Goal: Contribute content: Contribute content

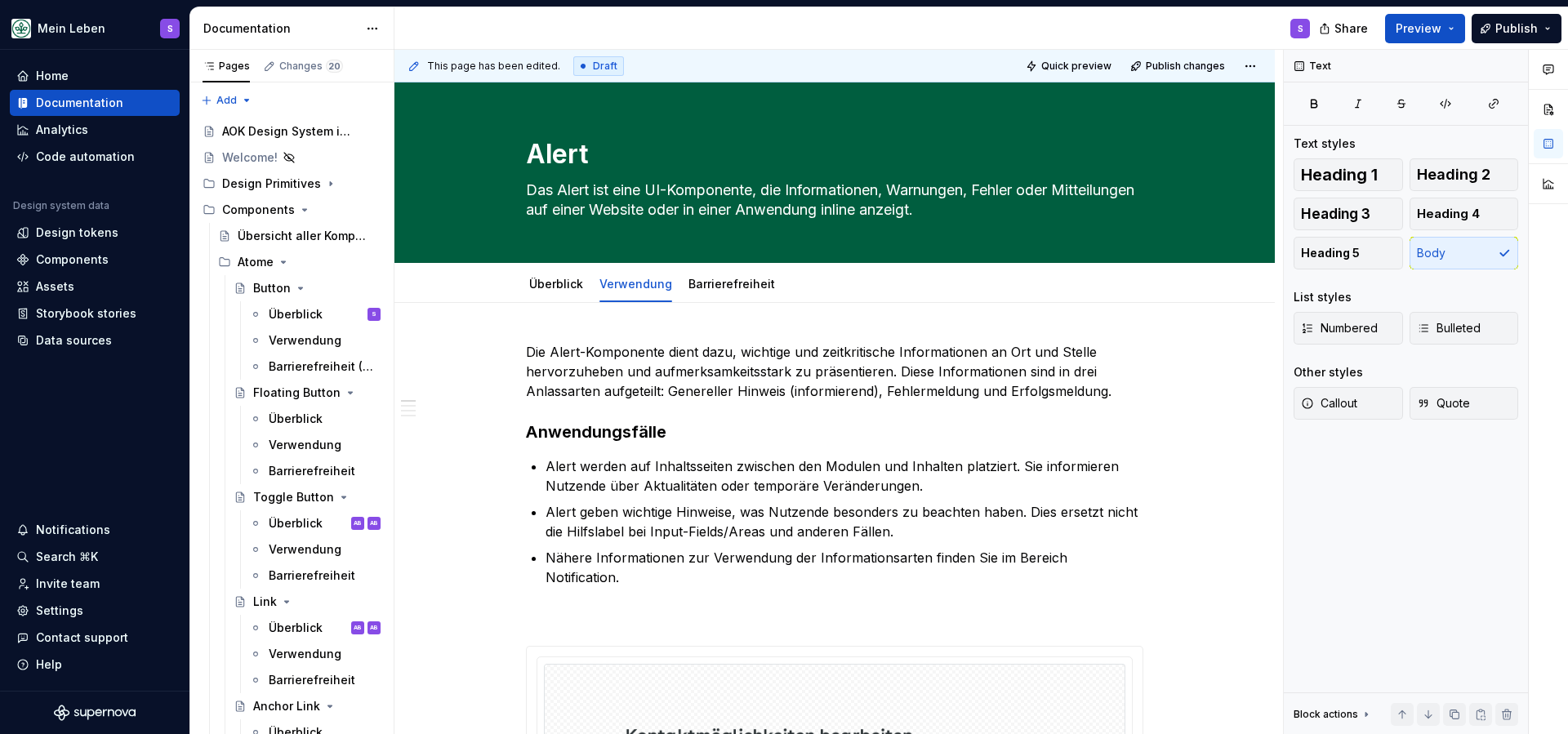
scroll to position [1291, 0]
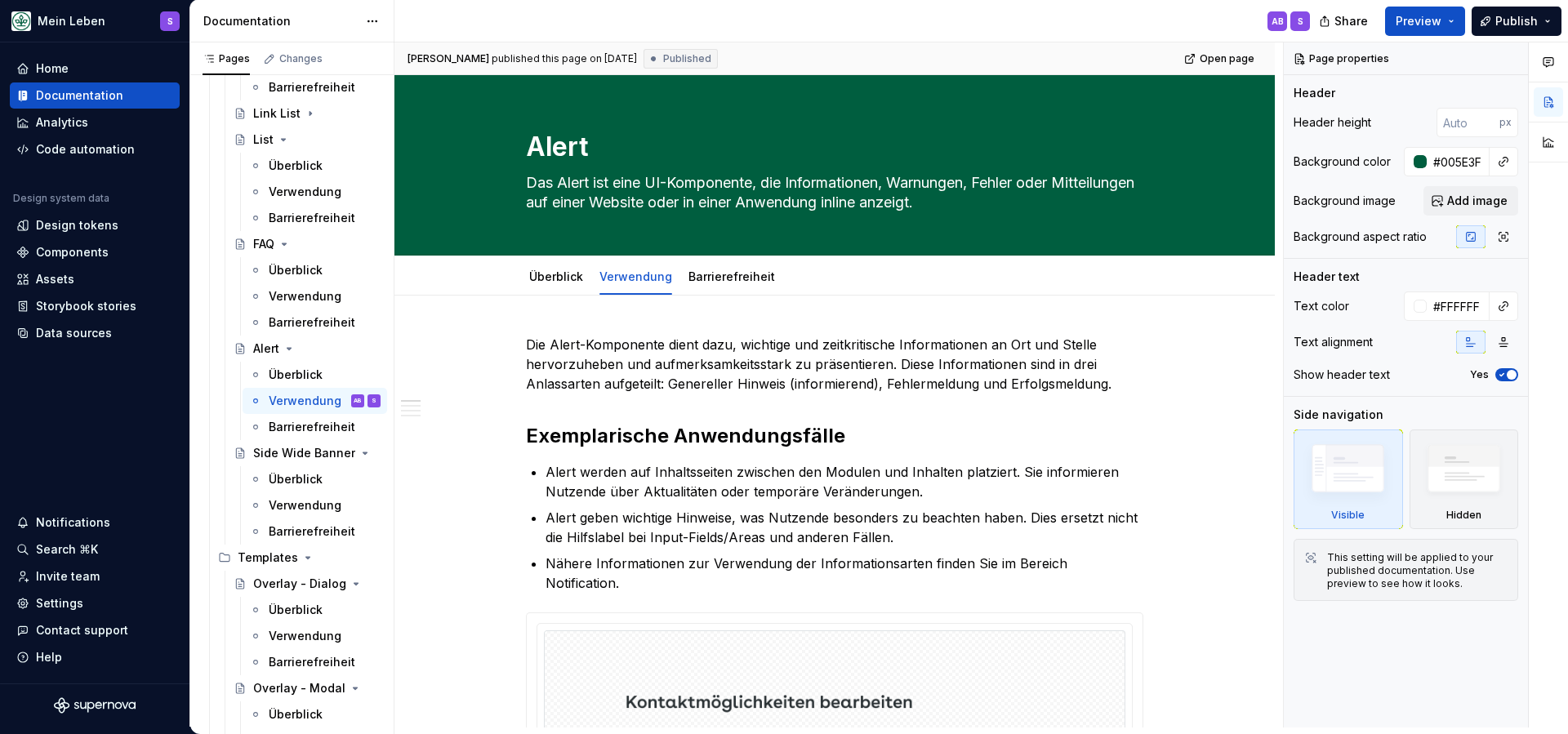
type textarea "*"
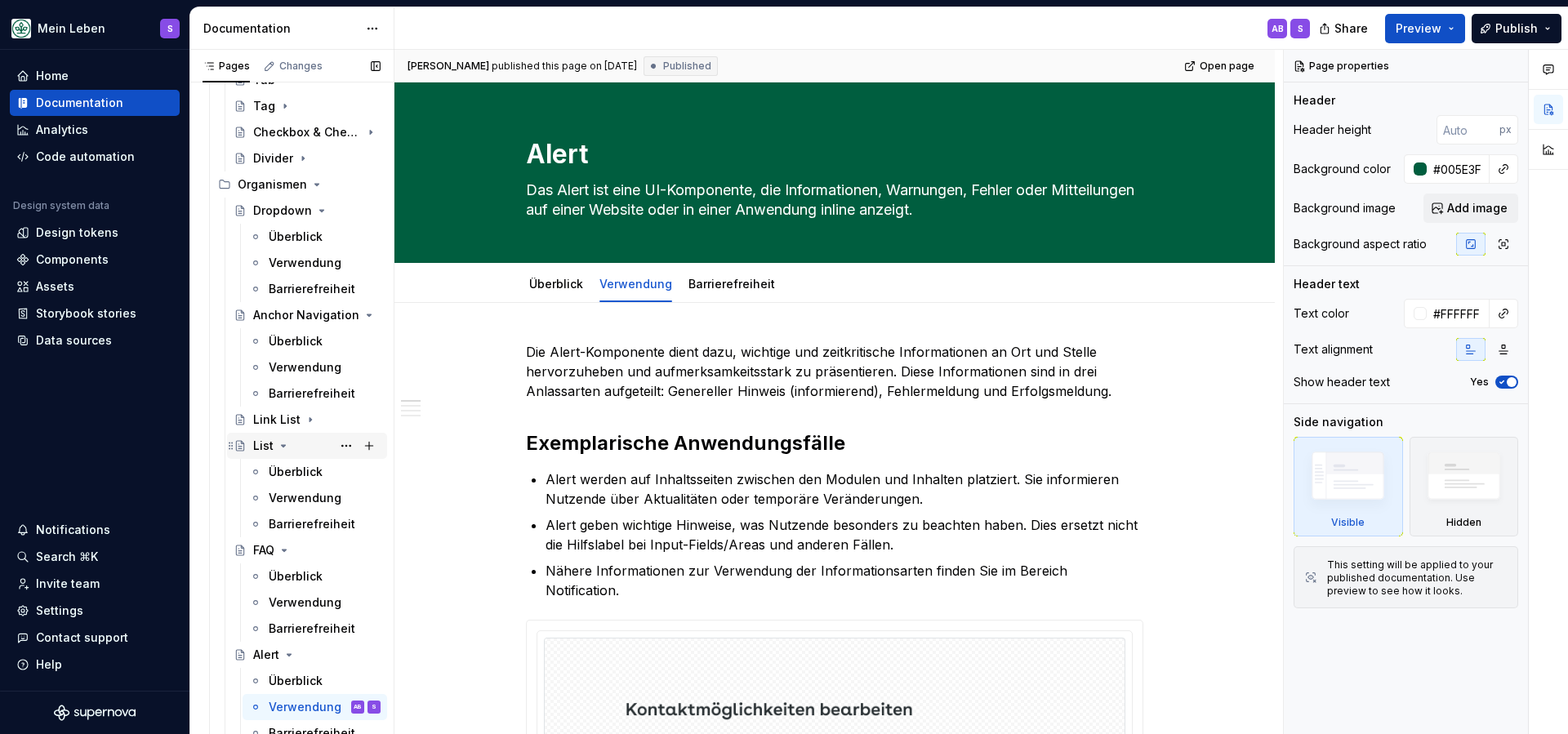
scroll to position [992, 0]
click at [312, 178] on icon "Page tree" at bounding box center [317, 184] width 13 height 13
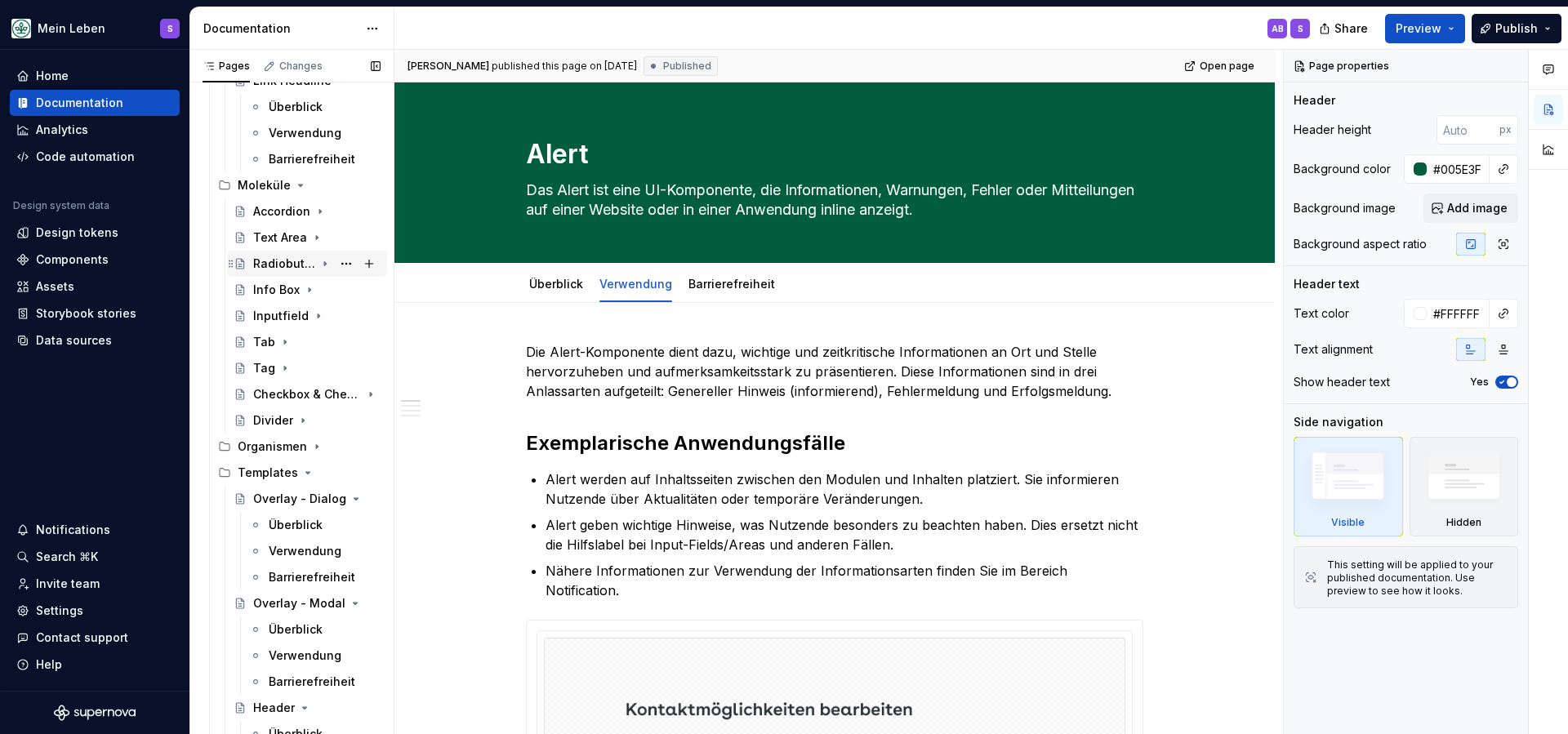
scroll to position [722, 0]
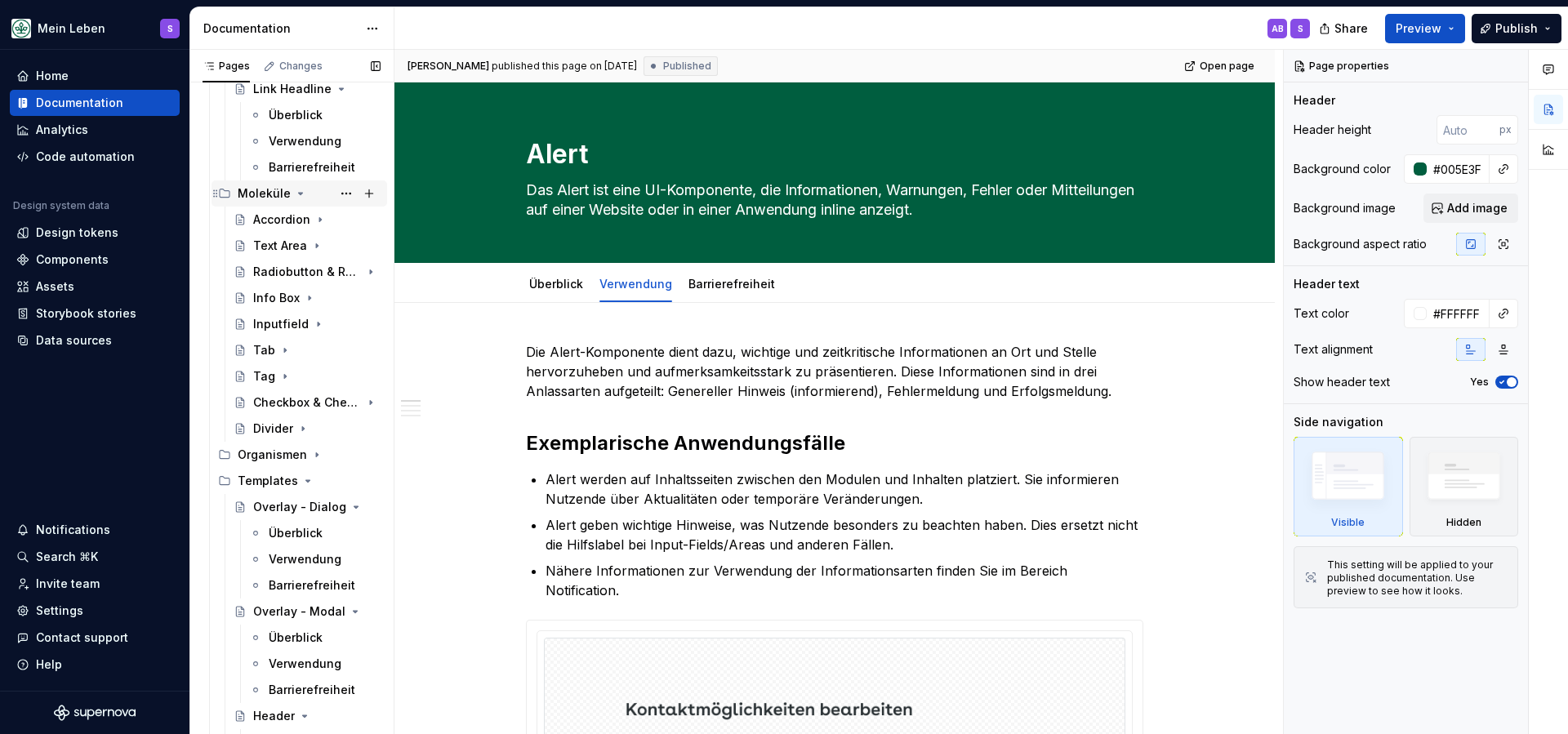
click at [294, 195] on button "Page tree" at bounding box center [301, 194] width 13 height 13
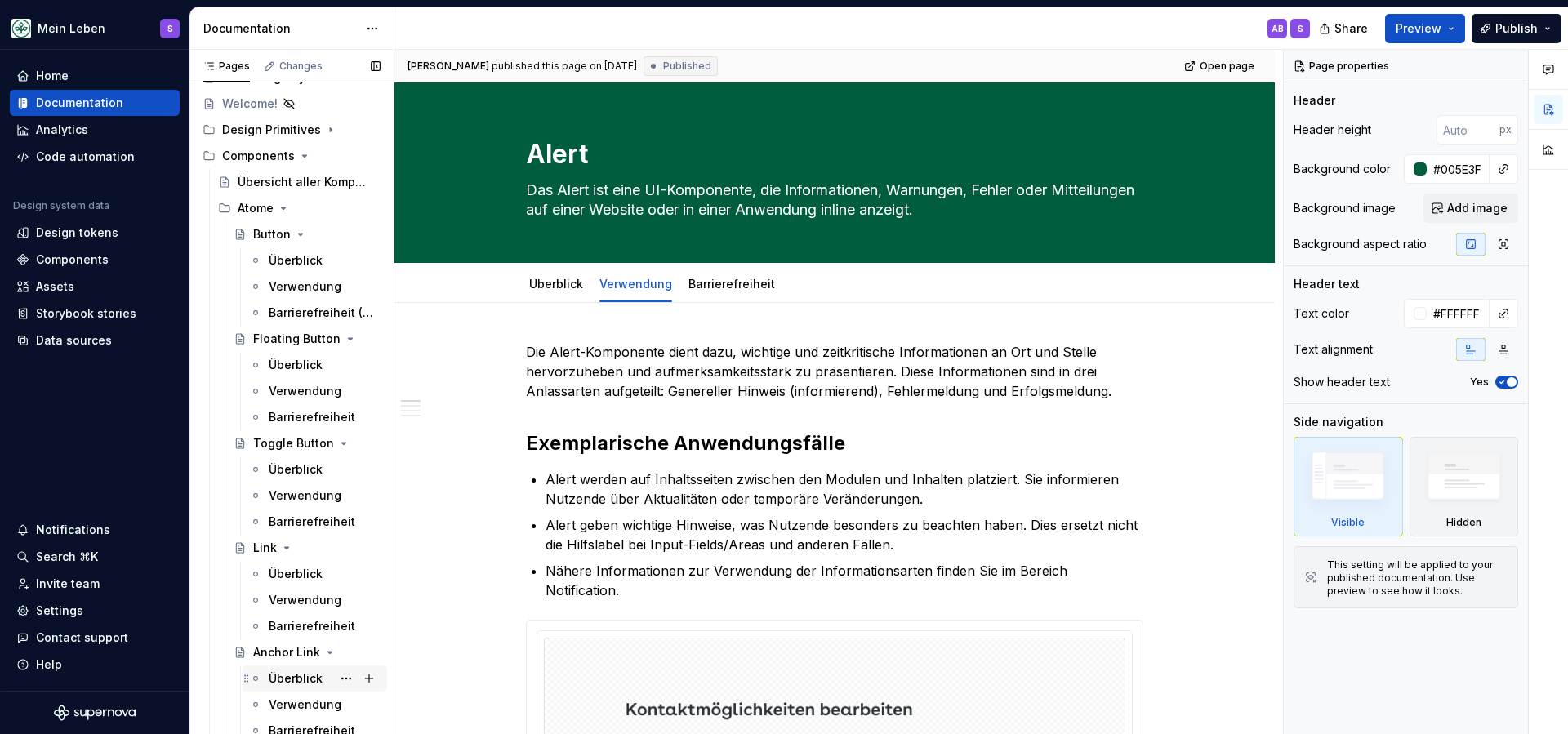
scroll to position [36, 0]
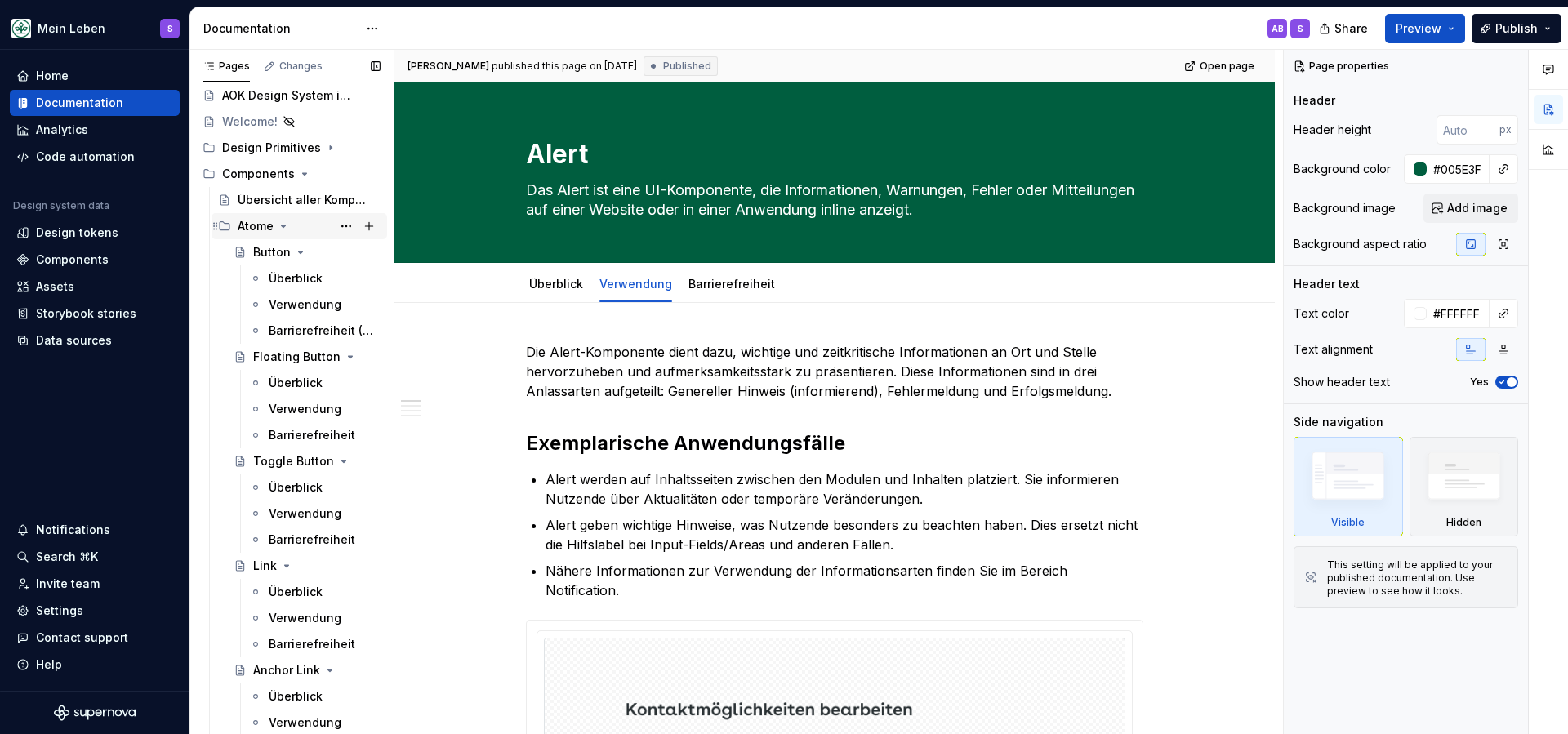
click at [279, 226] on icon "Page tree" at bounding box center [284, 226] width 13 height 13
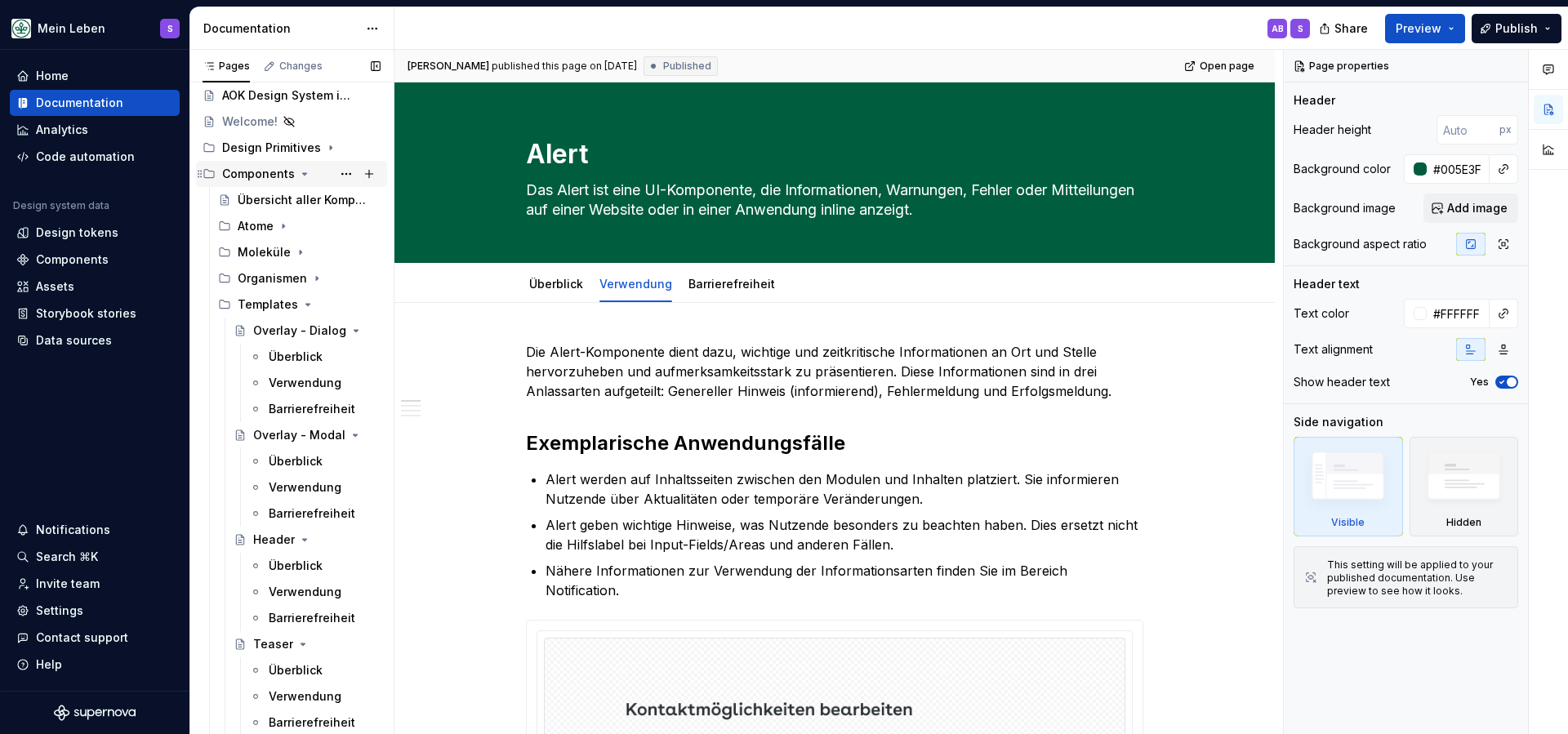
click at [304, 175] on icon "Page tree" at bounding box center [305, 174] width 13 height 13
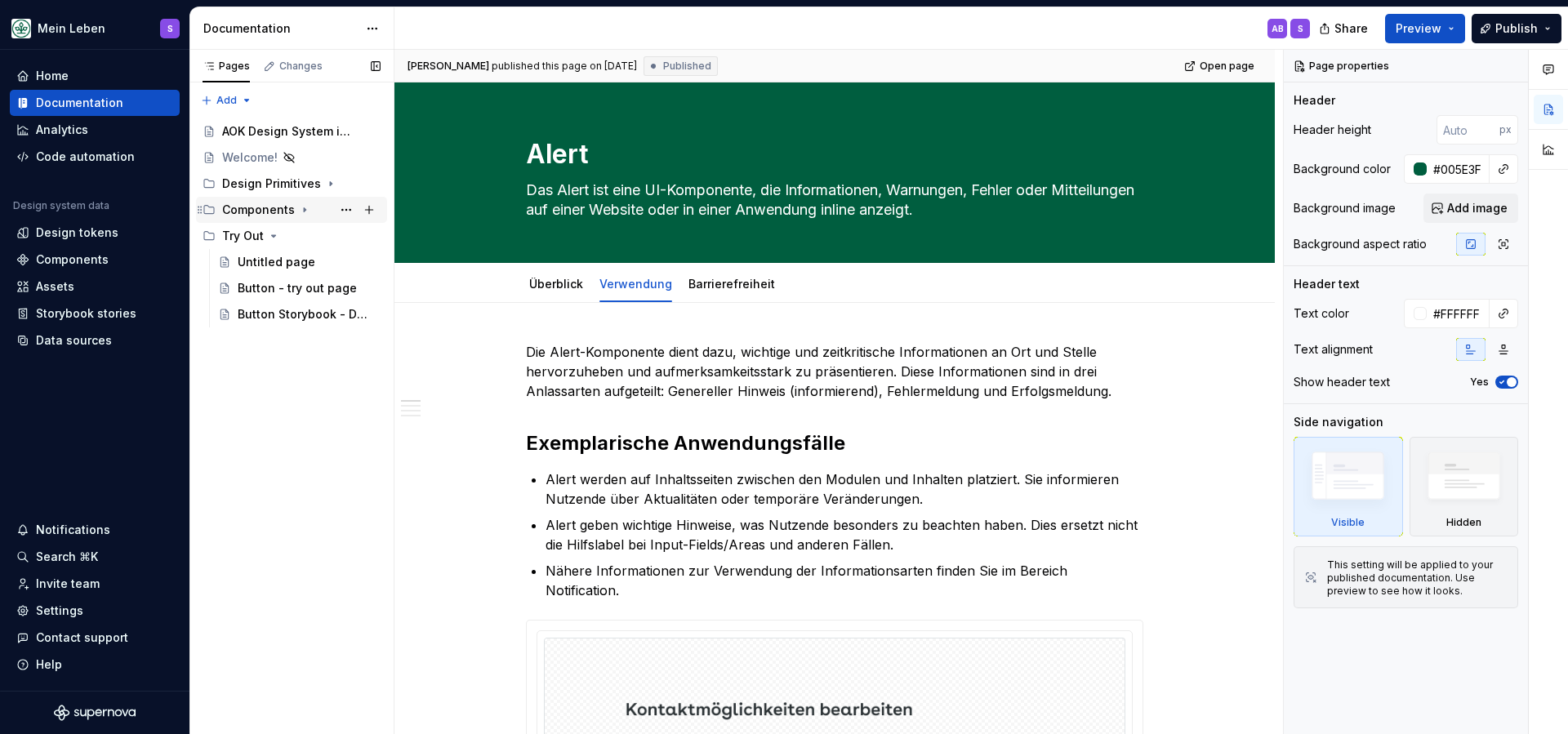
click at [290, 211] on div "Components" at bounding box center [258, 210] width 72 height 16
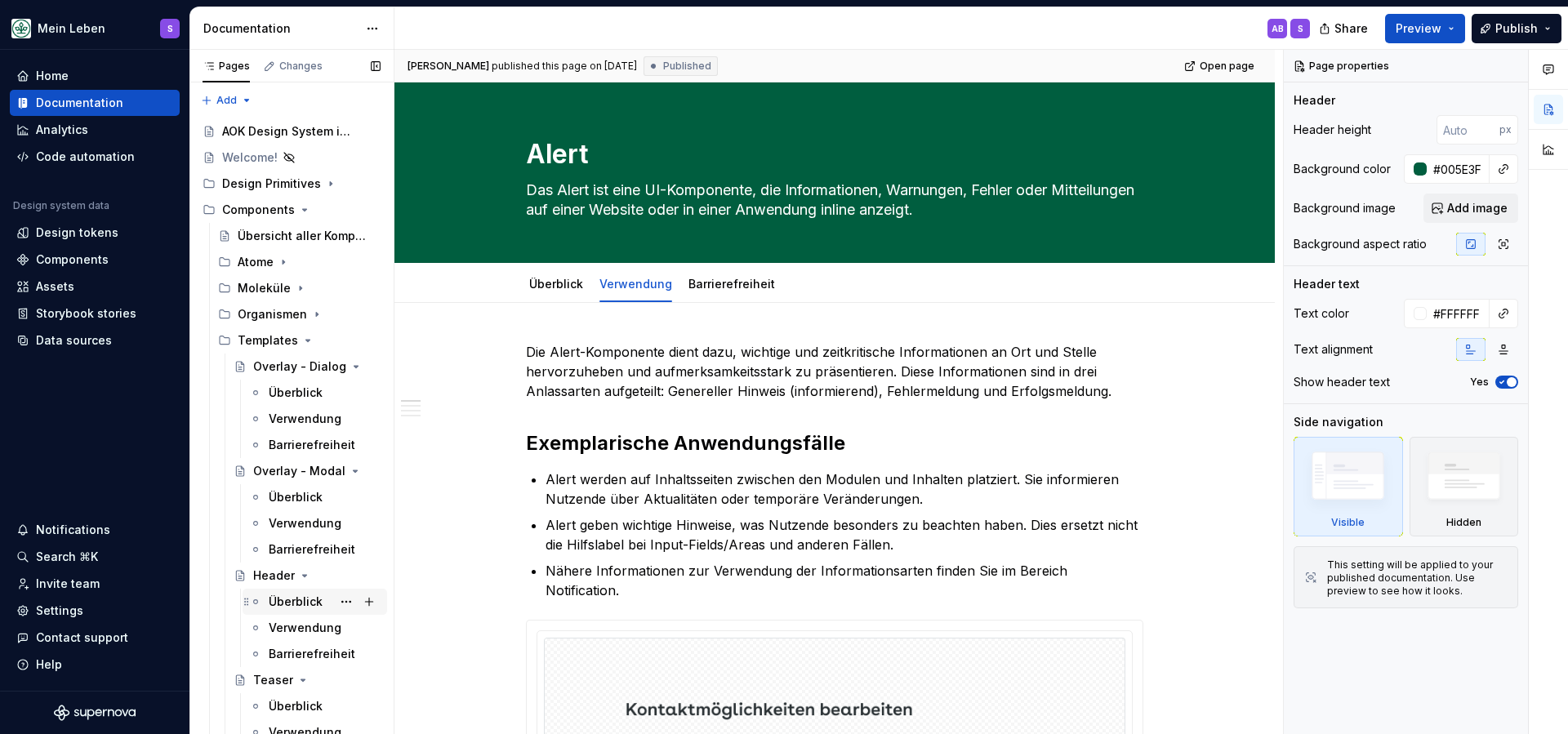
click at [300, 602] on div "Überblick" at bounding box center [295, 601] width 54 height 16
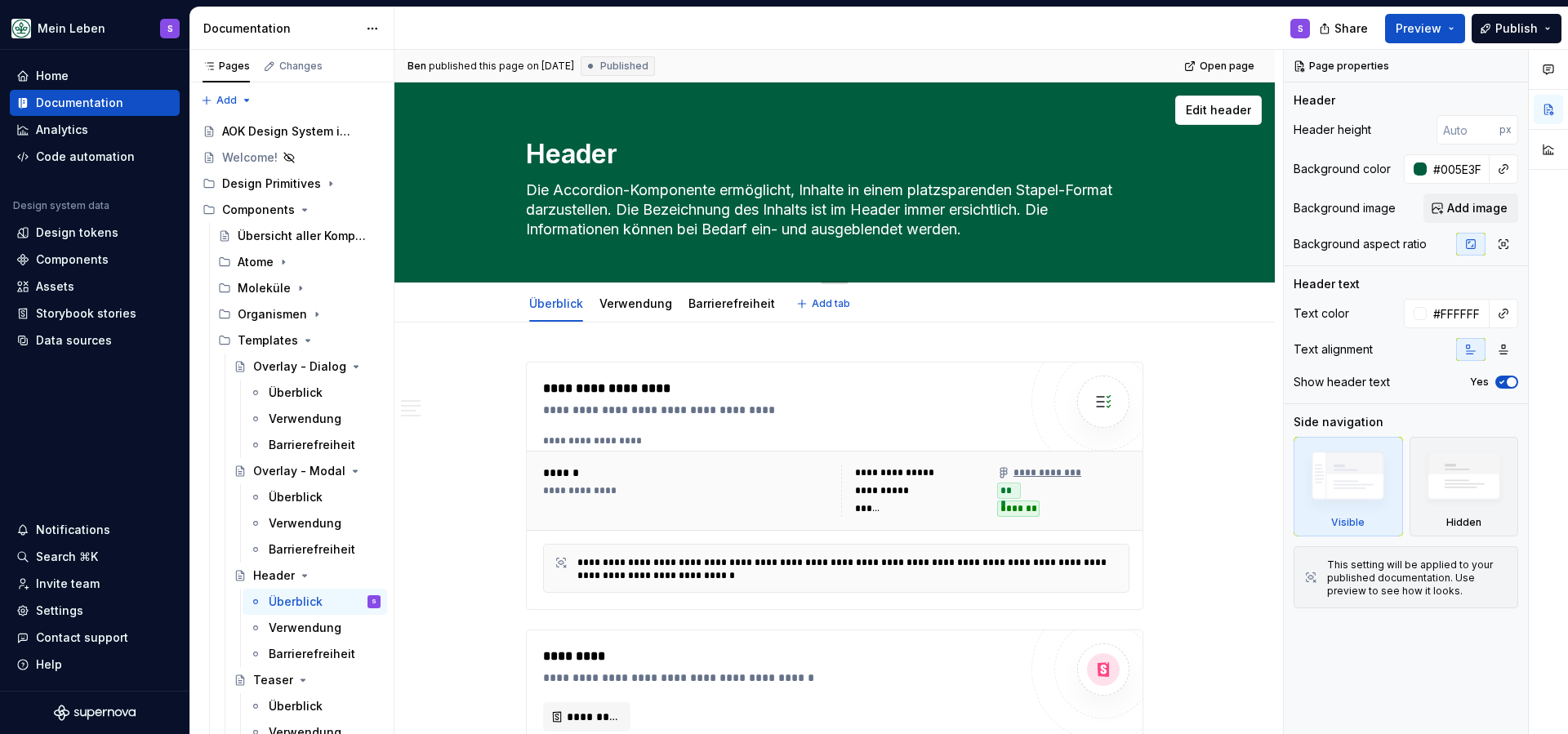
click at [635, 194] on textarea "Die Accordion-Komponente ermöglicht, Inhalte in einem platzsparenden Stapel-For…" at bounding box center [831, 211] width 618 height 66
click at [674, 226] on textarea "Die Accordion-Komponente ermöglicht, Inhalte in einem platzsparenden Stapel-For…" at bounding box center [831, 211] width 618 height 66
drag, startPoint x: 979, startPoint y: 227, endPoint x: 525, endPoint y: 193, distance: 455.3
click at [525, 193] on div "Header Die Accordion-Komponente ermöglicht, Inhalte in einem platzsparenden Sta…" at bounding box center [835, 182] width 750 height 199
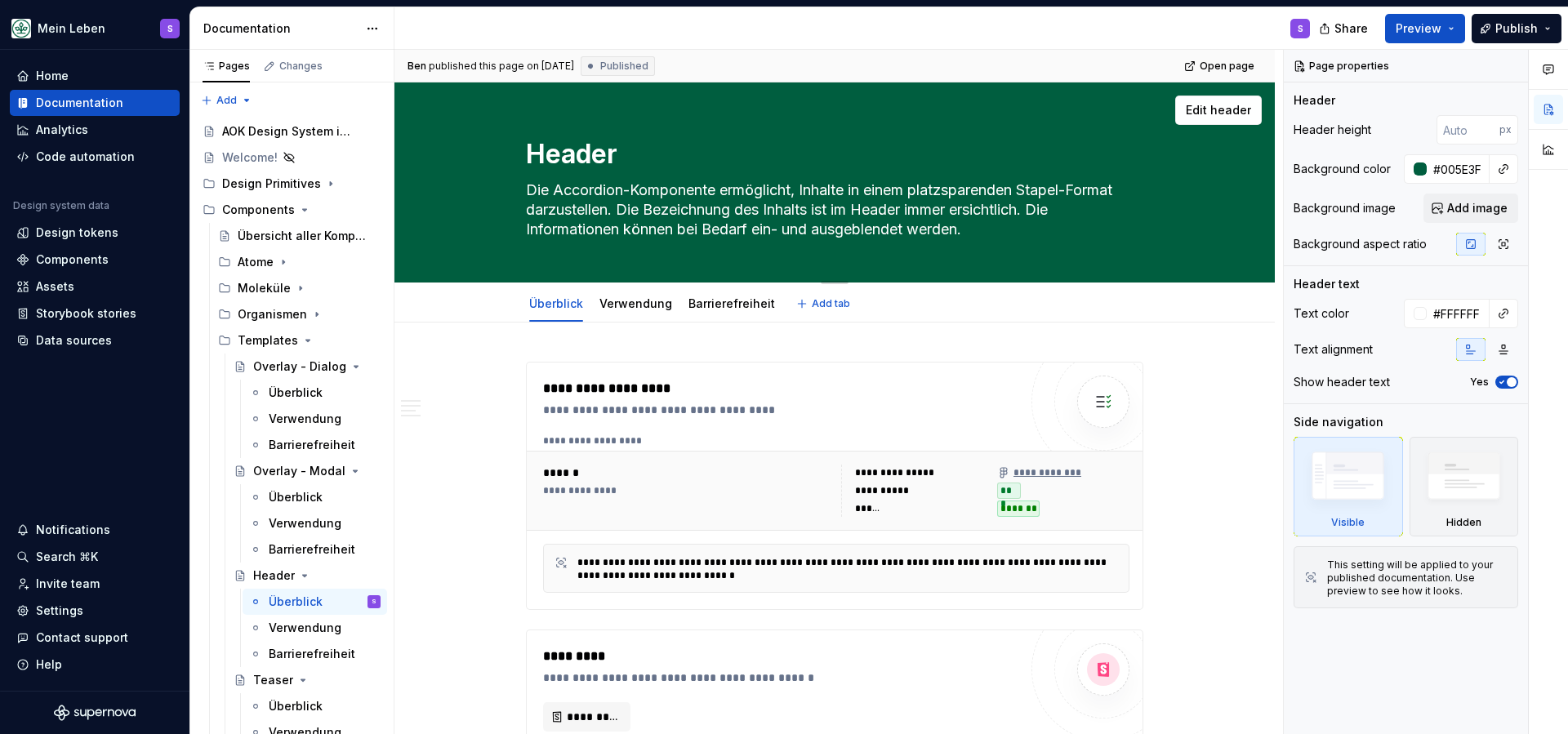
type textarea "*"
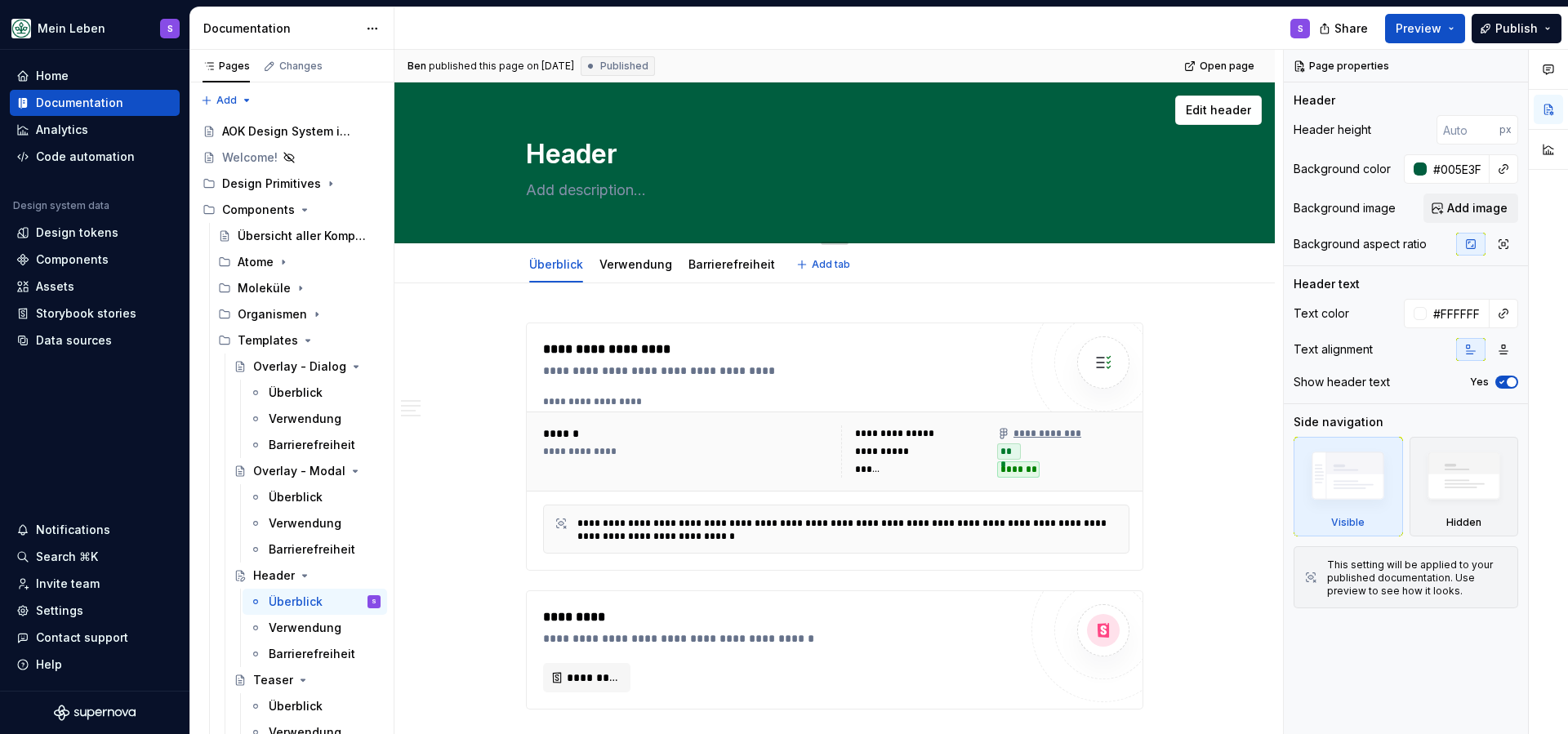
paste textarea "Der Header ist grundlegend für alle Webanwendungen der AOK und bietet Nutzenden…"
type textarea "*"
type textarea "Der Header ist grundlegend für alle Webanwendungen der AOK und bietet Nutzenden…"
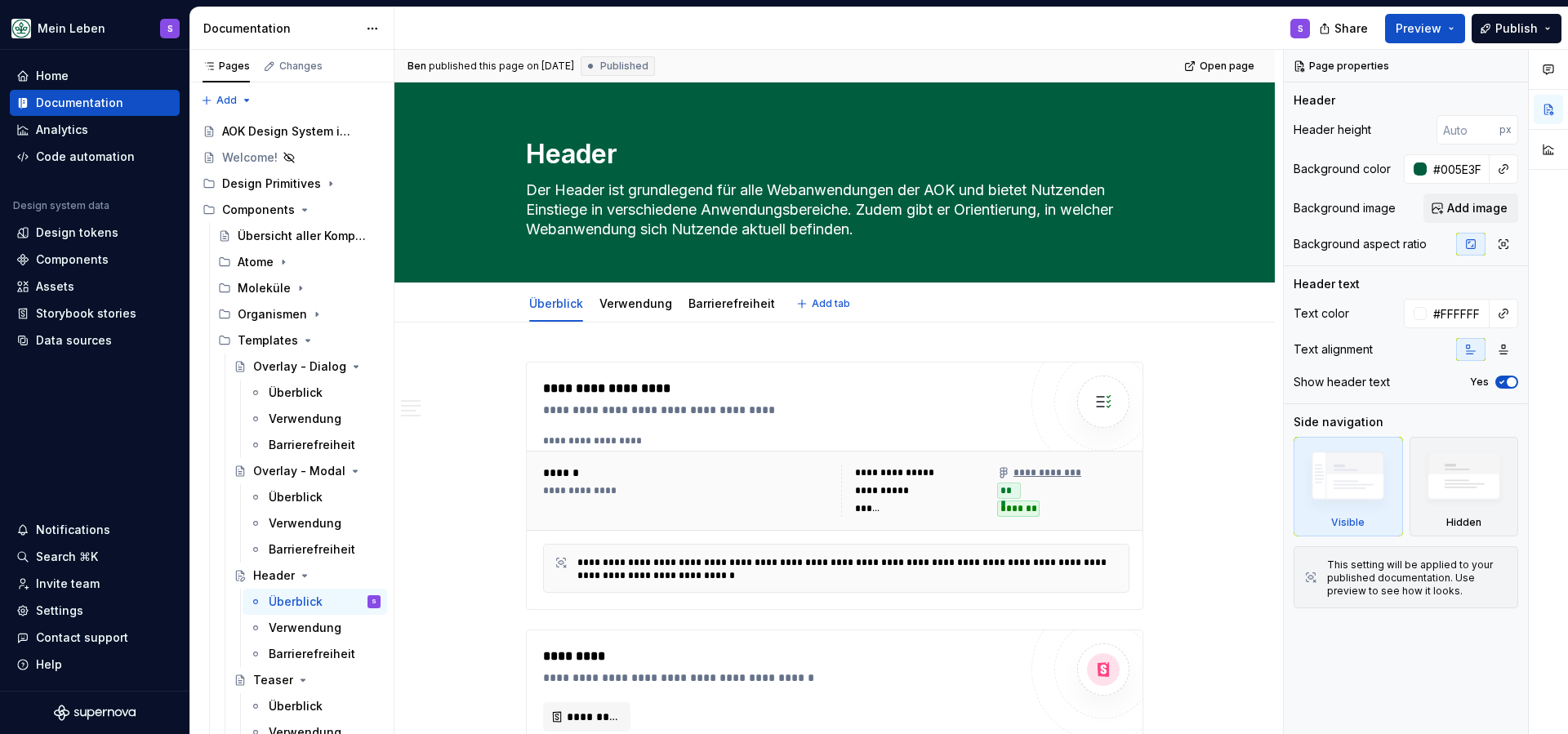
type textarea "*"
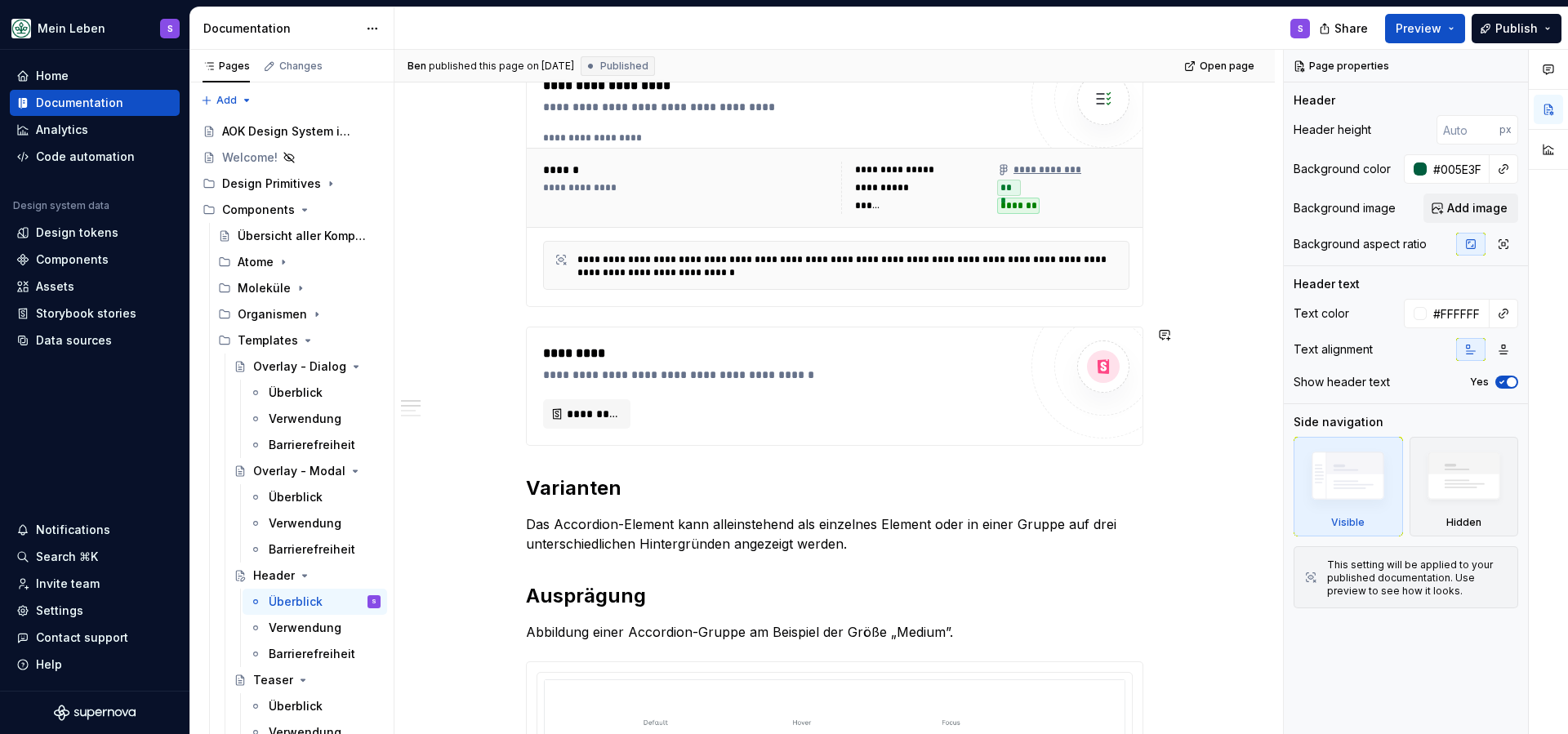
scroll to position [338, 0]
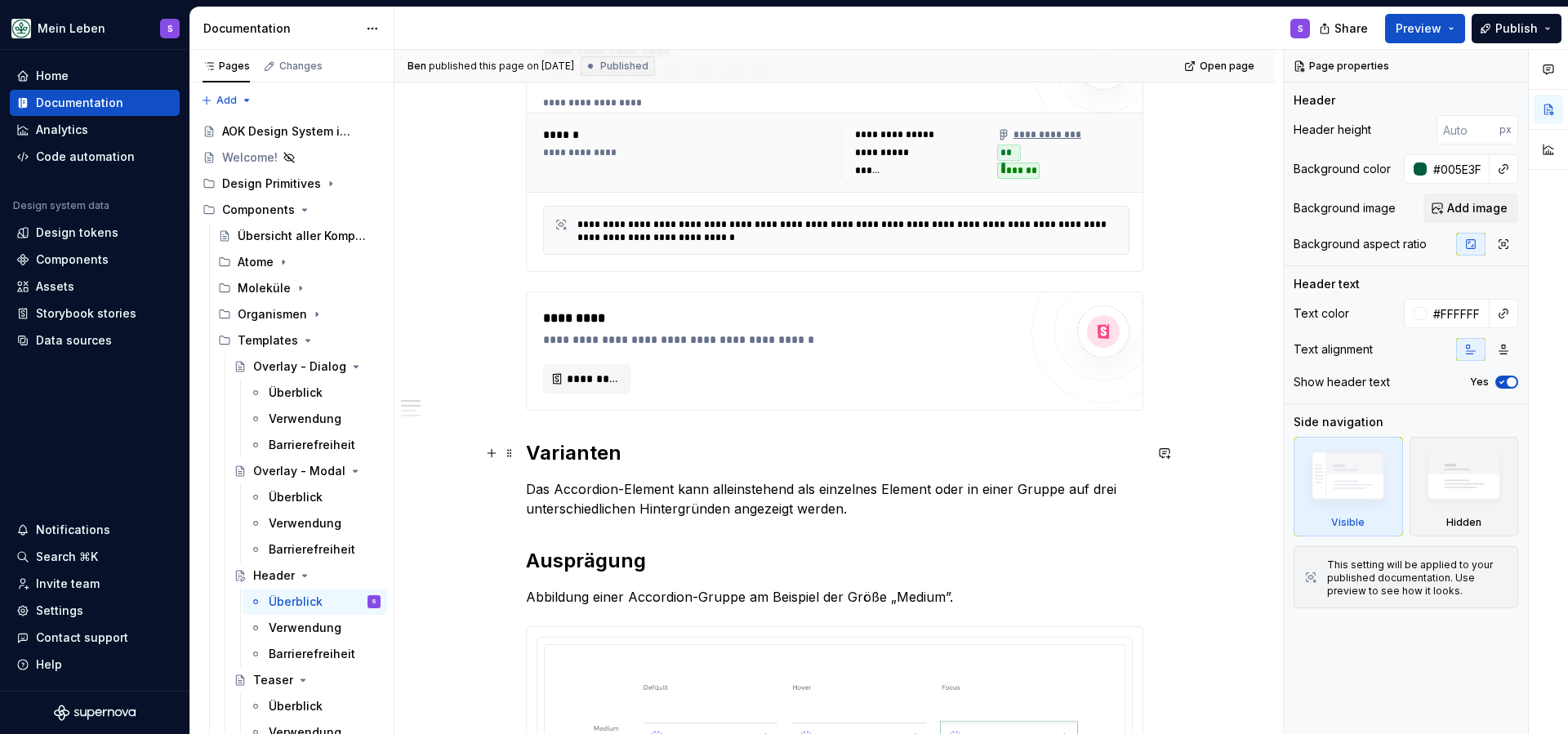
type textarea "Der Header ist grundlegend für alle Webanwendungen der AOK und bietet Nutzenden…"
click at [563, 456] on h2 "Varianten" at bounding box center [834, 453] width 618 height 26
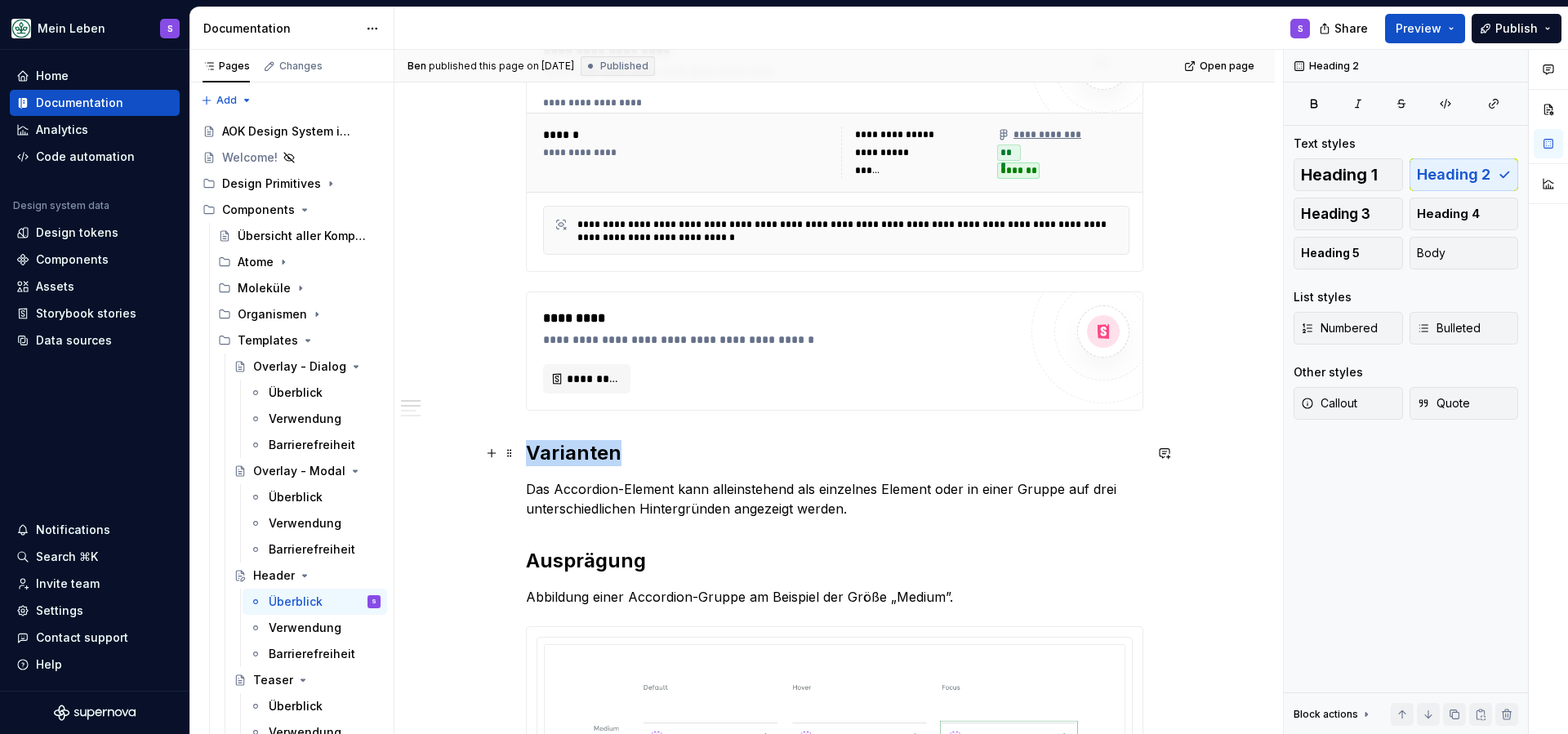
click at [563, 456] on h2 "Varianten" at bounding box center [834, 453] width 618 height 26
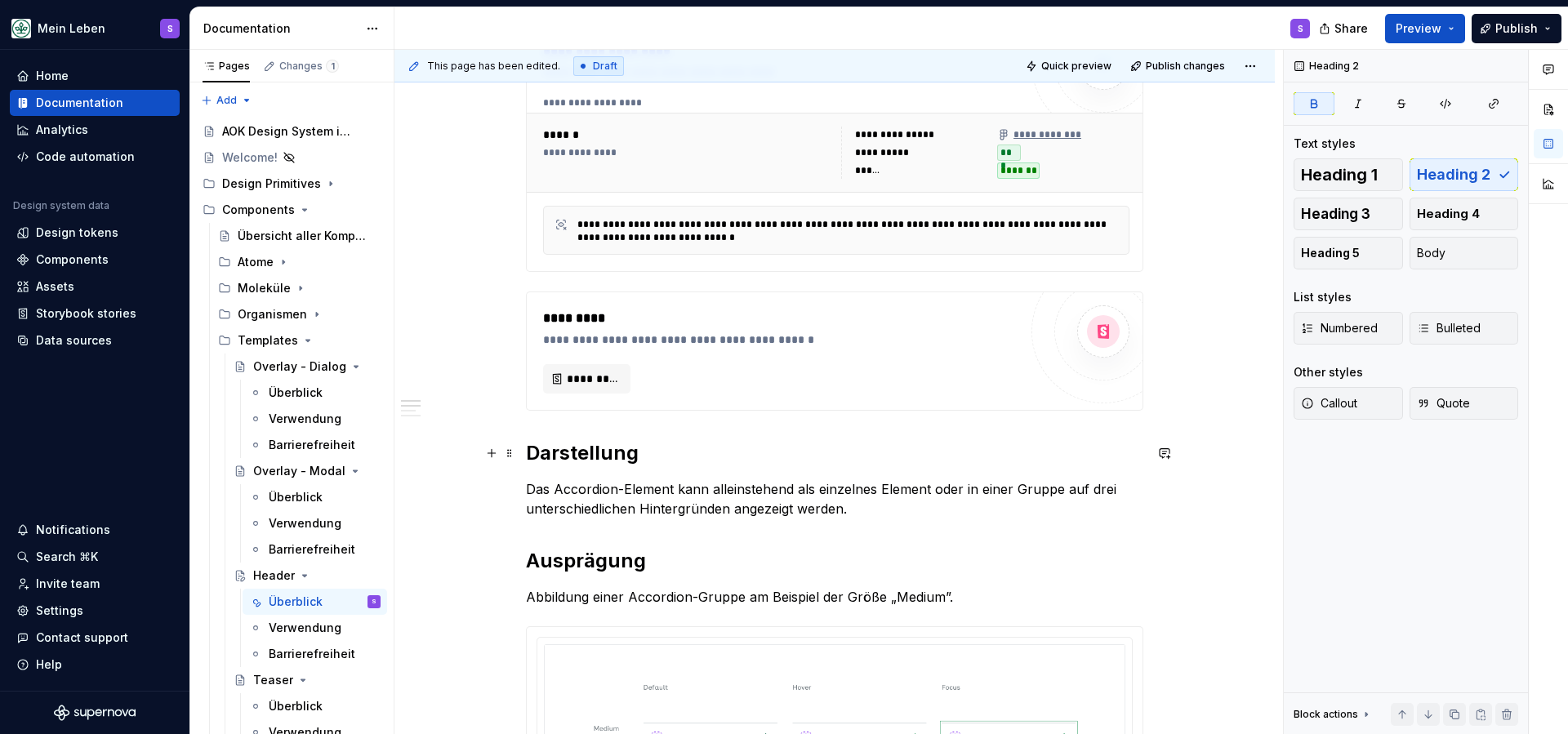
click at [599, 453] on strong "Darstellung" at bounding box center [582, 452] width 113 height 23
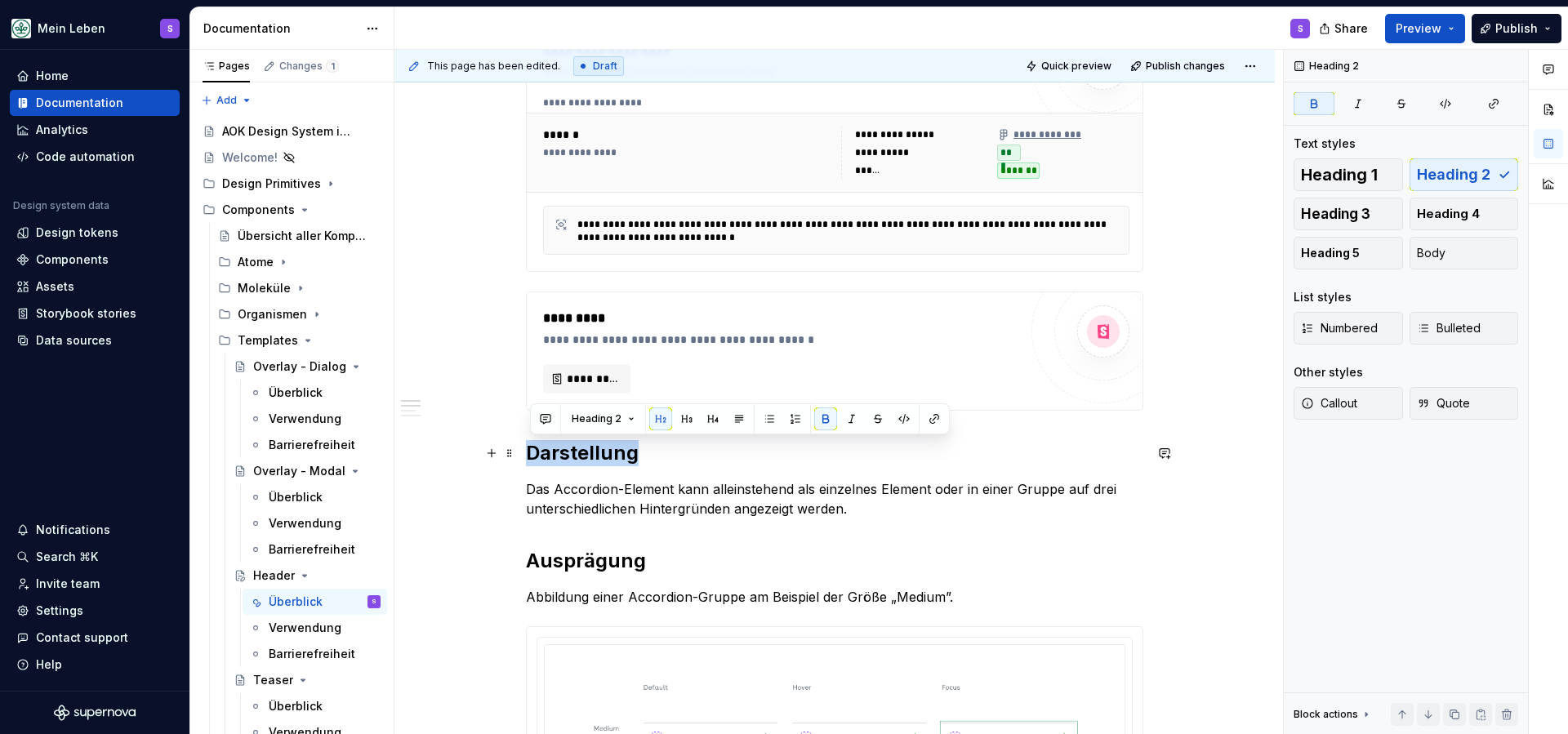
click at [599, 453] on strong "Darstellung" at bounding box center [582, 452] width 113 height 23
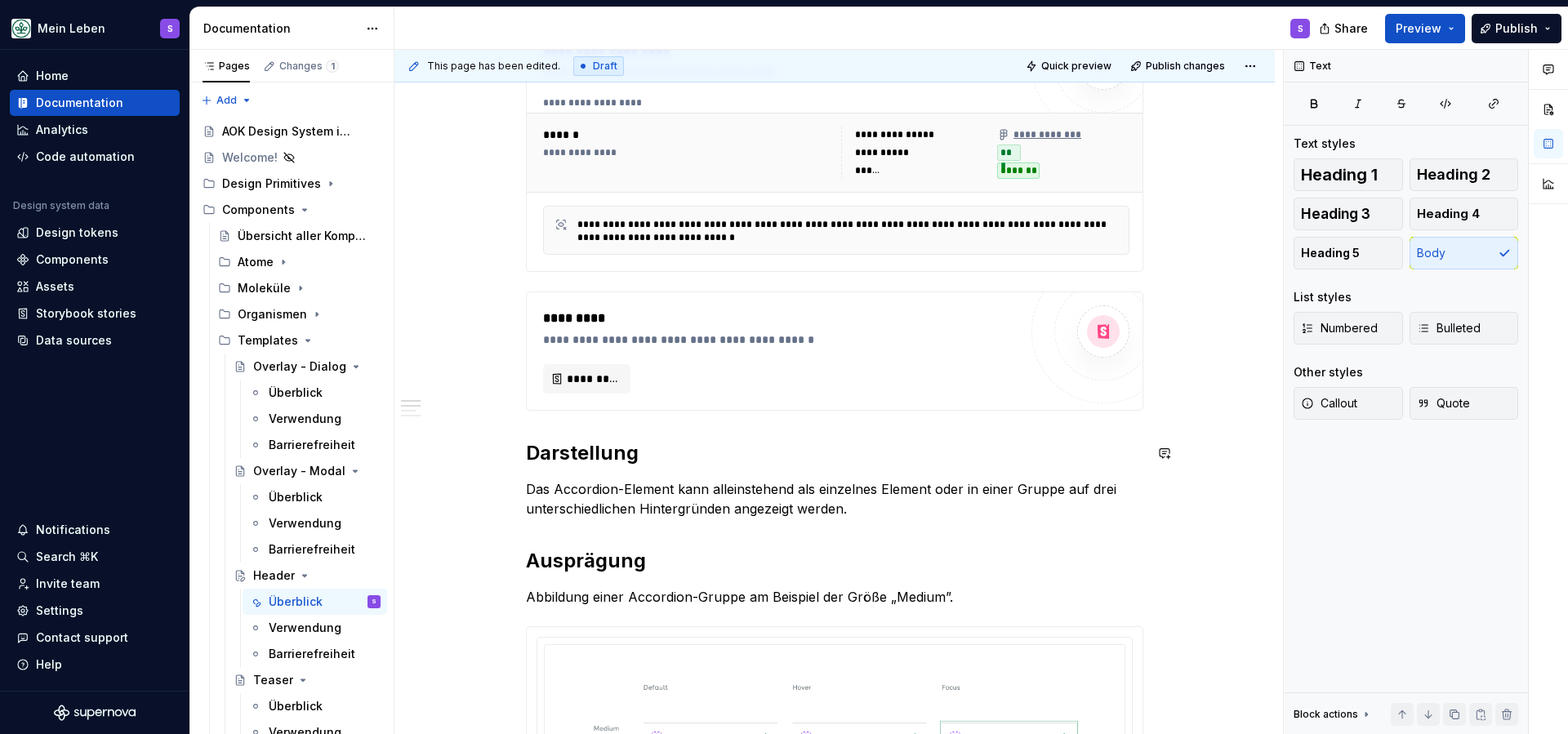
click at [571, 569] on strong "Ausprägung" at bounding box center [586, 560] width 120 height 23
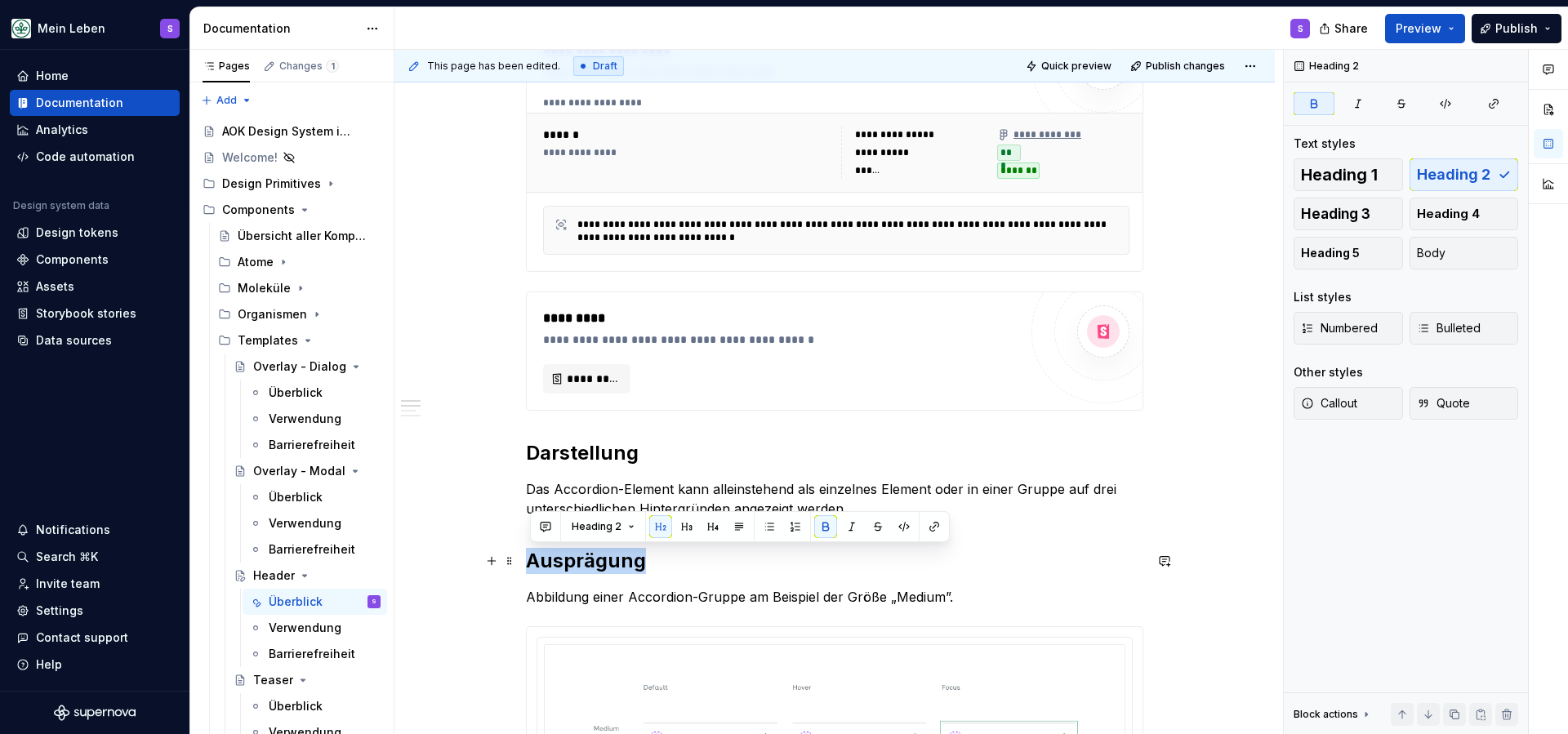
click at [571, 569] on strong "Ausprägung" at bounding box center [586, 560] width 120 height 23
click at [680, 523] on button "button" at bounding box center [686, 526] width 23 height 23
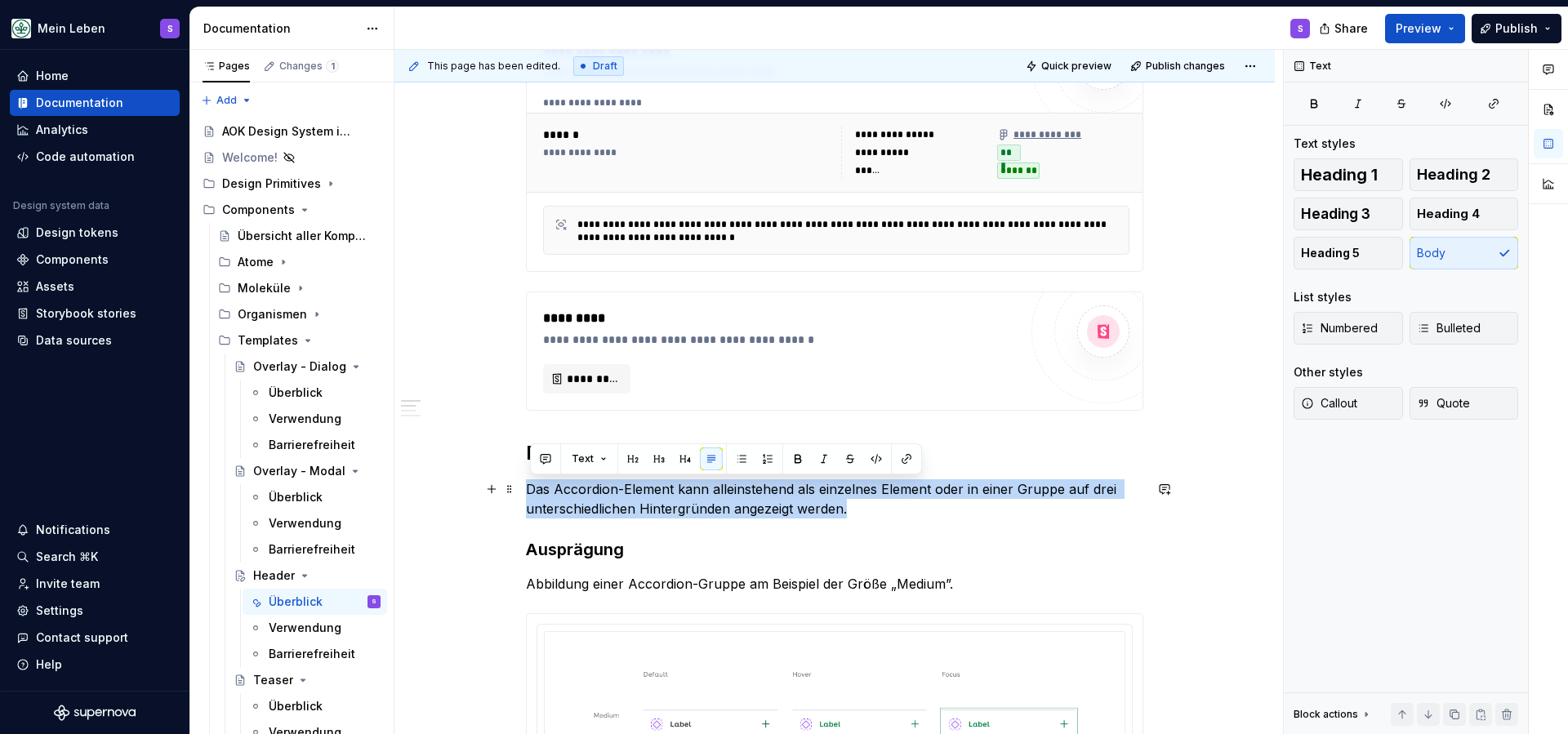
drag, startPoint x: 866, startPoint y: 510, endPoint x: 526, endPoint y: 492, distance: 340.5
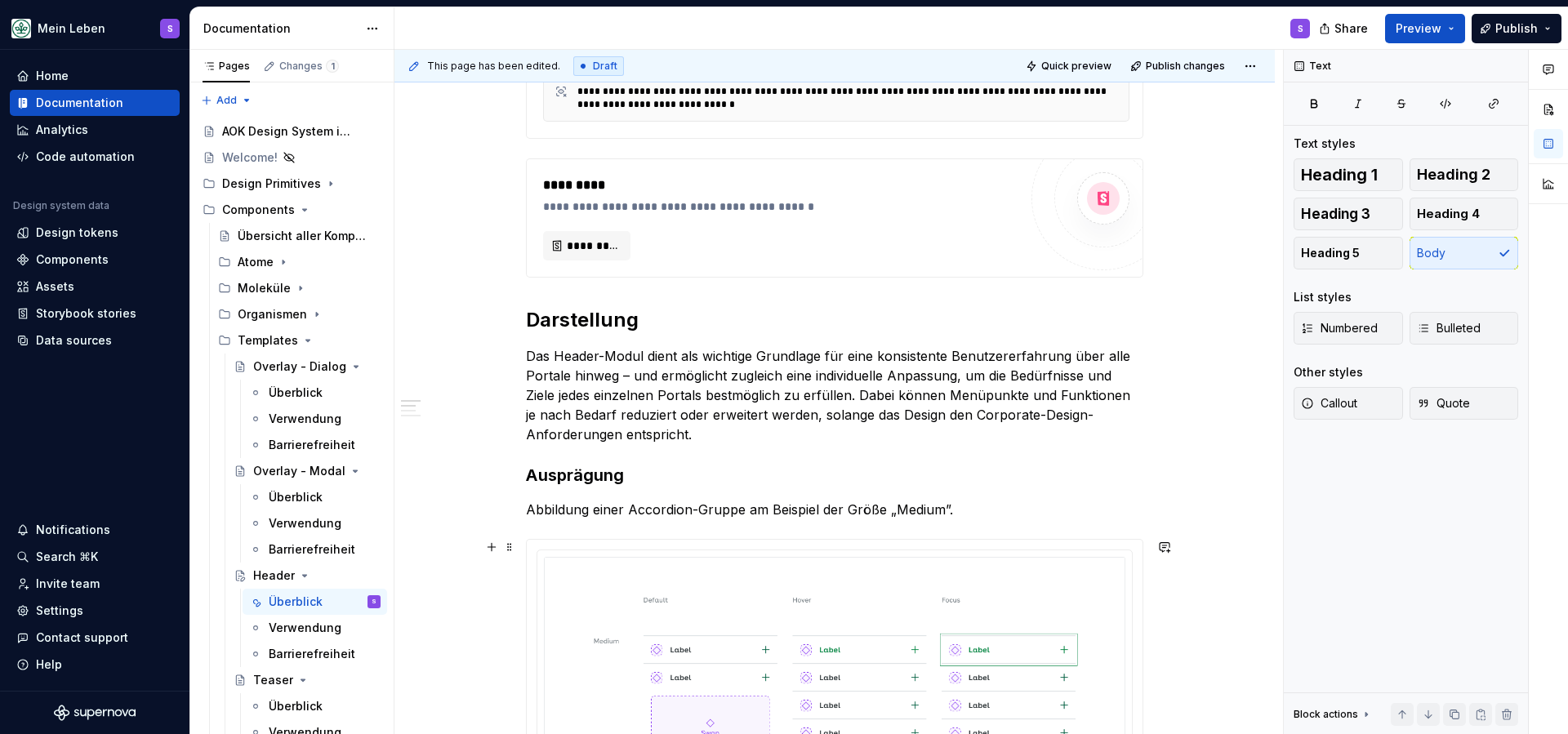
scroll to position [471, 0]
click at [669, 515] on p "Abbildung einer Accordion-Gruppe am Beispiel der Größe „Medium”." at bounding box center [834, 509] width 618 height 20
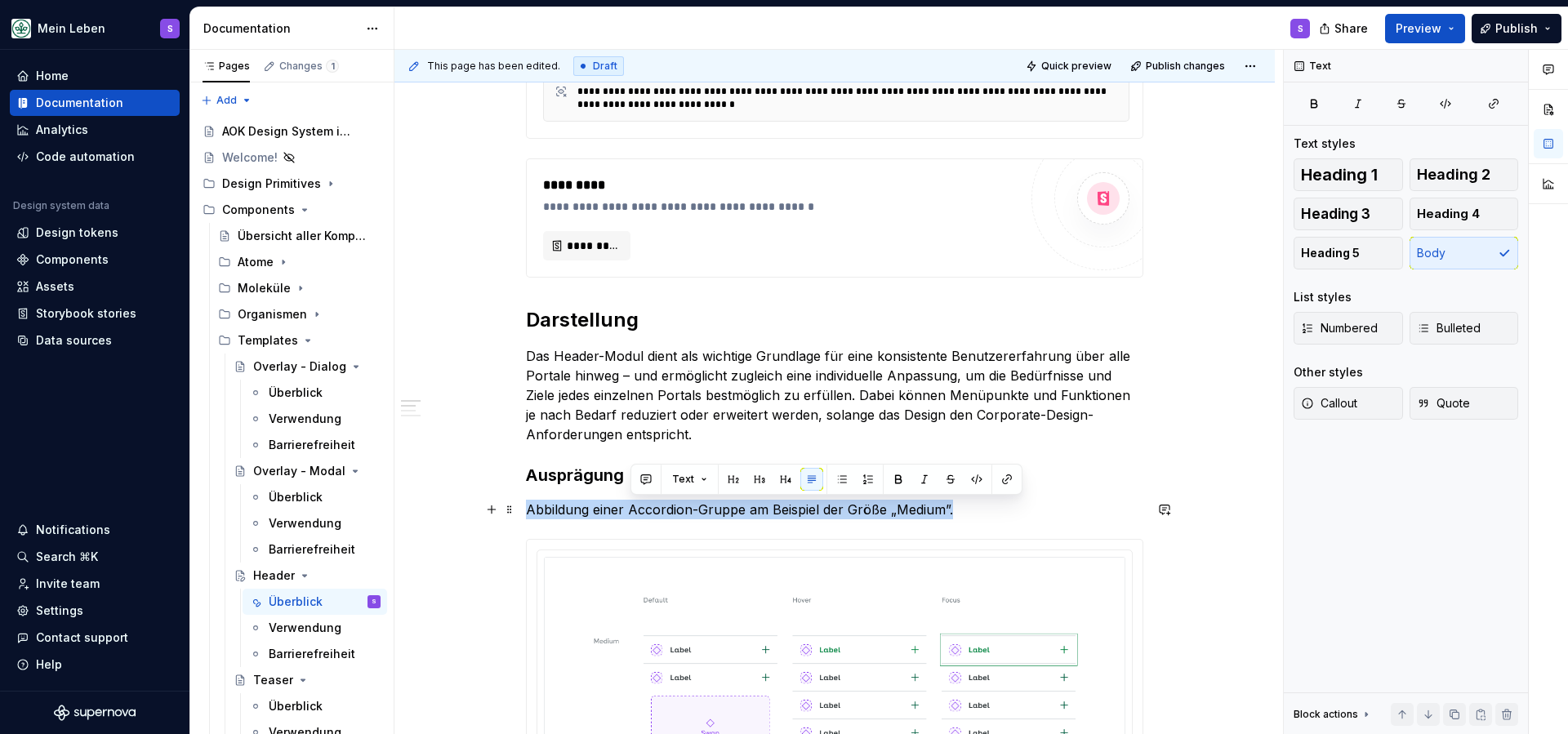
click at [669, 515] on p "Abbildung einer Accordion-Gruppe am Beispiel der Größe „Medium”." at bounding box center [834, 509] width 618 height 20
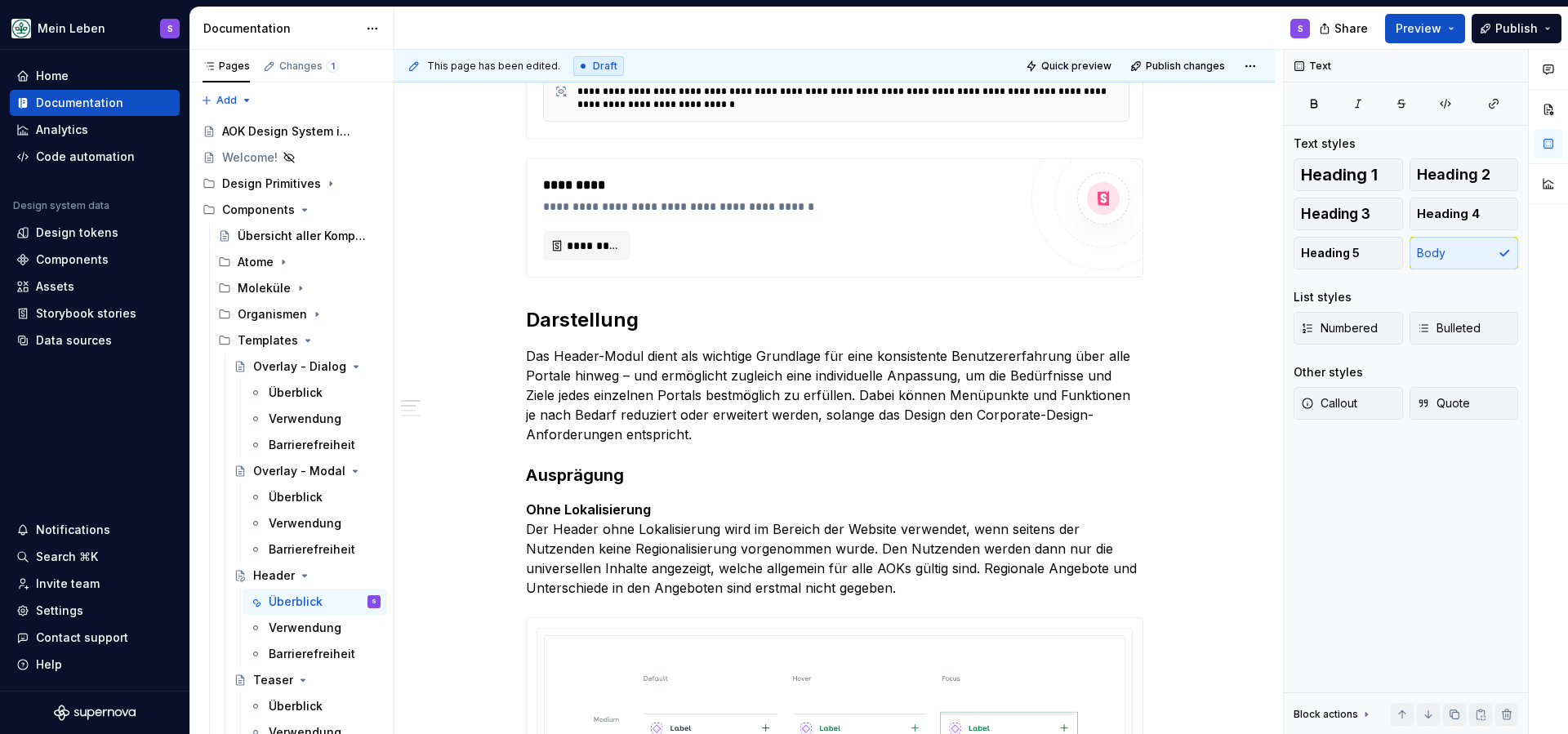
click at [601, 506] on strong "Ohne Lokalisierung" at bounding box center [588, 508] width 125 height 16
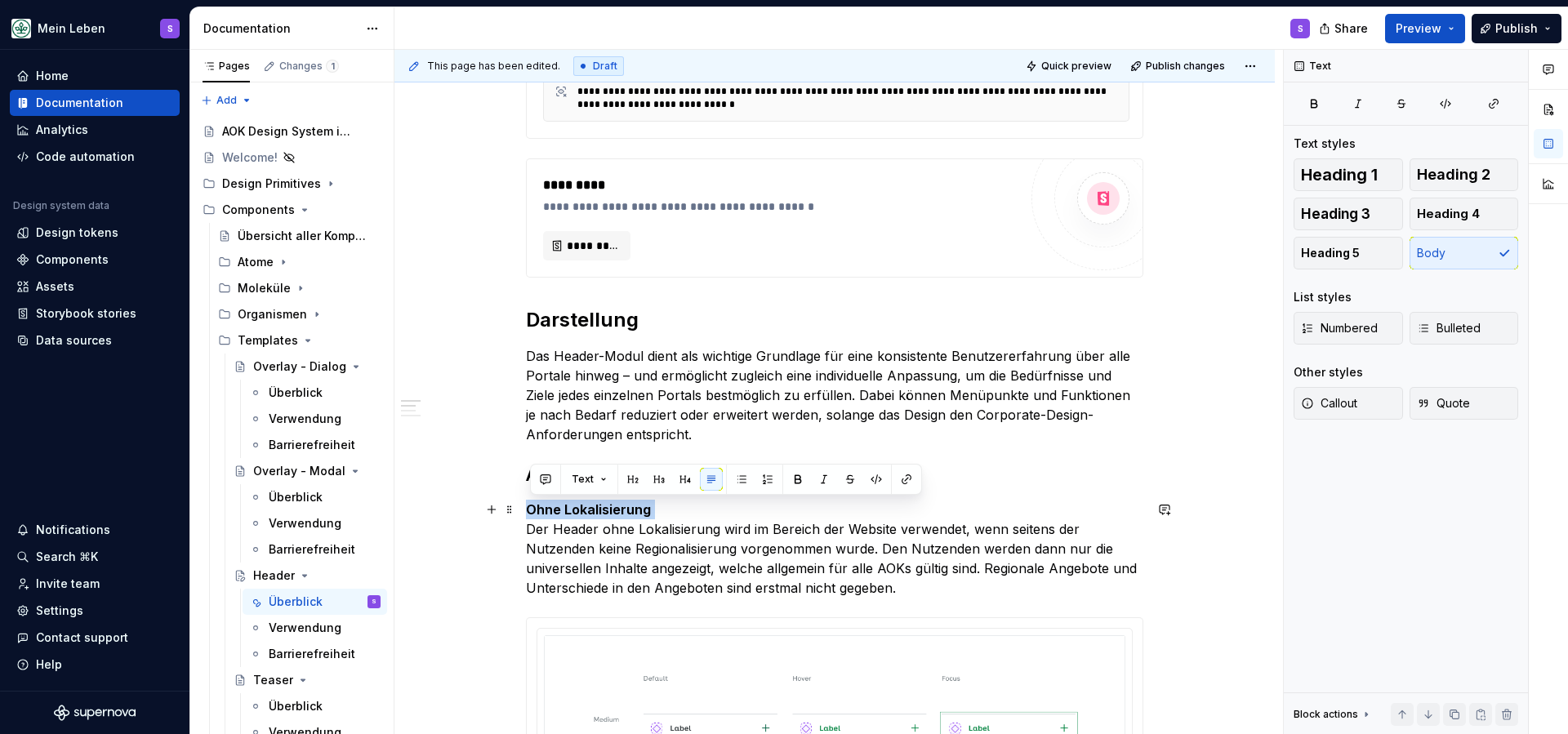
click at [601, 506] on strong "Ohne Lokalisierung" at bounding box center [588, 508] width 125 height 16
click at [684, 476] on button "button" at bounding box center [685, 479] width 23 height 23
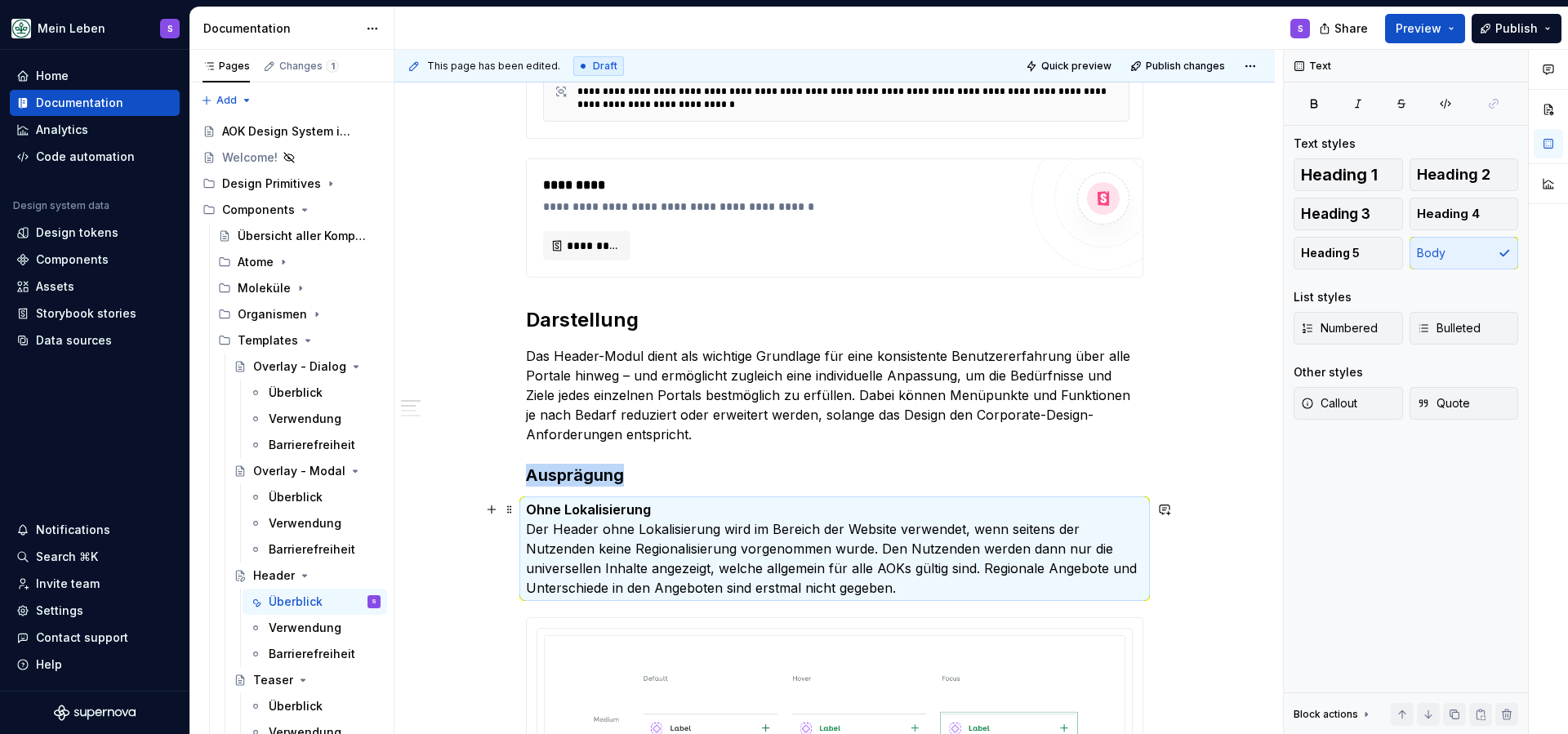
click at [653, 515] on p "Ohne Lokalisierung Der Header ohne Lokalisierung wird im Bereich der Website ve…" at bounding box center [834, 549] width 618 height 98
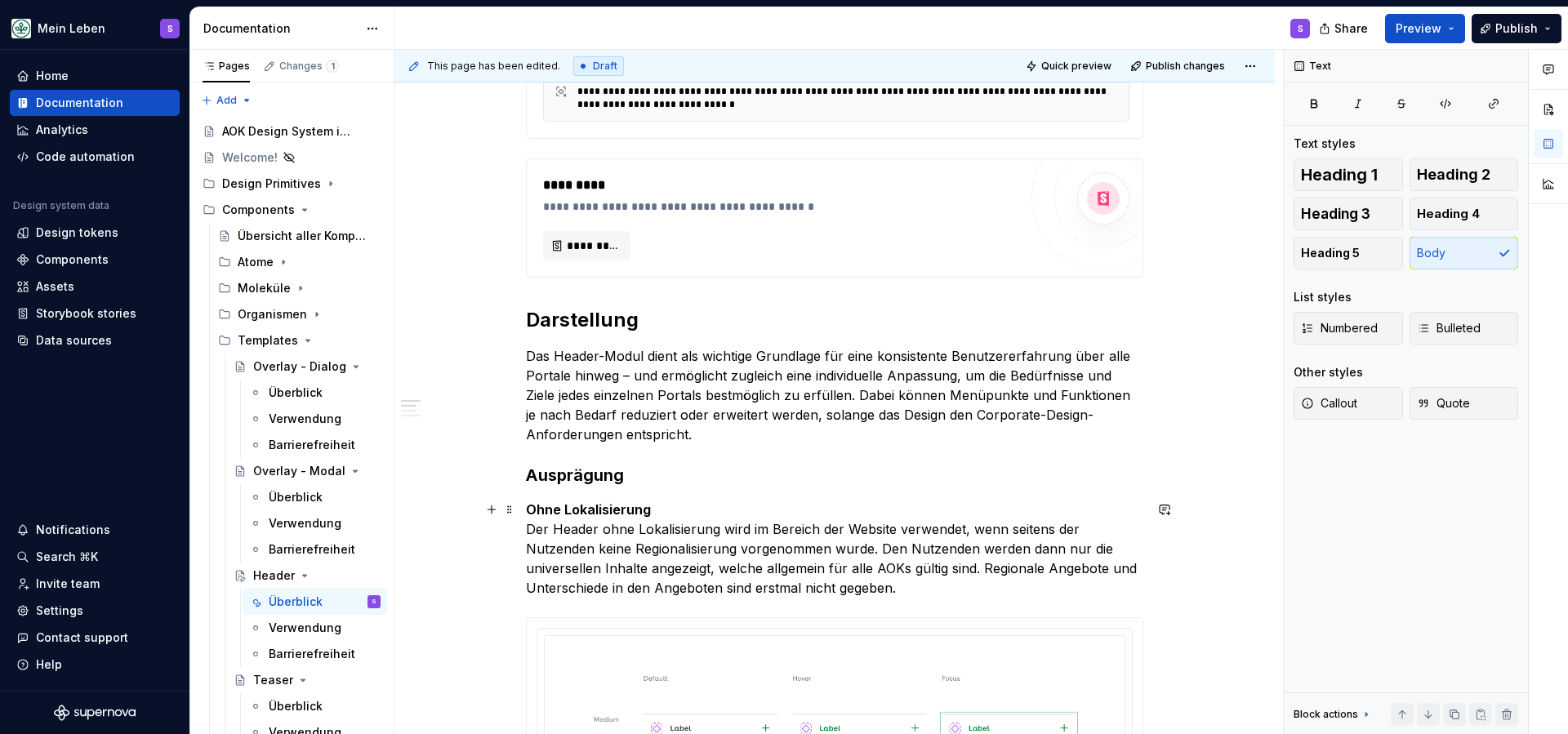
click at [661, 509] on p "Ohne Lokalisierung Der Header ohne Lokalisierung wird im Bereich der Website ve…" at bounding box center [834, 549] width 618 height 98
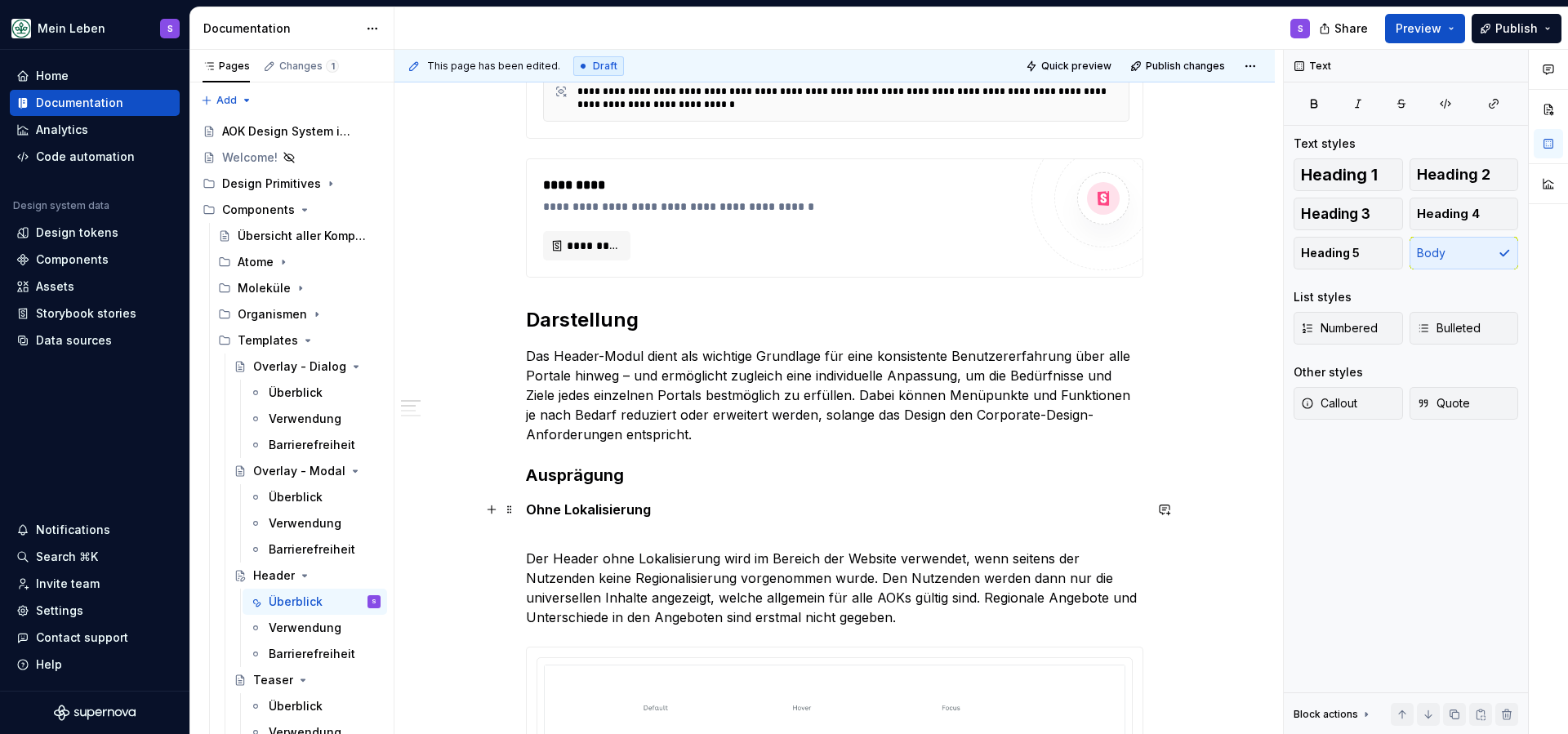
click at [610, 509] on strong "Ohne Lokalisierung" at bounding box center [588, 508] width 125 height 16
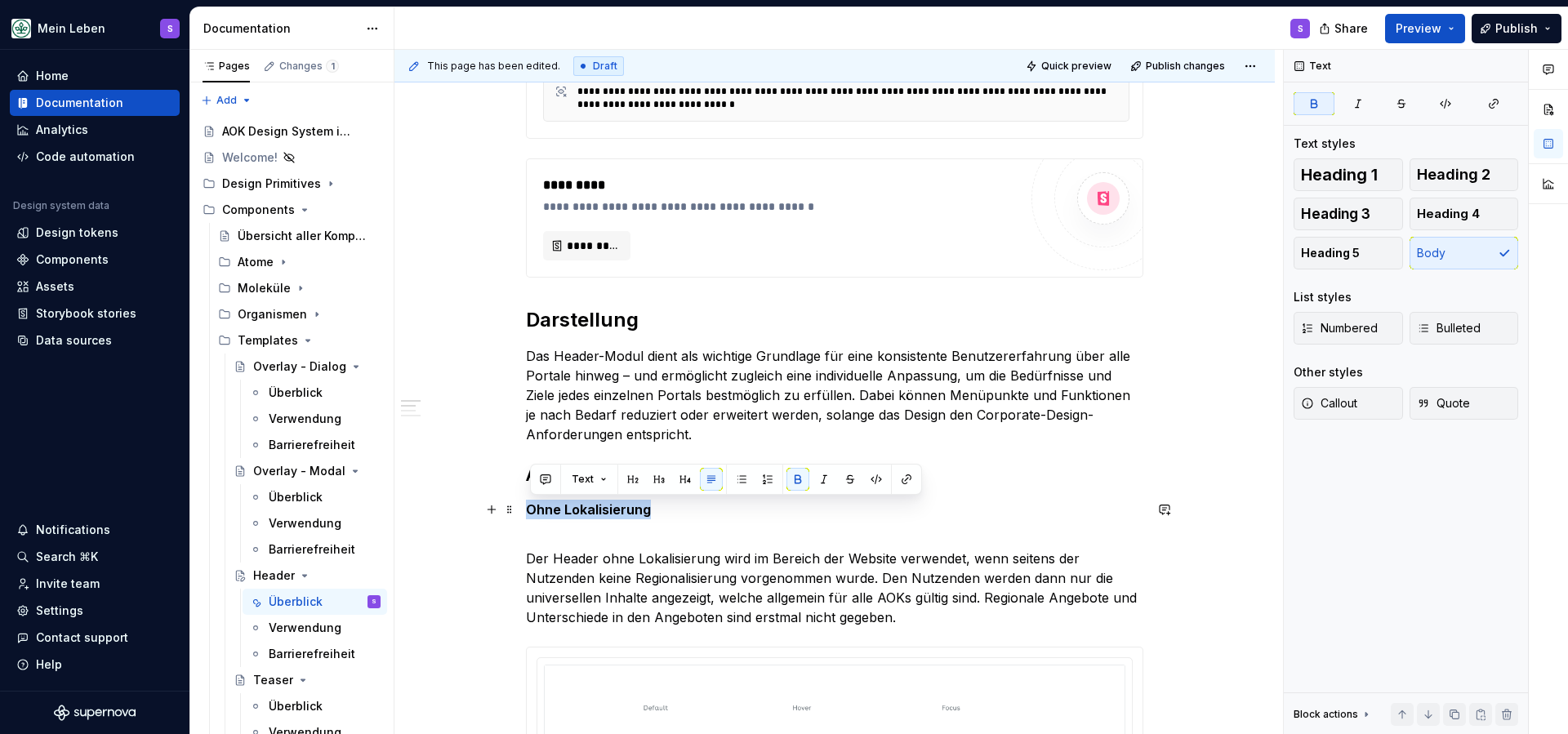
click at [610, 509] on strong "Ohne Lokalisierung" at bounding box center [588, 508] width 125 height 16
click at [684, 480] on button "button" at bounding box center [685, 479] width 23 height 23
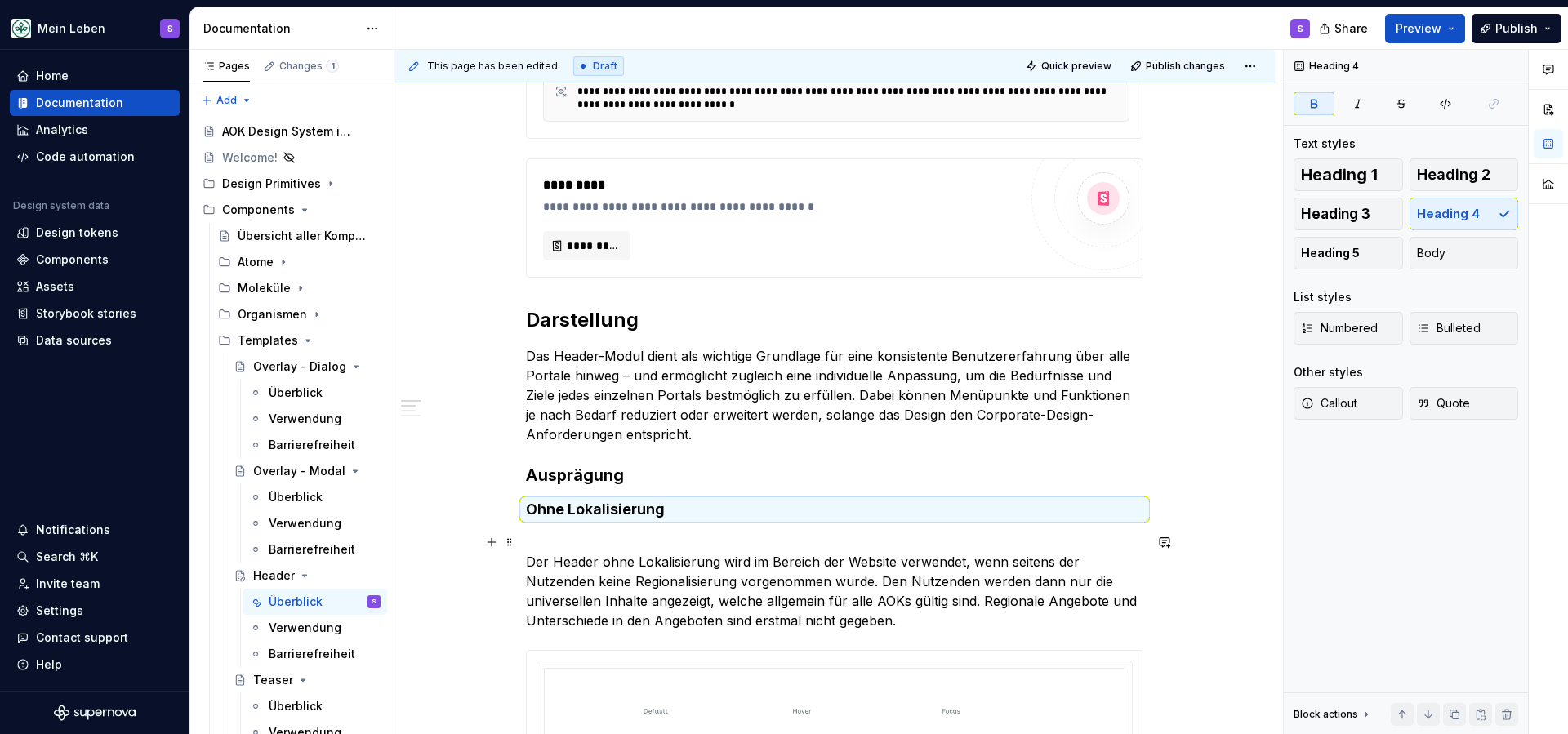
click at [606, 547] on p "Der Header ohne Lokalisierung wird im Bereich der Website verwendet, wenn seite…" at bounding box center [834, 581] width 618 height 98
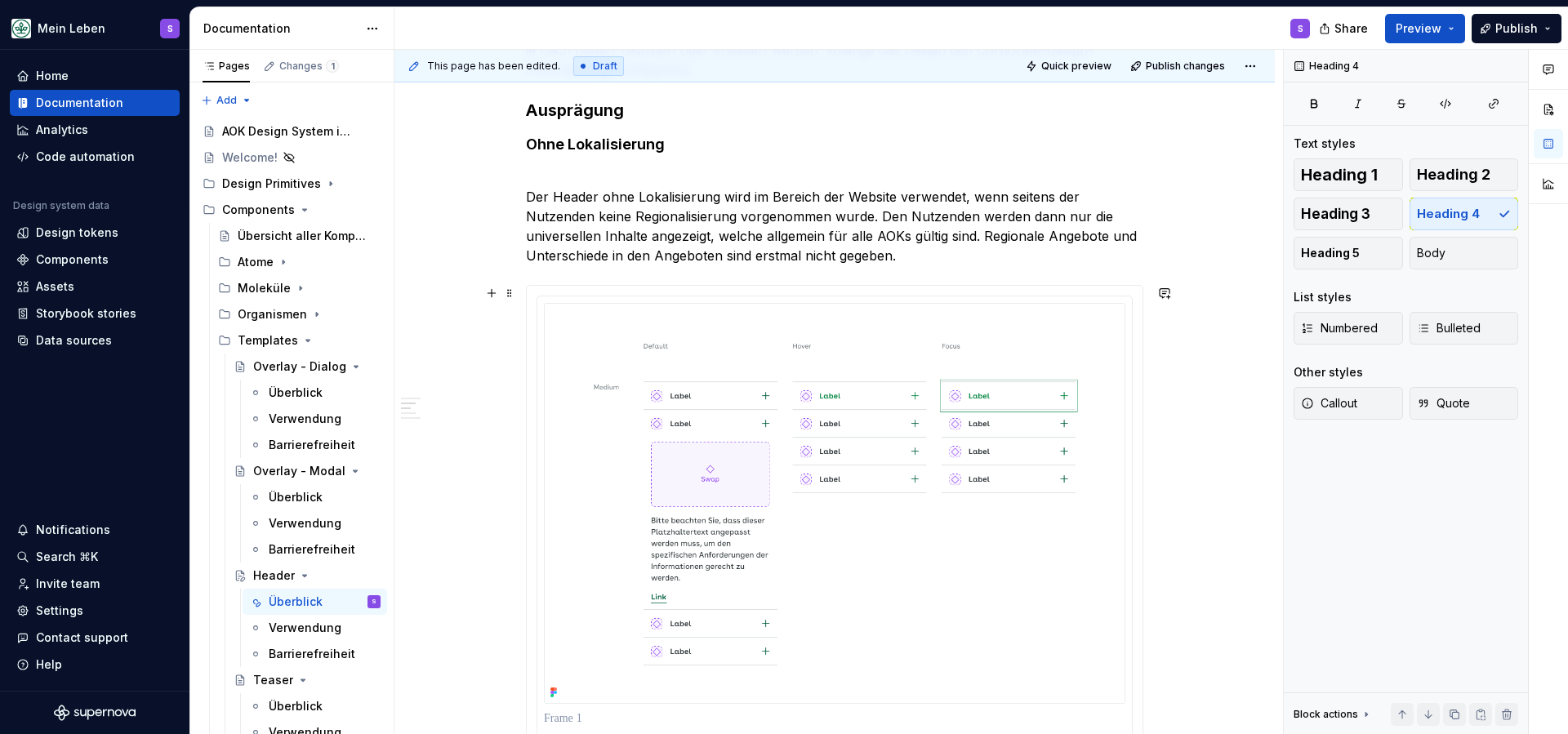
scroll to position [852, 0]
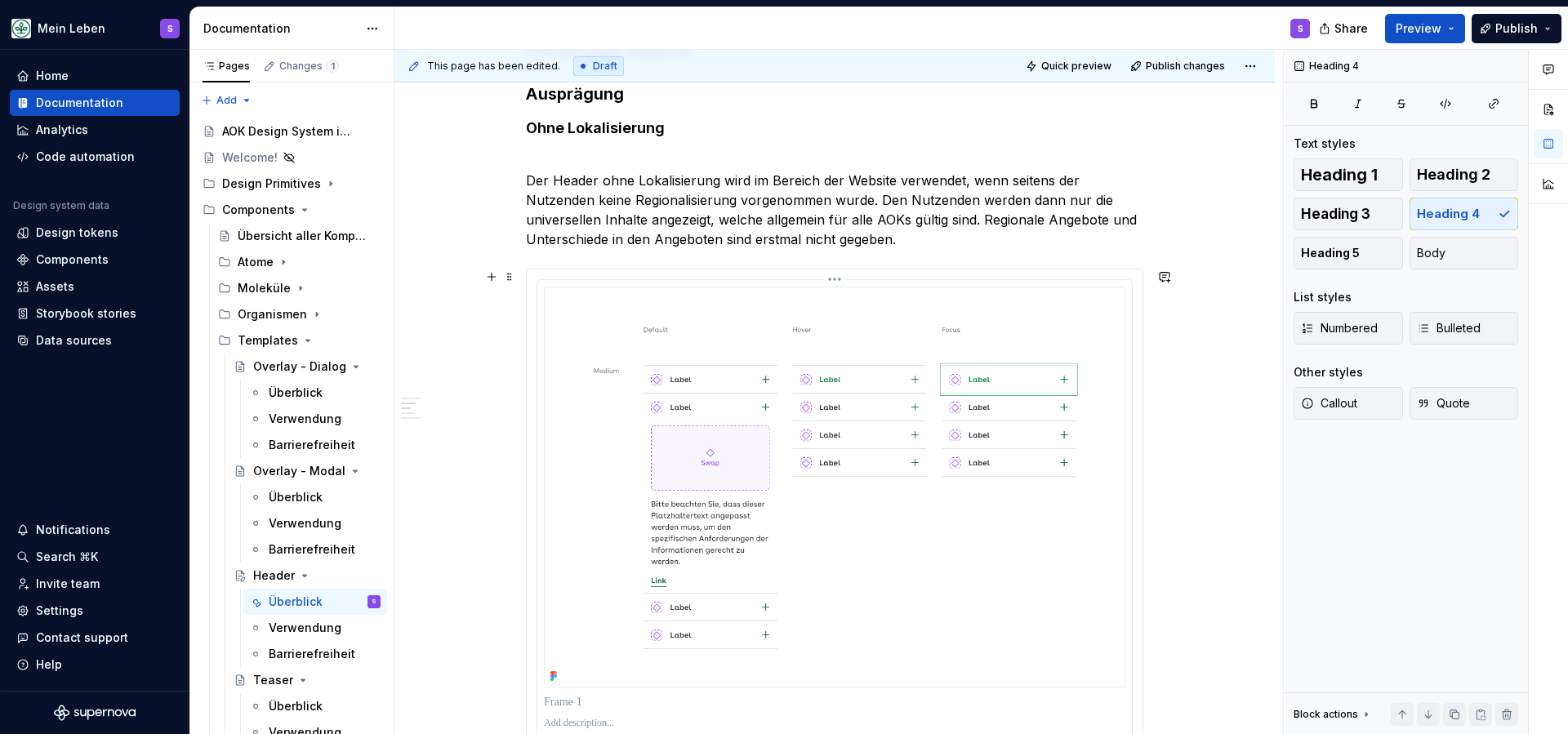
click at [702, 351] on img at bounding box center [835, 487] width 582 height 401
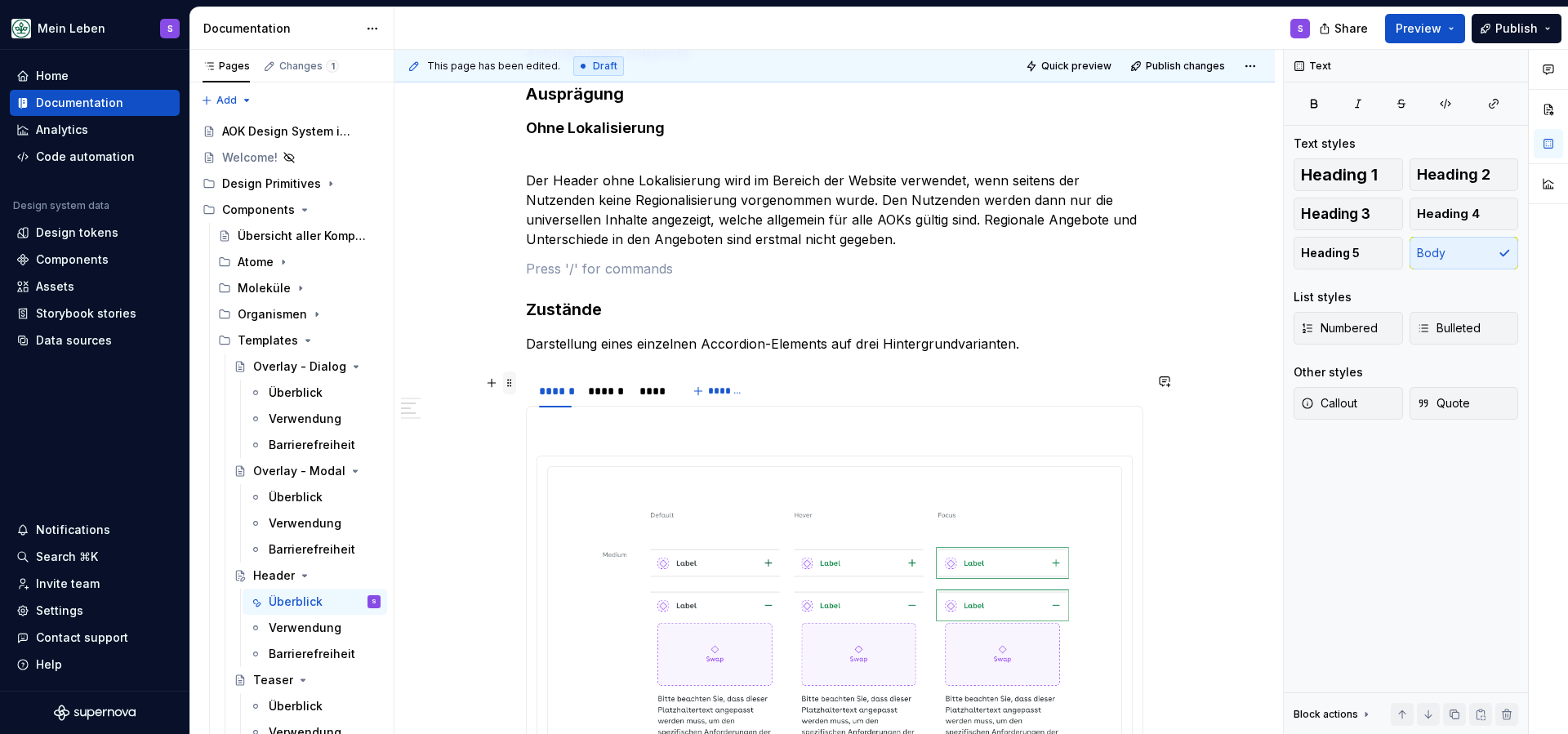
click at [511, 386] on span at bounding box center [510, 383] width 13 height 23
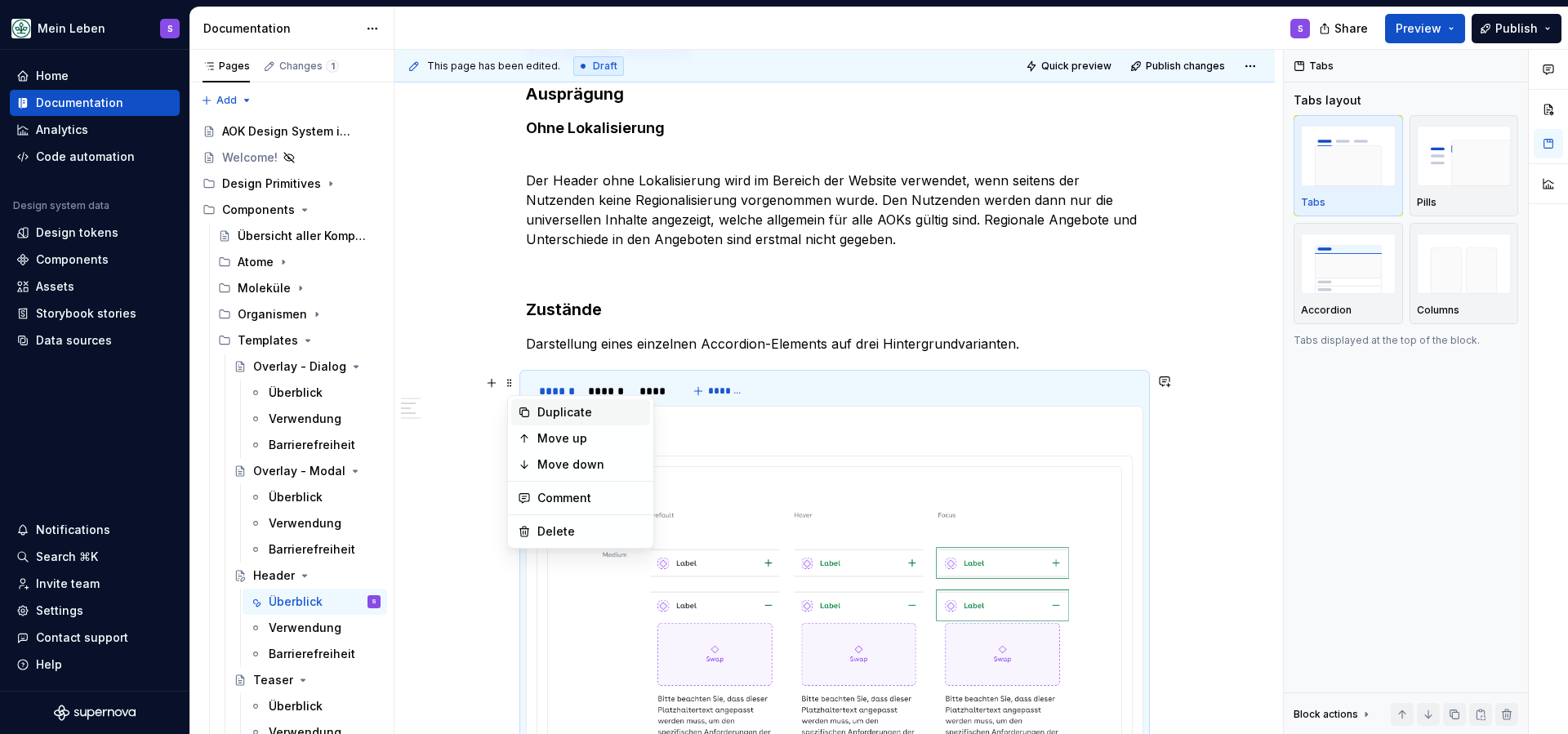
click at [545, 415] on div "Duplicate" at bounding box center [590, 412] width 106 height 16
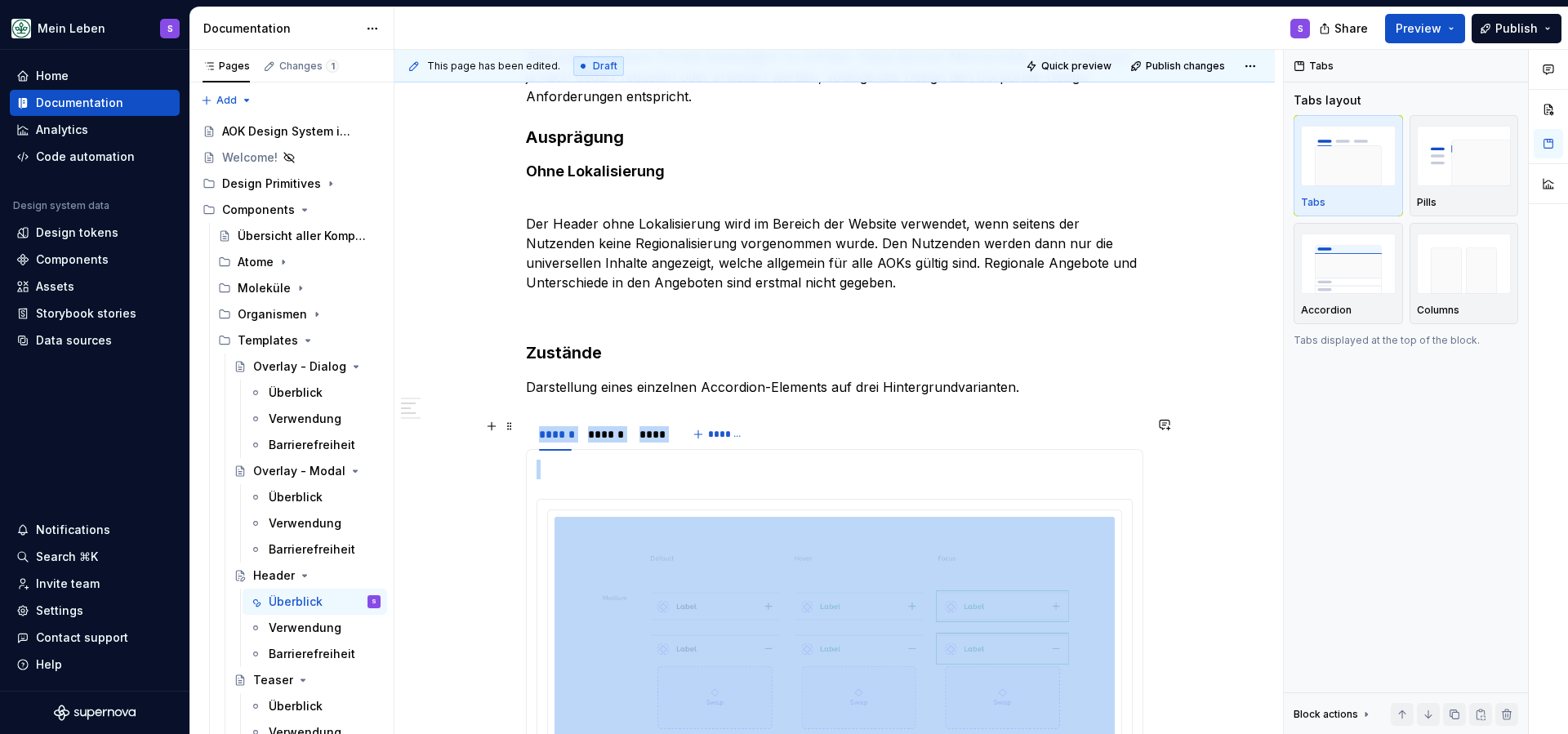
scroll to position [809, 0]
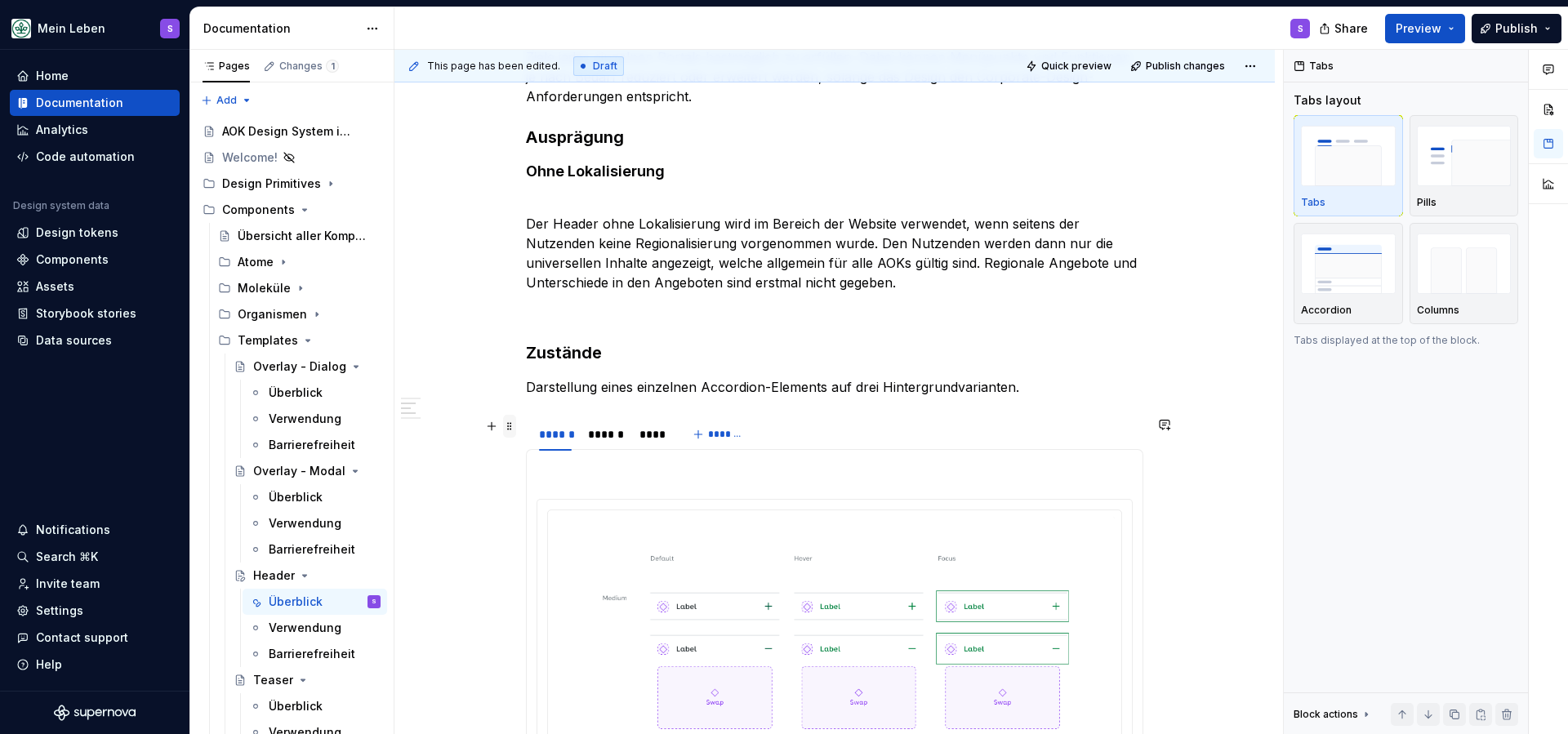
click at [514, 429] on span at bounding box center [510, 426] width 13 height 23
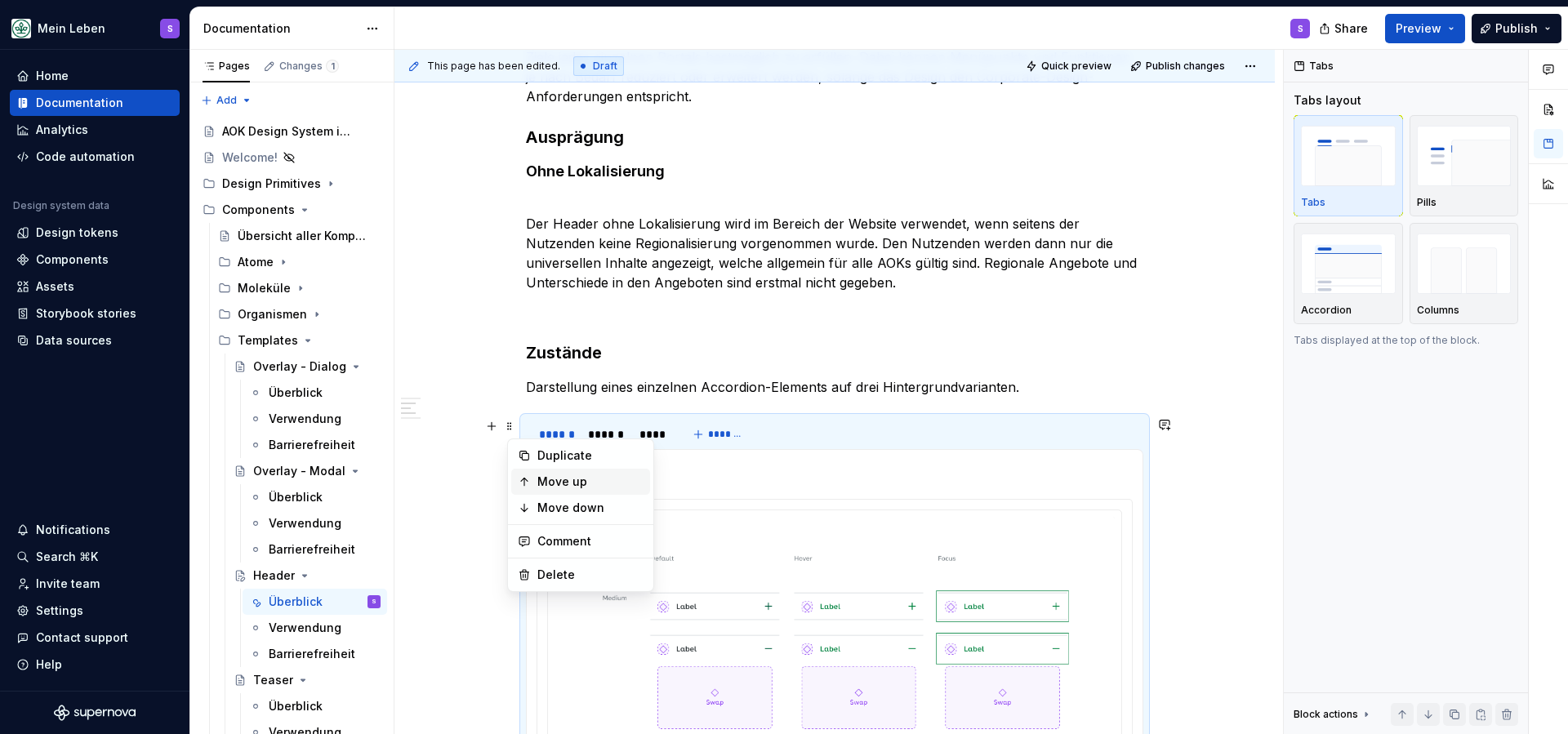
click at [543, 487] on div "Move up" at bounding box center [590, 481] width 106 height 16
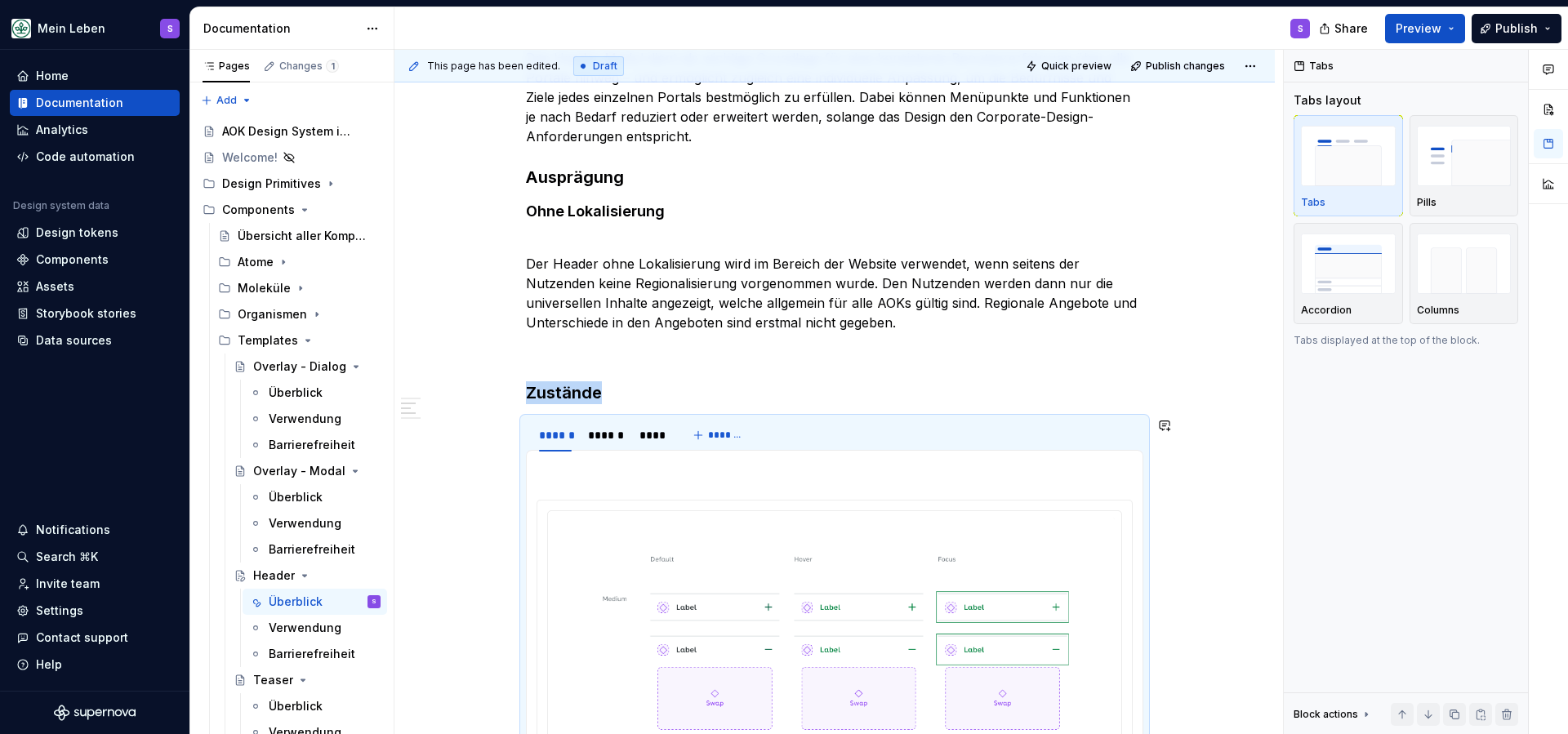
scroll to position [767, 0]
click at [512, 395] on span at bounding box center [510, 395] width 13 height 23
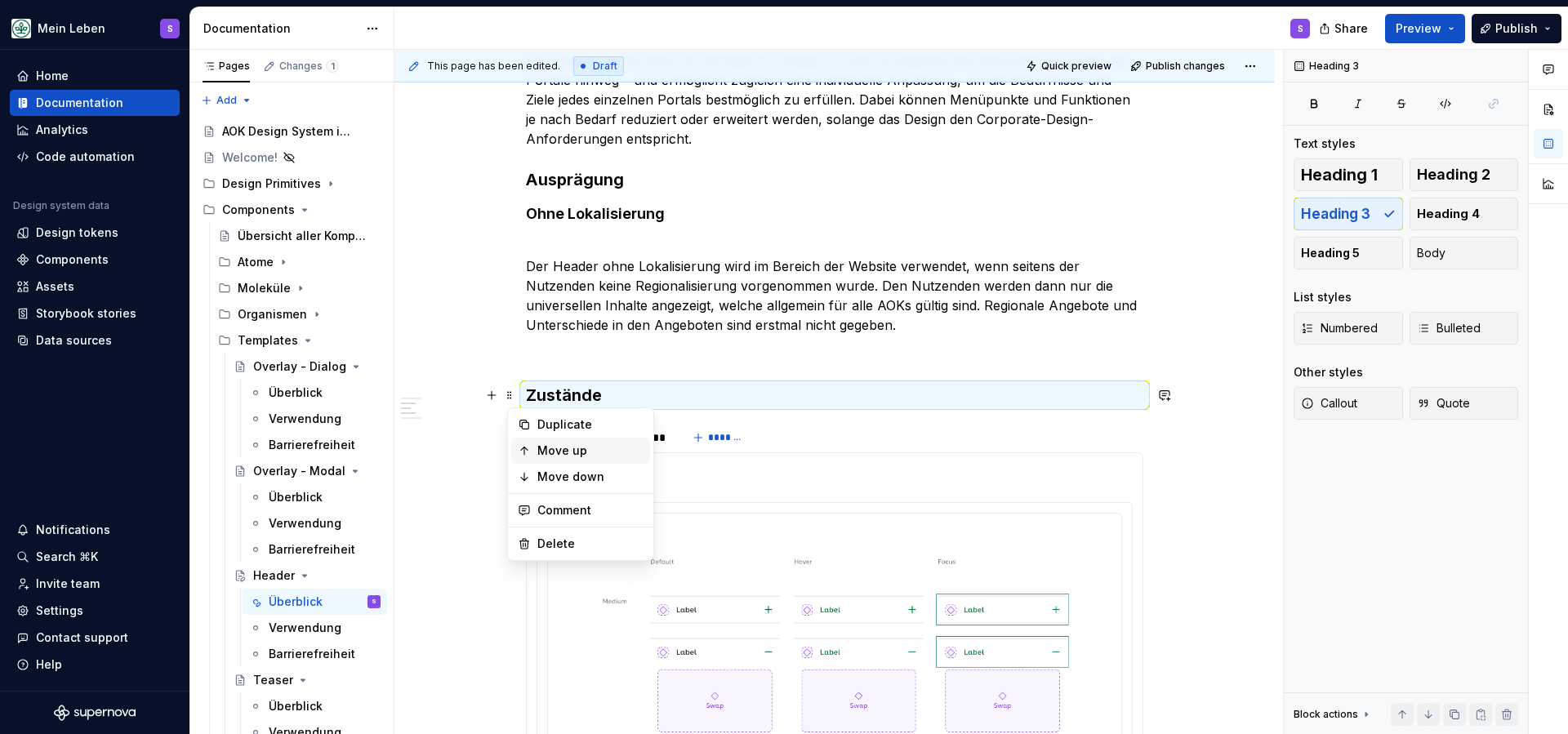
click at [532, 450] on div "Move up" at bounding box center [581, 451] width 139 height 26
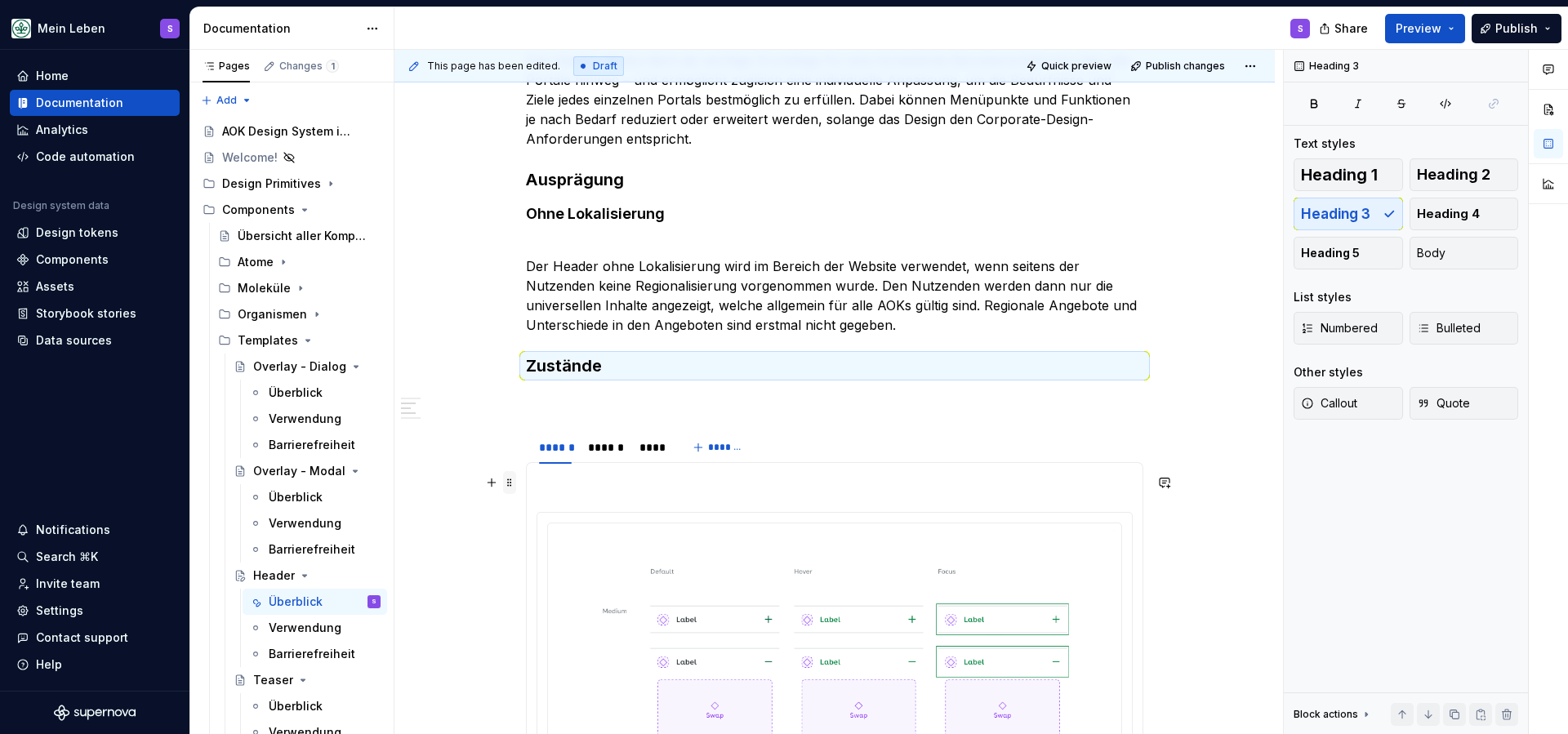
click at [515, 483] on span at bounding box center [510, 482] width 13 height 23
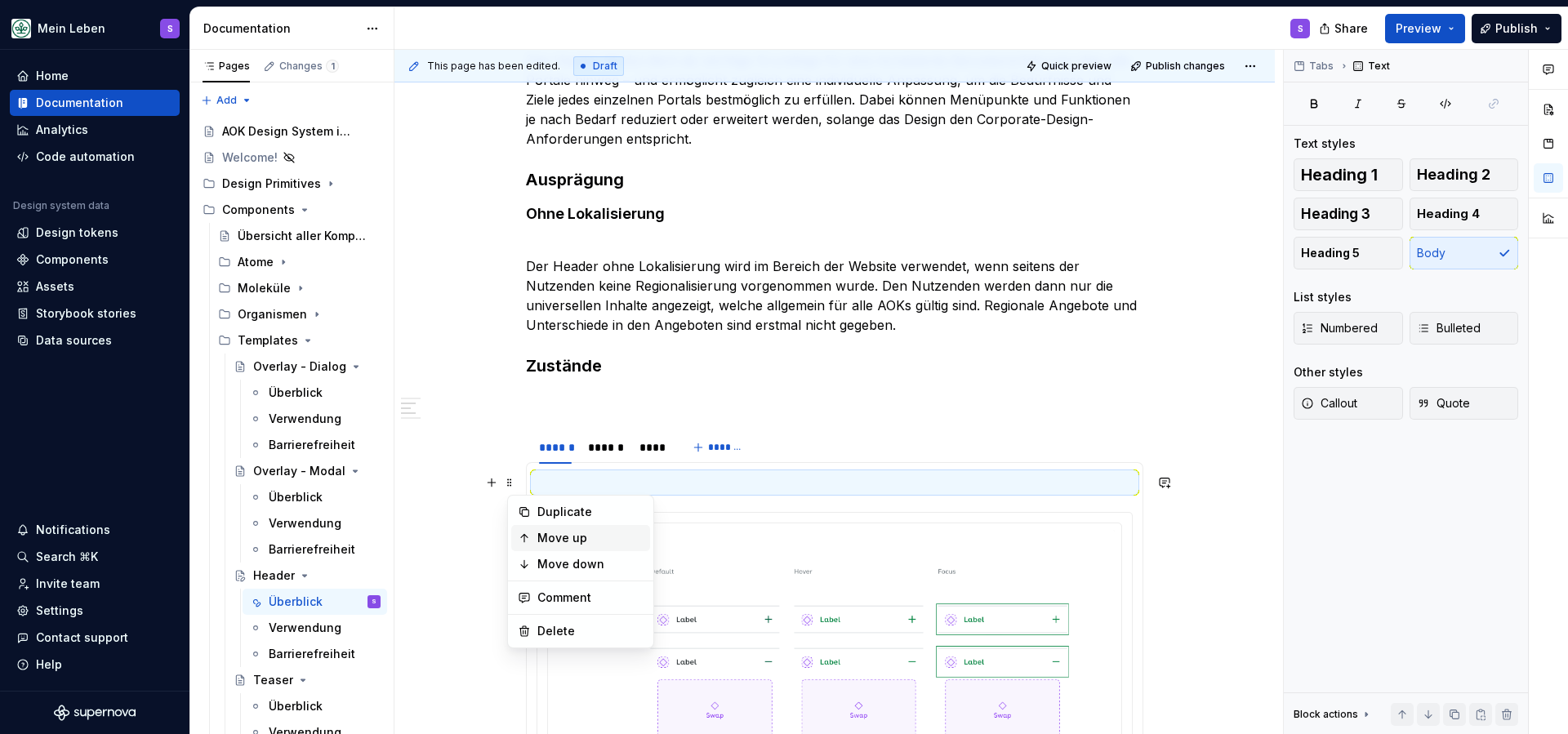
click at [545, 534] on div "Move up" at bounding box center [590, 538] width 106 height 16
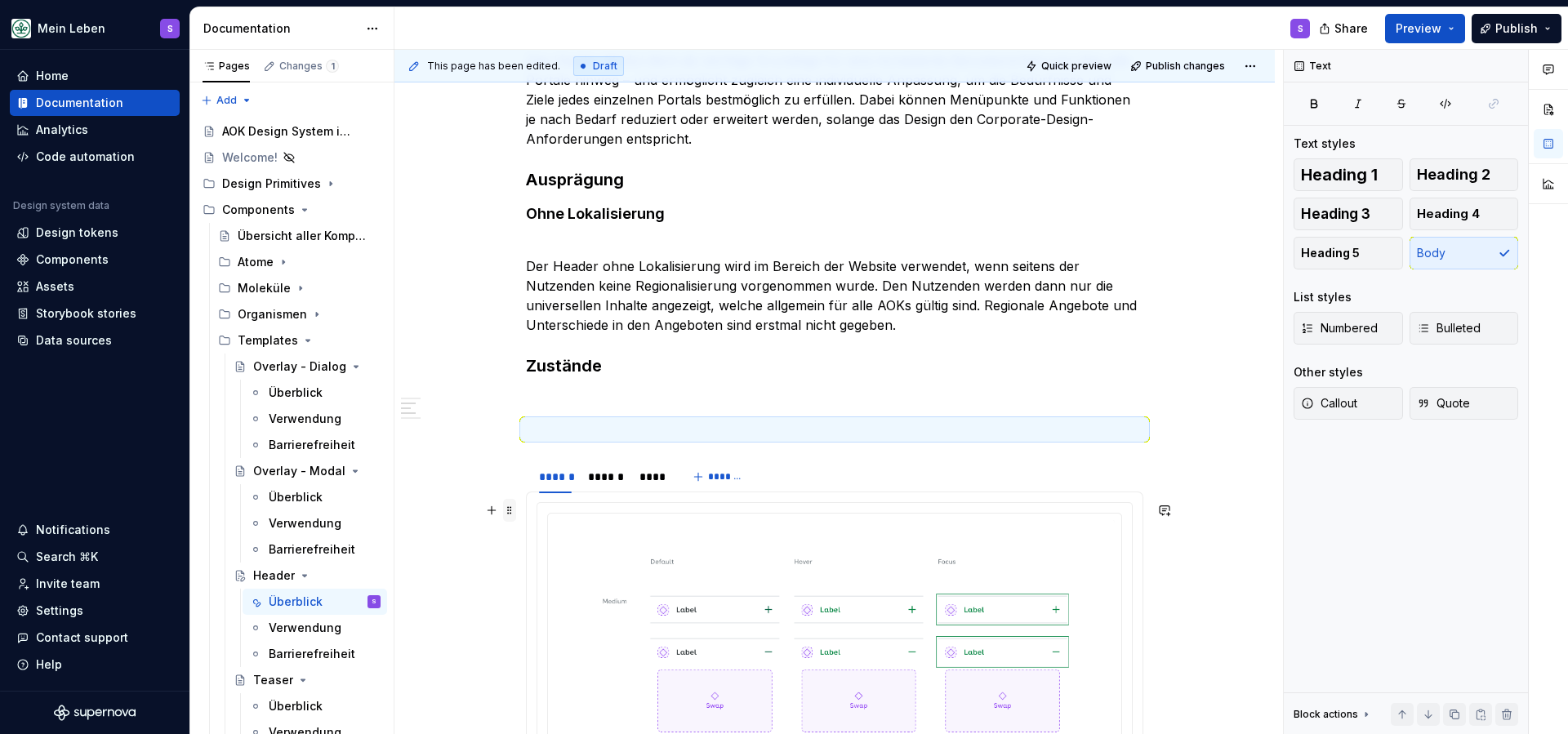
click at [516, 507] on span at bounding box center [510, 510] width 13 height 23
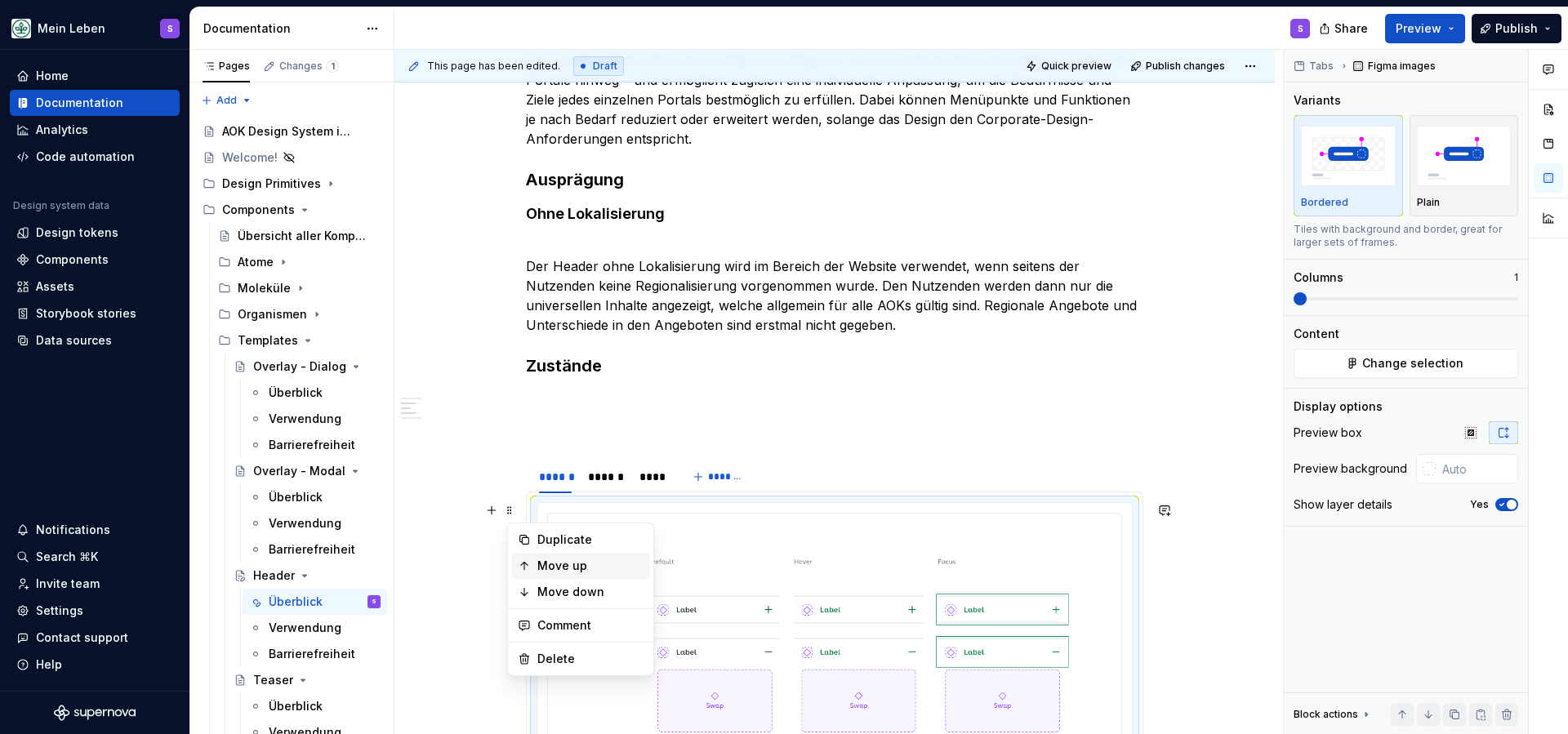
click at [550, 560] on div "Move up" at bounding box center [590, 565] width 106 height 16
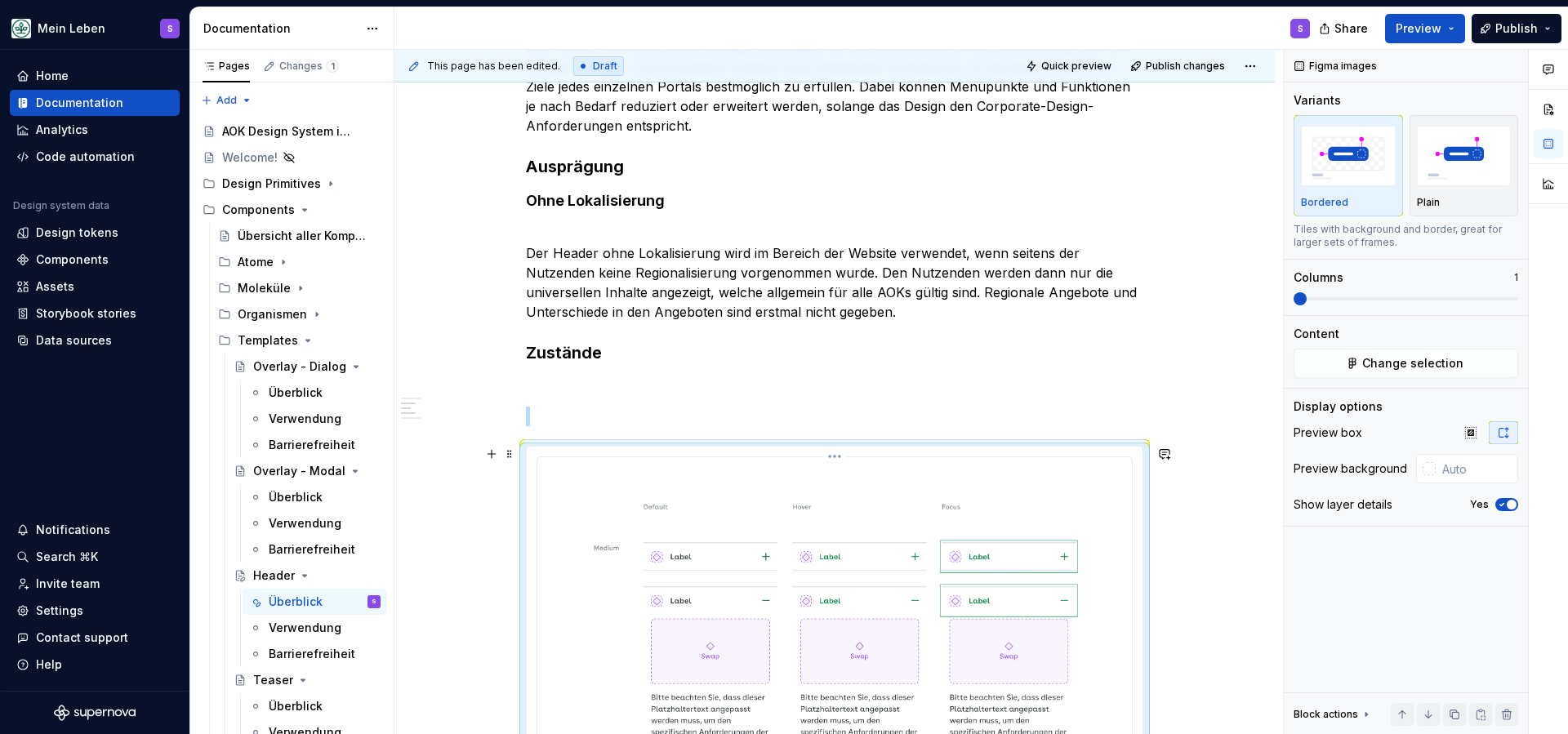
scroll to position [778, 0]
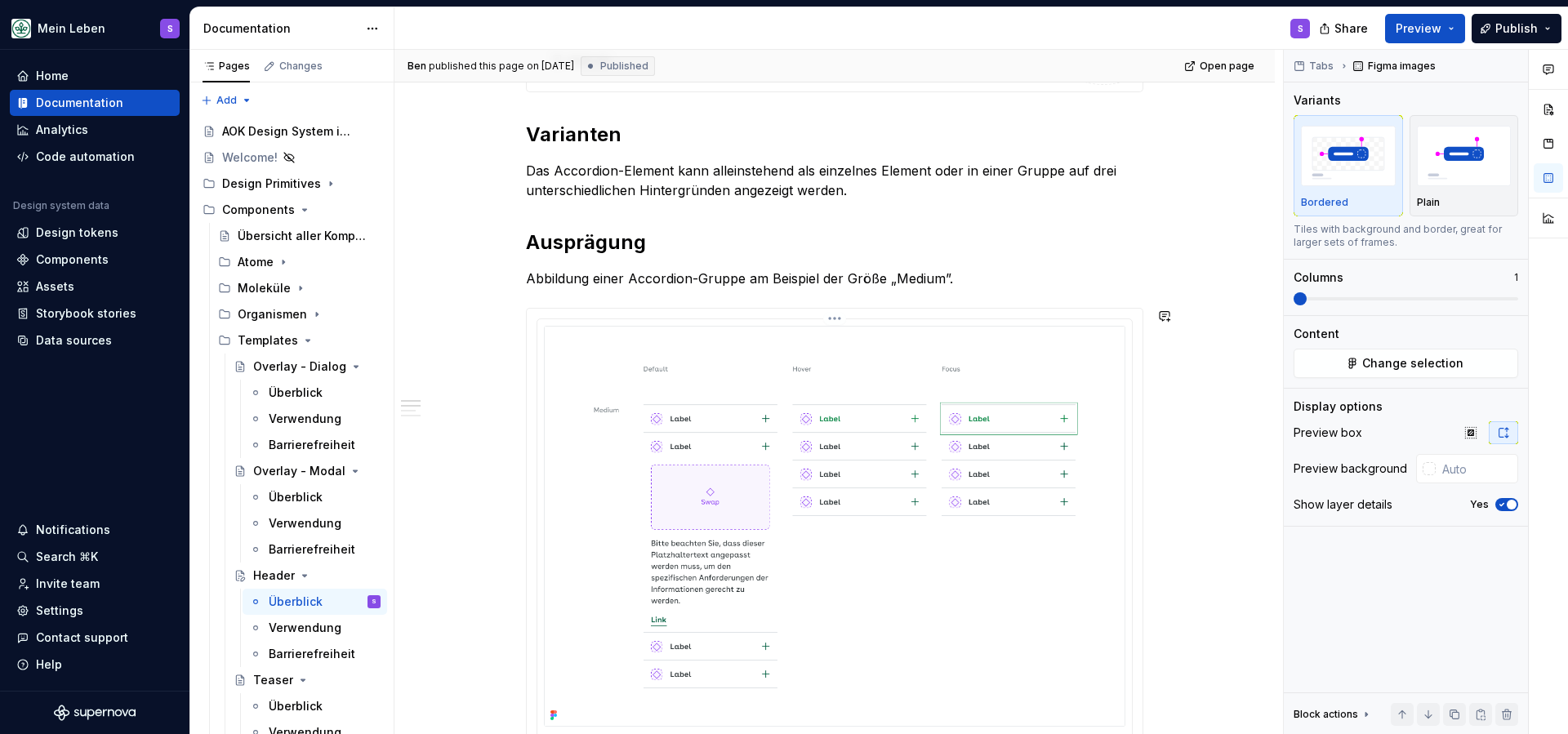
scroll to position [655, 0]
click at [843, 320] on html "Mein Leben S Home Documentation Analytics Code automation Design system data De…" at bounding box center [784, 367] width 1568 height 734
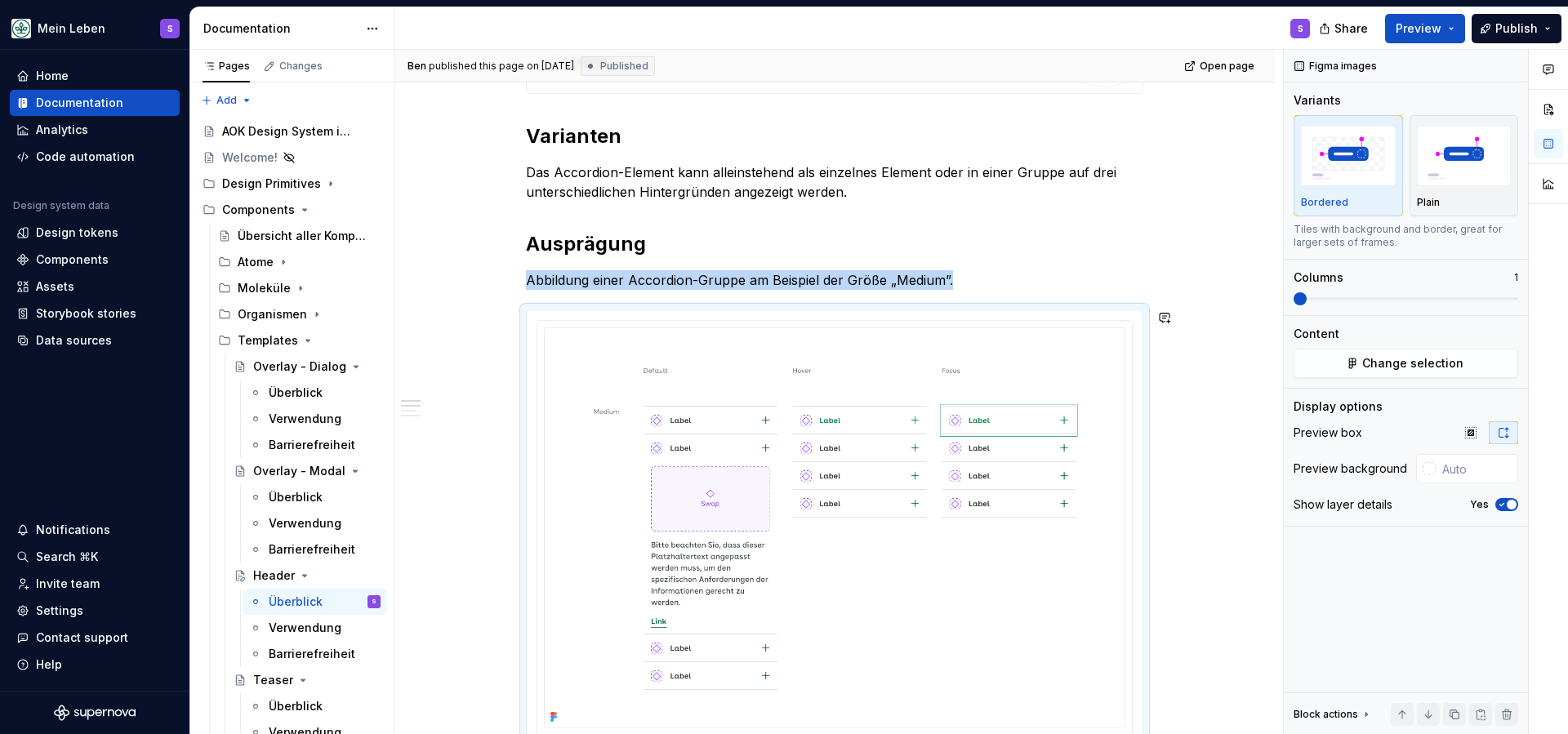
click at [753, 413] on html "Mein Leben S Home Documentation Analytics Code automation Design system data De…" at bounding box center [784, 367] width 1568 height 734
click at [891, 412] on img at bounding box center [835, 527] width 582 height 401
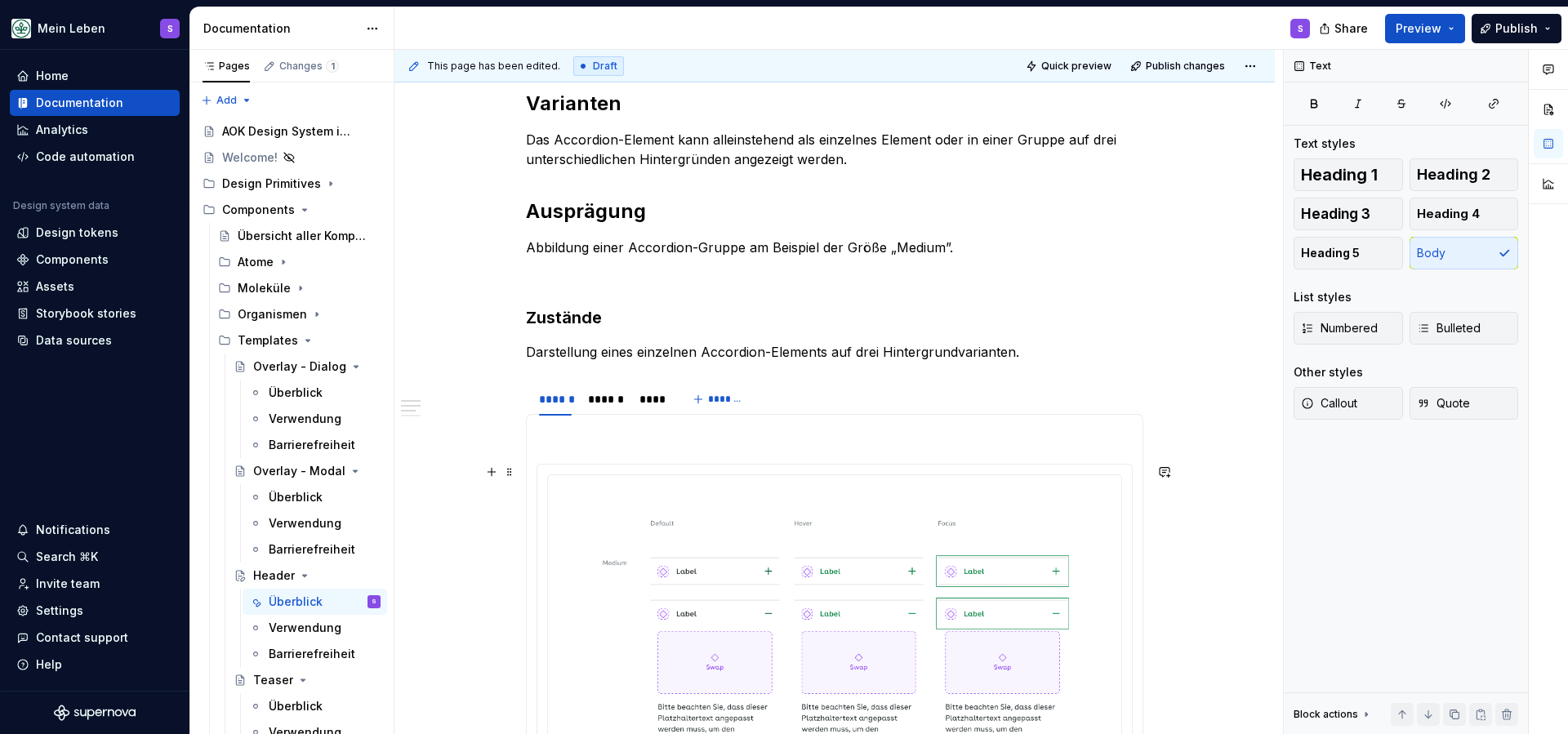
scroll to position [679, 0]
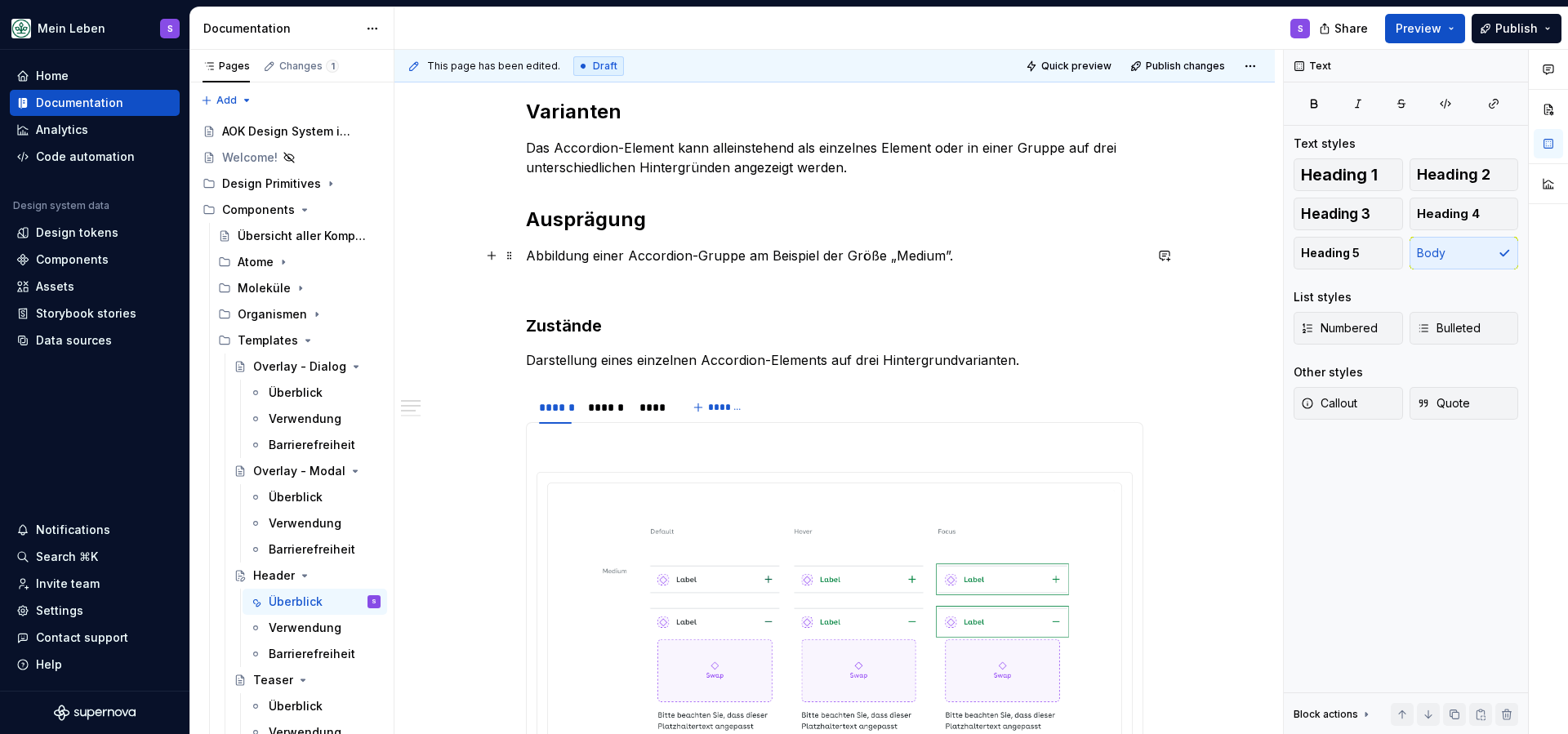
click at [618, 255] on p "Abbildung einer Accordion-Gruppe am Beispiel der Größe „Medium”." at bounding box center [834, 255] width 618 height 20
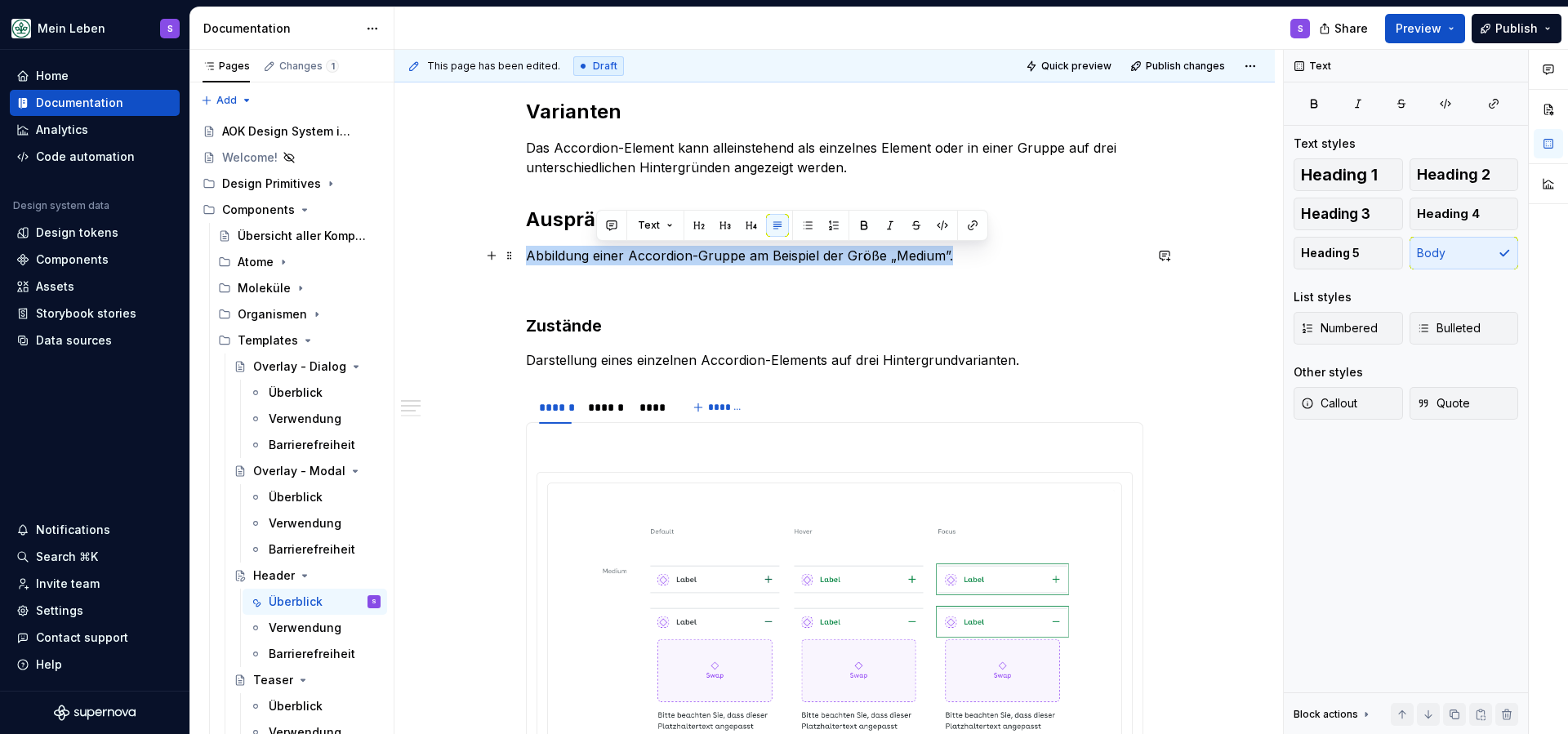
click at [618, 255] on p "Abbildung einer Accordion-Gruppe am Beispiel der Größe „Medium”." at bounding box center [834, 255] width 618 height 20
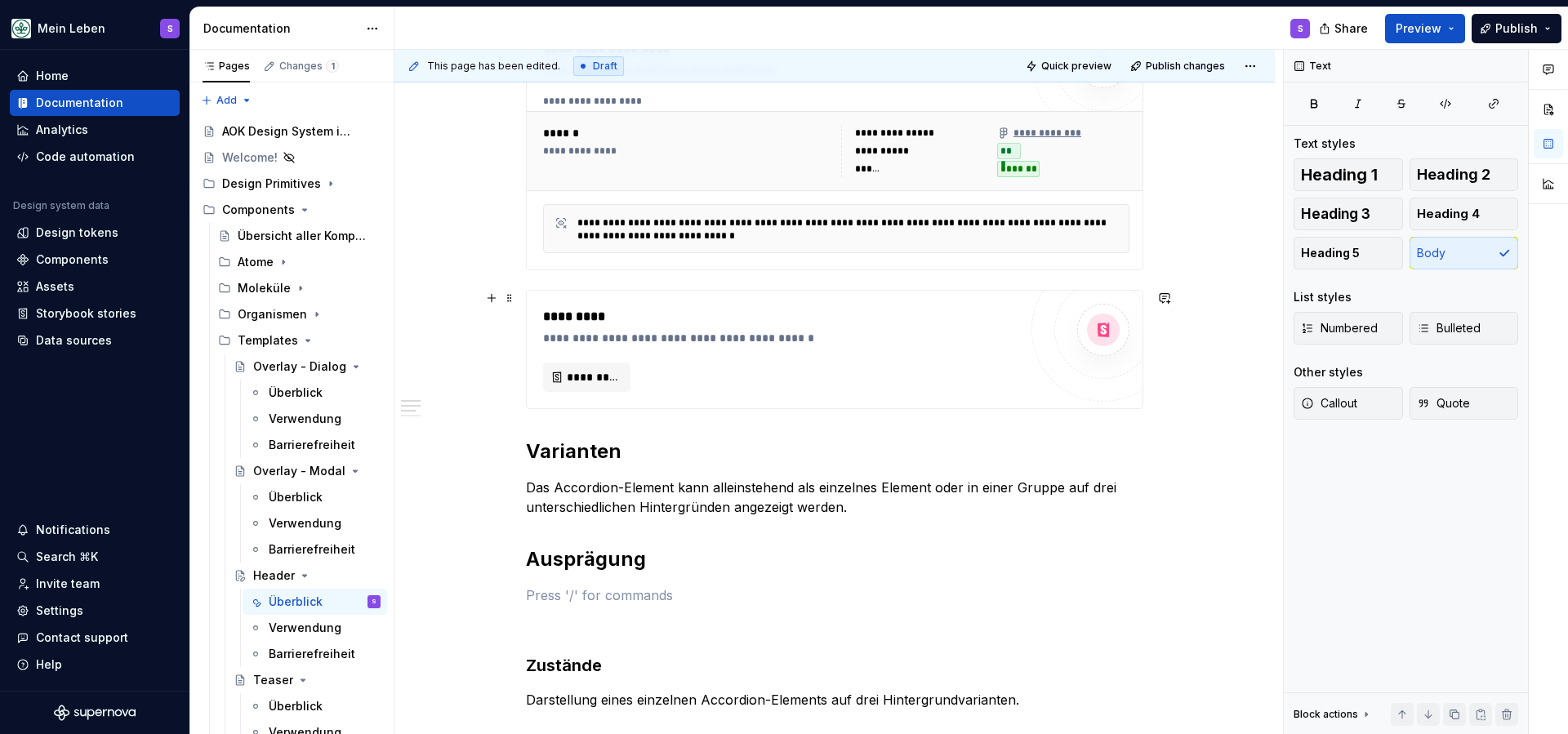
scroll to position [356, 0]
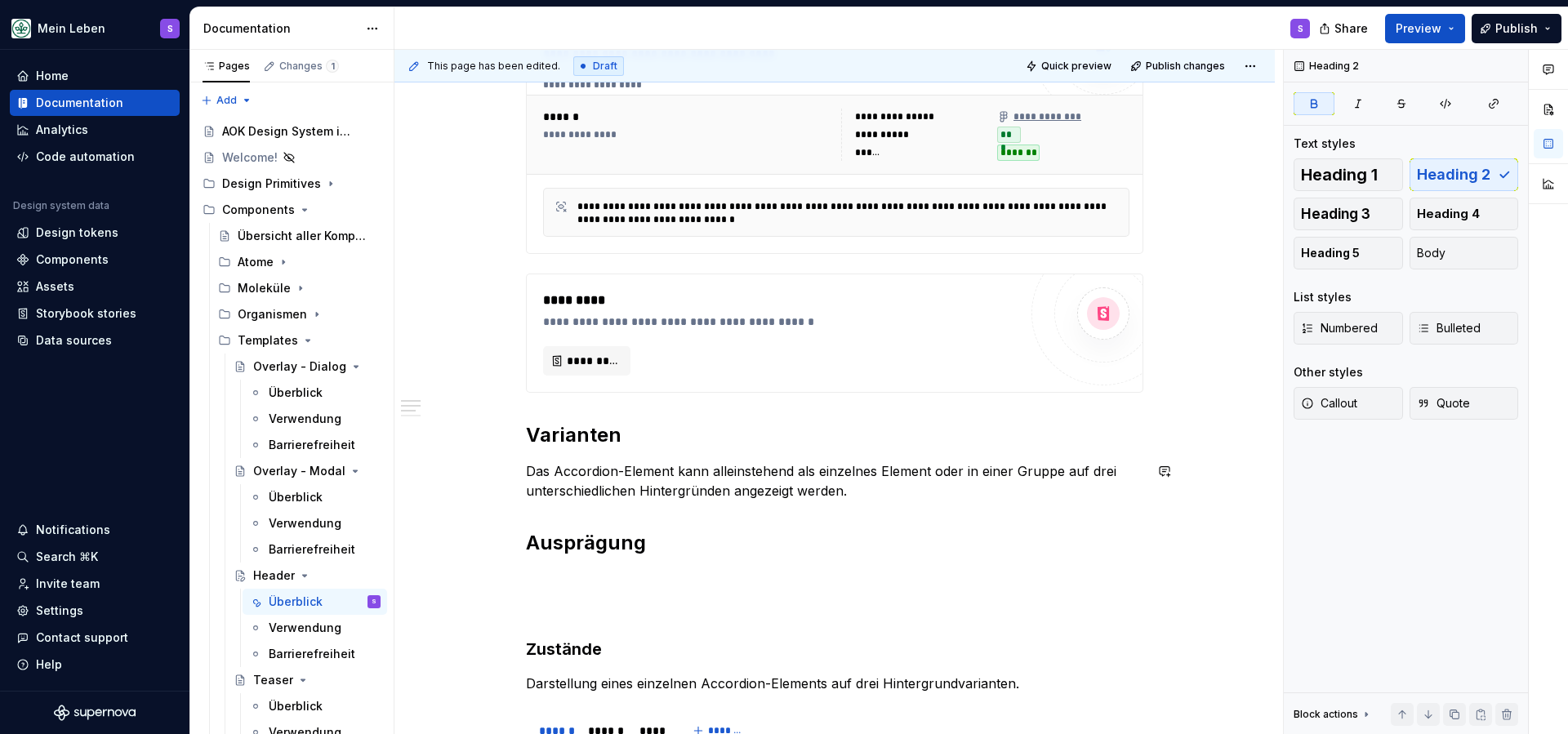
click at [1270, 61] on div "This page has been edited. Draft Quick preview Publish changes" at bounding box center [835, 66] width 881 height 33
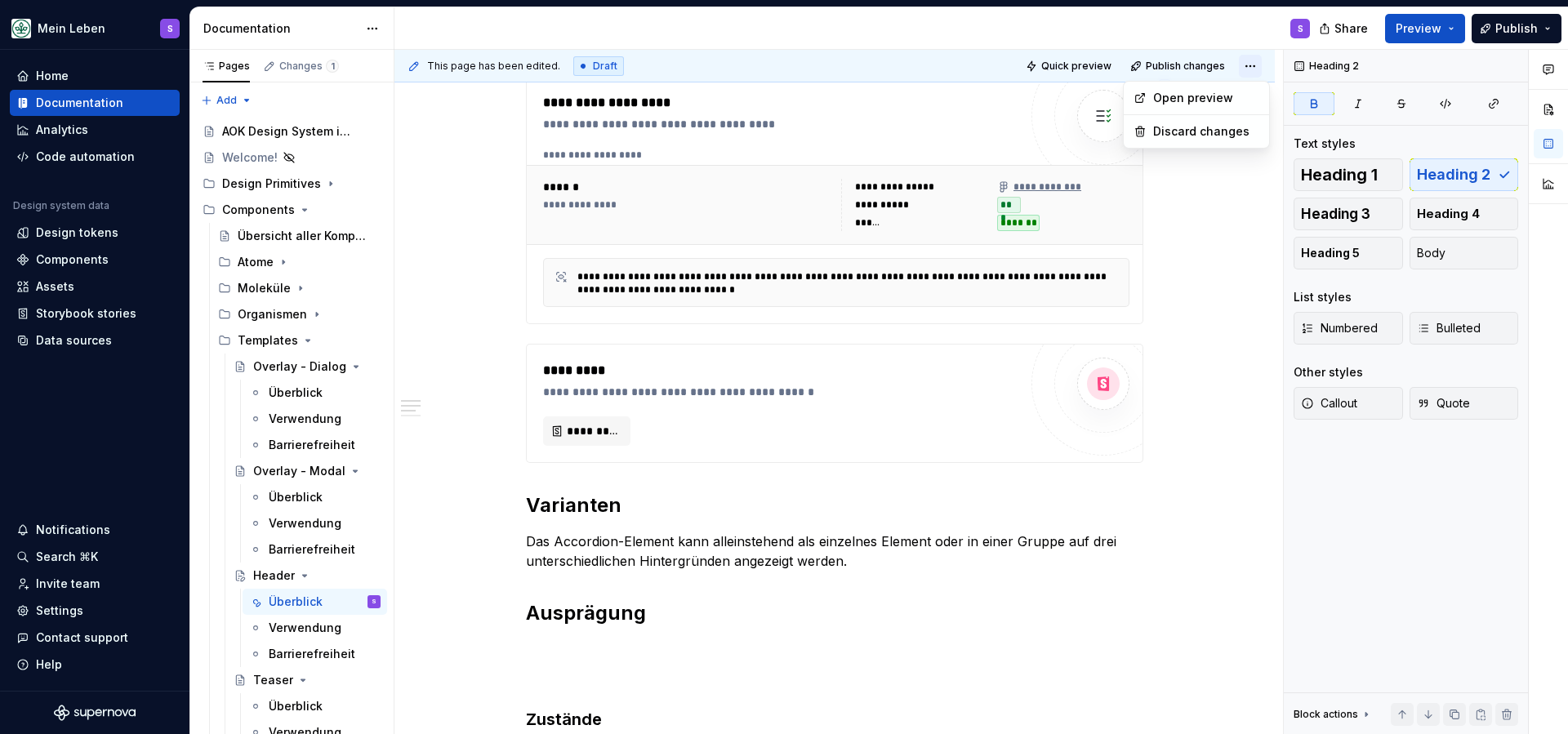
click at [1265, 61] on html "Mein Leben S Home Documentation Analytics Code automation Design system data De…" at bounding box center [784, 367] width 1568 height 734
click at [1213, 254] on html "Mein Leben S Home Documentation Analytics Code automation Design system data De…" at bounding box center [784, 367] width 1568 height 734
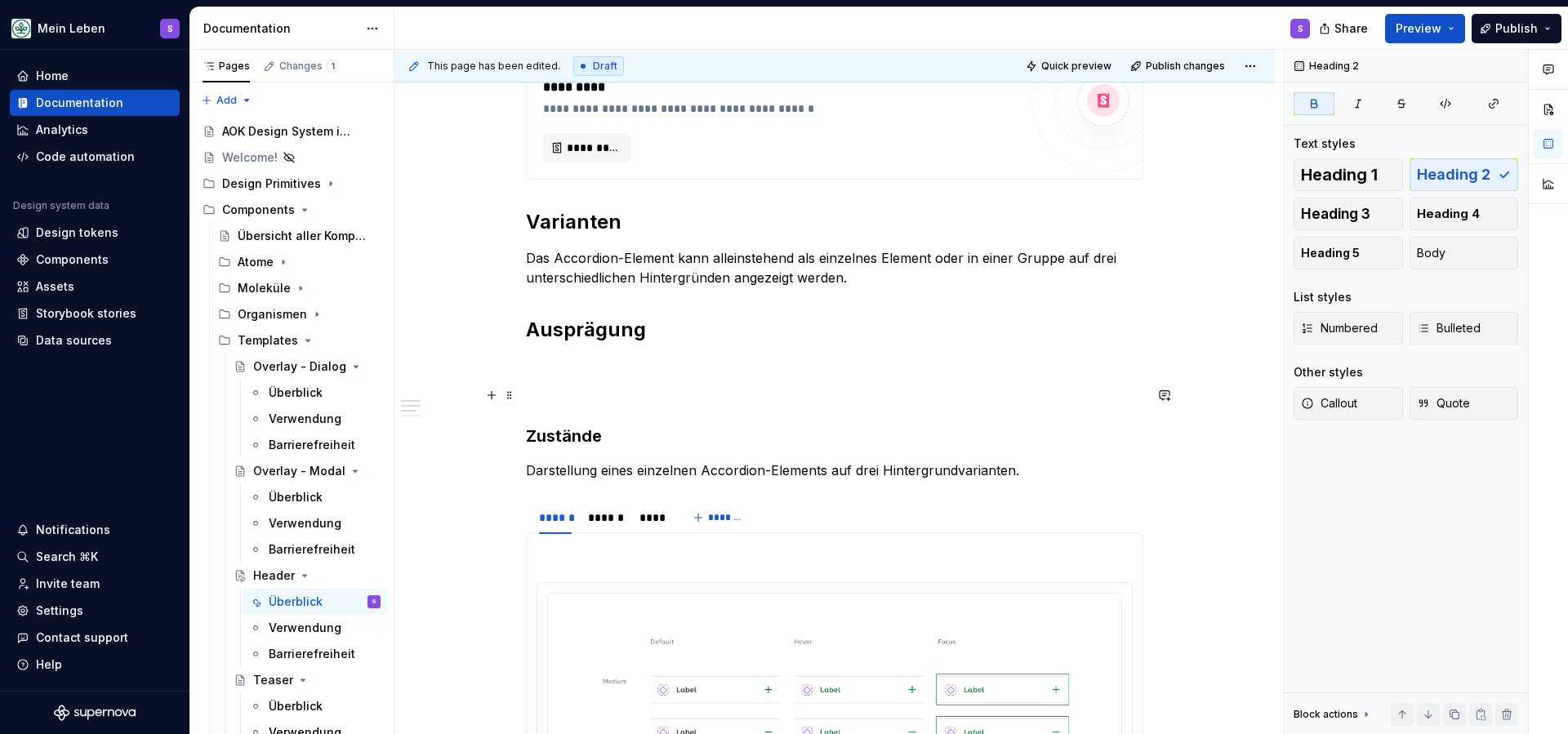
scroll to position [575, 0]
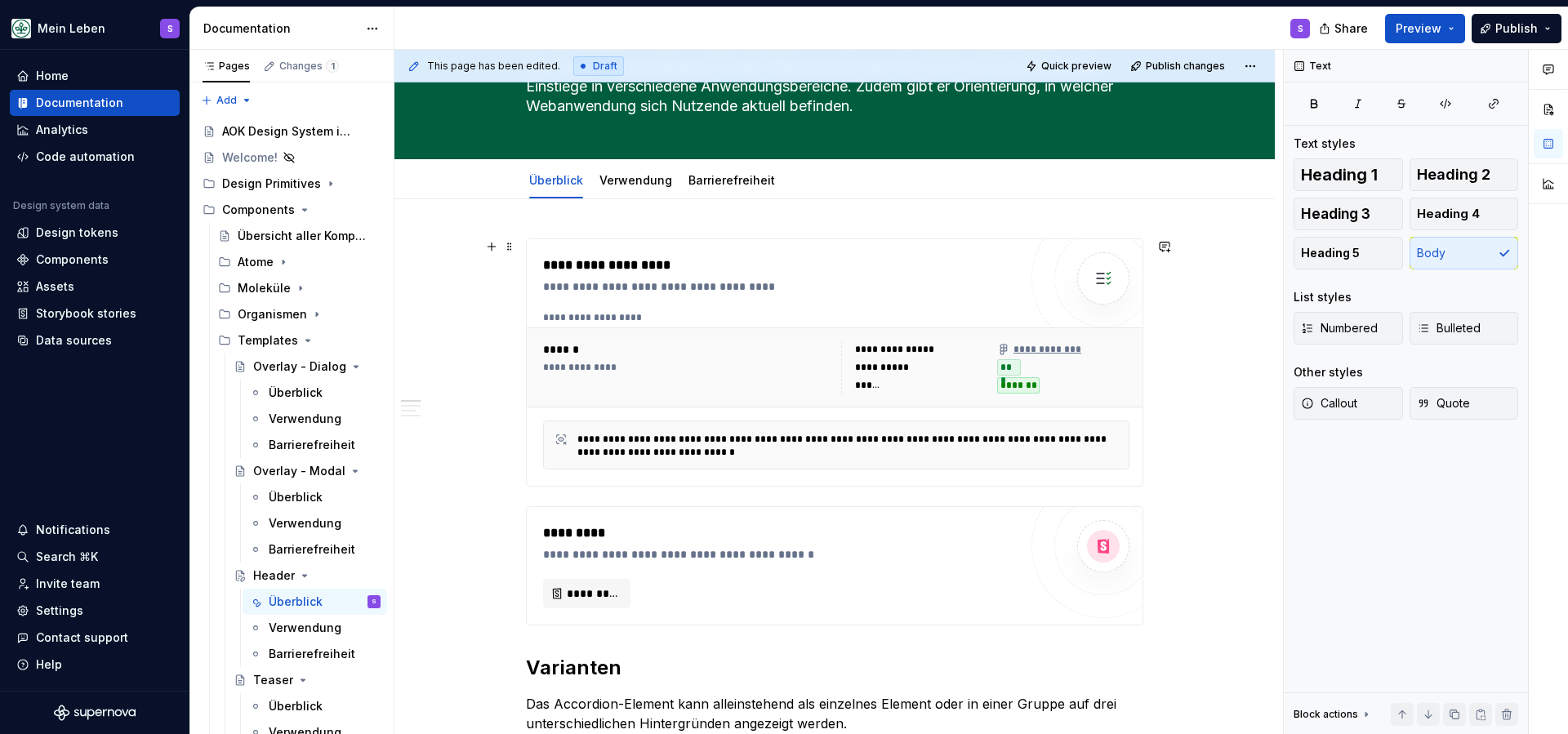
scroll to position [122, 0]
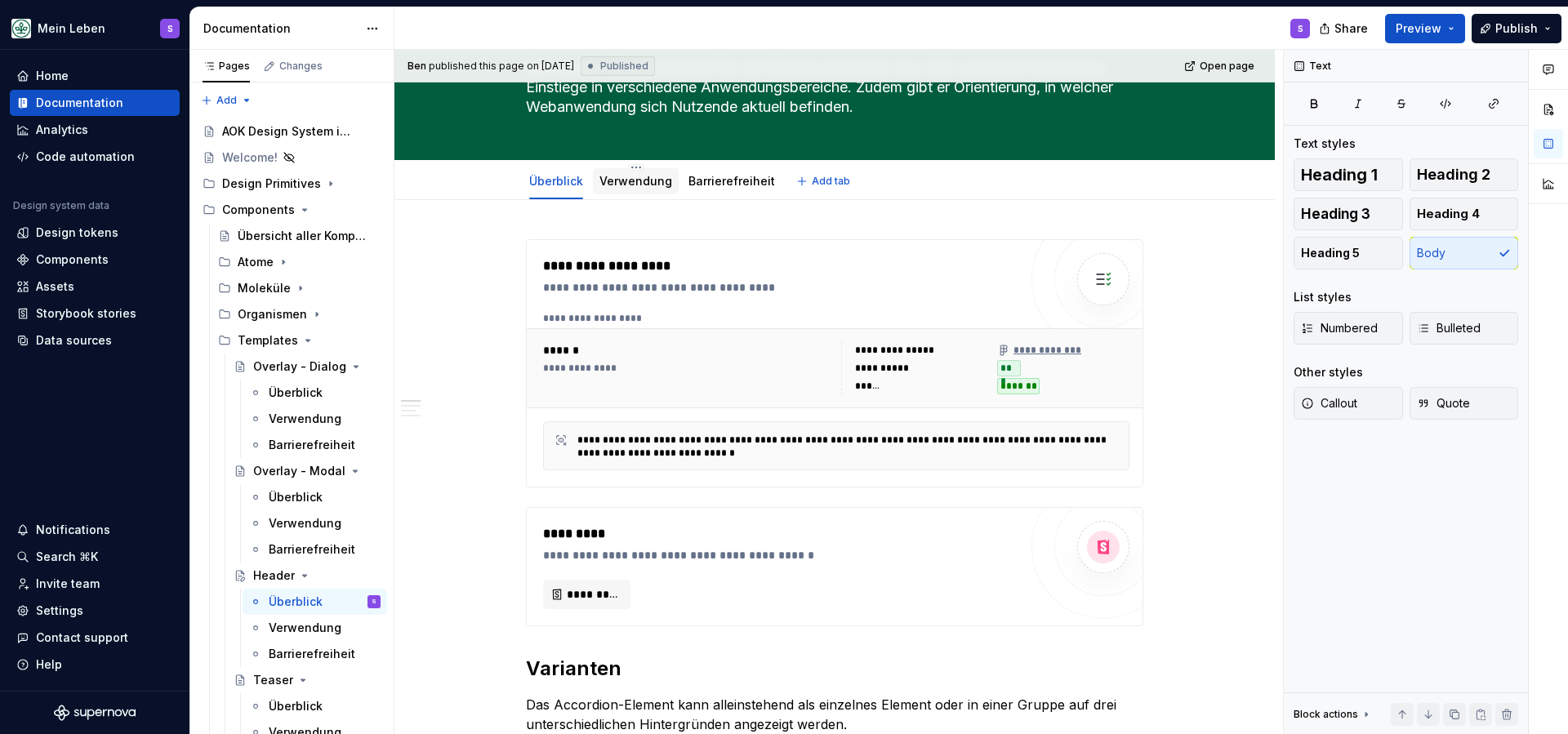
click at [649, 191] on div "Verwendung" at bounding box center [635, 181] width 86 height 26
click at [619, 190] on div "Verwendung" at bounding box center [635, 180] width 72 height 20
click at [642, 171] on div "Verwendung" at bounding box center [635, 180] width 72 height 20
click at [645, 185] on link "Verwendung" at bounding box center [635, 180] width 72 height 14
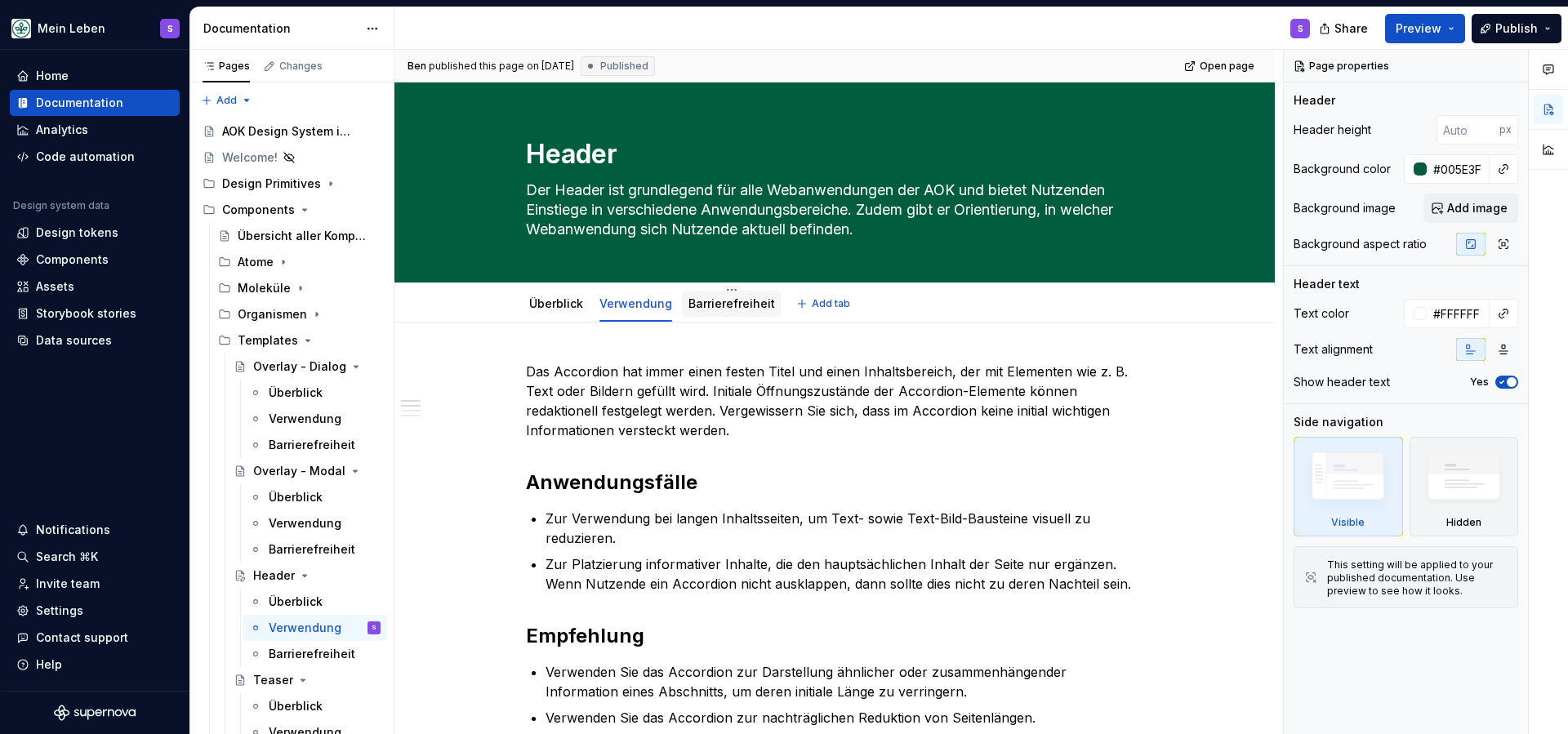
click at [726, 305] on link "Barrierefreiheit" at bounding box center [731, 303] width 86 height 14
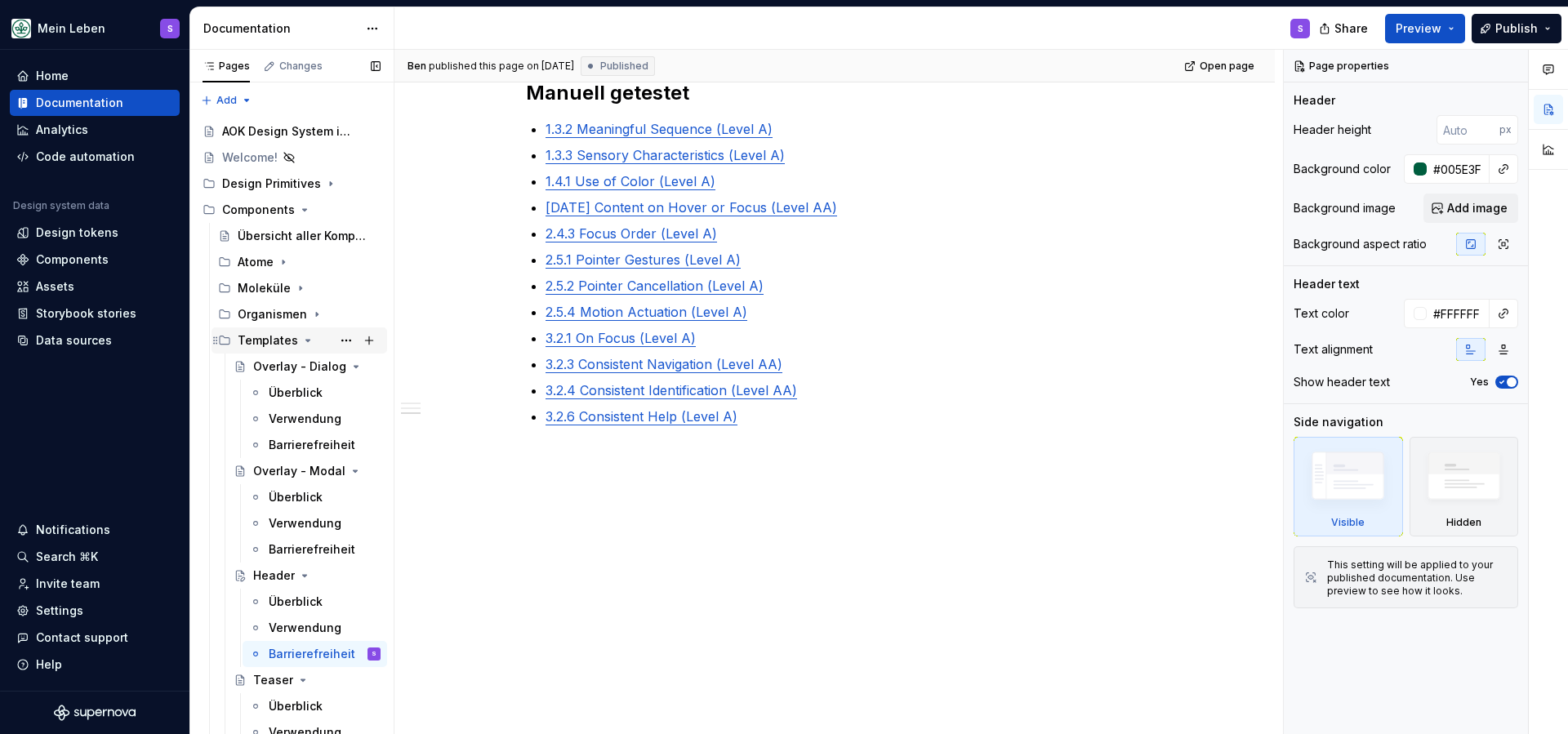
click at [302, 339] on icon "Page tree" at bounding box center [308, 340] width 13 height 13
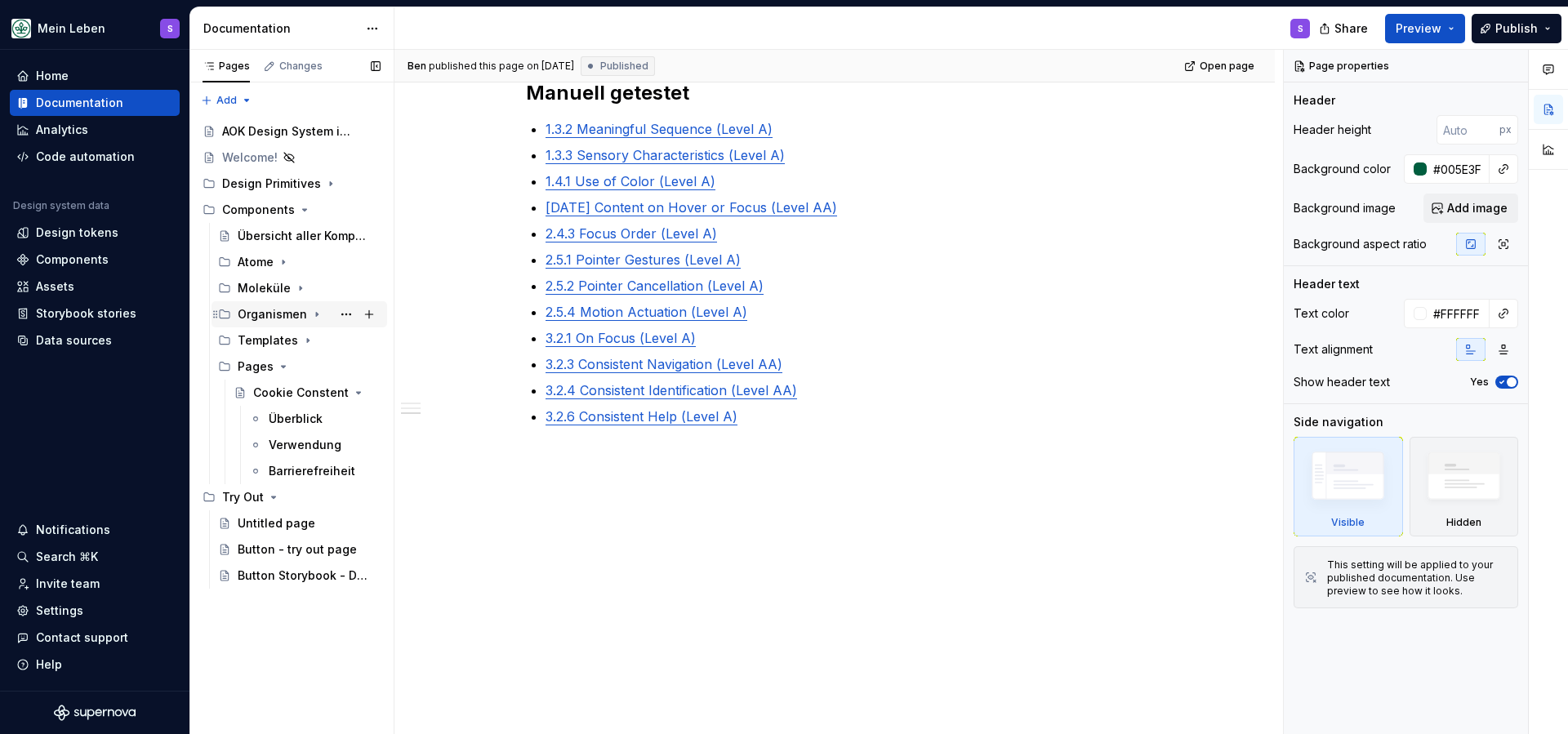
click at [310, 314] on icon "Page tree" at bounding box center [317, 315] width 13 height 13
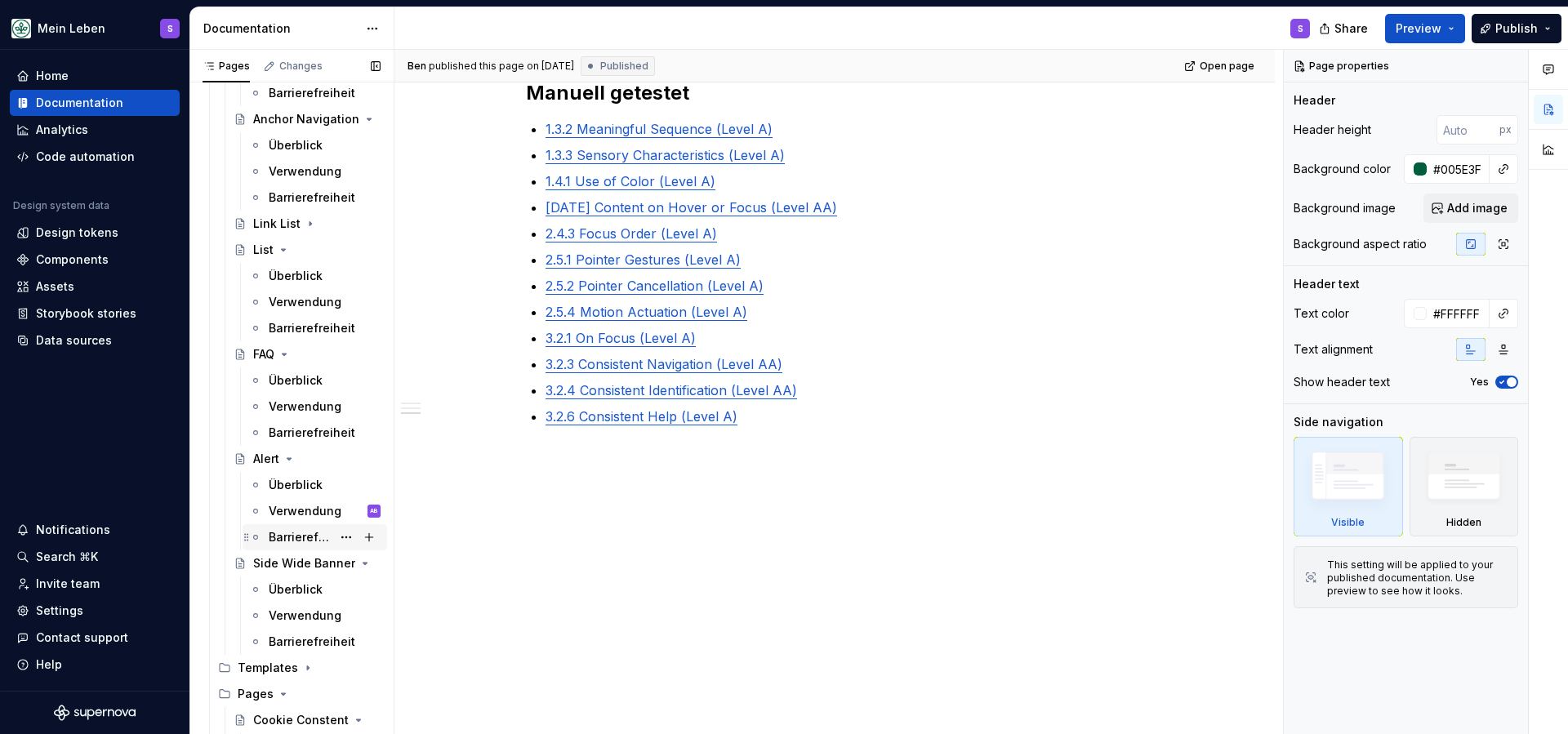
scroll to position [328, 0]
click at [291, 565] on div "Side Wide Banner" at bounding box center [284, 560] width 62 height 16
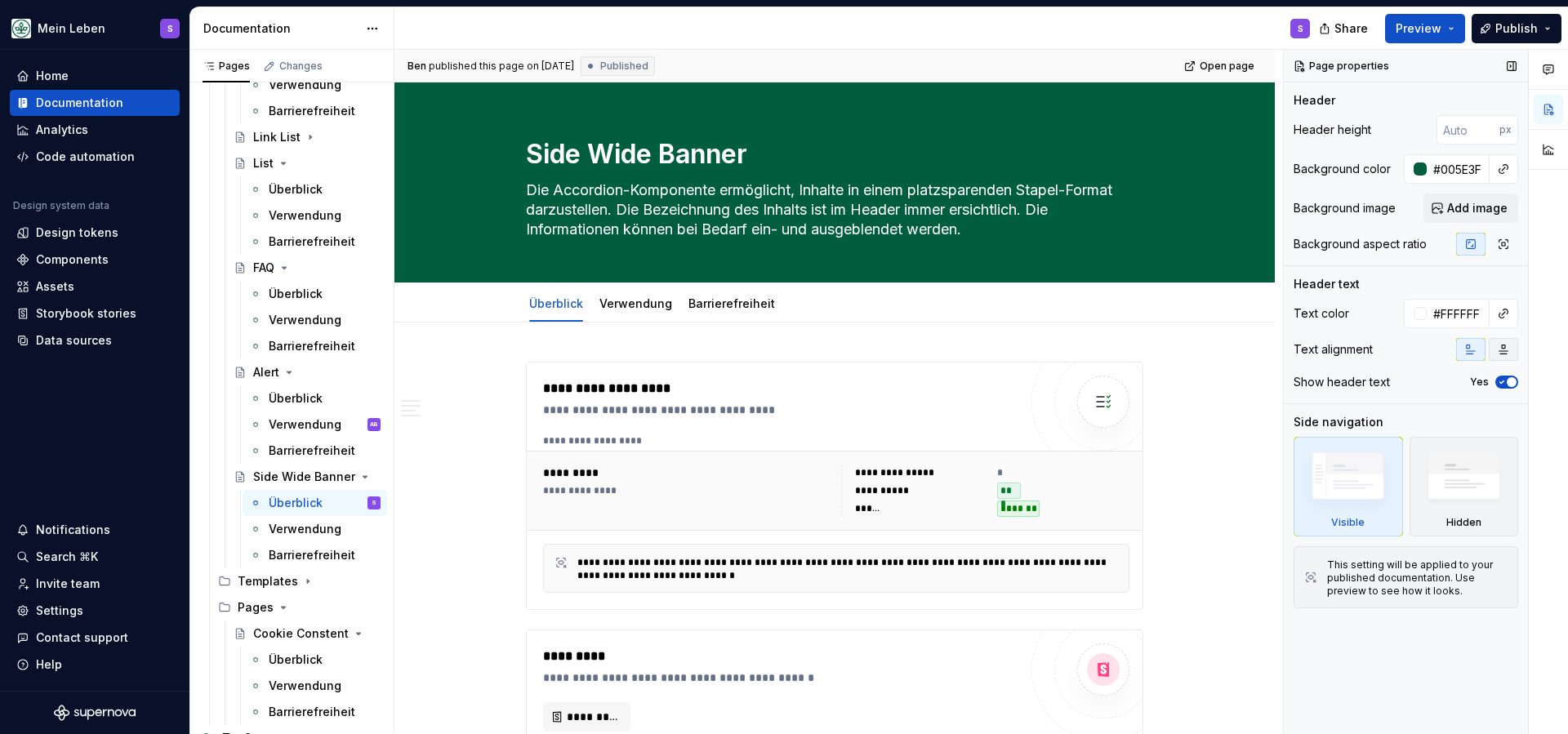
scroll to position [432, 0]
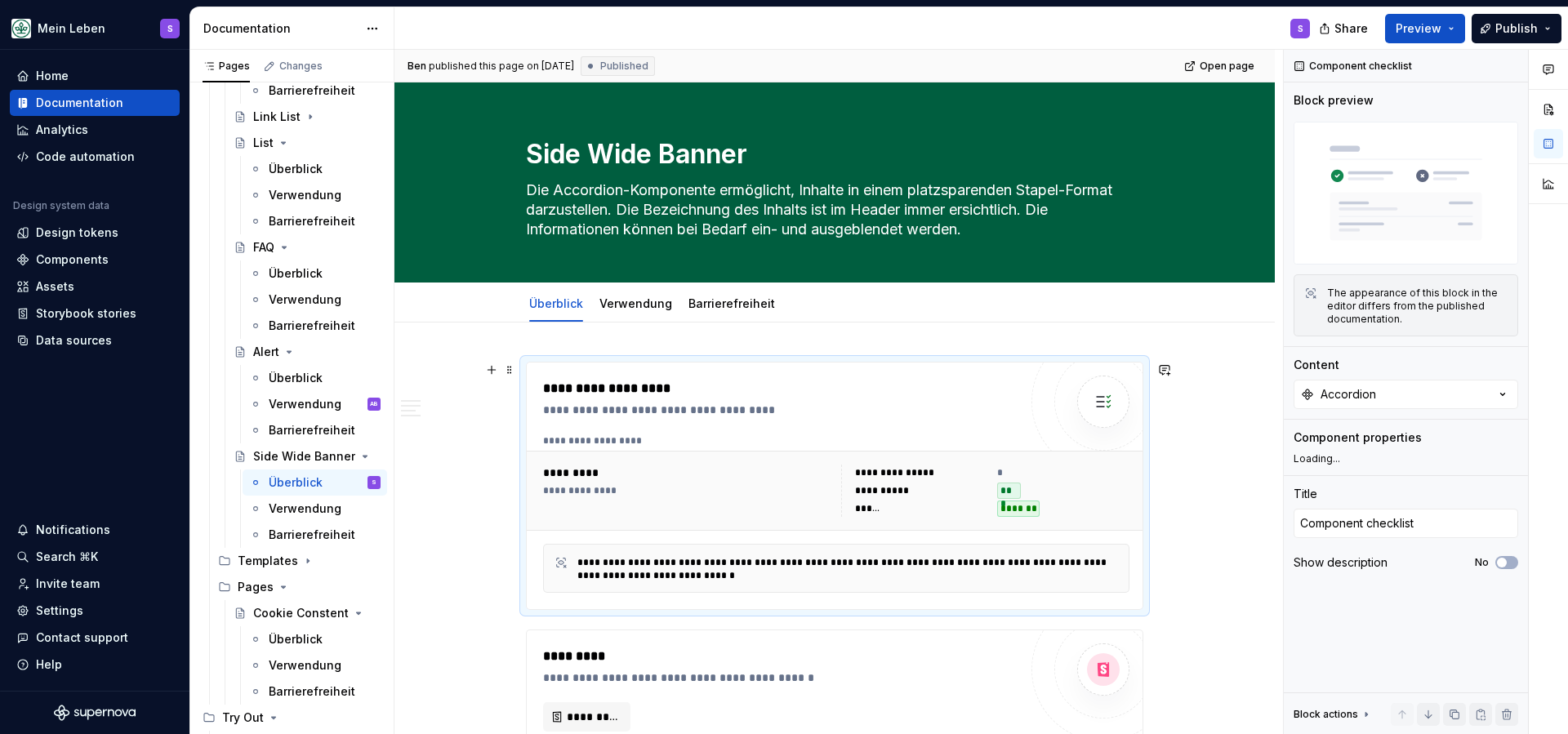
click at [586, 471] on div "*********" at bounding box center [687, 472] width 289 height 16
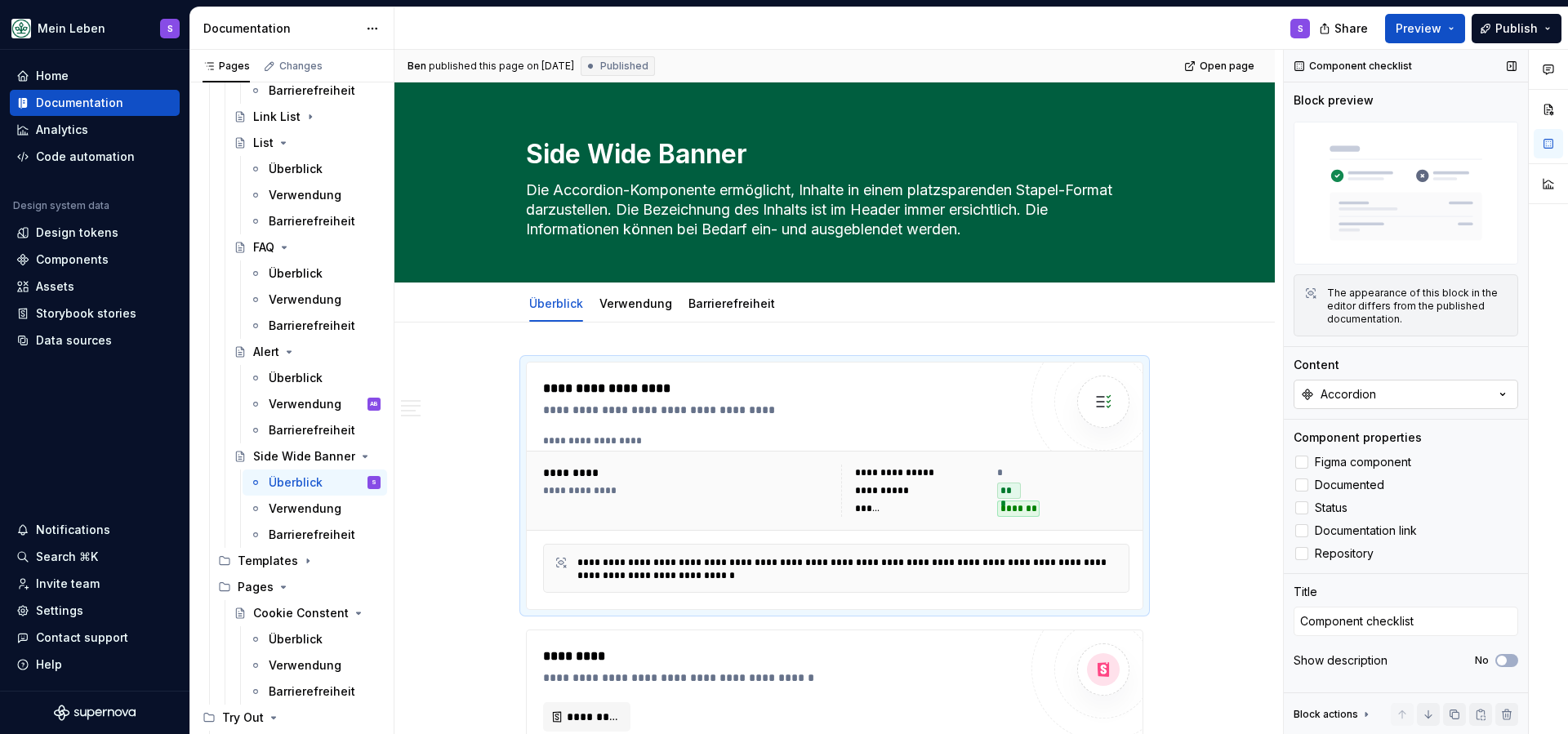
type textarea "*"
click at [1400, 396] on button "Accordion" at bounding box center [1405, 394] width 225 height 29
type input "S"
click at [59, 252] on div "Components" at bounding box center [71, 259] width 72 height 16
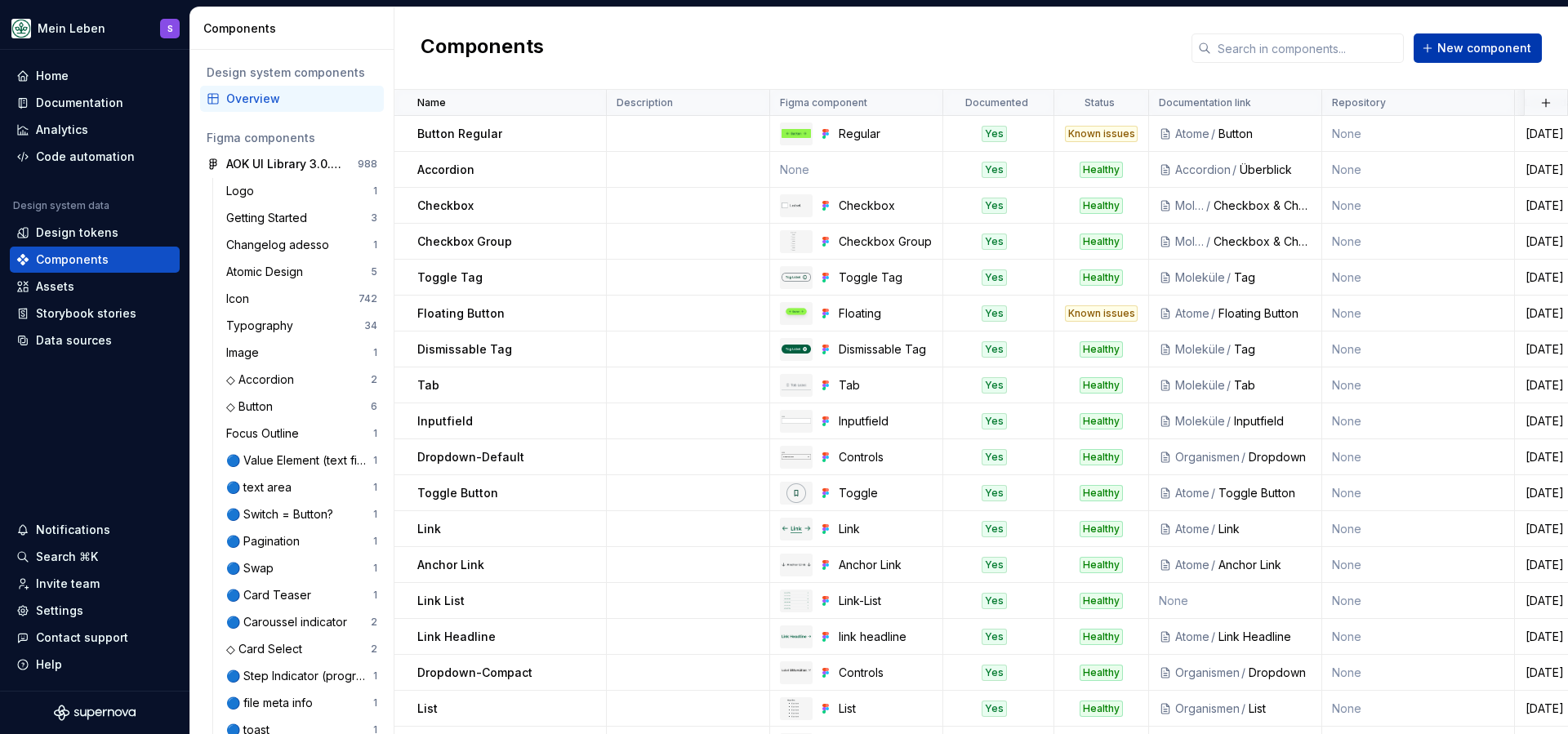
click at [1451, 39] on button "New component" at bounding box center [1478, 48] width 128 height 29
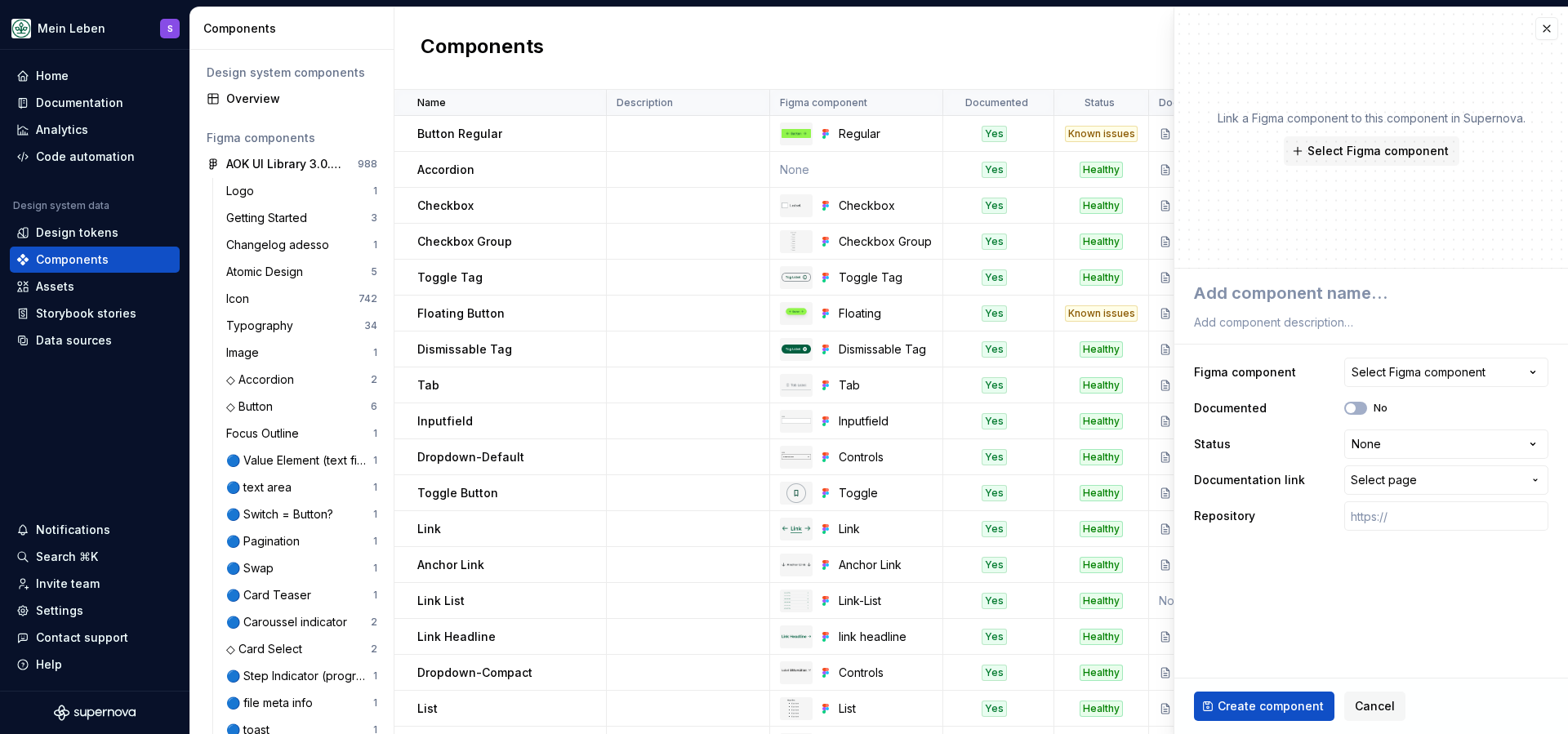
type textarea "*"
type textarea "S"
type textarea "*"
type textarea "Si"
type textarea "*"
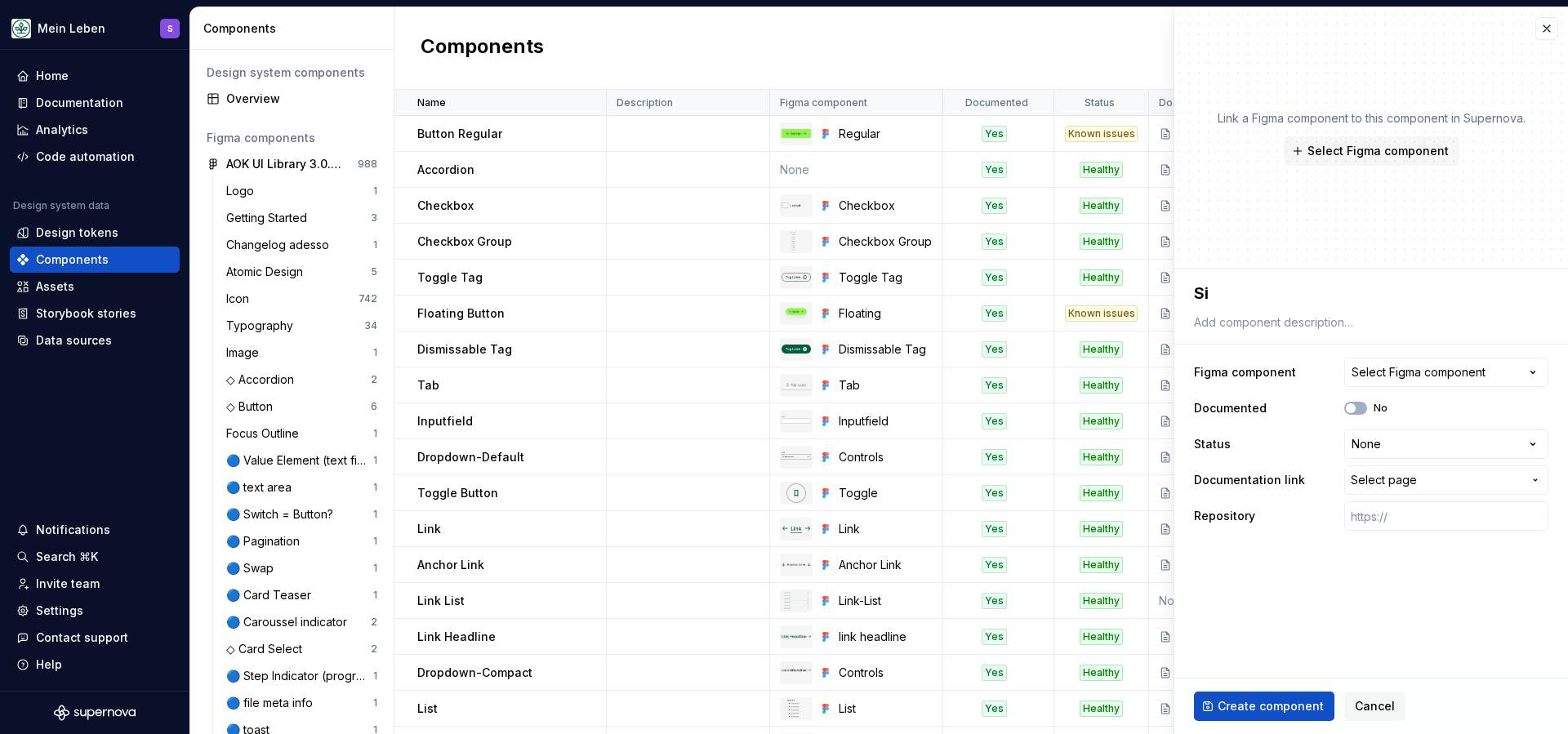
type textarea "Sid"
type textarea "*"
type textarea "Side"
type textarea "*"
type textarea "Side"
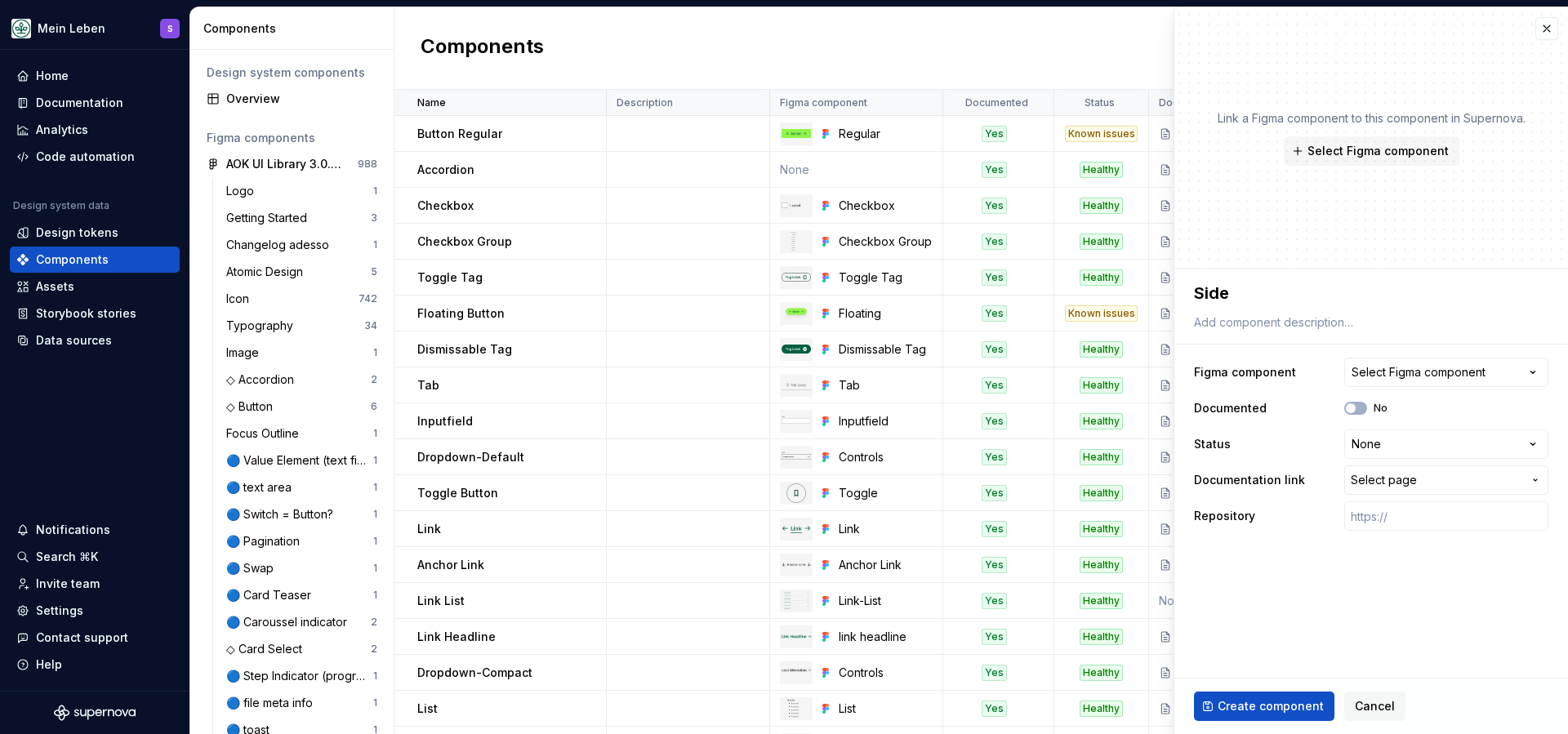
type textarea "*"
type textarea "Side W"
type textarea "*"
type textarea "Side Wi"
type textarea "*"
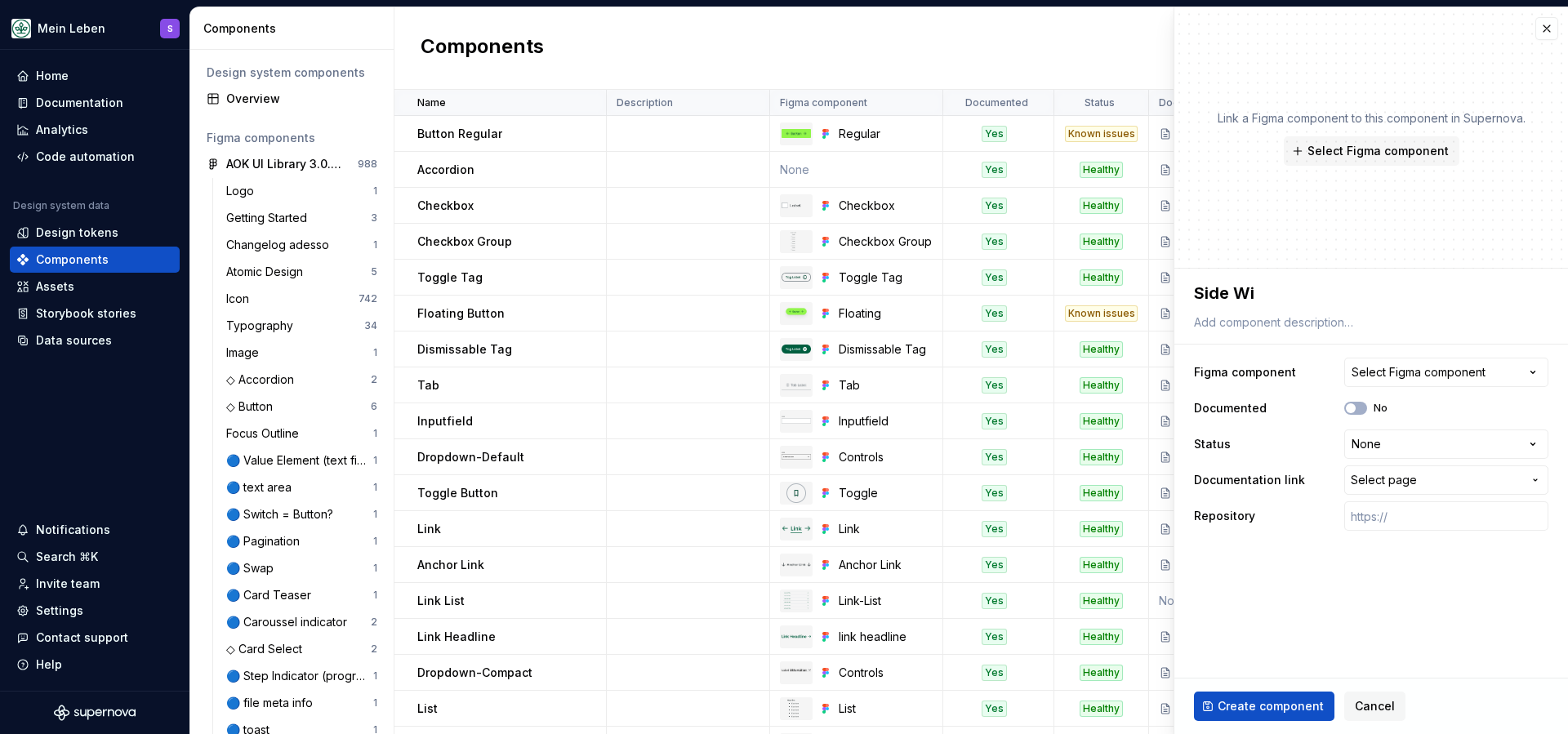
type textarea "Side Wid"
type textarea "*"
type textarea "Side Wide"
type textarea "*"
type textarea "Side Wide"
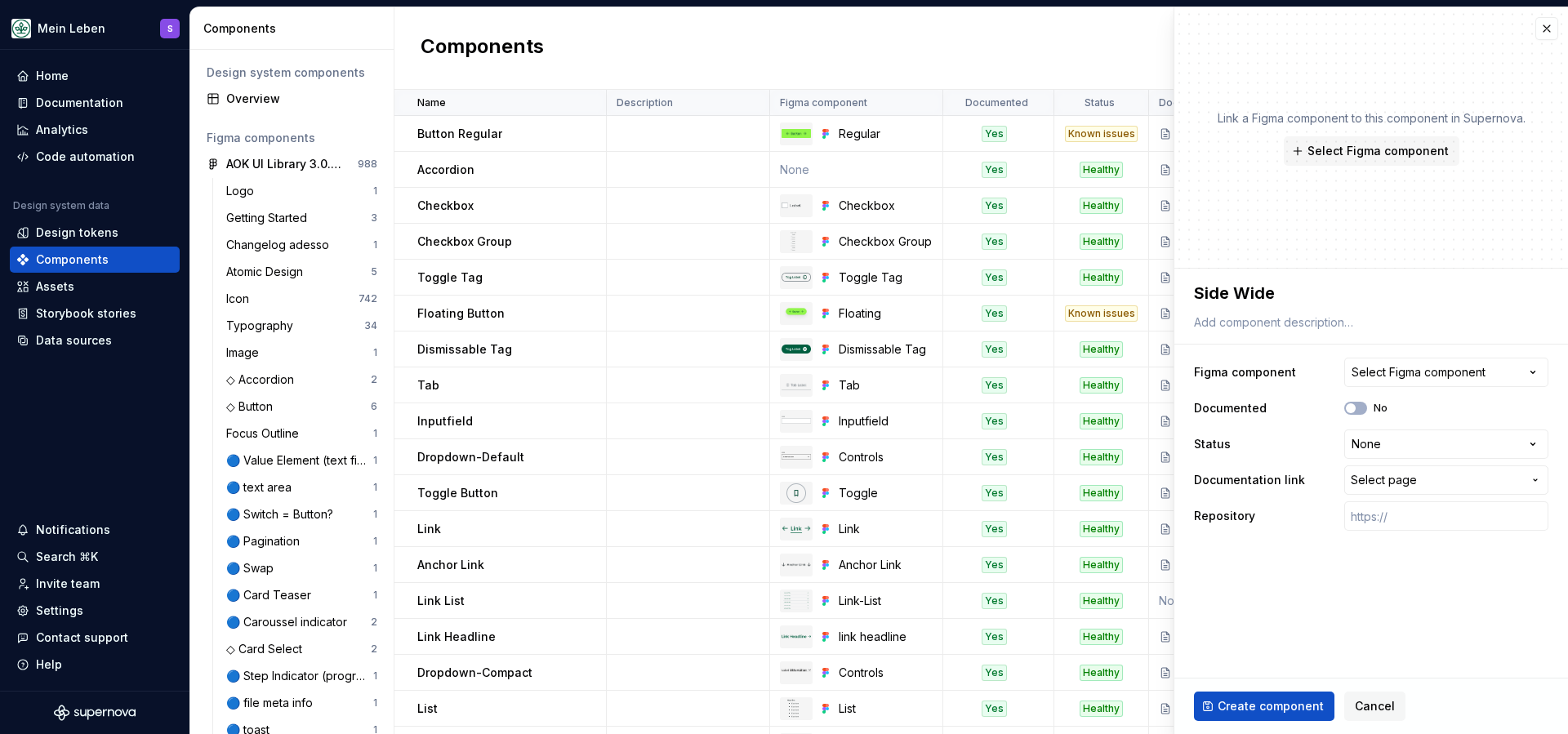
type textarea "*"
type textarea "Side Wide B"
type textarea "*"
type textarea "Side Wide Bs"
type textarea "*"
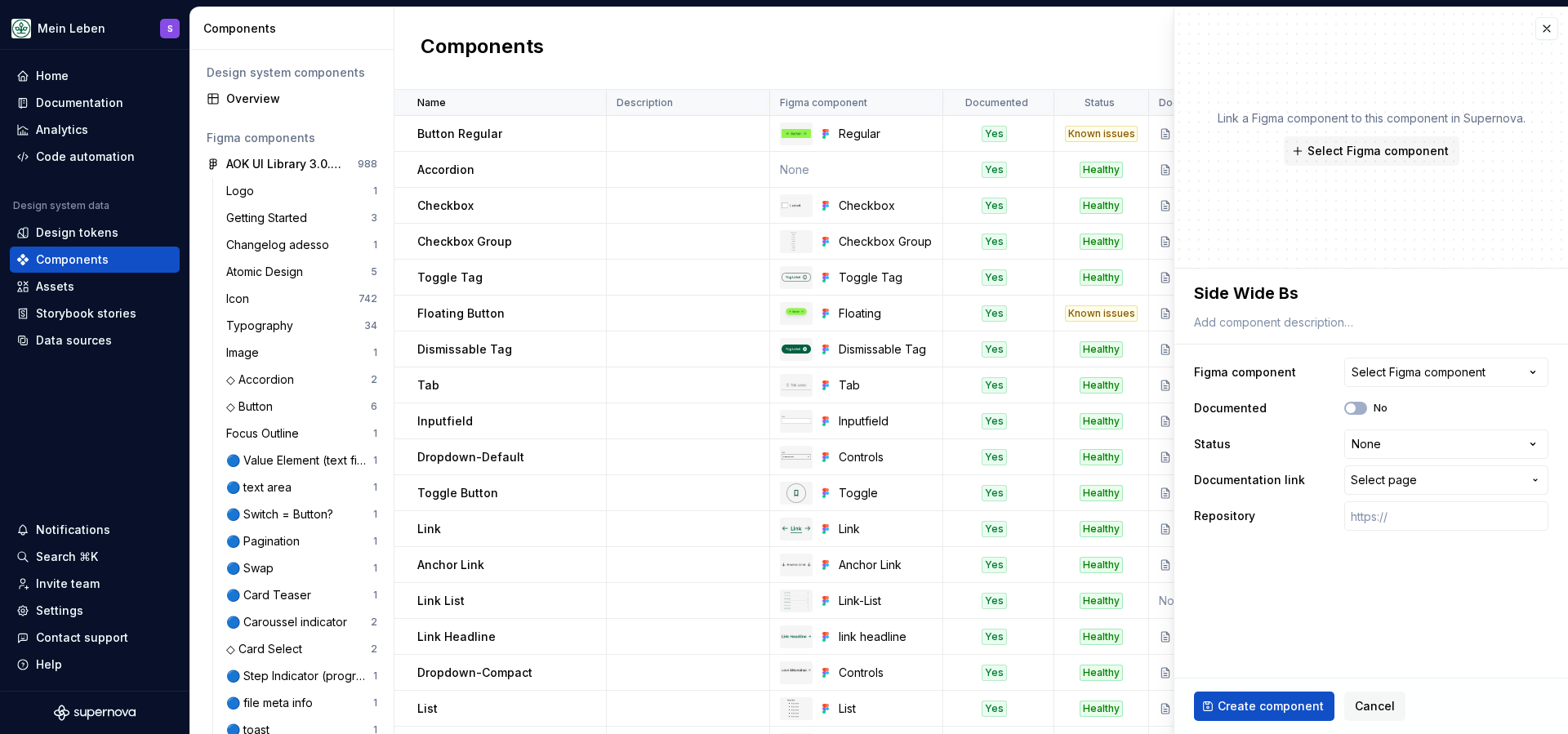
type textarea "Side Wide Bsn"
type textarea "*"
type textarea "Side Wide Bsnn"
type textarea "*"
type textarea "Side Wide Bsnne"
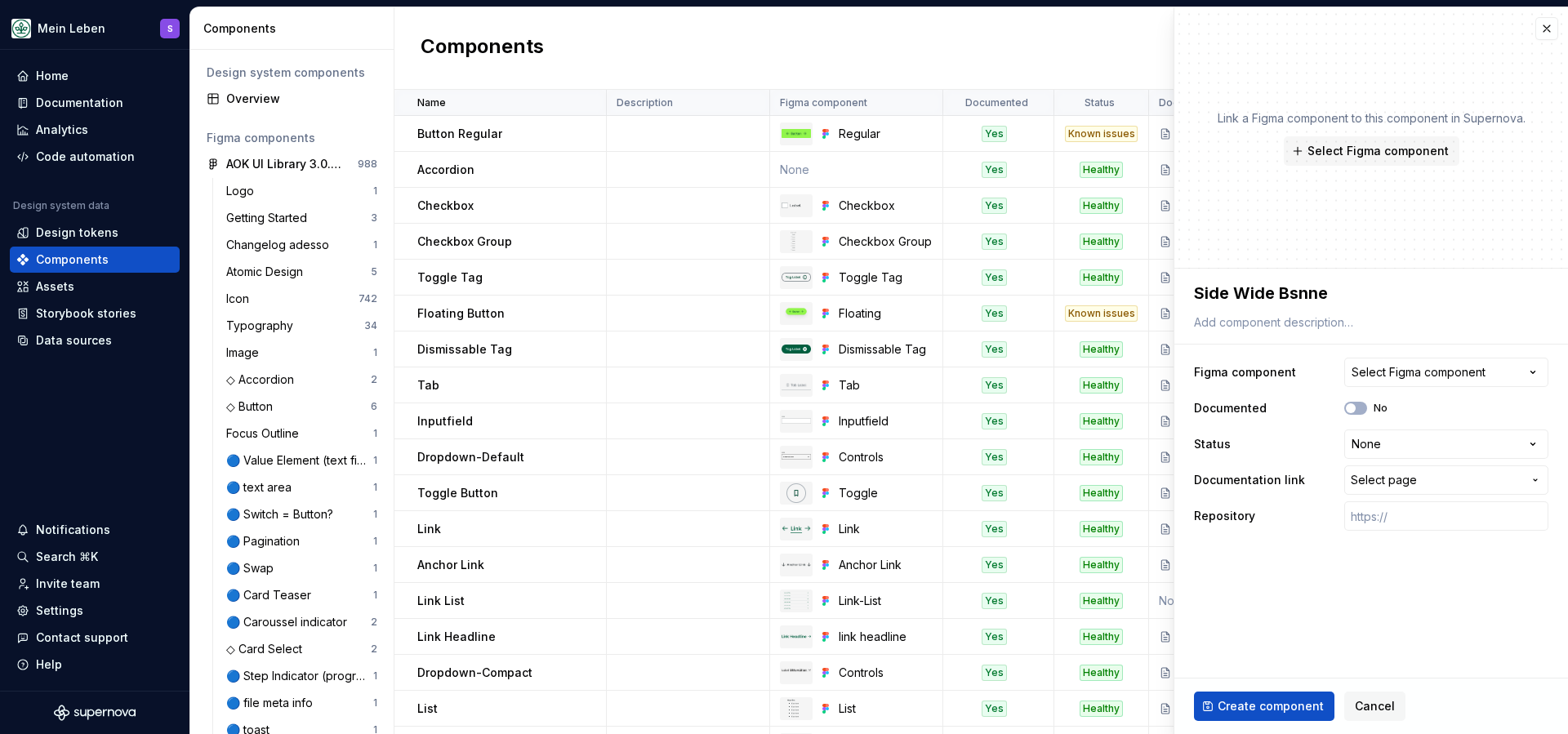
type textarea "*"
type textarea "Side Wide Bsnner"
type textarea "*"
type textarea "Side Wide Bsnner1"
type textarea "*"
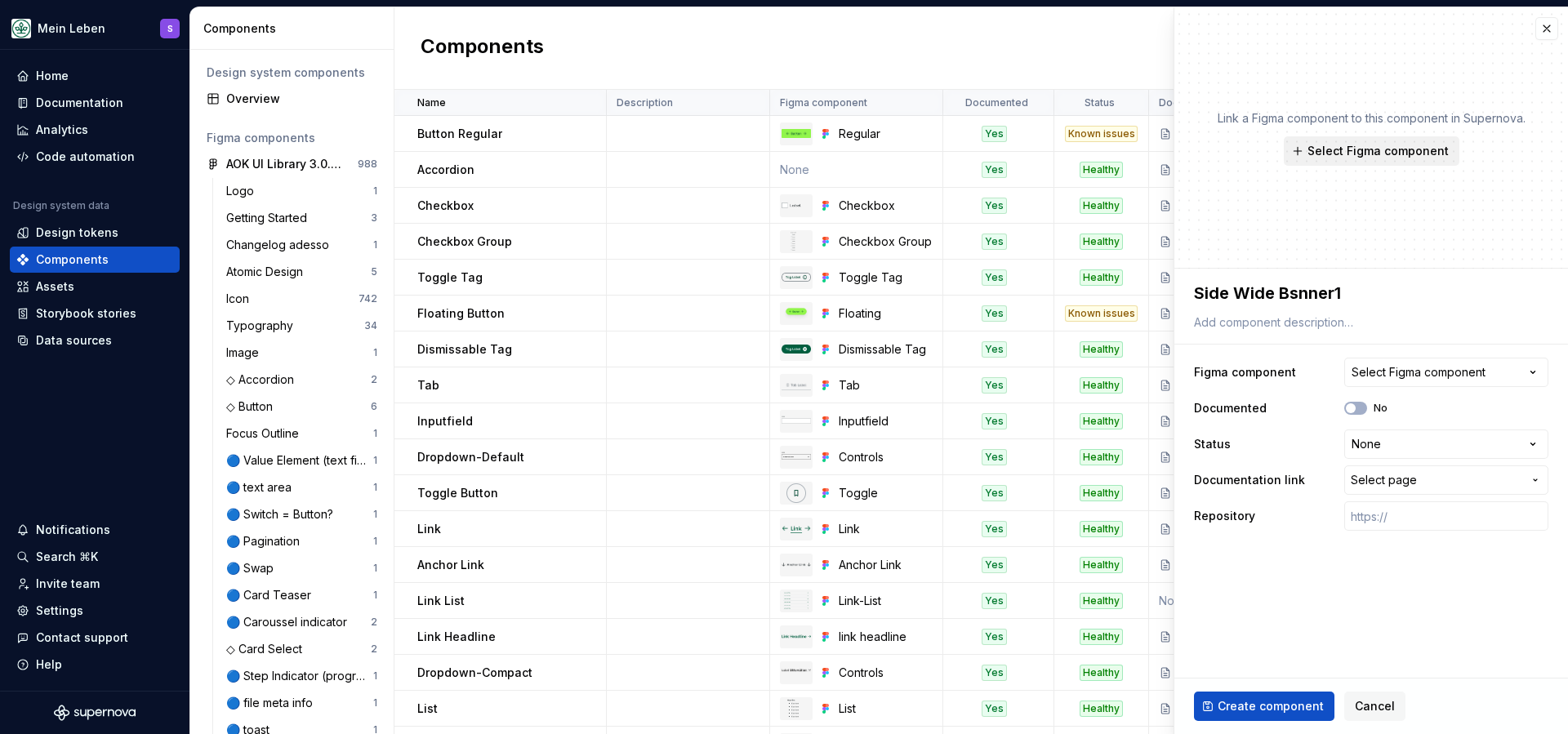
type textarea "Side Wide Bsnner"
click at [1292, 295] on textarea "Side Wide Bsnner" at bounding box center [1368, 292] width 354 height 29
click at [1296, 296] on textarea "Side Wide Bsnner" at bounding box center [1368, 292] width 354 height 29
type textarea "*"
type textarea "Side Wide Bnner"
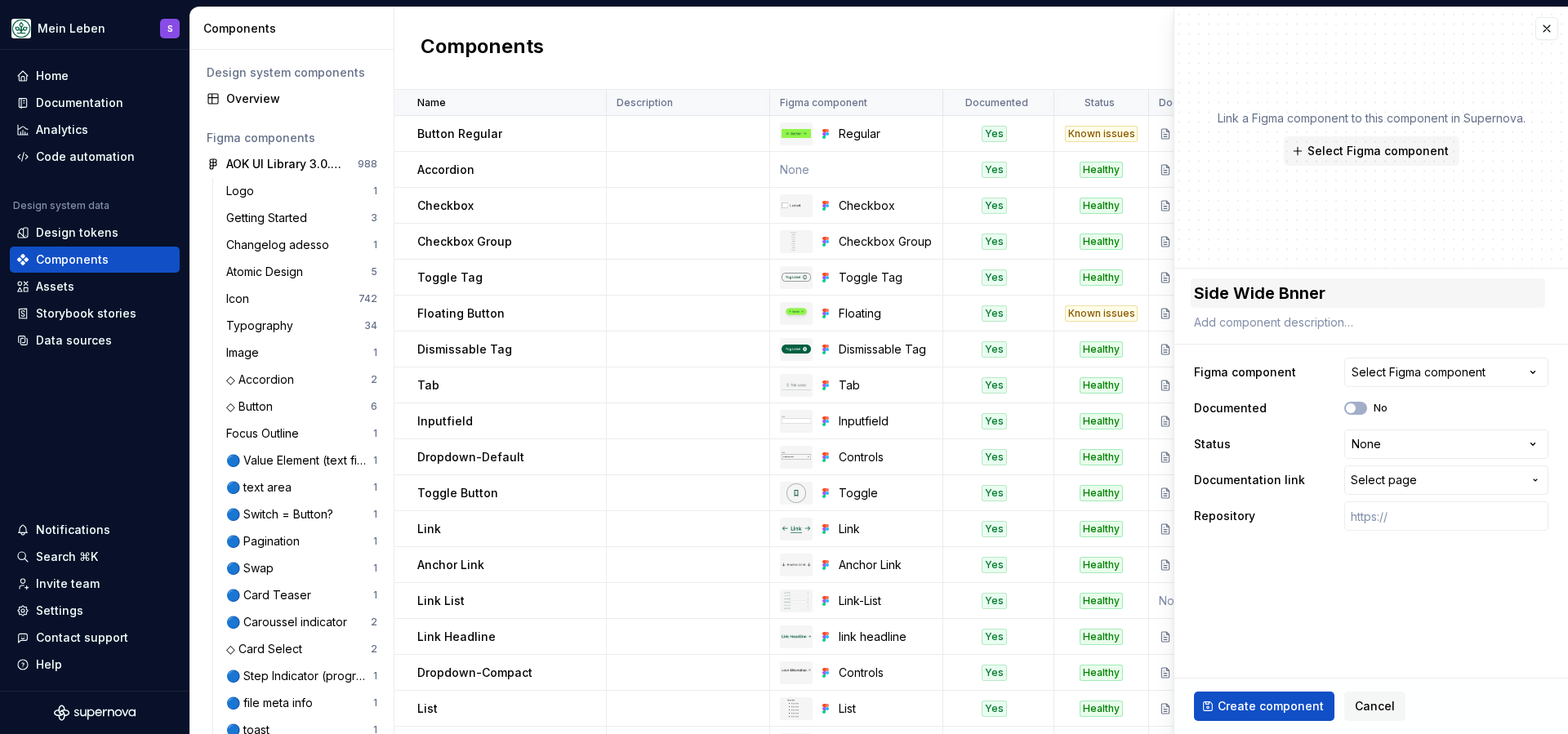
type textarea "*"
type textarea "Side Wide Banner"
click at [1477, 382] on button "Select Figma component" at bounding box center [1446, 372] width 204 height 29
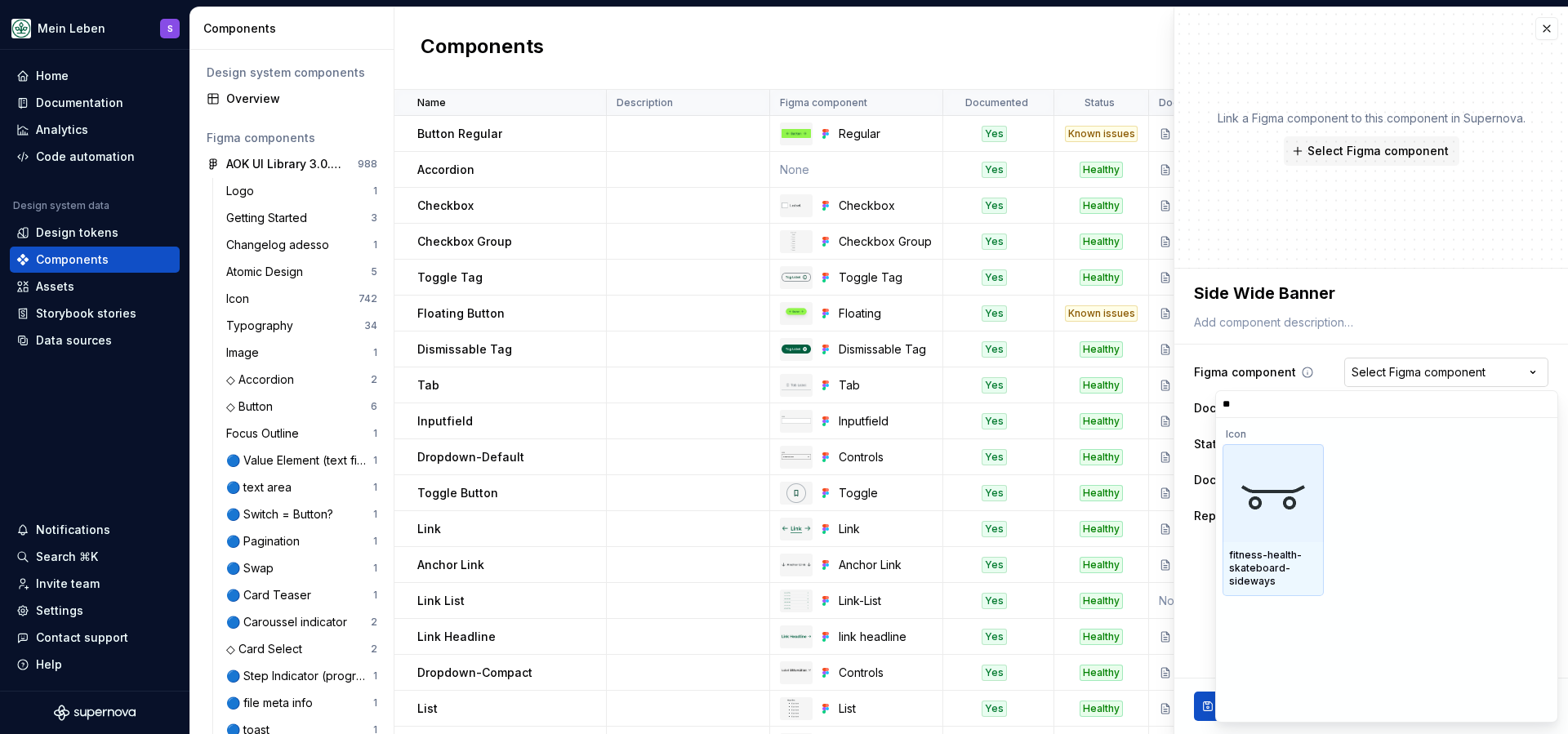
type input "*"
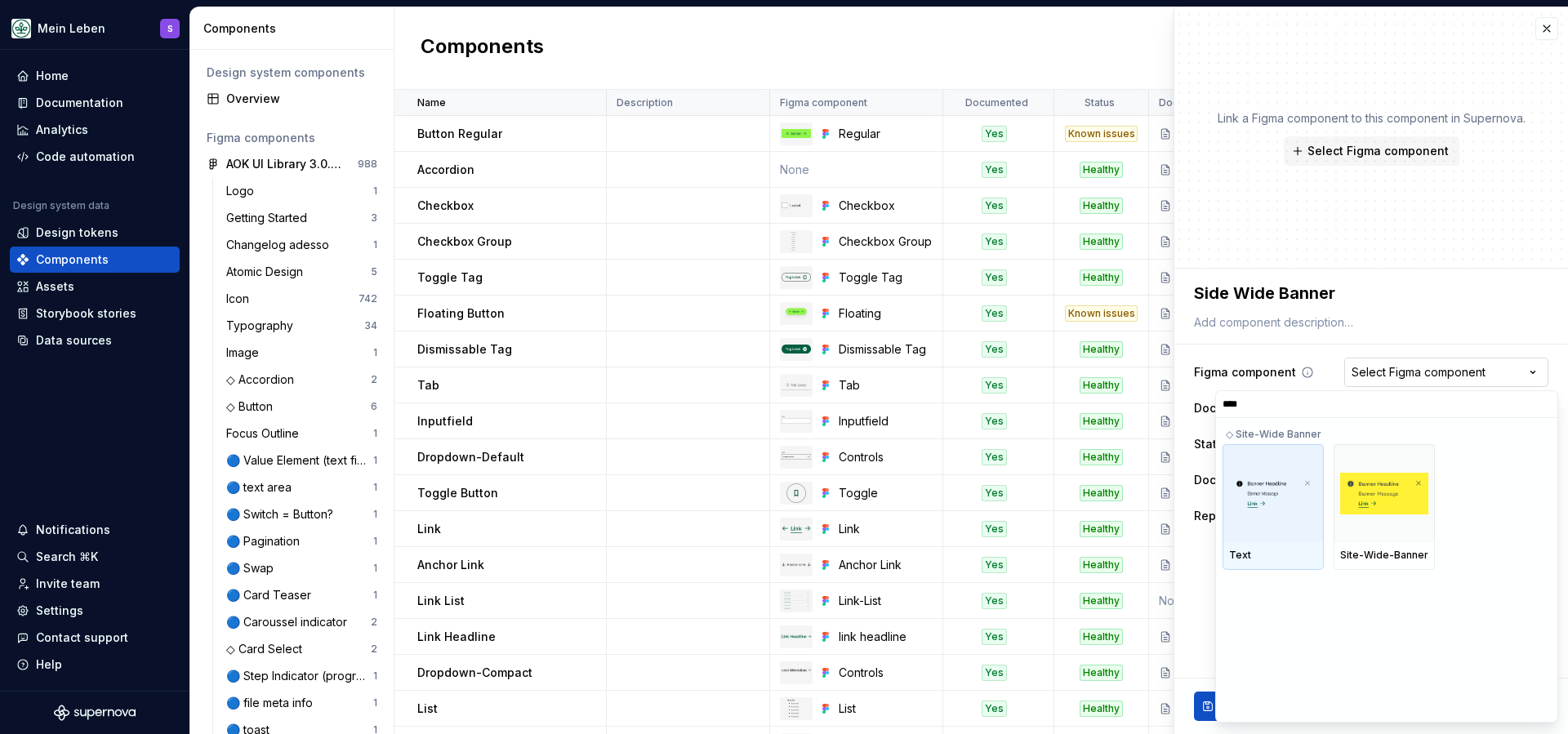
type input "***"
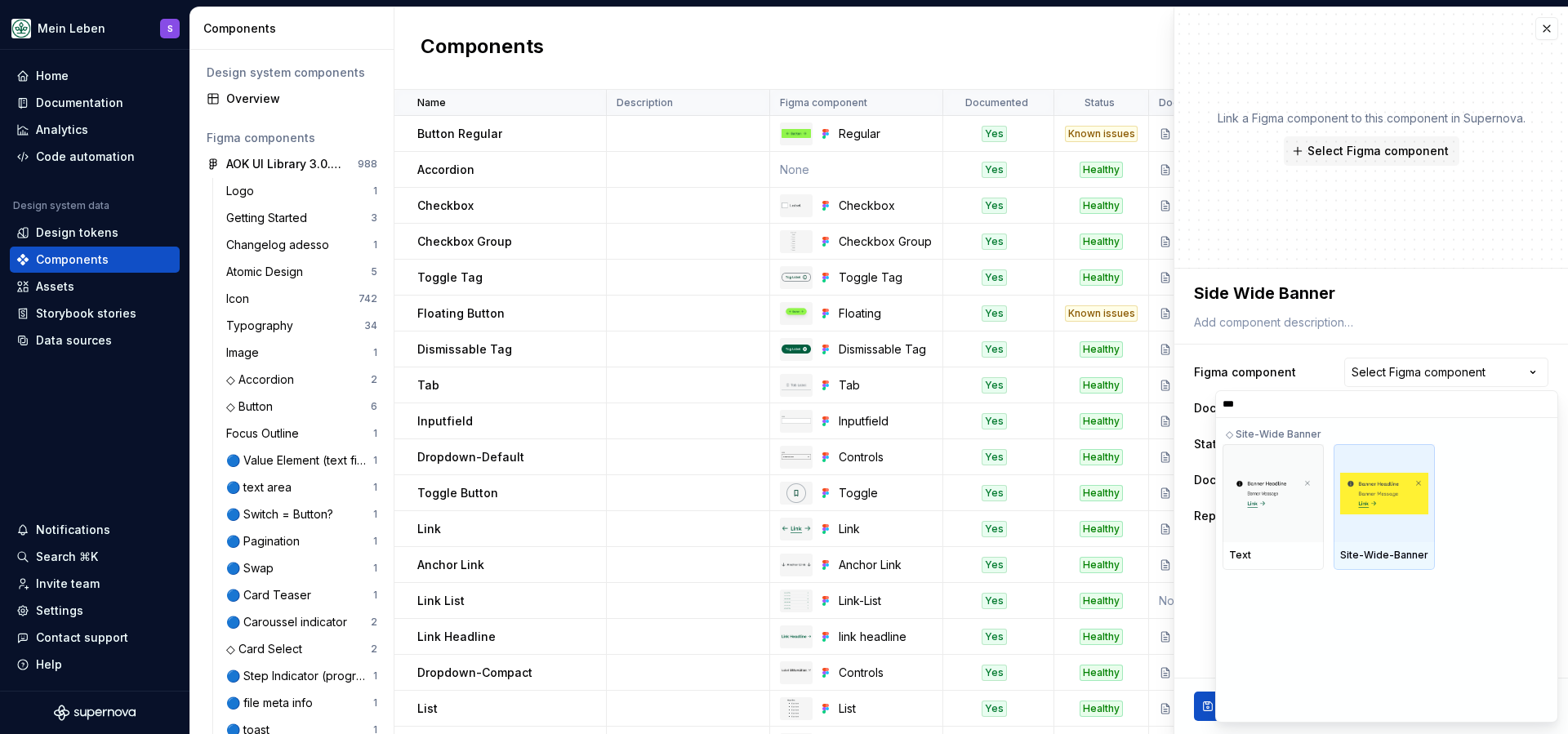
click at [1386, 525] on div at bounding box center [1385, 493] width 102 height 98
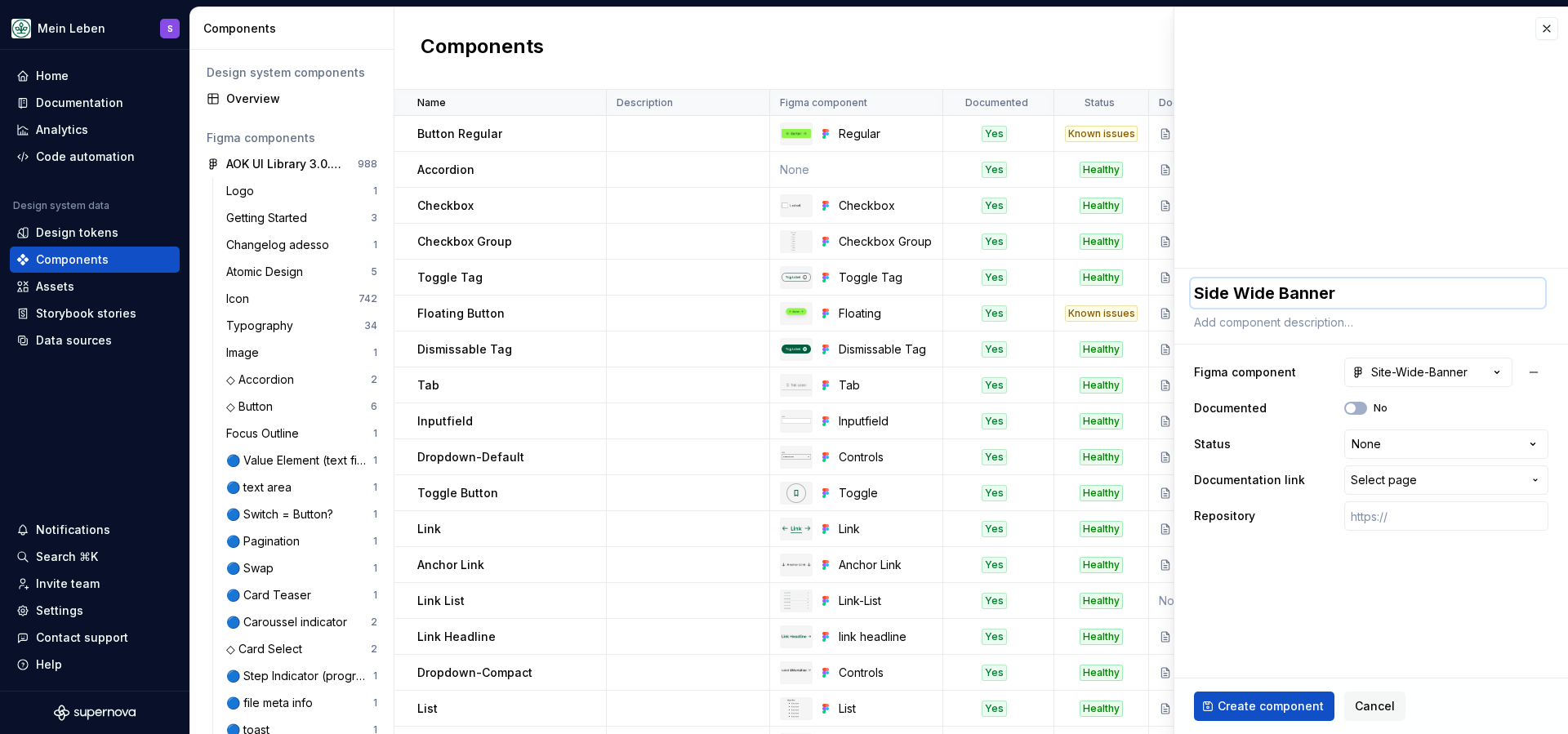
click at [1216, 298] on textarea "Side Wide Banner" at bounding box center [1368, 292] width 354 height 29
type textarea "*"
type textarea "Sie Wide Banner"
type textarea "*"
type textarea "Site Wide Banner"
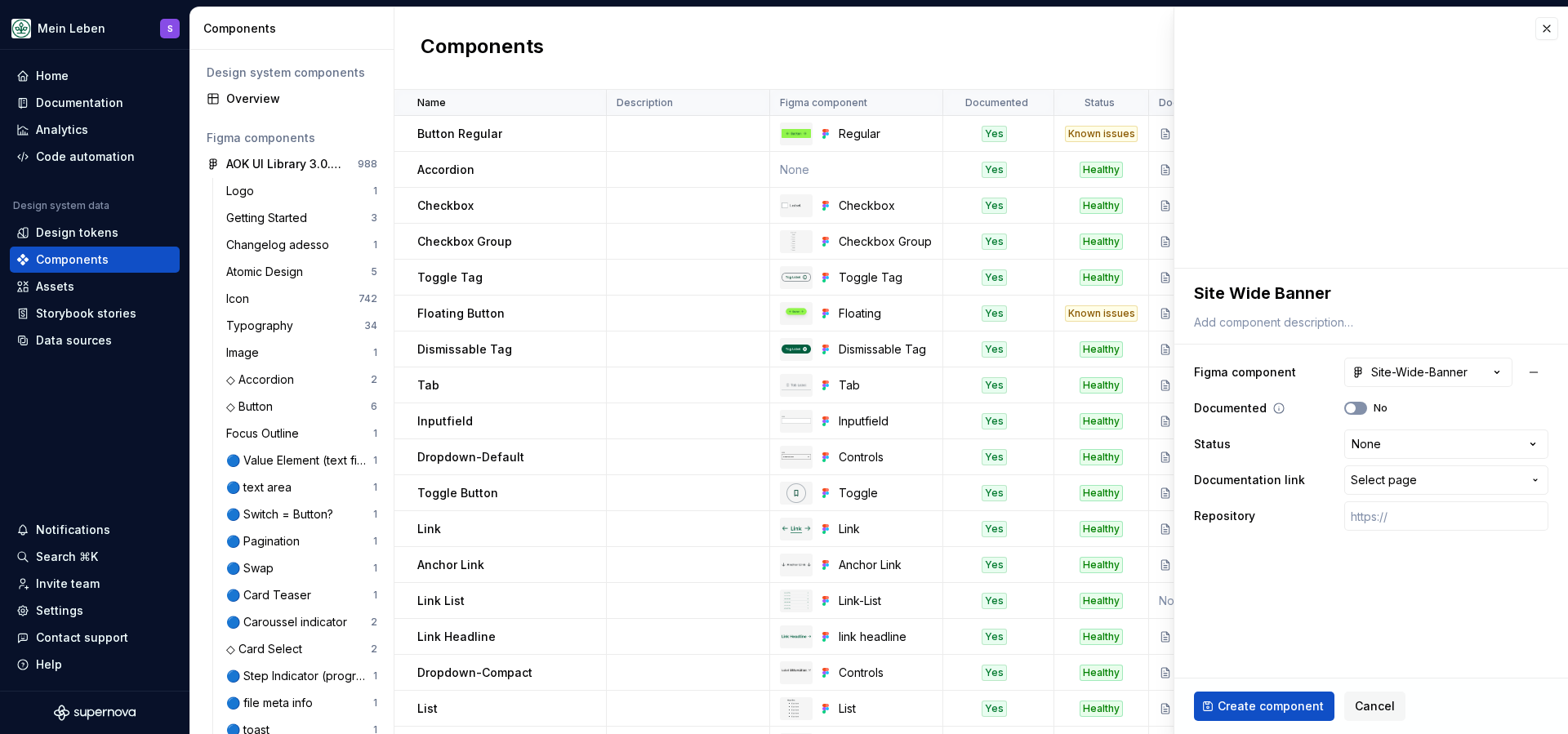
click at [1358, 413] on button "No" at bounding box center [1356, 408] width 23 height 13
type textarea "*"
click at [1387, 445] on html "Mein Leben S Home Documentation Analytics Code automation Design system data De…" at bounding box center [784, 367] width 1568 height 734
select select "**********"
type textarea "*"
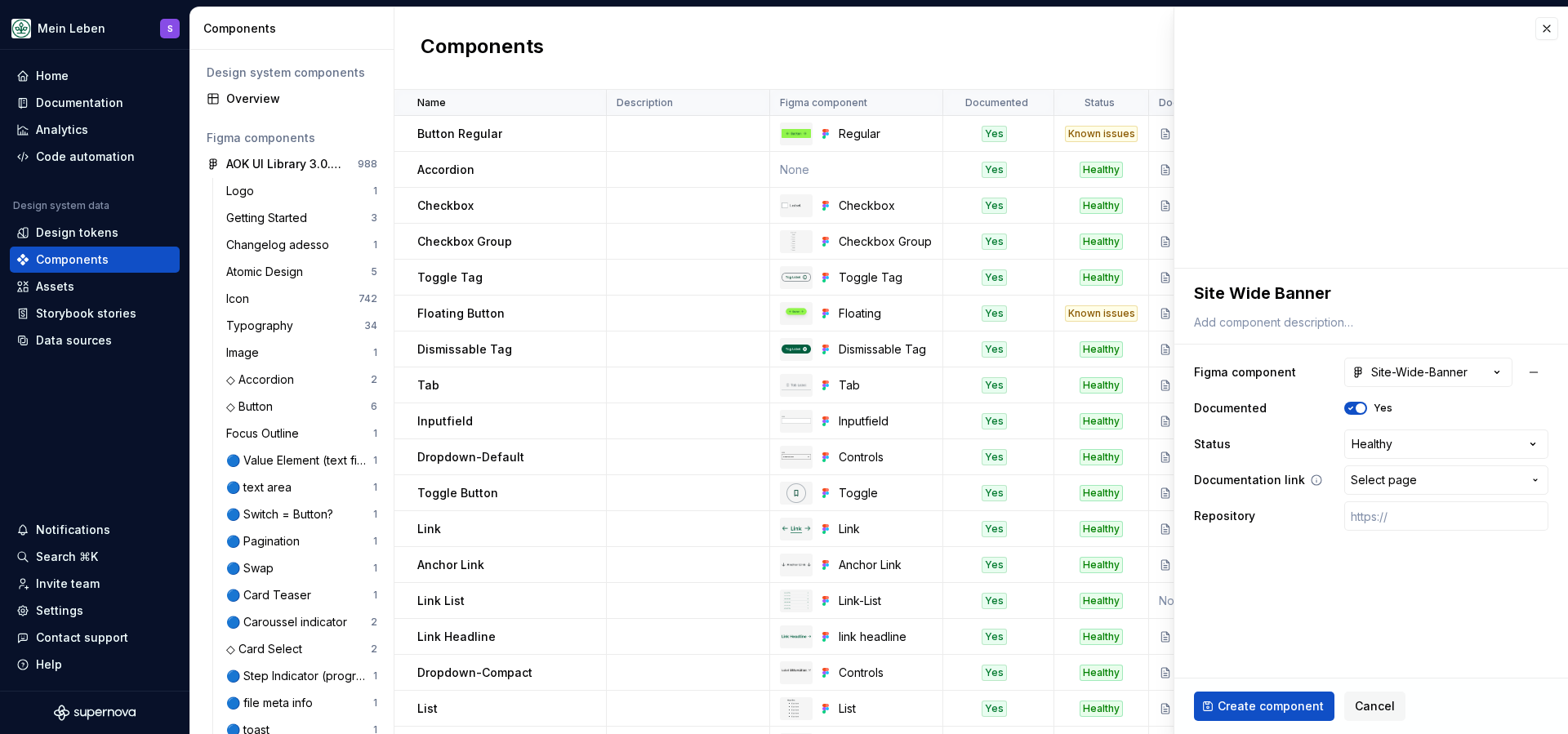
click at [1405, 475] on span "Select page" at bounding box center [1384, 479] width 66 height 16
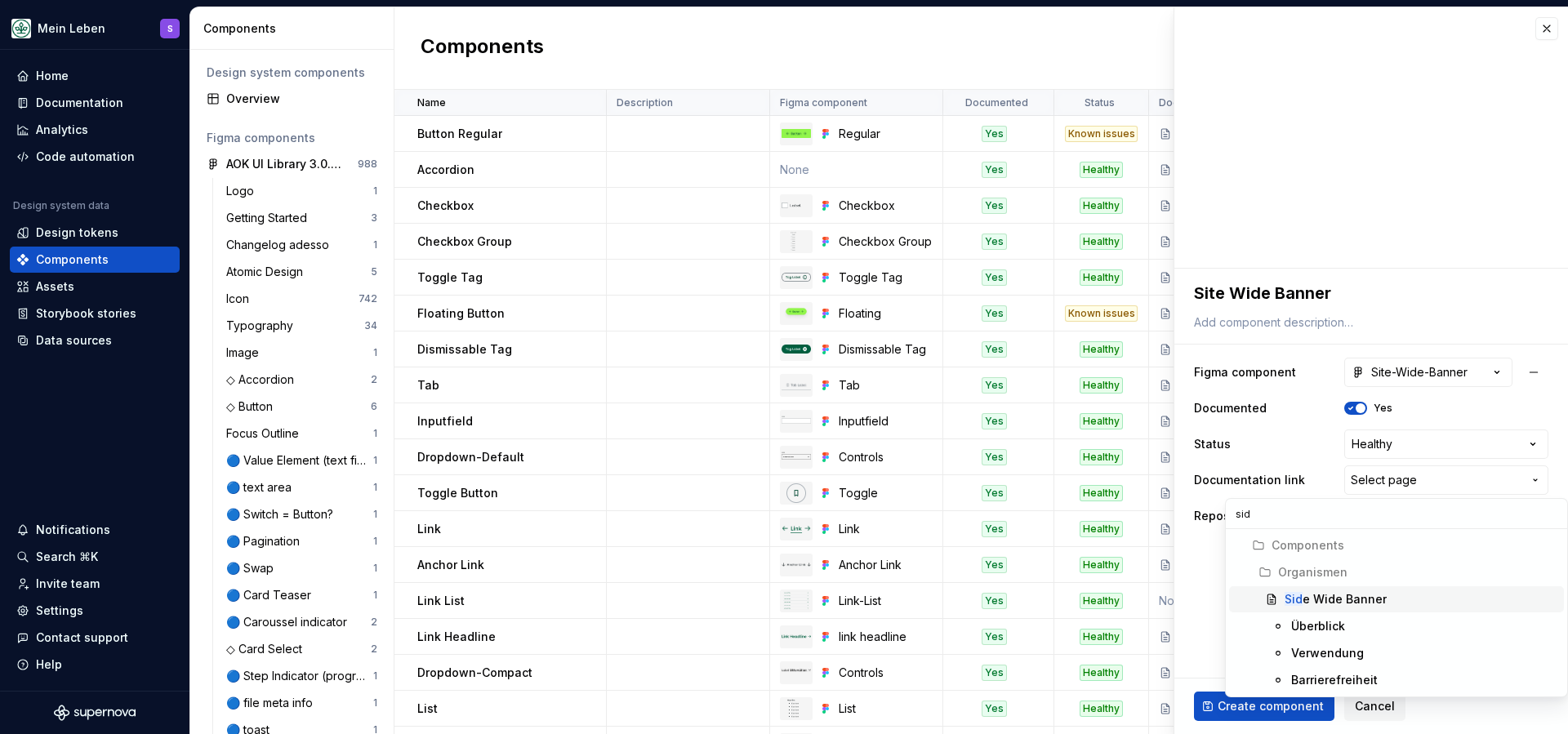
type input "sid"
click at [1351, 596] on div "Sid e Wide Banner" at bounding box center [1336, 599] width 102 height 16
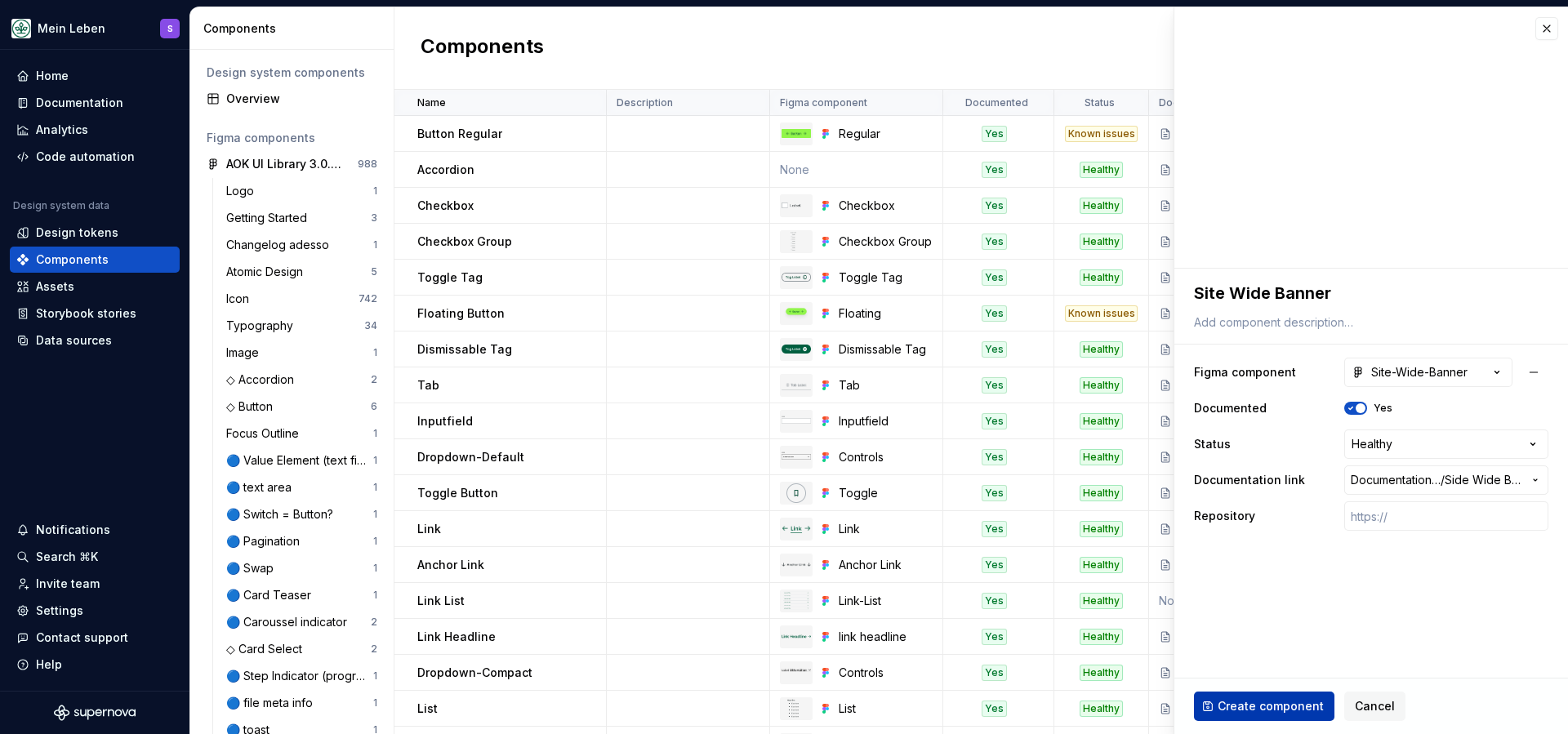
click at [1255, 706] on span "Create component" at bounding box center [1270, 706] width 106 height 16
type textarea "*"
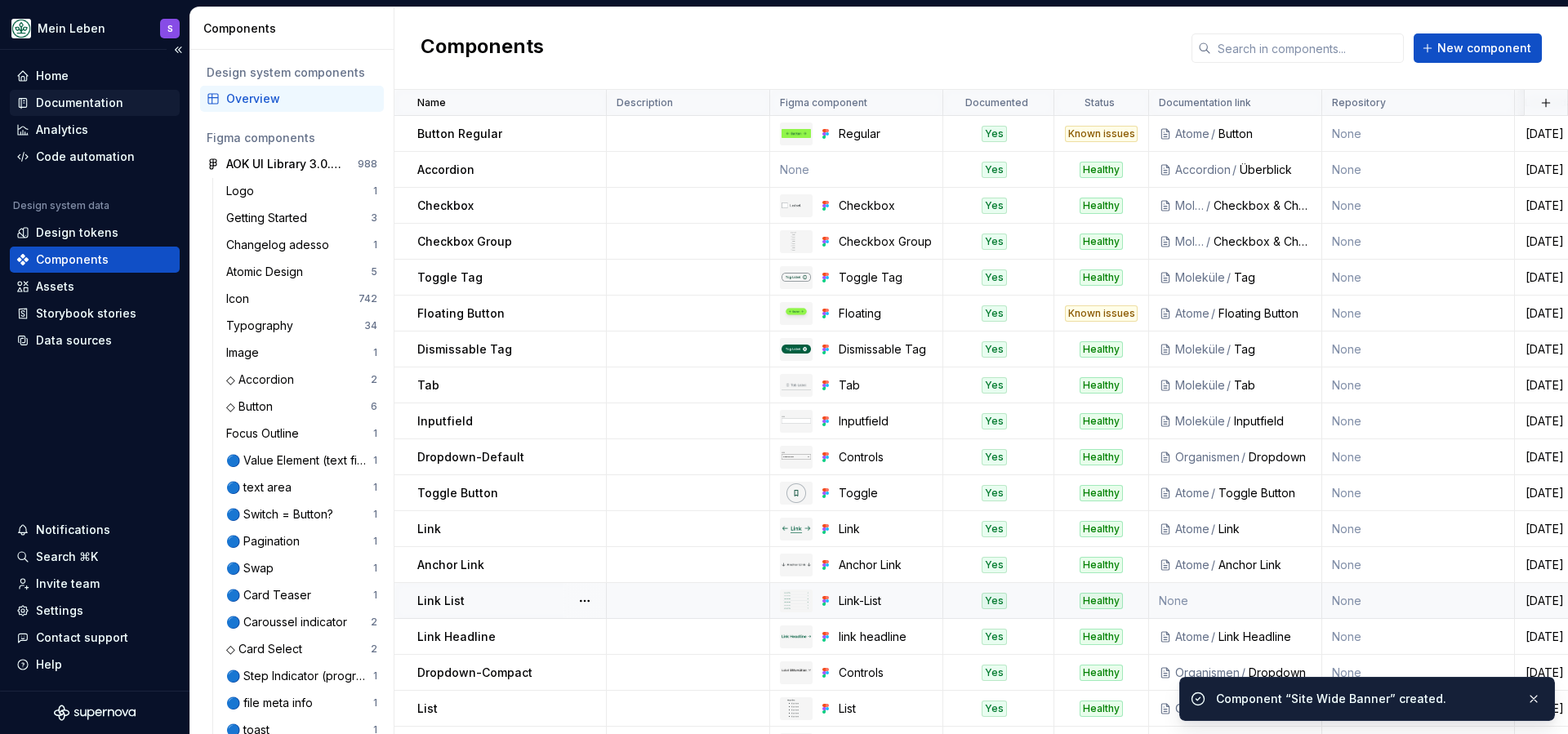
click at [65, 104] on div "Documentation" at bounding box center [79, 102] width 87 height 16
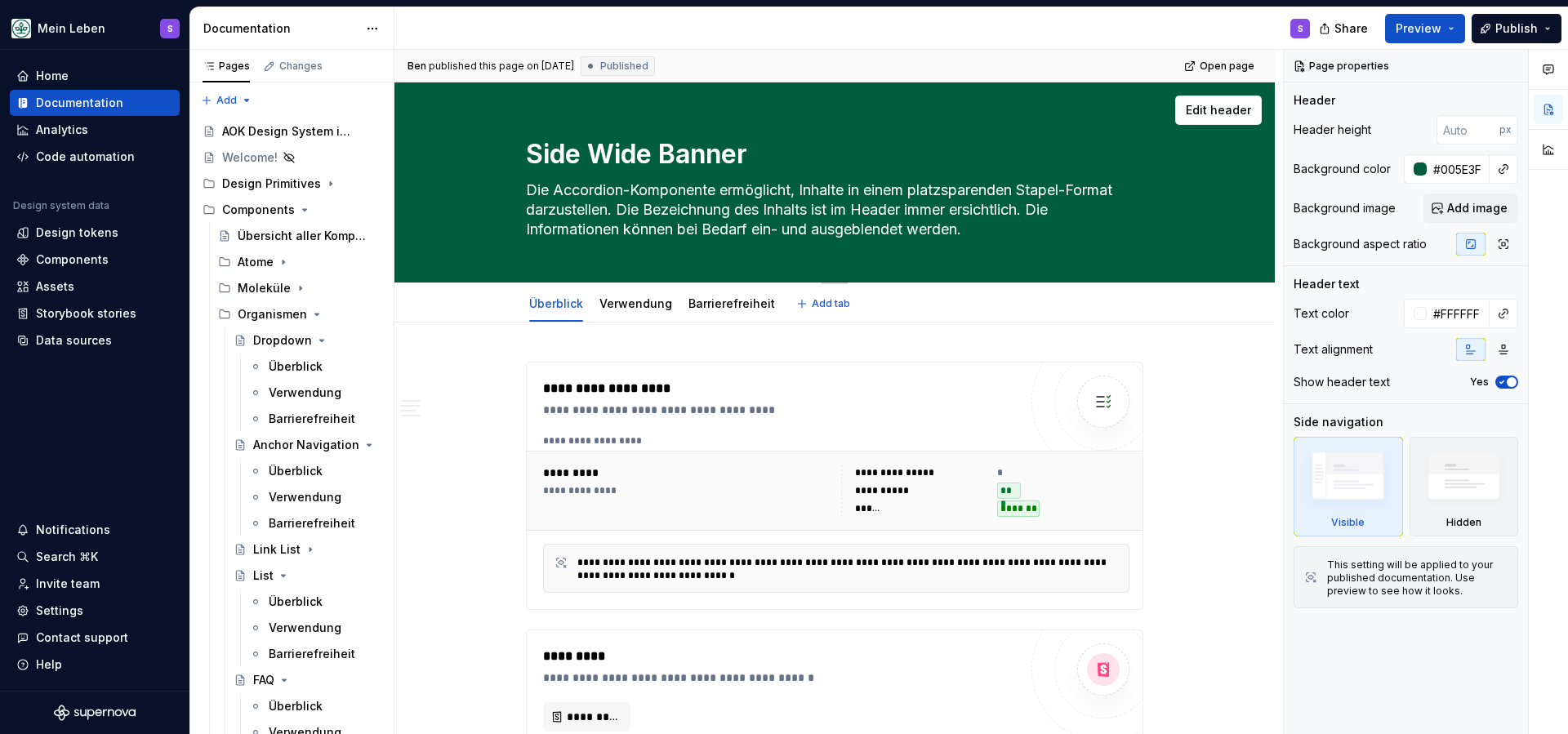
click at [570, 156] on textarea "Side Wide Banner" at bounding box center [831, 154] width 618 height 39
type textarea "*"
type textarea "Sie Wide Banner"
type textarea "*"
type textarea "Site Wide Banner"
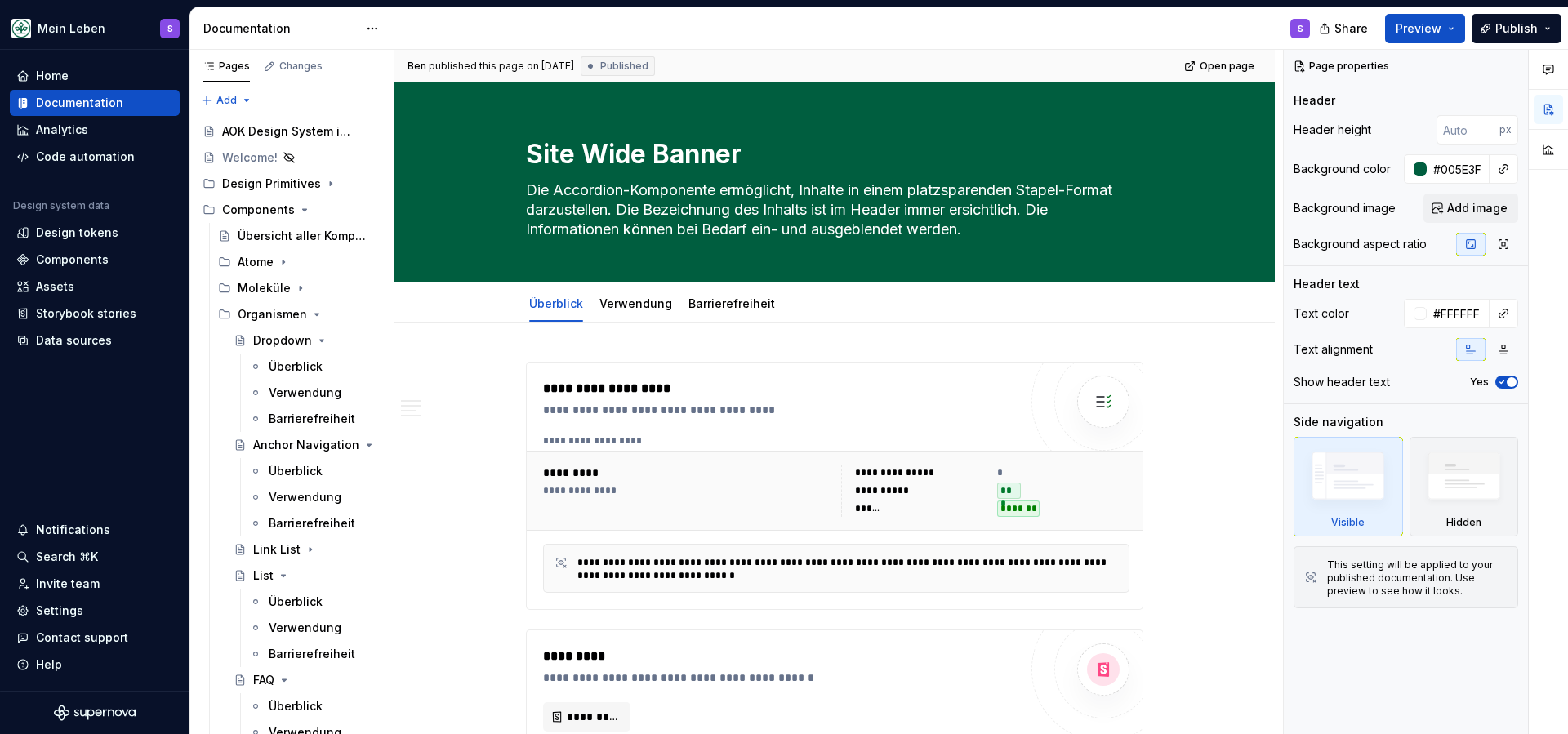
type textarea "*"
type textarea "Site Wide Banner"
click at [1203, 305] on div "Überblick Verwendung Barrierefreiheit Add tab" at bounding box center [835, 304] width 750 height 36
click at [618, 501] on div "**********" at bounding box center [687, 491] width 289 height 53
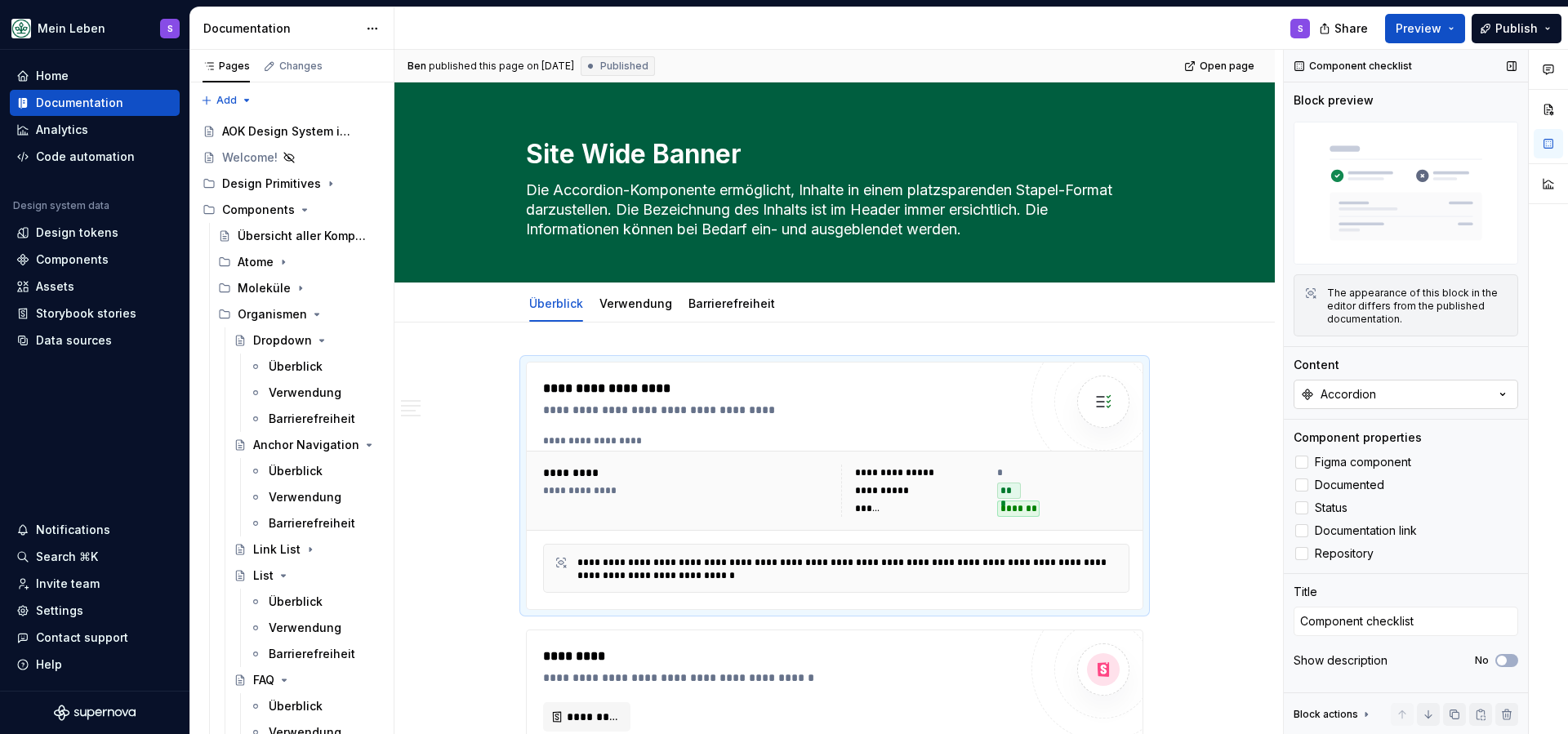
type textarea "*"
click at [1428, 388] on button "Accordion" at bounding box center [1405, 394] width 225 height 29
type input "site"
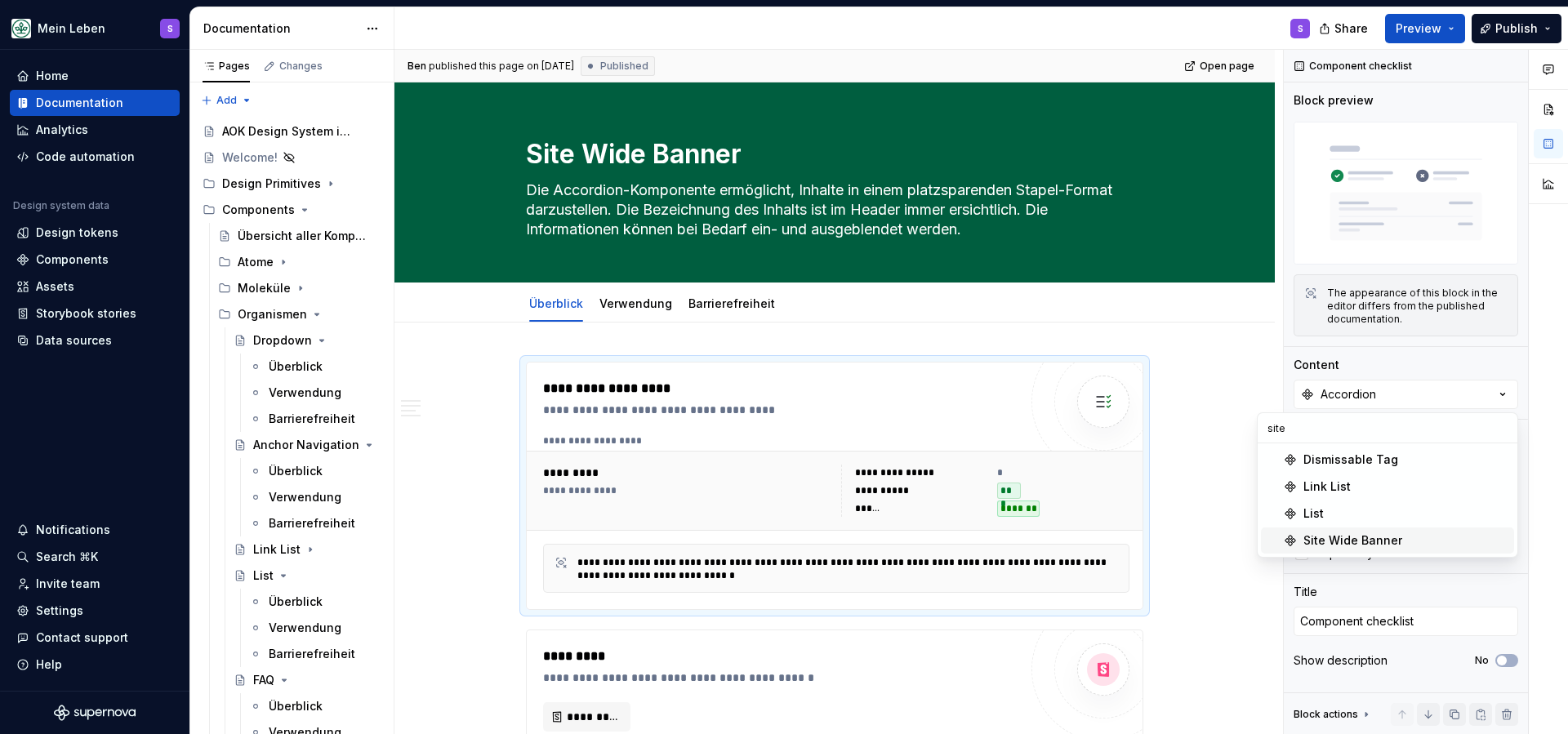
click at [1392, 551] on span "Site Wide Banner" at bounding box center [1387, 540] width 253 height 26
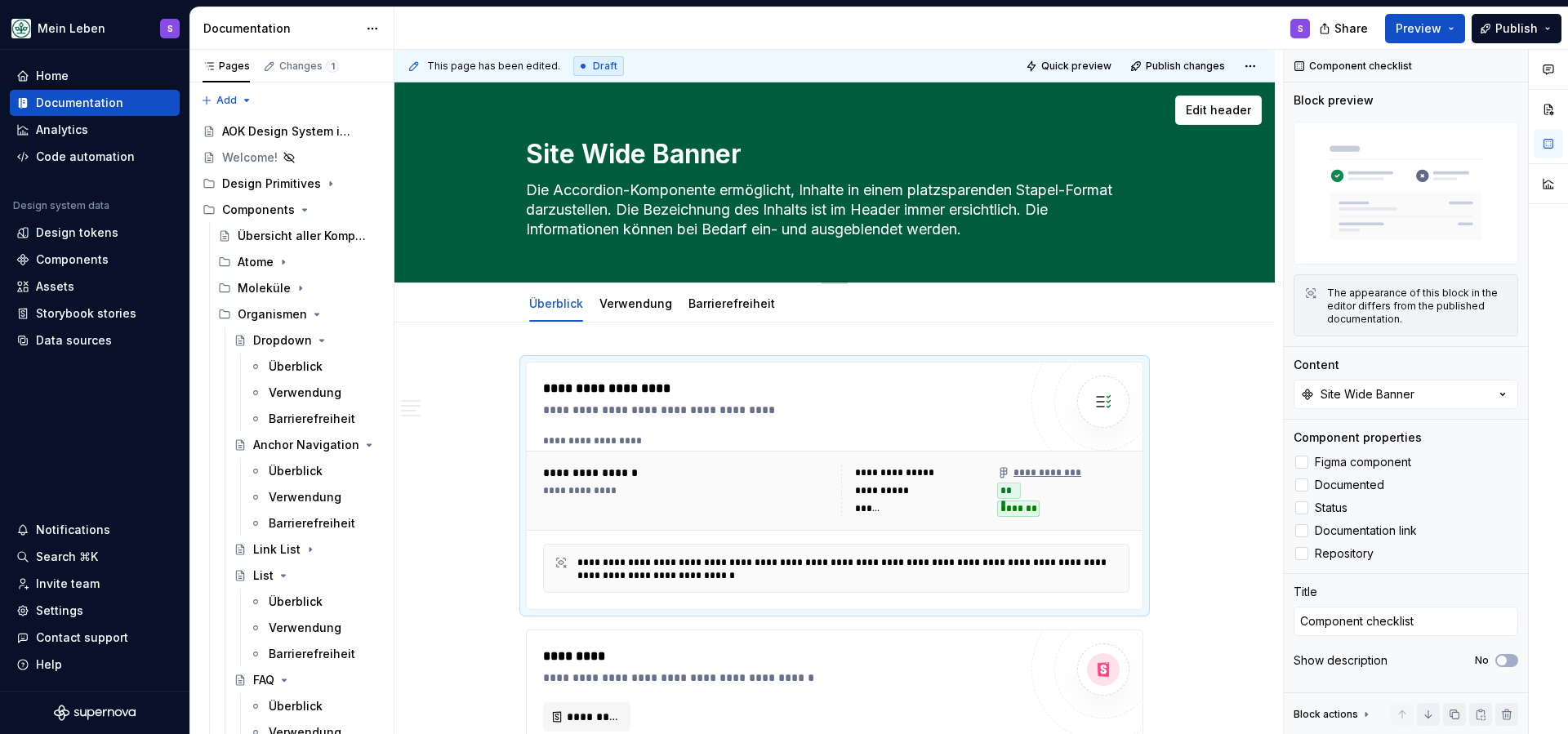
click at [623, 214] on textarea "Die Accordion-Komponente ermöglicht, Inhalte in einem platzsparenden Stapel-For…" at bounding box center [831, 211] width 618 height 66
paste textarea "as Site-Wide Banner ist eine UI-Komponente, die Hinweise und Warnungen auf eine…"
type textarea "*"
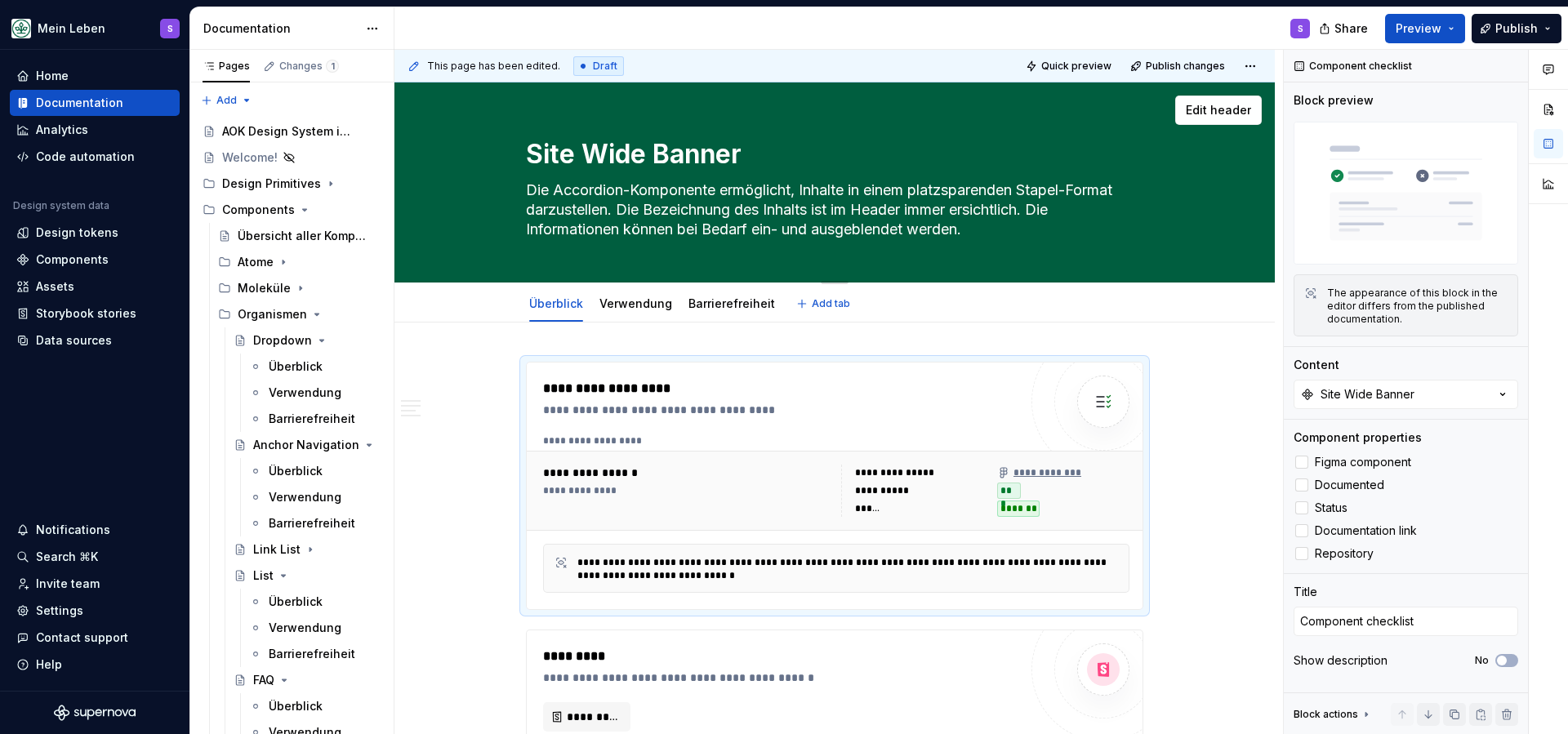
type textarea "Das Site-Wide Banner ist eine UI-Komponente, die Hinweise und Warnungen auf ein…"
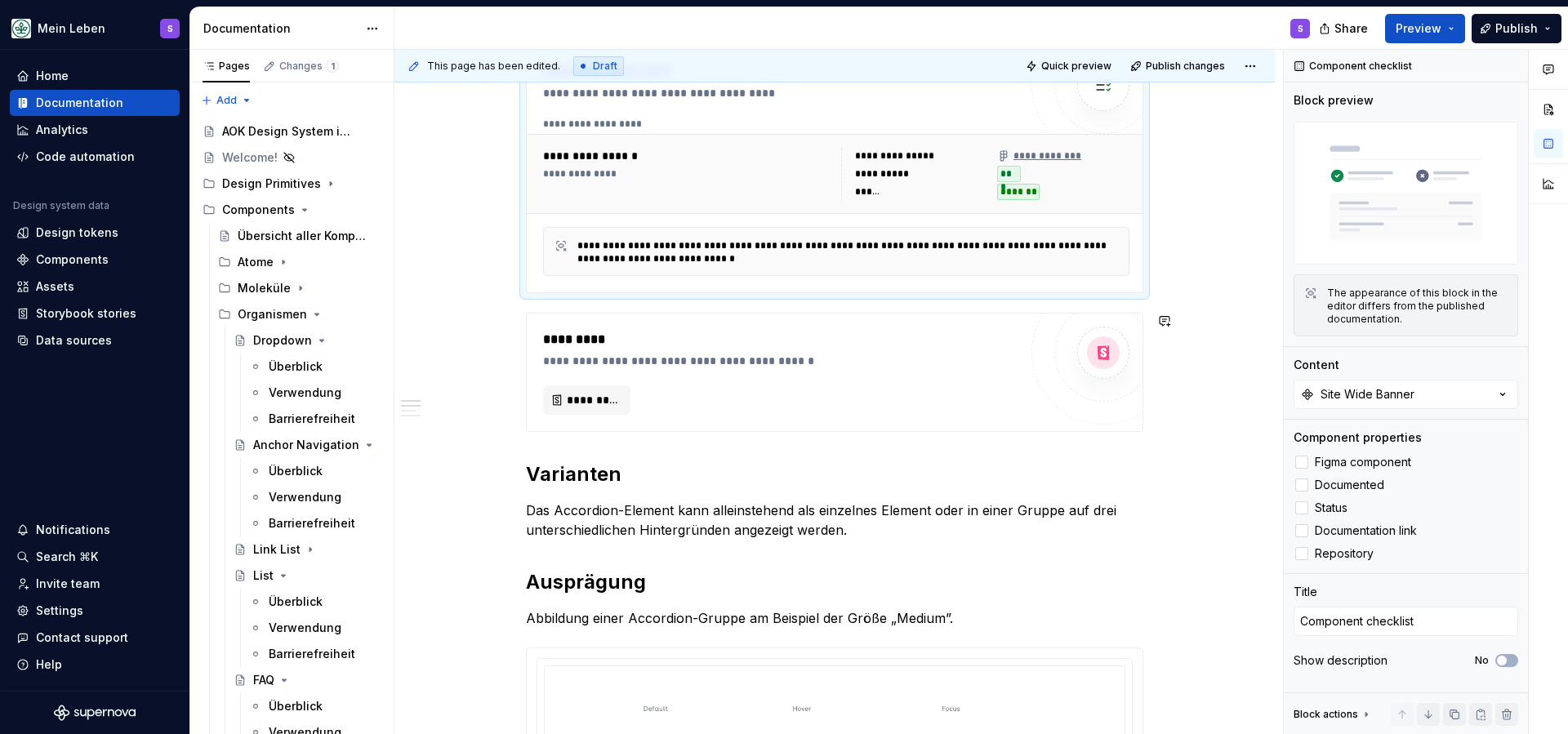
type textarea "*"
type textarea "Das Site-Wide Banner ist eine UI-Komponente, die Hinweise und Warnungen auf ein…"
click at [648, 517] on p "Das Accordion-Element kann alleinstehend als einzelnes Element oder in einer Gr…" at bounding box center [834, 519] width 618 height 39
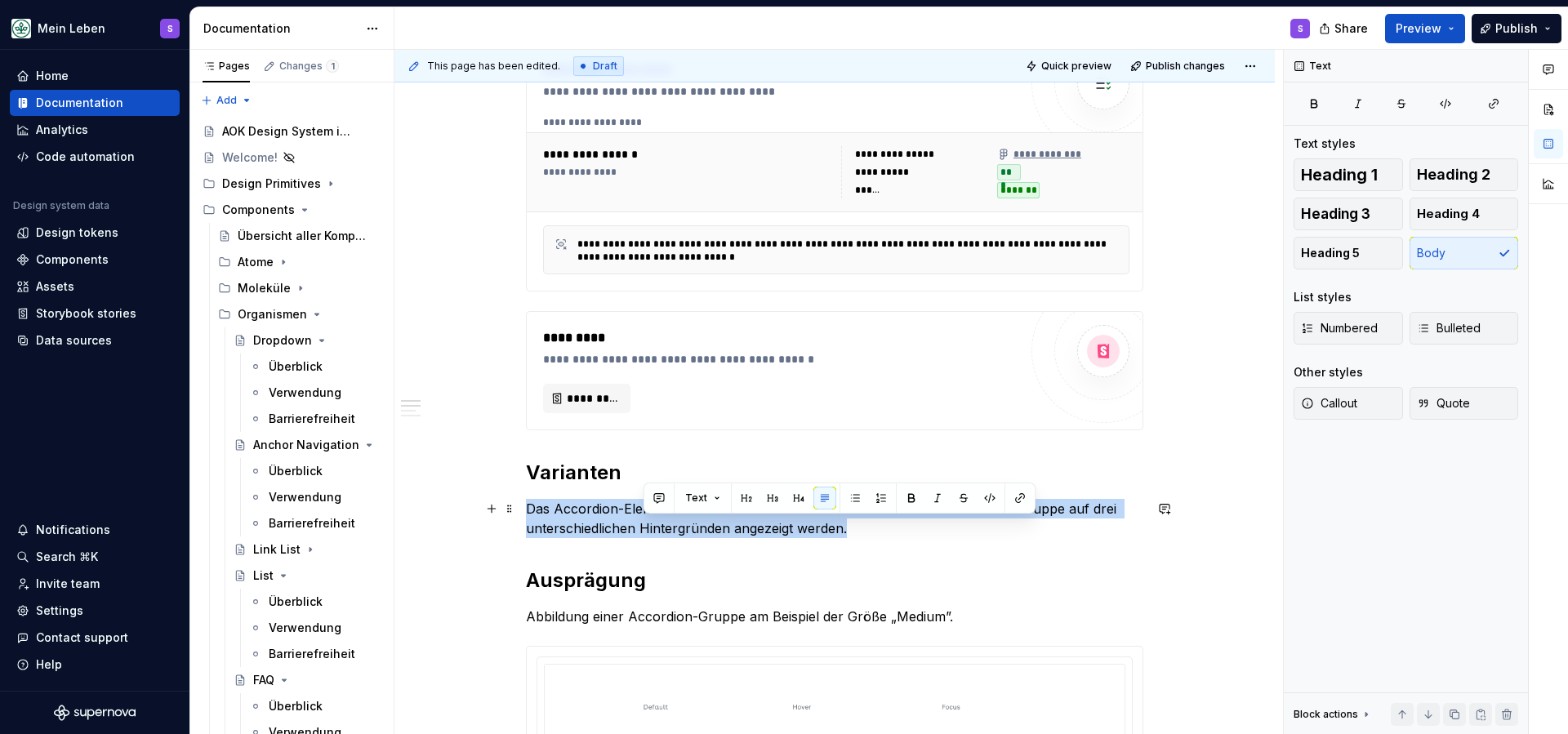
click at [648, 517] on p "Das Accordion-Element kann alleinstehend als einzelnes Element oder in einer Gr…" at bounding box center [834, 519] width 618 height 39
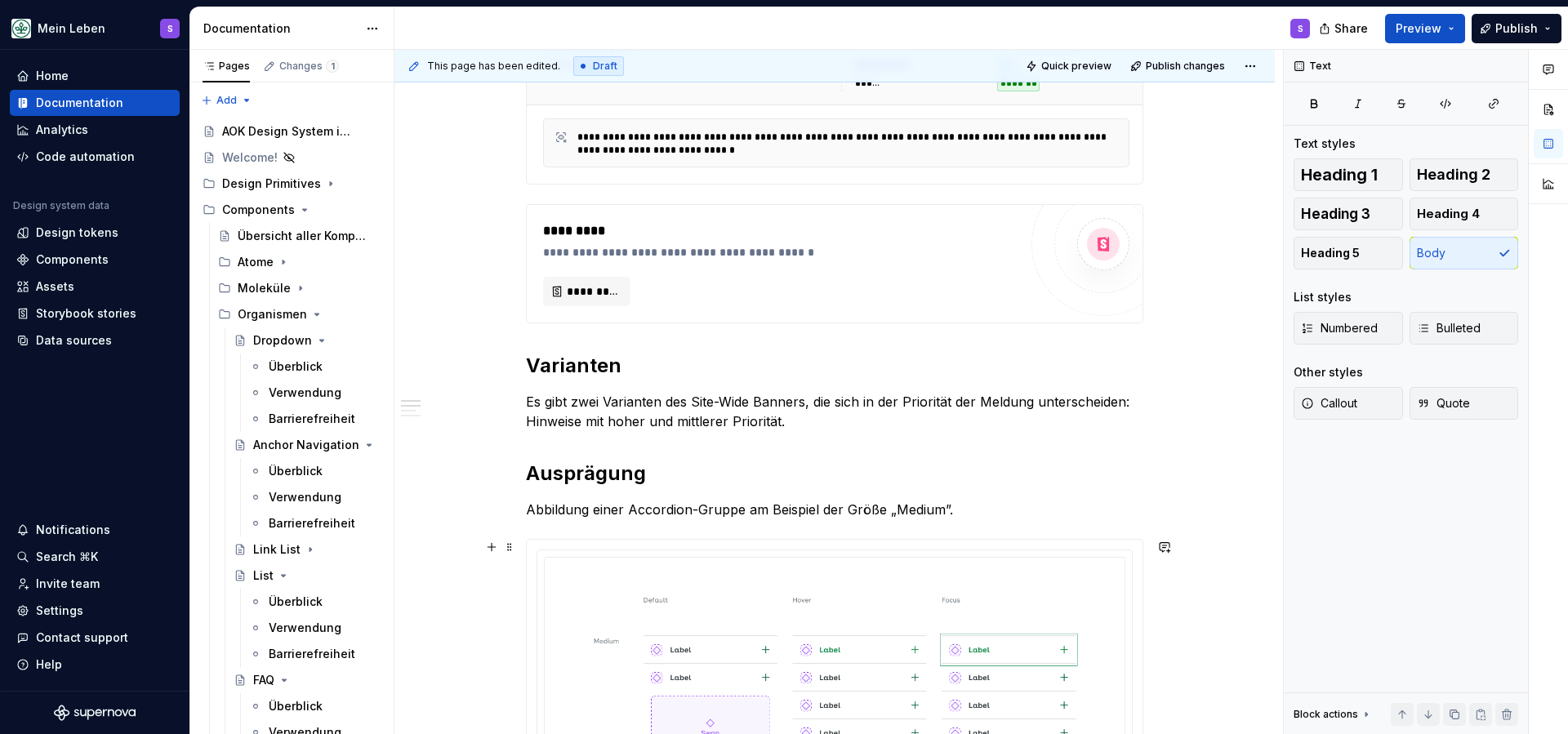
scroll to position [432, 0]
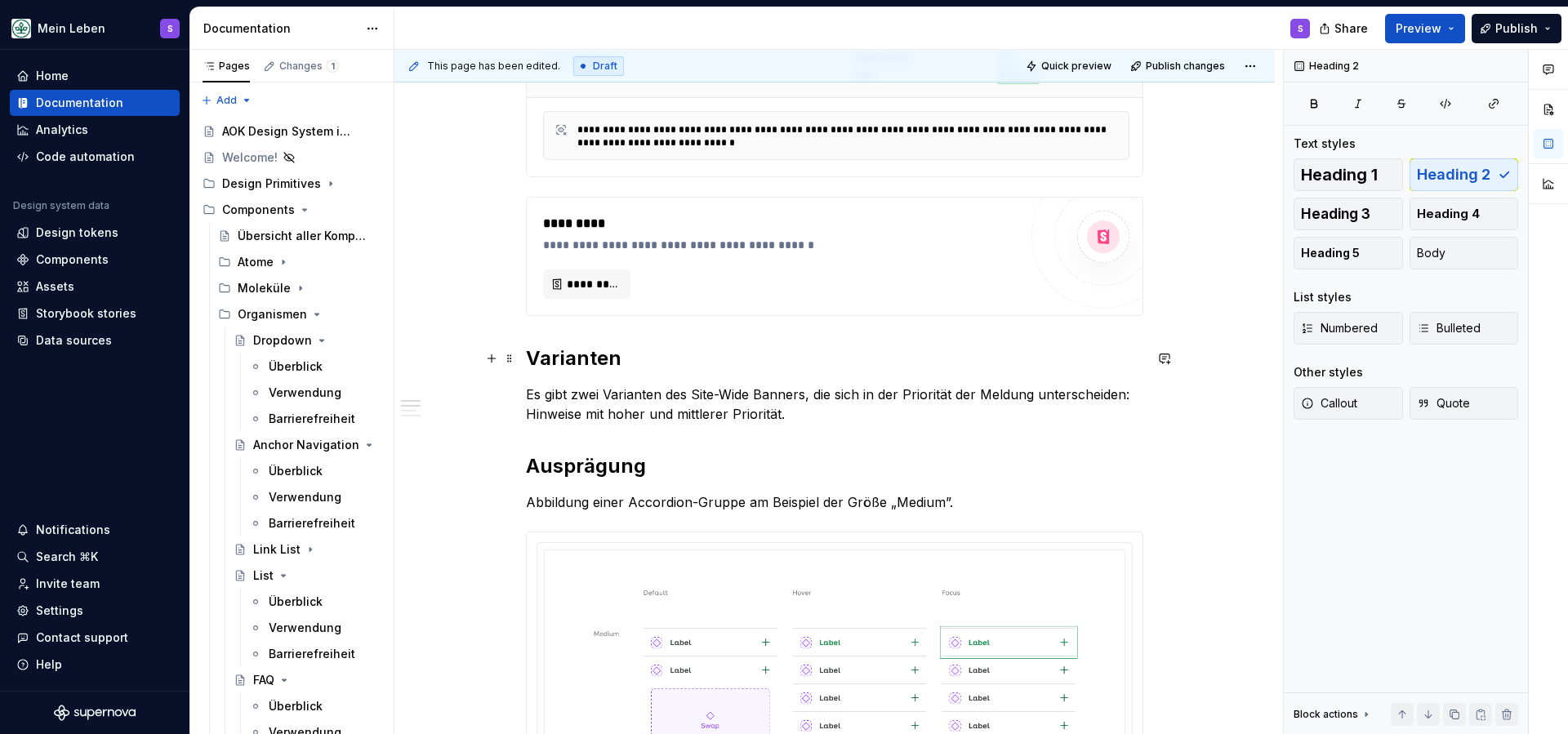
click at [567, 364] on h2 "Varianten" at bounding box center [834, 358] width 618 height 26
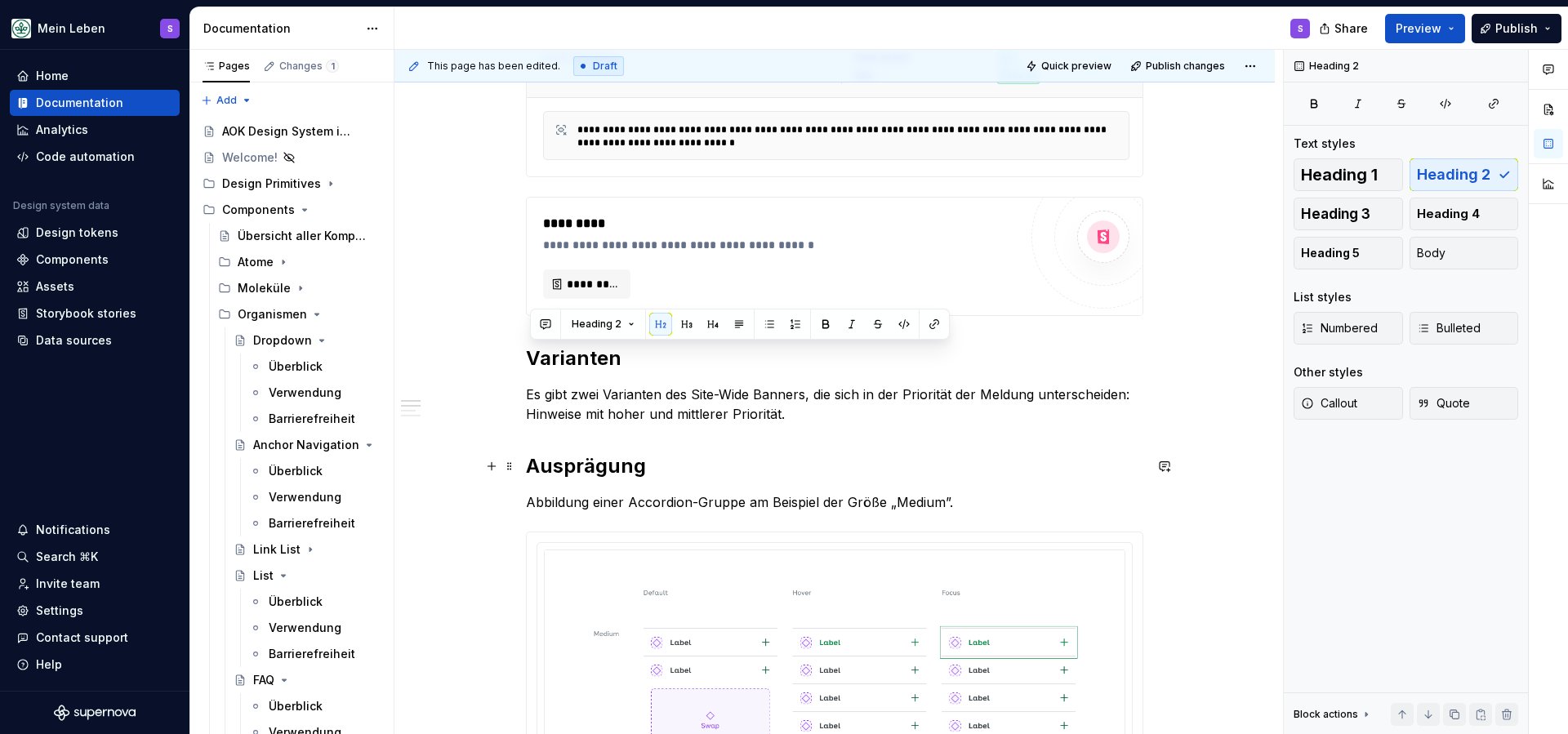
click at [603, 473] on strong "Ausprägung" at bounding box center [586, 465] width 120 height 23
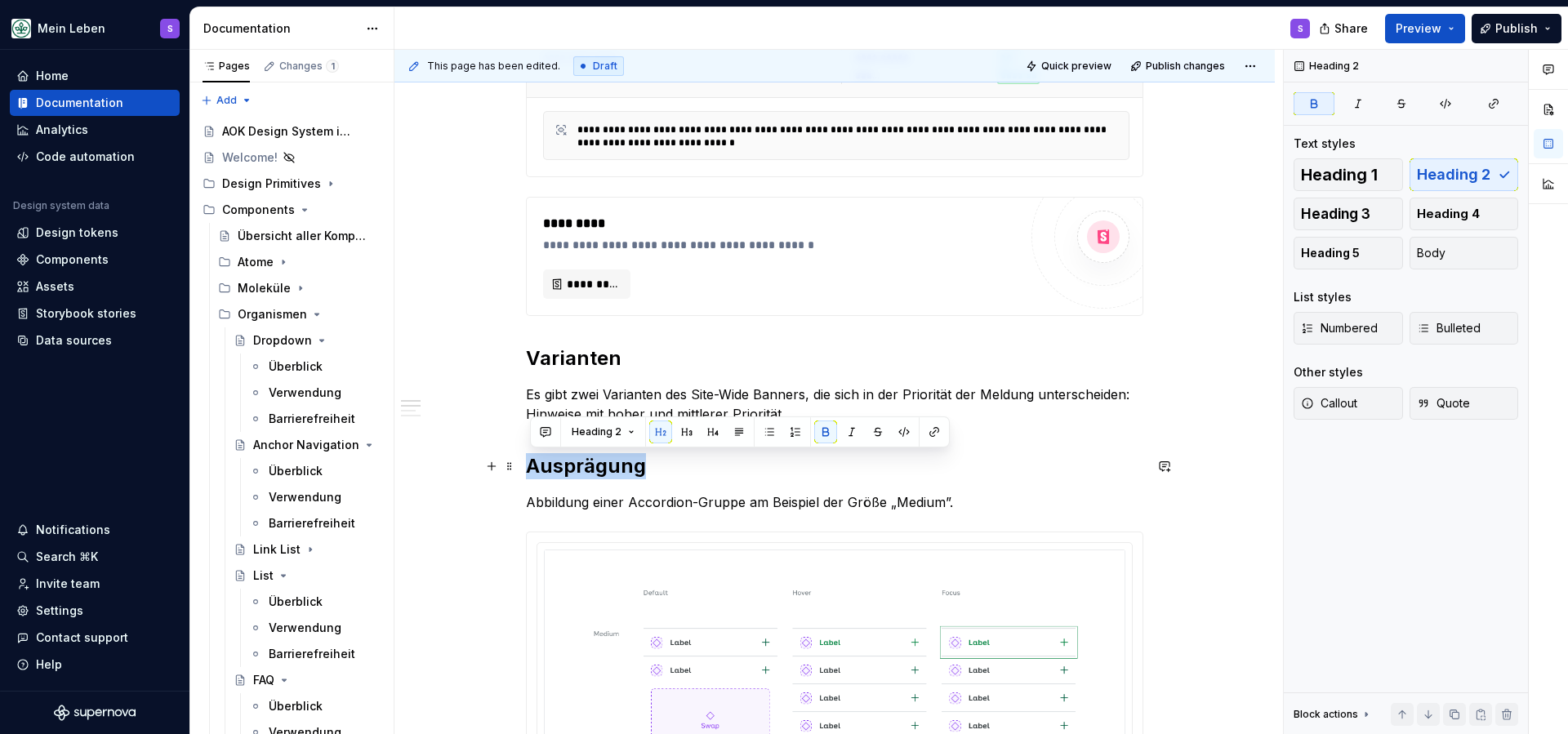
click at [603, 473] on strong "Ausprägung" at bounding box center [586, 465] width 120 height 23
click at [702, 465] on h2 "Ausprägung" at bounding box center [834, 466] width 618 height 26
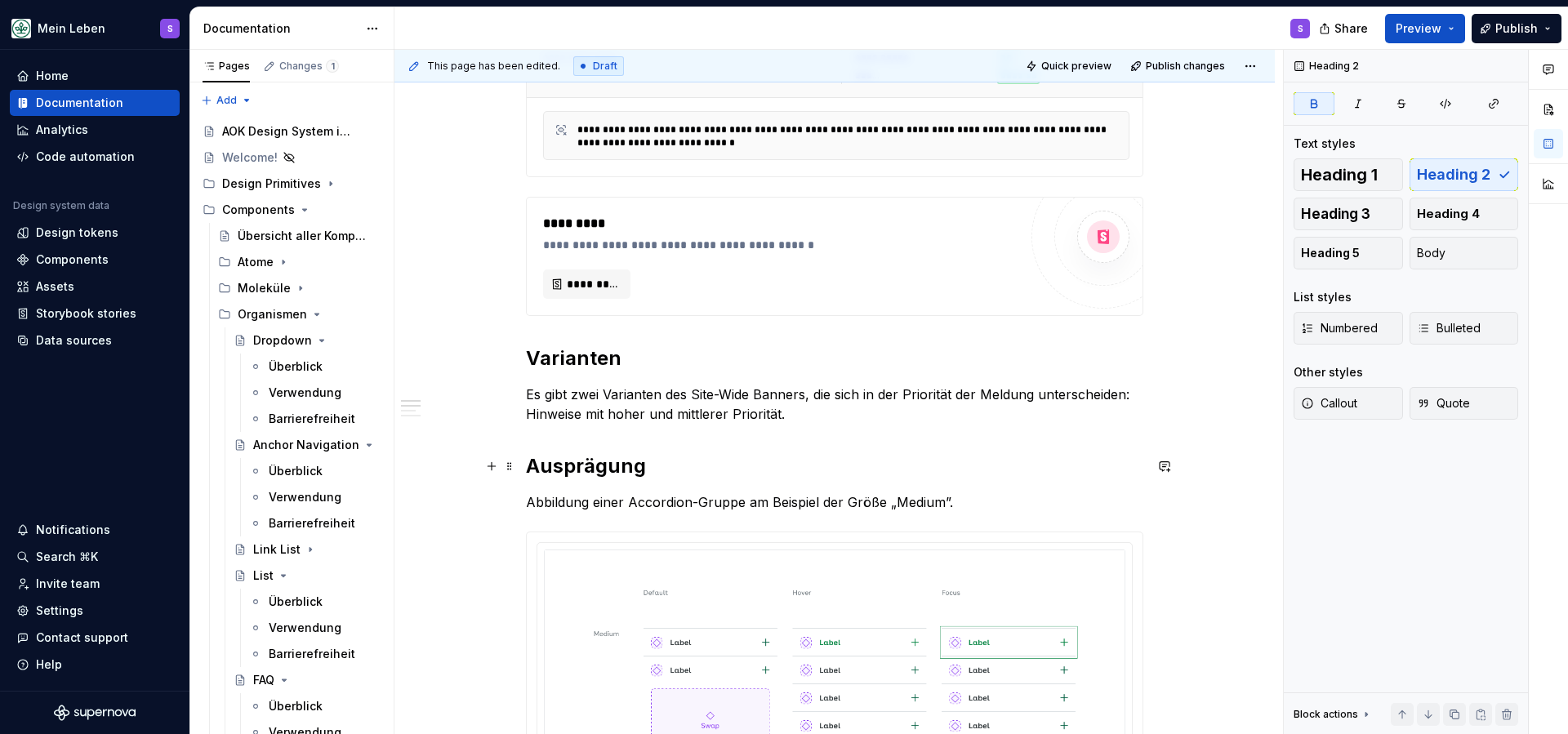
type textarea "*"
click at [793, 414] on p "Es gibt zwei Varianten des Site-Wide Banners, die sich in der Priorität der Mel…" at bounding box center [834, 404] width 618 height 39
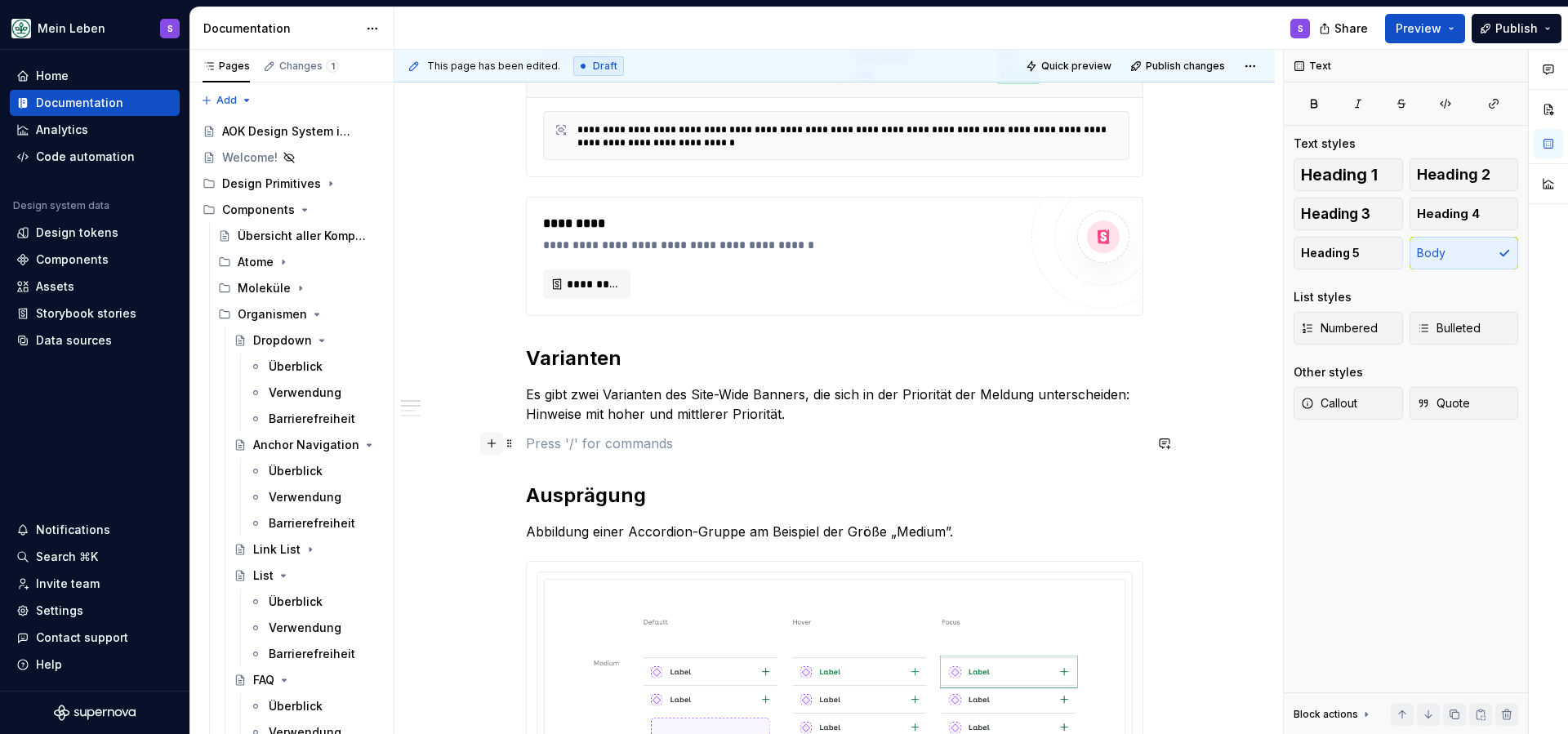
click at [500, 439] on button "button" at bounding box center [492, 444] width 23 height 23
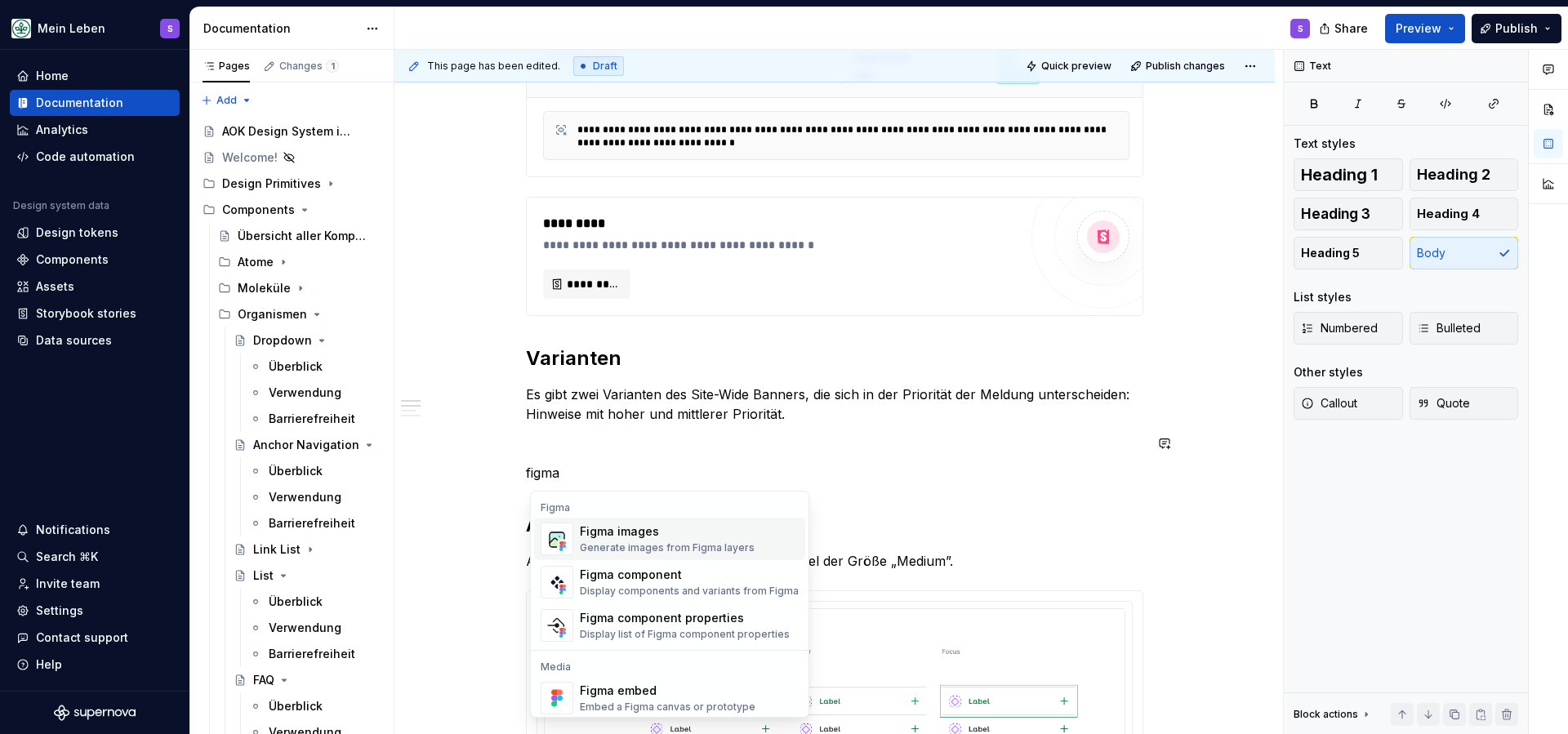
click at [594, 548] on div "Generate images from Figma layers" at bounding box center [667, 548] width 175 height 13
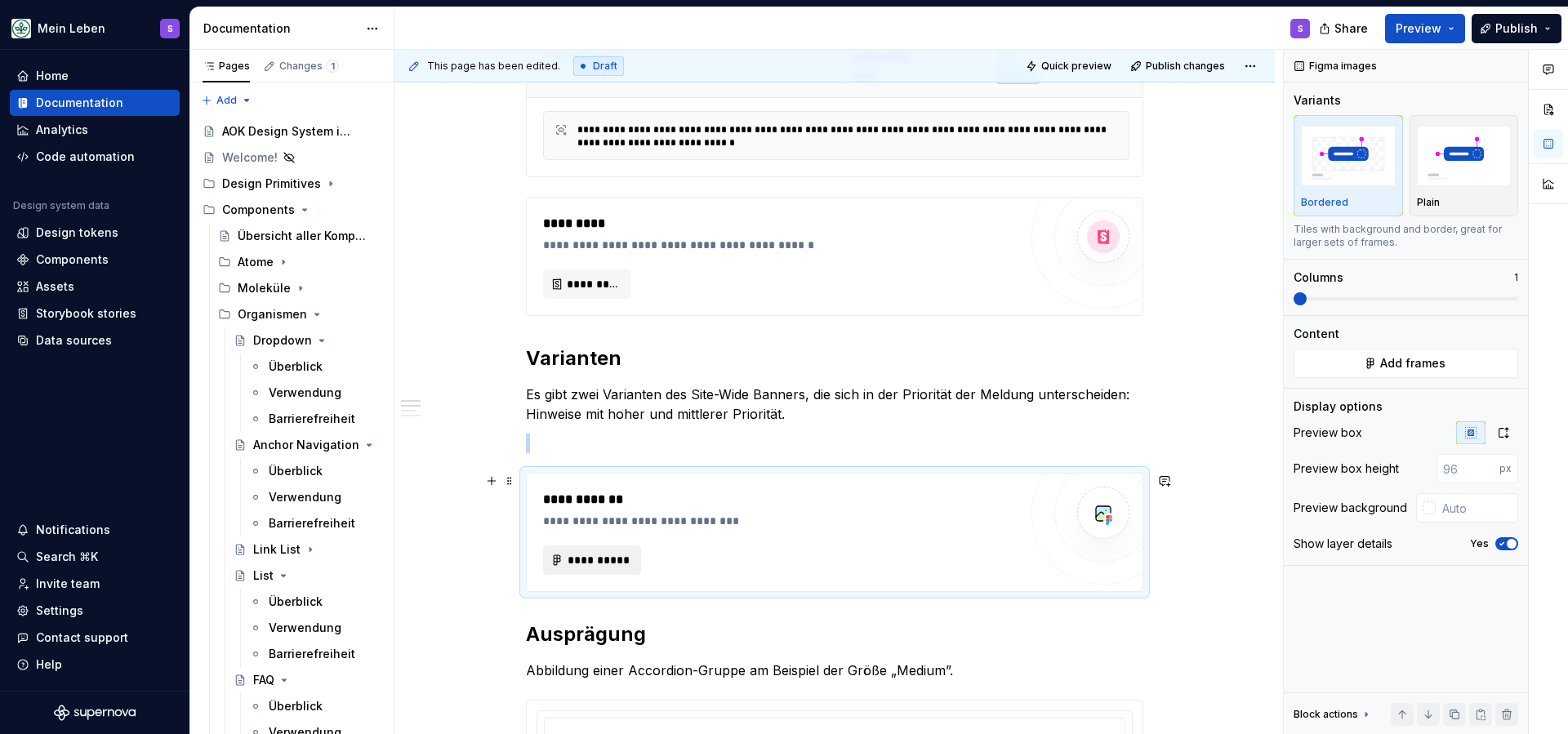
click at [570, 568] on button "**********" at bounding box center [592, 559] width 98 height 29
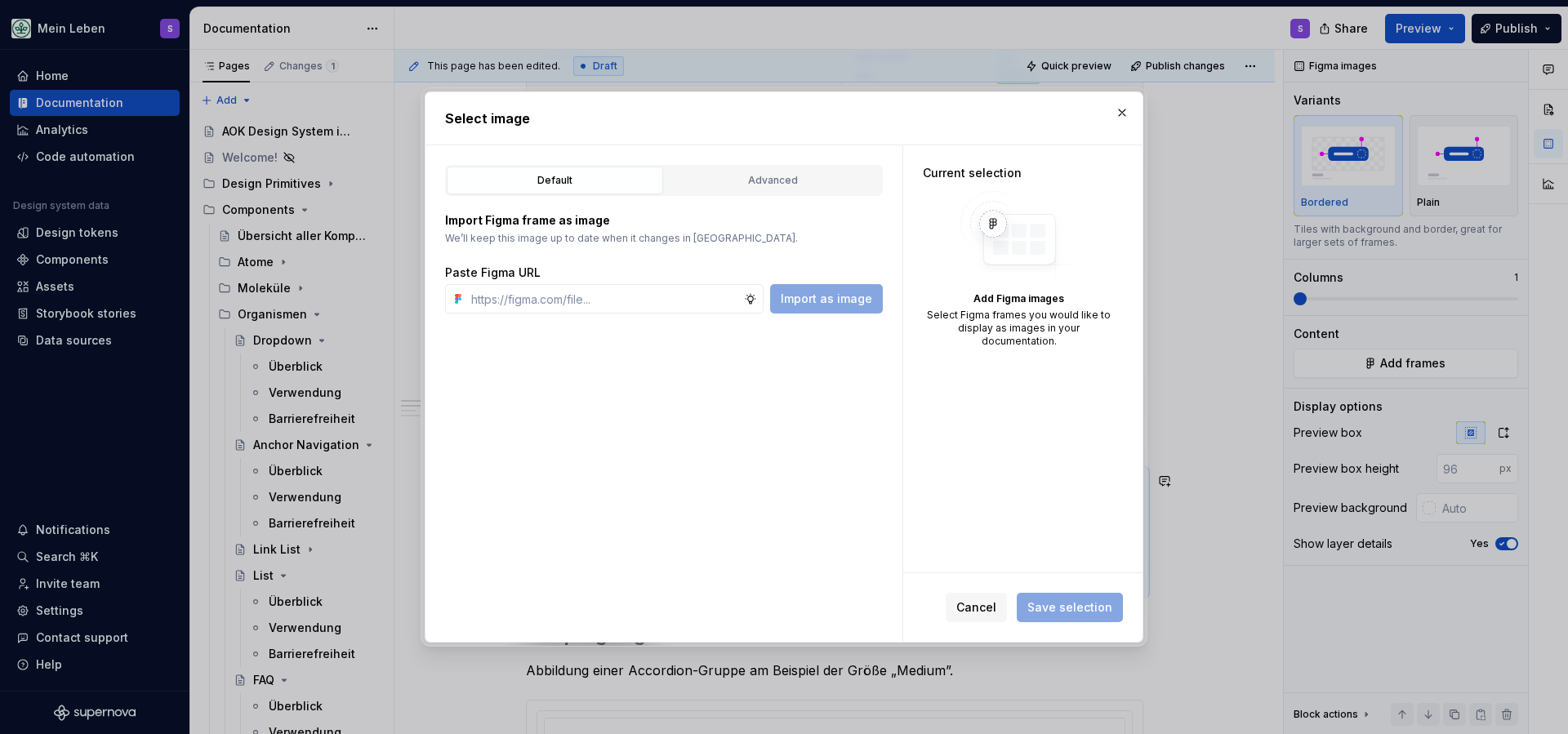
type textarea "*"
type input "[URL][DOMAIN_NAME]"
click at [842, 302] on span "Import as image" at bounding box center [826, 298] width 91 height 16
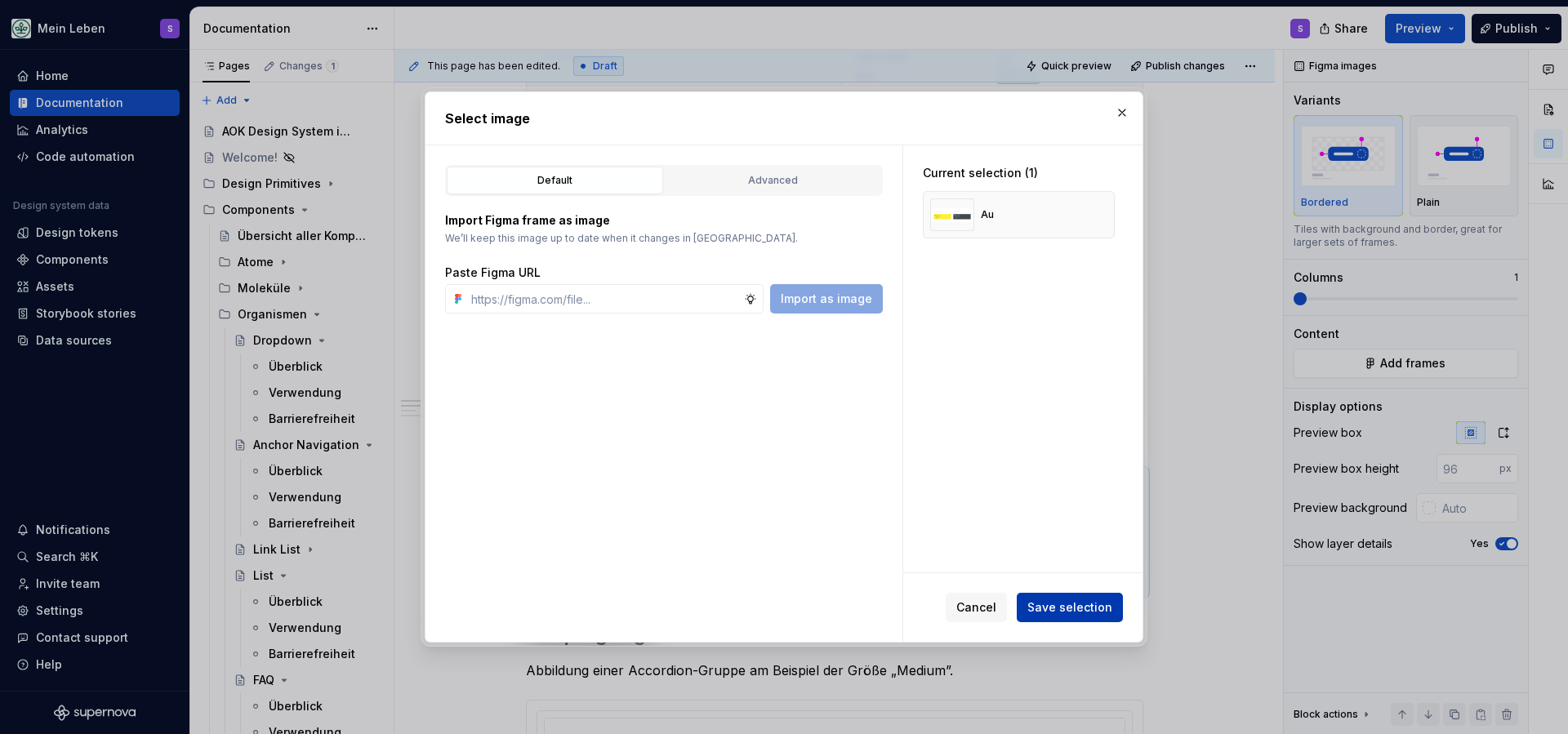
click at [1053, 610] on span "Save selection" at bounding box center [1070, 607] width 85 height 16
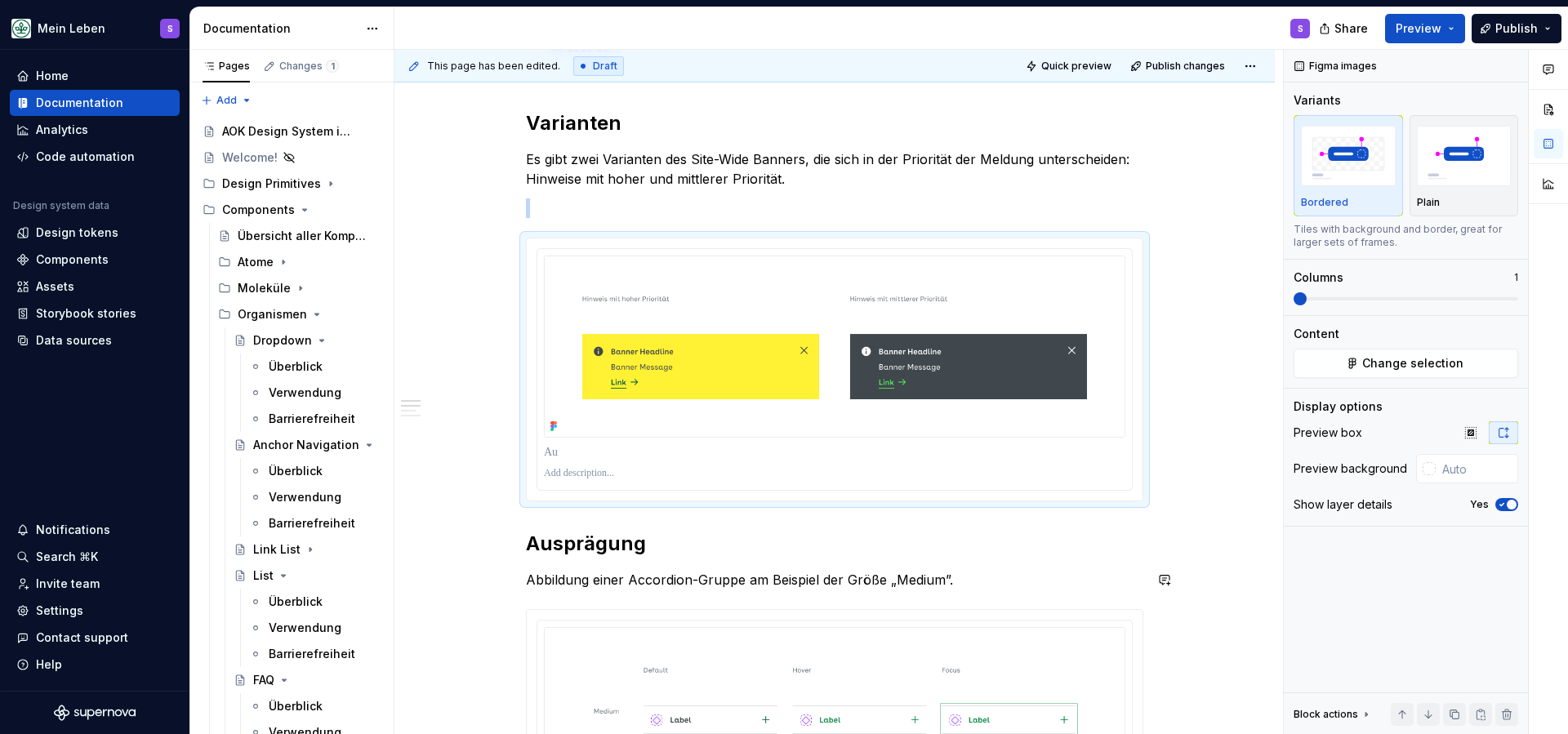
scroll to position [685, 0]
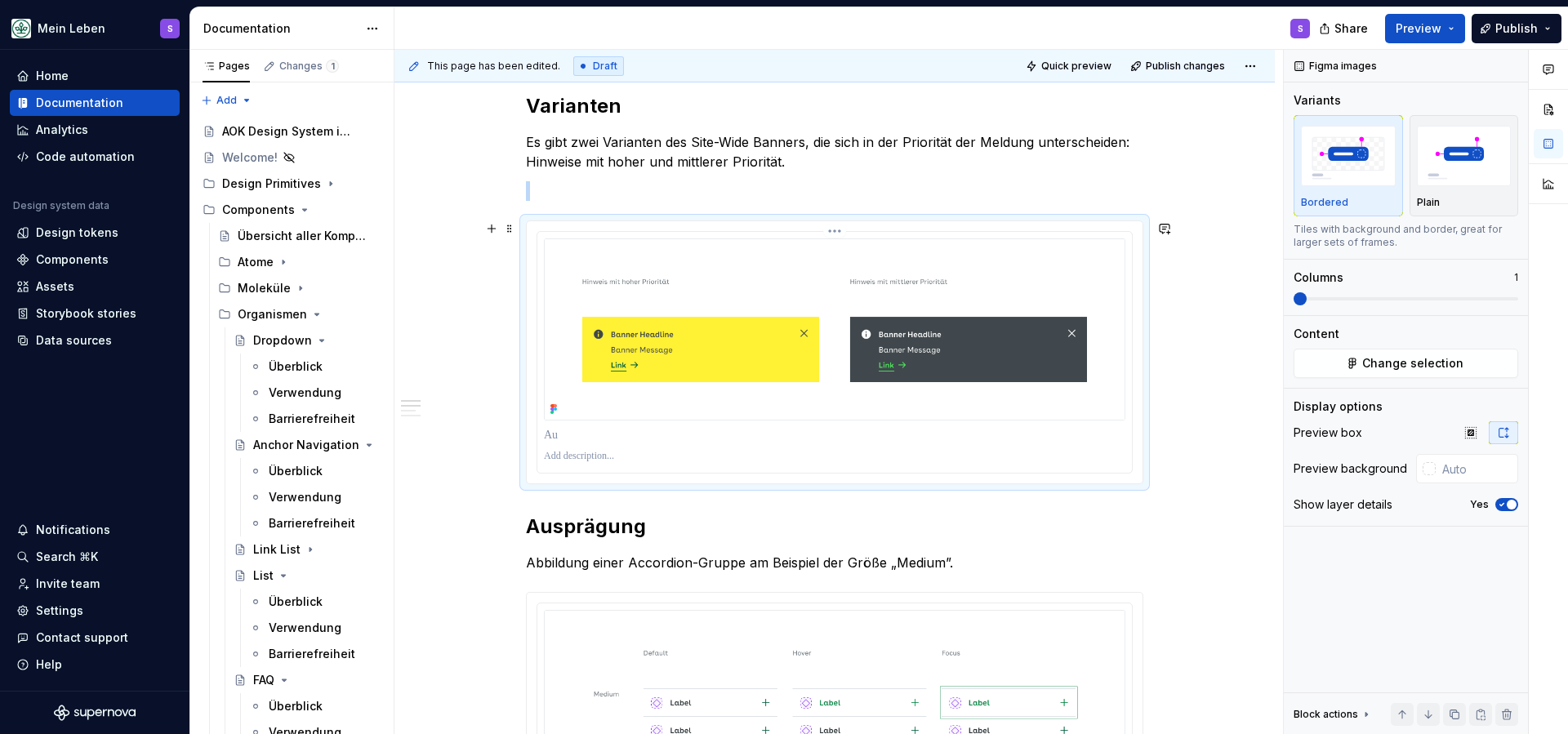
click at [764, 376] on img at bounding box center [835, 330] width 582 height 182
click at [562, 375] on img at bounding box center [835, 330] width 582 height 182
click at [513, 233] on span at bounding box center [510, 228] width 13 height 23
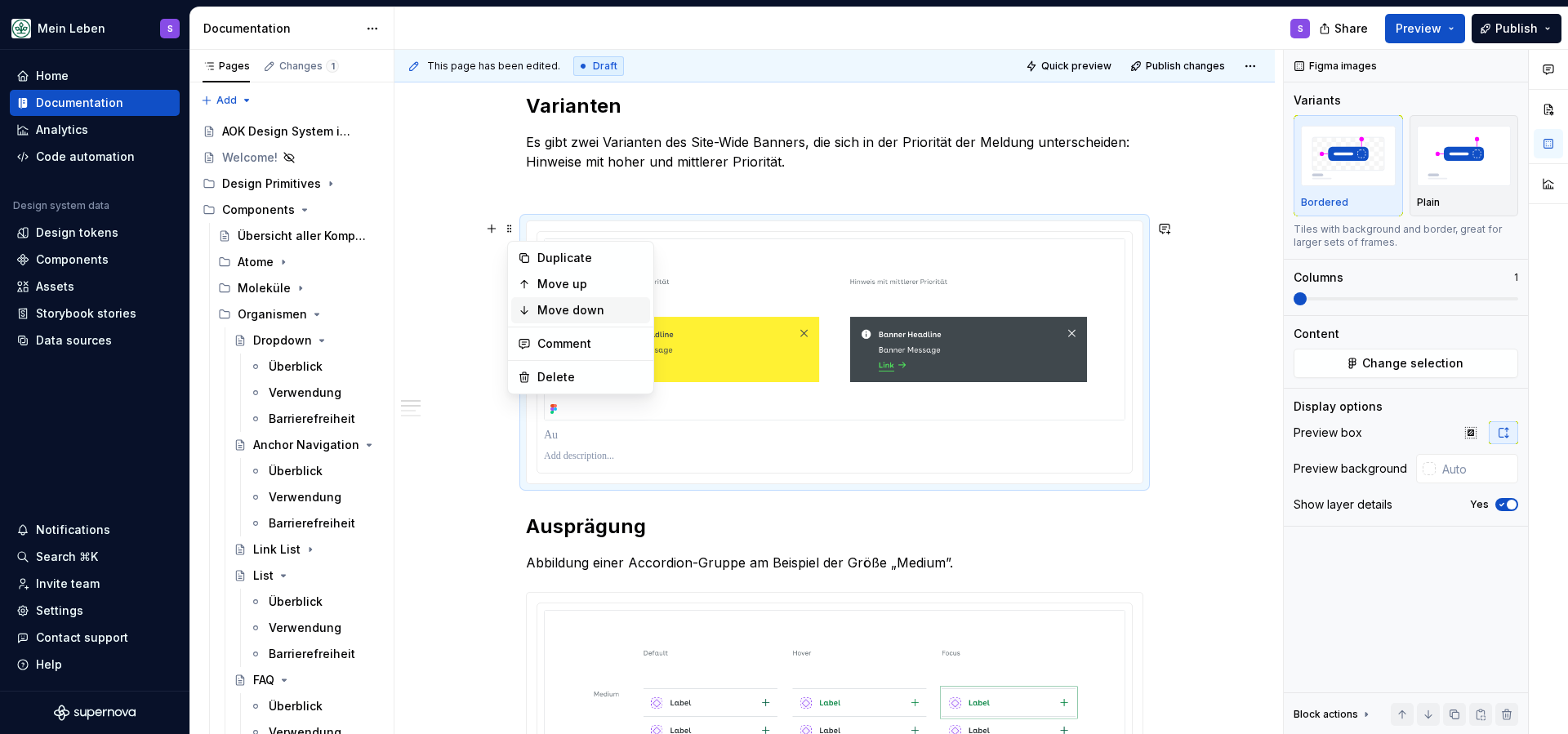
click at [544, 305] on div "Move down" at bounding box center [590, 309] width 106 height 16
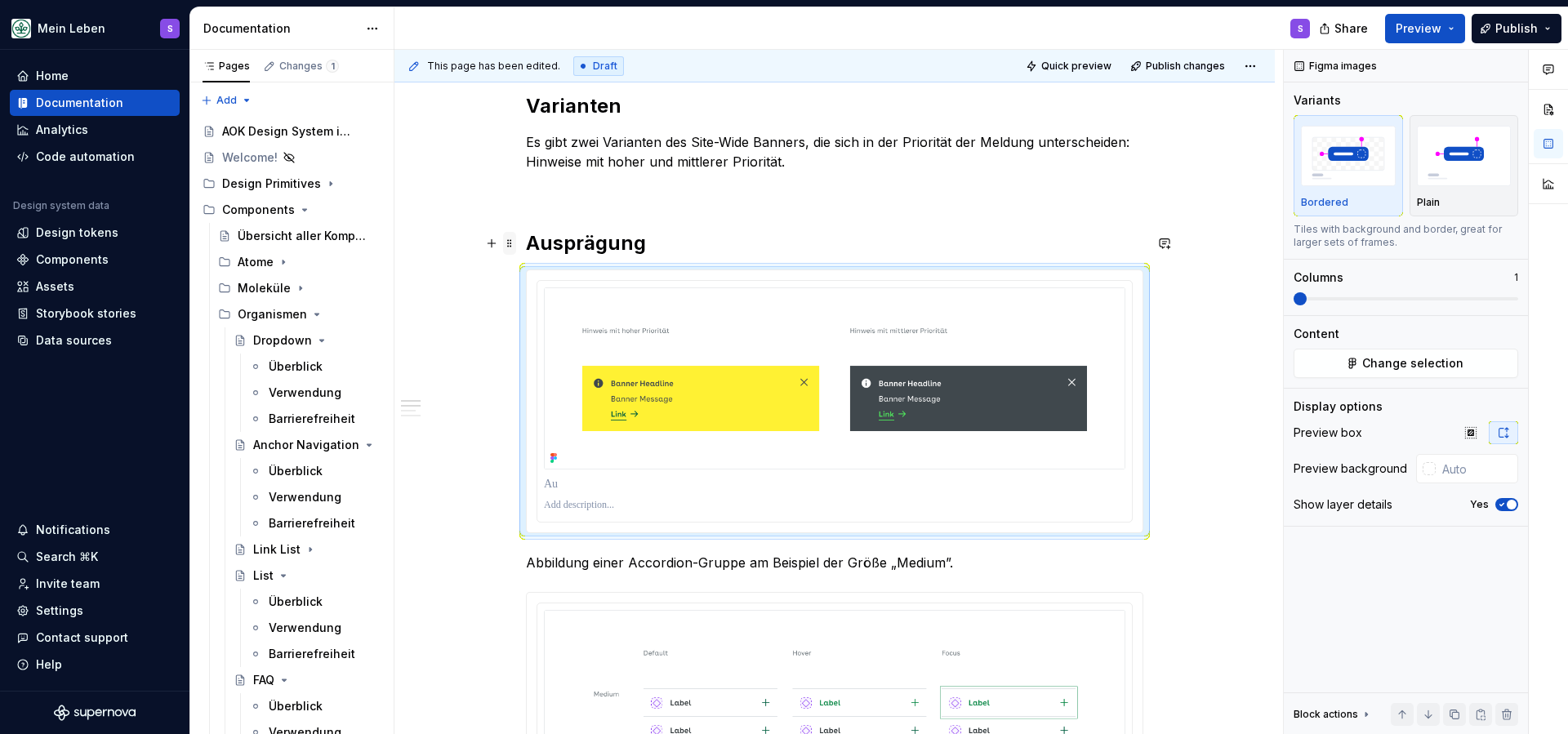
click at [513, 244] on span at bounding box center [510, 243] width 13 height 23
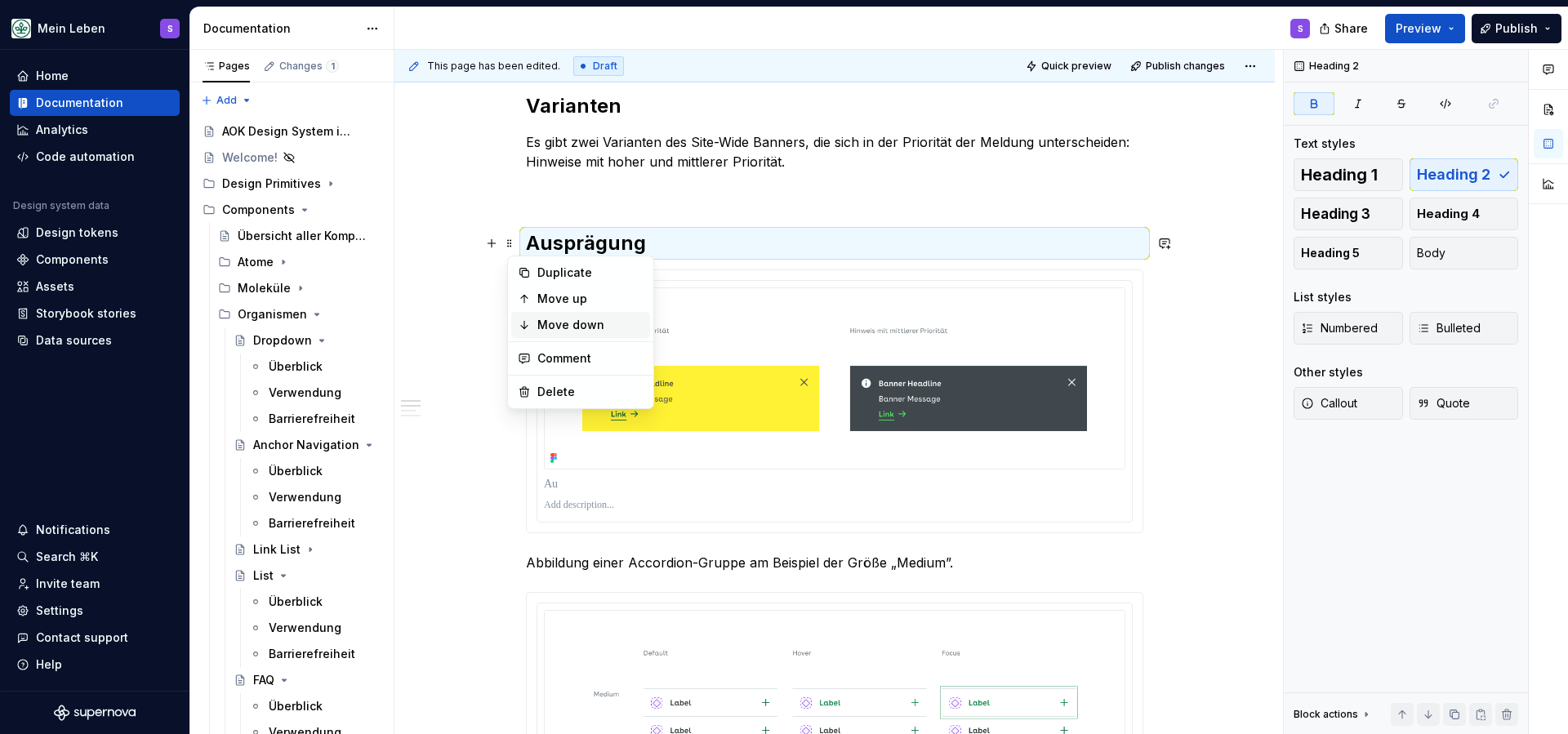
click at [535, 321] on div "Move down" at bounding box center [581, 325] width 139 height 26
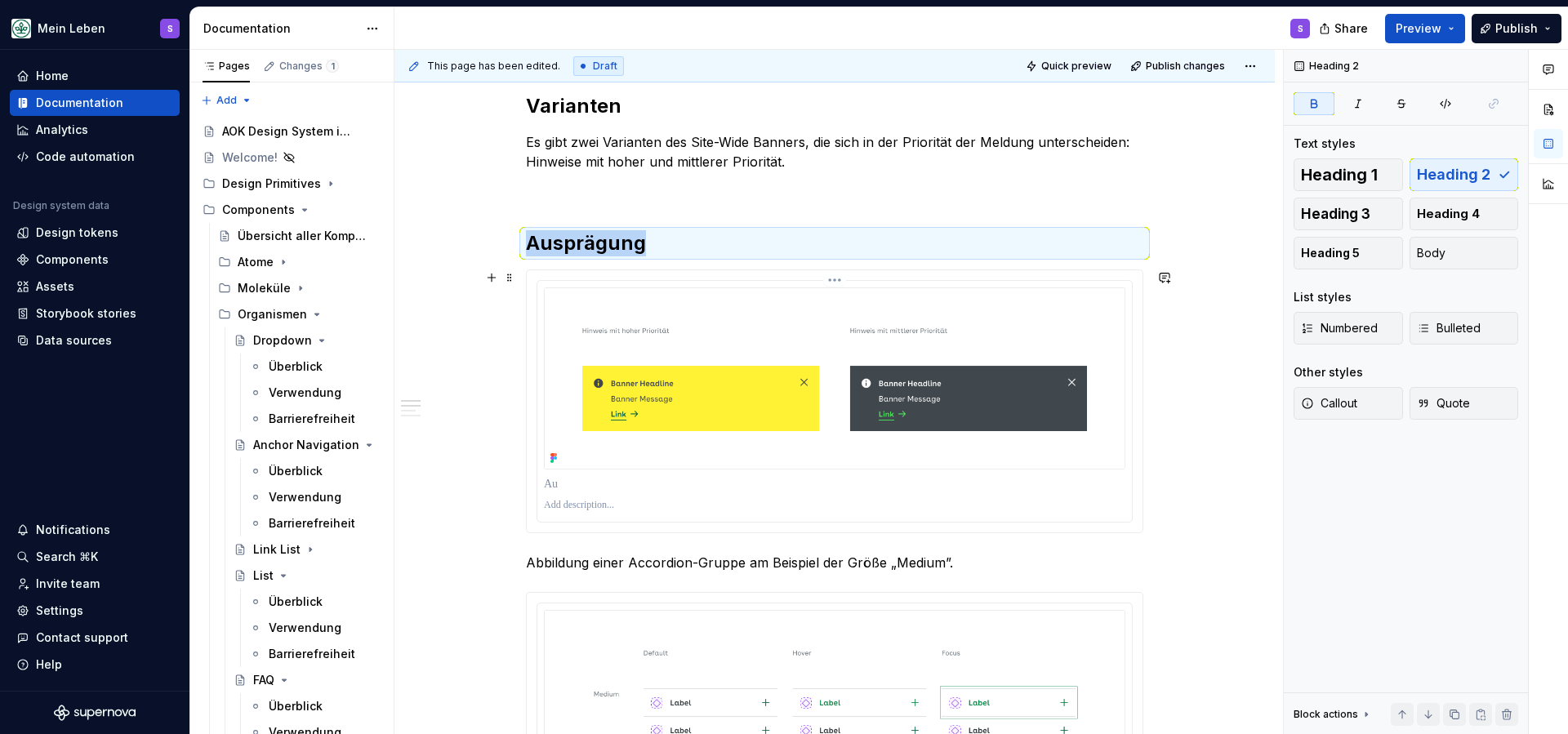
click at [625, 364] on img at bounding box center [835, 379] width 582 height 182
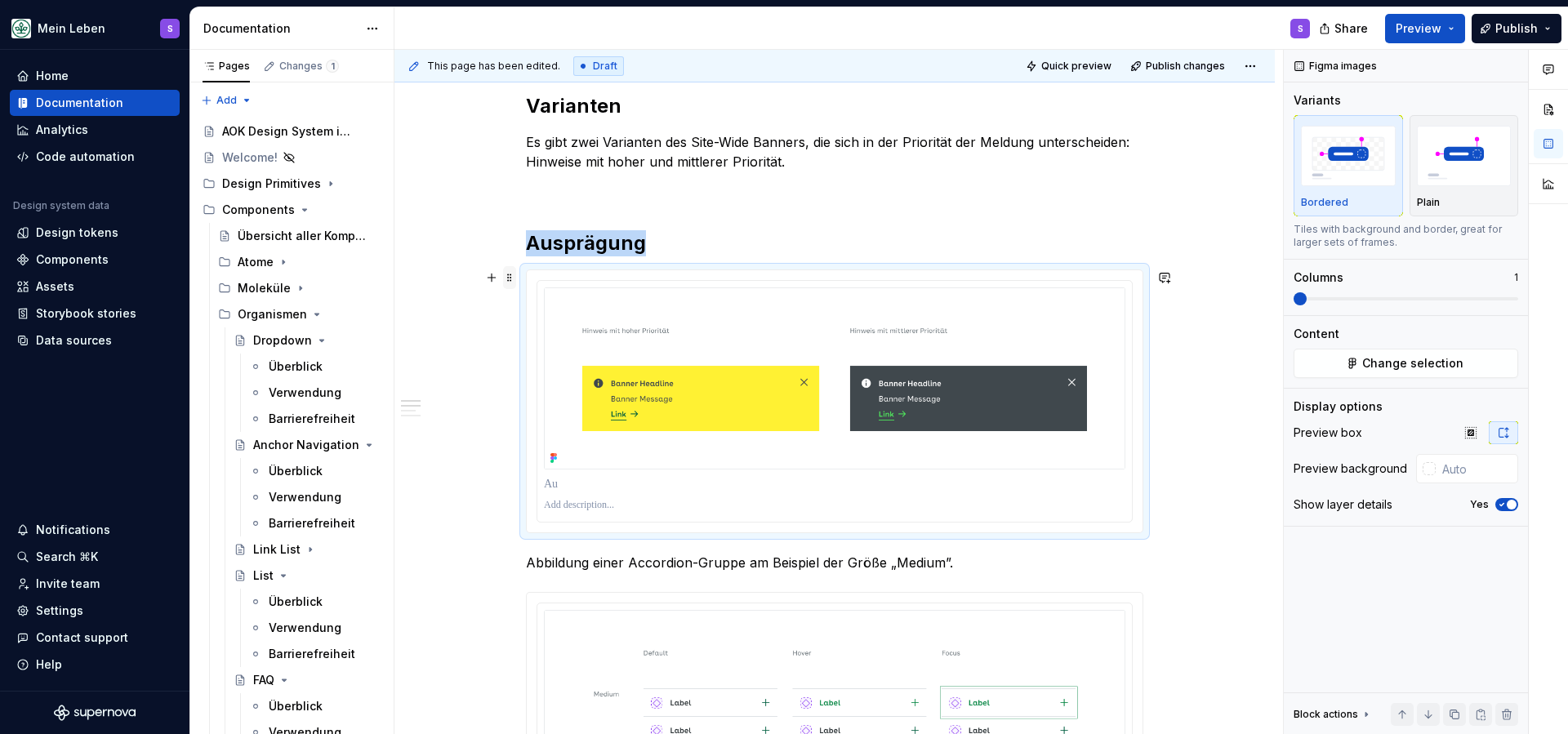
click at [515, 282] on span at bounding box center [510, 277] width 13 height 23
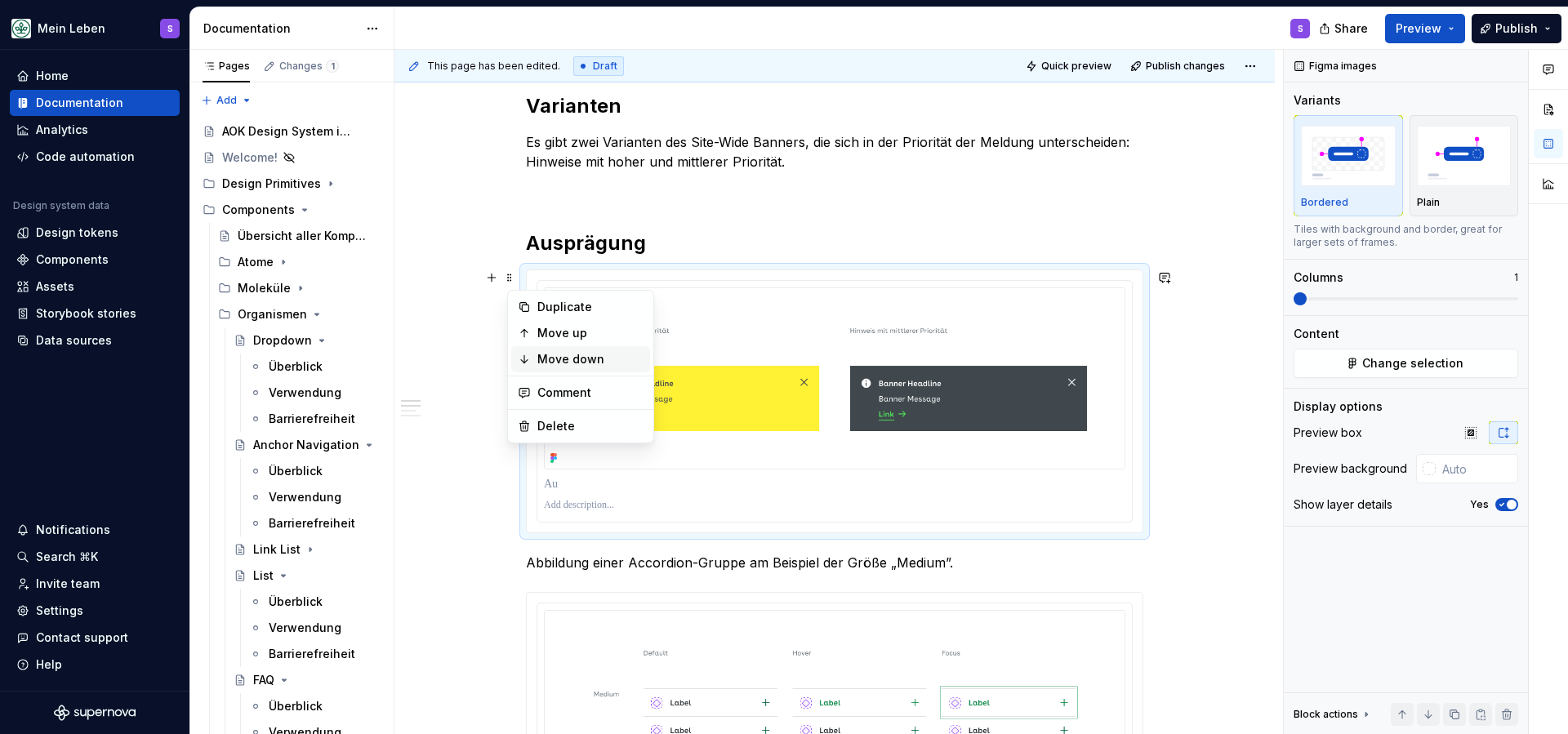
click at [533, 362] on div "Move down" at bounding box center [581, 359] width 139 height 26
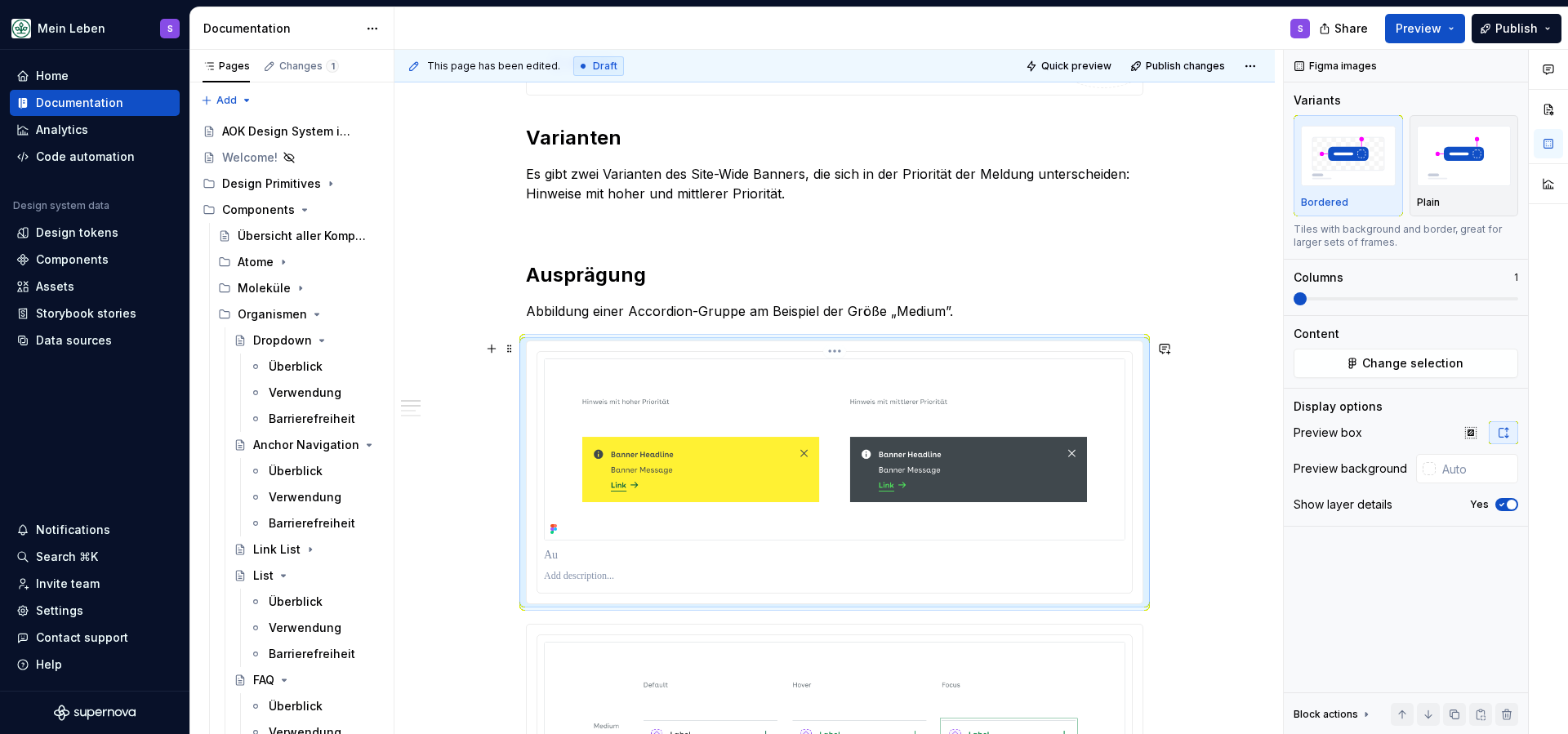
scroll to position [650, 0]
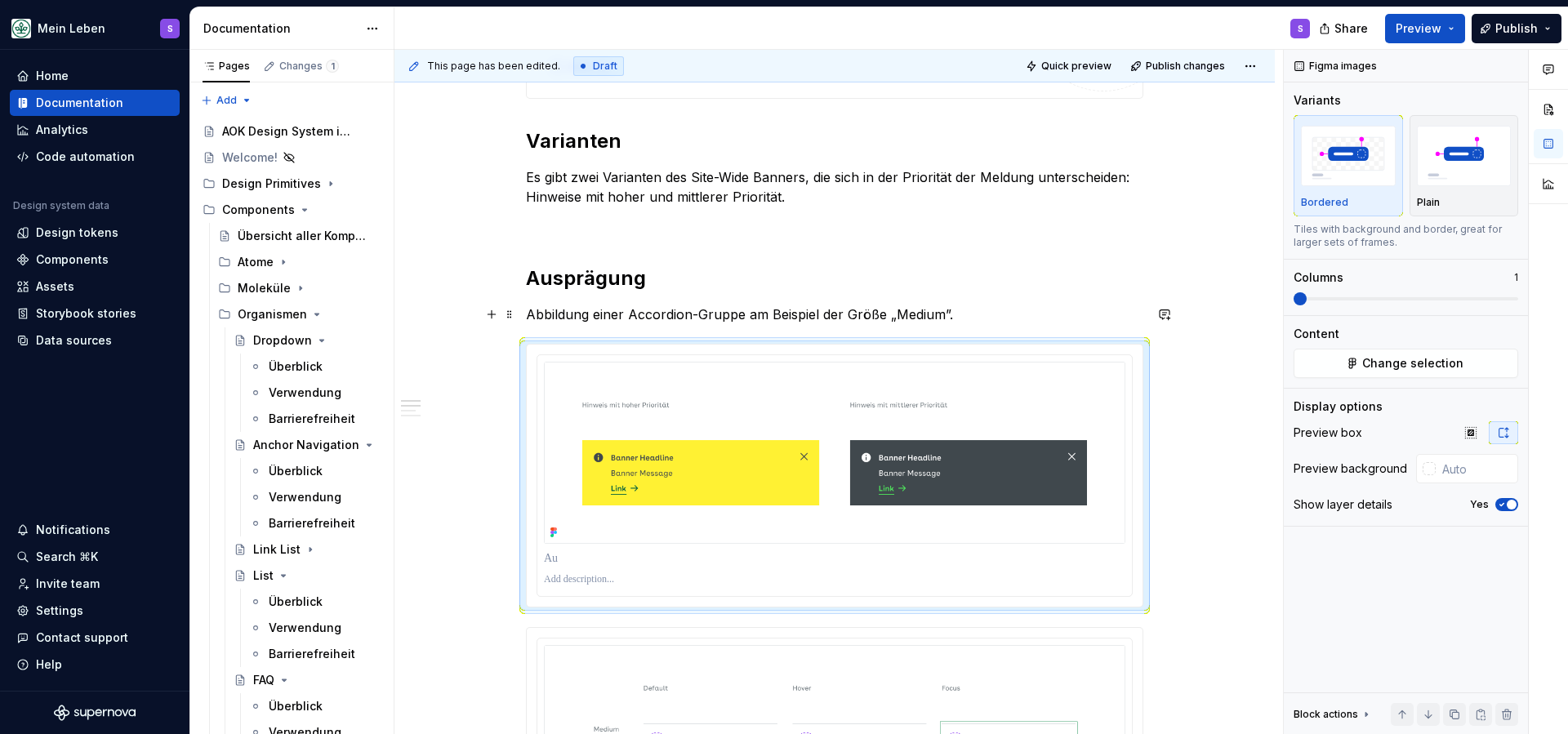
click at [880, 314] on p "Abbildung einer Accordion-Gruppe am Beispiel der Größe „Medium”." at bounding box center [834, 314] width 618 height 20
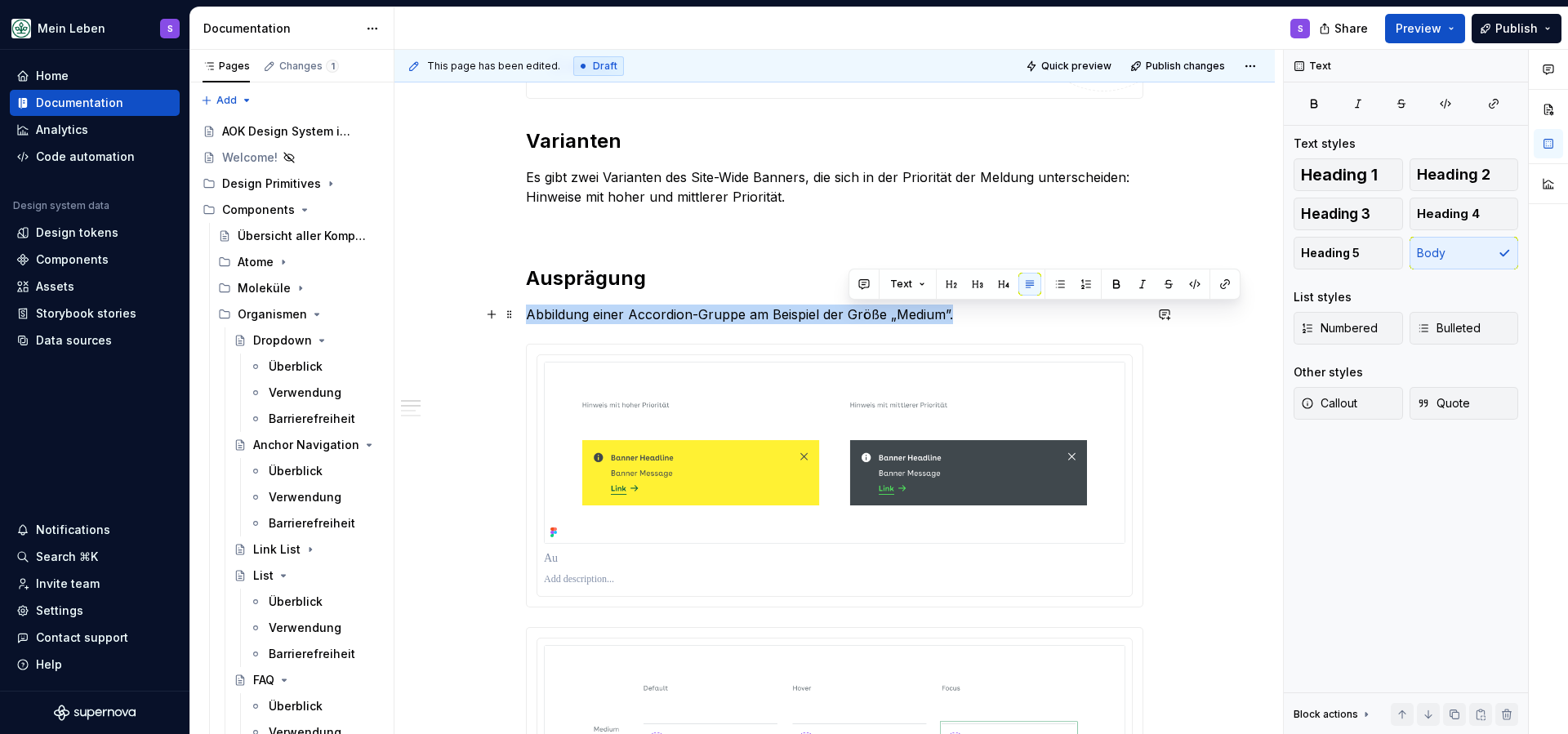
click at [880, 314] on p "Abbildung einer Accordion-Gruppe am Beispiel der Größe „Medium”." at bounding box center [834, 314] width 618 height 20
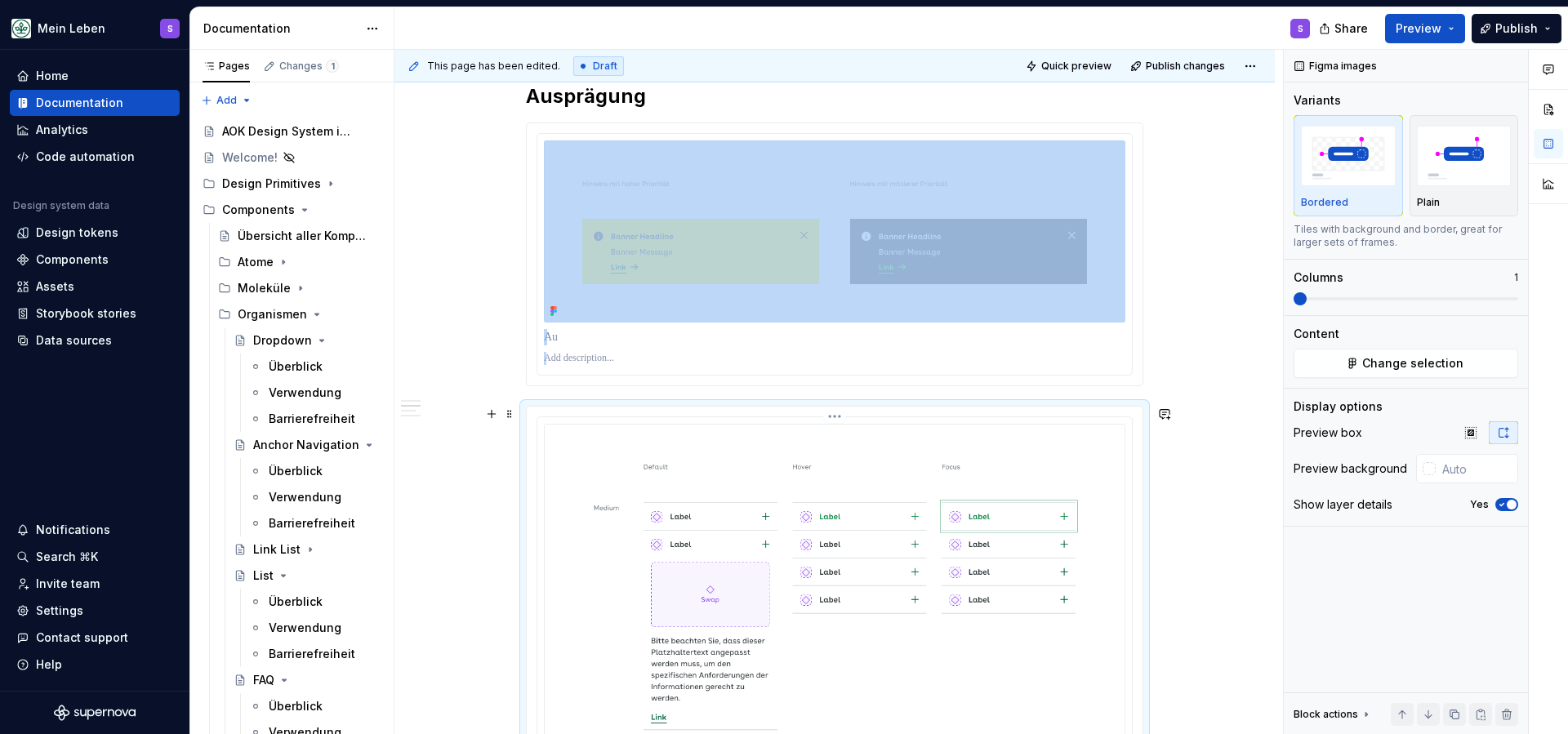
scroll to position [810, 0]
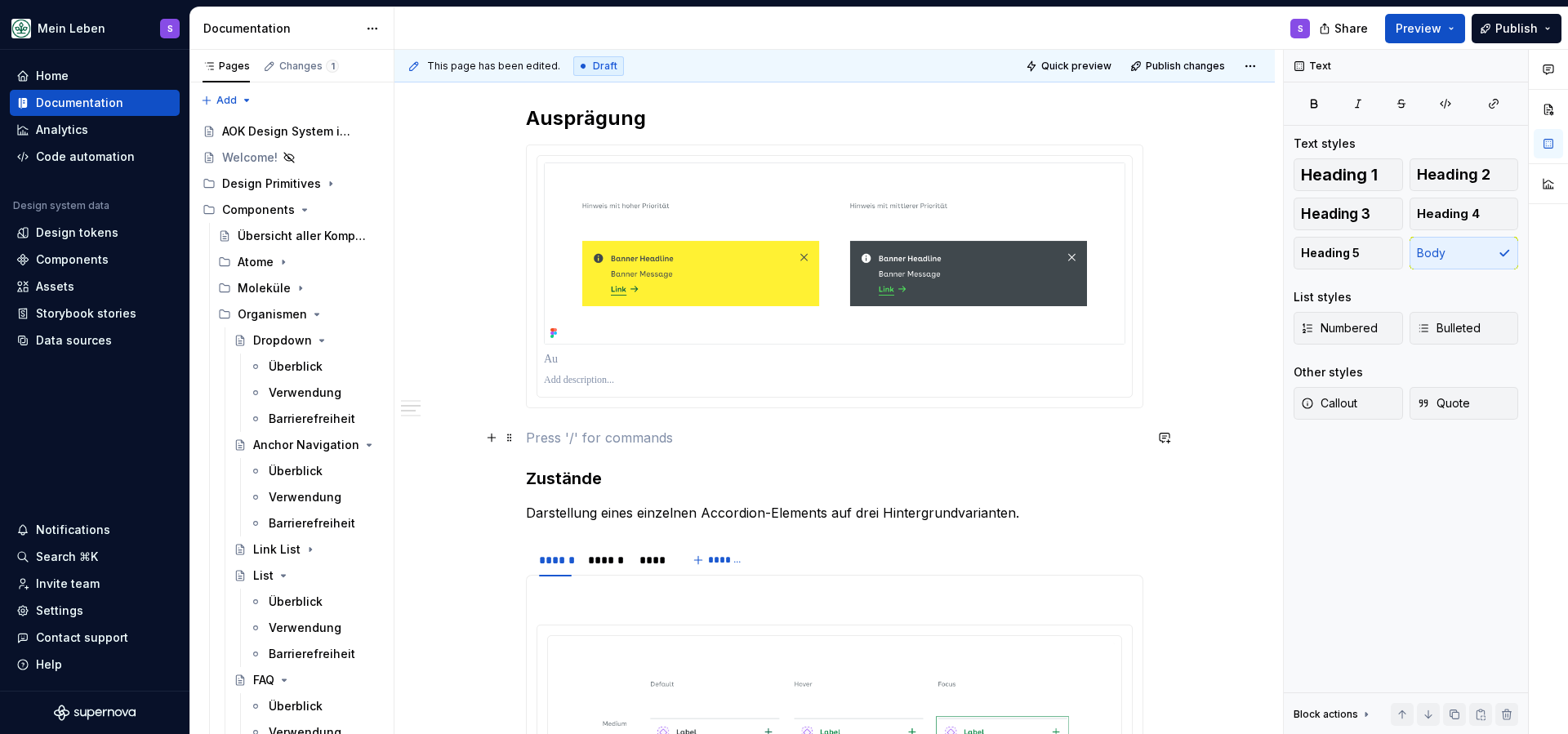
click at [815, 436] on p at bounding box center [834, 437] width 618 height 20
click at [632, 408] on div at bounding box center [834, 276] width 618 height 264
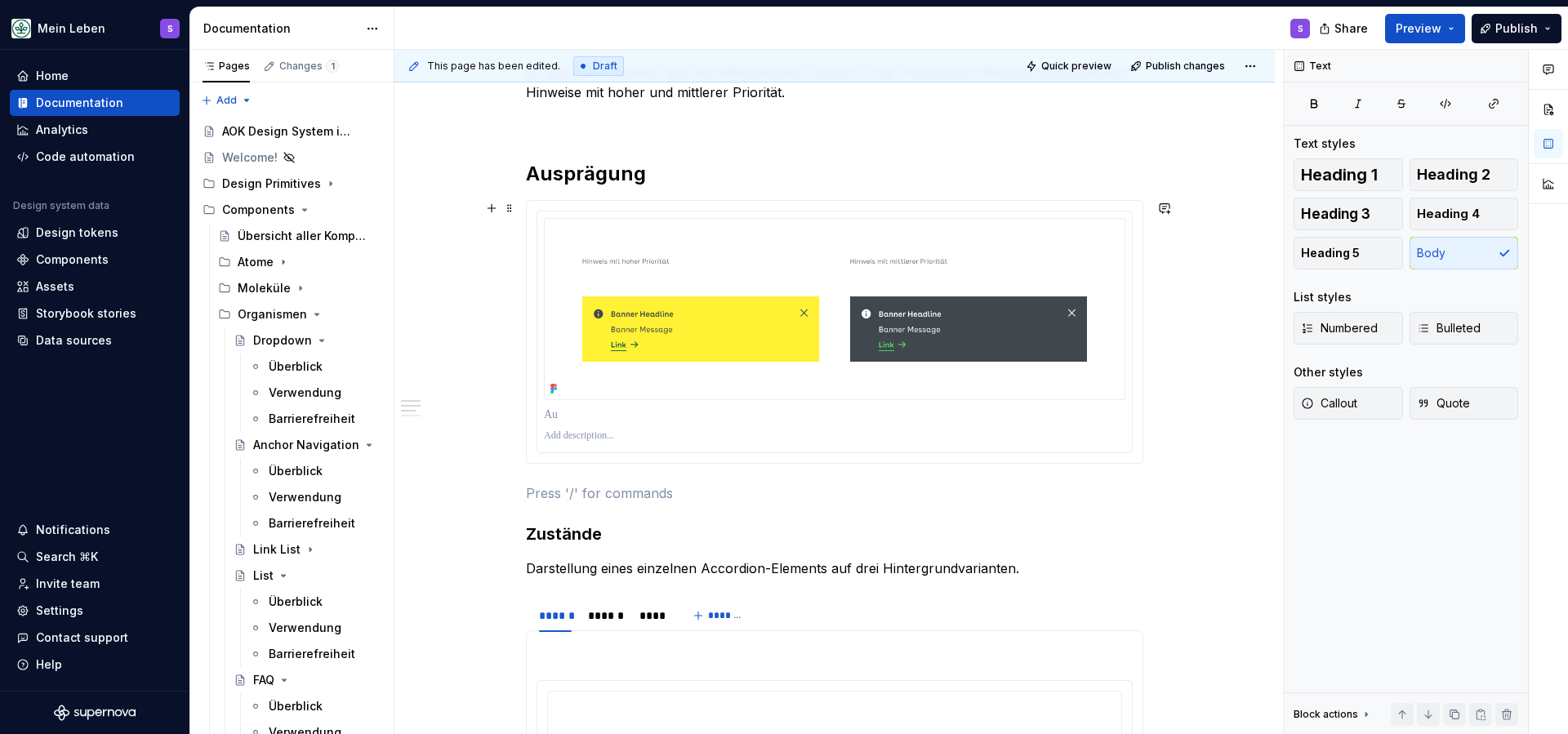
scroll to position [740, 0]
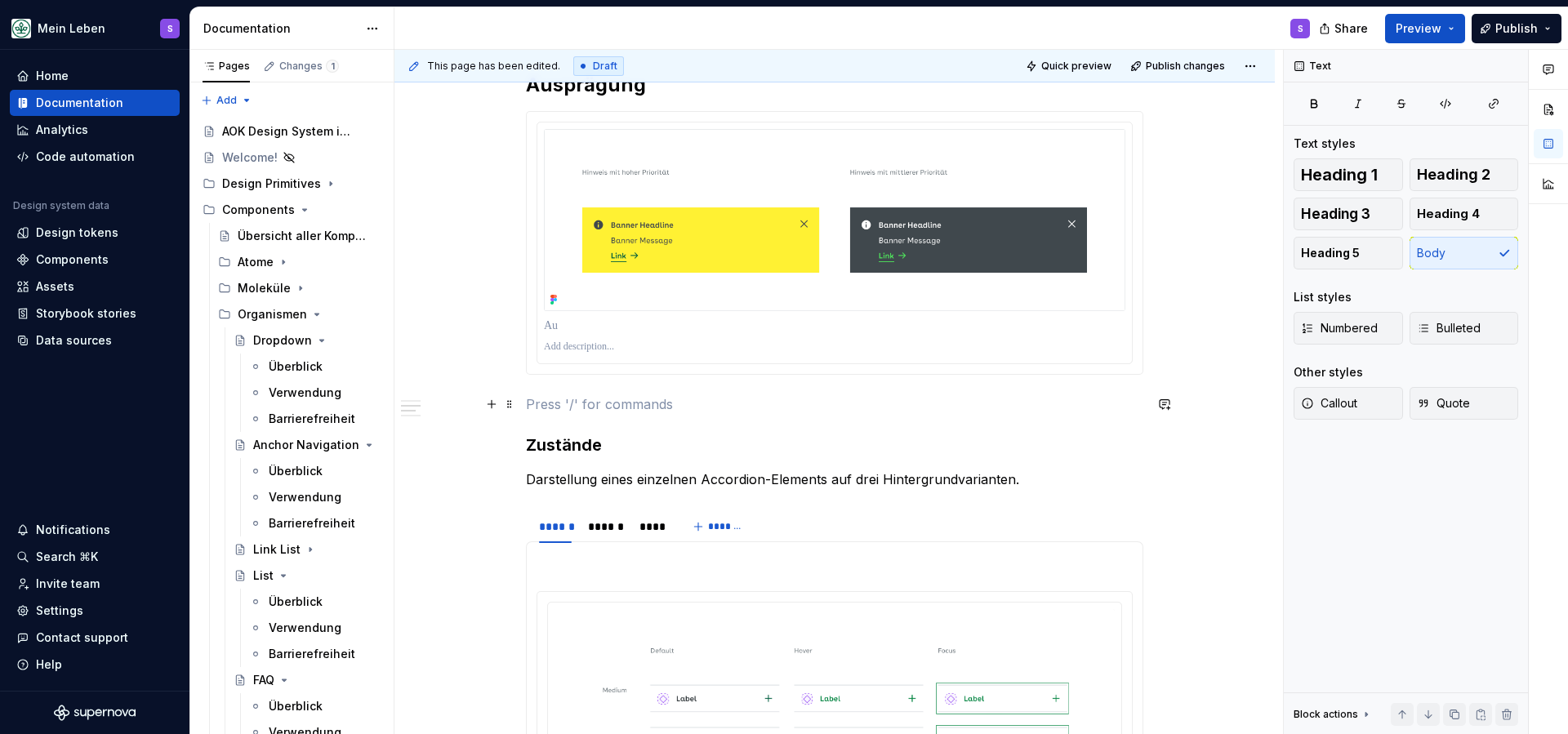
scroll to position [846, 0]
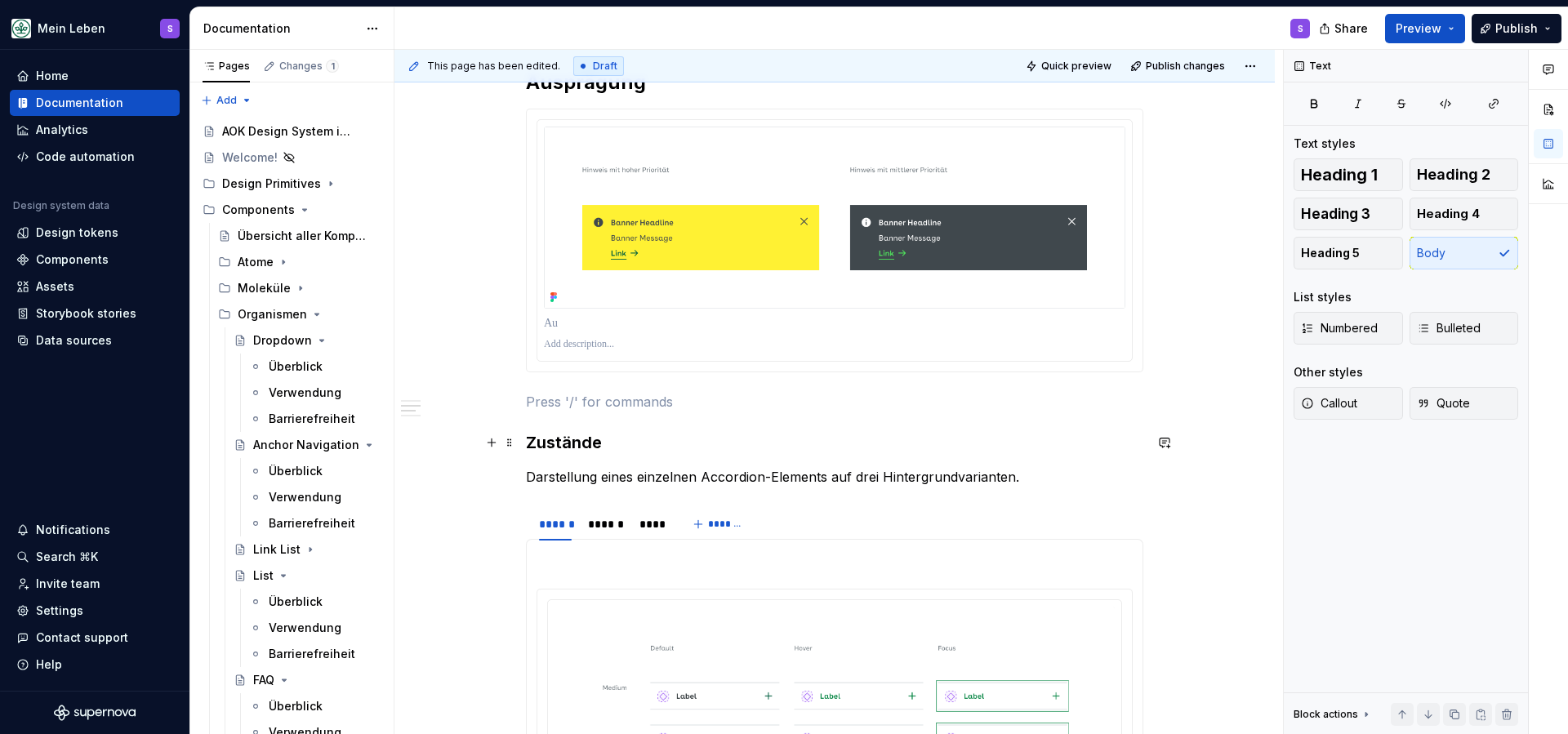
click at [570, 448] on h3 "Zustände" at bounding box center [834, 443] width 618 height 23
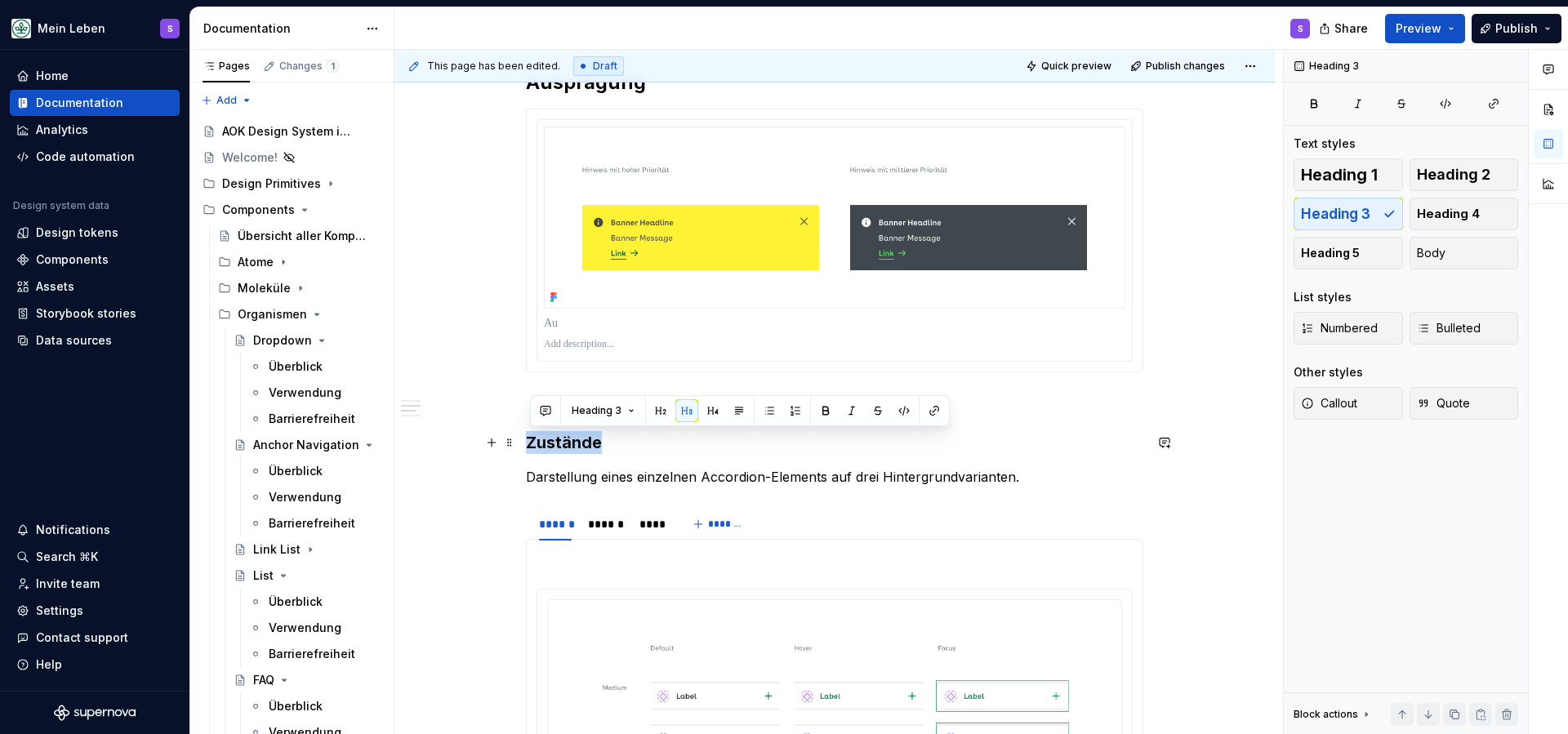
click at [570, 448] on h3 "Zustände" at bounding box center [834, 443] width 618 height 23
click at [657, 477] on p "Darstellung eines einzelnen Accordion-Elements auf drei Hintergrundvarianten." at bounding box center [834, 476] width 618 height 20
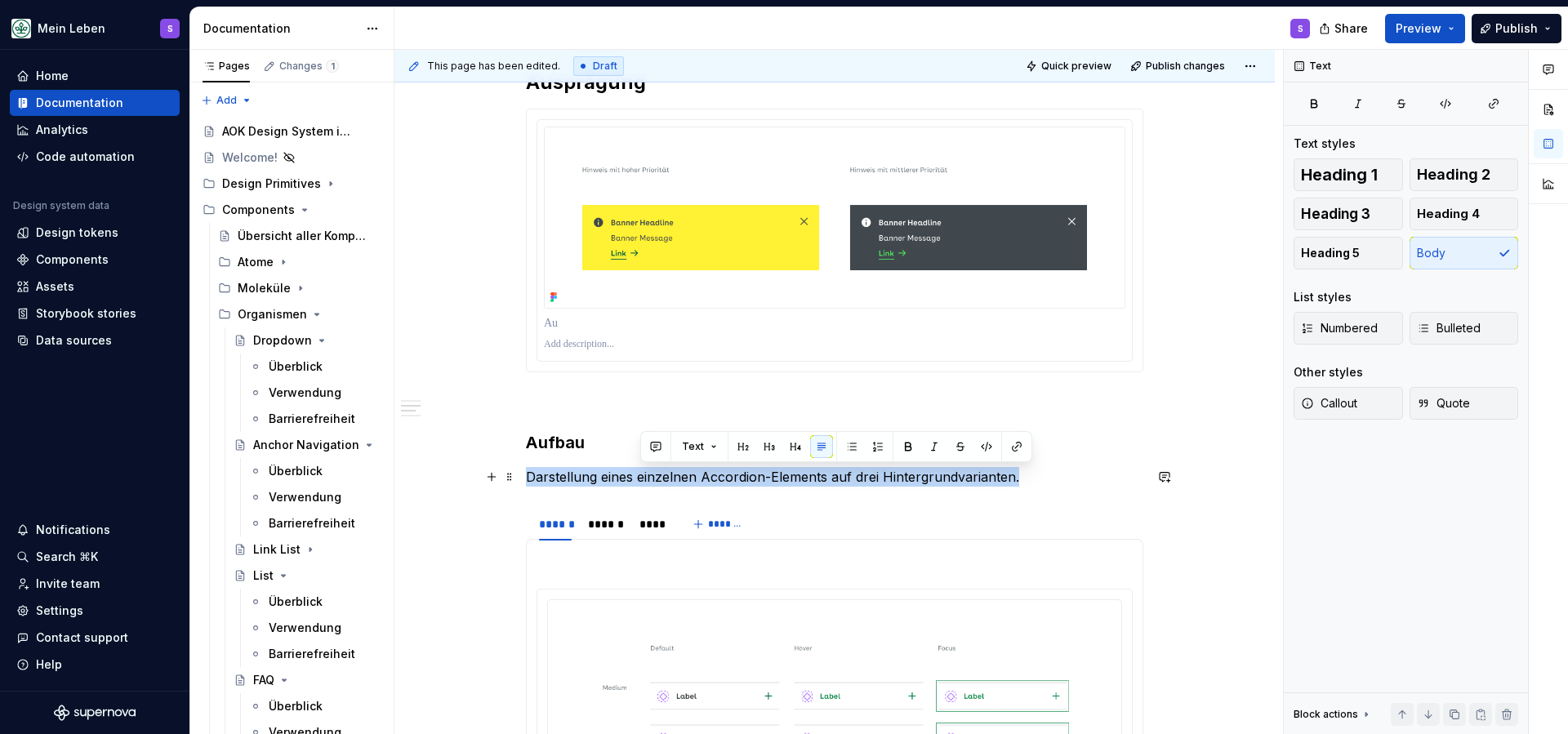
click at [657, 477] on p "Darstellung eines einzelnen Accordion-Elements auf drei Hintergrundvarianten." at bounding box center [834, 476] width 618 height 20
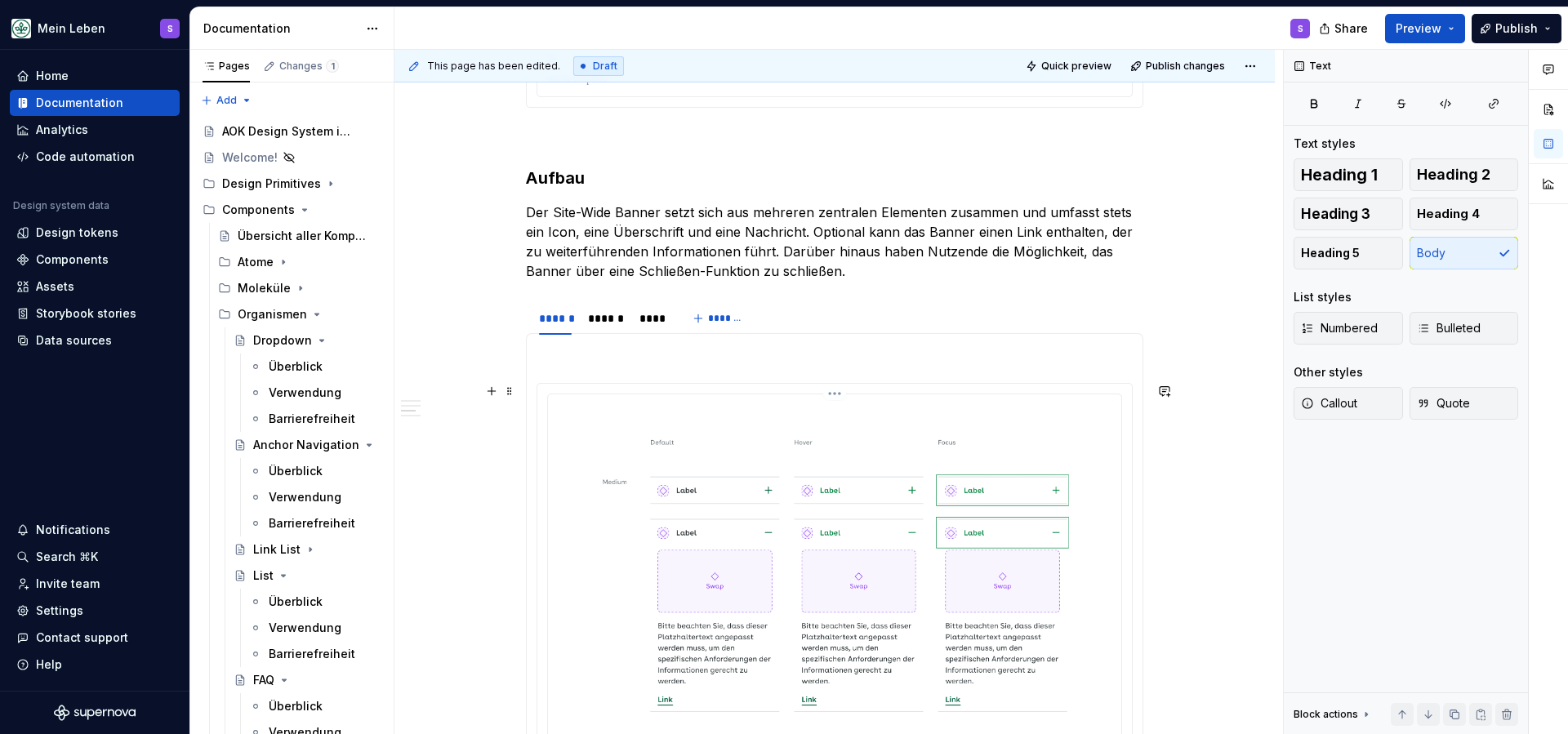
scroll to position [1117, 0]
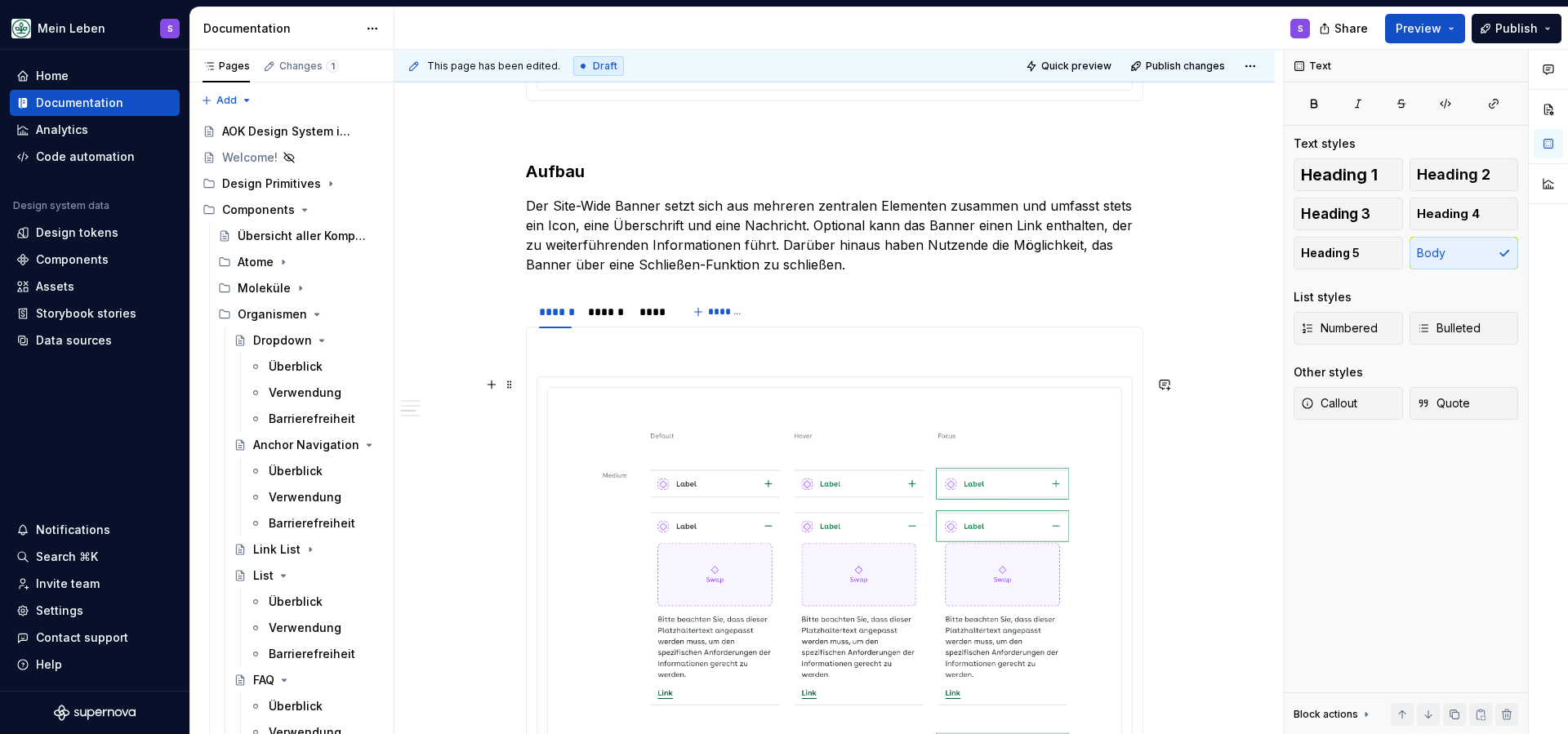
click at [704, 376] on div at bounding box center [835, 731] width 596 height 711
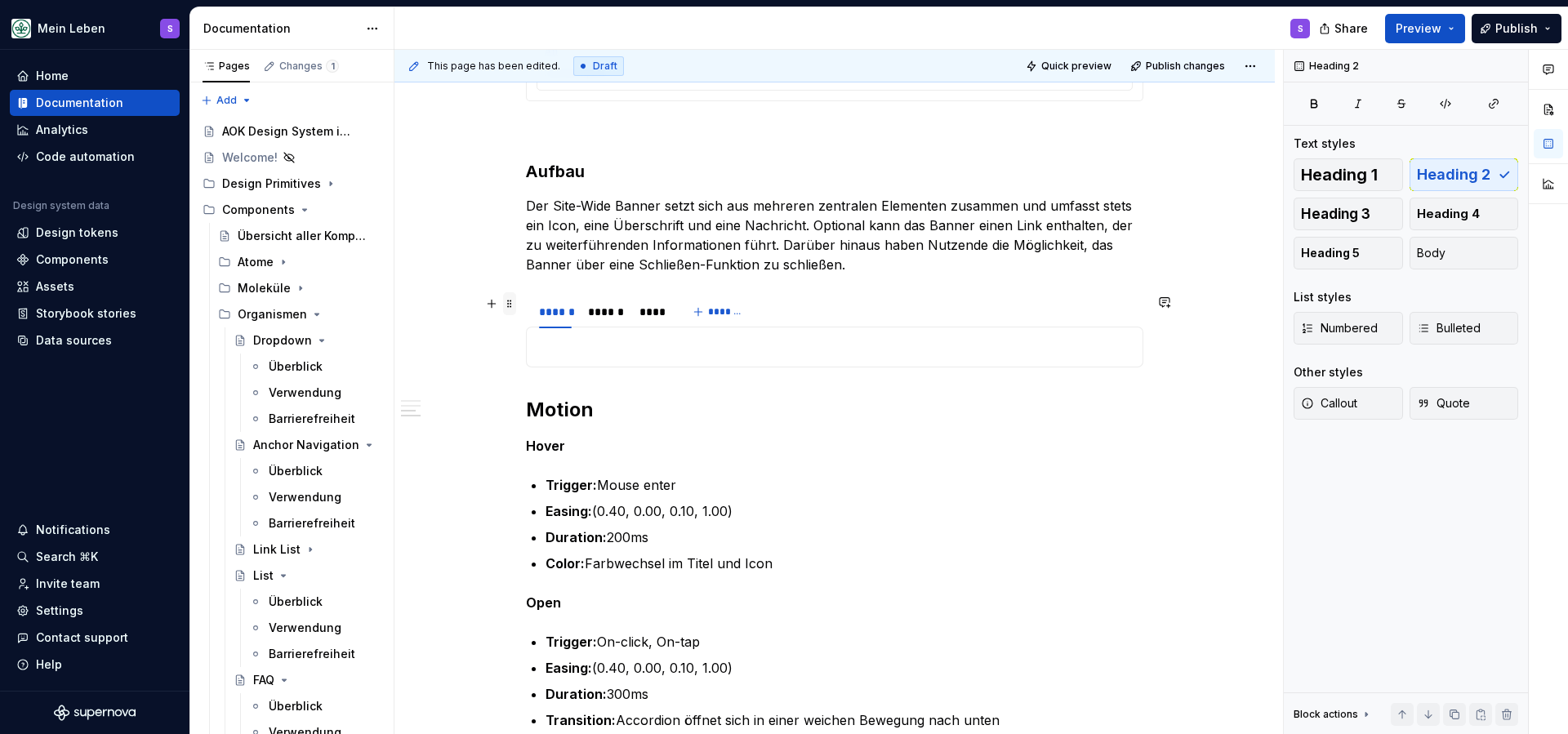
click at [511, 305] on span at bounding box center [510, 304] width 13 height 23
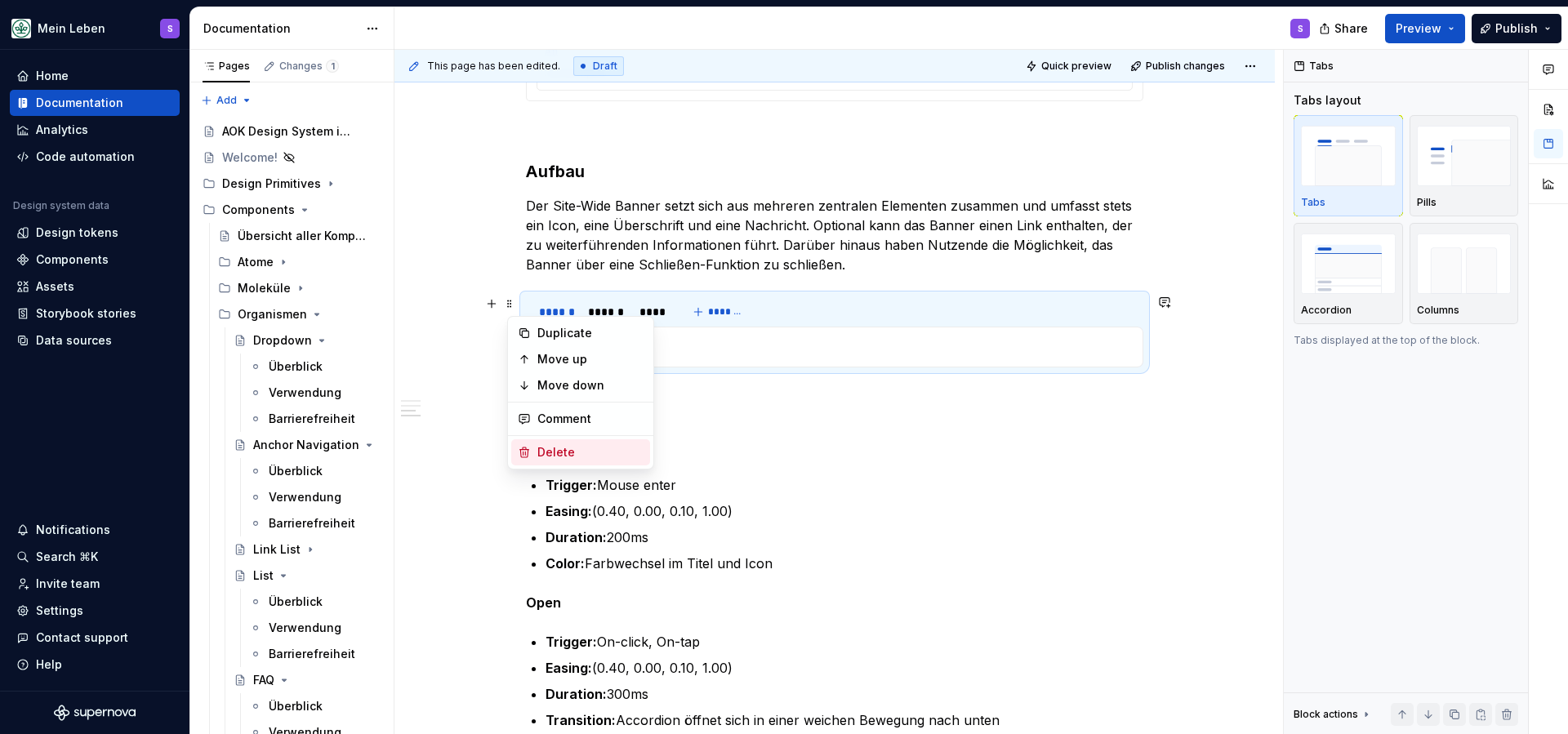
click at [564, 450] on div "Delete" at bounding box center [590, 452] width 106 height 16
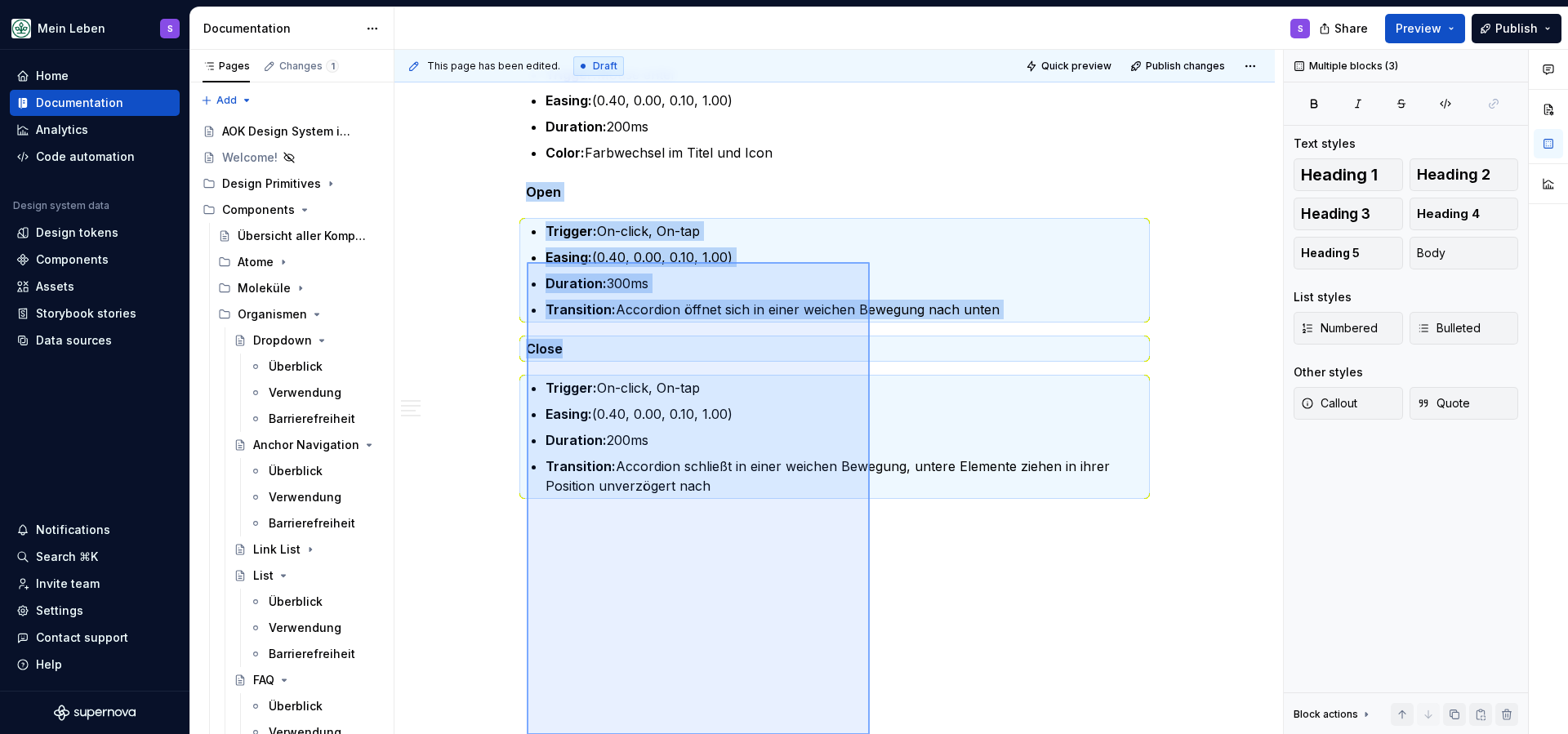
drag, startPoint x: 526, startPoint y: 313, endPoint x: 870, endPoint y: 781, distance: 580.8
click at [870, 733] on html "Mein Leben S Home Documentation Analytics Code automation Design system data De…" at bounding box center [784, 367] width 1568 height 734
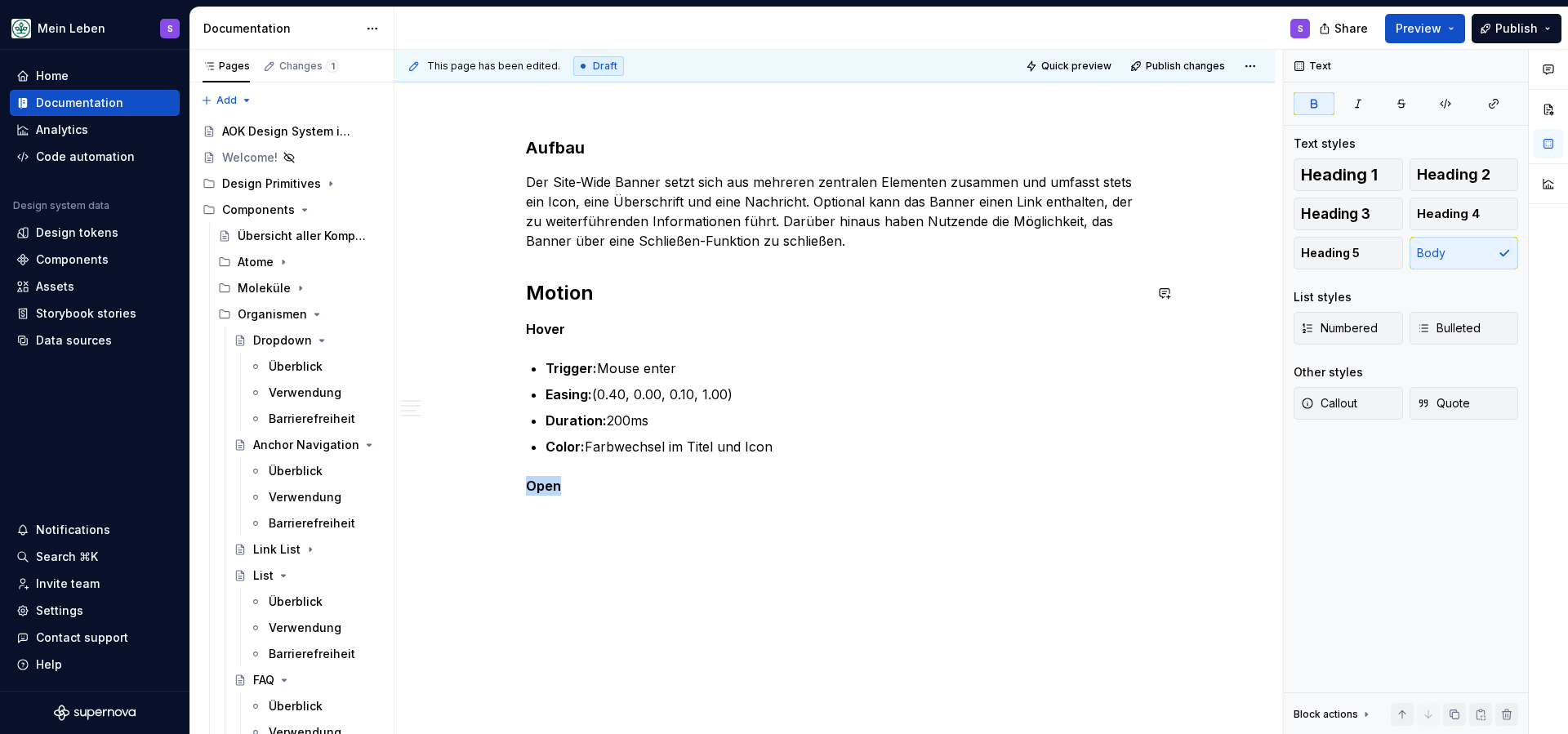
scroll to position [1141, 0]
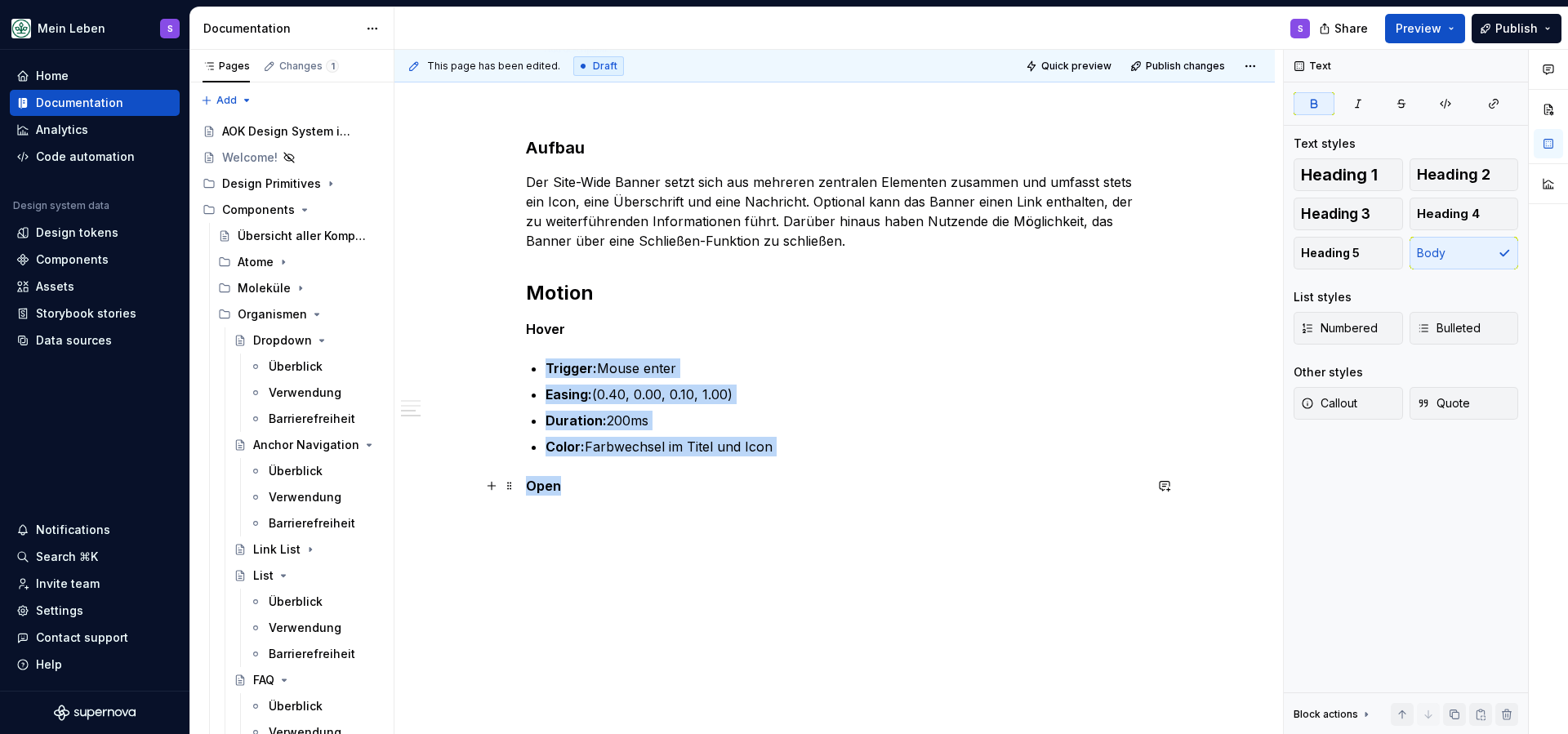
drag, startPoint x: 622, startPoint y: 492, endPoint x: 510, endPoint y: 371, distance: 164.9
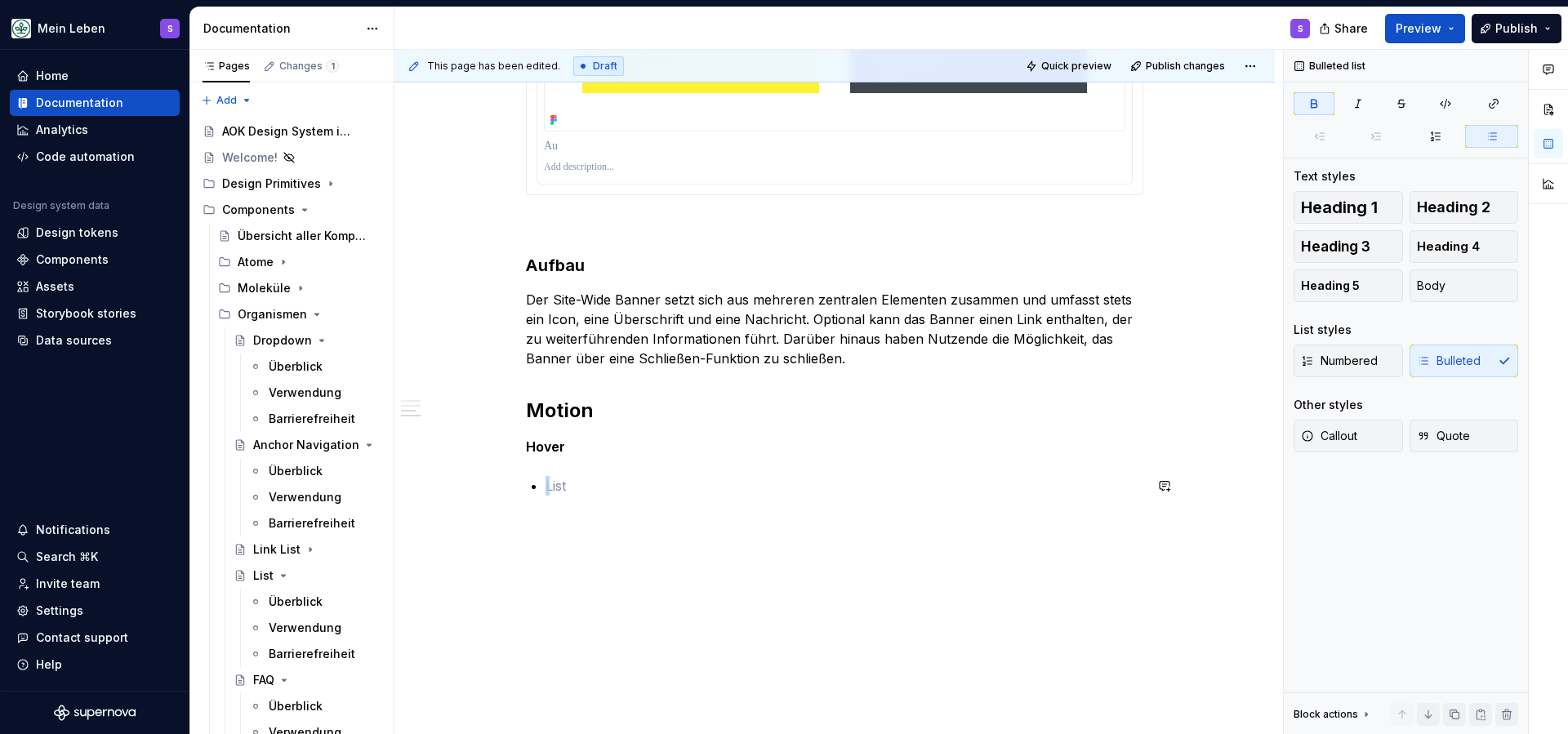
scroll to position [1023, 0]
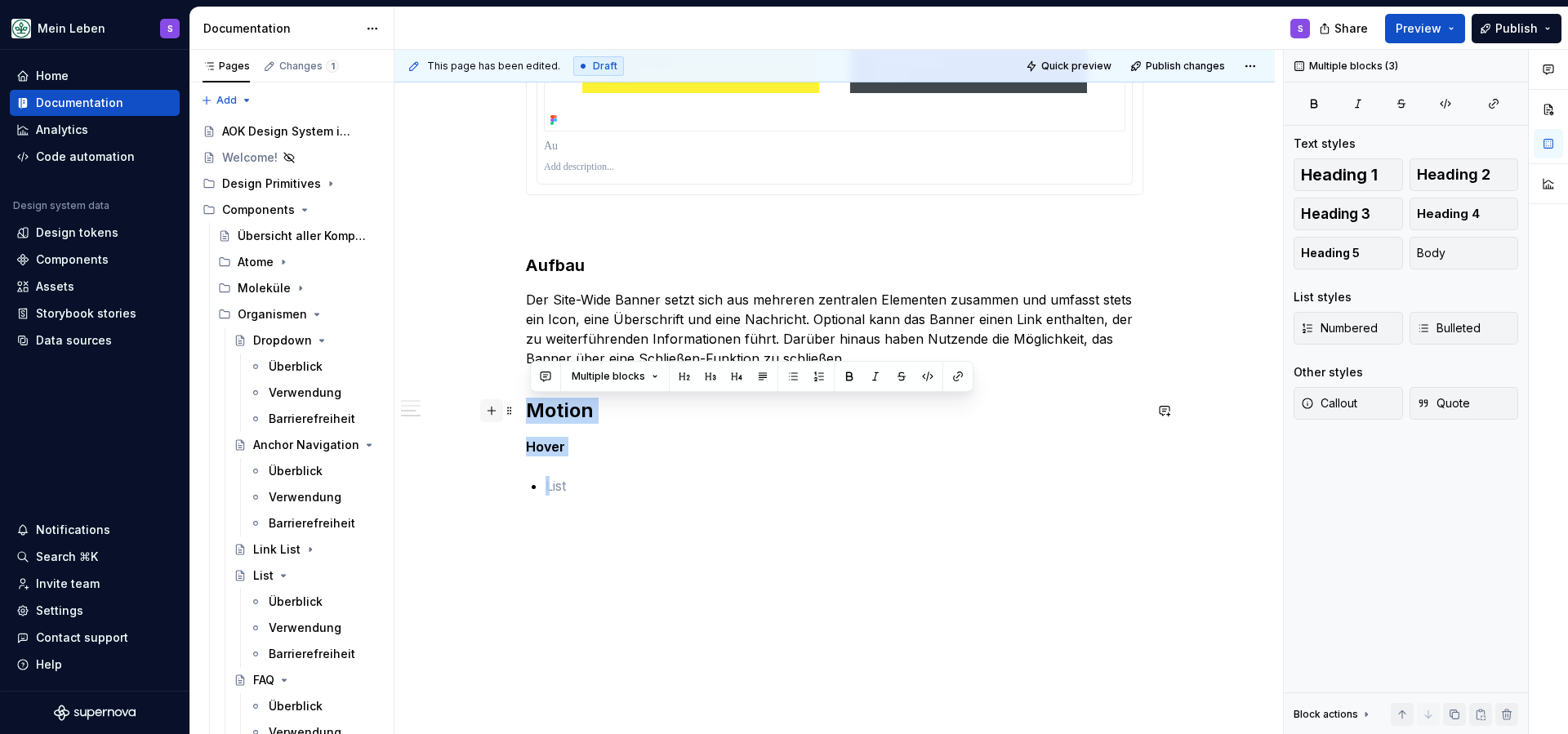
drag, startPoint x: 601, startPoint y: 500, endPoint x: 485, endPoint y: 400, distance: 153.2
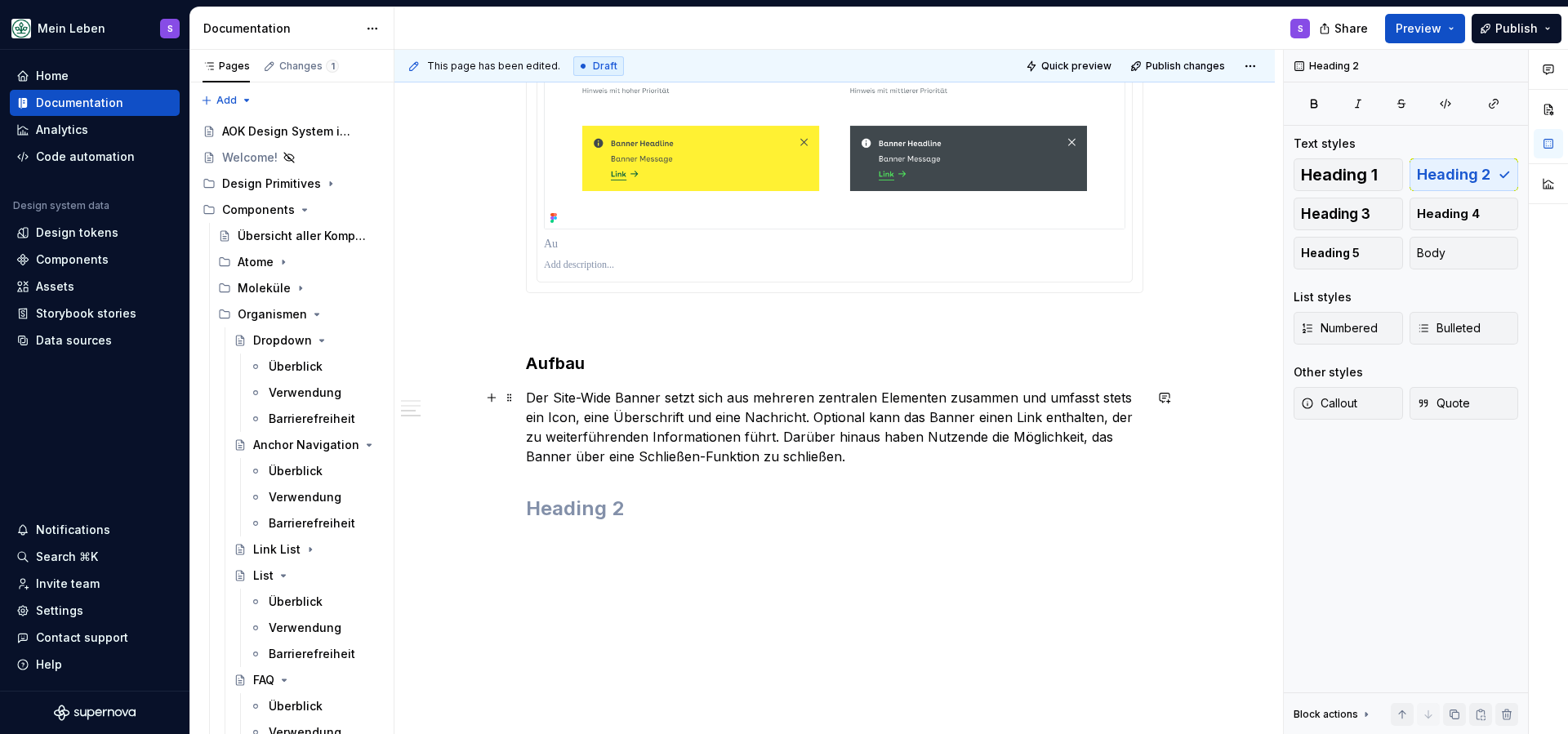
scroll to position [896, 0]
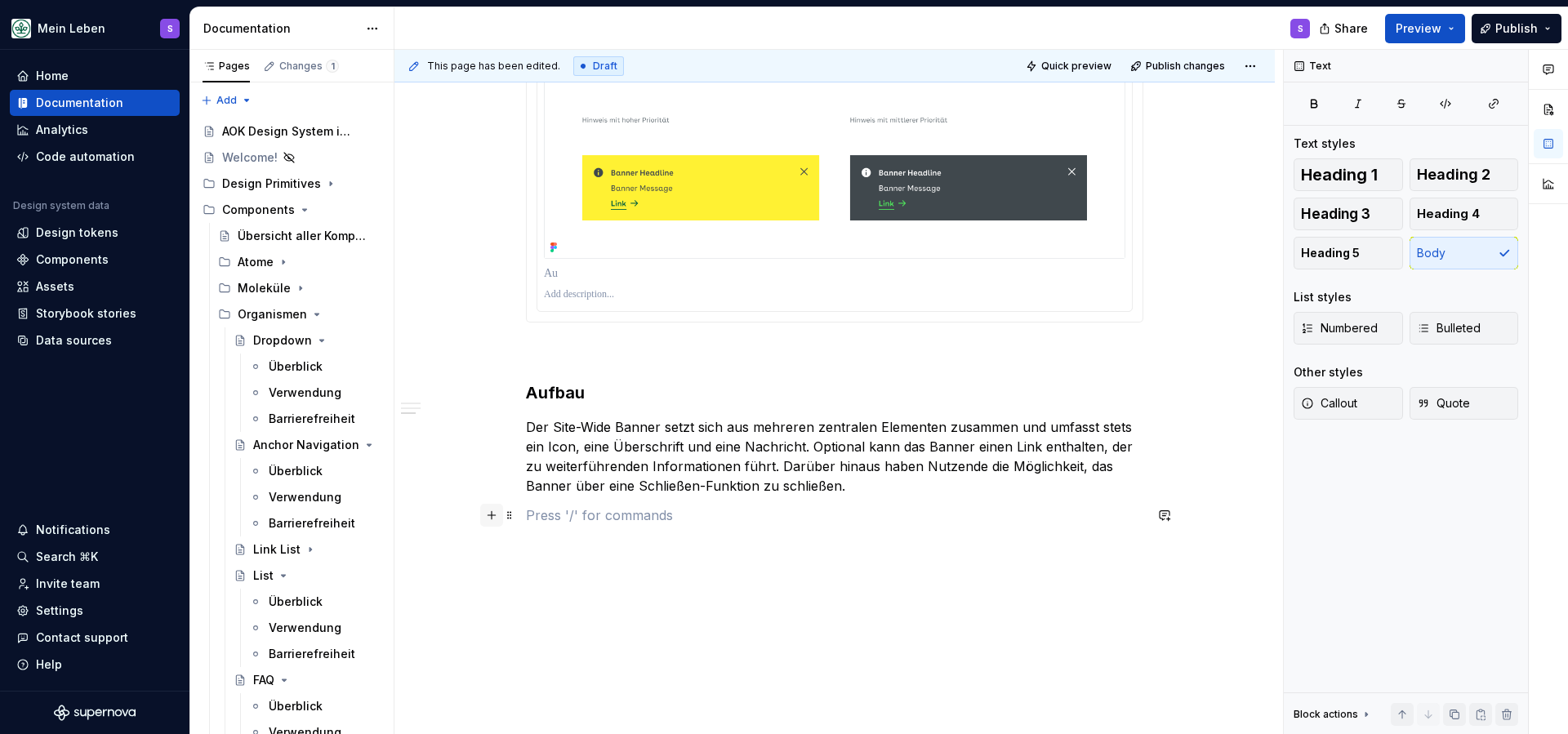
click at [499, 520] on button "button" at bounding box center [492, 515] width 23 height 23
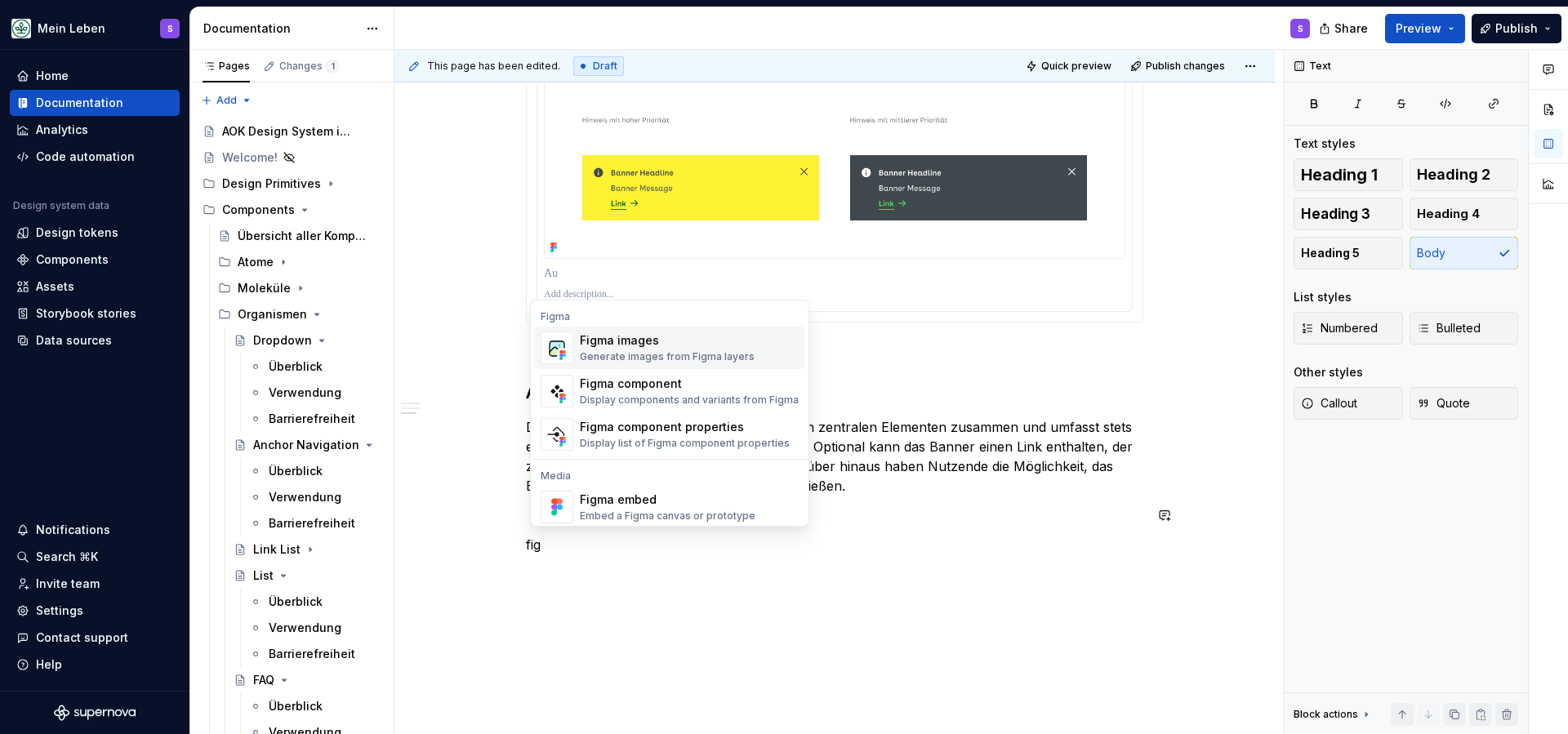
click at [630, 352] on div "Generate images from Figma layers" at bounding box center [667, 357] width 175 height 13
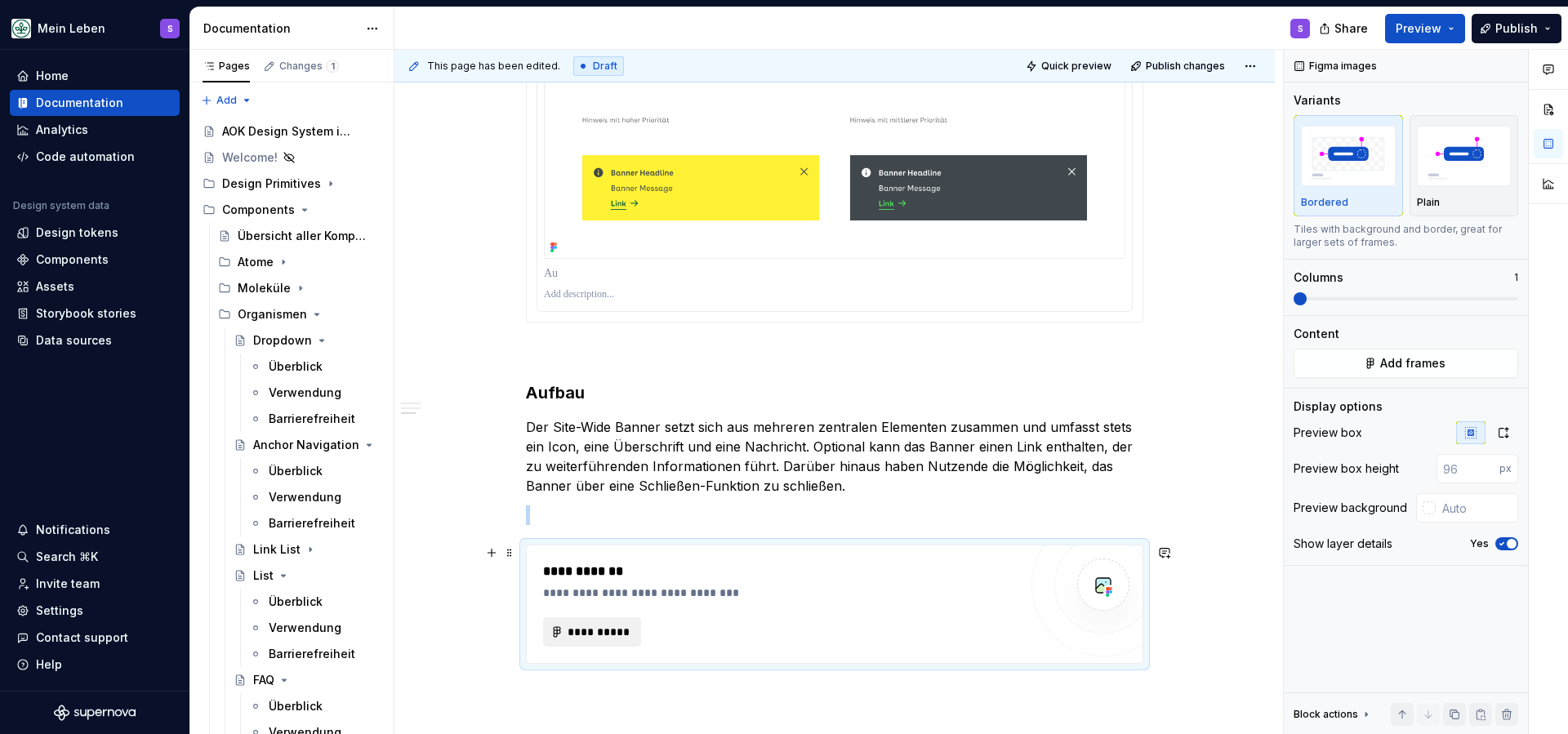
click at [619, 632] on span "**********" at bounding box center [599, 632] width 64 height 16
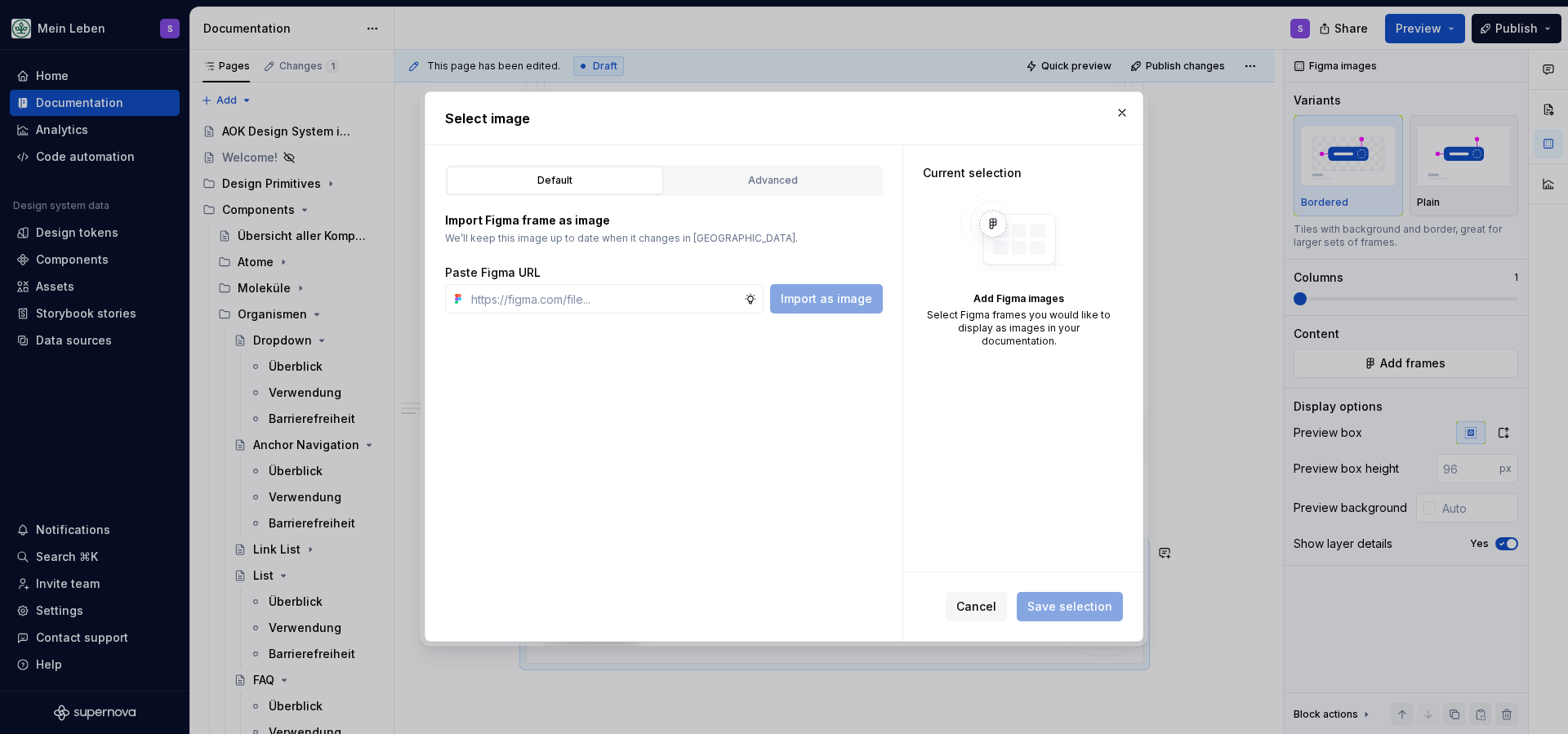
type textarea "*"
type input "[URL][DOMAIN_NAME]"
click at [830, 295] on span "Import as image" at bounding box center [826, 298] width 91 height 16
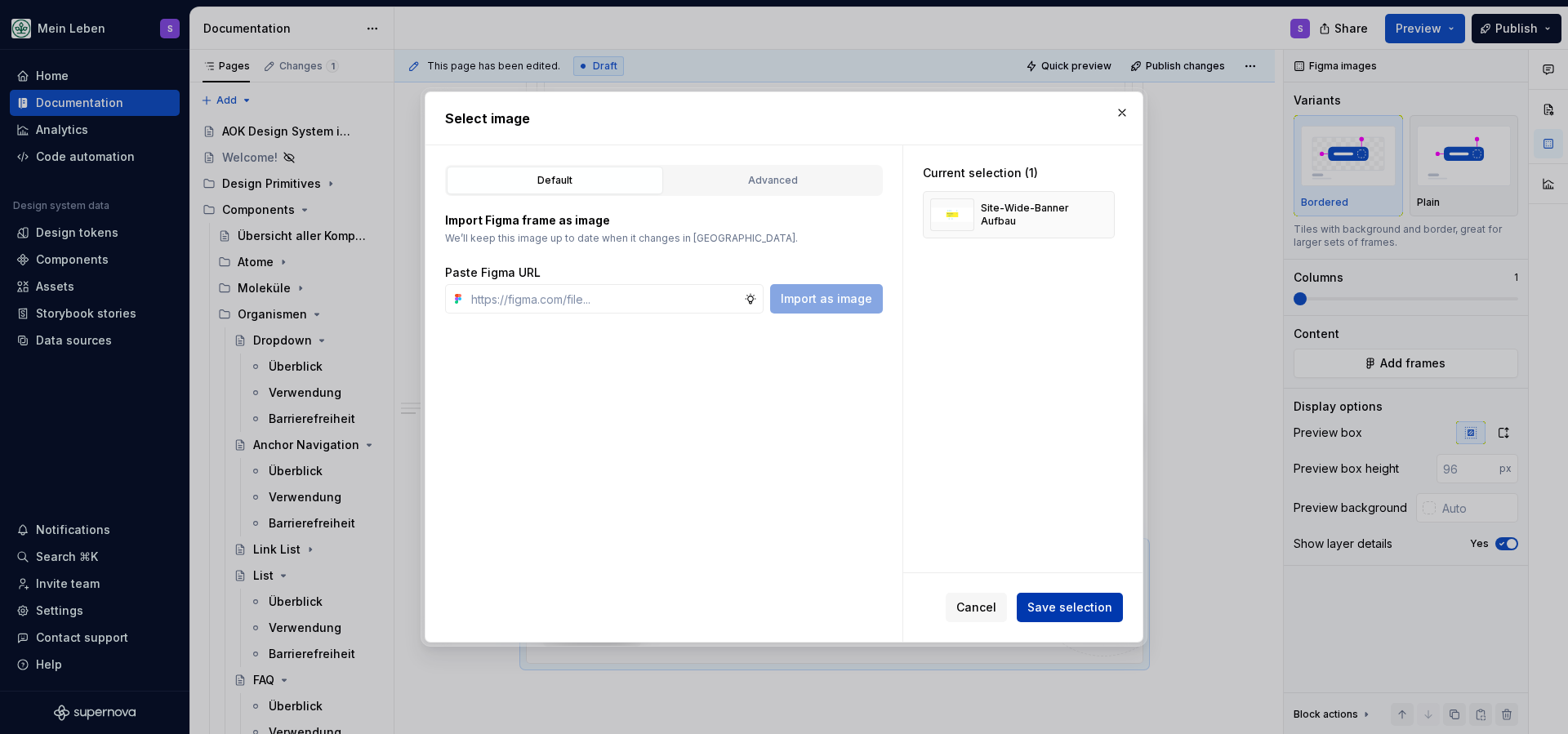
click at [1061, 616] on button "Save selection" at bounding box center [1070, 607] width 106 height 29
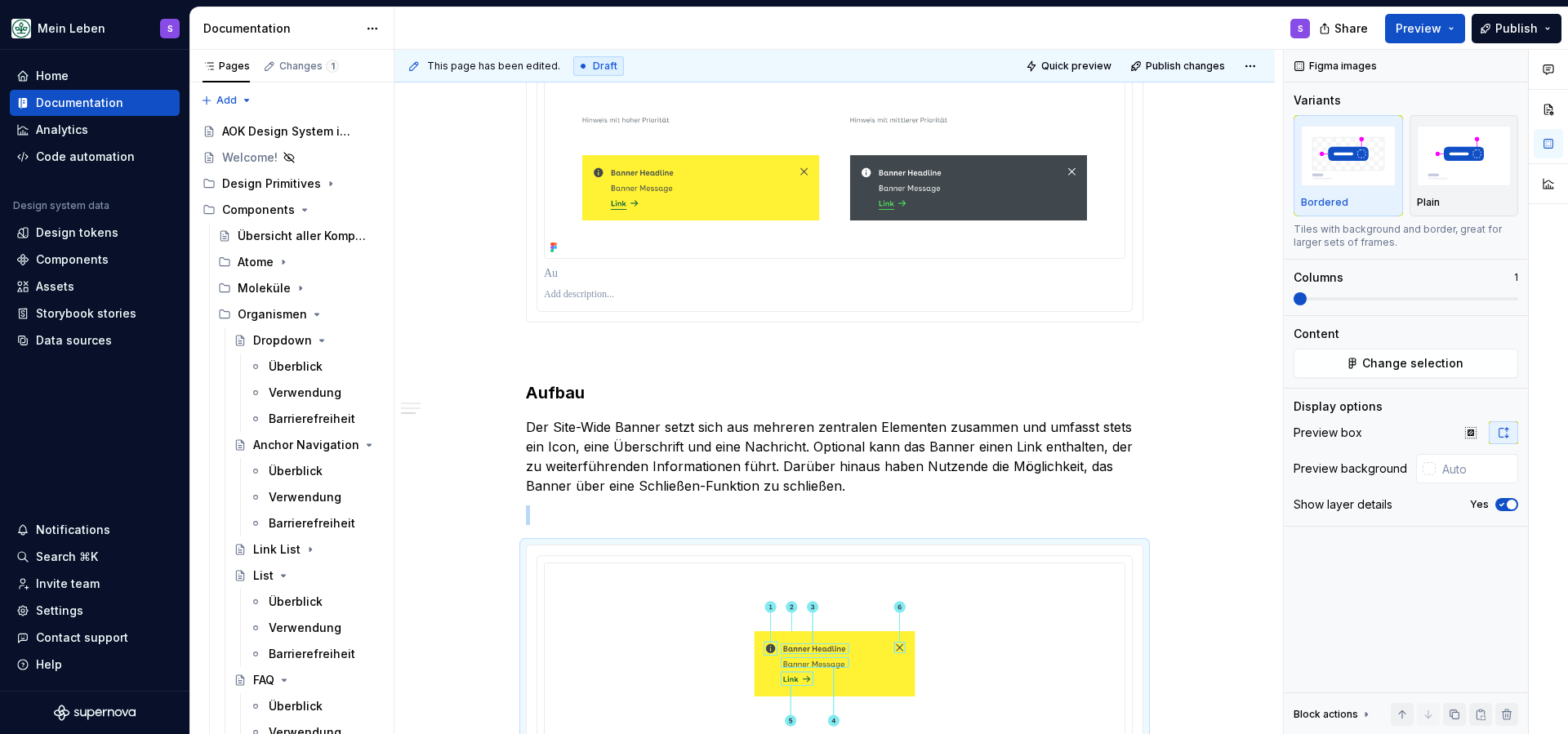
scroll to position [989, 0]
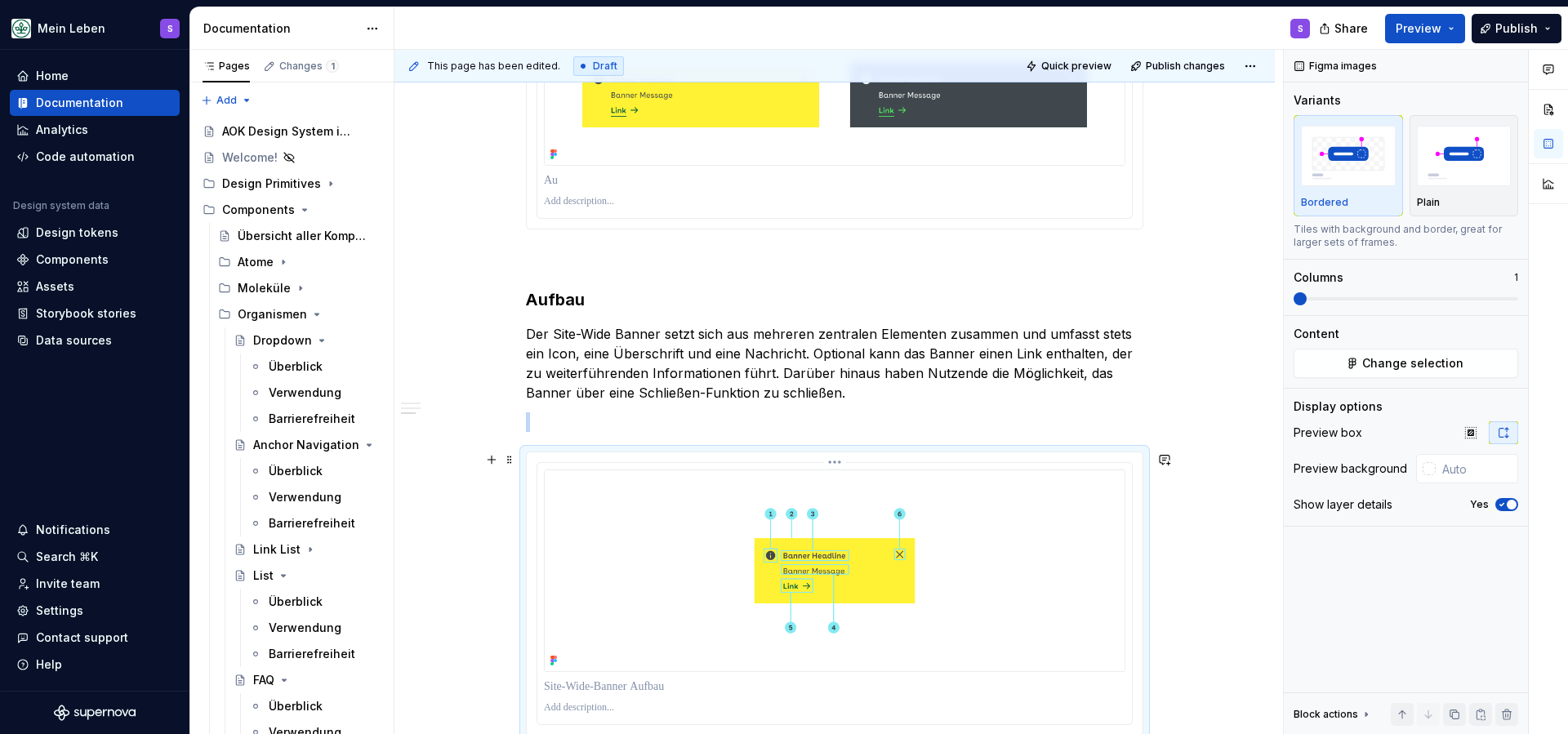
click at [592, 708] on p at bounding box center [835, 708] width 582 height 13
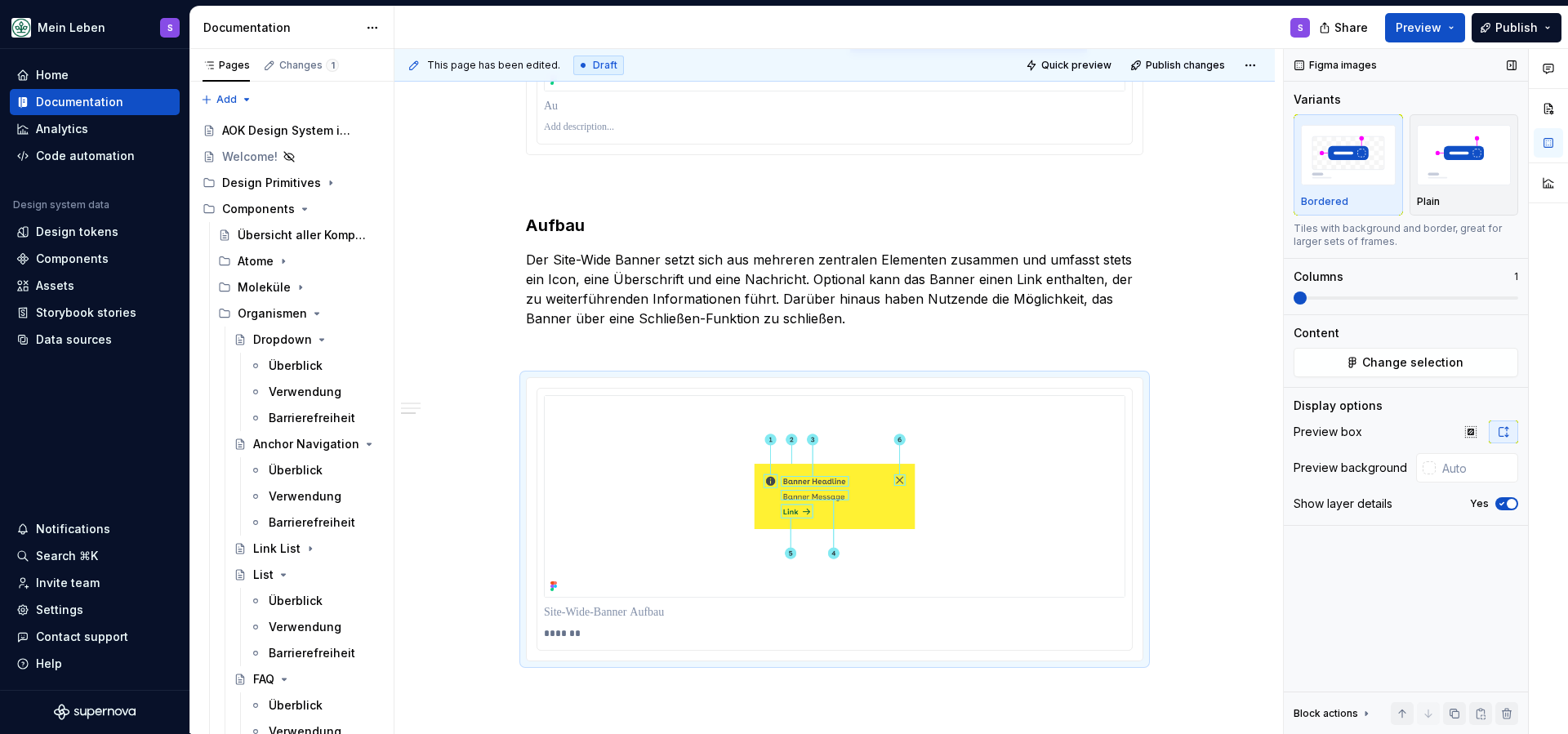
type textarea "*"
click at [588, 635] on p "*******" at bounding box center [835, 633] width 582 height 13
click at [608, 630] on p "*******" at bounding box center [835, 633] width 582 height 13
click at [590, 639] on p "*******" at bounding box center [835, 633] width 582 height 13
drag, startPoint x: 613, startPoint y: 632, endPoint x: 525, endPoint y: 632, distance: 88.0
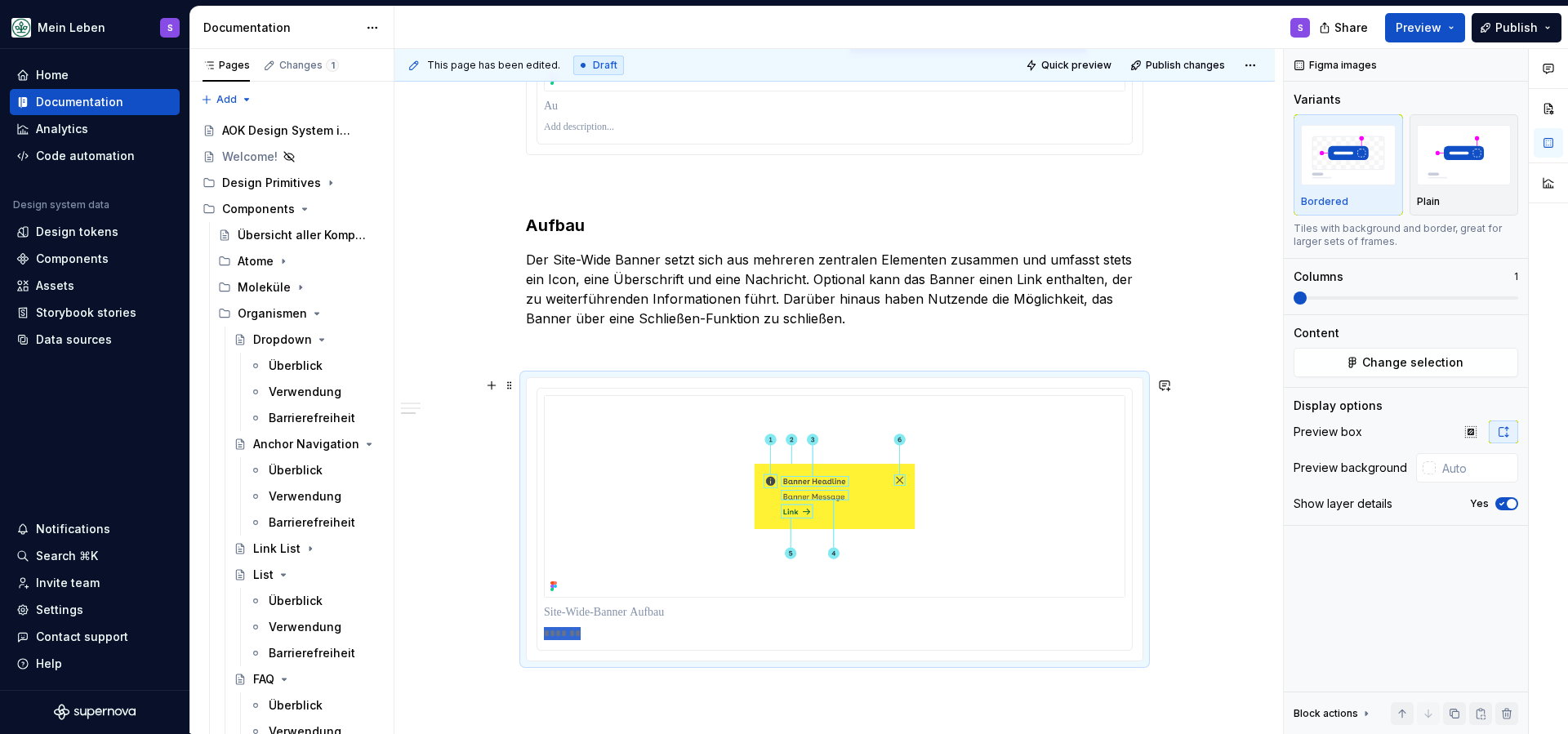
click at [525, 632] on div "*******" at bounding box center [834, 519] width 618 height 284
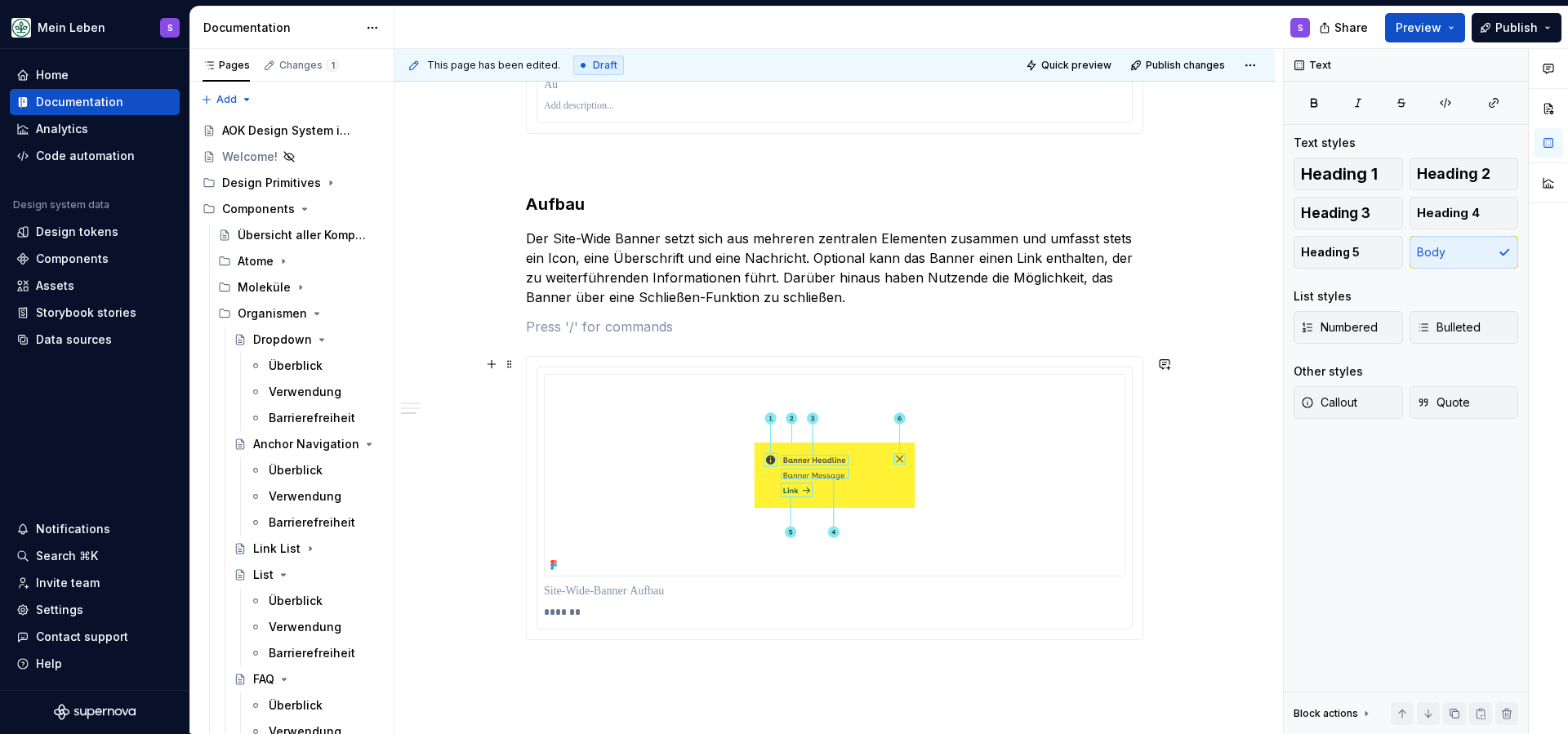
scroll to position [1026, 0]
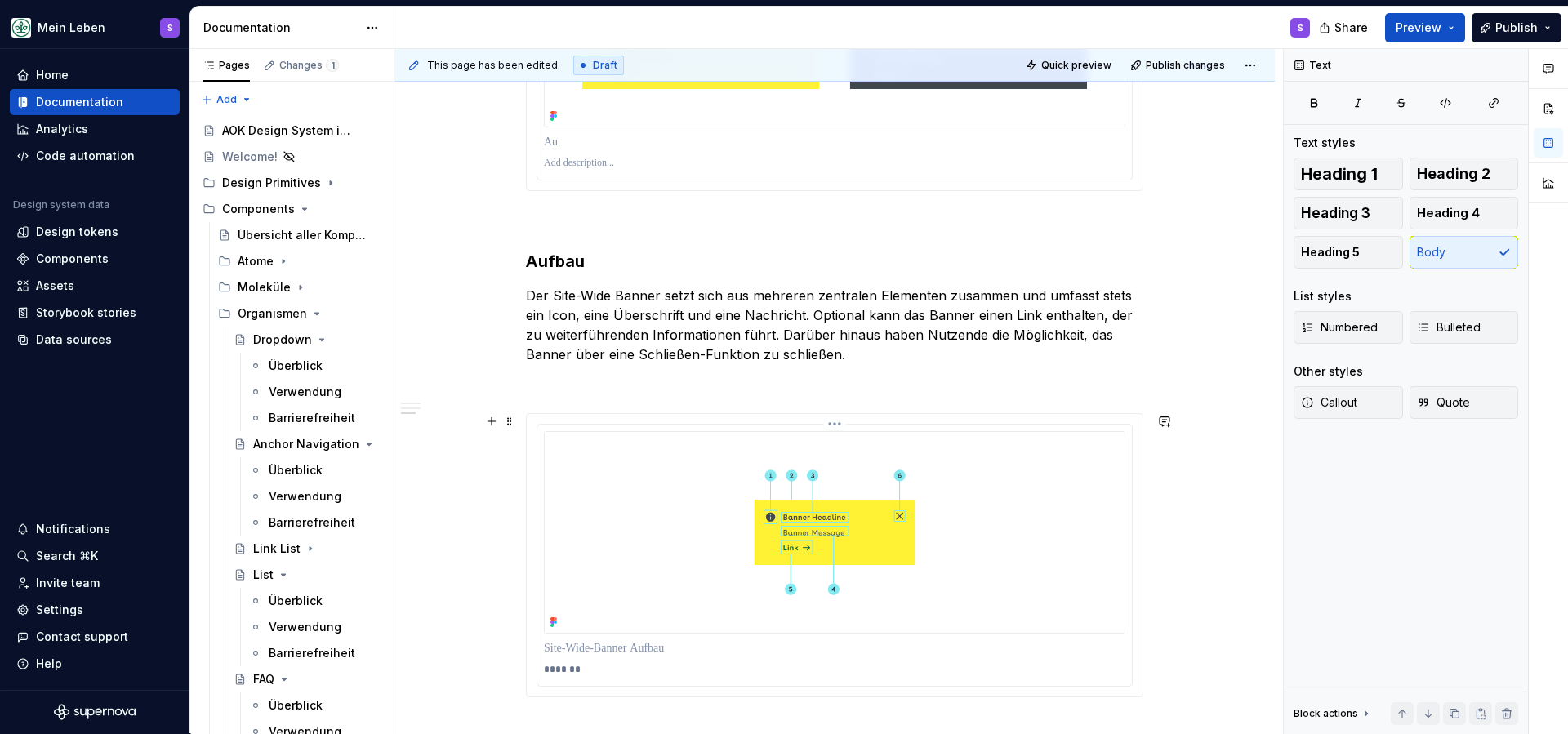
click at [596, 674] on p "*******" at bounding box center [835, 669] width 582 height 13
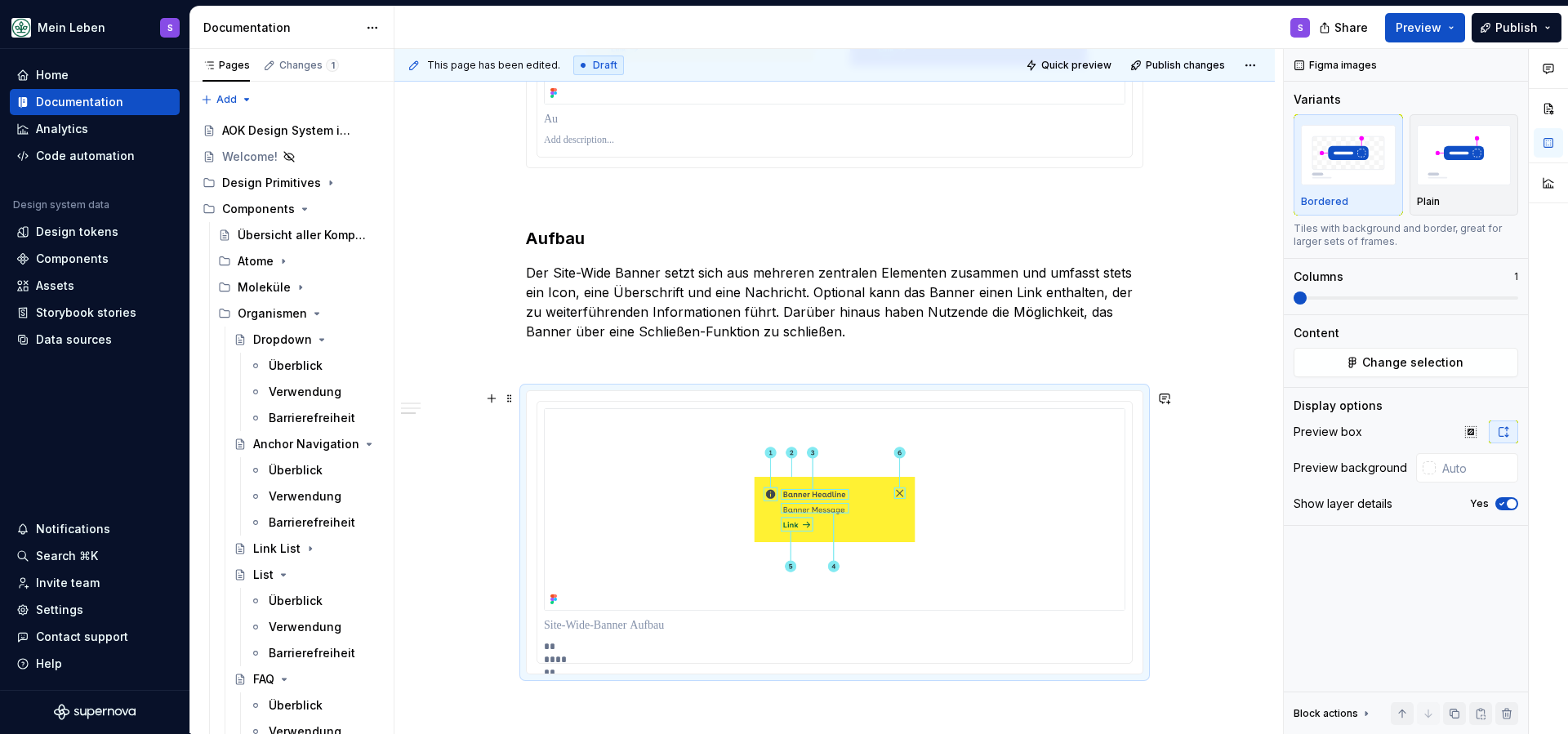
scroll to position [1115, 0]
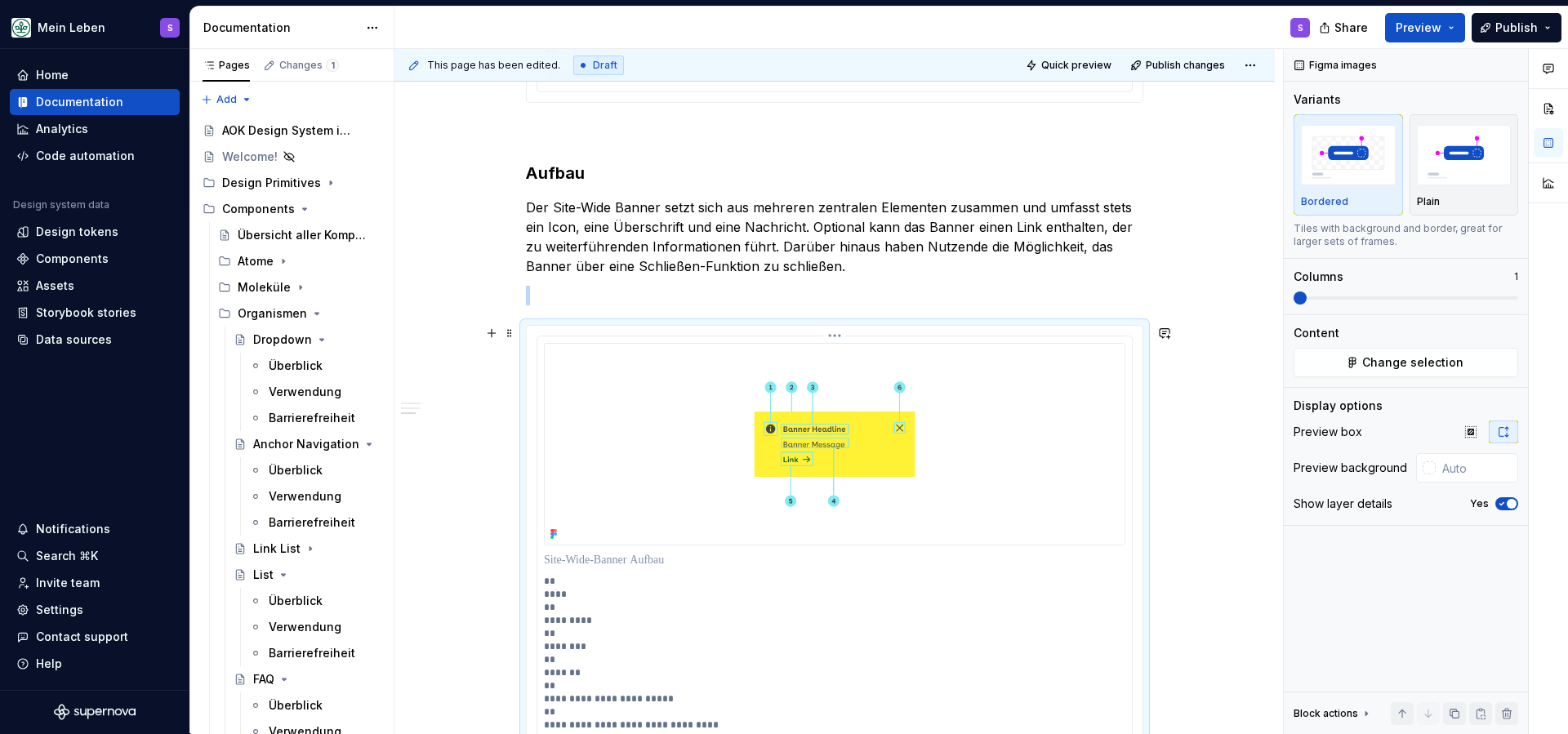
click at [544, 593] on div "**********" at bounding box center [835, 539] width 594 height 405
click at [548, 593] on p "**********" at bounding box center [835, 653] width 582 height 157
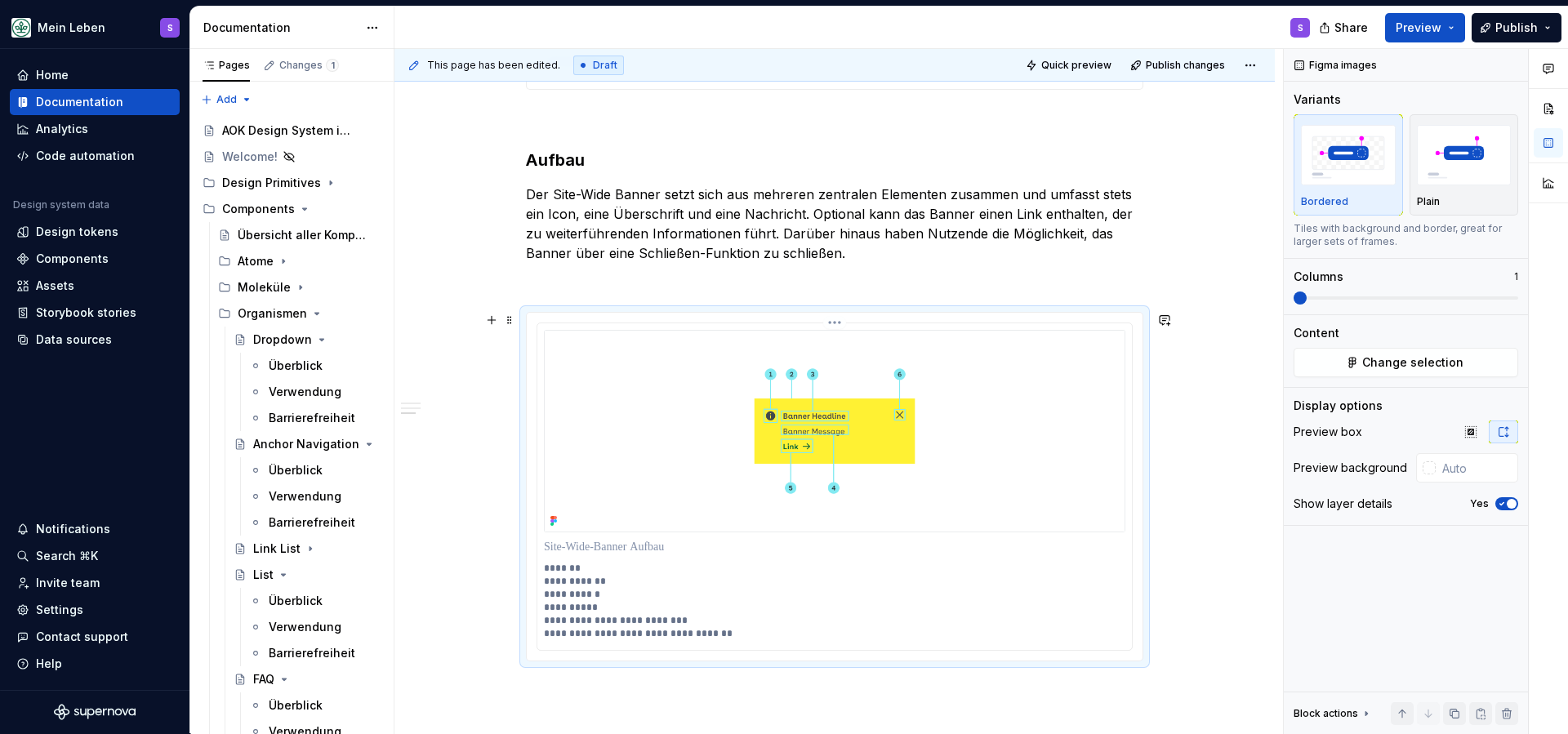
click at [558, 584] on p "**********" at bounding box center [835, 601] width 582 height 78
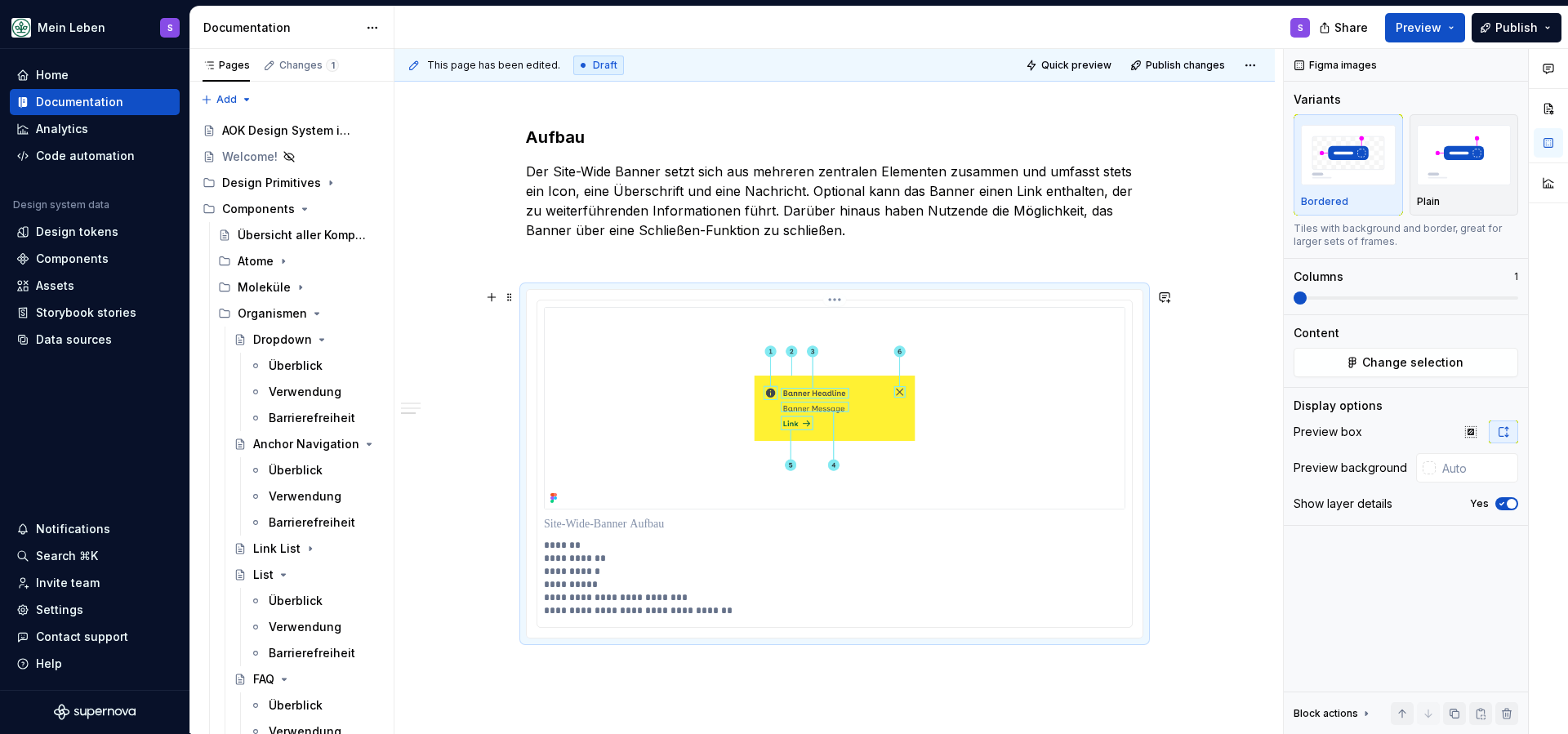
scroll to position [1151, 0]
click at [820, 258] on p at bounding box center [834, 258] width 618 height 20
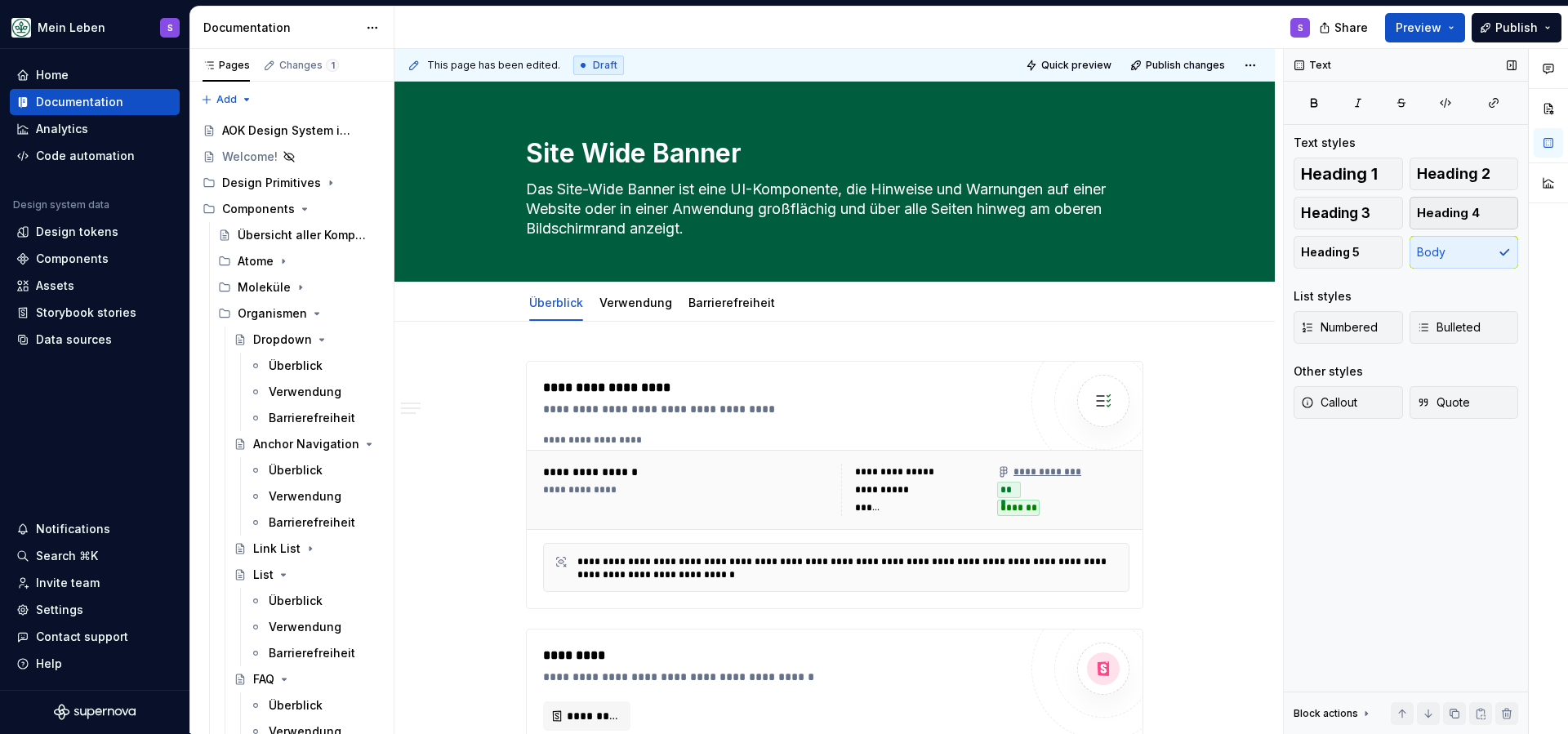
scroll to position [0, 0]
click at [639, 308] on link "Verwendung" at bounding box center [635, 302] width 72 height 14
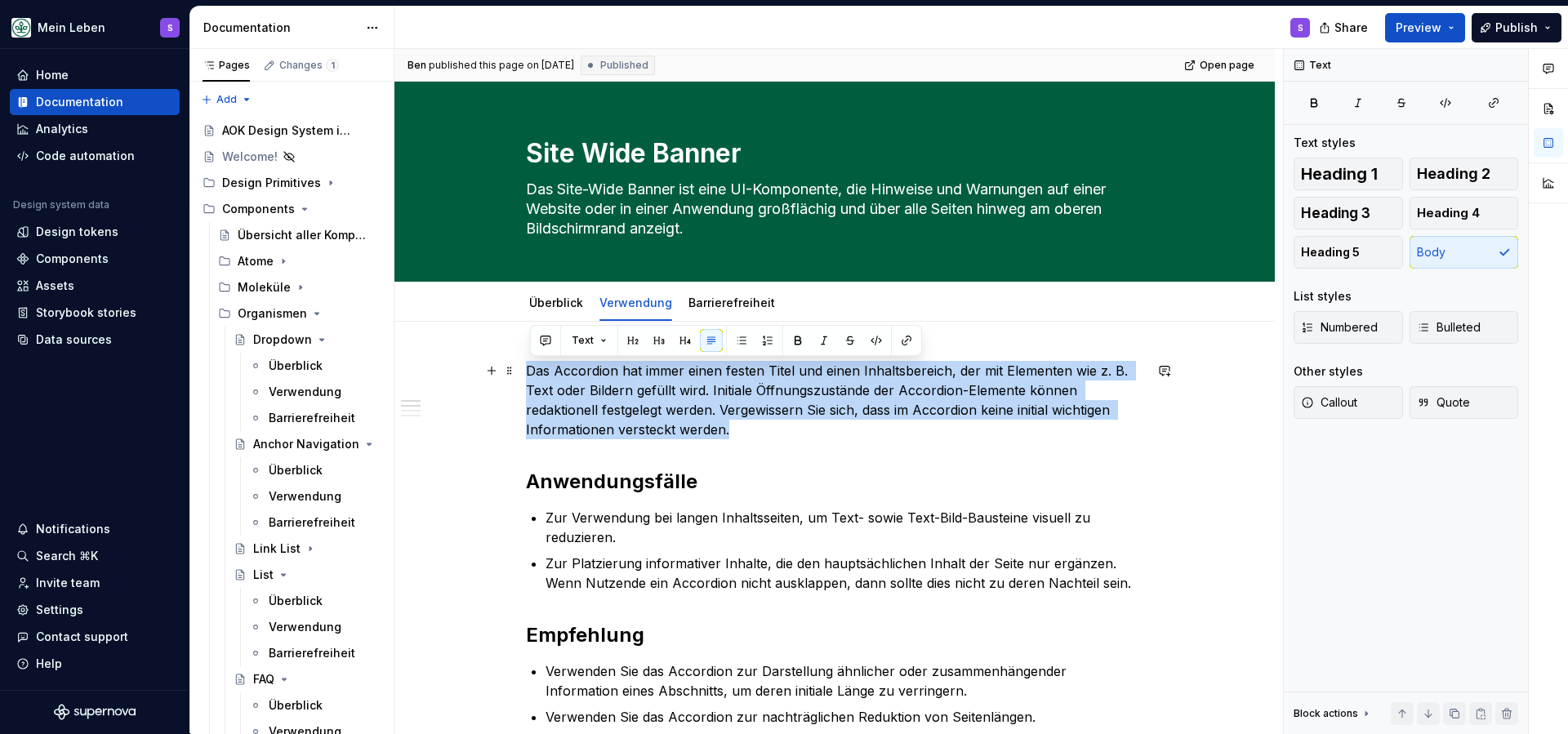
drag, startPoint x: 757, startPoint y: 426, endPoint x: 532, endPoint y: 368, distance: 232.4
click at [532, 367] on p "Das Accordion hat immer einen festen Titel und einen Inhaltsbereich, der mit El…" at bounding box center [834, 399] width 618 height 78
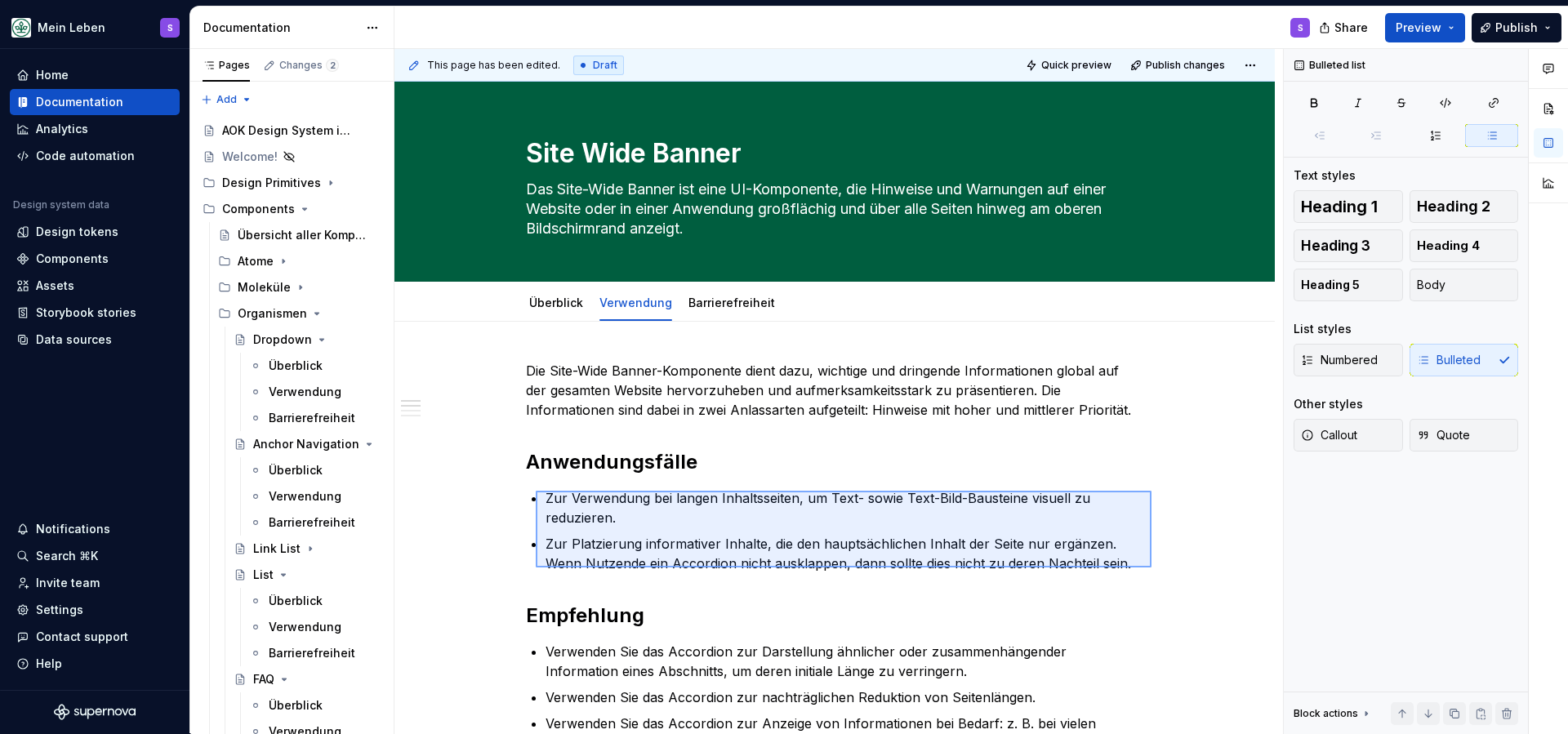
drag, startPoint x: 1148, startPoint y: 568, endPoint x: 536, endPoint y: 491, distance: 616.8
click at [536, 491] on div "This page has been edited. Draft Quick preview Publish changes Site Wide Banner…" at bounding box center [839, 391] width 888 height 685
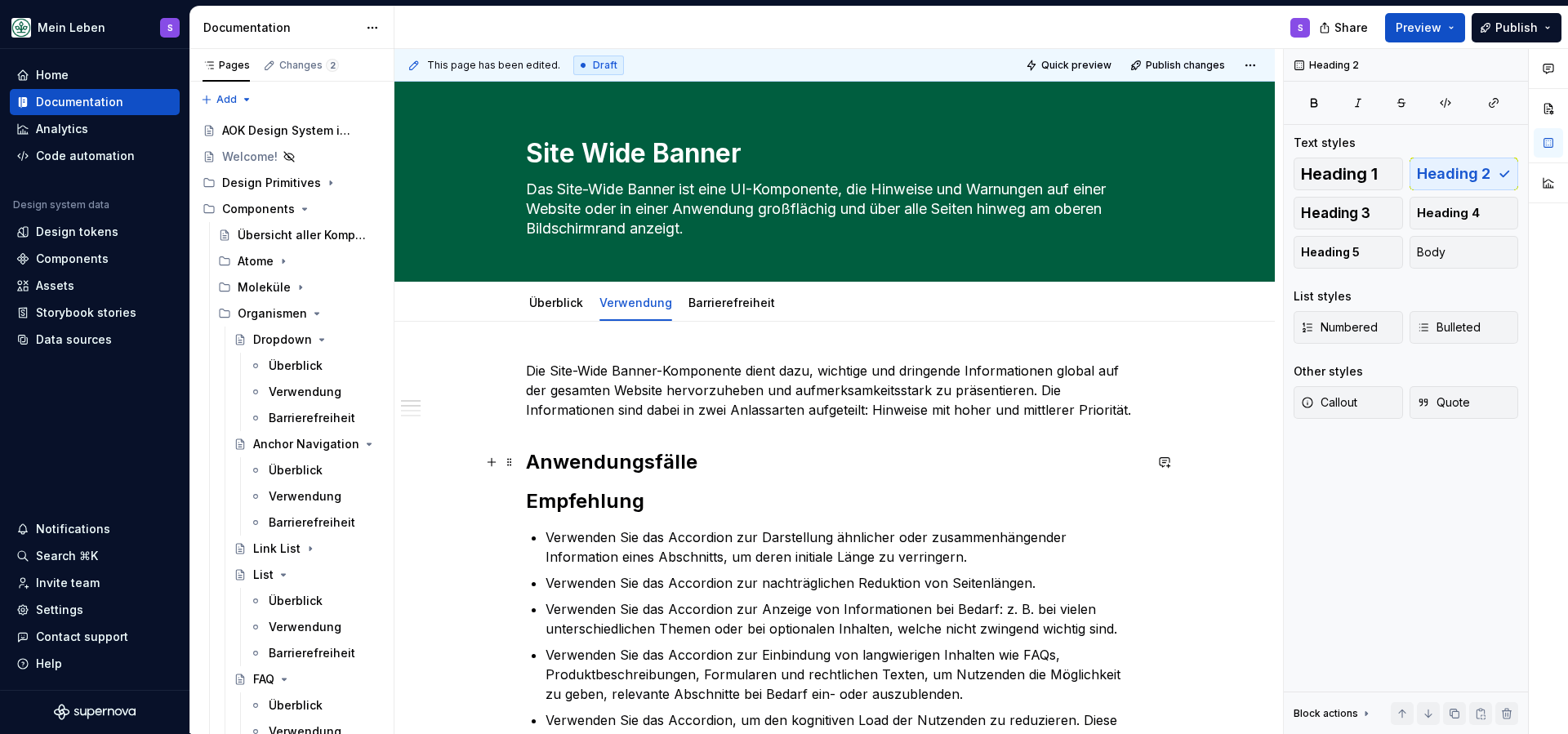
click at [715, 457] on h2 "Anwendungsfälle" at bounding box center [834, 462] width 618 height 26
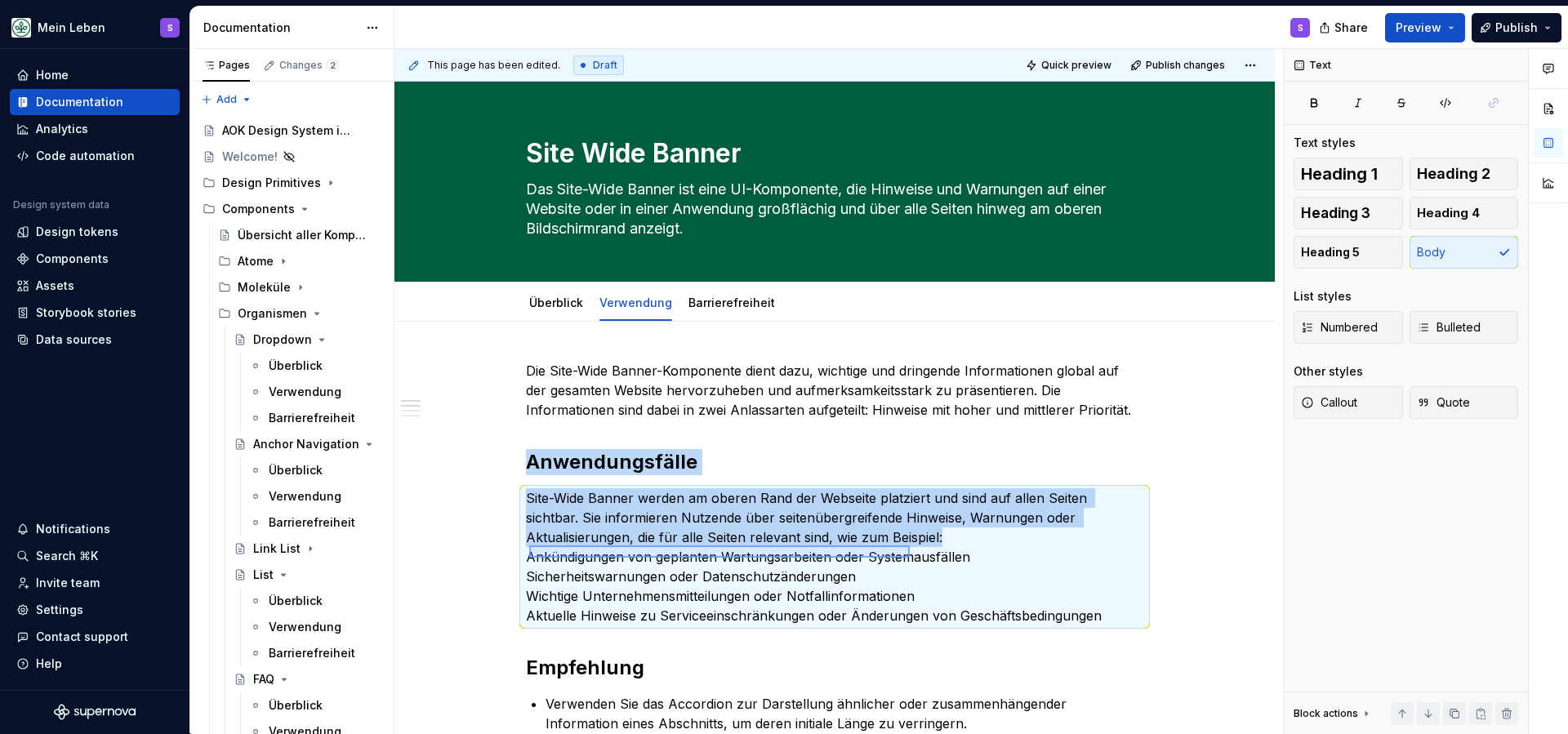
drag, startPoint x: 529, startPoint y: 557, endPoint x: 912, endPoint y: 547, distance: 383.1
click at [912, 547] on div "This page has been edited. Draft Quick preview Publish changes Site Wide Banner…" at bounding box center [839, 391] width 888 height 685
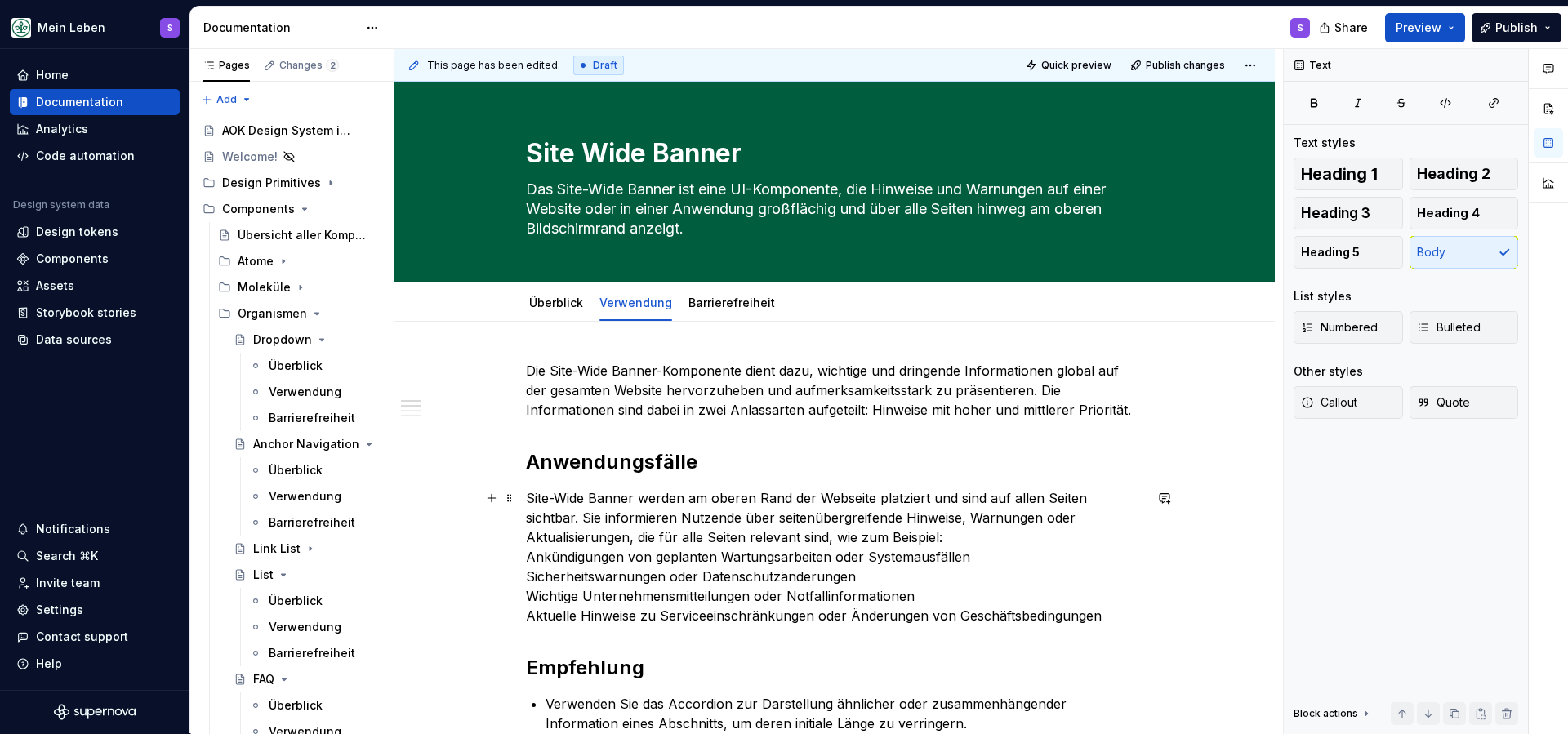
click at [928, 554] on p "Site-Wide Banner werden am oberen Rand der Webseite platziert und sind auf alle…" at bounding box center [834, 557] width 618 height 137
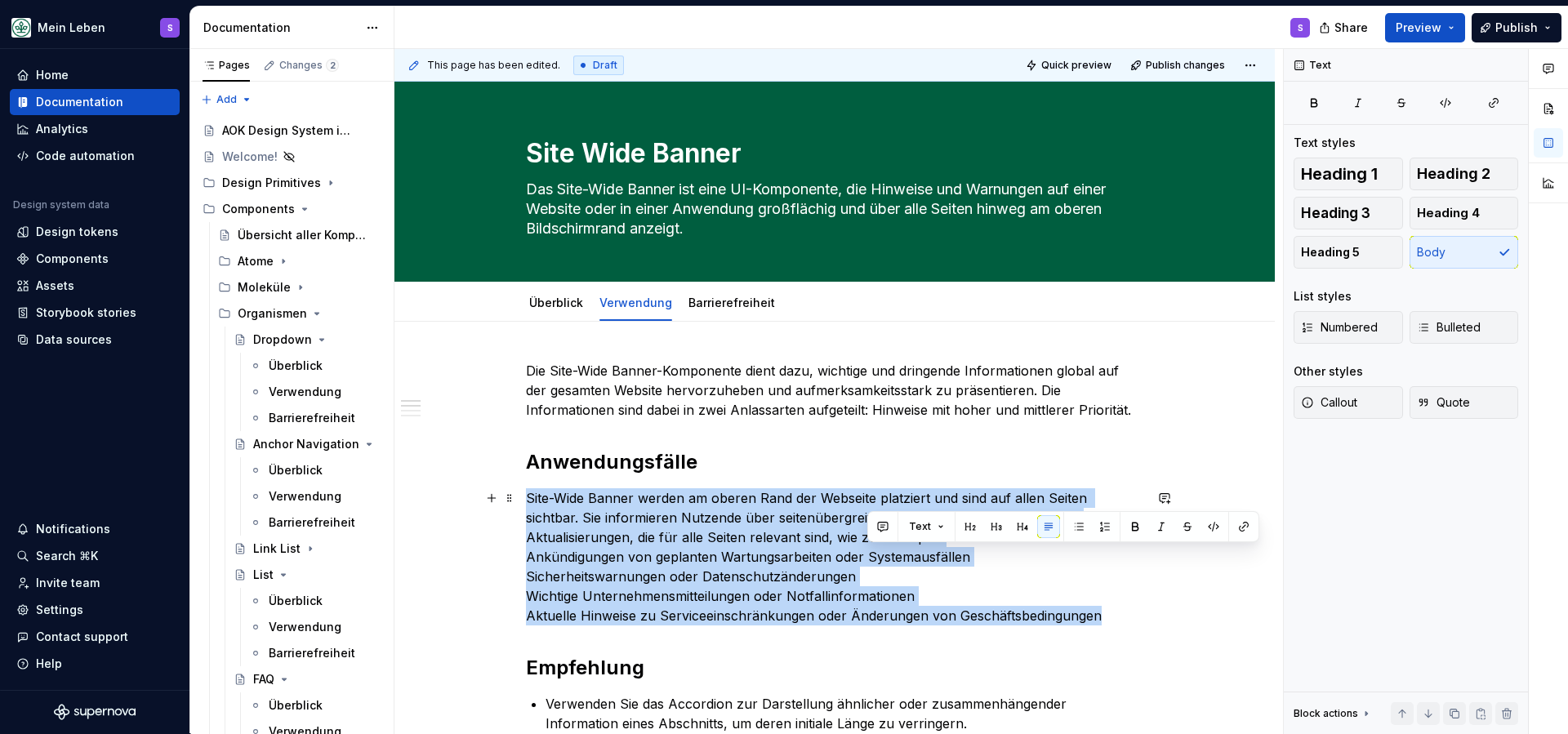
click at [928, 554] on p "Site-Wide Banner werden am oberen Rand der Webseite platziert und sind auf alle…" at bounding box center [834, 557] width 618 height 137
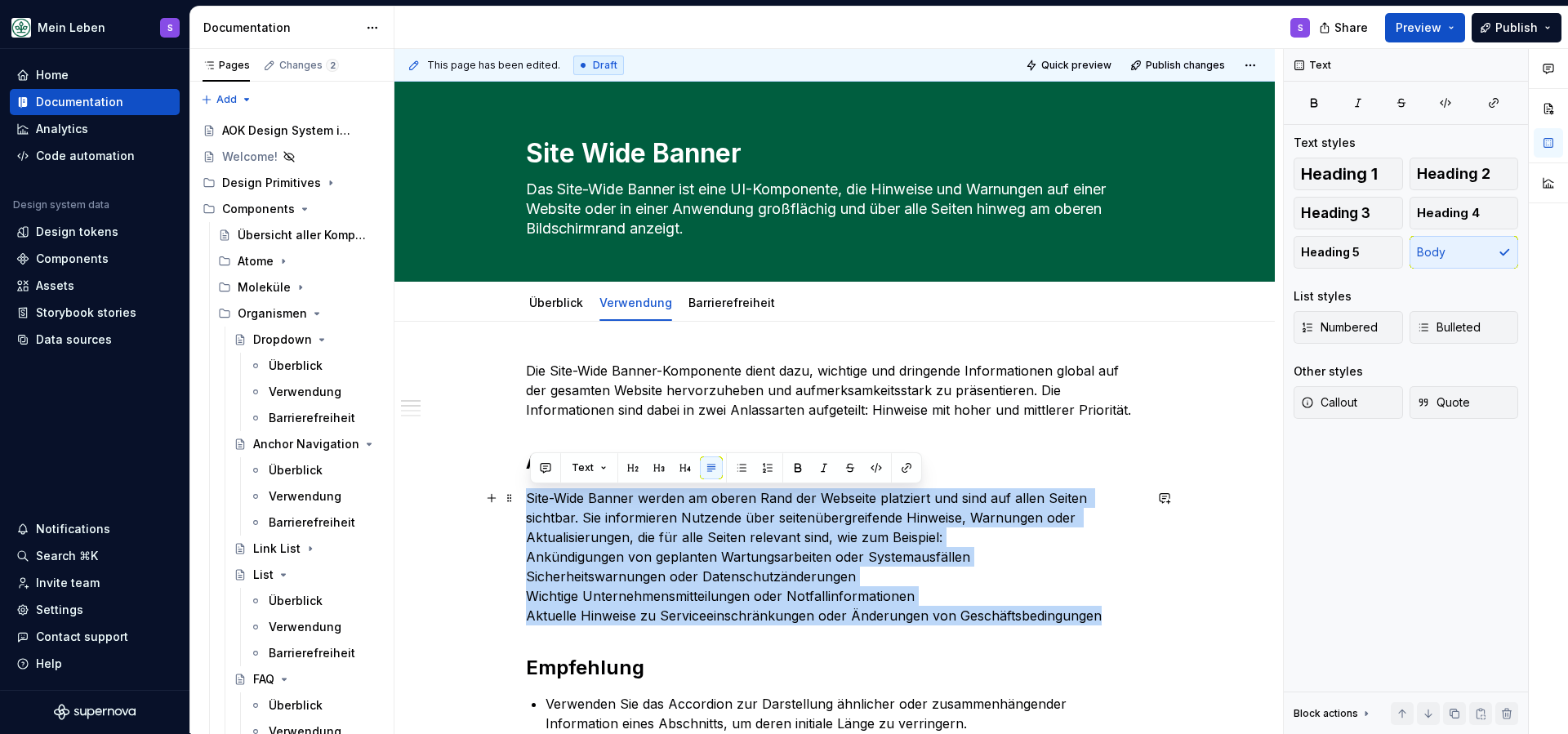
click at [903, 558] on p "Site-Wide Banner werden am oberen Rand der Webseite platziert und sind auf alle…" at bounding box center [834, 557] width 618 height 137
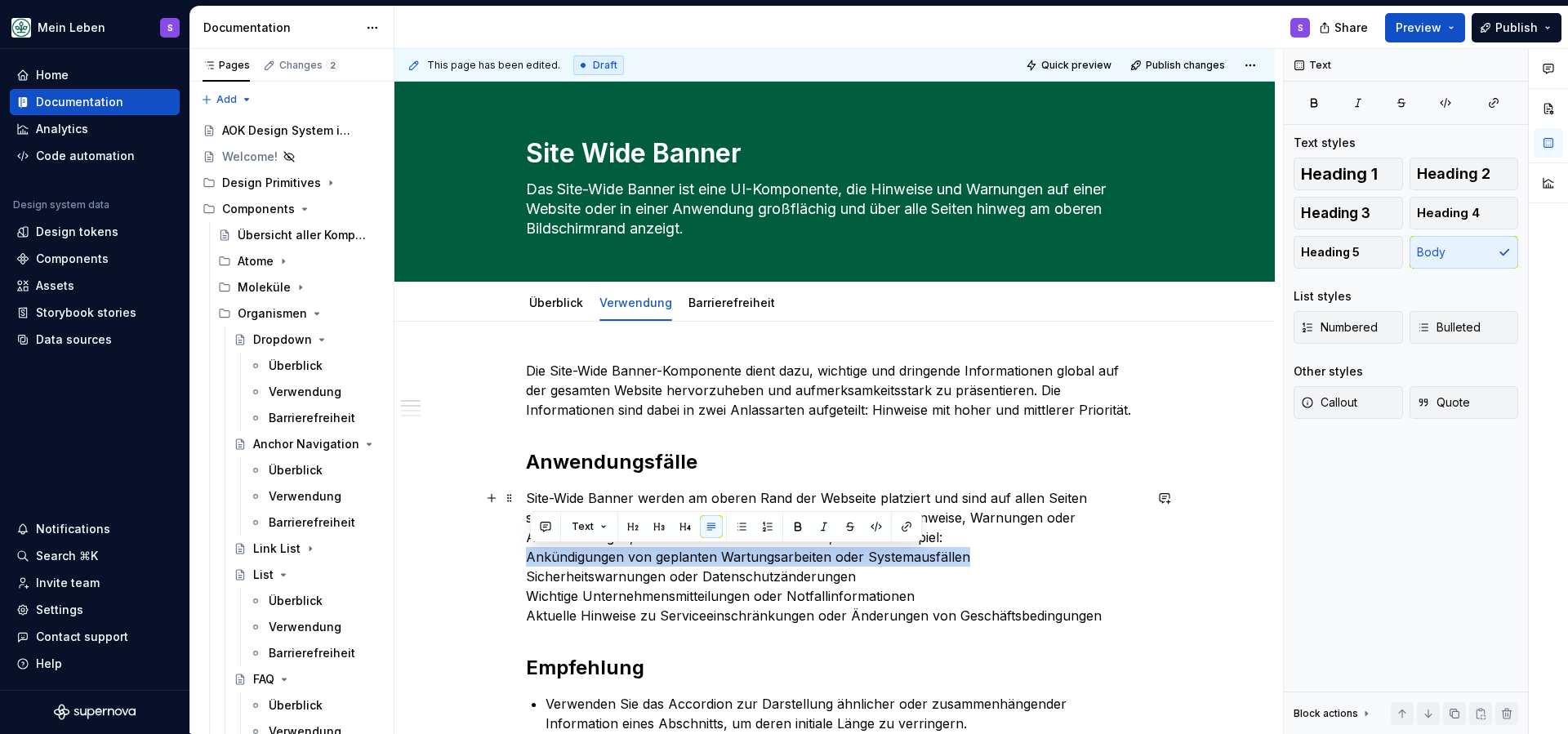
drag, startPoint x: 993, startPoint y: 559, endPoint x: 521, endPoint y: 556, distance: 472.0
click at [742, 525] on button "button" at bounding box center [742, 526] width 23 height 23
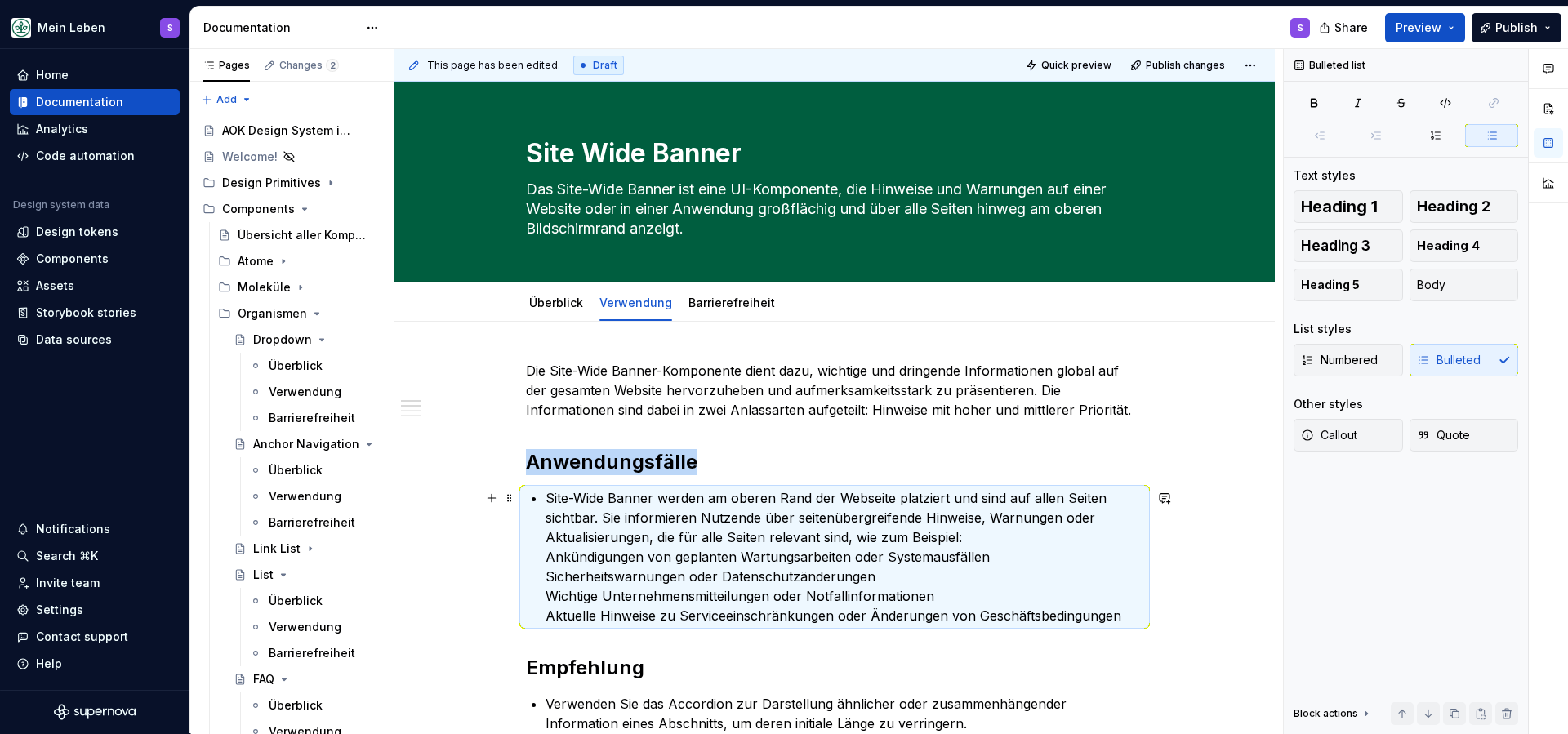
click at [551, 501] on p "Site-Wide Banner werden am oberen Rand der Webseite platziert und sind auf alle…" at bounding box center [844, 557] width 598 height 137
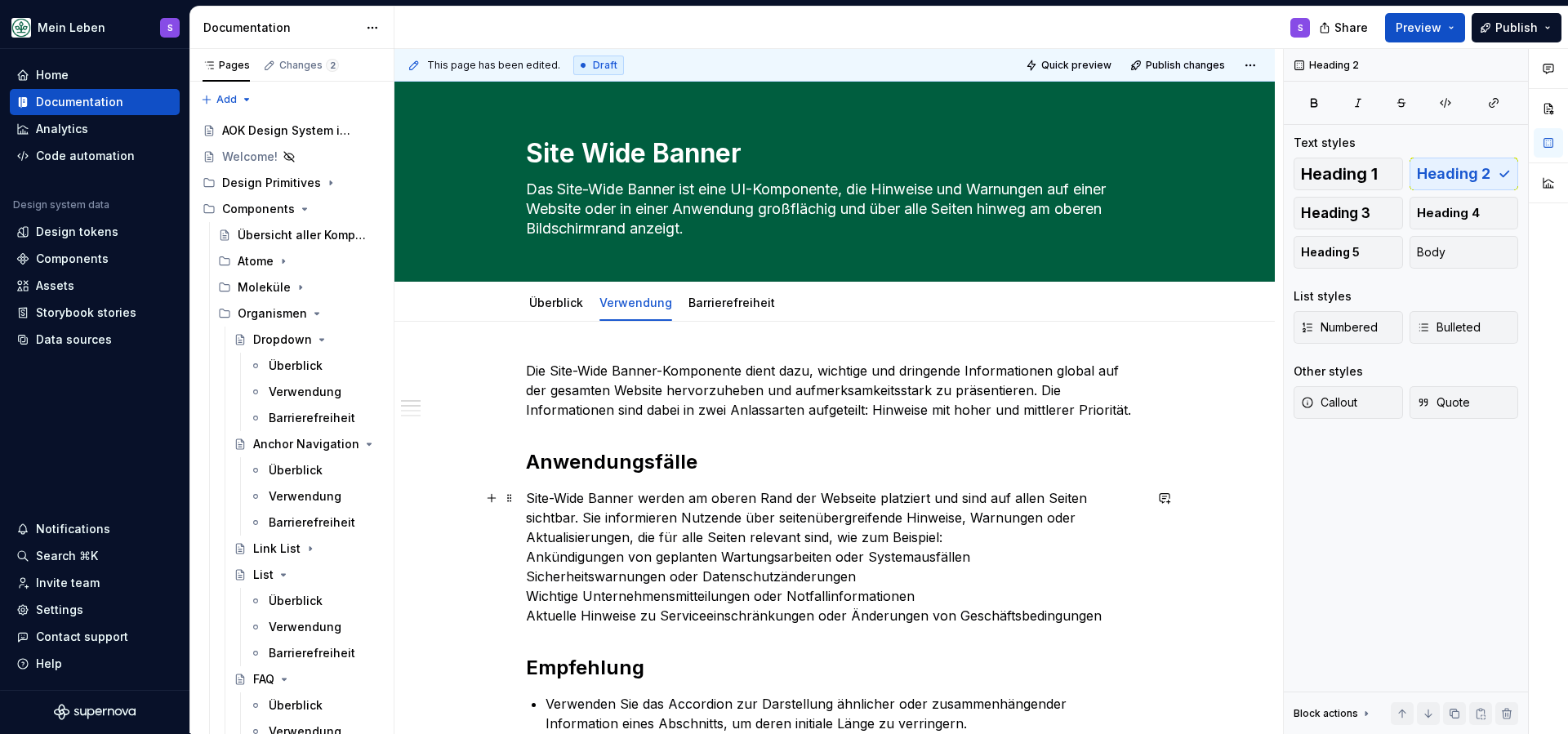
click at [530, 557] on p "Site-Wide Banner werden am oberen Rand der Webseite platziert und sind auf alle…" at bounding box center [834, 557] width 618 height 137
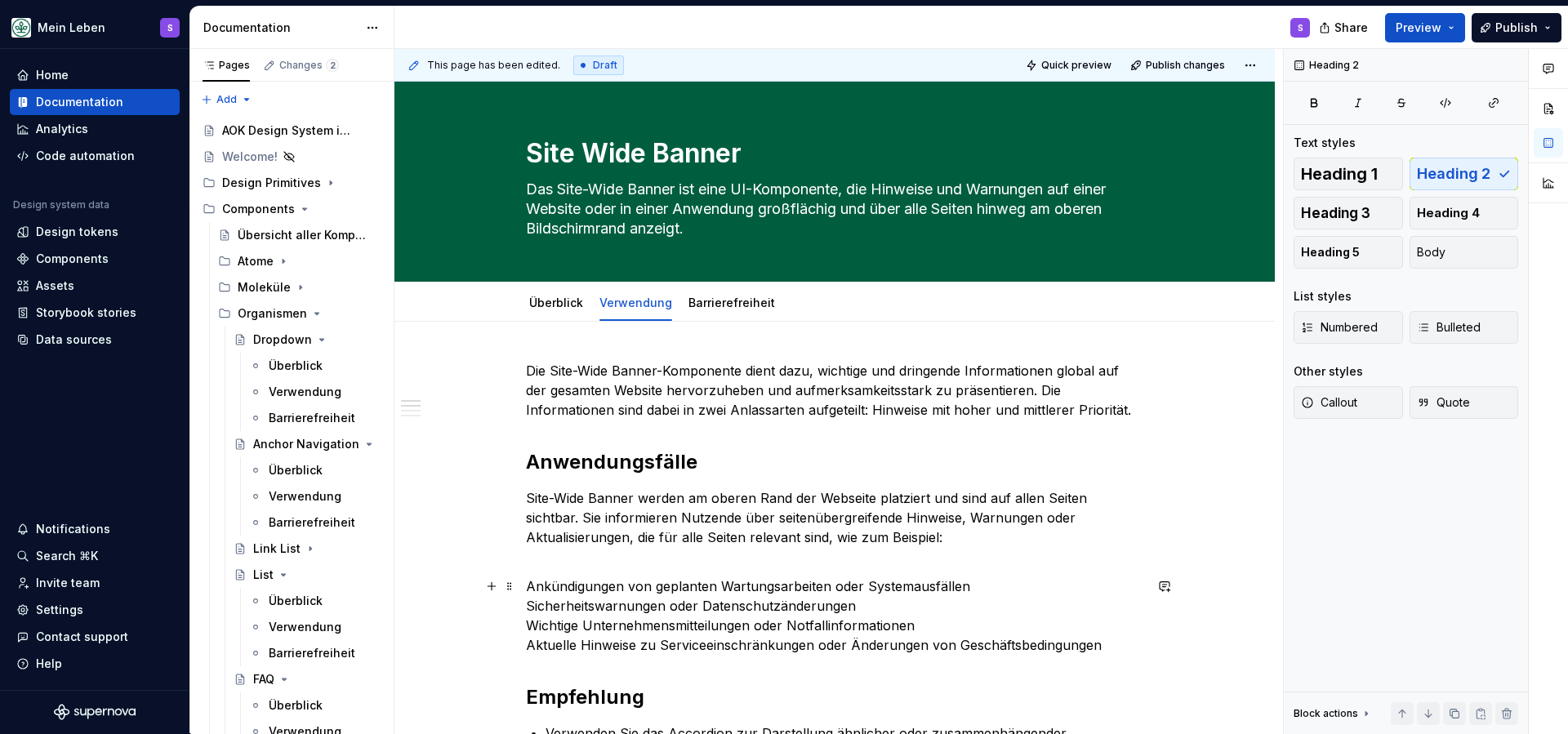
click at [634, 586] on p "Ankündigungen von geplanten Wartungsarbeiten oder Systemausfällen Sicherheitswa…" at bounding box center [834, 615] width 618 height 78
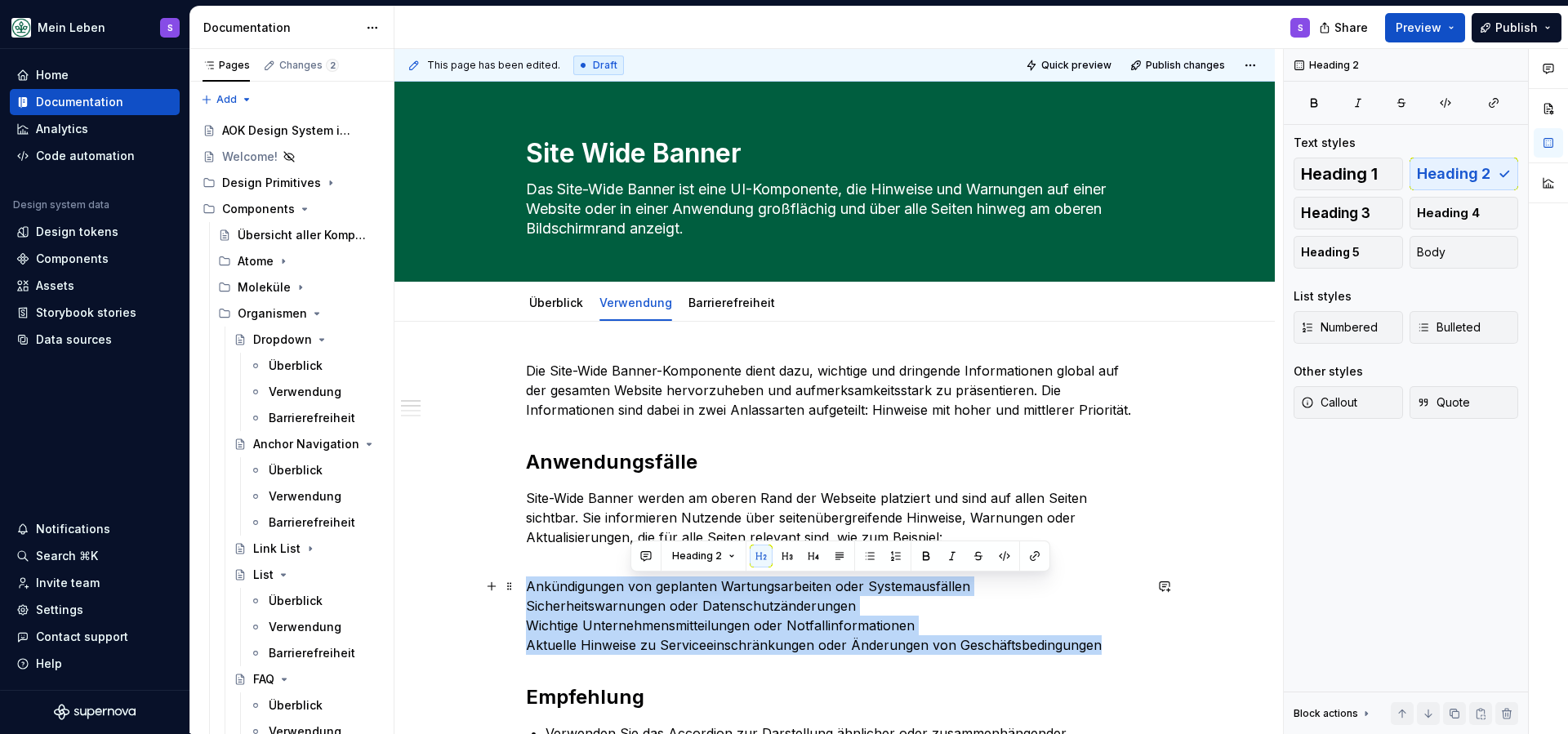
click at [634, 586] on p "Ankündigungen von geplanten Wartungsarbeiten oder Systemausfällen Sicherheitswa…" at bounding box center [834, 615] width 618 height 78
click at [644, 585] on p "Ankündigungen von geplanten Wartungsarbeiten oder Systemausfällen Sicherheitswa…" at bounding box center [834, 615] width 618 height 78
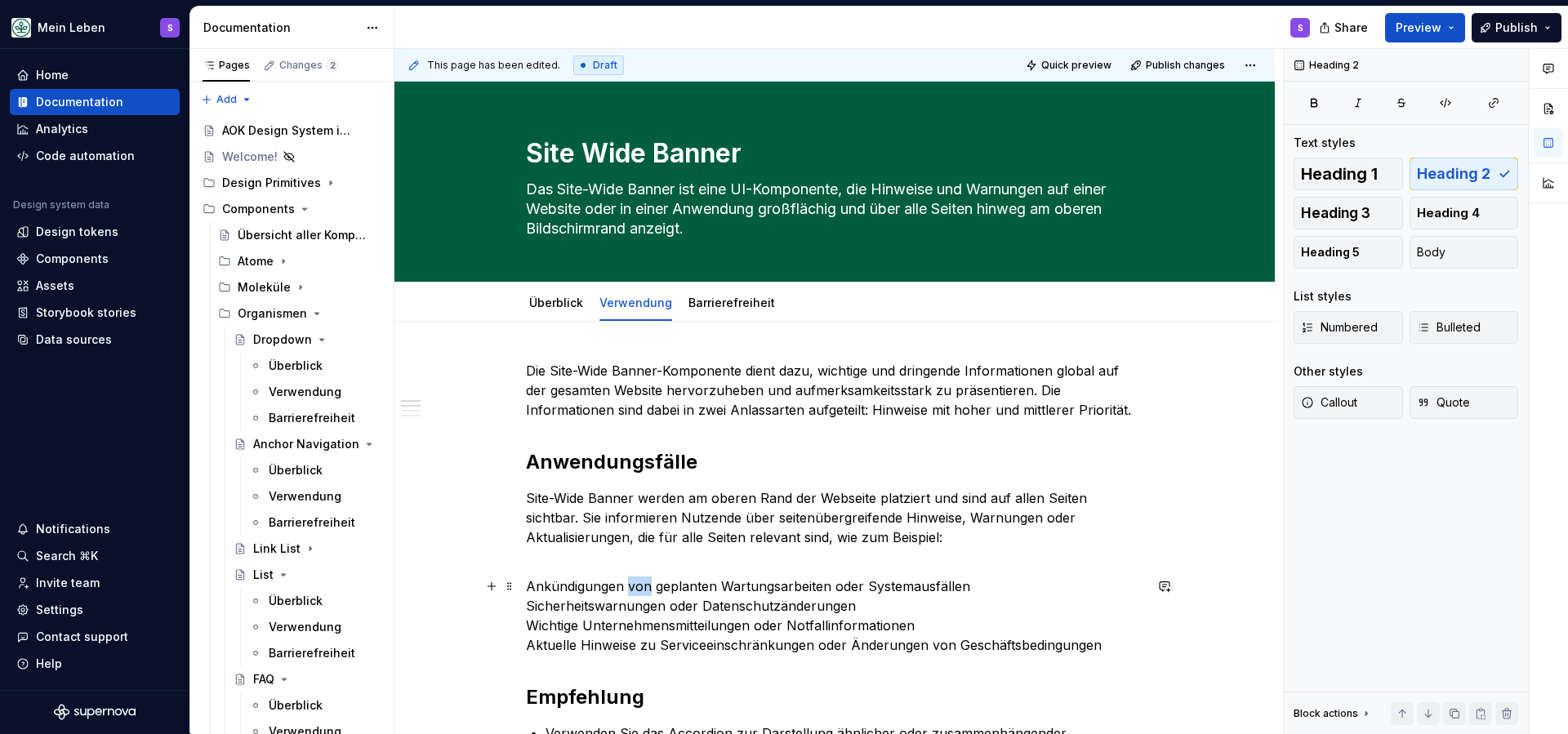
click at [644, 585] on p "Ankündigungen von geplanten Wartungsarbeiten oder Systemausfällen Sicherheitswa…" at bounding box center [834, 615] width 618 height 78
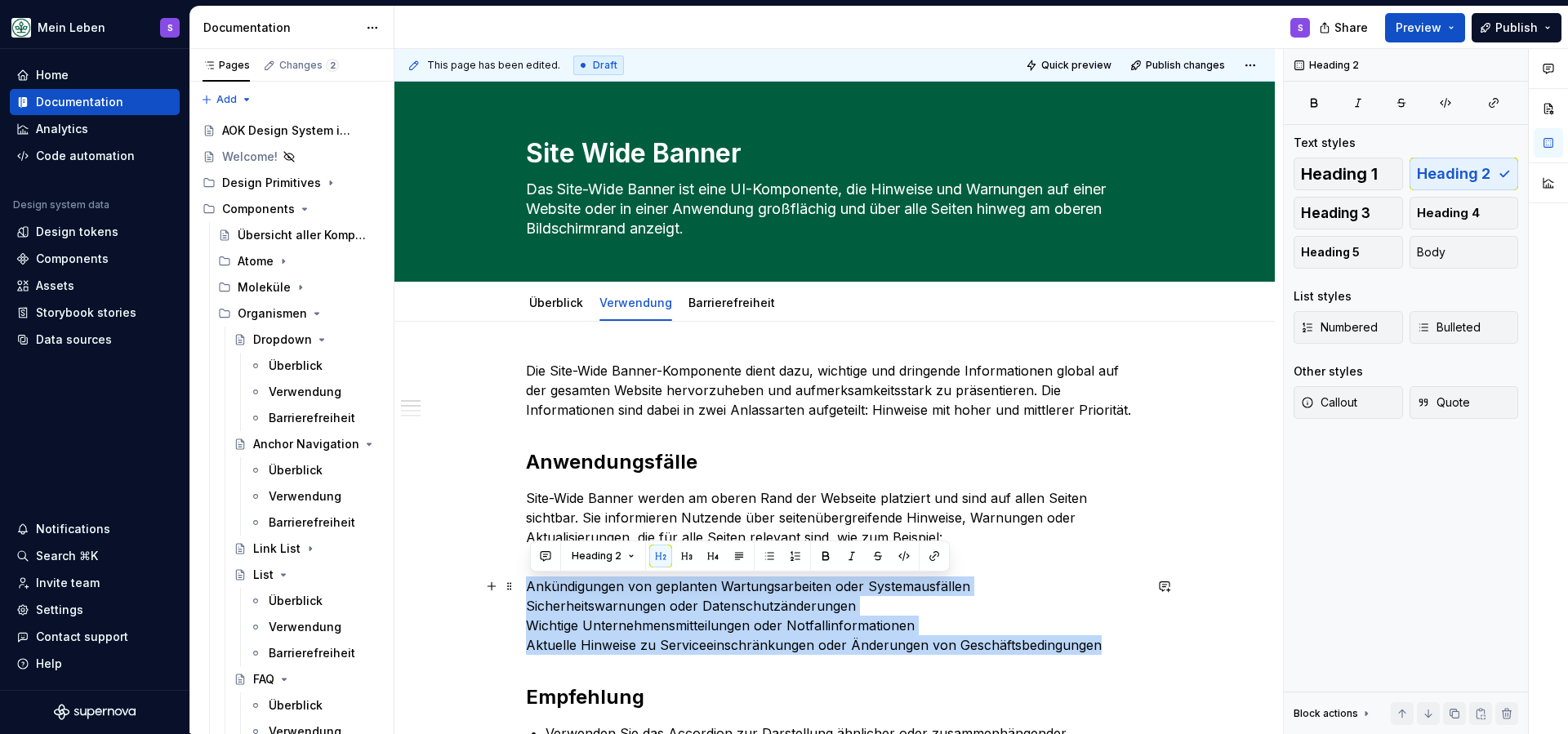
click at [644, 585] on p "Ankündigungen von geplanten Wartungsarbeiten oder Systemausfällen Sicherheitswa…" at bounding box center [834, 615] width 618 height 78
type textarea "*"
click at [682, 582] on p "Ankündigungen von geplanten Wartungsarbeiten oder Systemausfällen Sicherheitswa…" at bounding box center [834, 615] width 618 height 78
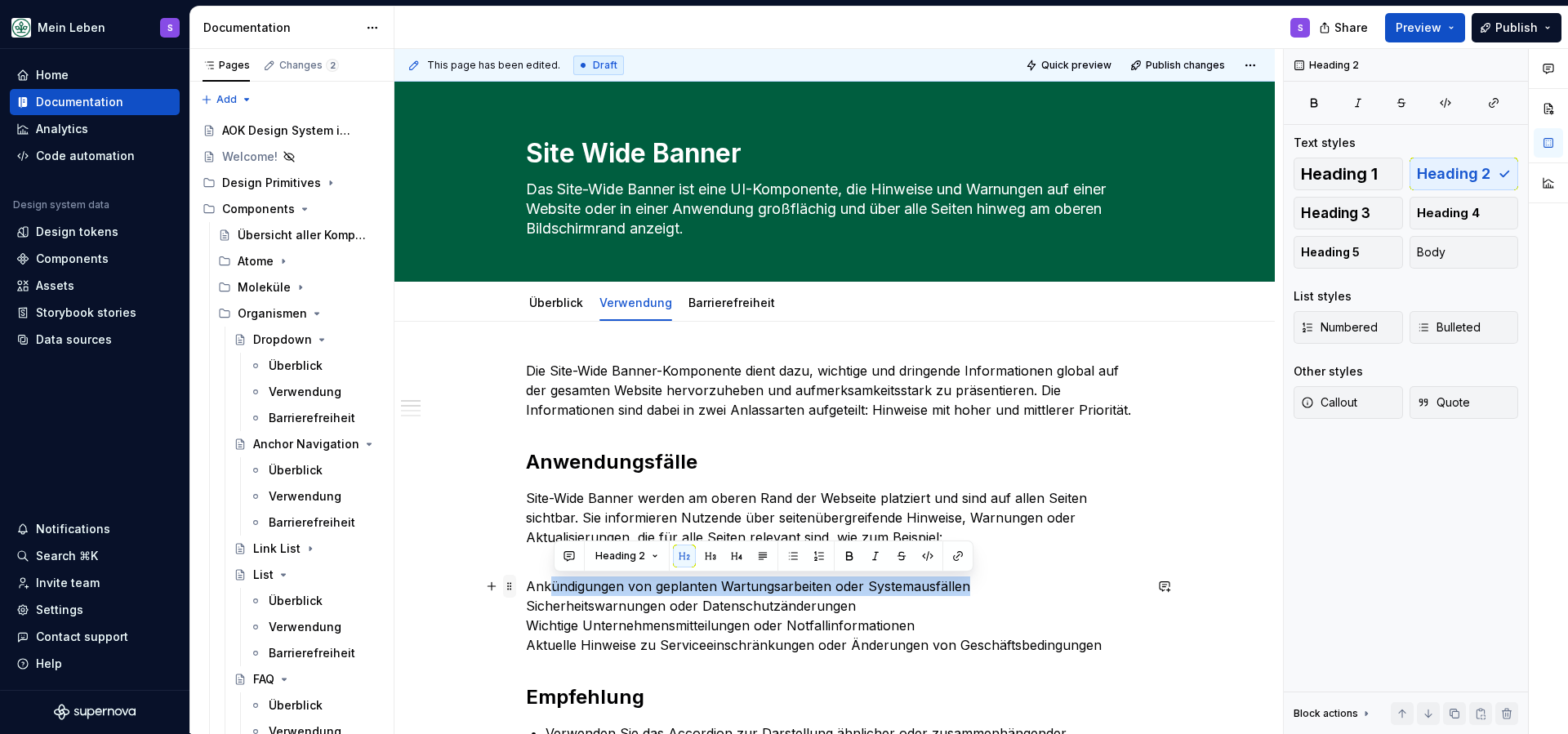
drag, startPoint x: 993, startPoint y: 594, endPoint x: 518, endPoint y: 588, distance: 475.0
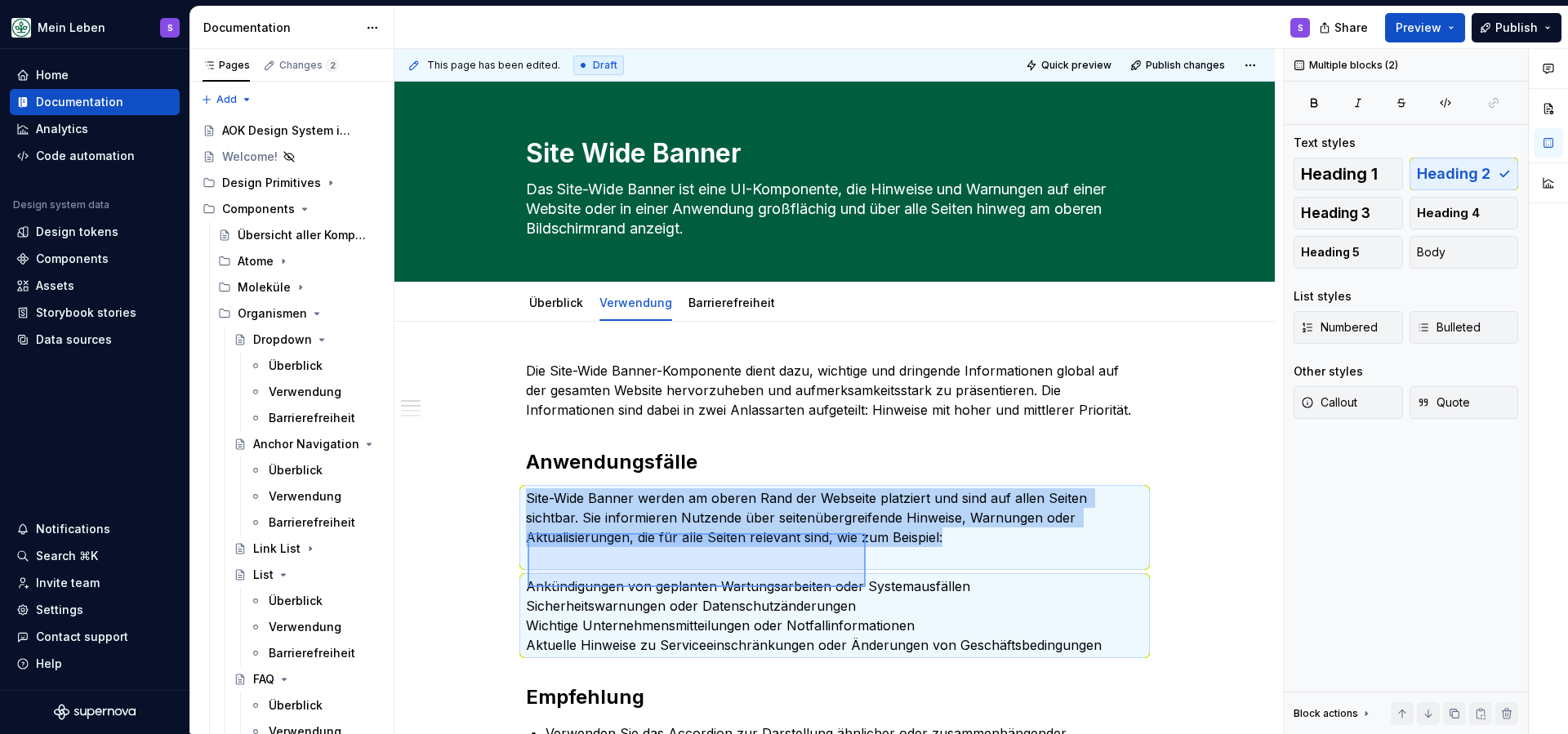
drag, startPoint x: 527, startPoint y: 587, endPoint x: 879, endPoint y: 544, distance: 354.6
click at [879, 544] on div "This page has been edited. Draft Quick preview Publish changes Site Wide Banner…" at bounding box center [839, 391] width 888 height 685
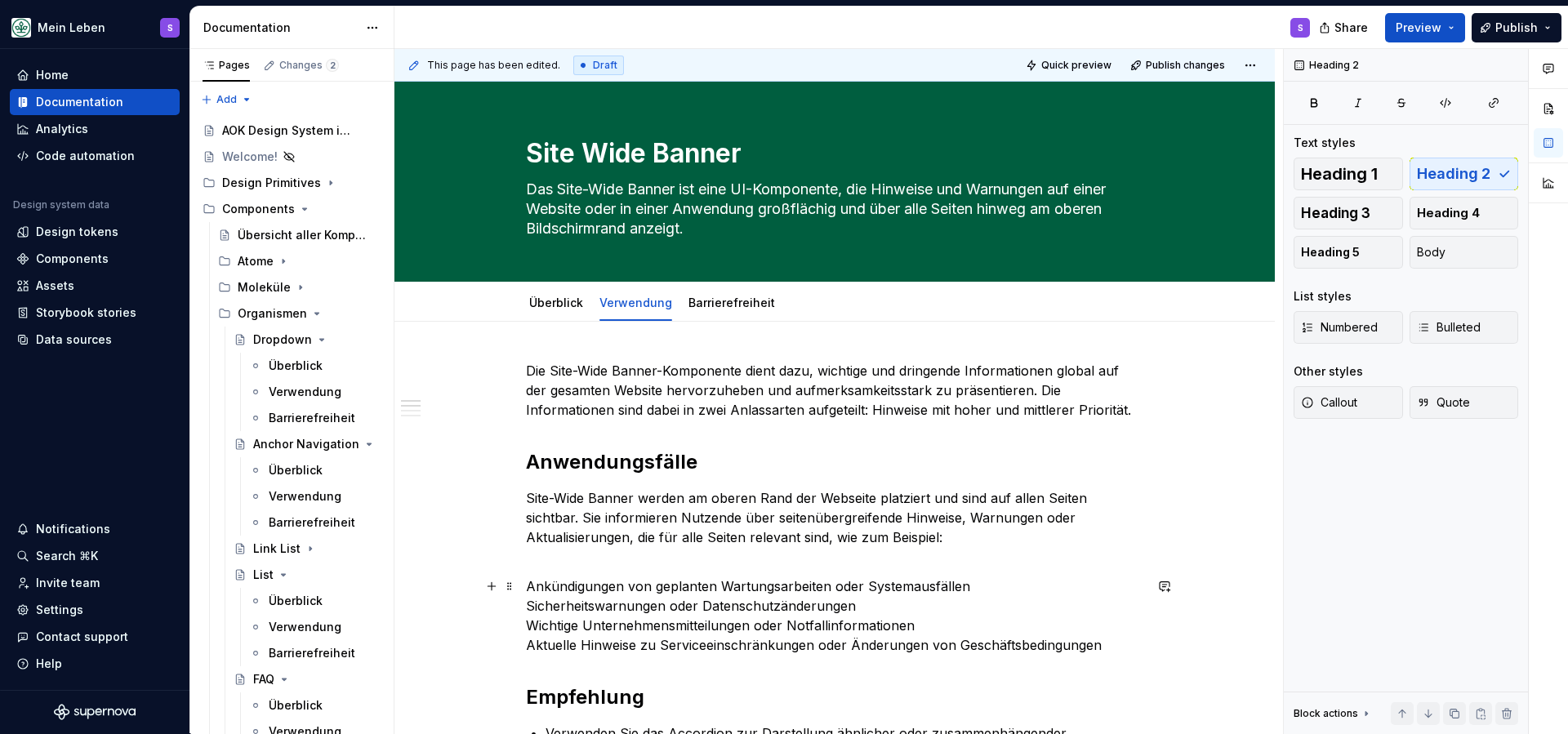
click at [922, 590] on p "Ankündigungen von geplanten Wartungsarbeiten oder Systemausfällen Sicherheitswa…" at bounding box center [834, 615] width 618 height 78
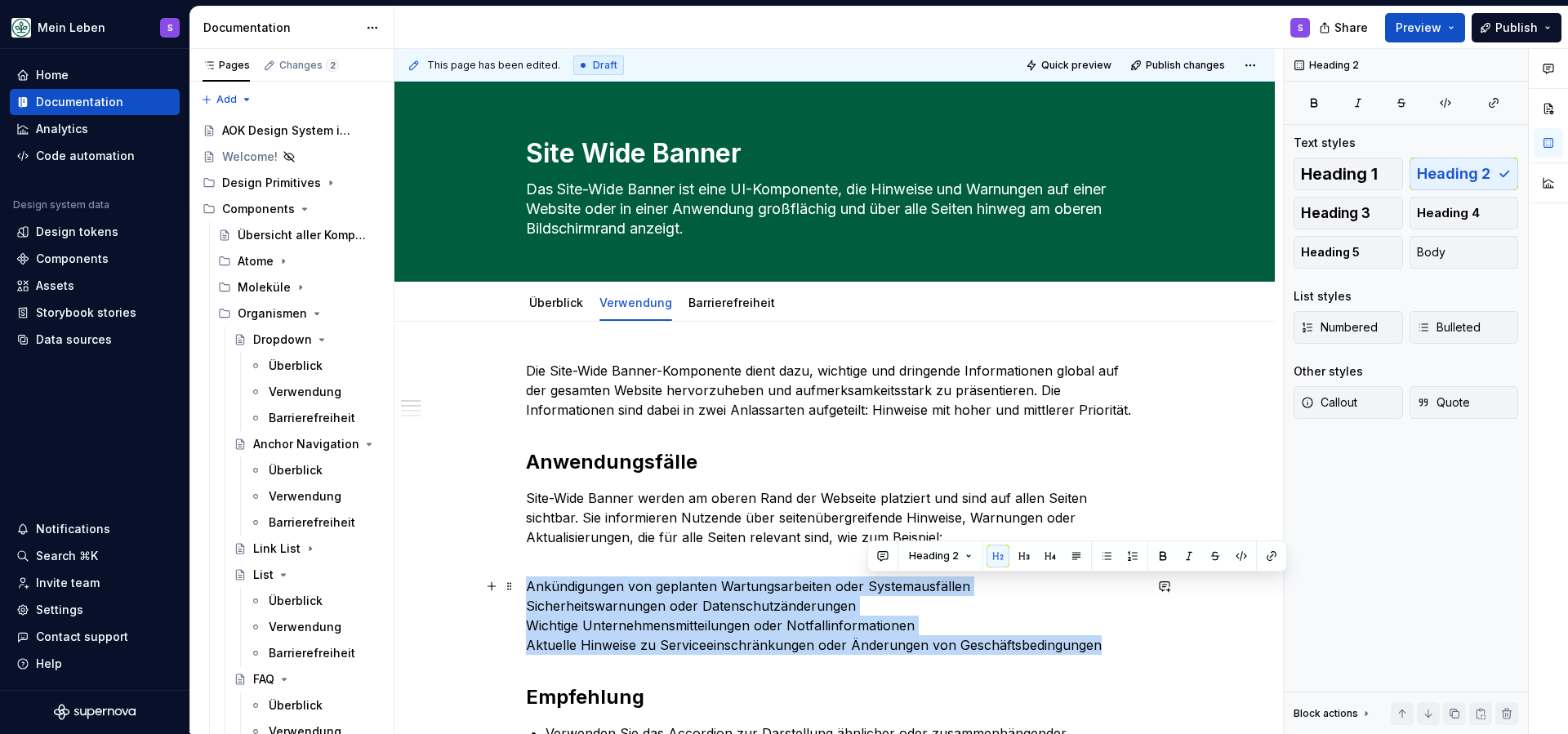
click at [922, 590] on p "Ankündigungen von geplanten Wartungsarbeiten oder Systemausfällen Sicherheitswa…" at bounding box center [834, 615] width 618 height 78
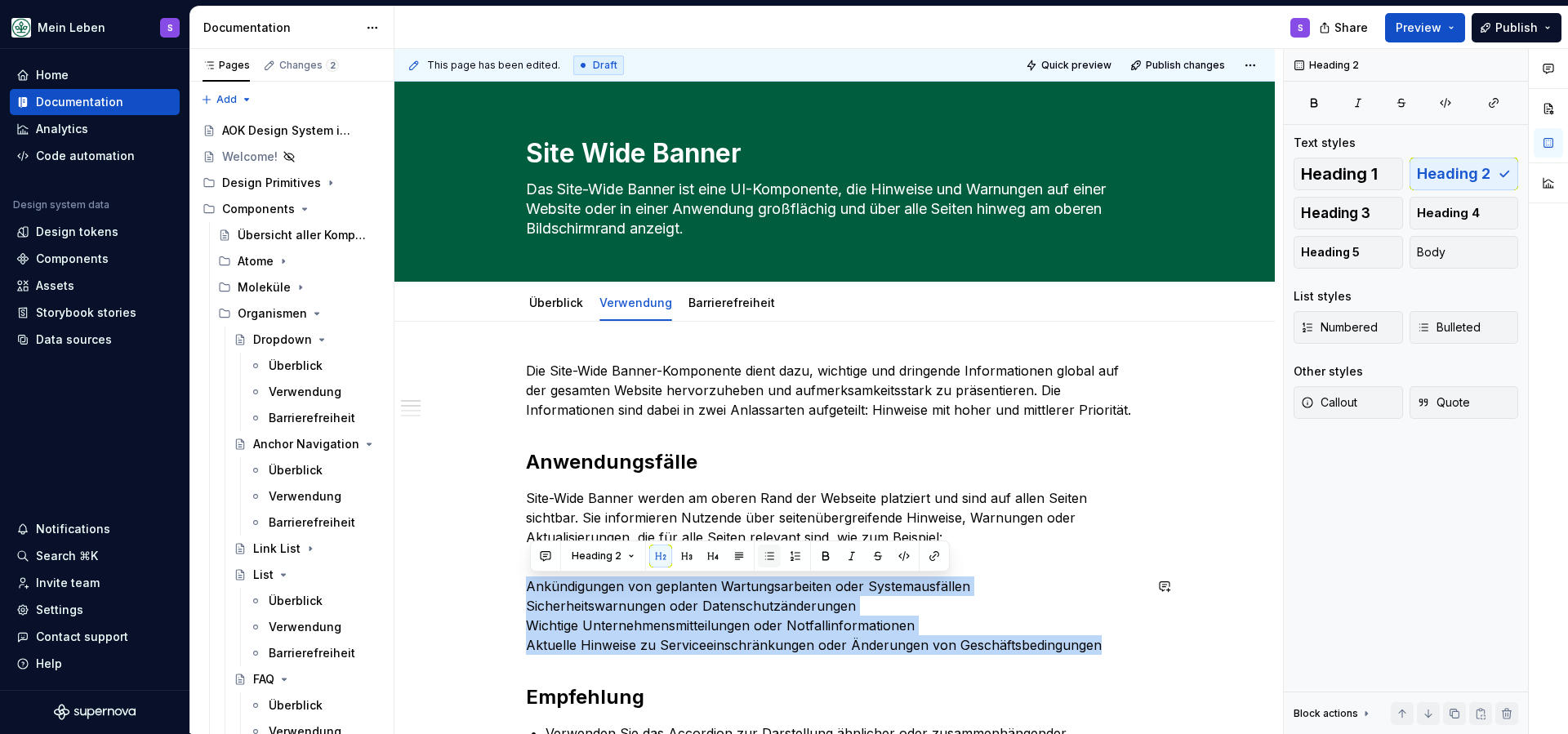
click at [764, 560] on button "button" at bounding box center [769, 555] width 23 height 23
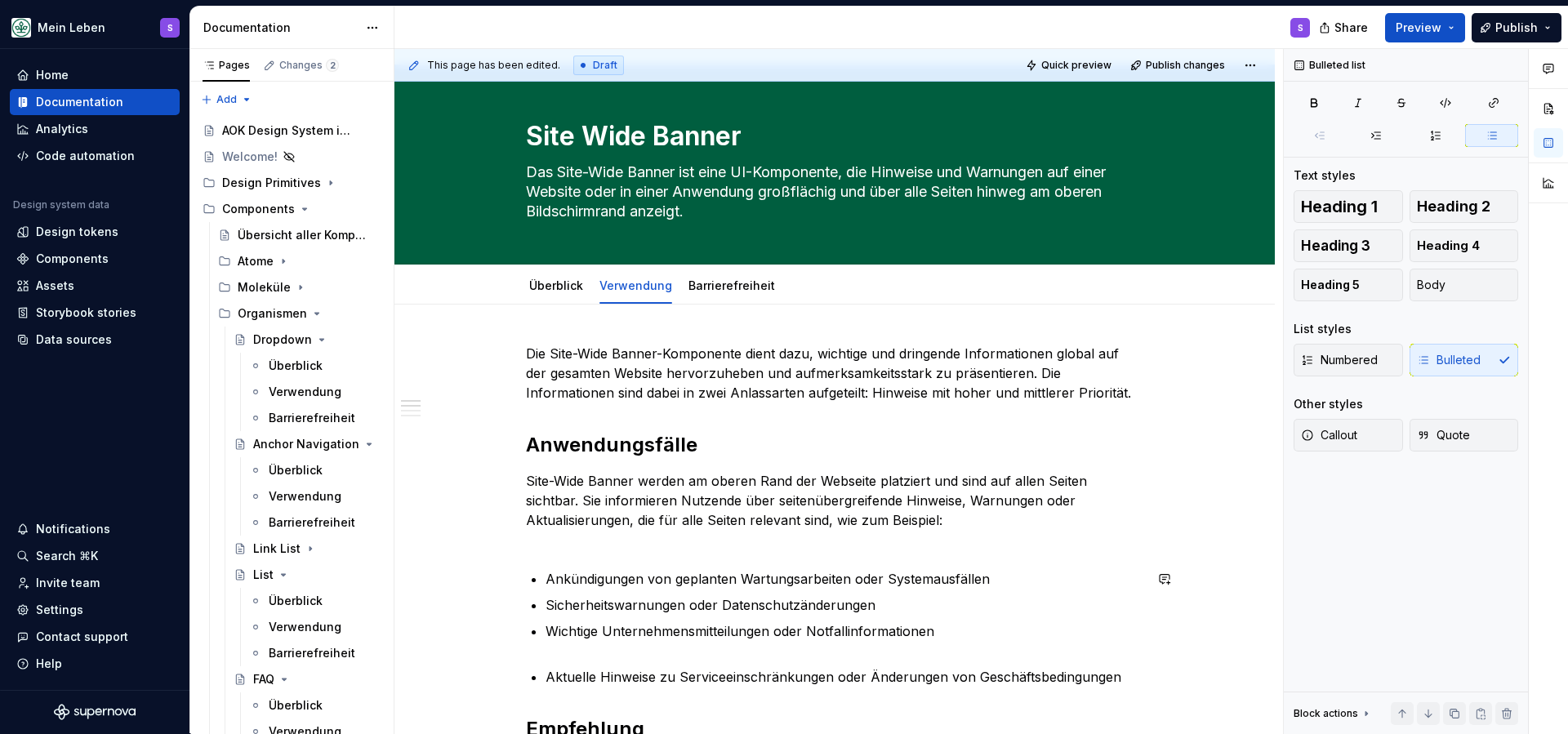
scroll to position [23, 0]
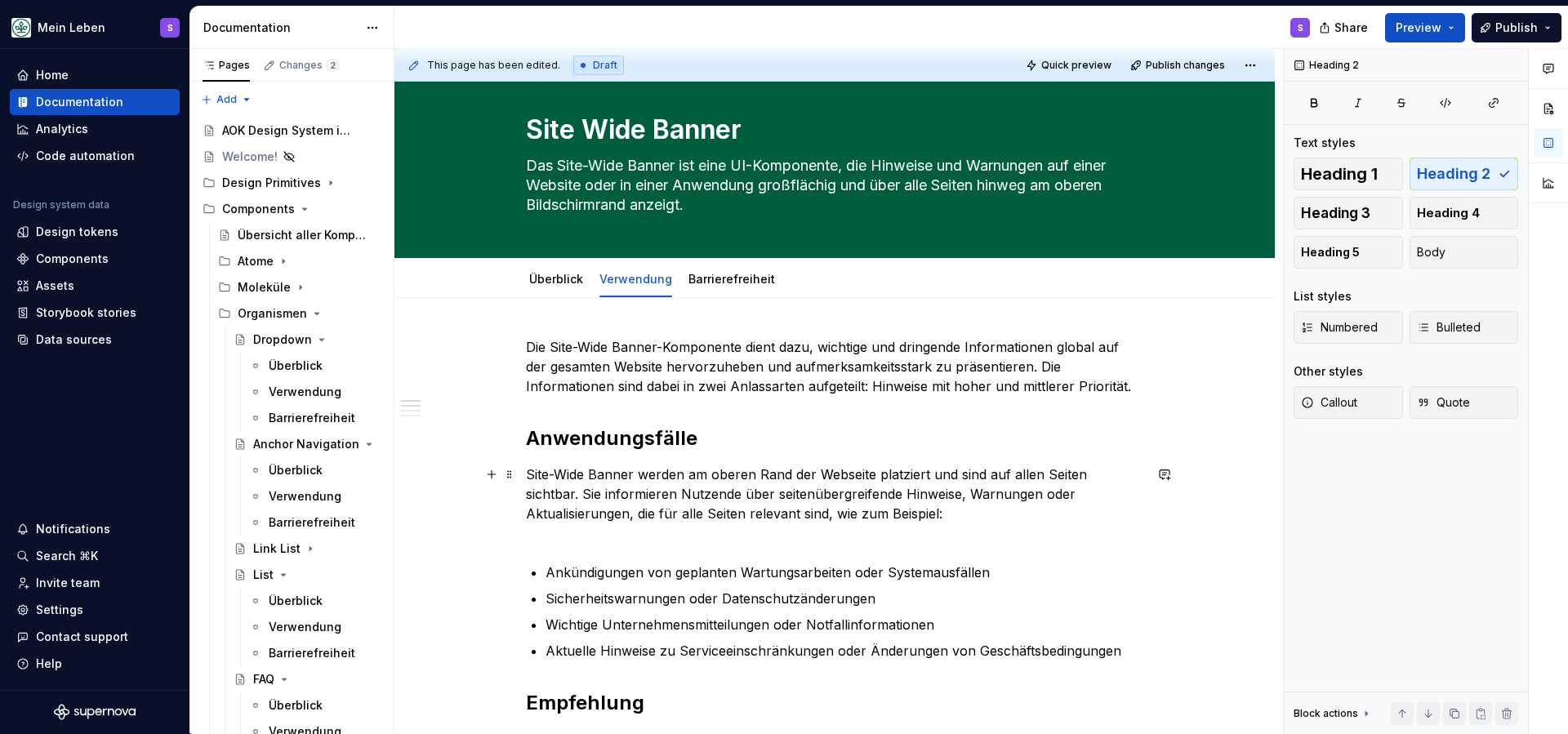
click at [655, 541] on p "Site-Wide Banner werden am oberen Rand der Webseite platziert und sind auf alle…" at bounding box center [834, 503] width 618 height 78
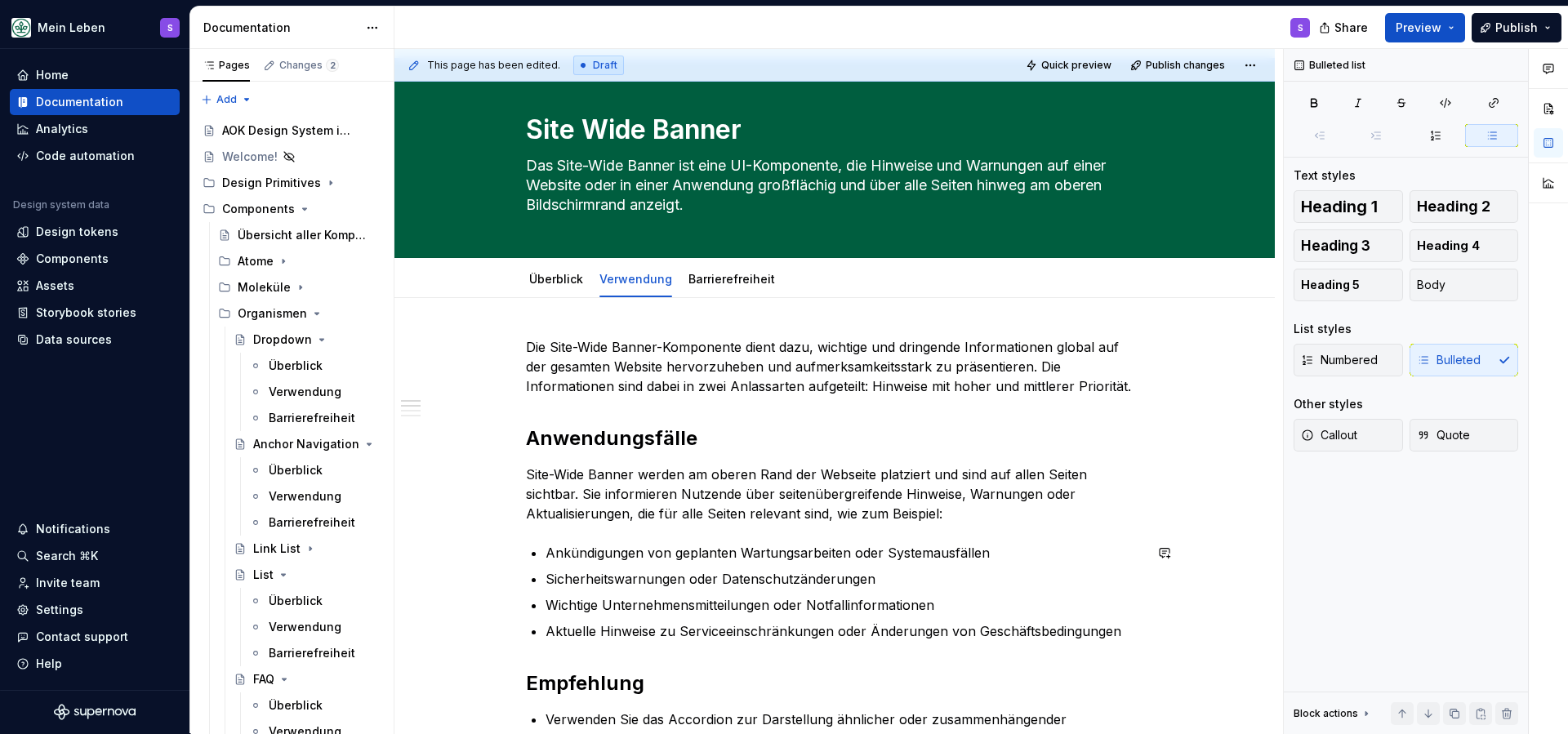
click at [634, 439] on h2 "Anwendungsfälle" at bounding box center [834, 439] width 618 height 26
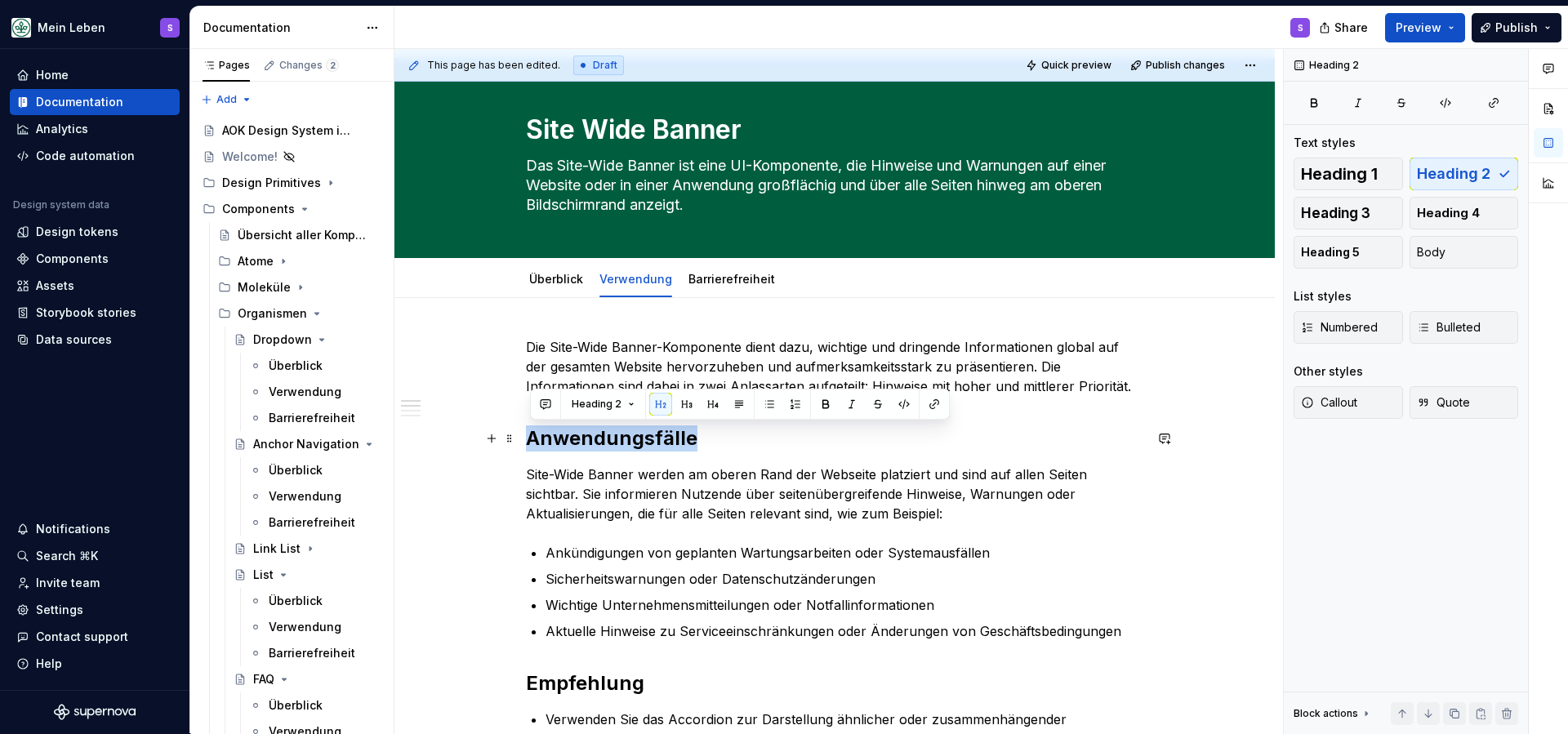
click at [634, 439] on h2 "Anwendungsfälle" at bounding box center [834, 439] width 618 height 26
click at [688, 408] on button "button" at bounding box center [686, 404] width 23 height 23
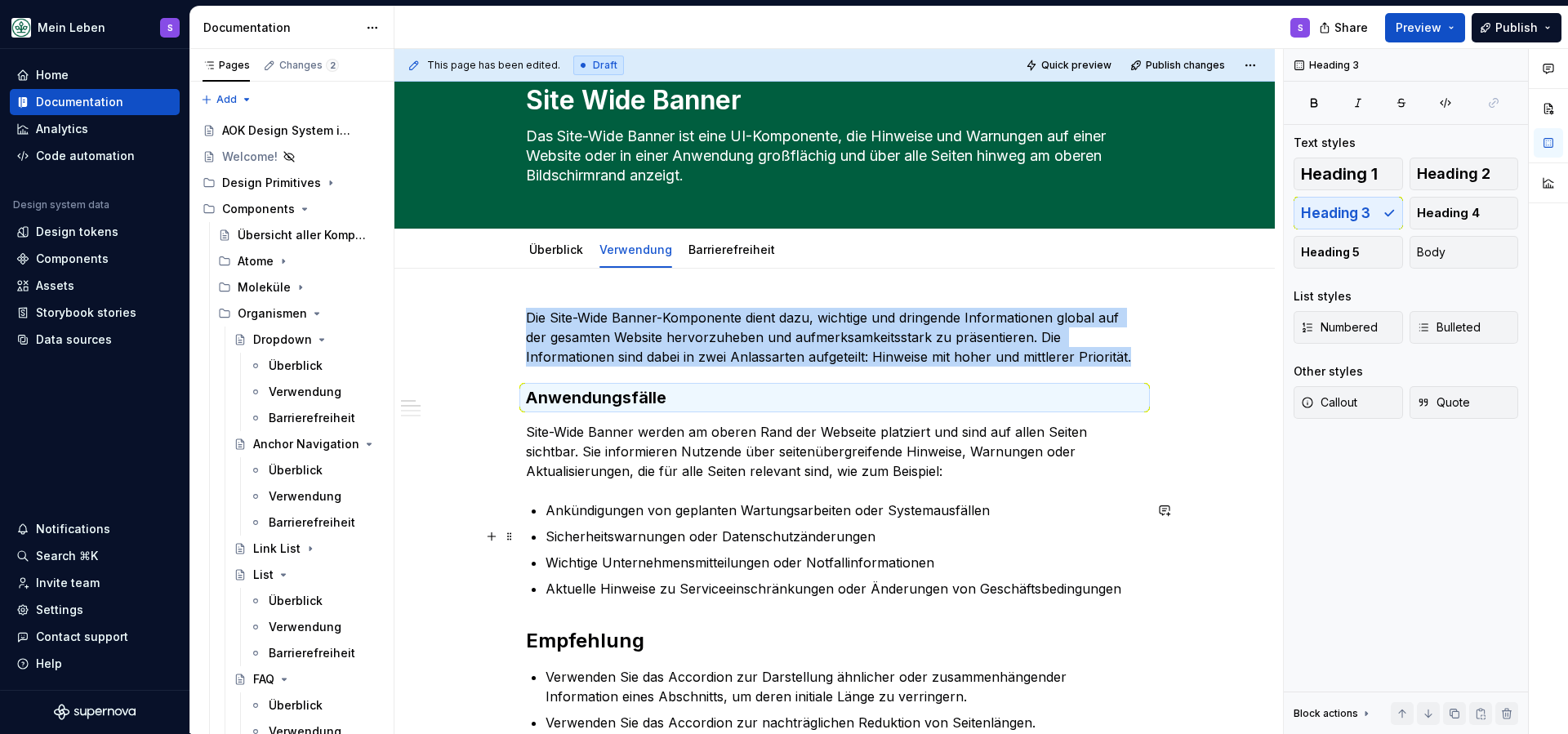
scroll to position [77, 0]
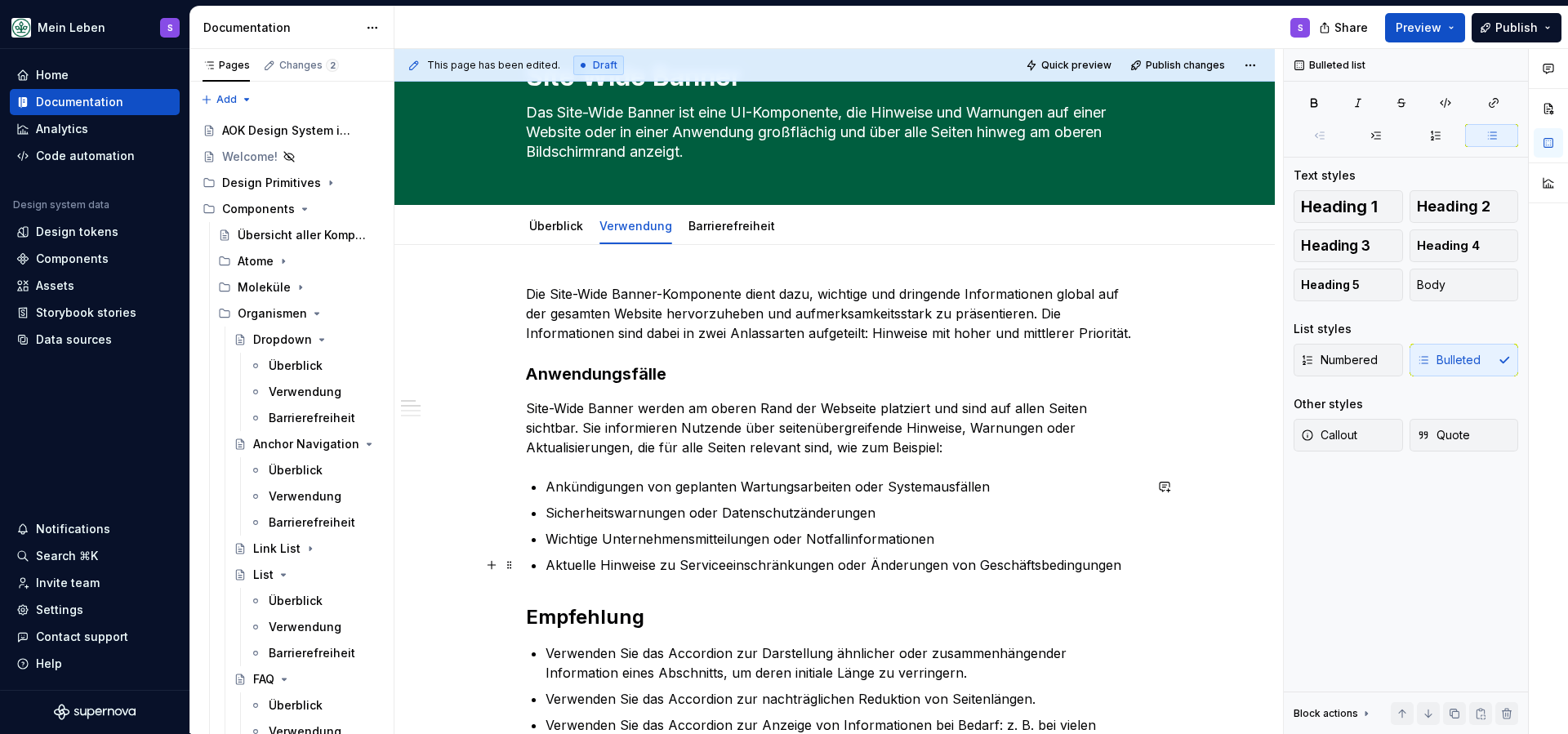
click at [1139, 563] on p "Aktuelle Hinweise zu Serviceeinschränkungen oder Änderungen von Geschäftsbeding…" at bounding box center [844, 565] width 598 height 20
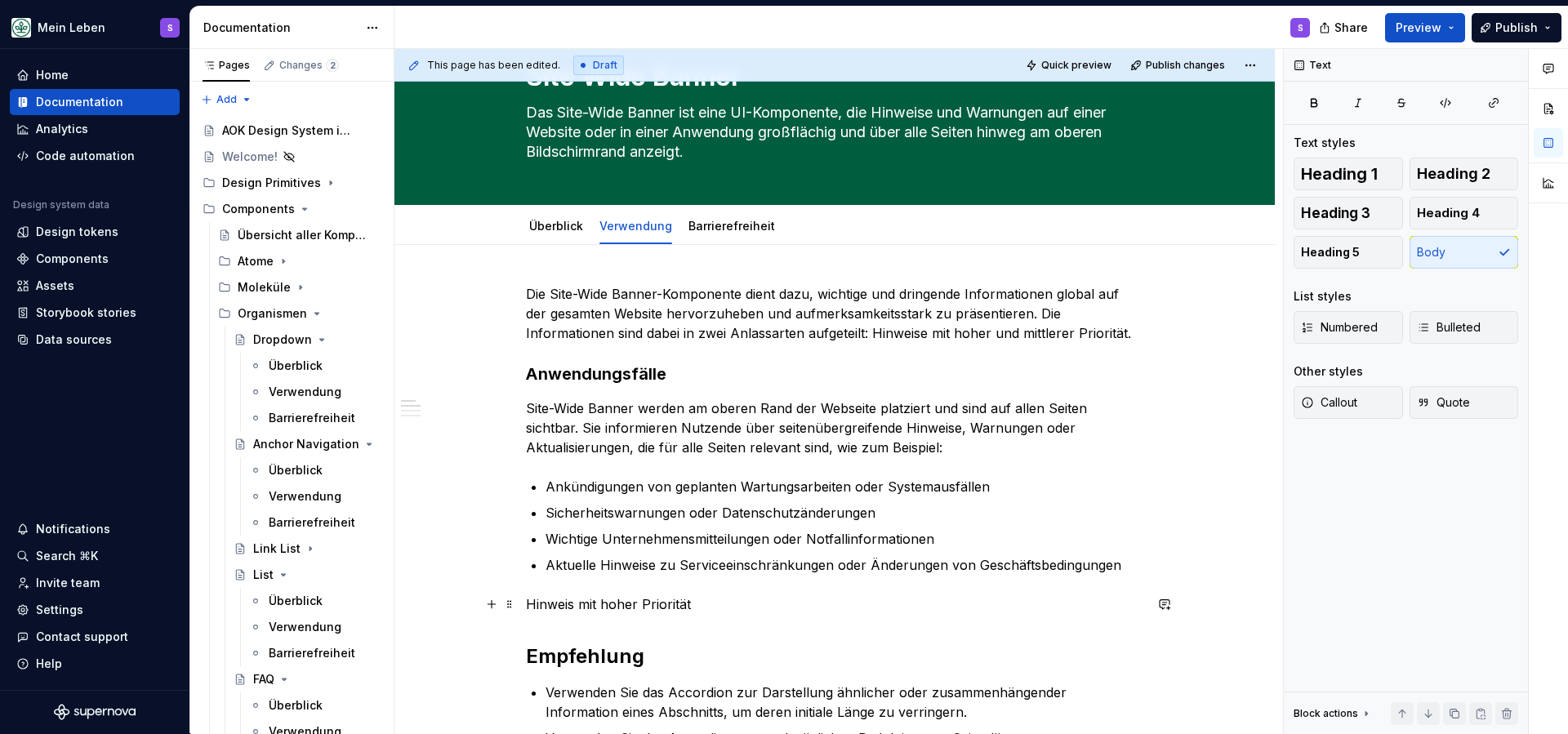
click at [628, 613] on p "Hinweis mit hoher Priorität" at bounding box center [834, 603] width 618 height 20
click at [627, 606] on p "Hinweis mit hoher Priorität" at bounding box center [834, 603] width 618 height 20
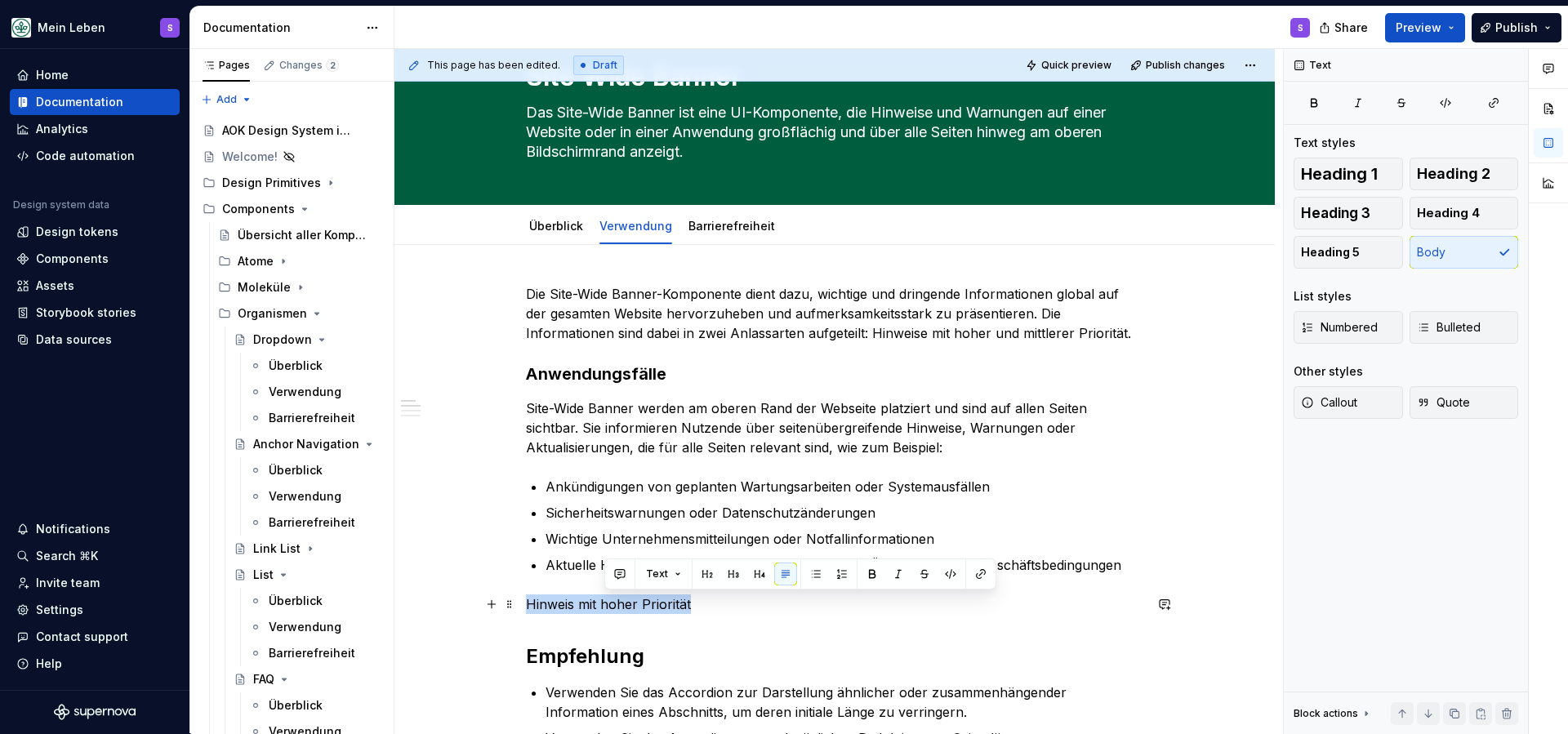
click at [627, 606] on p "Hinweis mit hoher Priorität" at bounding box center [834, 603] width 618 height 20
click at [1338, 253] on span "Heading 5" at bounding box center [1330, 252] width 59 height 16
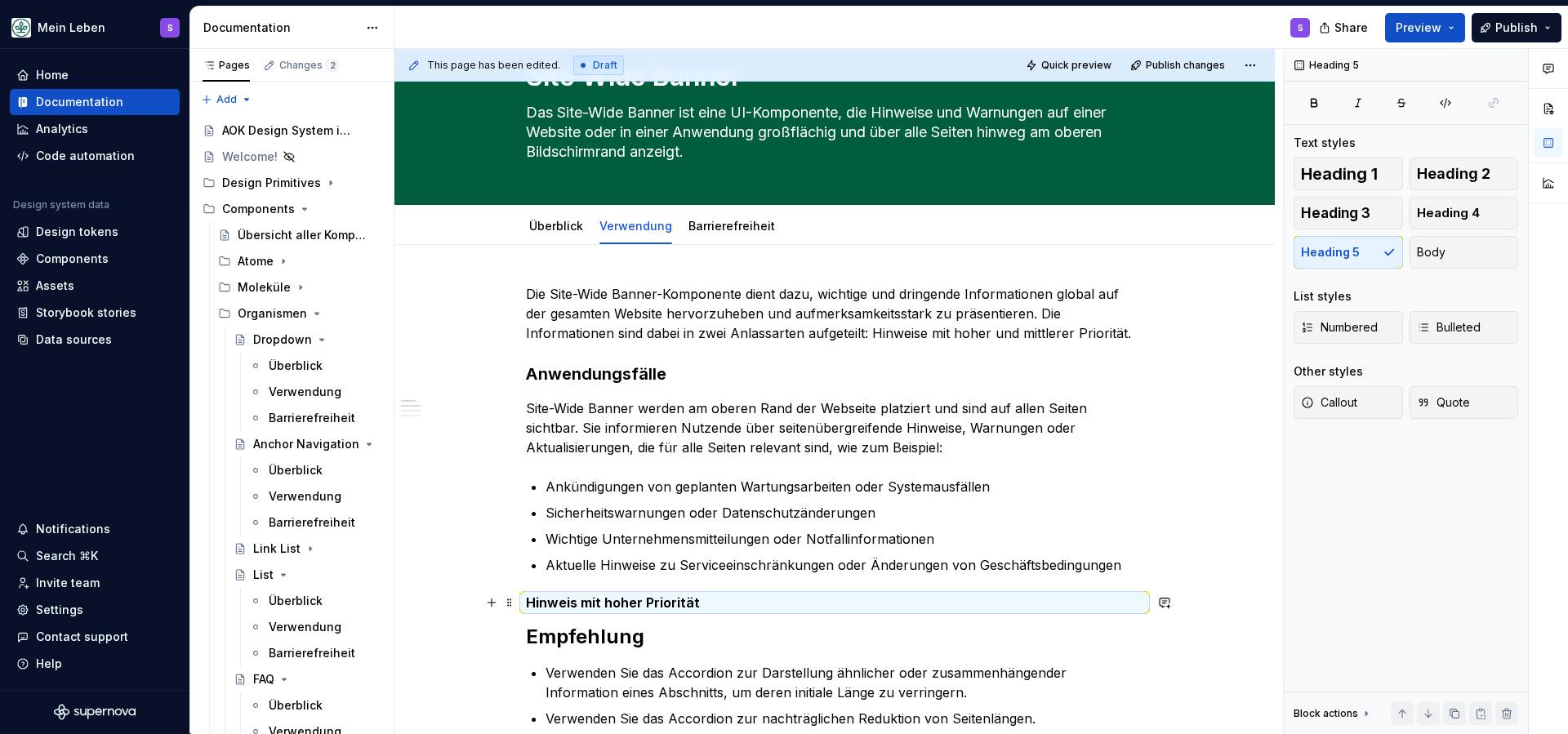
click at [728, 606] on h5 "Hinweis mit hoher Priorität" at bounding box center [834, 601] width 618 height 16
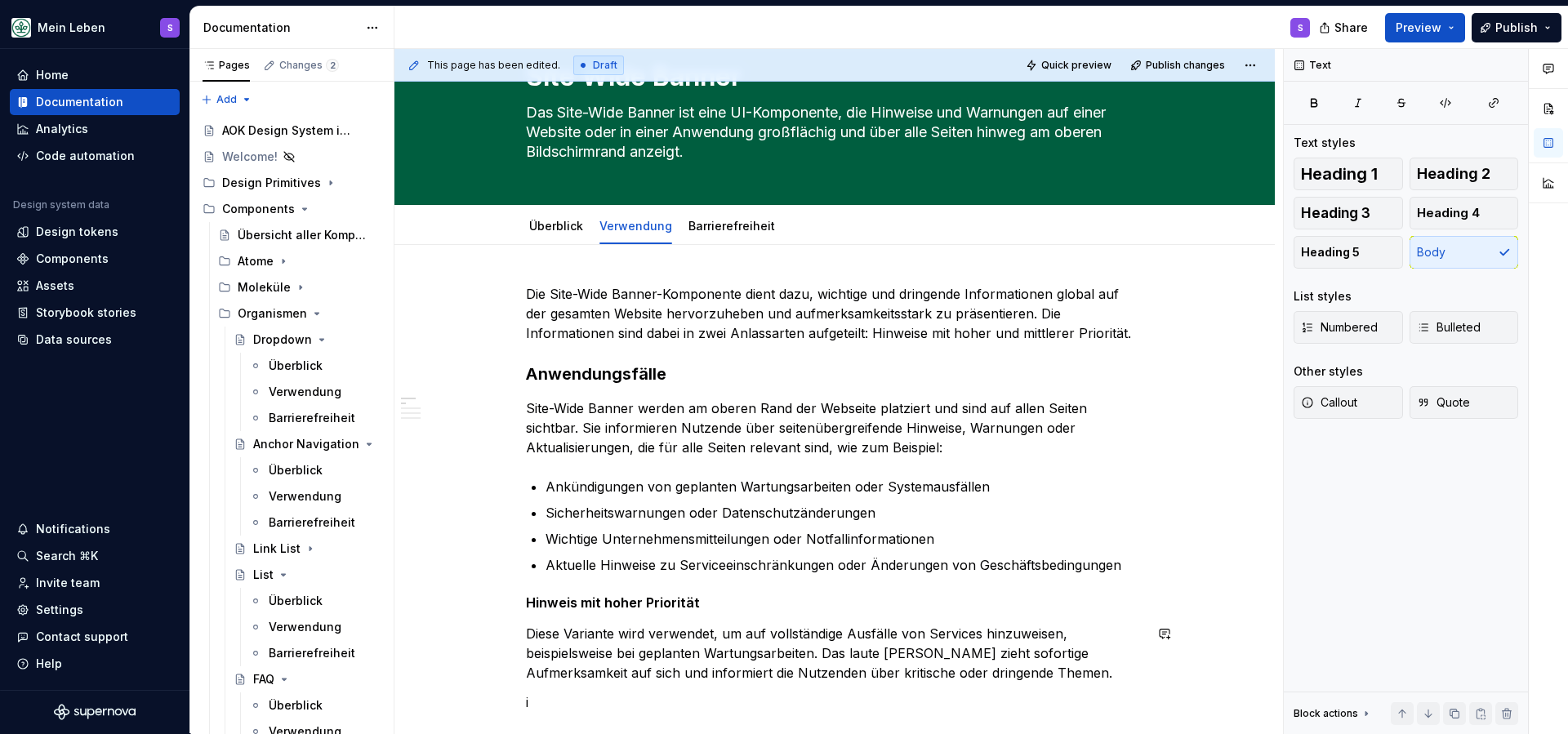
scroll to position [134, 0]
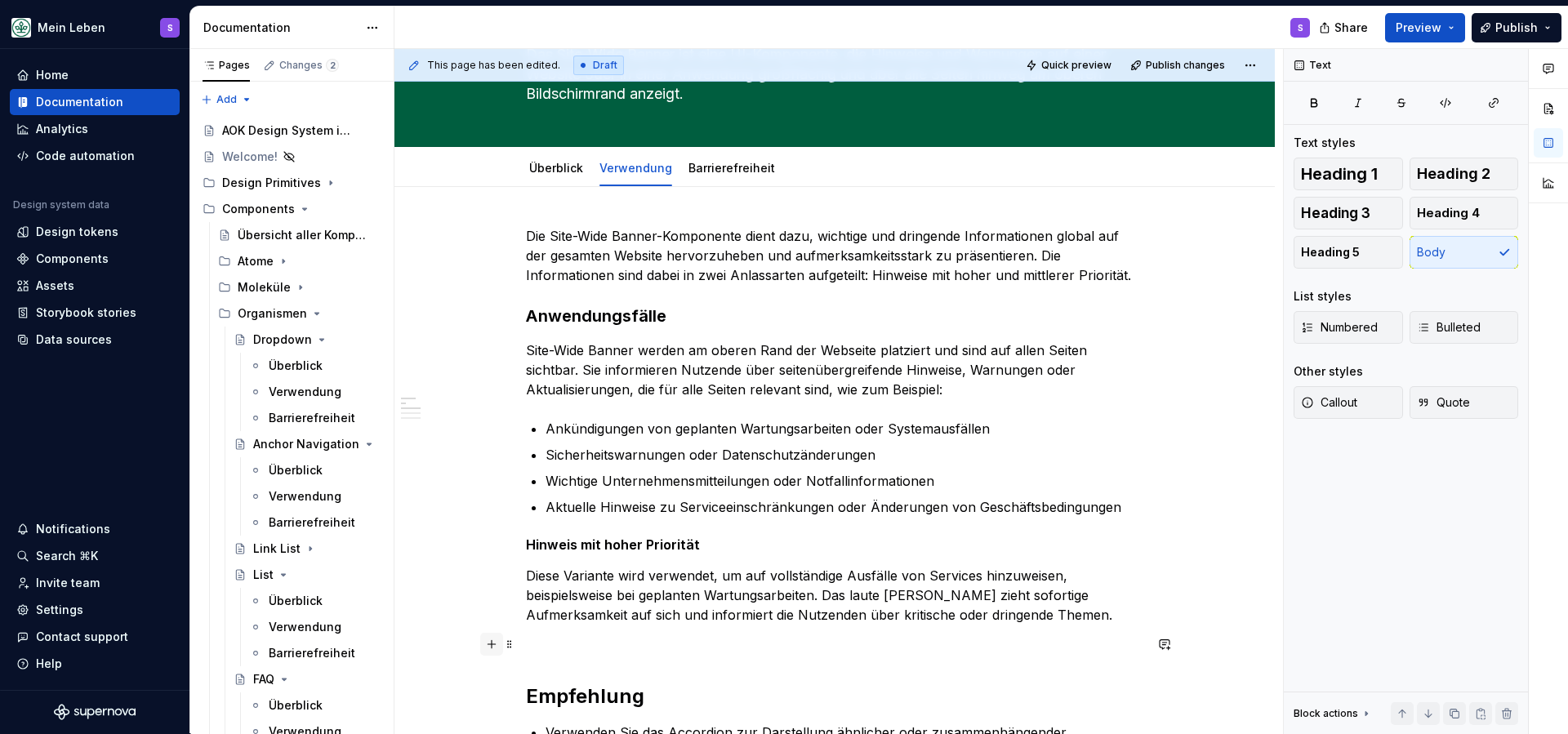
click at [496, 650] on button "button" at bounding box center [492, 644] width 23 height 23
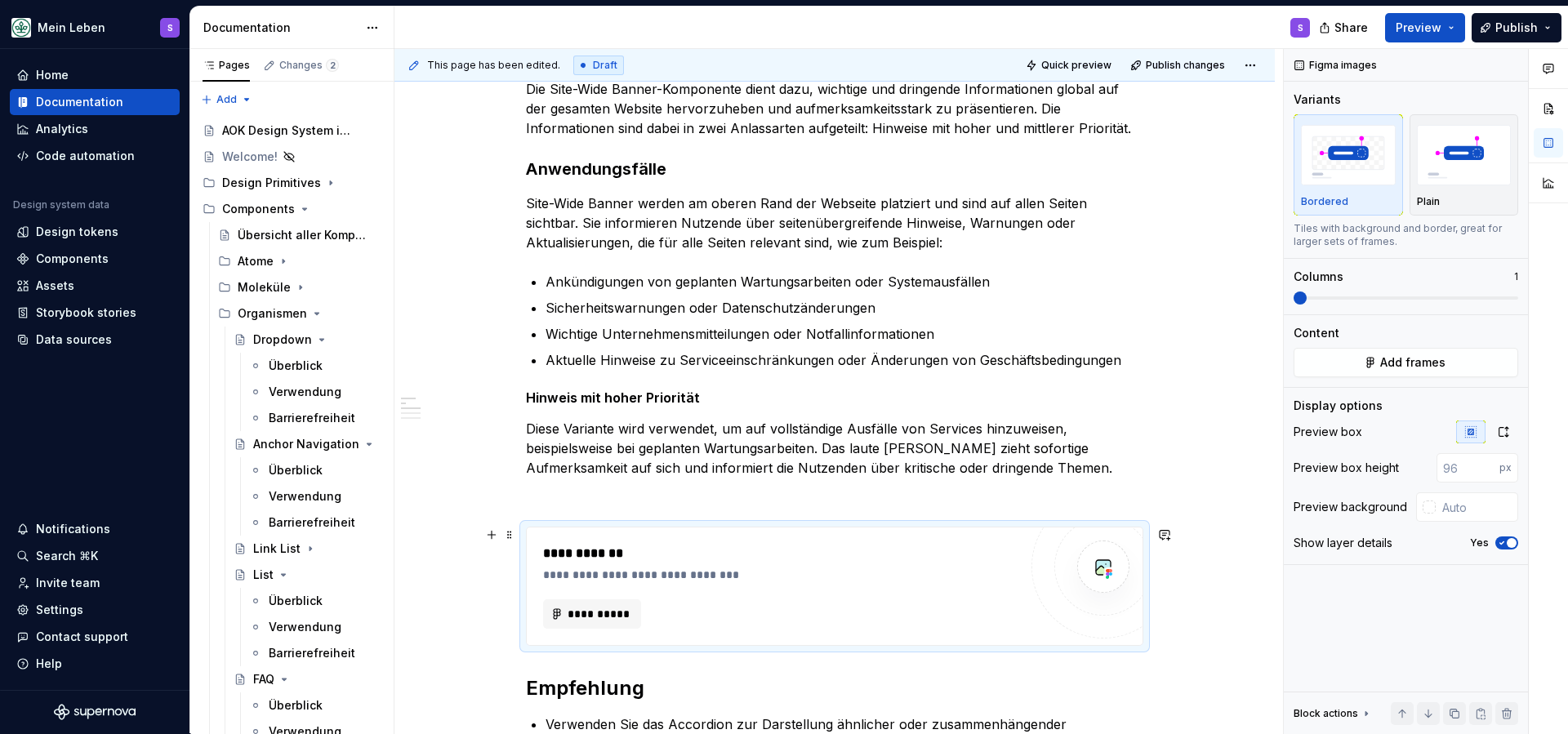
scroll to position [294, 0]
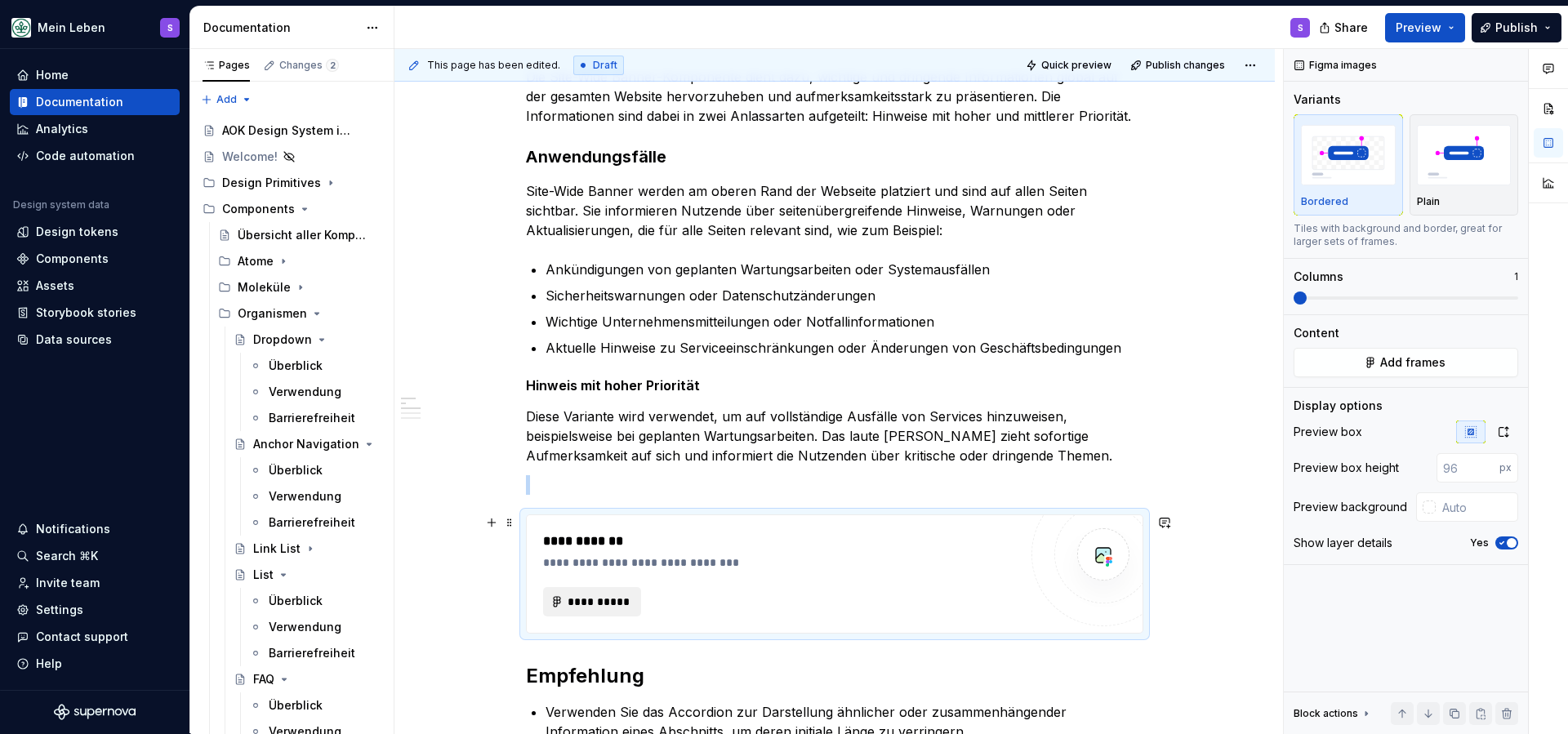
click at [611, 606] on span "**********" at bounding box center [599, 601] width 64 height 16
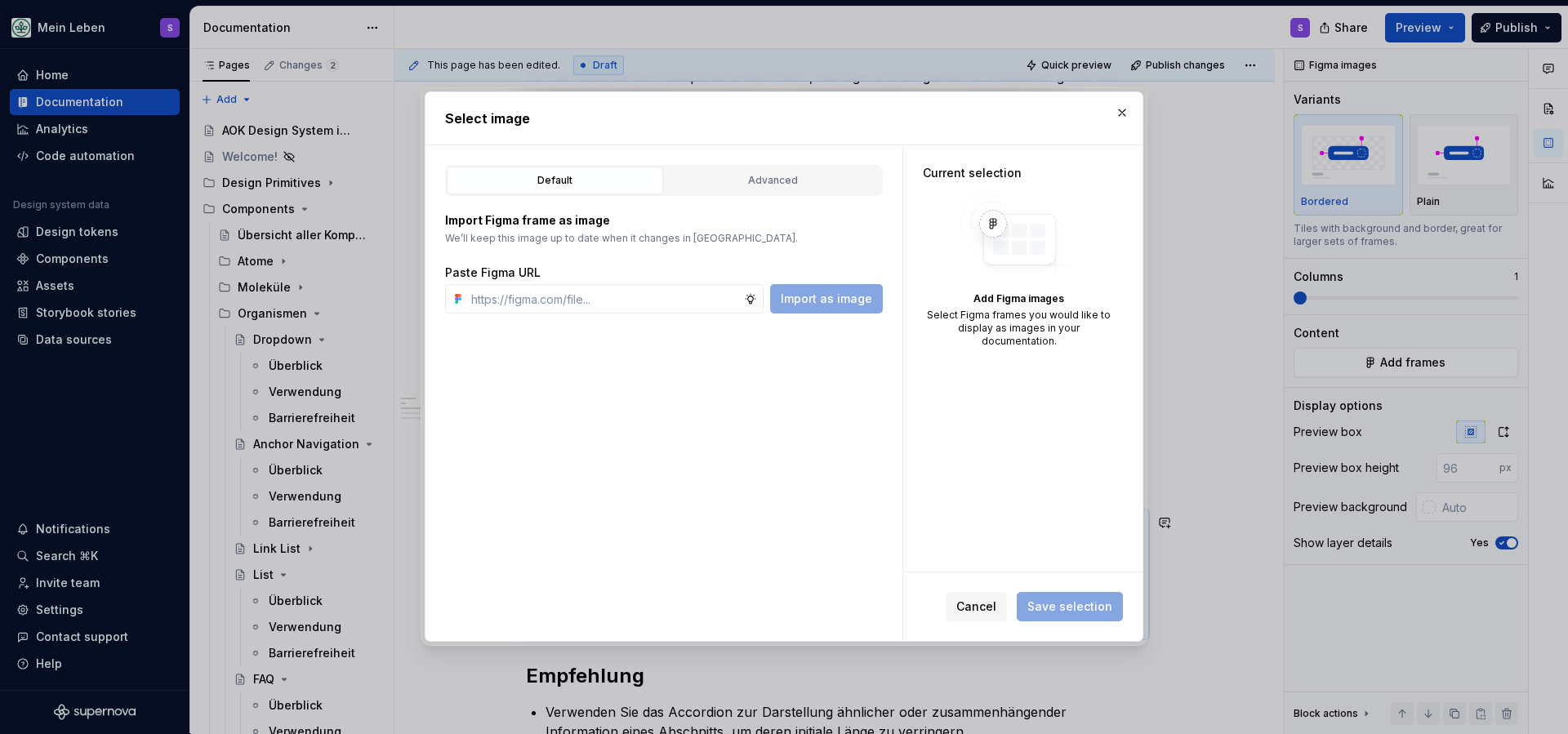
type textarea "*"
type input "[URL][DOMAIN_NAME]"
click at [829, 295] on span "Import as image" at bounding box center [826, 298] width 91 height 16
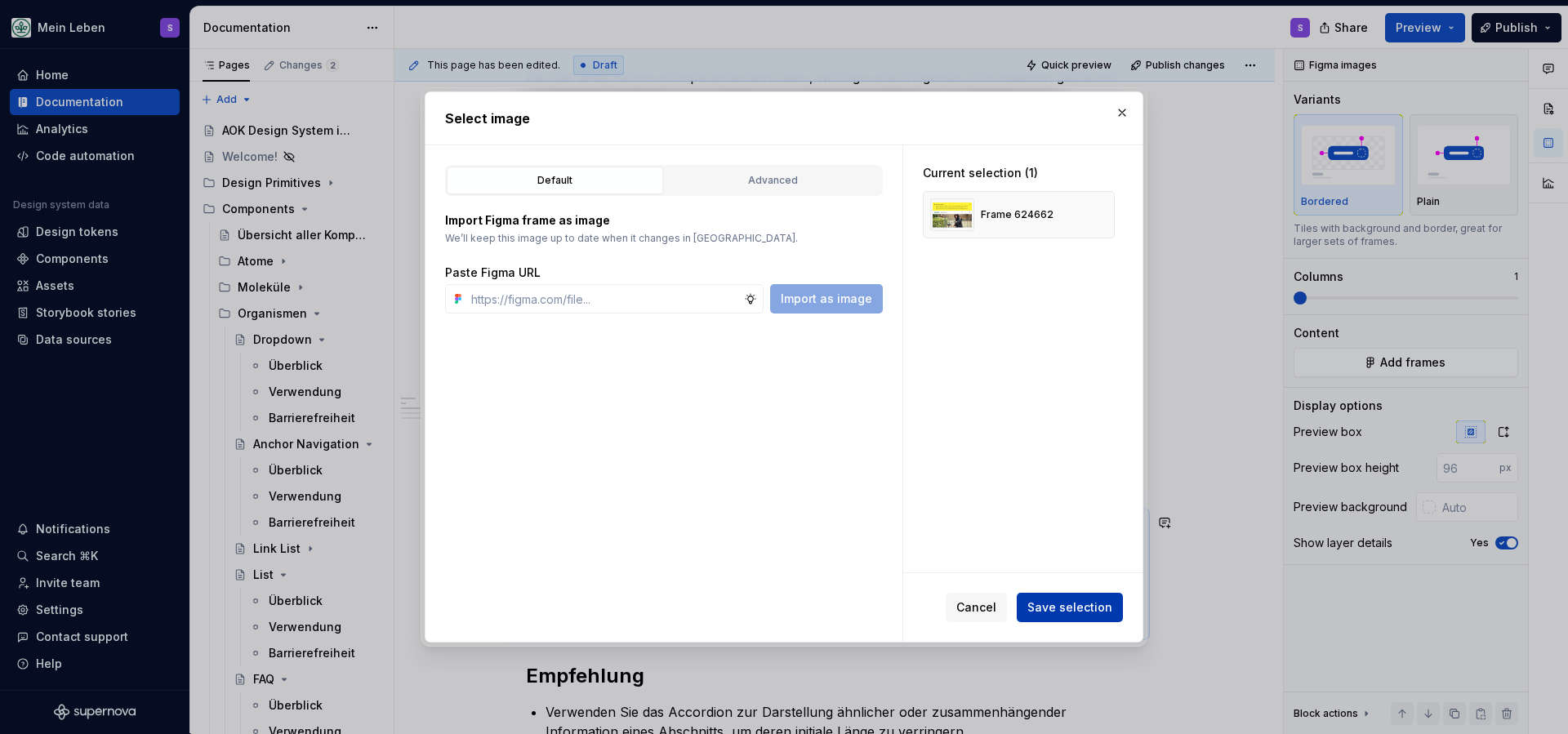
click at [1097, 613] on span "Save selection" at bounding box center [1070, 607] width 85 height 16
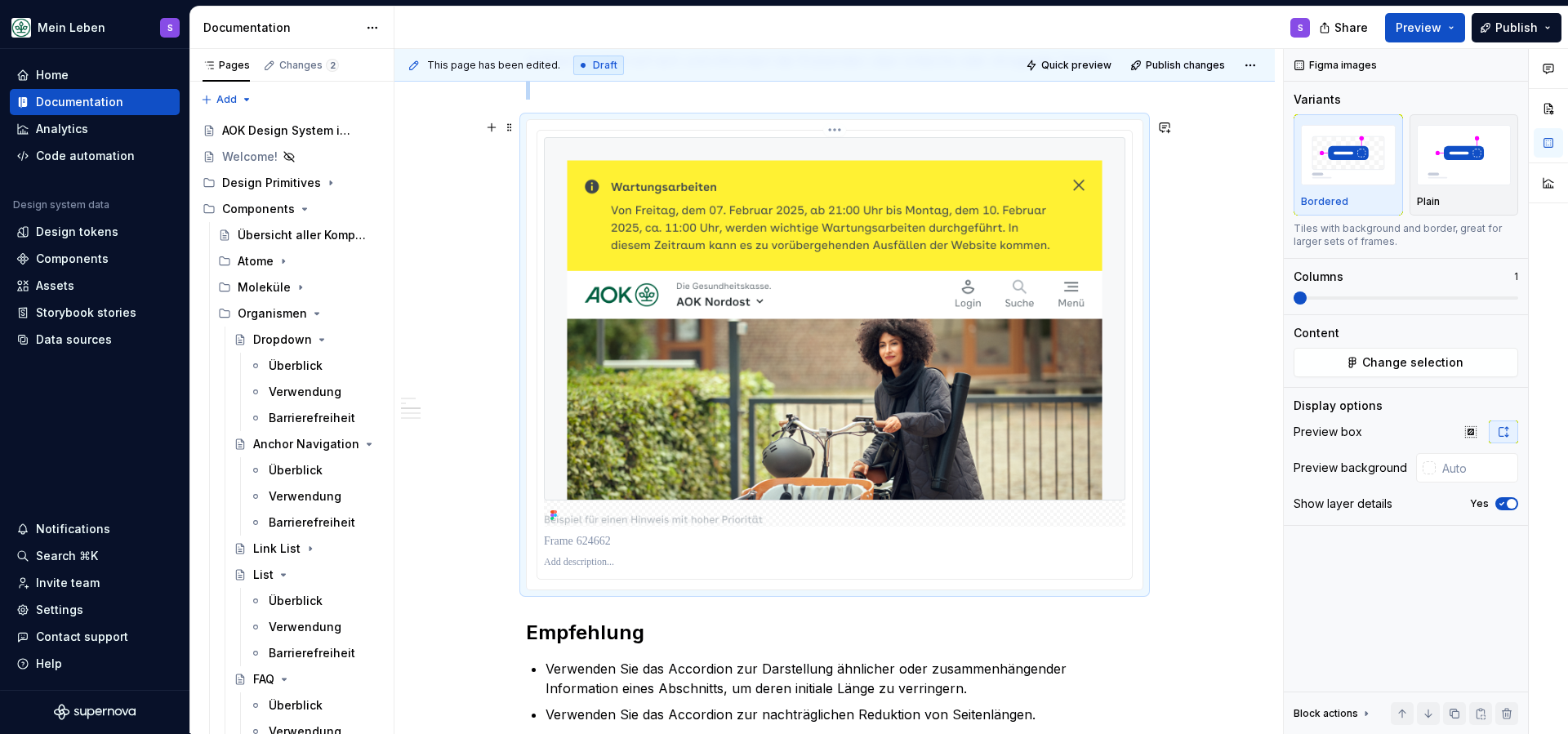
scroll to position [725, 0]
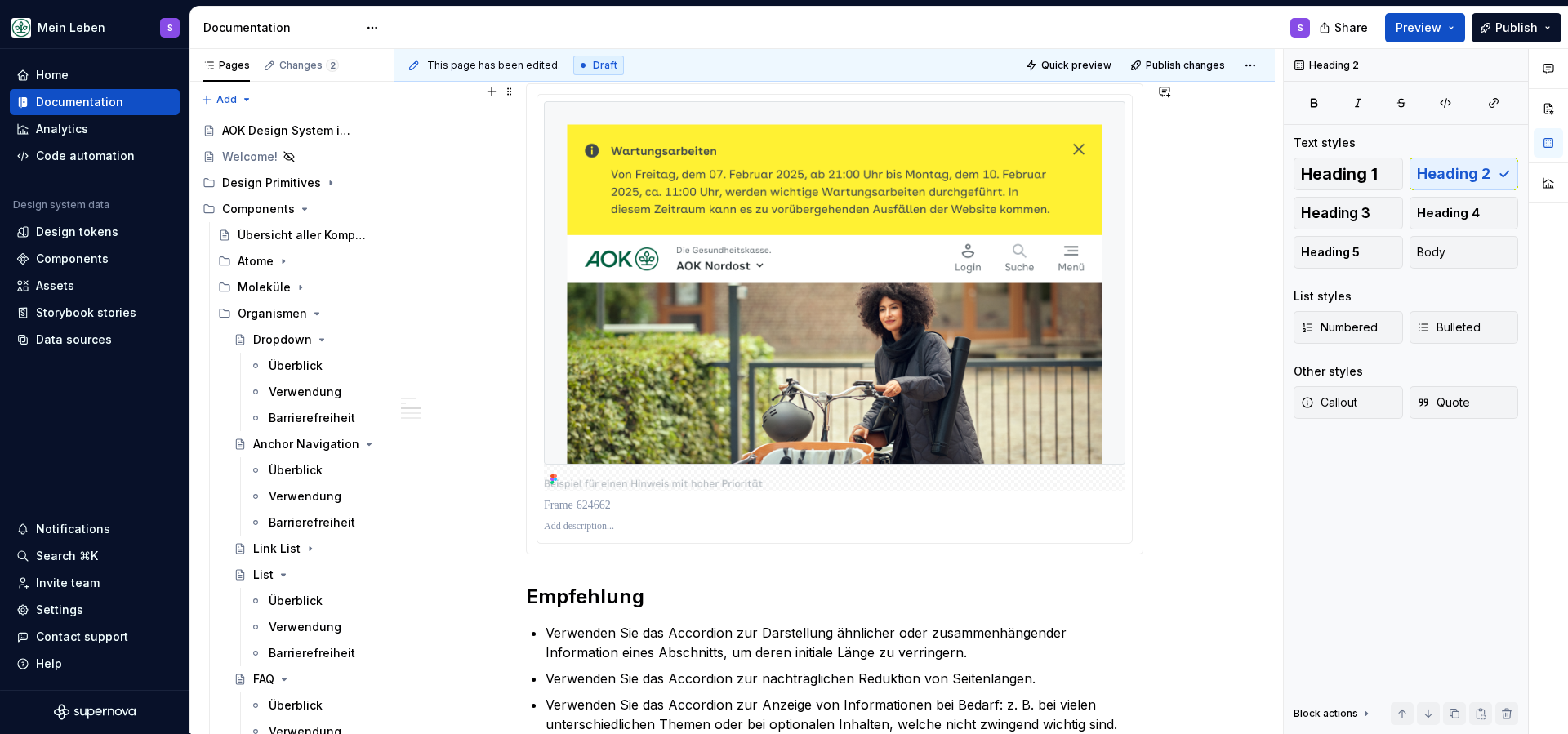
click at [1167, 526] on div "This page has been edited. Draft Quick preview Publish changes Site Wide Banner…" at bounding box center [839, 391] width 888 height 685
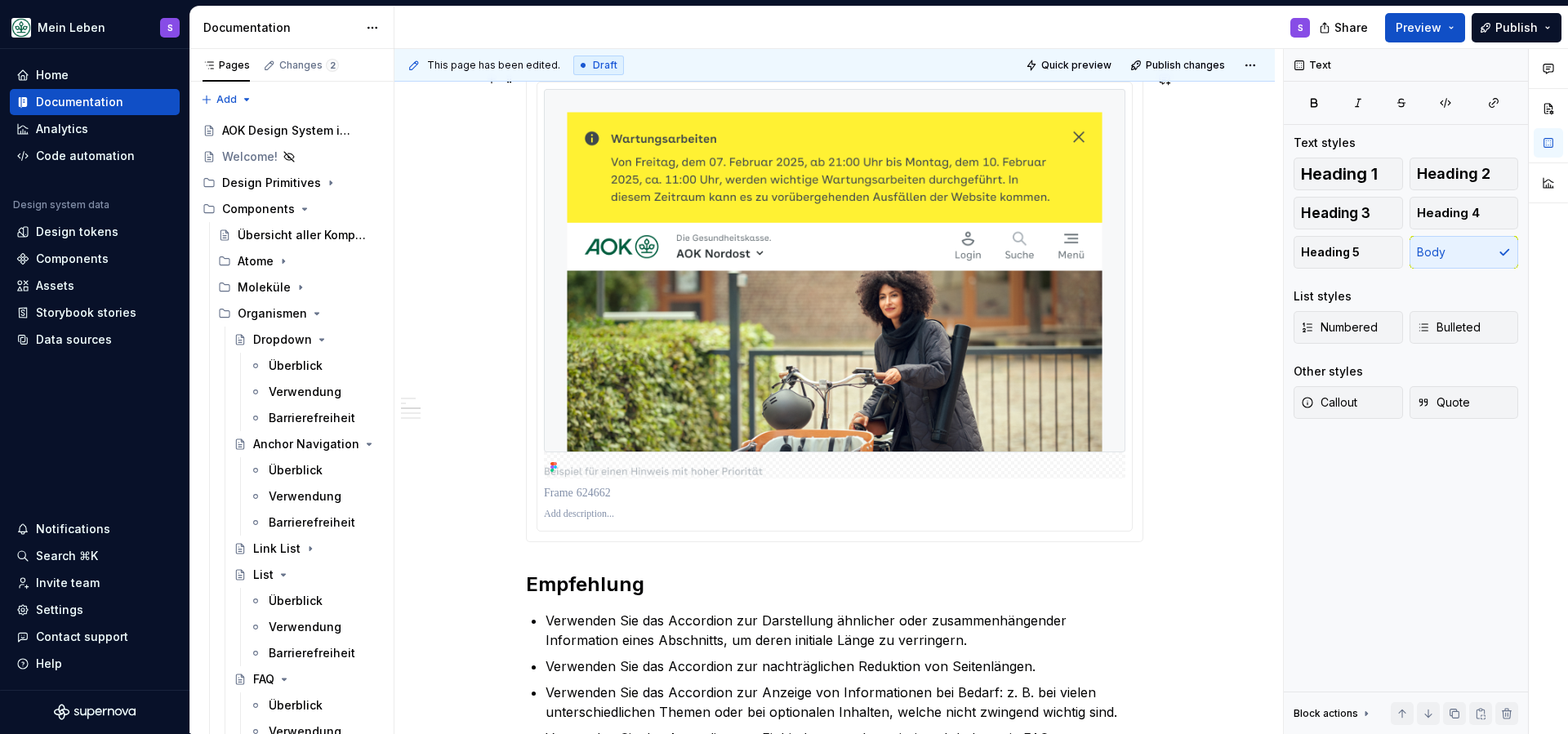
scroll to position [771, 0]
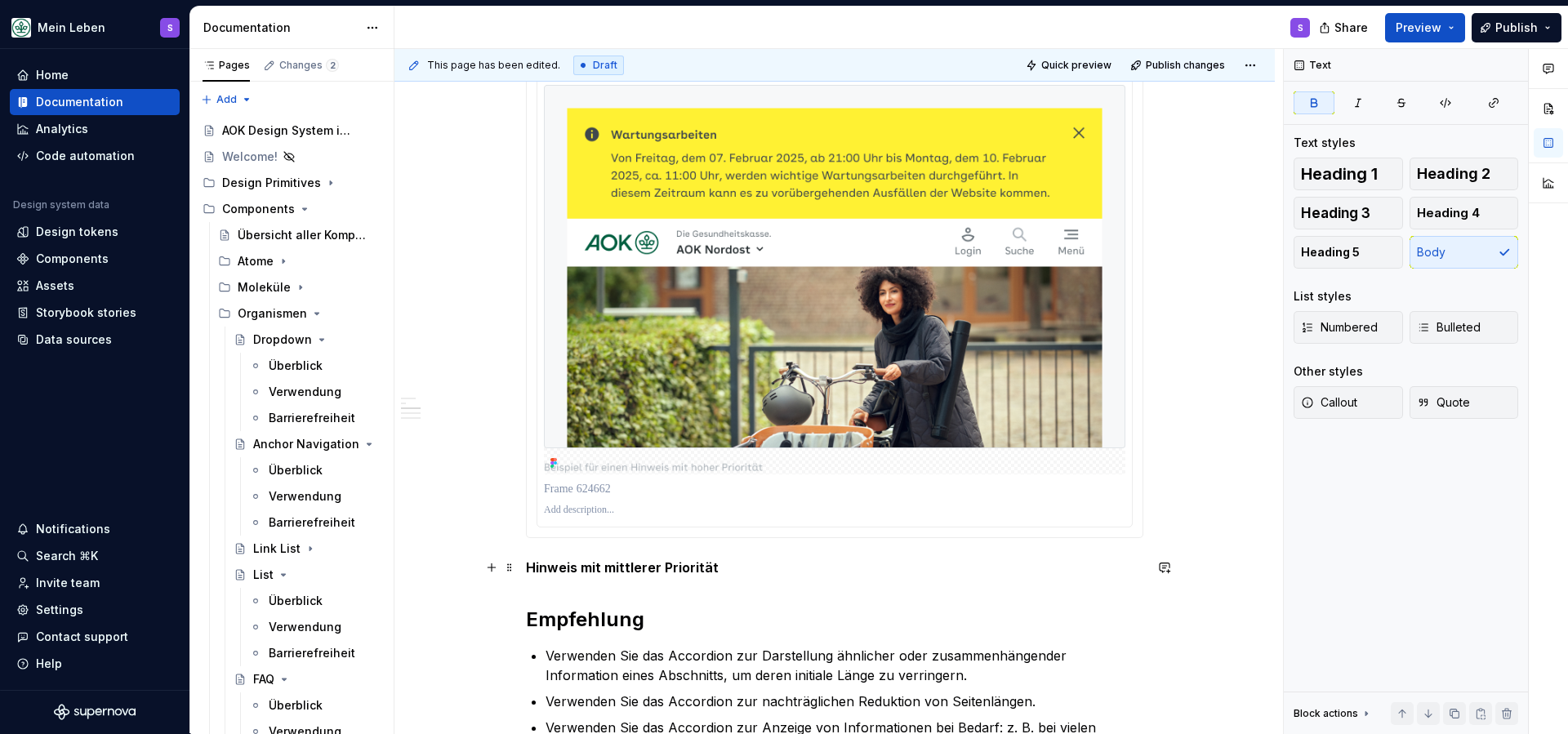
click at [651, 566] on strong "Hinweis mit mittlerer Priorität" at bounding box center [621, 567] width 193 height 16
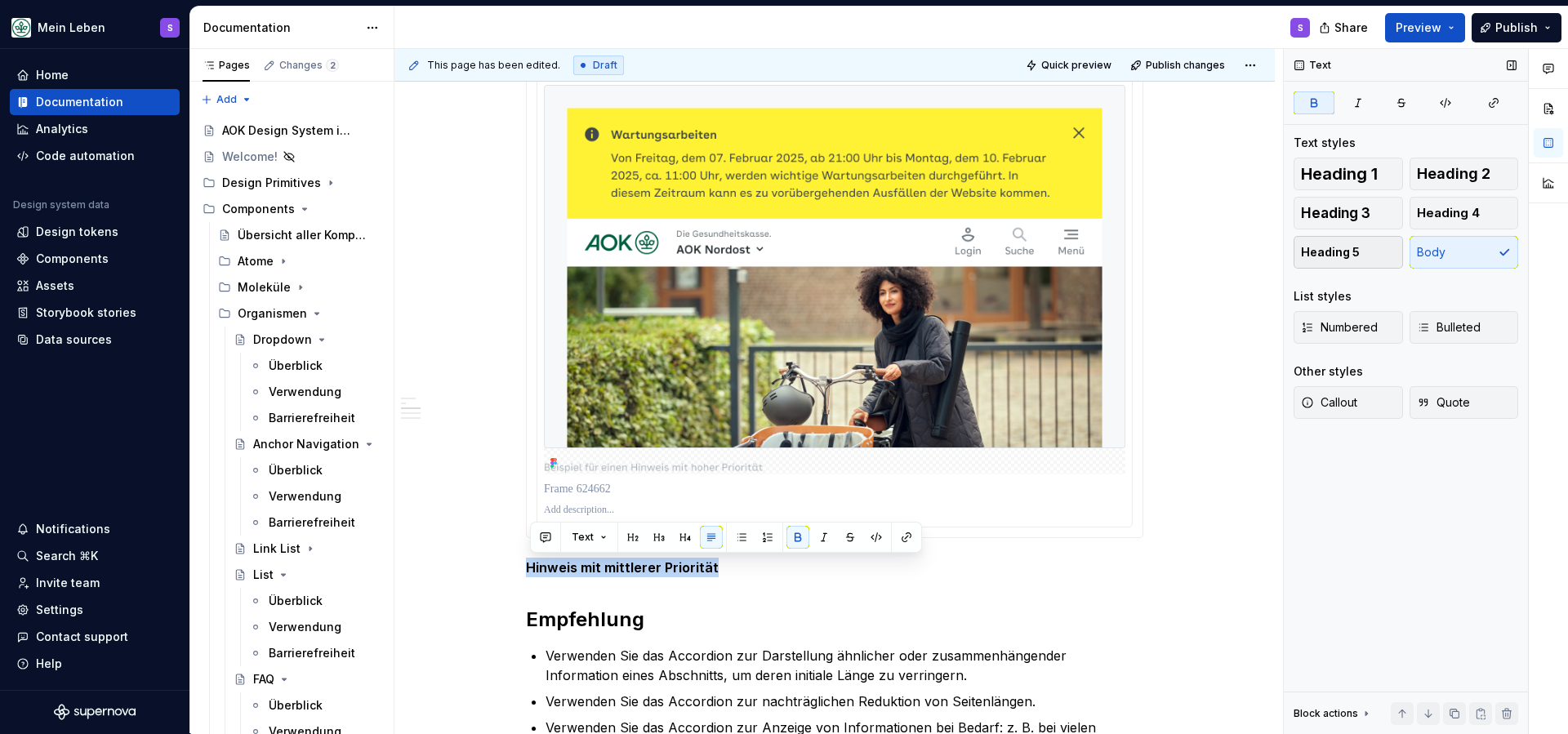
click at [1348, 248] on span "Heading 5" at bounding box center [1330, 252] width 59 height 16
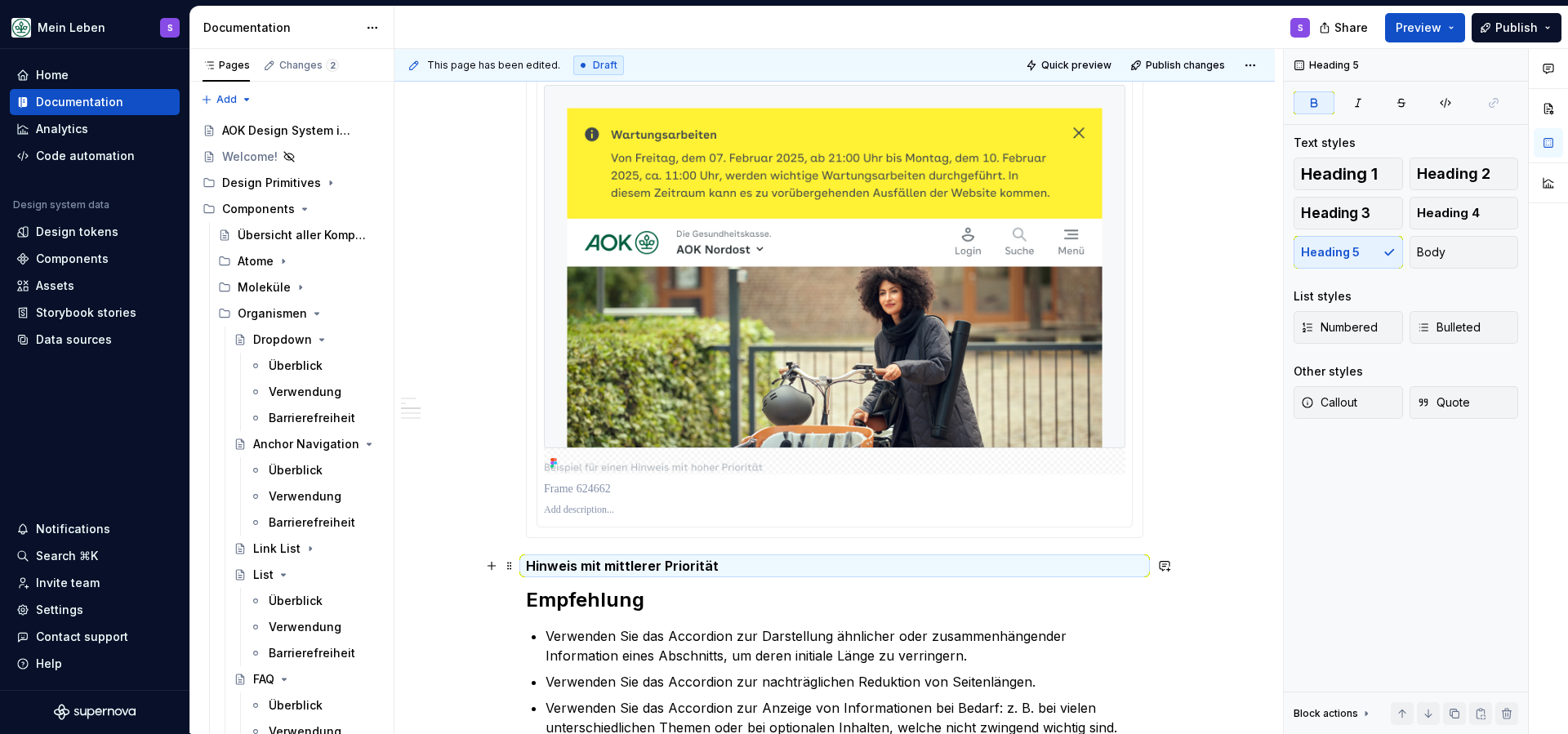
click at [749, 570] on h5 "Hinweis mit mittlerer Priorität" at bounding box center [834, 565] width 618 height 16
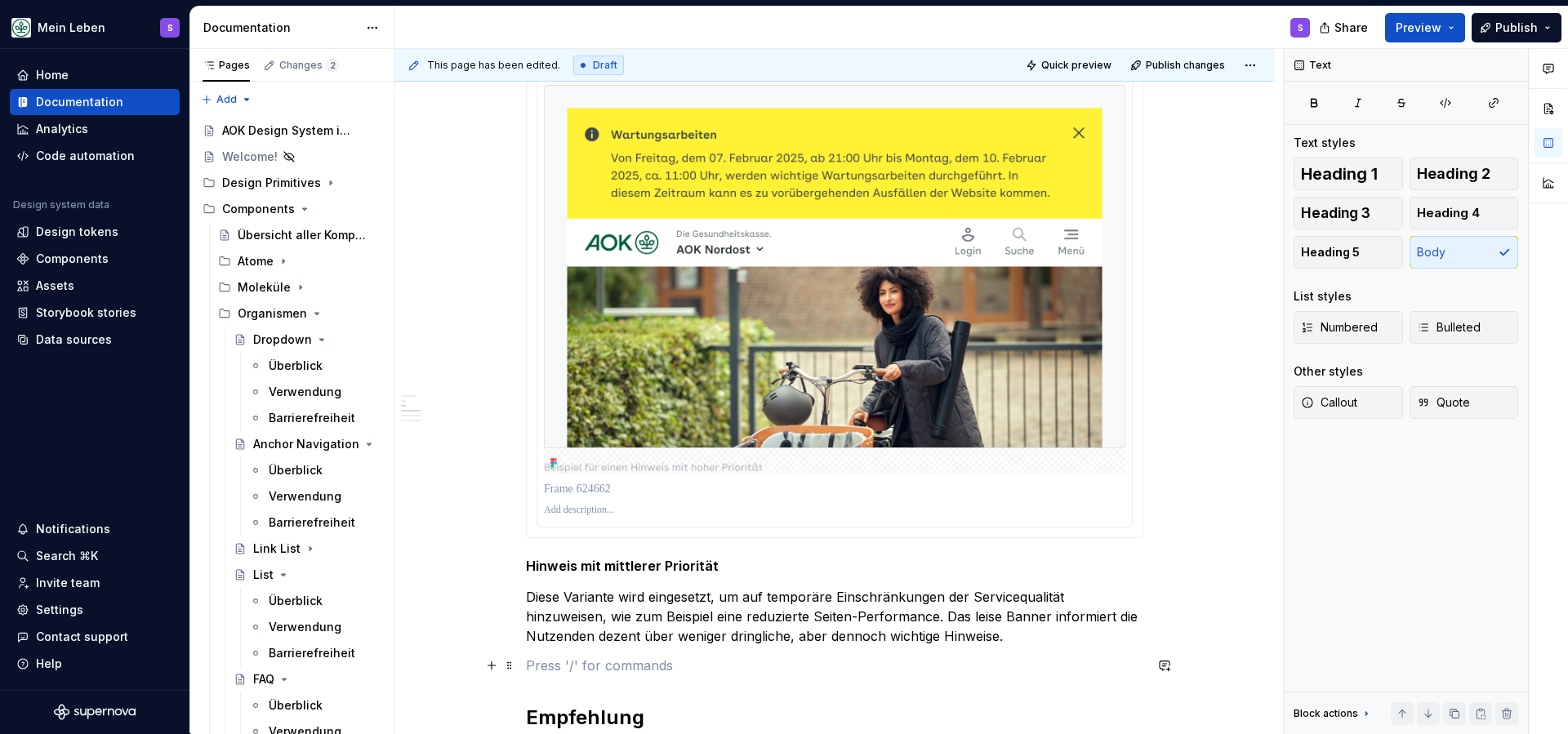
click at [494, 669] on button "button" at bounding box center [492, 665] width 23 height 23
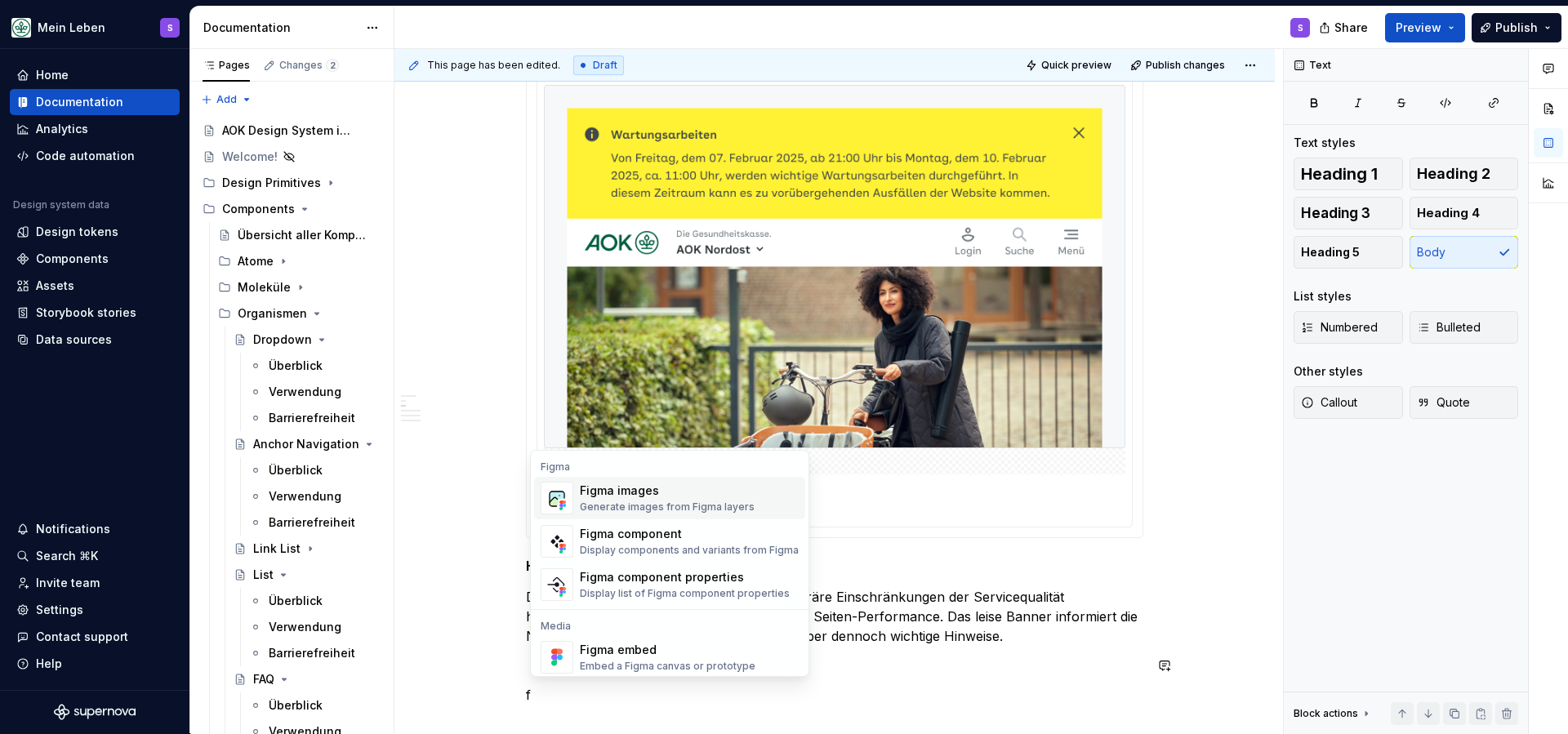
scroll to position [822, 0]
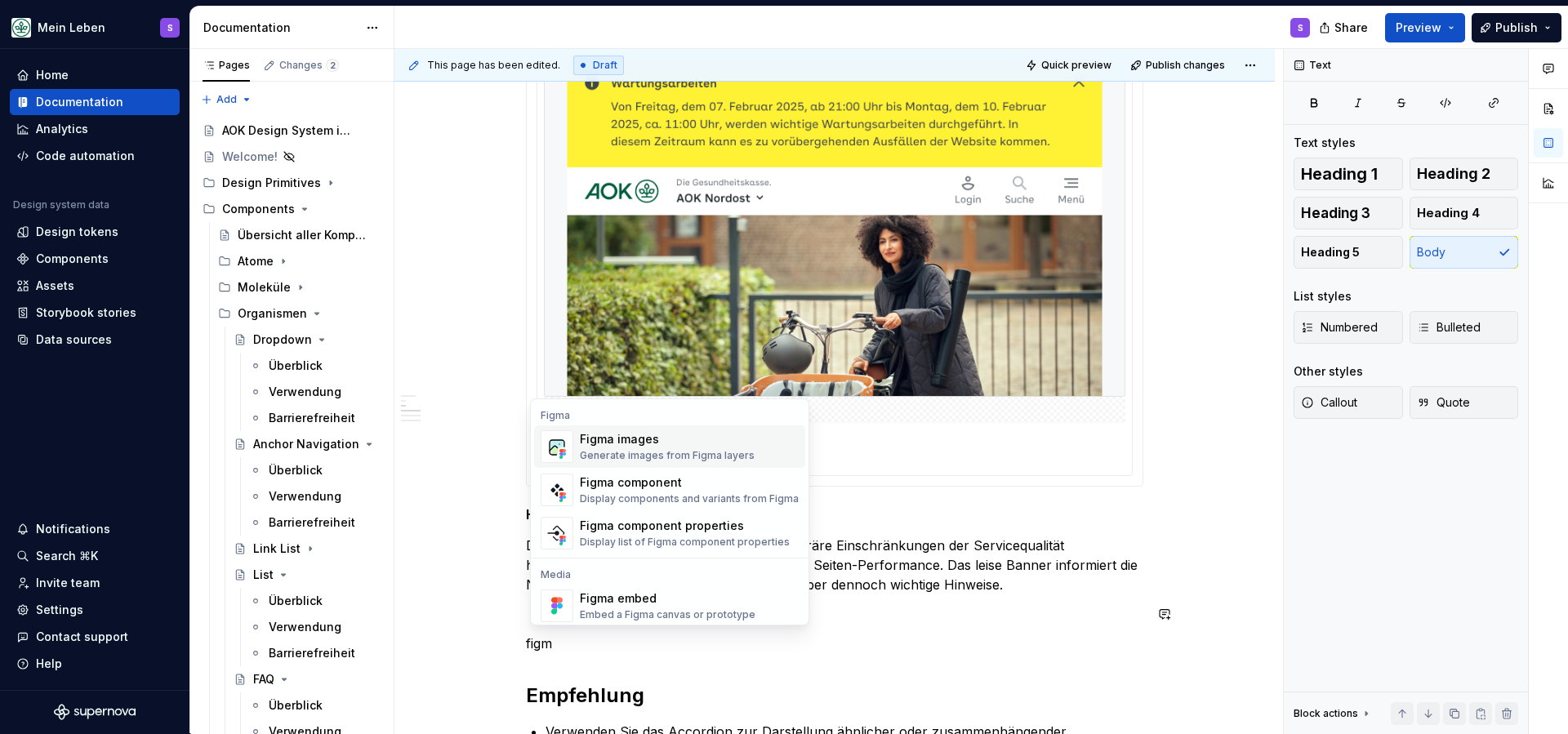
click at [597, 440] on div "Figma images" at bounding box center [667, 439] width 175 height 16
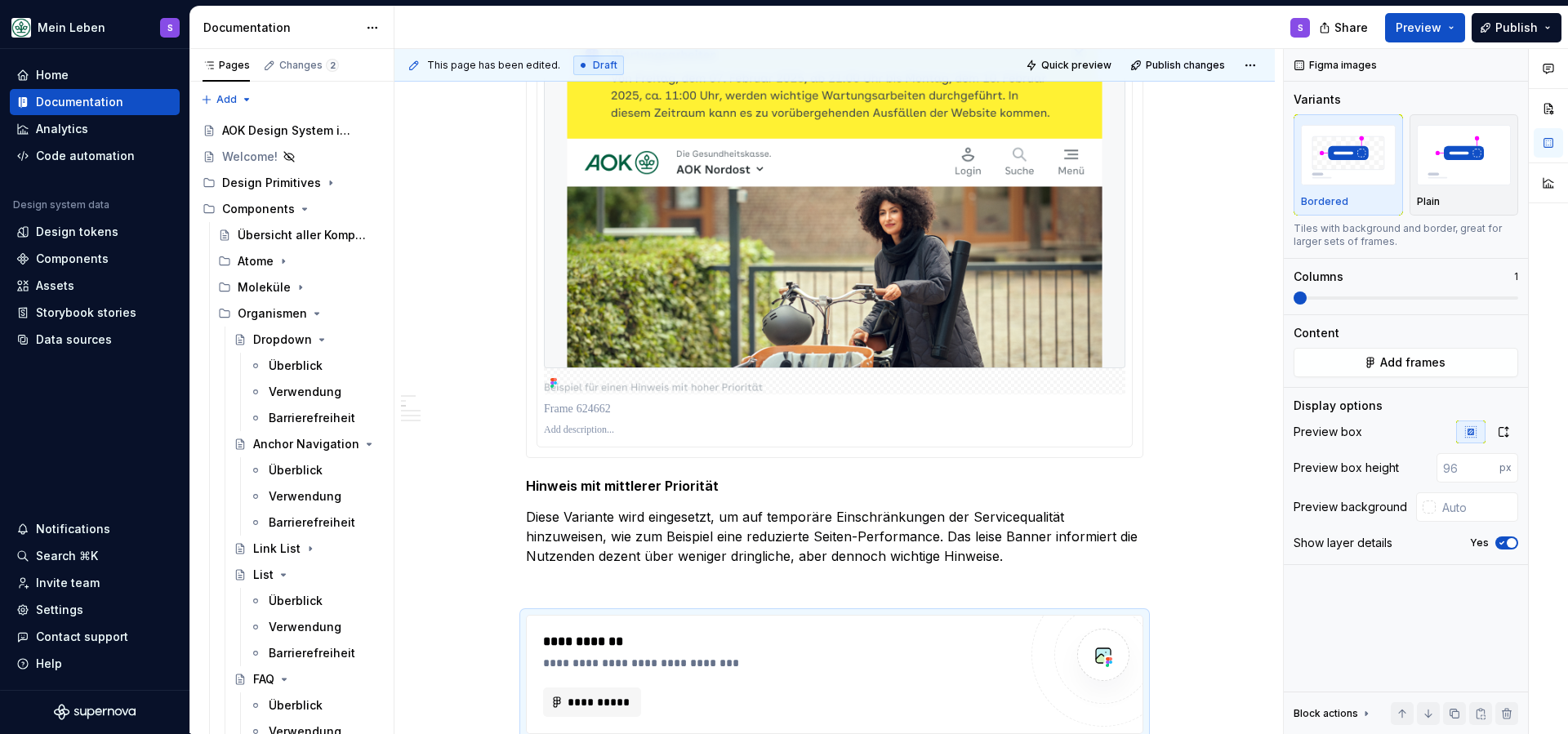
click at [599, 700] on span "**********" at bounding box center [599, 701] width 64 height 16
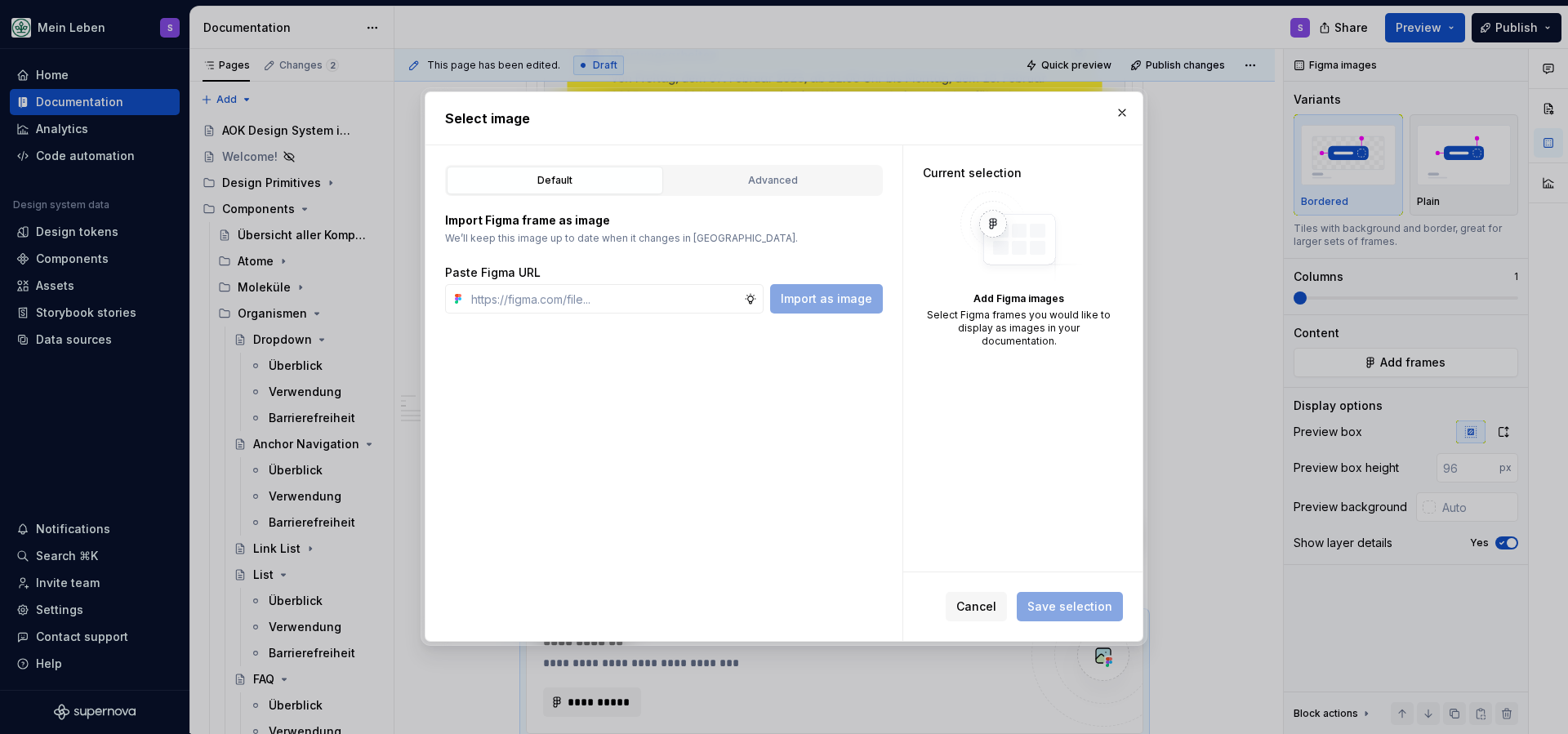
type textarea "*"
type input "[URL][DOMAIN_NAME]"
click at [838, 293] on span "Import as image" at bounding box center [826, 298] width 91 height 16
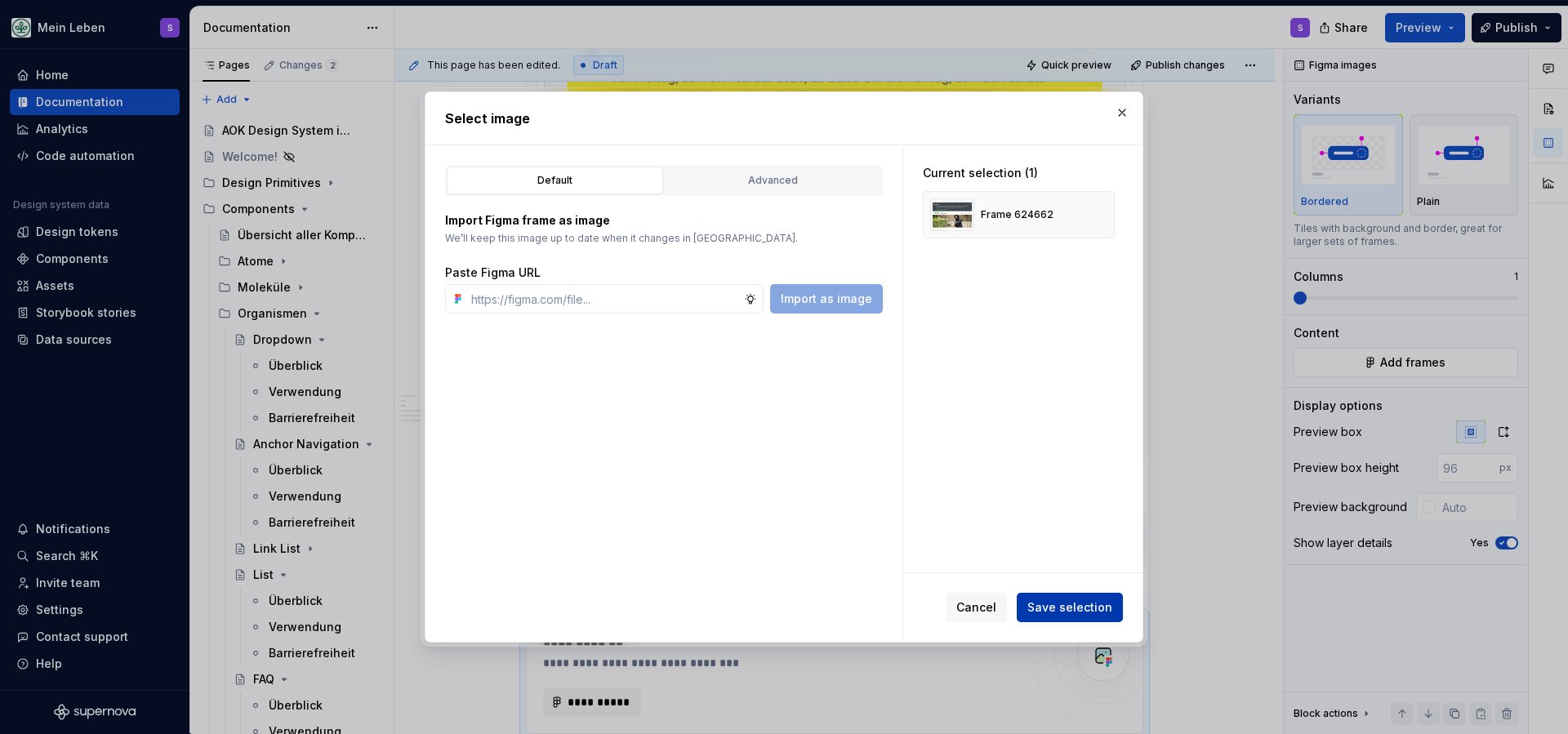
click at [1066, 606] on span "Save selection" at bounding box center [1070, 607] width 85 height 16
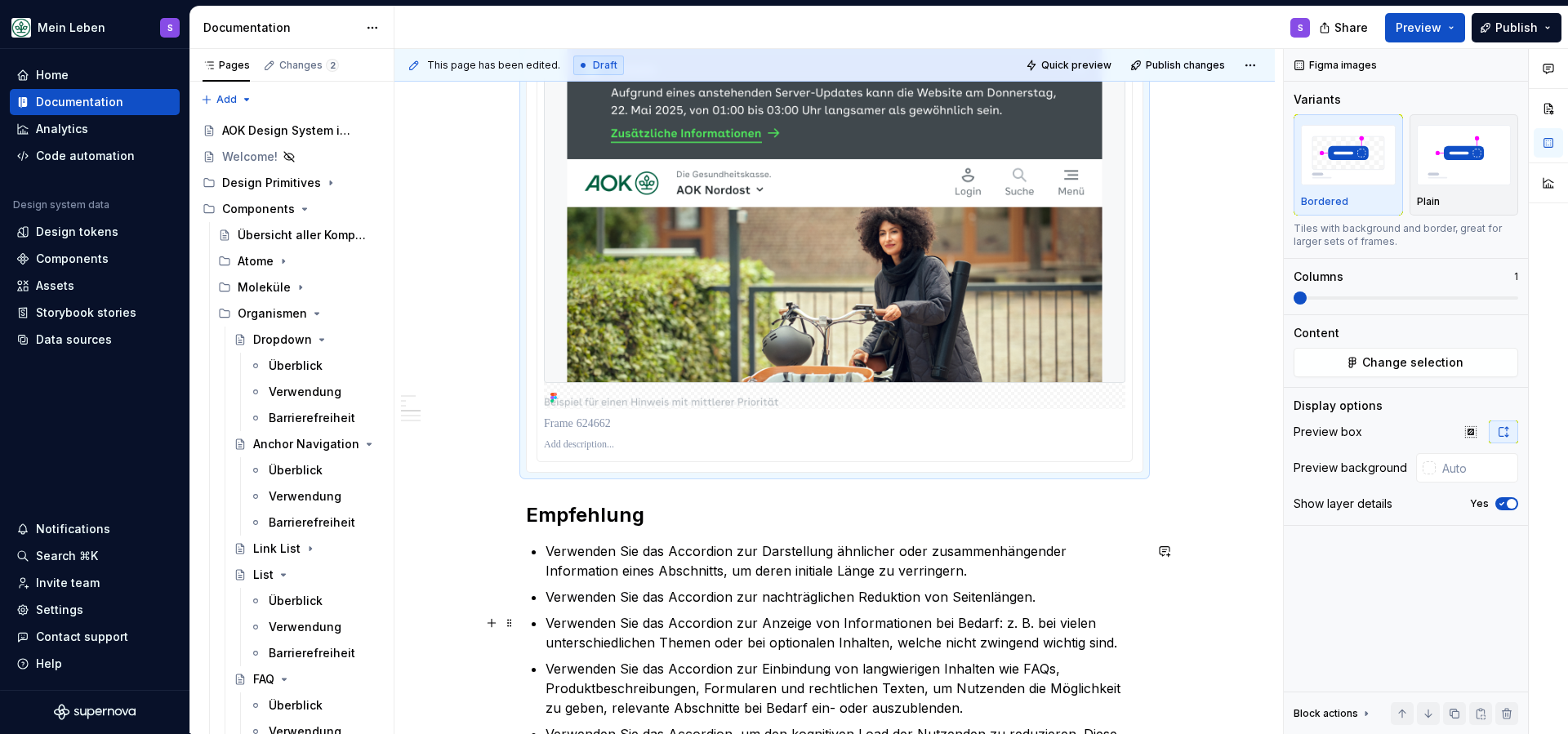
scroll to position [1466, 0]
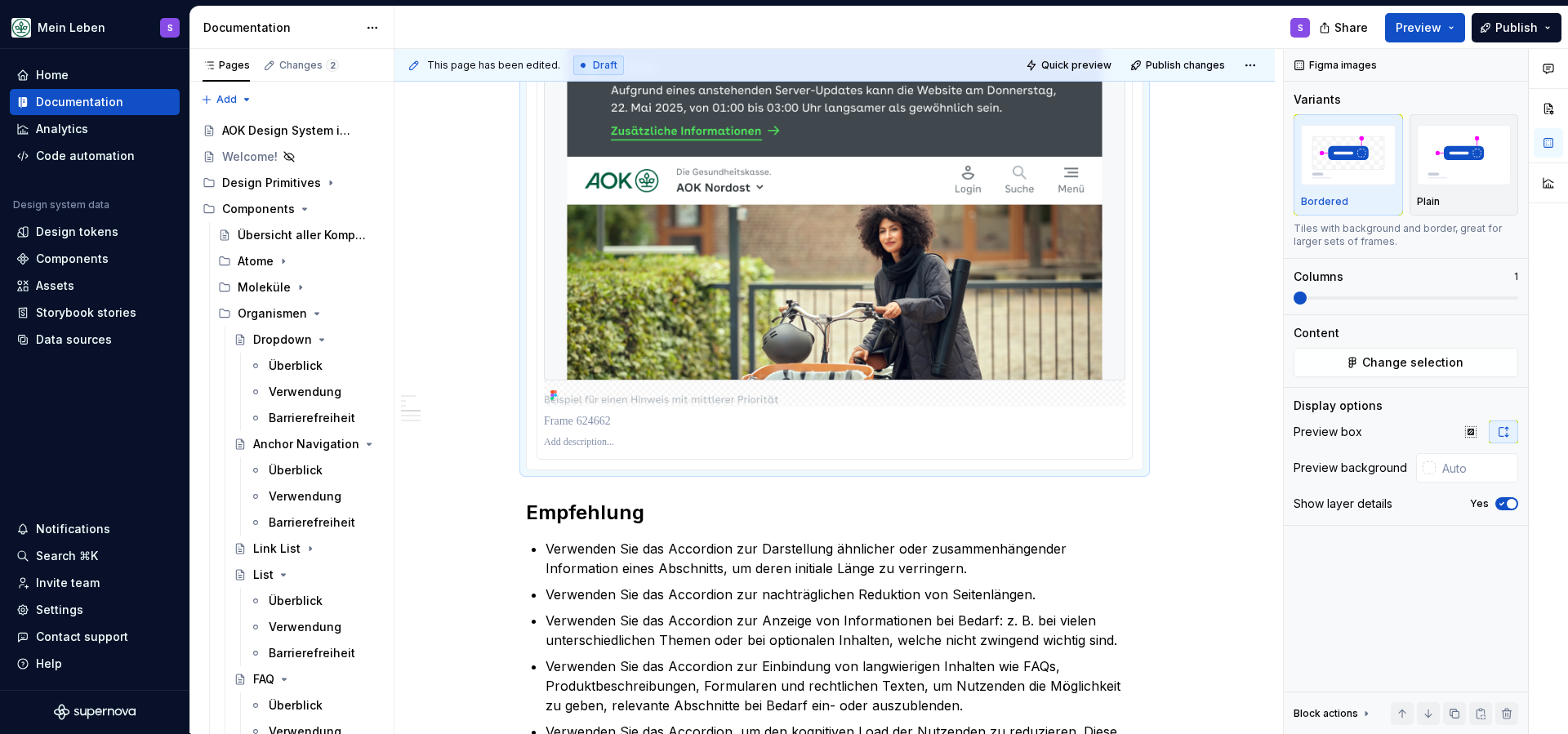
click at [603, 424] on p at bounding box center [835, 421] width 582 height 16
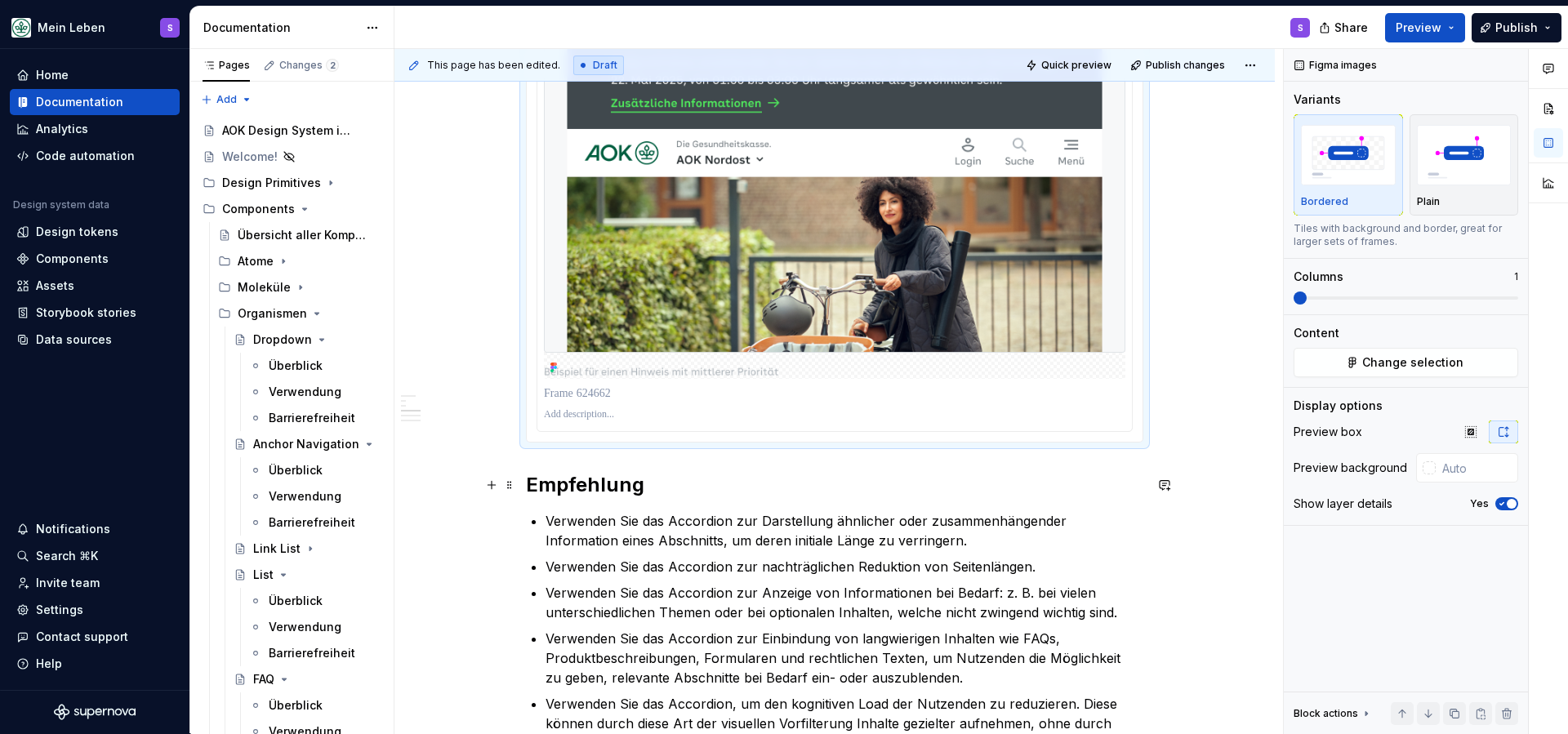
scroll to position [1496, 0]
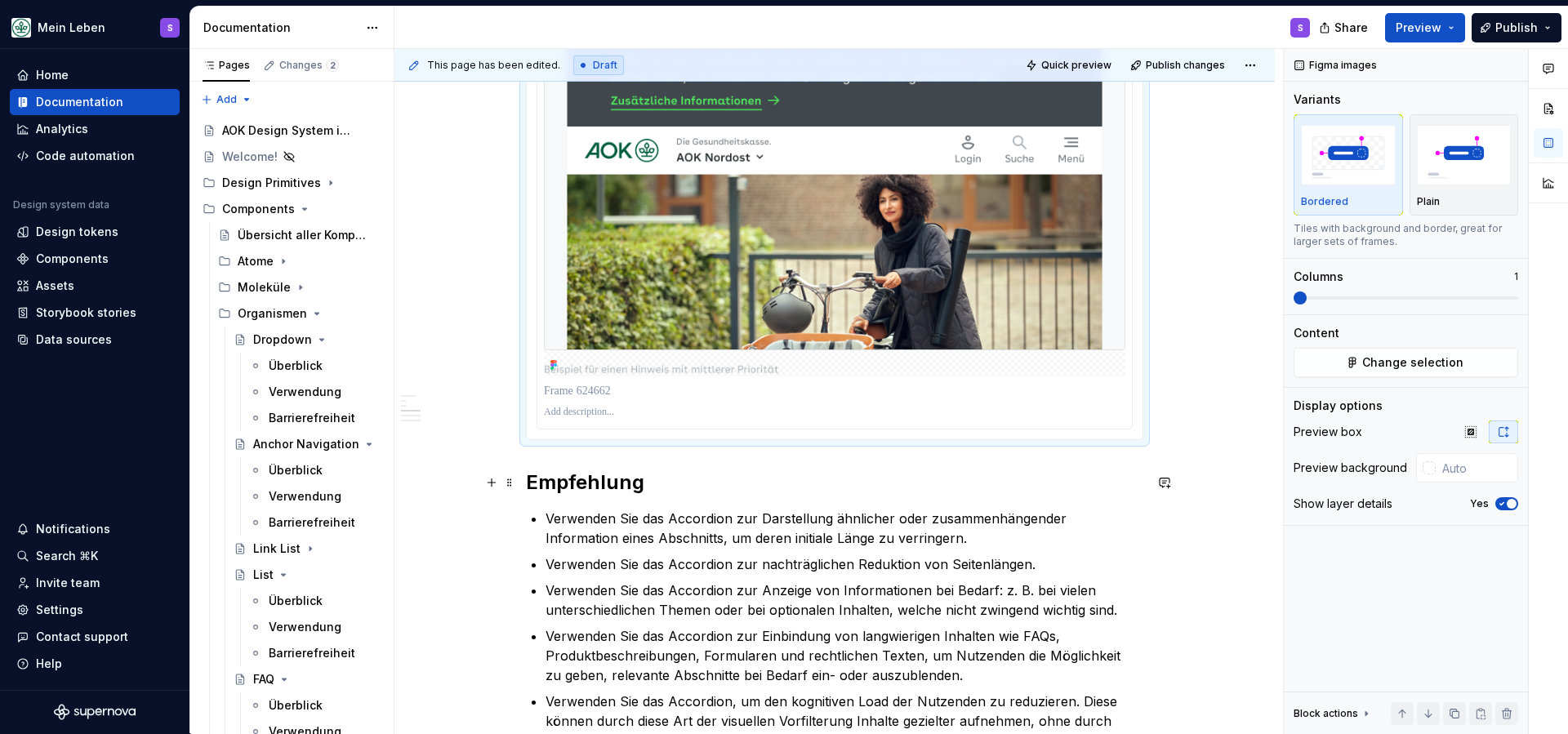
click at [604, 491] on h2 "Empfehlung" at bounding box center [834, 483] width 618 height 26
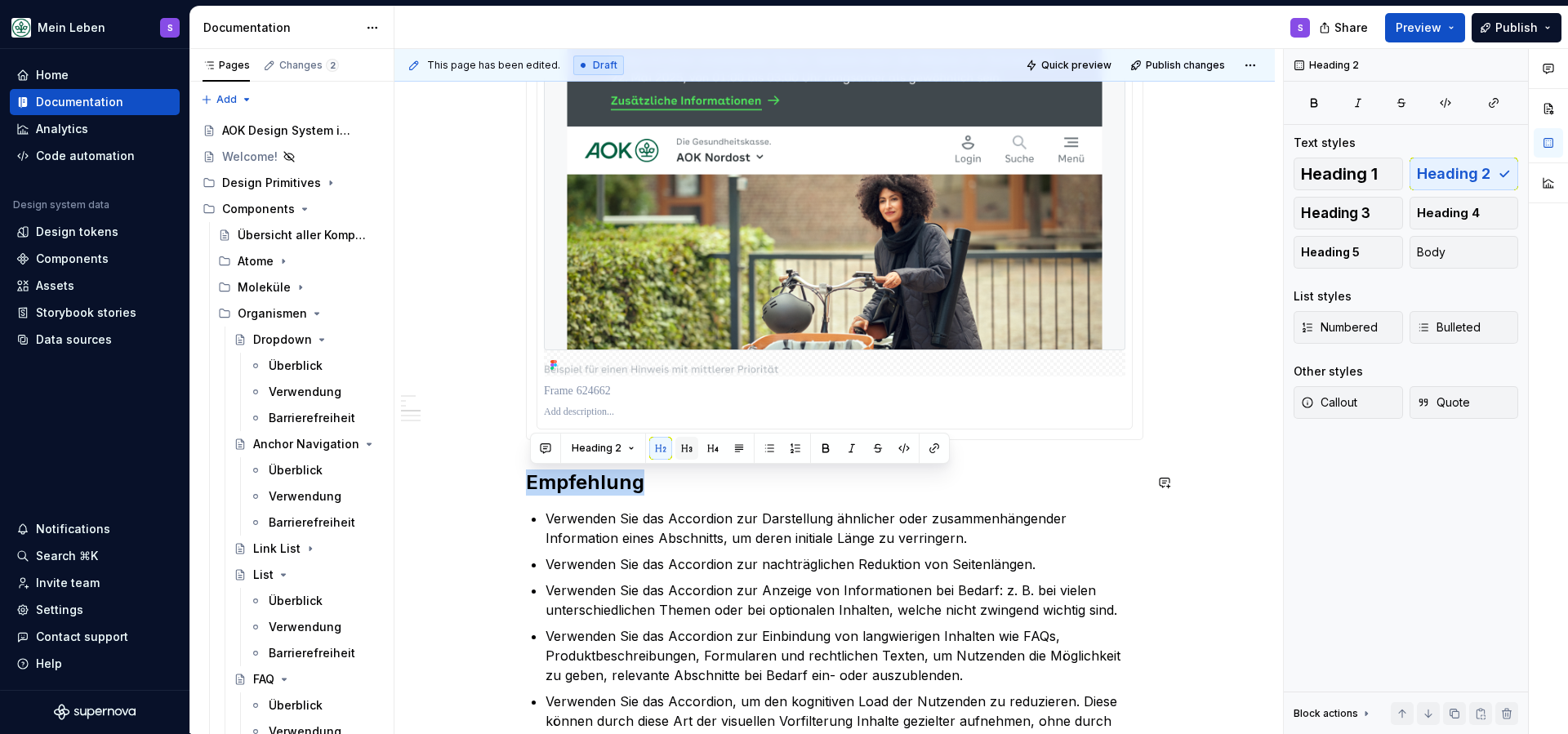
click at [687, 451] on button "button" at bounding box center [686, 448] width 23 height 23
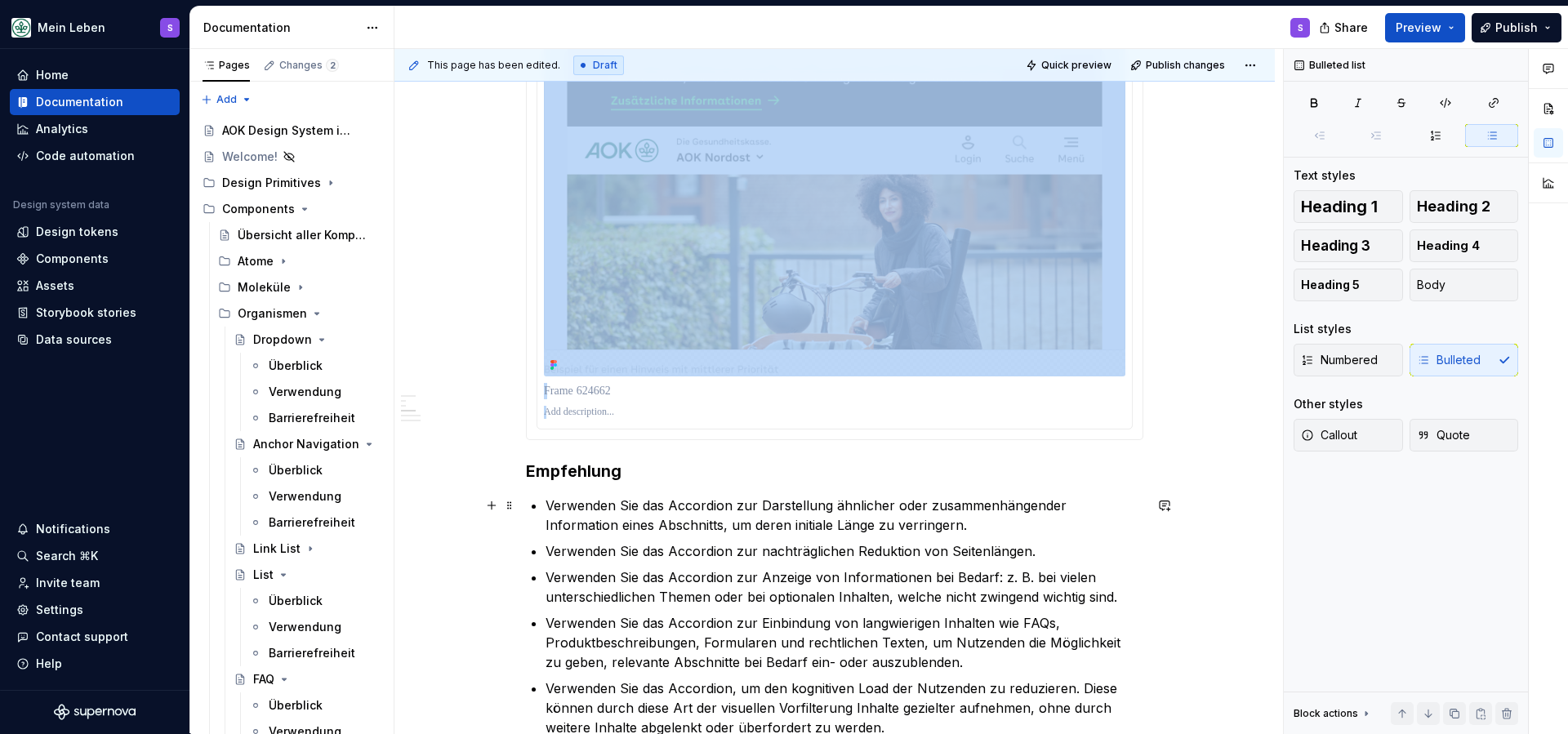
click at [699, 534] on p "Verwenden Sie das Accordion zur Darstellung ähnlicher oder zusammenhängender In…" at bounding box center [844, 515] width 598 height 39
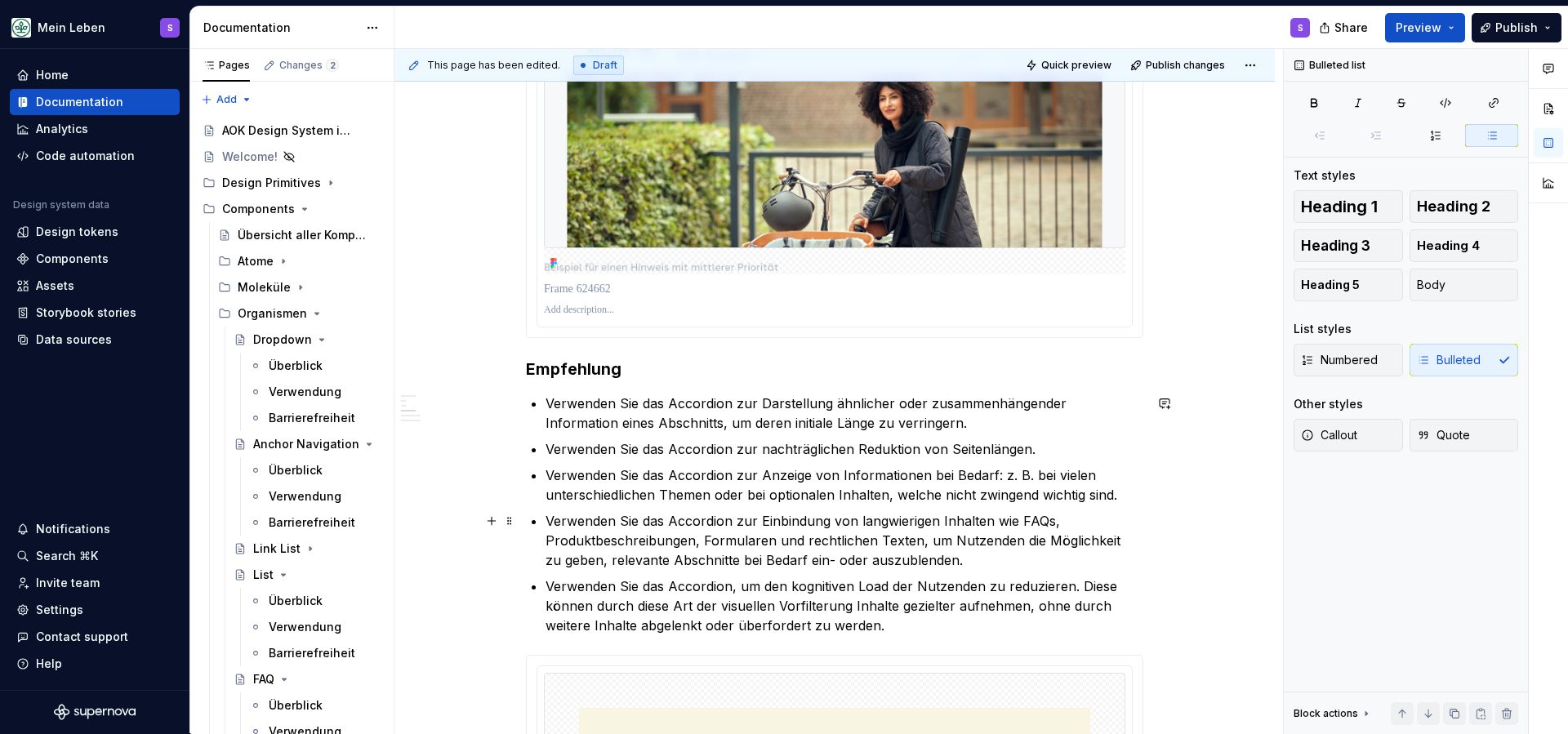
scroll to position [1613, 0]
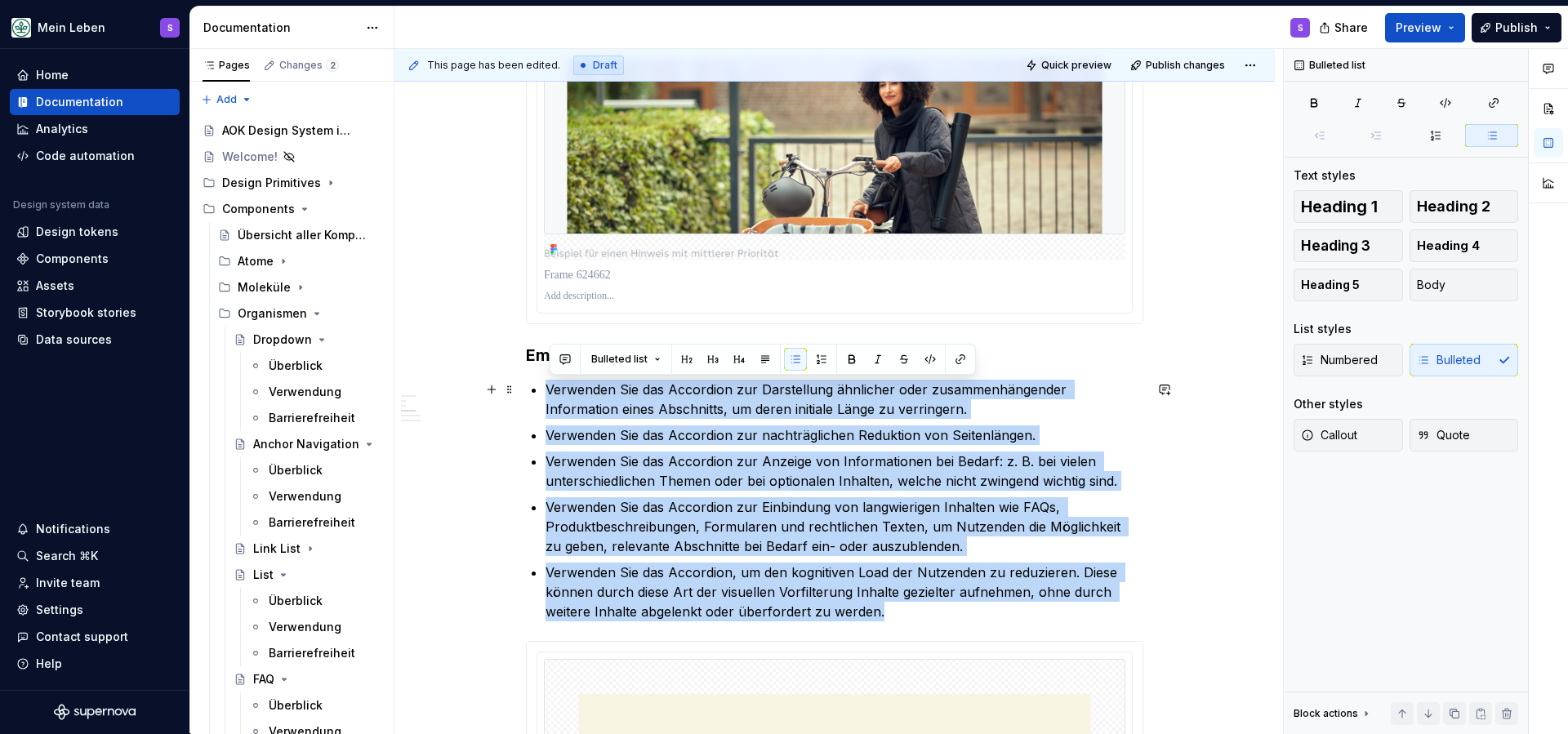
drag, startPoint x: 910, startPoint y: 612, endPoint x: 529, endPoint y: 384, distance: 444.0
click at [529, 384] on div "Die Site-Wide Banner-Komponente dient dazu, wichtige und dringende Informatione…" at bounding box center [835, 445] width 881 height 3472
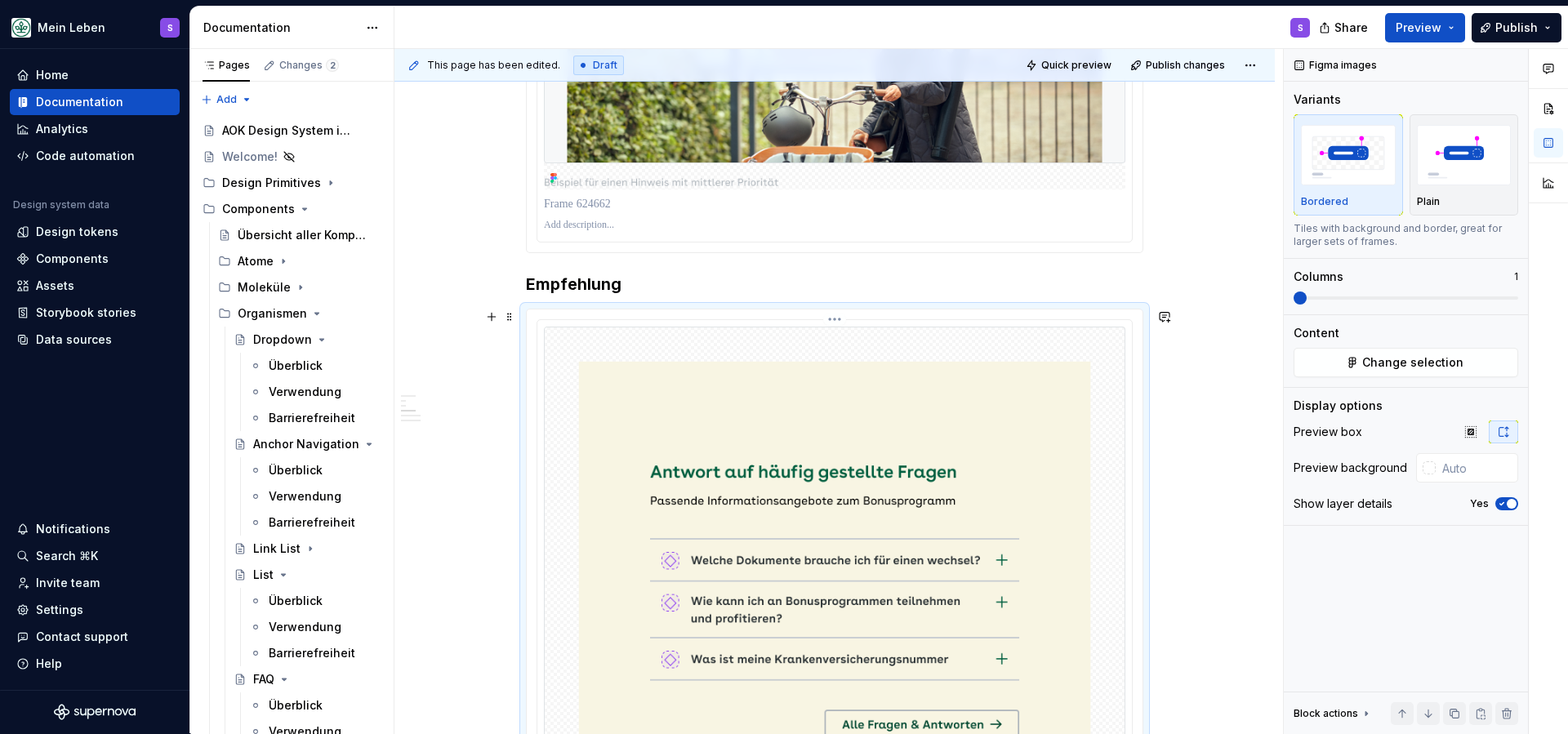
scroll to position [1664, 0]
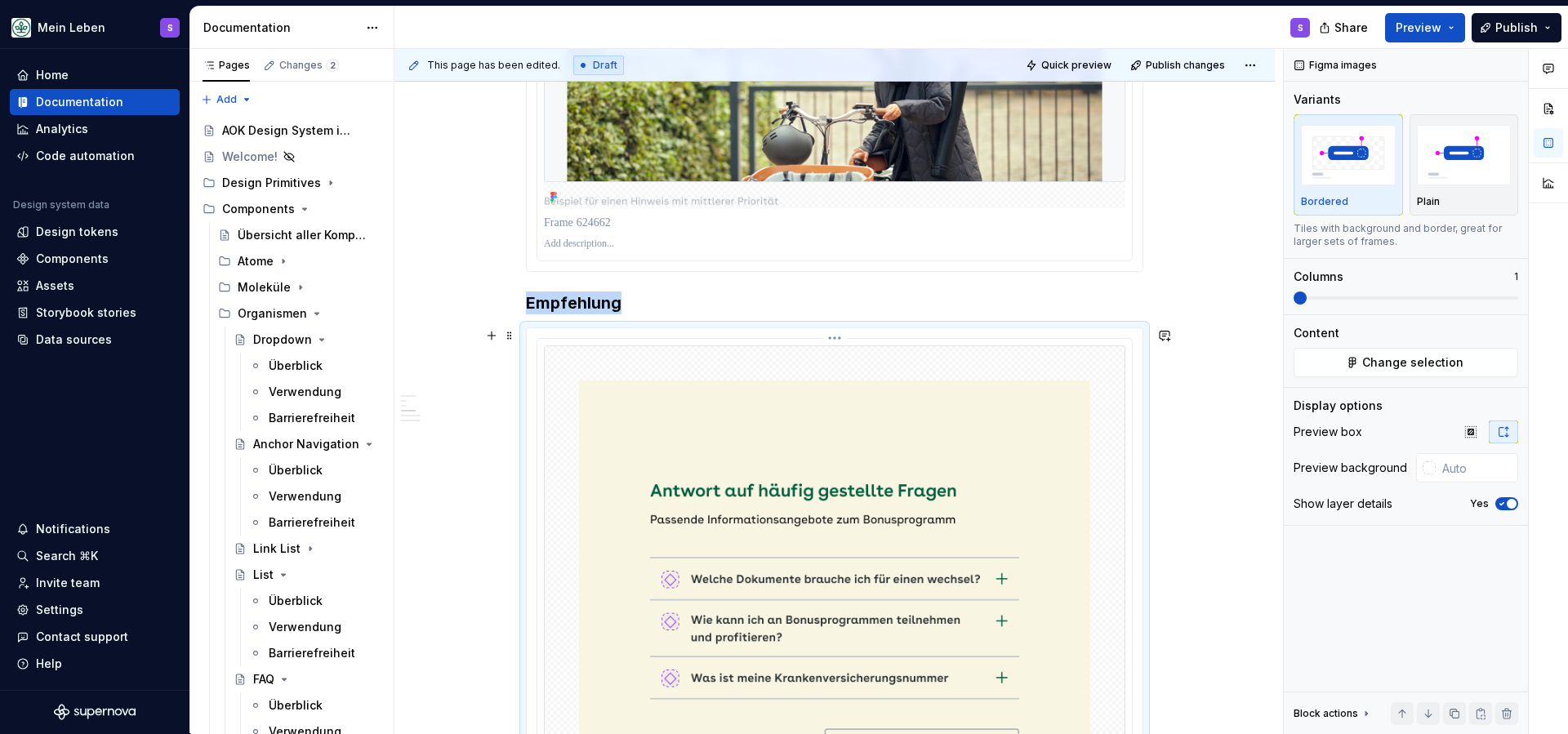
click at [666, 397] on img at bounding box center [835, 630] width 582 height 570
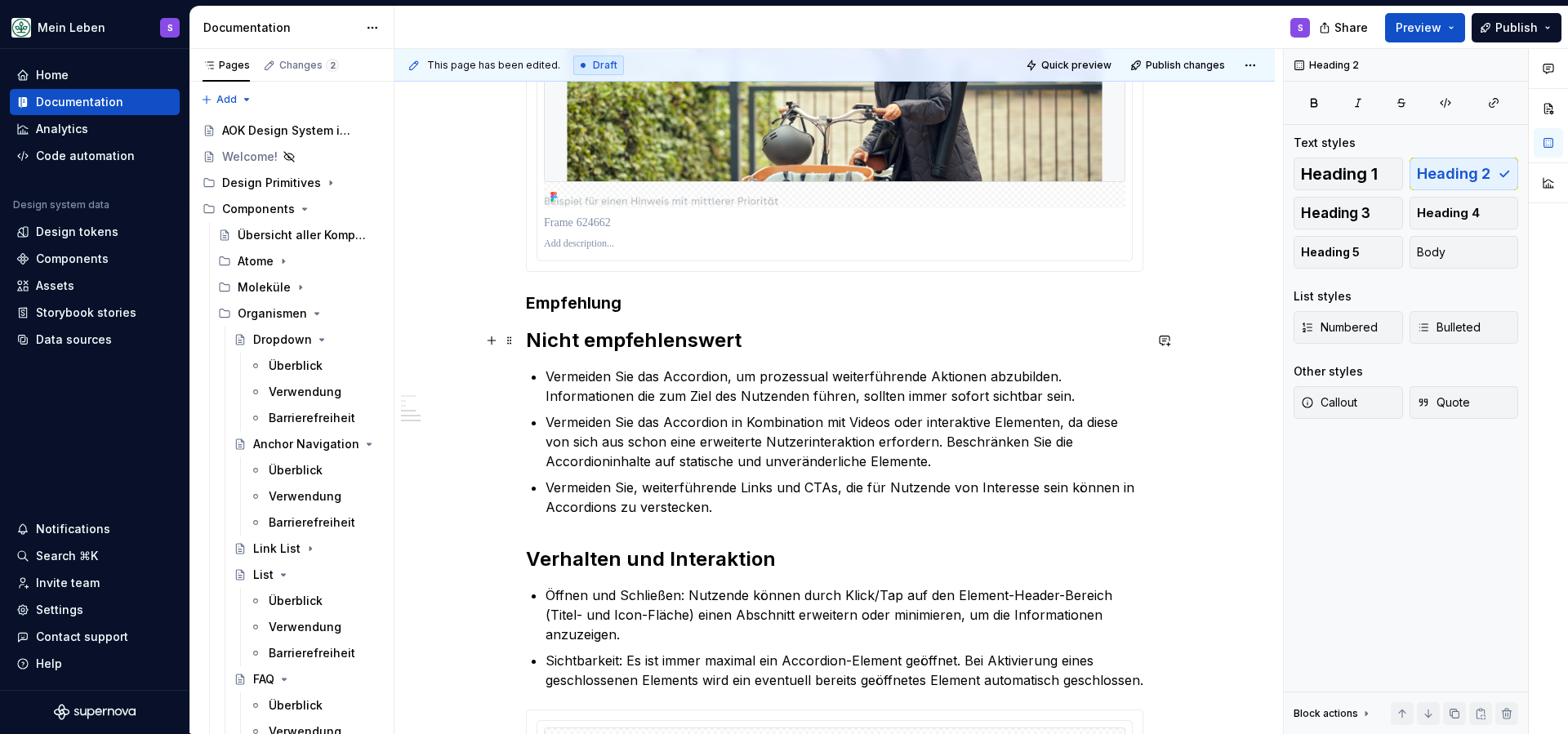
click at [648, 306] on h3 "Empfehlung" at bounding box center [834, 303] width 618 height 23
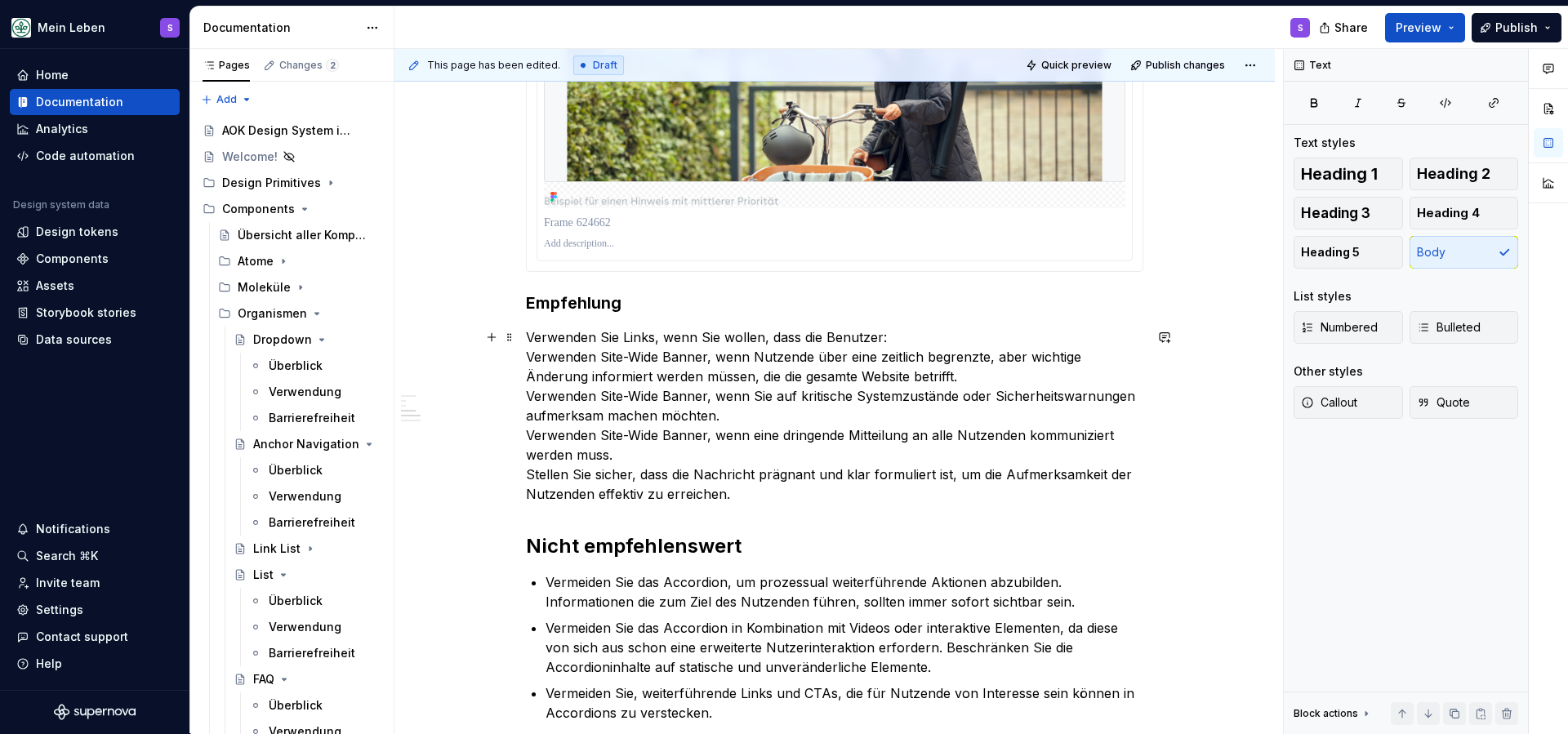
click at [906, 337] on p "Verwenden Sie Links, wenn Sie wollen, dass die Benutzer: Verwenden Site-Wide Ba…" at bounding box center [834, 415] width 618 height 177
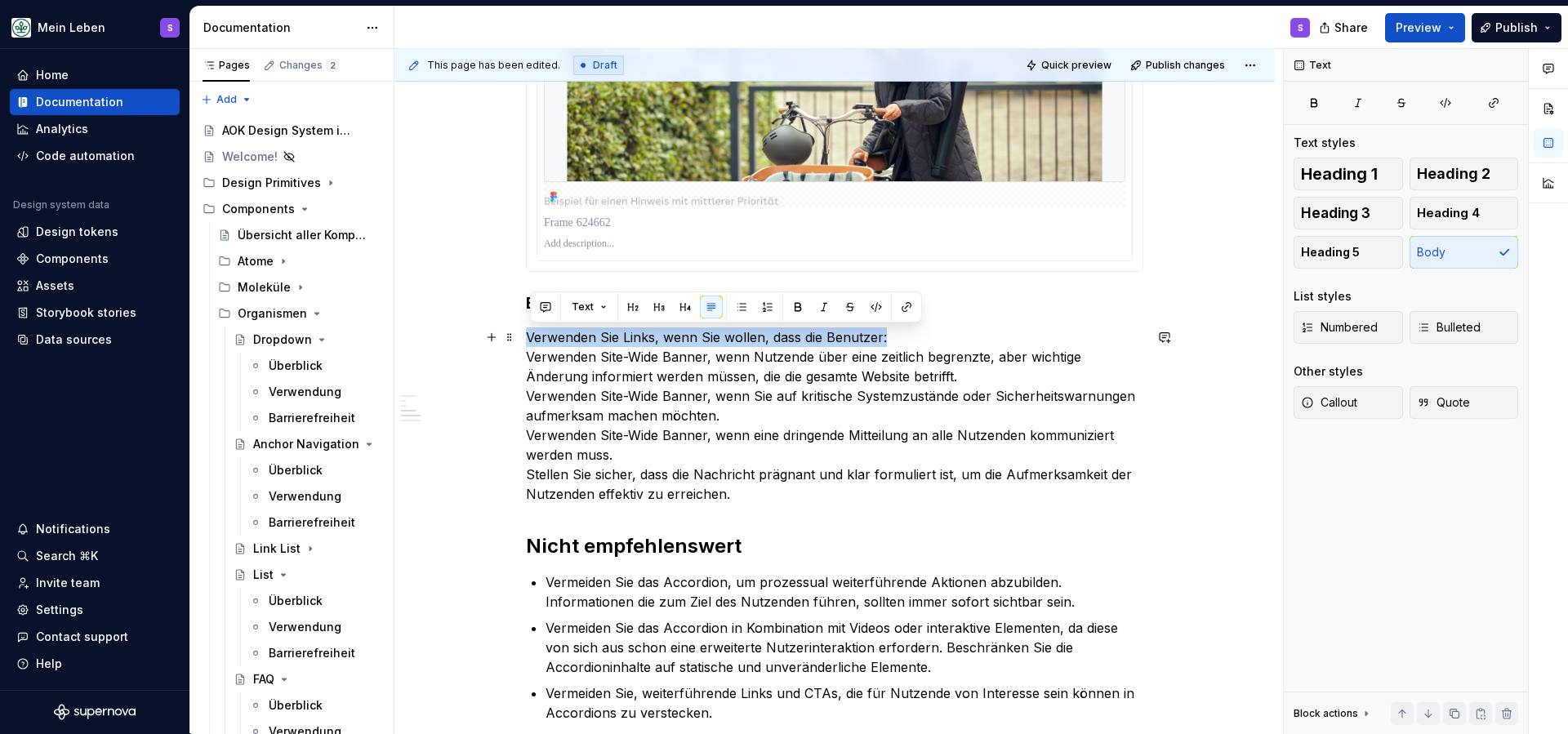
drag, startPoint x: 906, startPoint y: 337, endPoint x: 522, endPoint y: 343, distance: 384.0
click at [522, 342] on div "Die Site-Wide Banner-Komponente dient dazu, wichtige und dringende Informatione…" at bounding box center [835, 24] width 881 height 2735
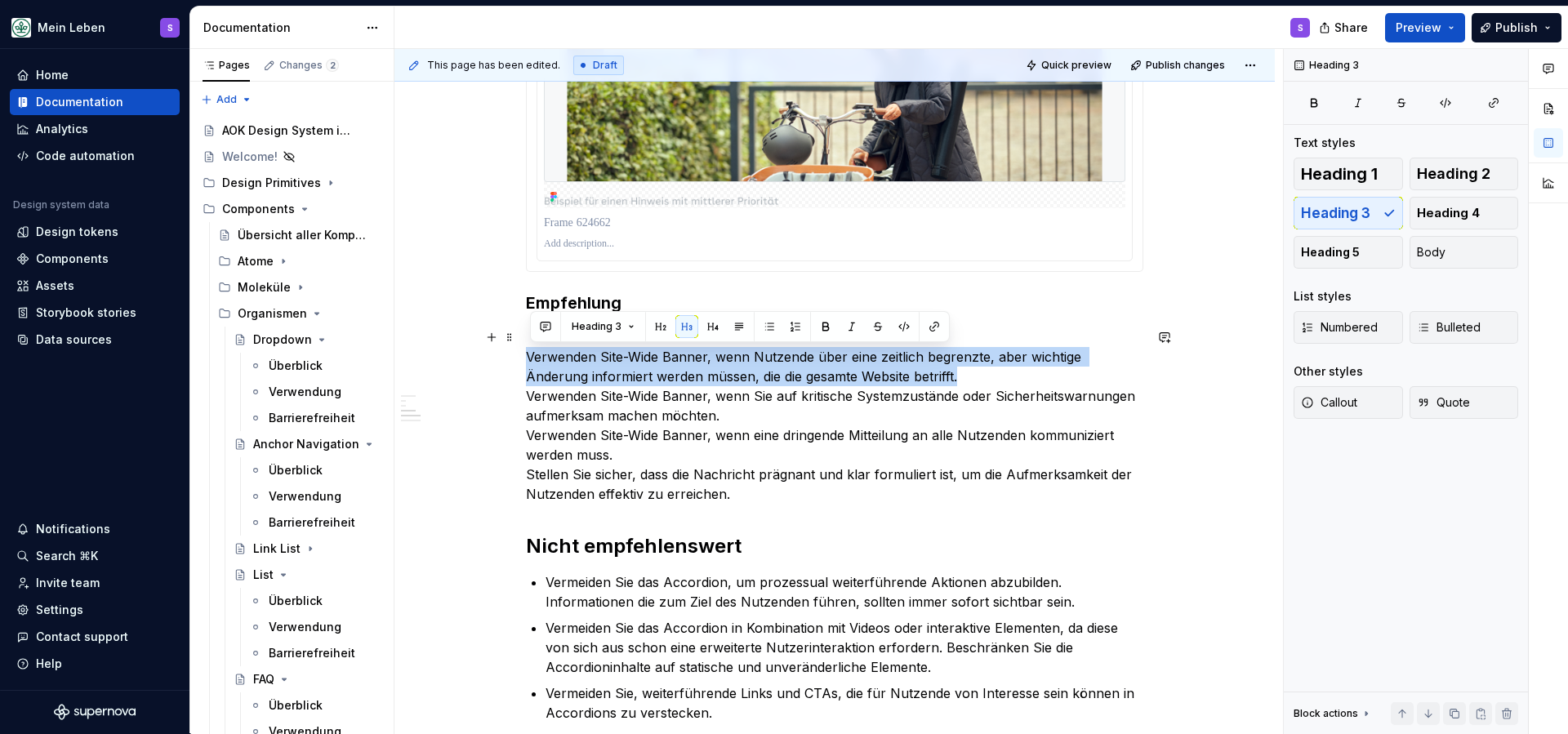
drag, startPoint x: 990, startPoint y: 372, endPoint x: 529, endPoint y: 357, distance: 461.2
click at [529, 357] on div "Die Site-Wide Banner-Komponente dient dazu, wichtige und dringende Informatione…" at bounding box center [835, 24] width 881 height 2735
click at [628, 323] on button "Heading 3" at bounding box center [603, 326] width 78 height 23
click at [805, 405] on p "Verwenden Site-Wide Banner, wenn Nutzende über eine zeitlich begrenzte, aber wi…" at bounding box center [834, 415] width 618 height 177
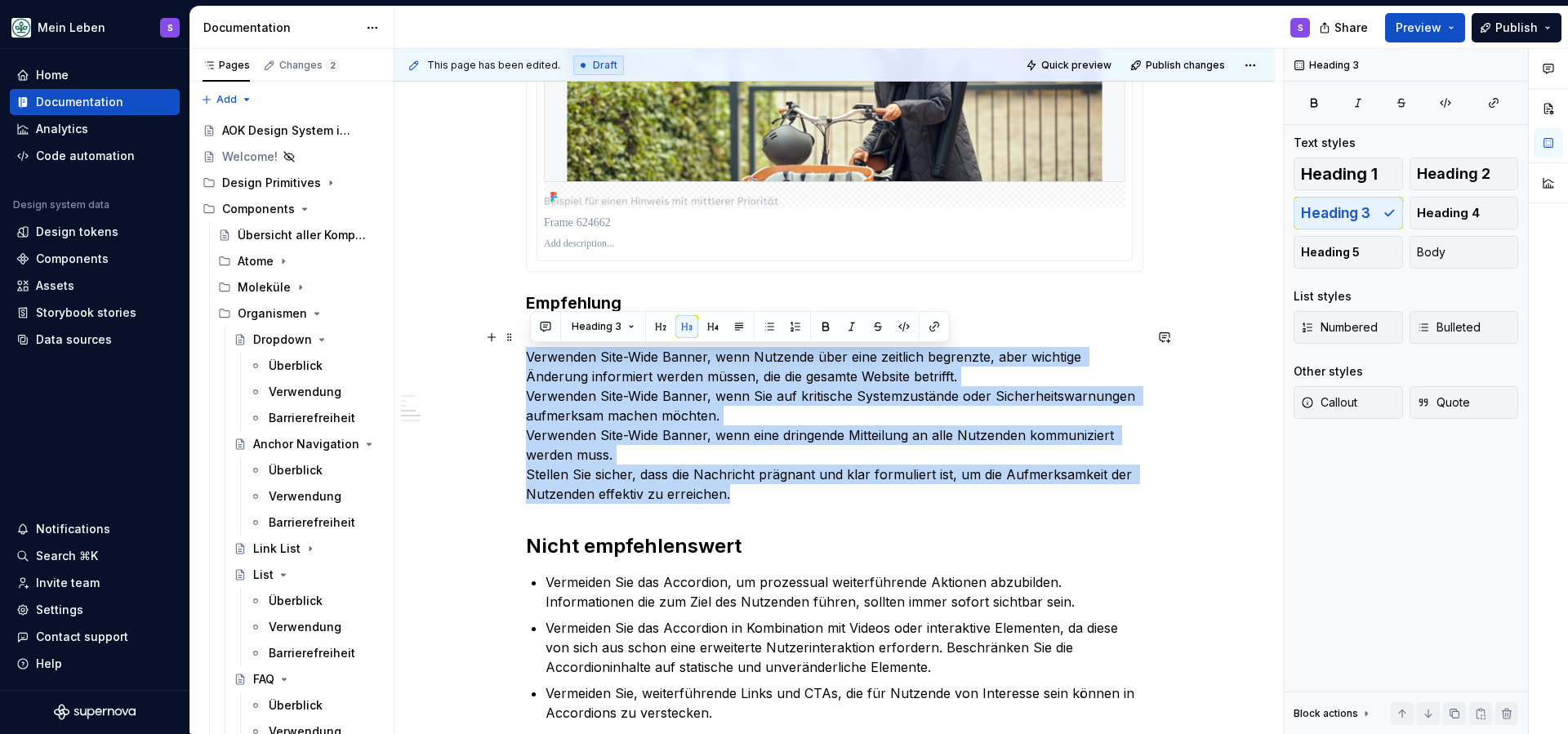
drag, startPoint x: 769, startPoint y: 496, endPoint x: 526, endPoint y: 353, distance: 282.0
click at [526, 353] on div "Die Site-Wide Banner-Komponente dient dazu, wichtige und dringende Informatione…" at bounding box center [835, 24] width 881 height 2735
click at [1444, 250] on span "Body" at bounding box center [1431, 252] width 28 height 16
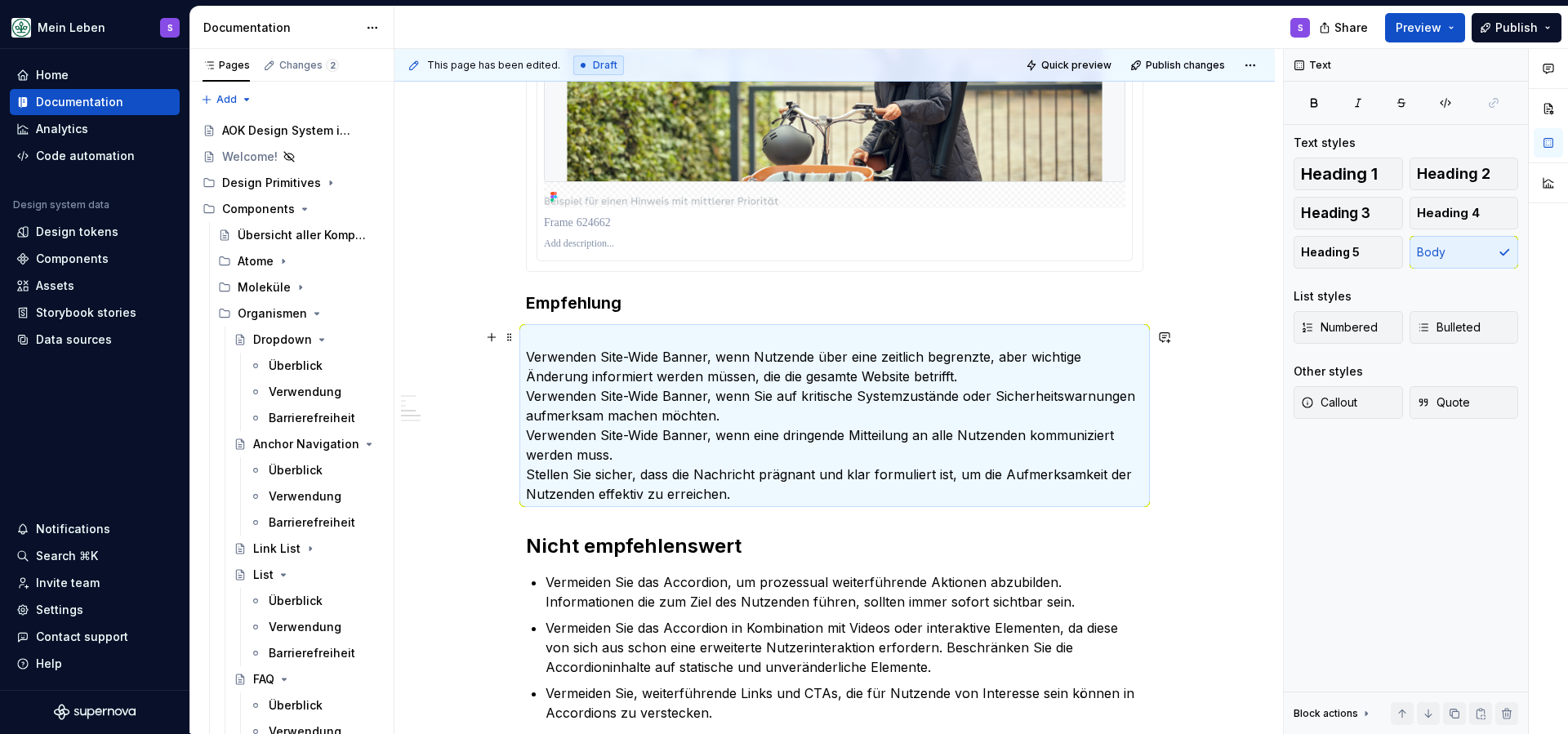
click at [706, 398] on p "Verwenden Site-Wide Banner, wenn Nutzende über eine zeitlich begrenzte, aber wi…" at bounding box center [834, 415] width 618 height 177
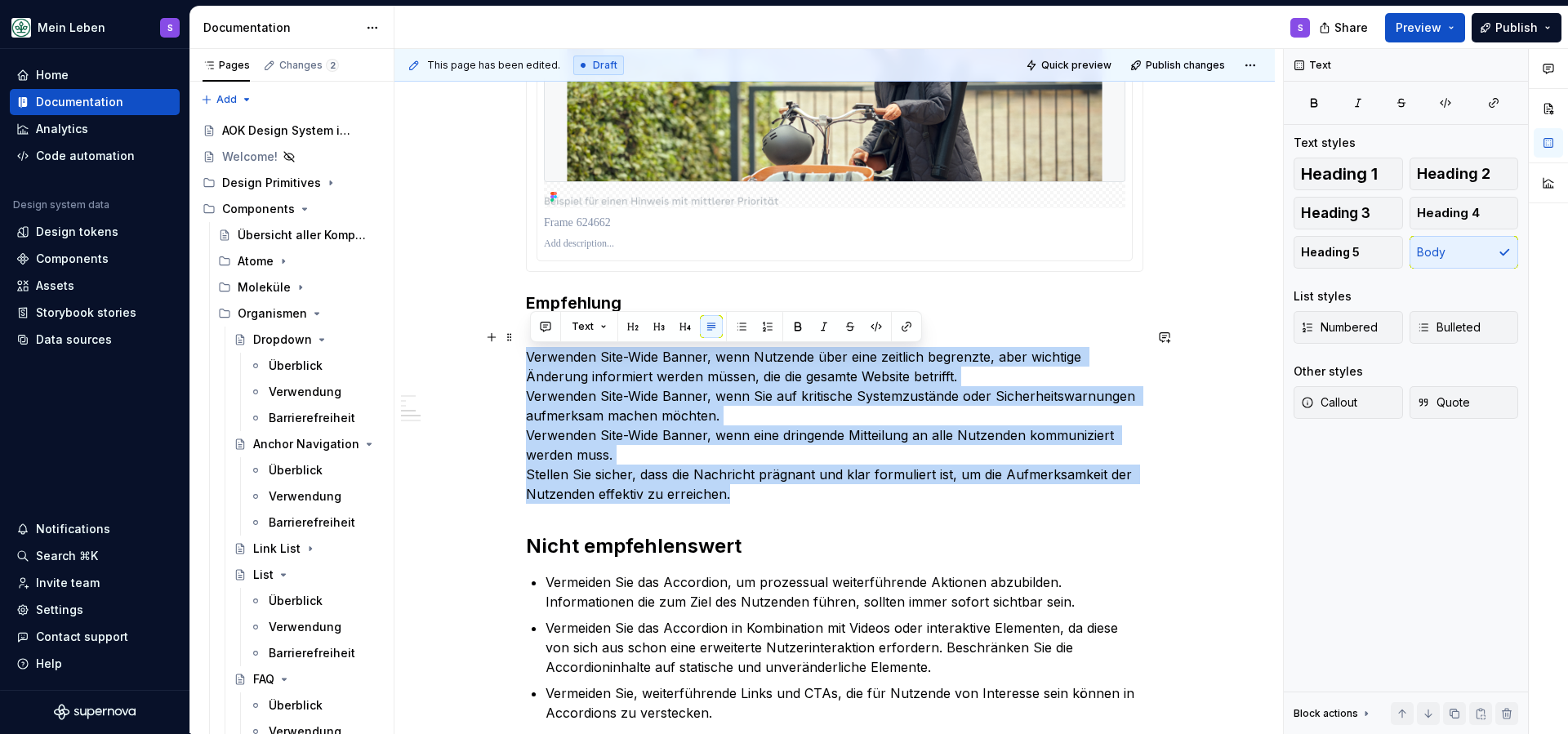
drag, startPoint x: 752, startPoint y: 495, endPoint x: 520, endPoint y: 351, distance: 273.1
click at [520, 350] on div "Die Site-Wide Banner-Komponente dient dazu, wichtige und dringende Informatione…" at bounding box center [835, 24] width 881 height 2735
click at [741, 327] on button "button" at bounding box center [742, 326] width 23 height 23
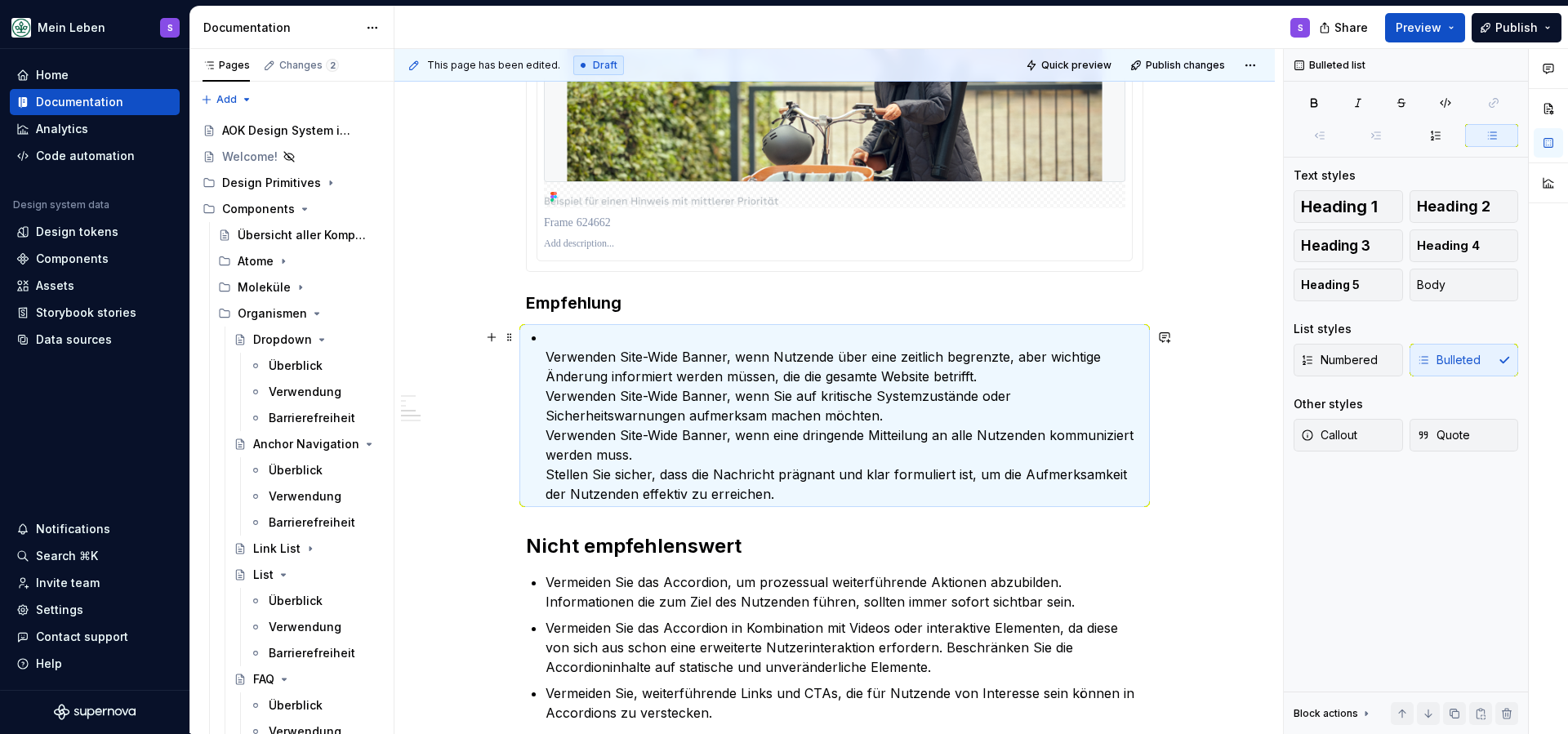
click at [548, 352] on ul "Verwenden Site-Wide Banner, wenn Nutzende über eine zeitlich begrenzte, aber wi…" at bounding box center [844, 415] width 598 height 177
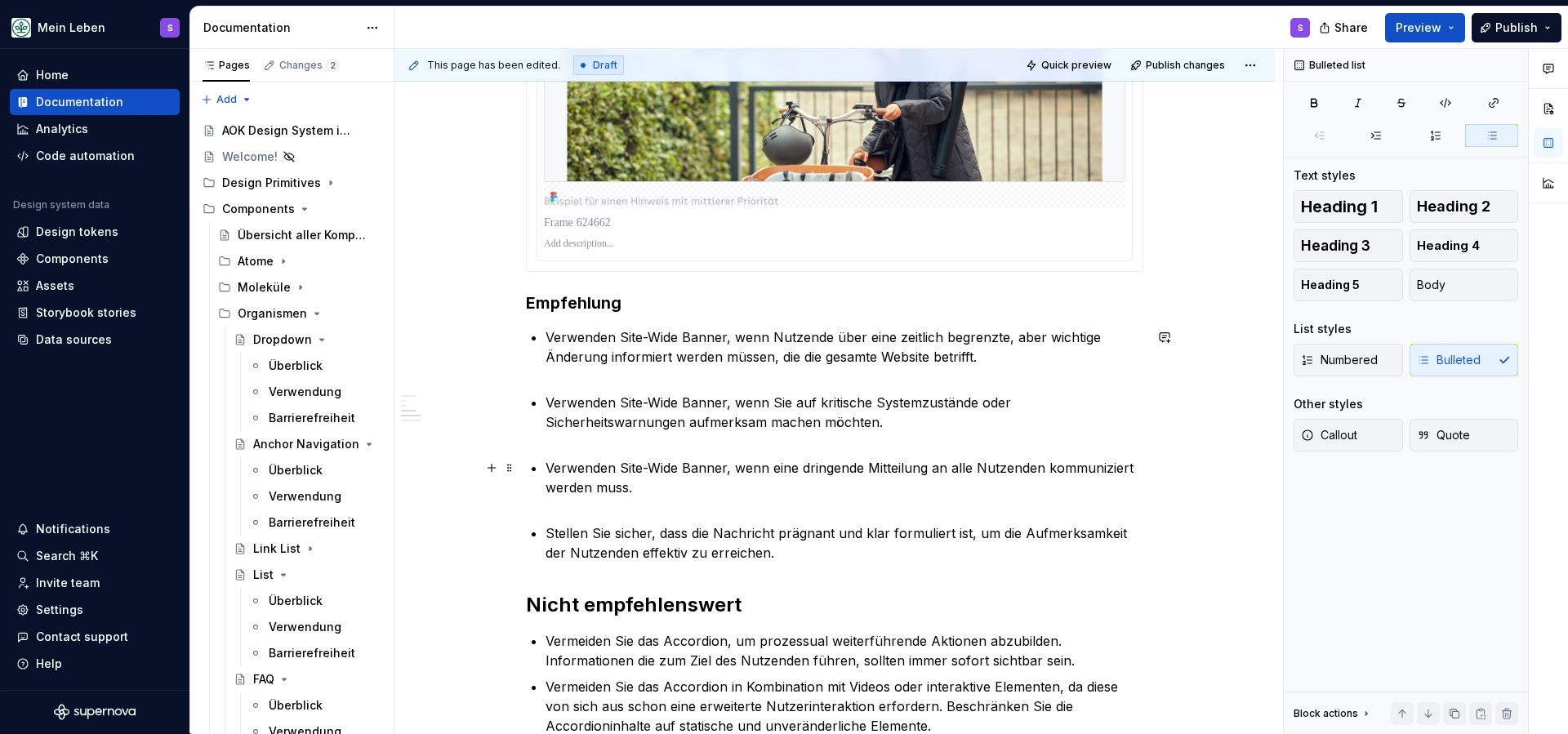
click at [575, 504] on p "Verwenden Site-Wide Banner, wenn eine dringende Mitteilung an alle Nutzenden ko…" at bounding box center [844, 487] width 598 height 59
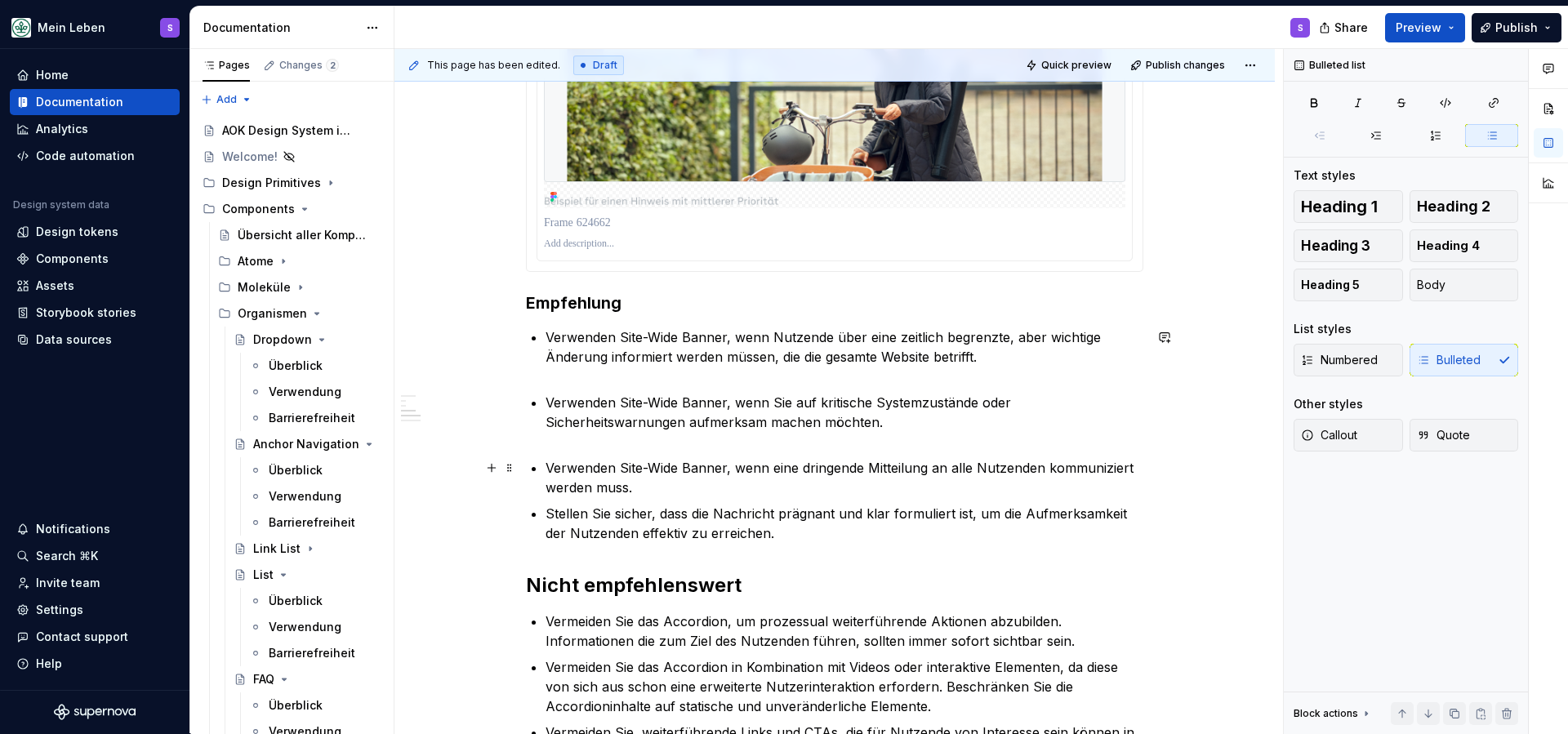
click at [571, 452] on ul "Verwenden Site-Wide Banner, wenn Nutzende über eine zeitlich begrenzte, aber wi…" at bounding box center [844, 434] width 598 height 215
click at [582, 444] on p "Verwenden Site-Wide Banner, wenn Sie auf kritische Systemzustände oder Sicherhe…" at bounding box center [844, 422] width 598 height 59
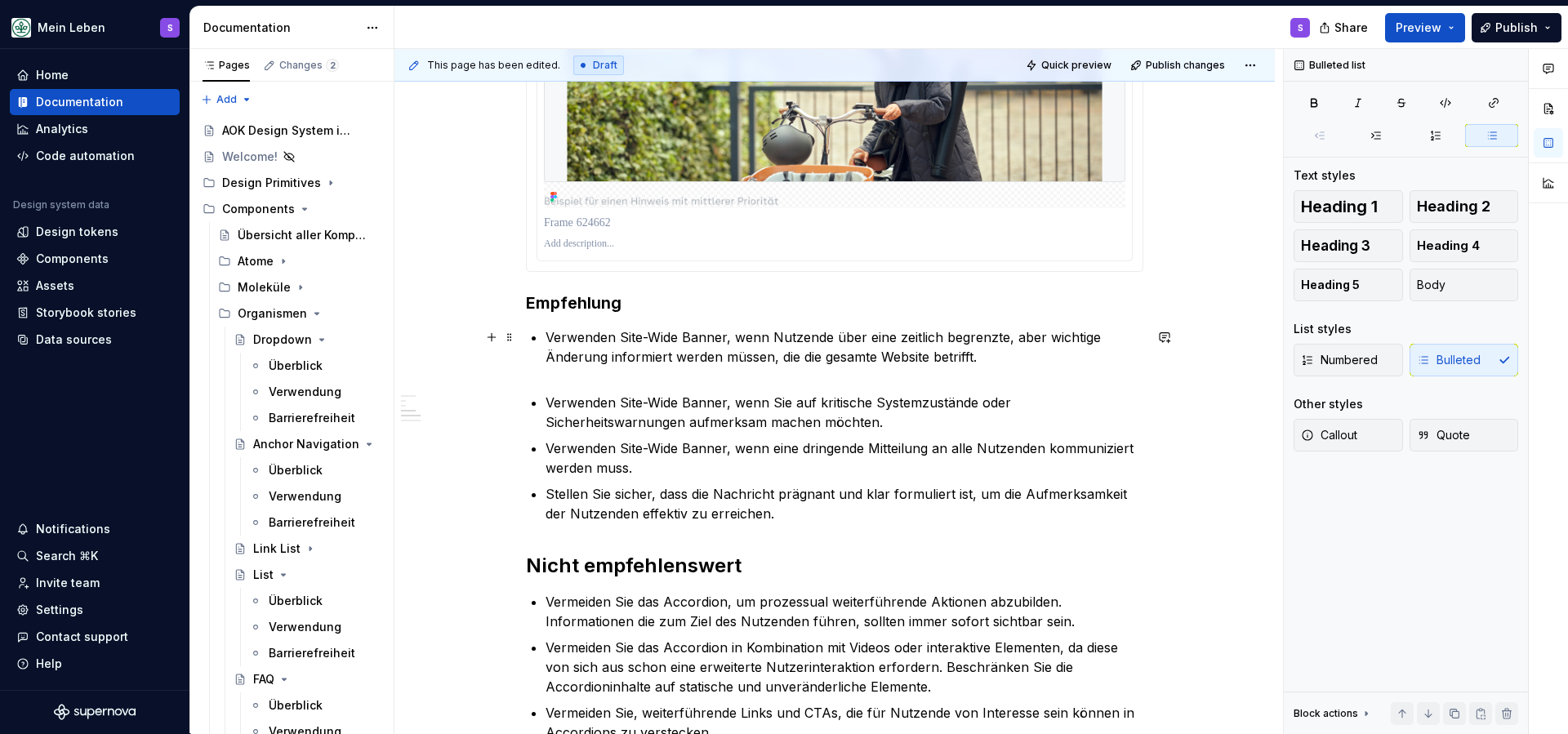
click at [574, 381] on p "Verwenden Site-Wide Banner, wenn Nutzende über eine zeitlich begrenzte, aber wi…" at bounding box center [844, 356] width 598 height 59
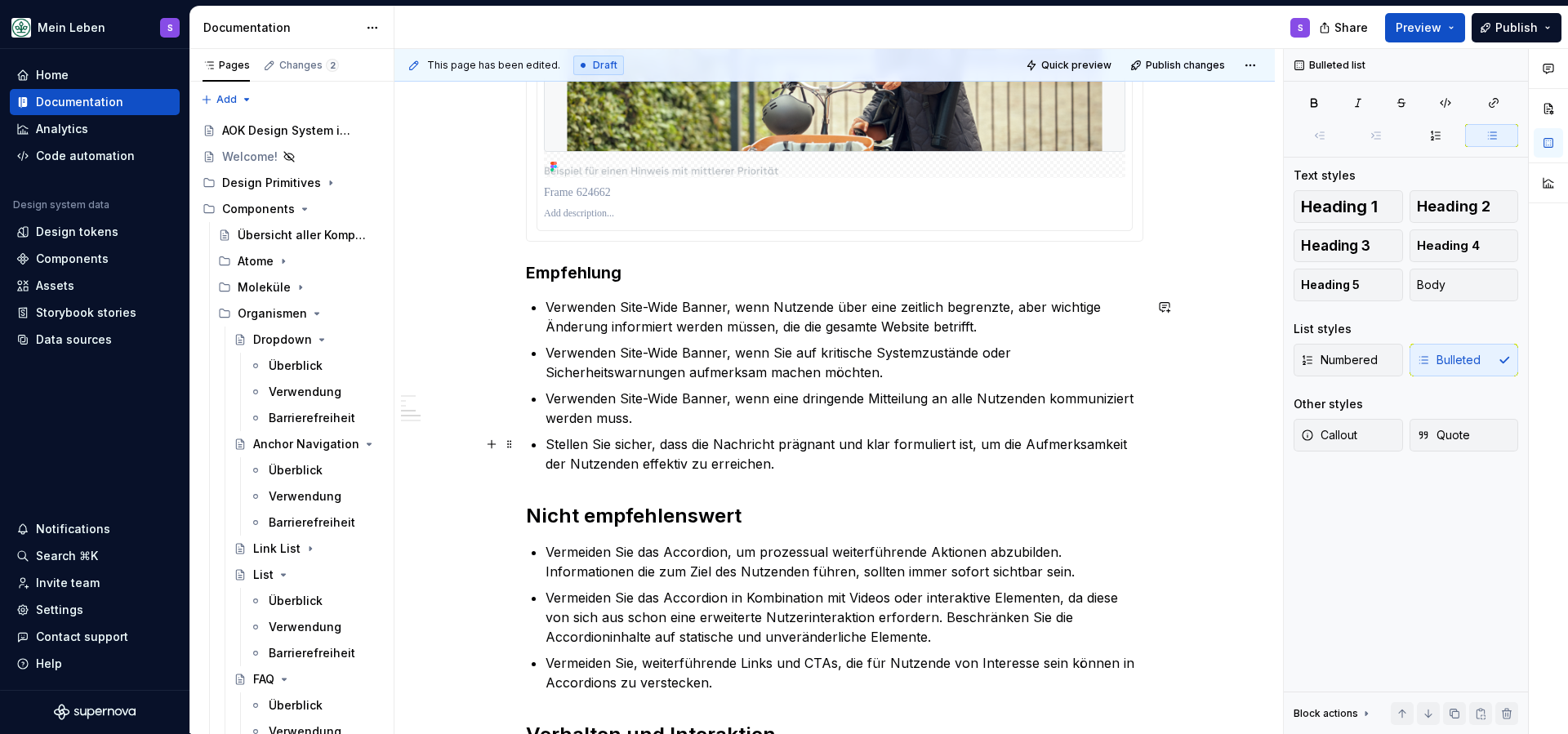
scroll to position [1697, 0]
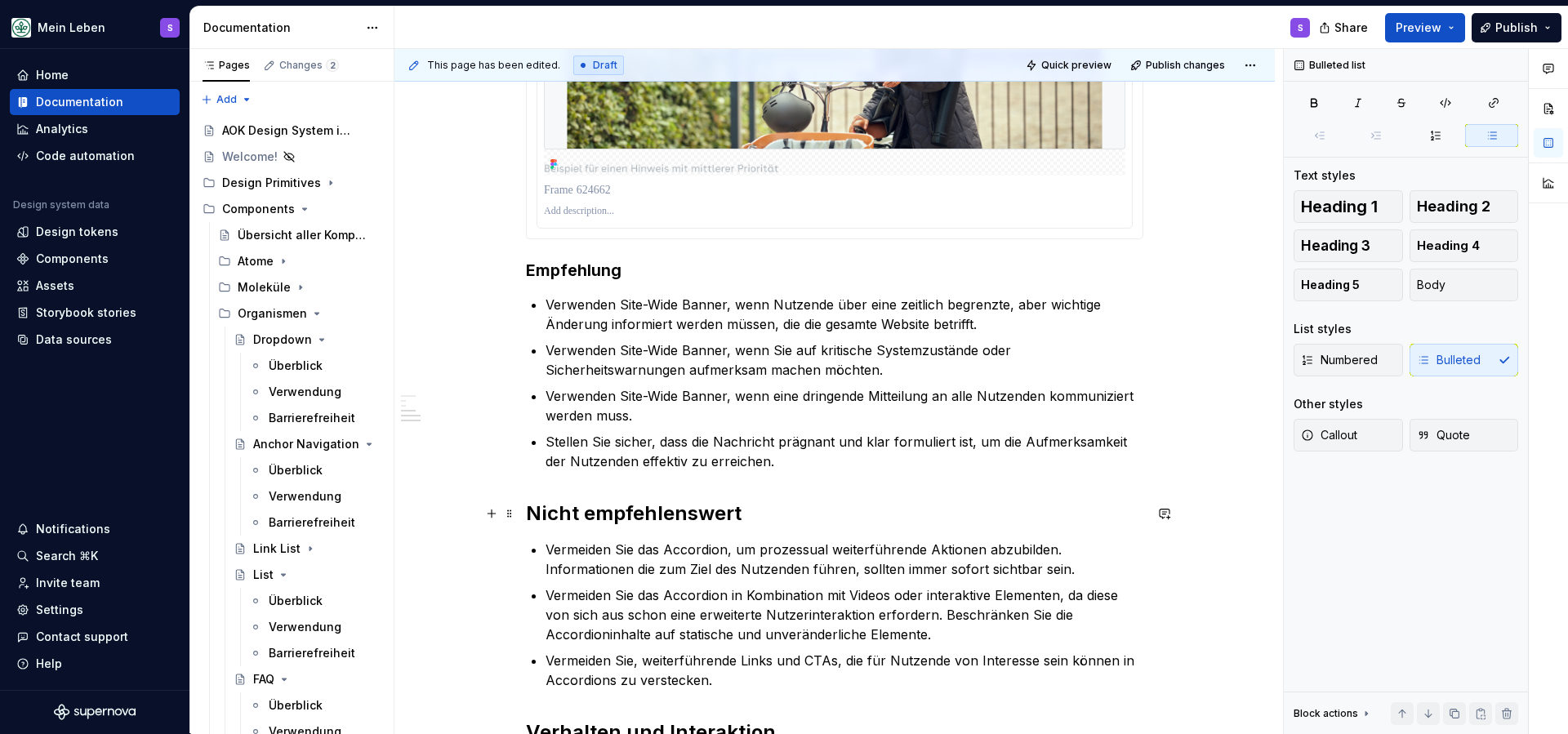
click at [676, 520] on h2 "Nicht empfehlenswert" at bounding box center [834, 514] width 618 height 26
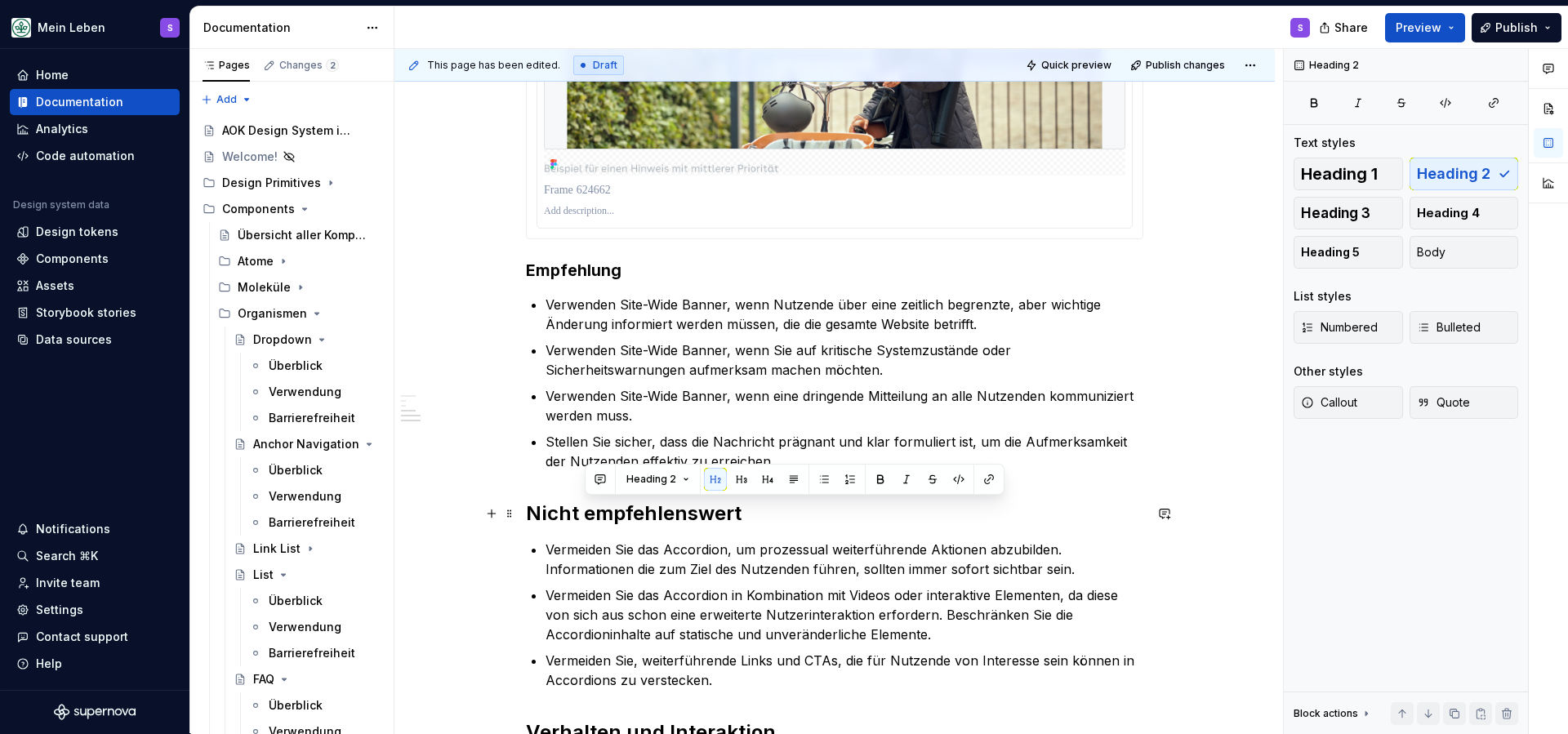
click at [676, 520] on h2 "Nicht empfehlenswert" at bounding box center [834, 514] width 618 height 26
click at [684, 483] on button "button" at bounding box center [686, 479] width 23 height 23
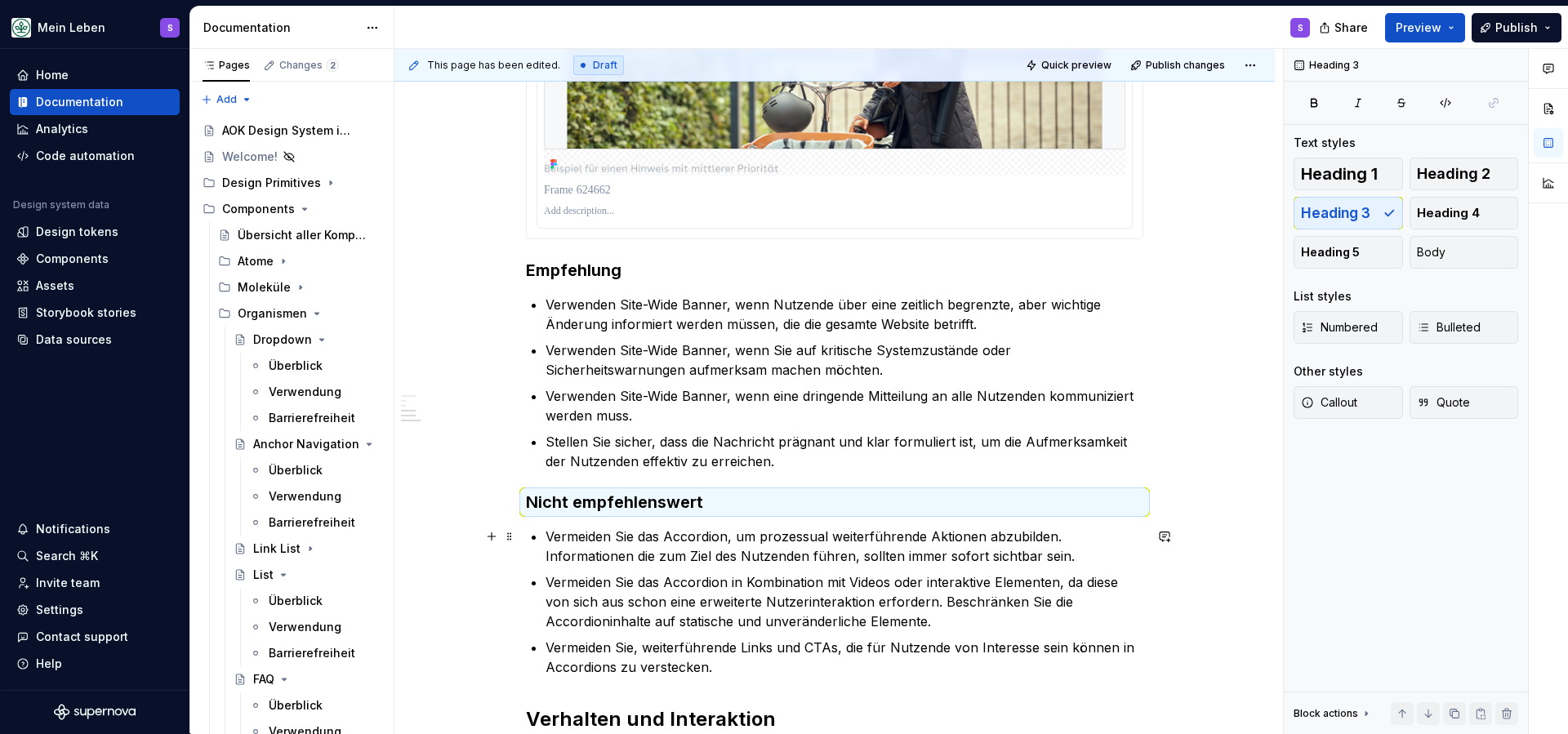
click at [667, 536] on p "Vermeiden Sie das Accordion, um prozessual weiterführende Aktionen abzubilden. …" at bounding box center [844, 546] width 598 height 39
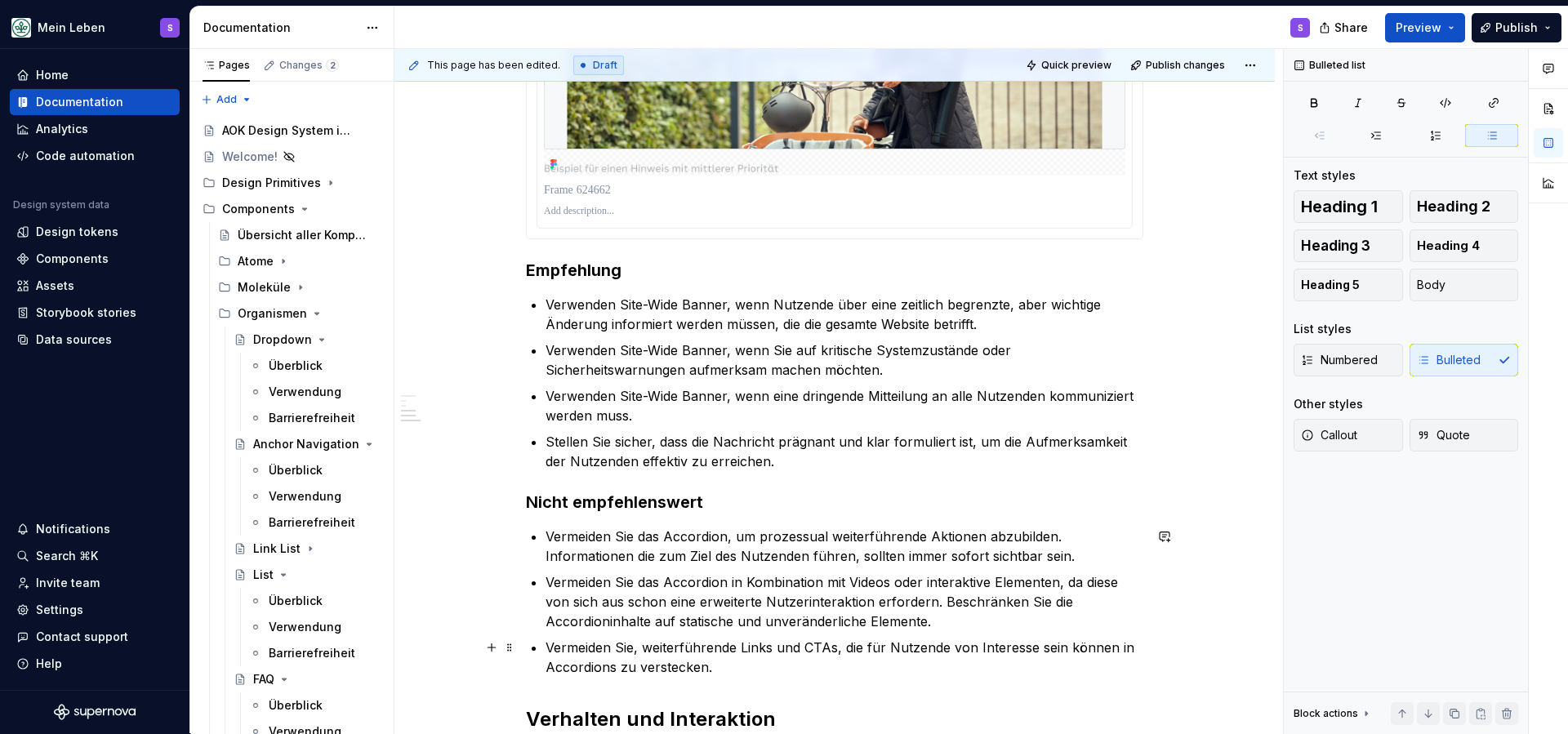
scroll to position [1728, 0]
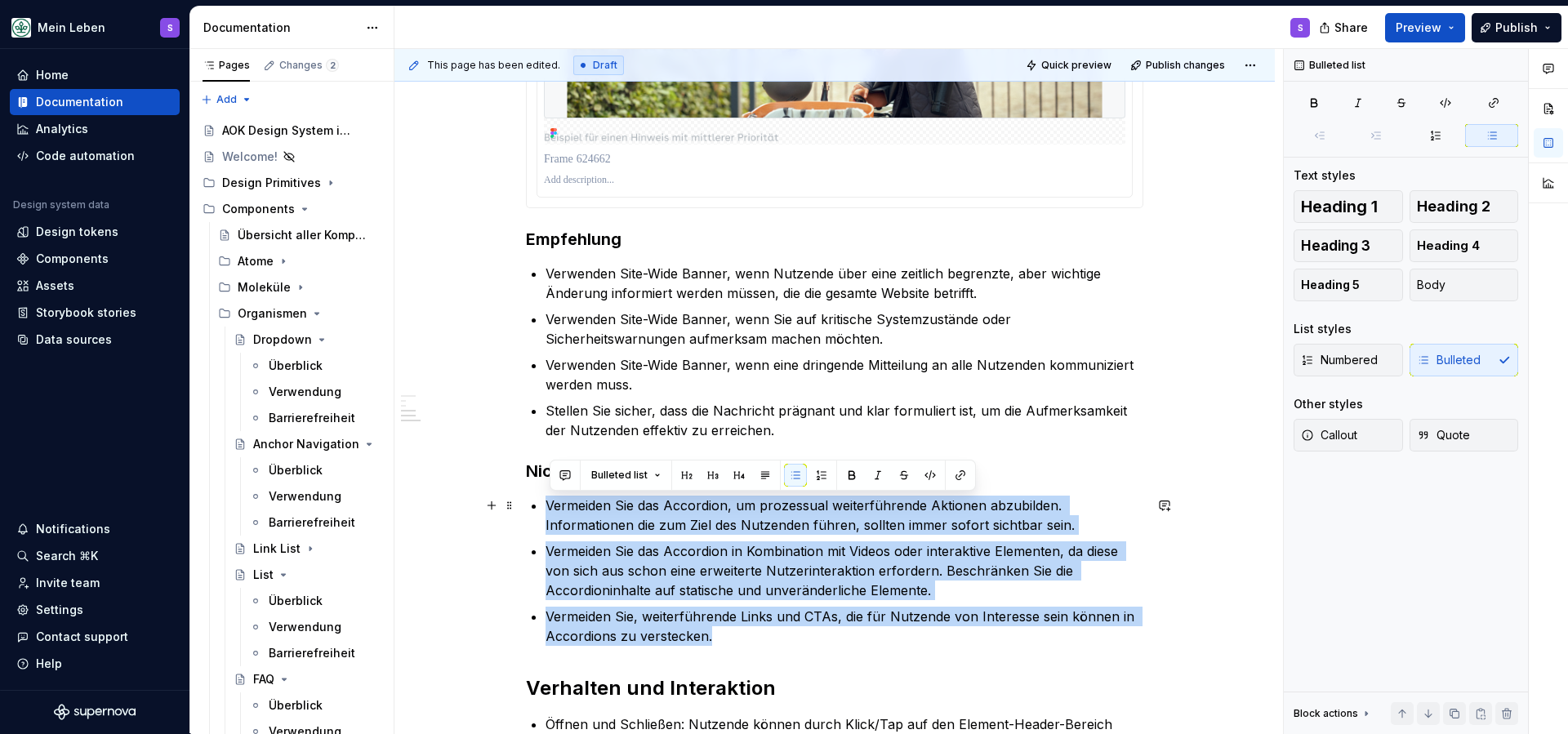
drag, startPoint x: 737, startPoint y: 667, endPoint x: 532, endPoint y: 502, distance: 263.2
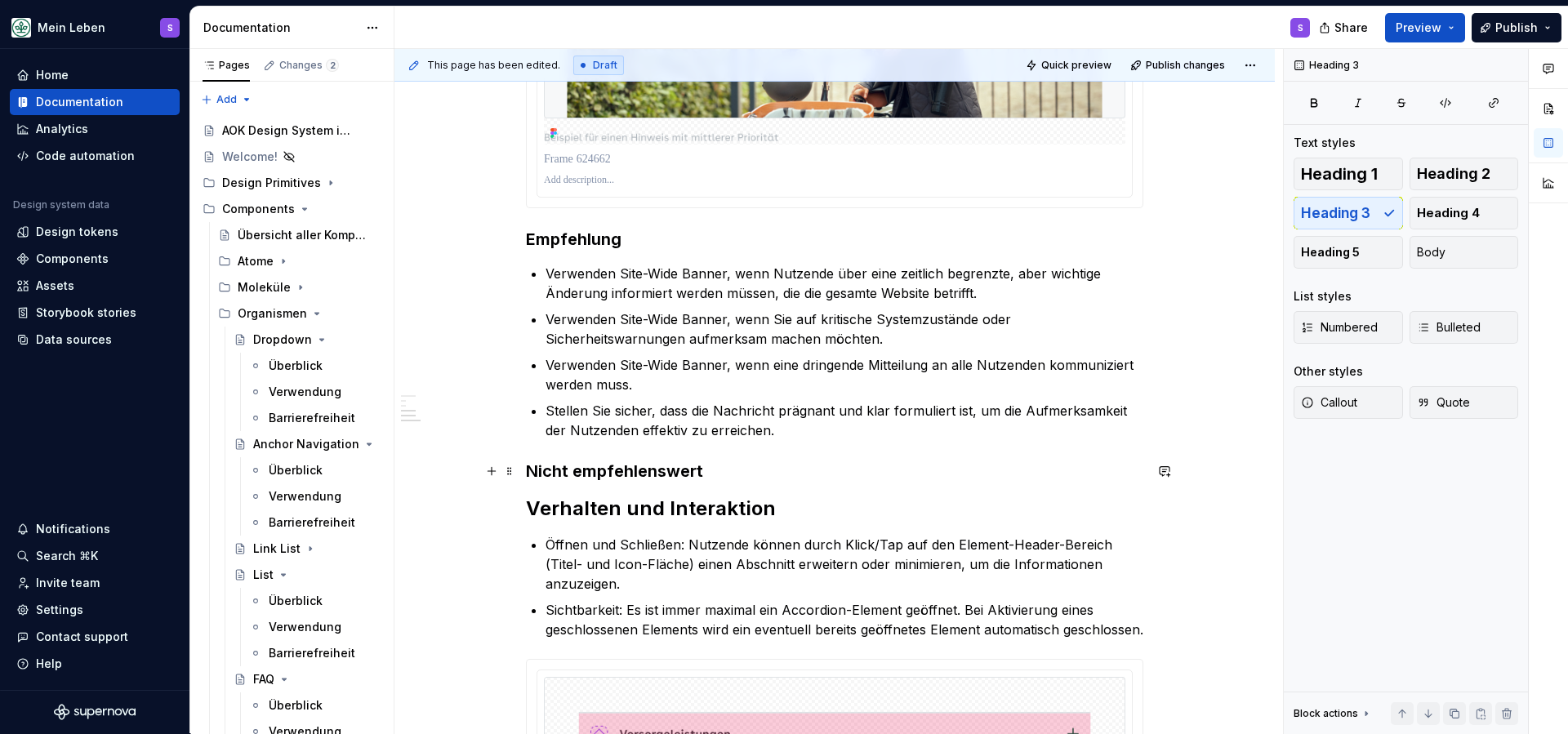
click at [736, 464] on h3 "Nicht empfehlenswert" at bounding box center [834, 471] width 618 height 23
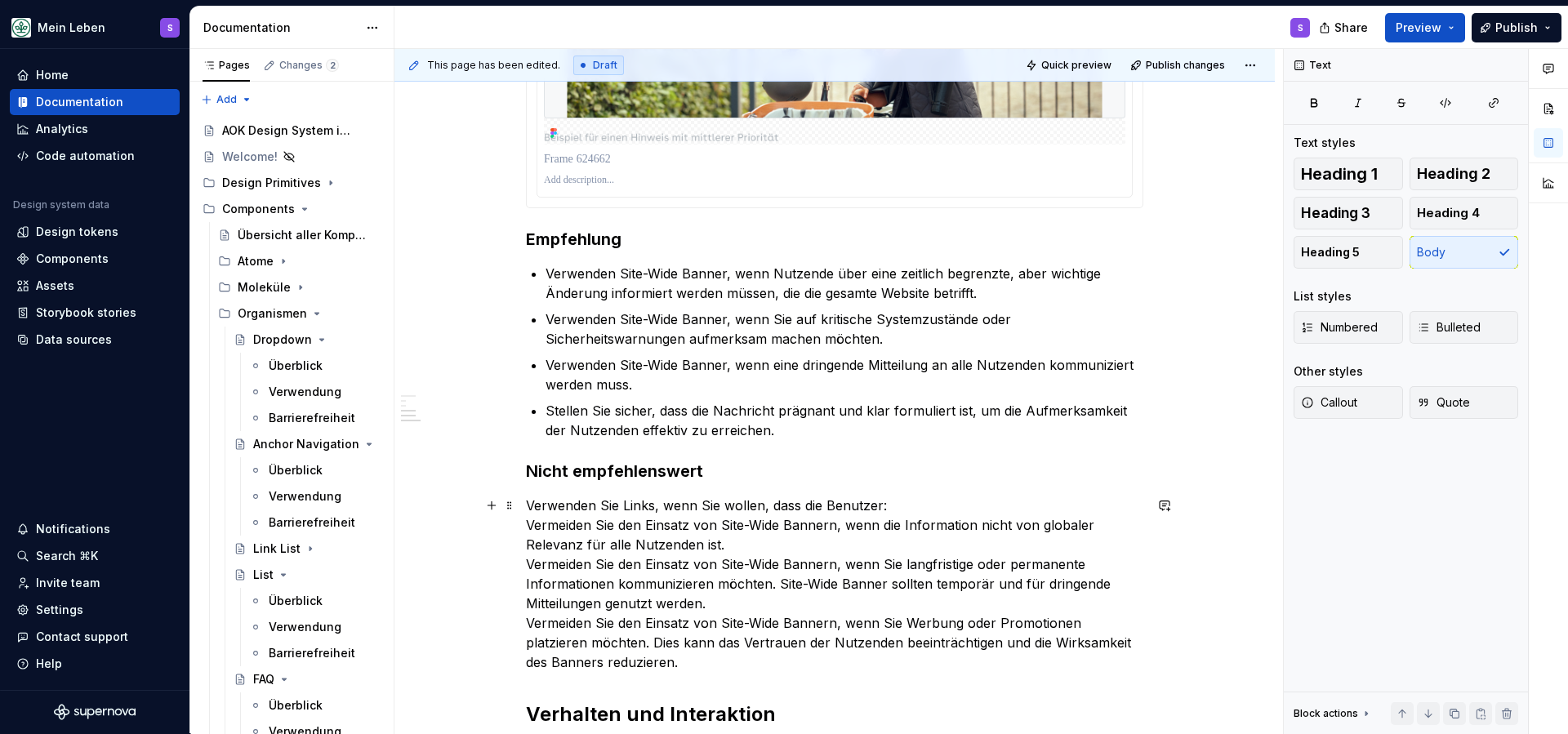
click at [795, 505] on p "Verwenden Sie Links, wenn Sie wollen, dass die Benutzer: Vermeiden Sie den Eins…" at bounding box center [834, 584] width 618 height 177
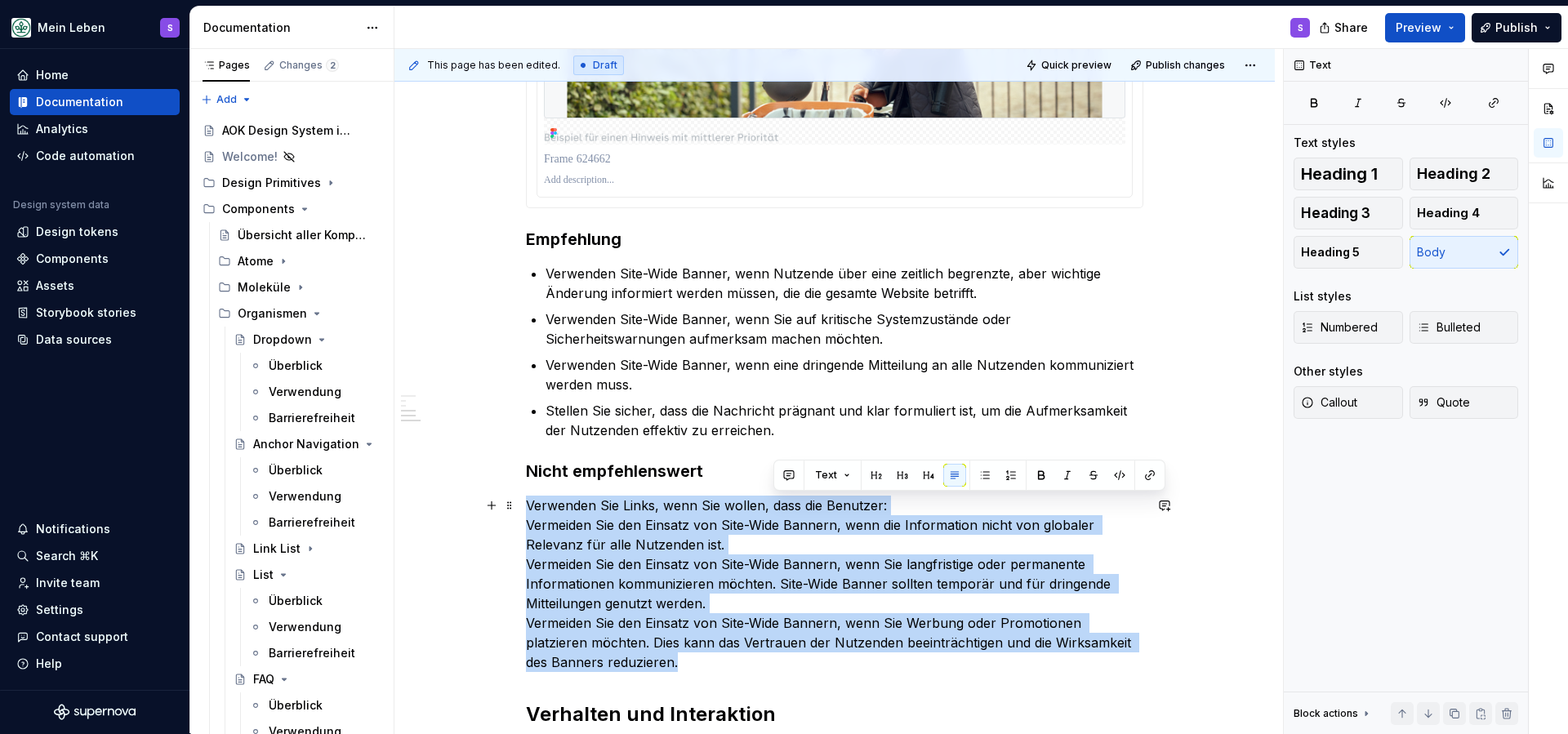
click at [795, 505] on p "Verwenden Sie Links, wenn Sie wollen, dass die Benutzer: Vermeiden Sie den Eins…" at bounding box center [834, 584] width 618 height 177
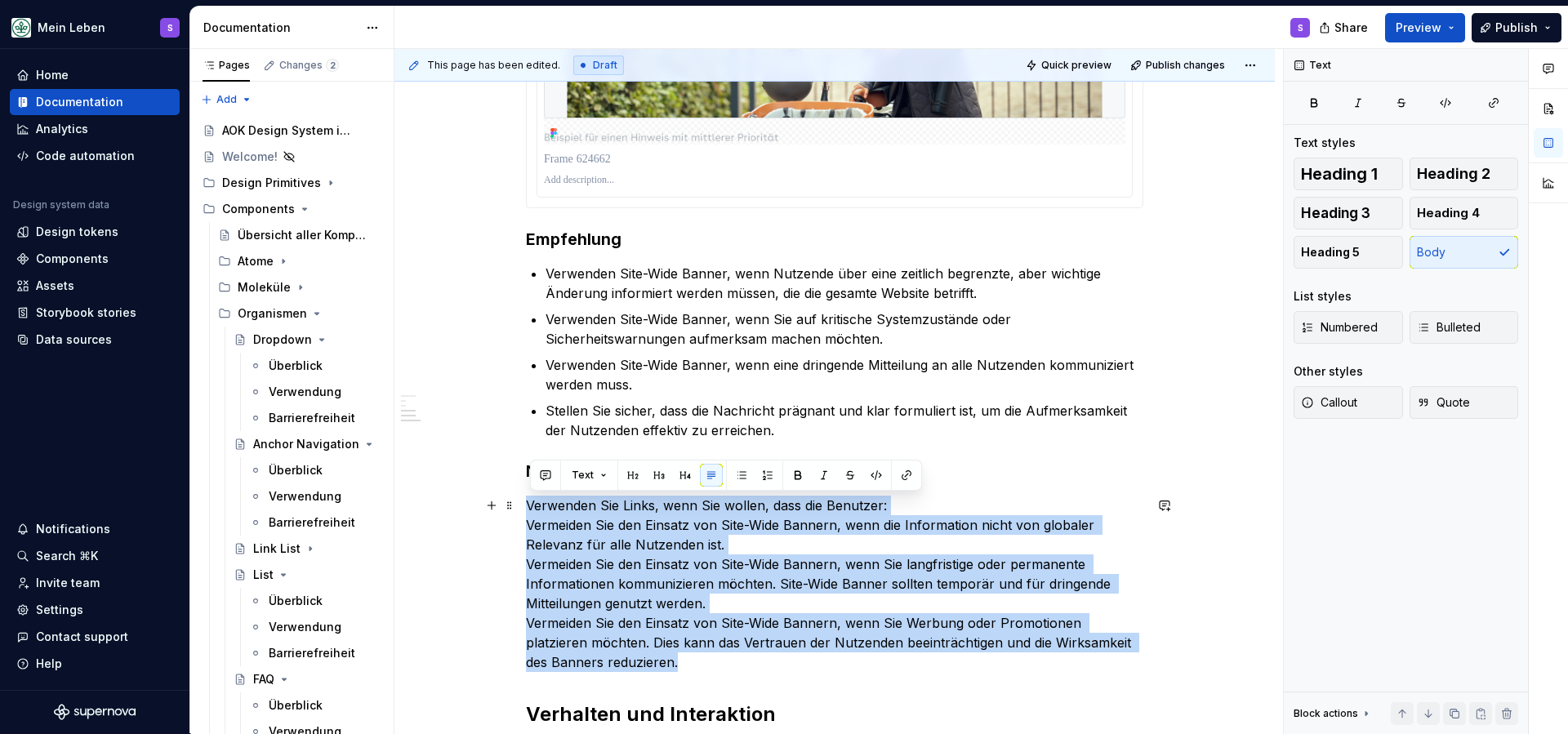
click at [818, 501] on p "Verwenden Sie Links, wenn Sie wollen, dass die Benutzer: Vermeiden Sie den Eins…" at bounding box center [834, 584] width 618 height 177
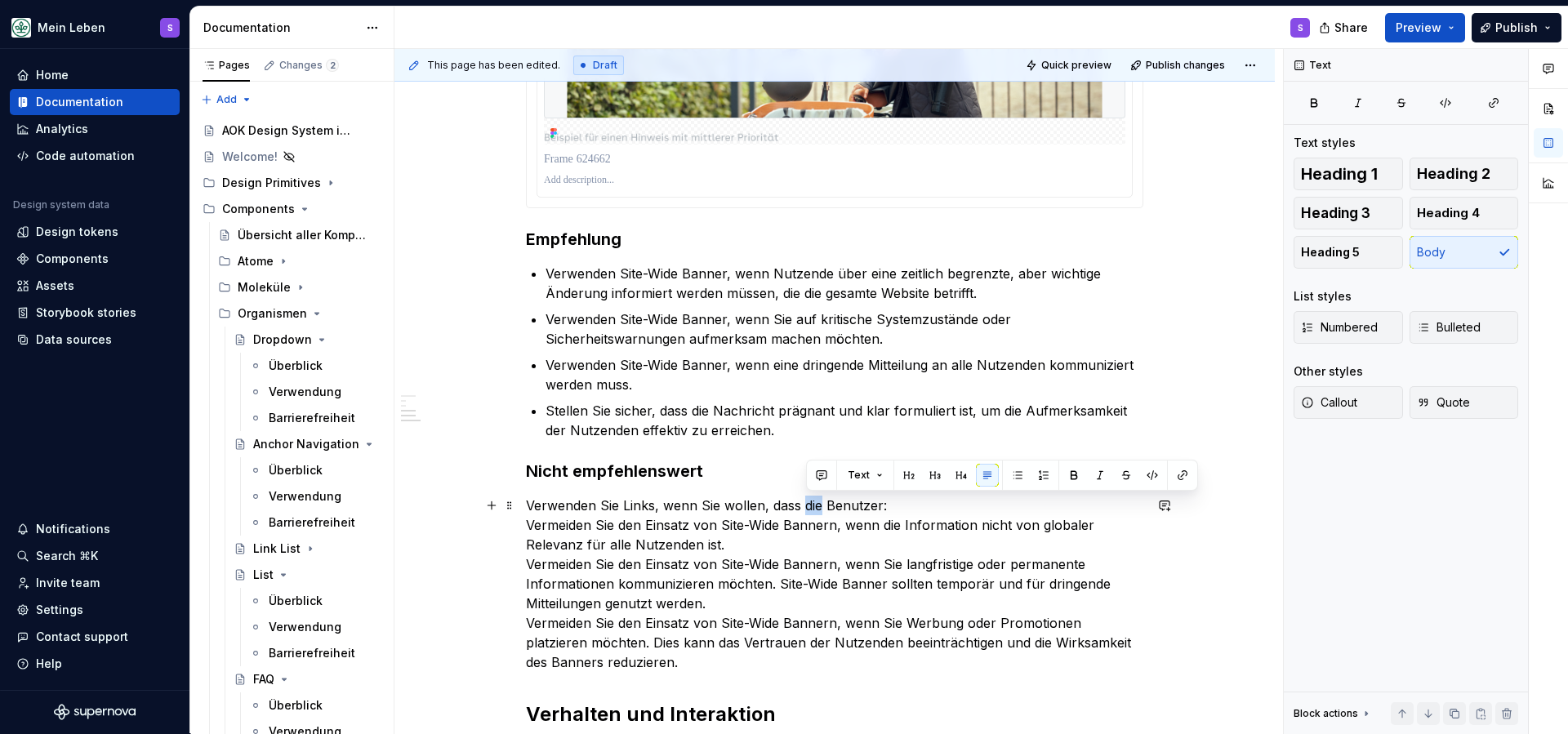
click at [818, 501] on p "Verwenden Sie Links, wenn Sie wollen, dass die Benutzer: Vermeiden Sie den Eins…" at bounding box center [834, 584] width 618 height 177
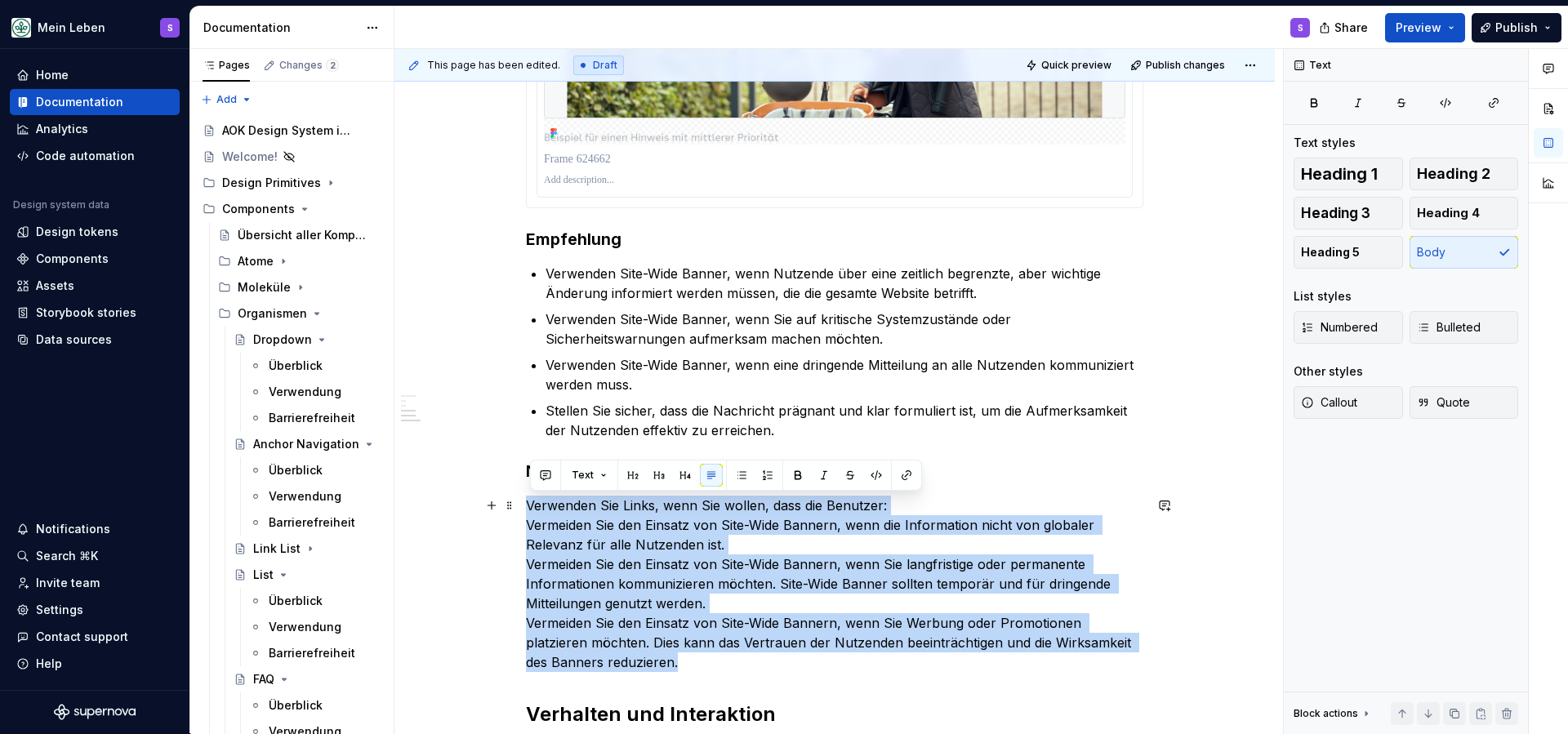
click at [912, 526] on p "Verwenden Sie Links, wenn Sie wollen, dass die Benutzer: Vermeiden Sie den Eins…" at bounding box center [834, 584] width 618 height 177
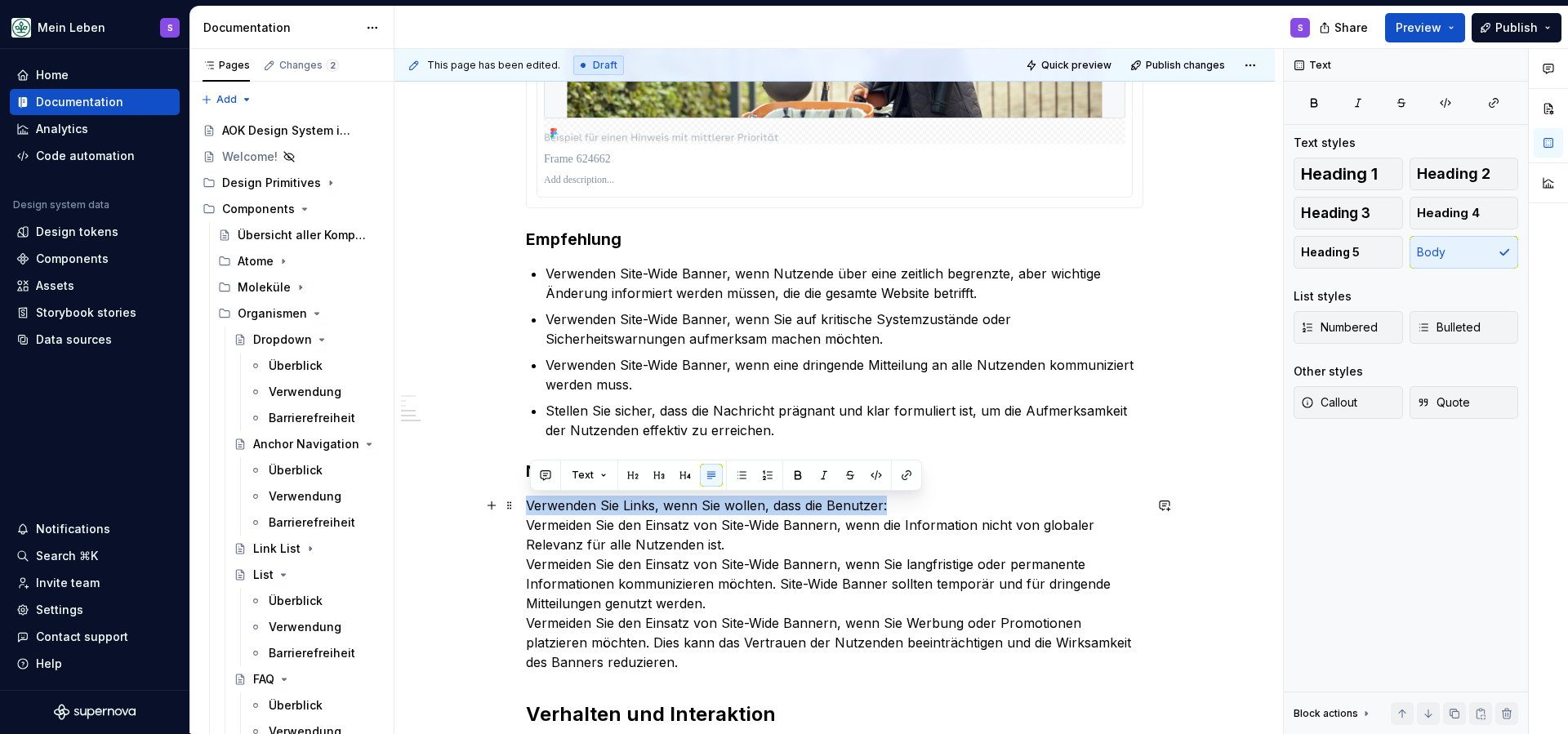
drag, startPoint x: 902, startPoint y: 508, endPoint x: 521, endPoint y: 508, distance: 381.0
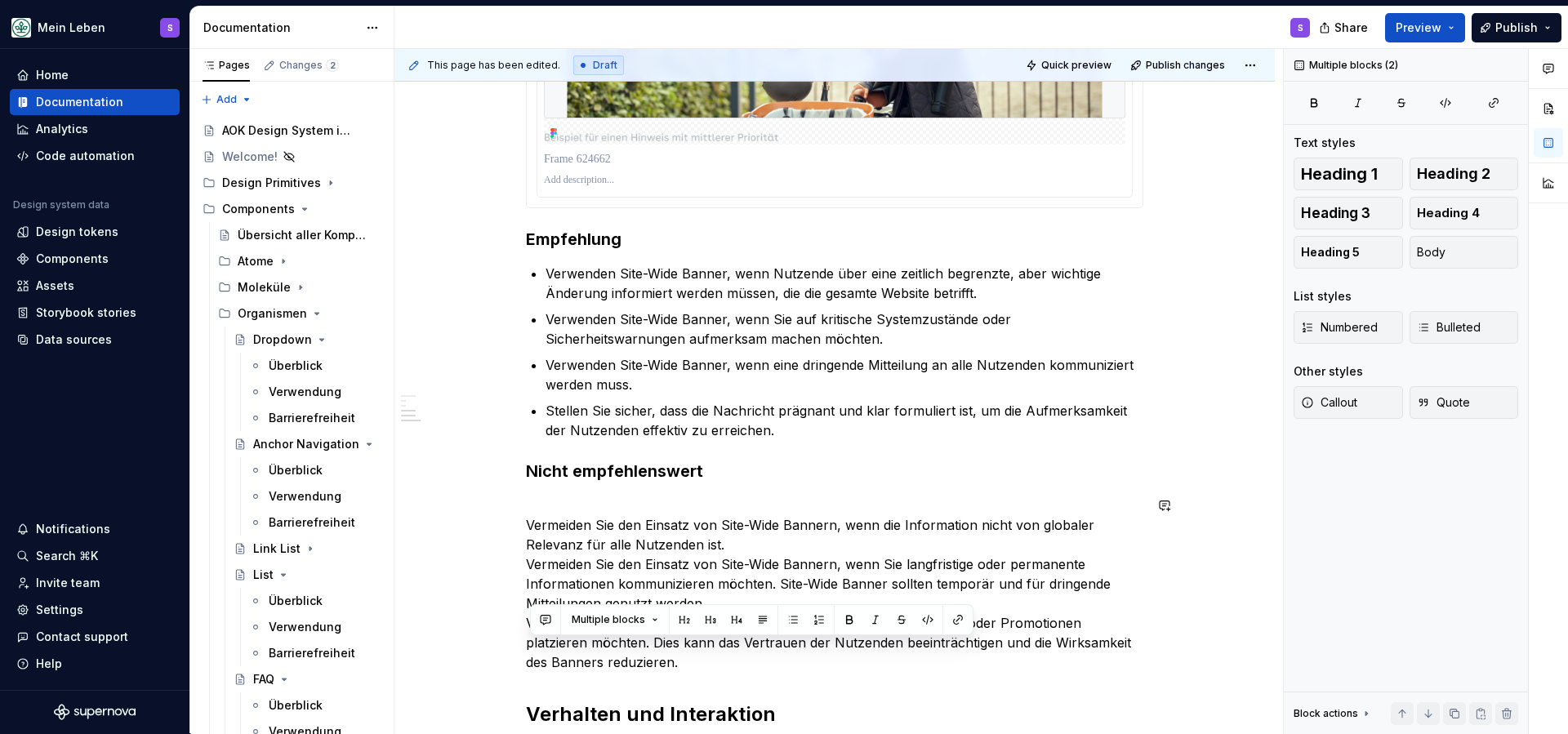
scroll to position [1753, 0]
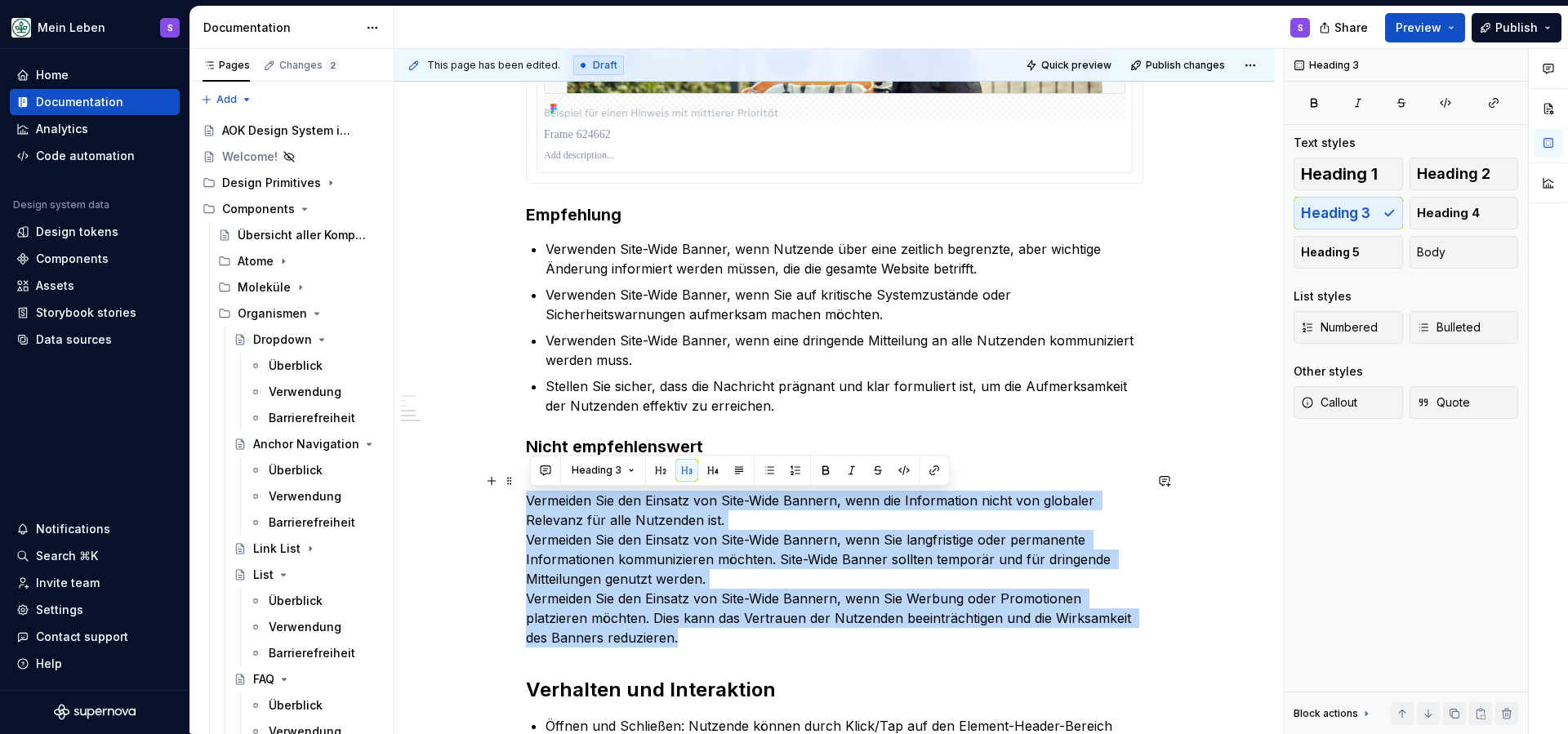
drag, startPoint x: 676, startPoint y: 664, endPoint x: 525, endPoint y: 502, distance: 221.5
click at [1440, 255] on span "Body" at bounding box center [1431, 252] width 28 height 16
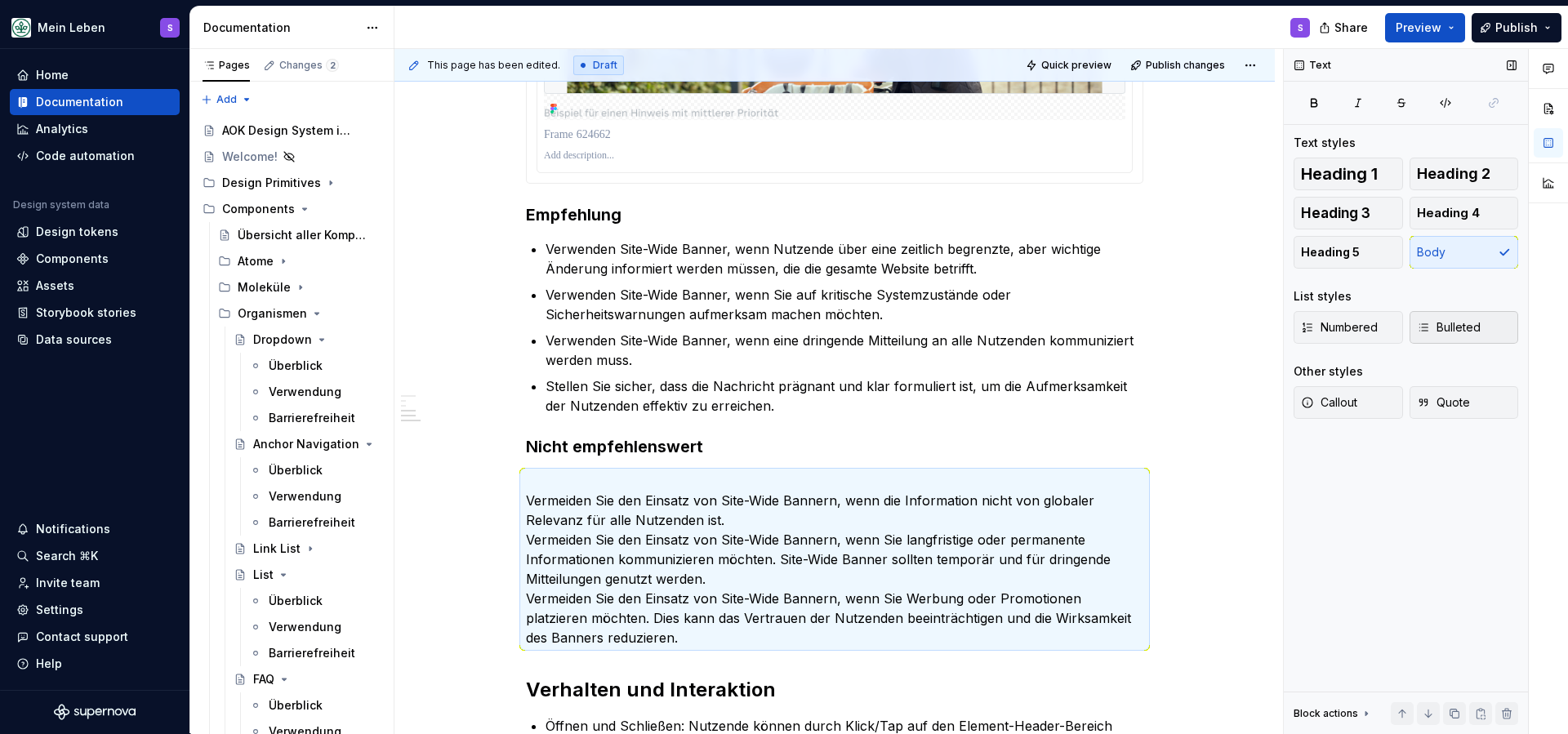
click at [1455, 326] on span "Bulleted" at bounding box center [1449, 327] width 64 height 16
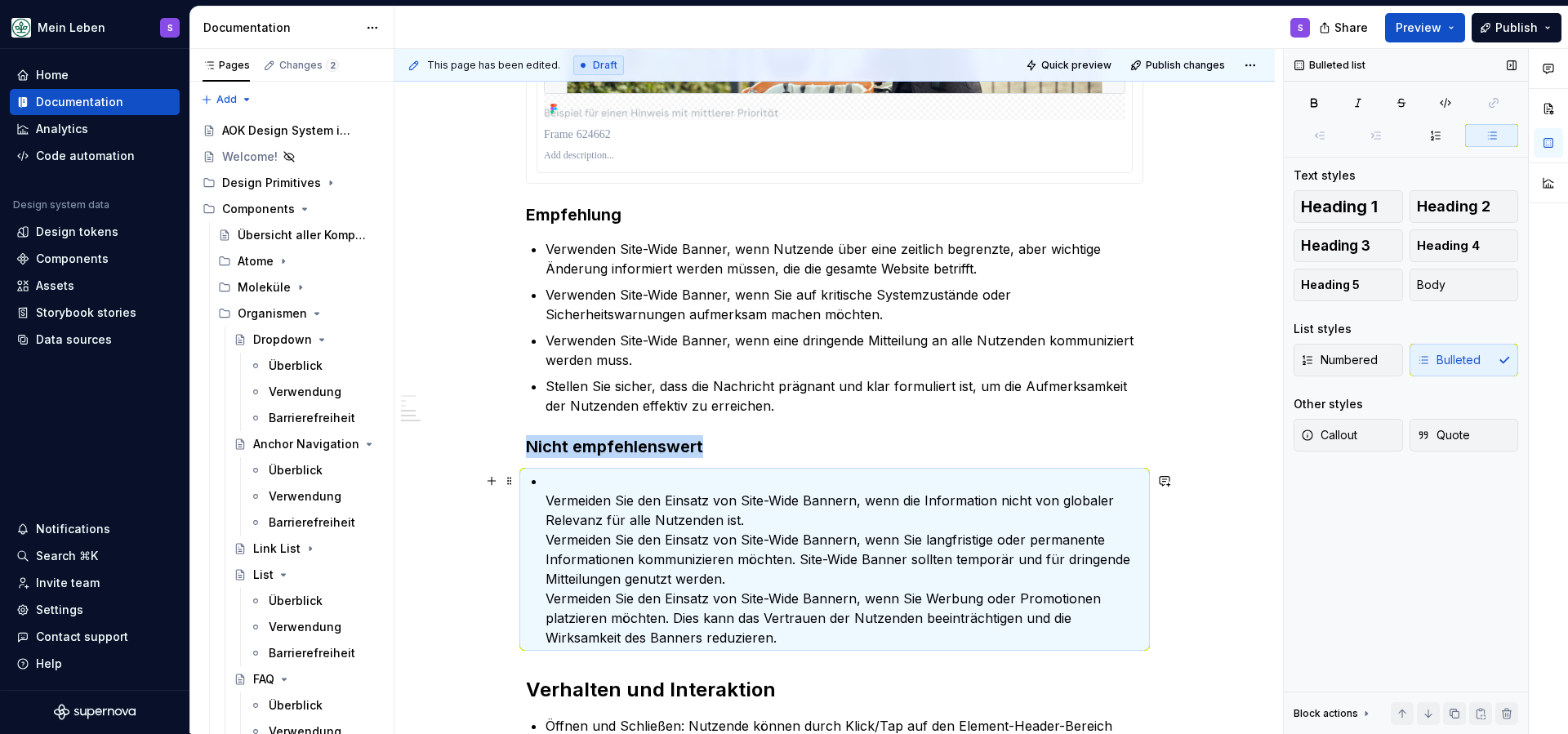
click at [546, 501] on ul "Vermeiden Sie den Einsatz von Site-Wide Bannern, wenn die Information nicht von…" at bounding box center [844, 559] width 598 height 177
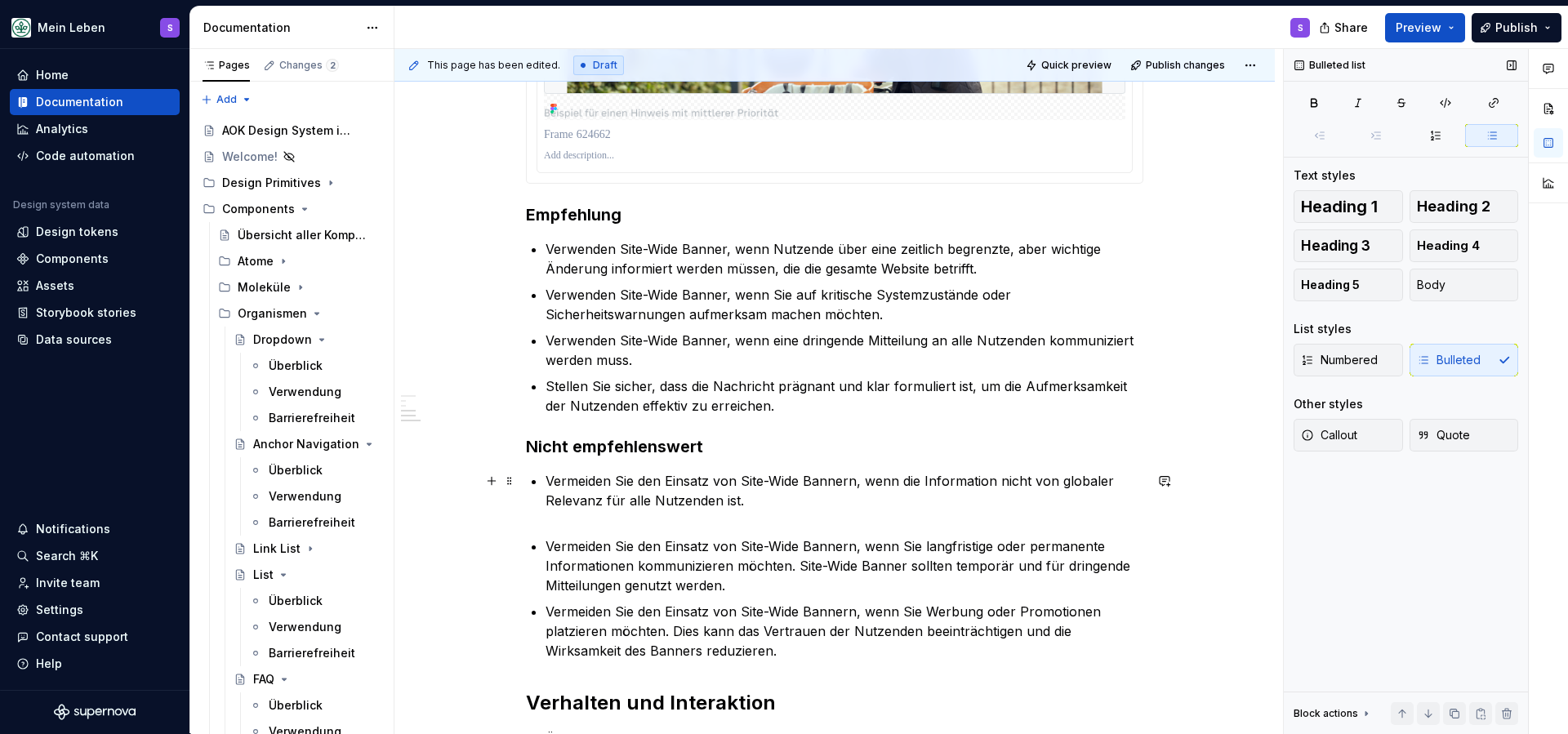
click at [651, 527] on p "Vermeiden Sie den Einsatz von Site-Wide Bannern, wenn die Information nicht von…" at bounding box center [844, 500] width 598 height 59
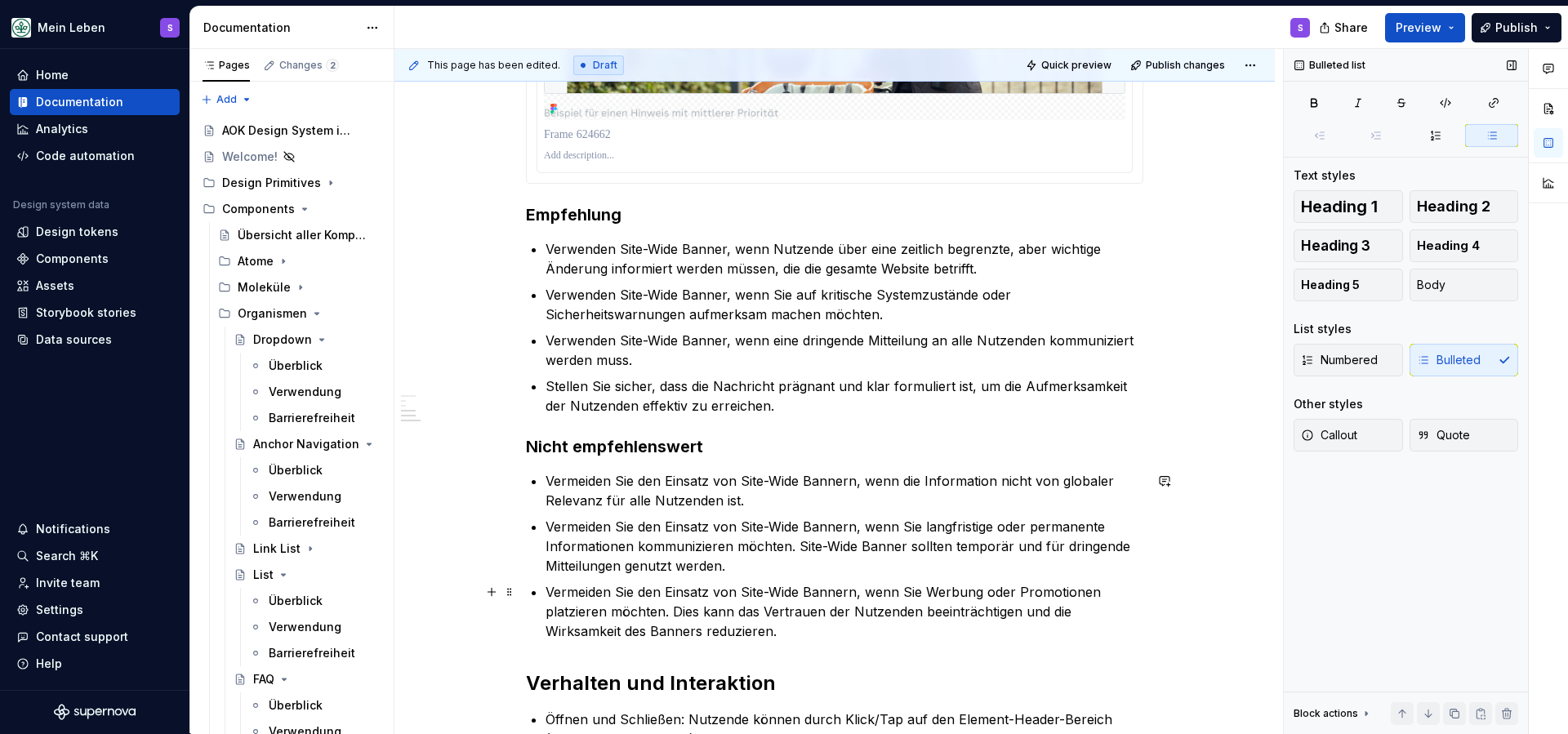
scroll to position [1810, 0]
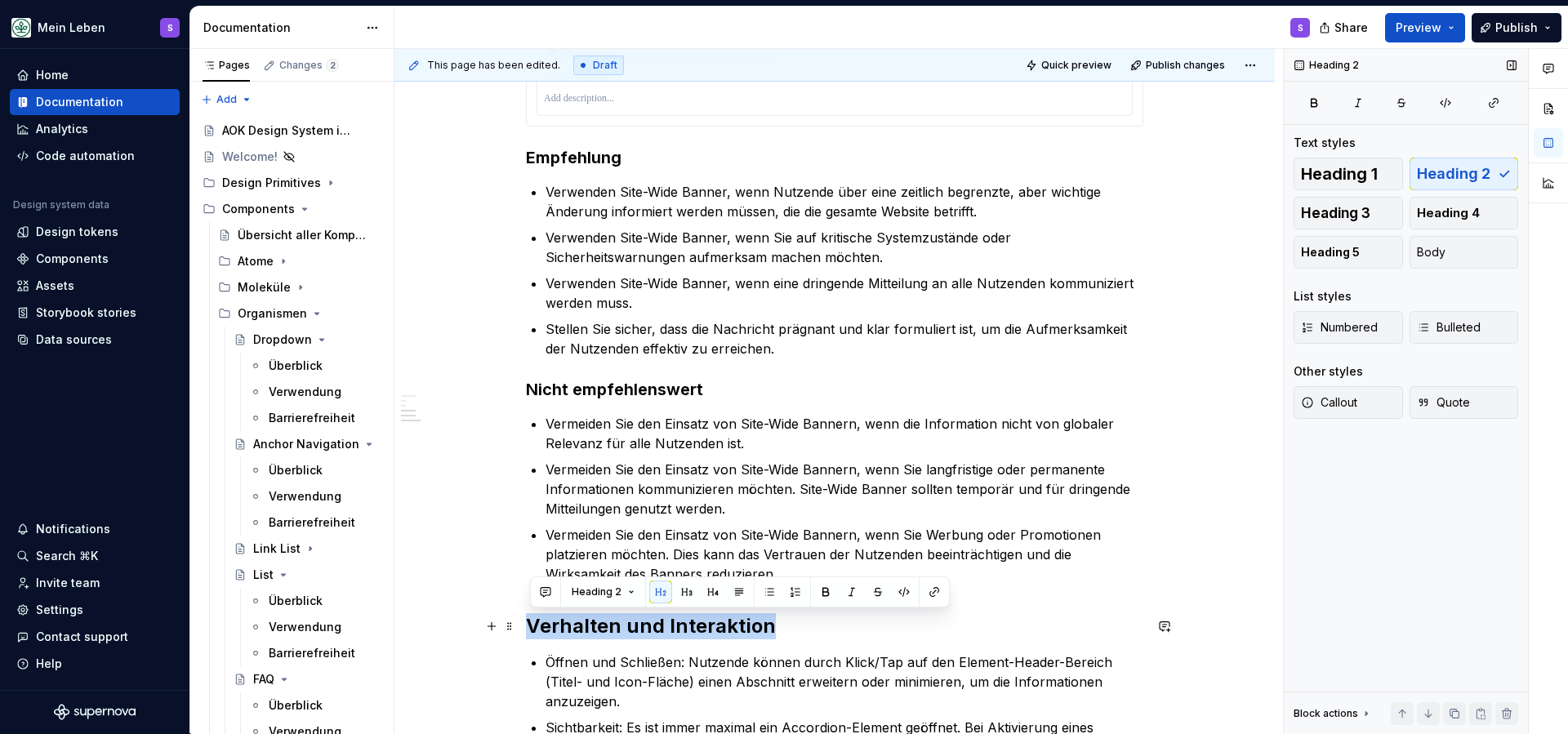
drag, startPoint x: 789, startPoint y: 632, endPoint x: 531, endPoint y: 632, distance: 258.0
click at [531, 632] on h2 "Verhalten und Interaktion" at bounding box center [834, 626] width 618 height 26
click at [686, 591] on button "button" at bounding box center [686, 592] width 23 height 23
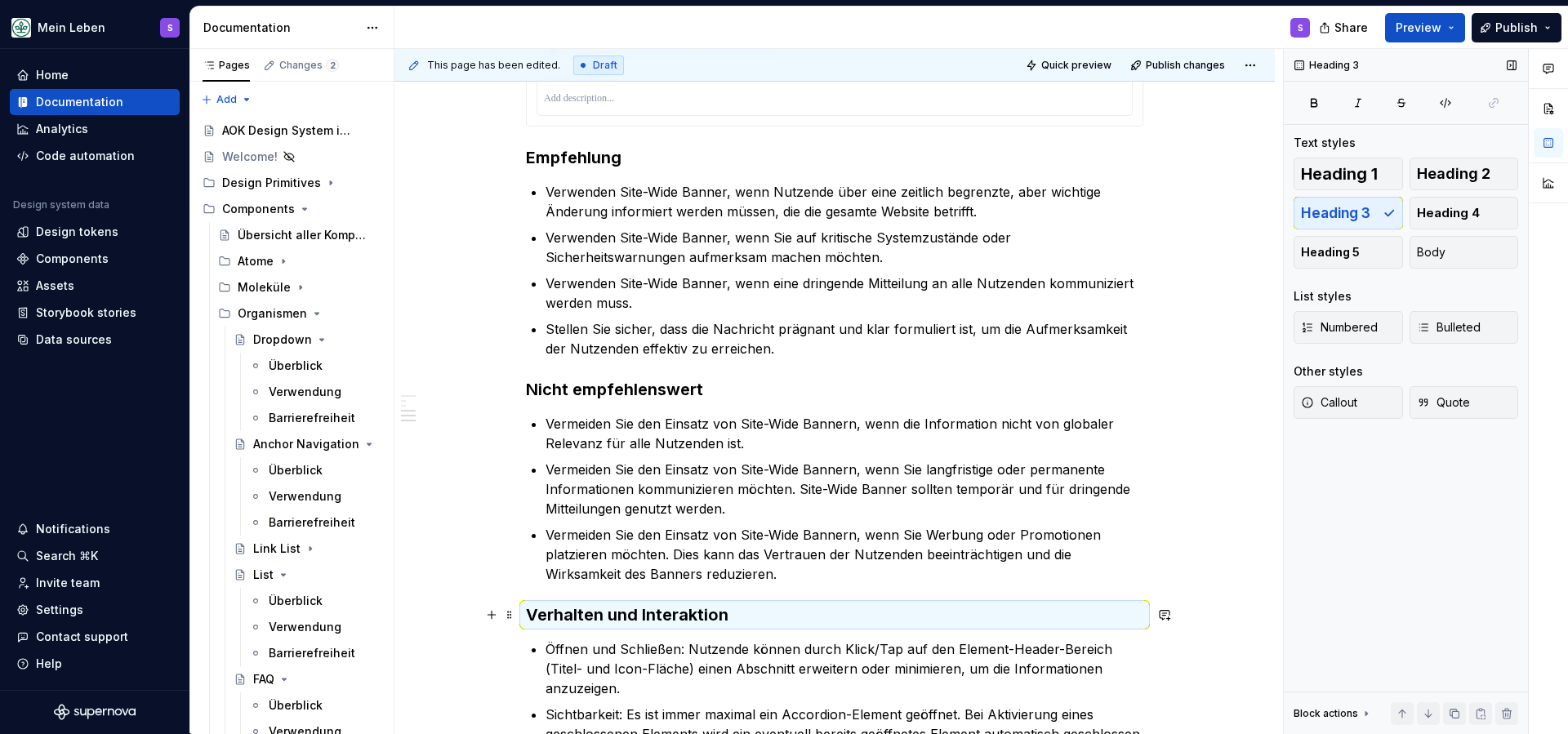
click at [804, 616] on h3 "Verhalten und Interaktion" at bounding box center [834, 615] width 618 height 23
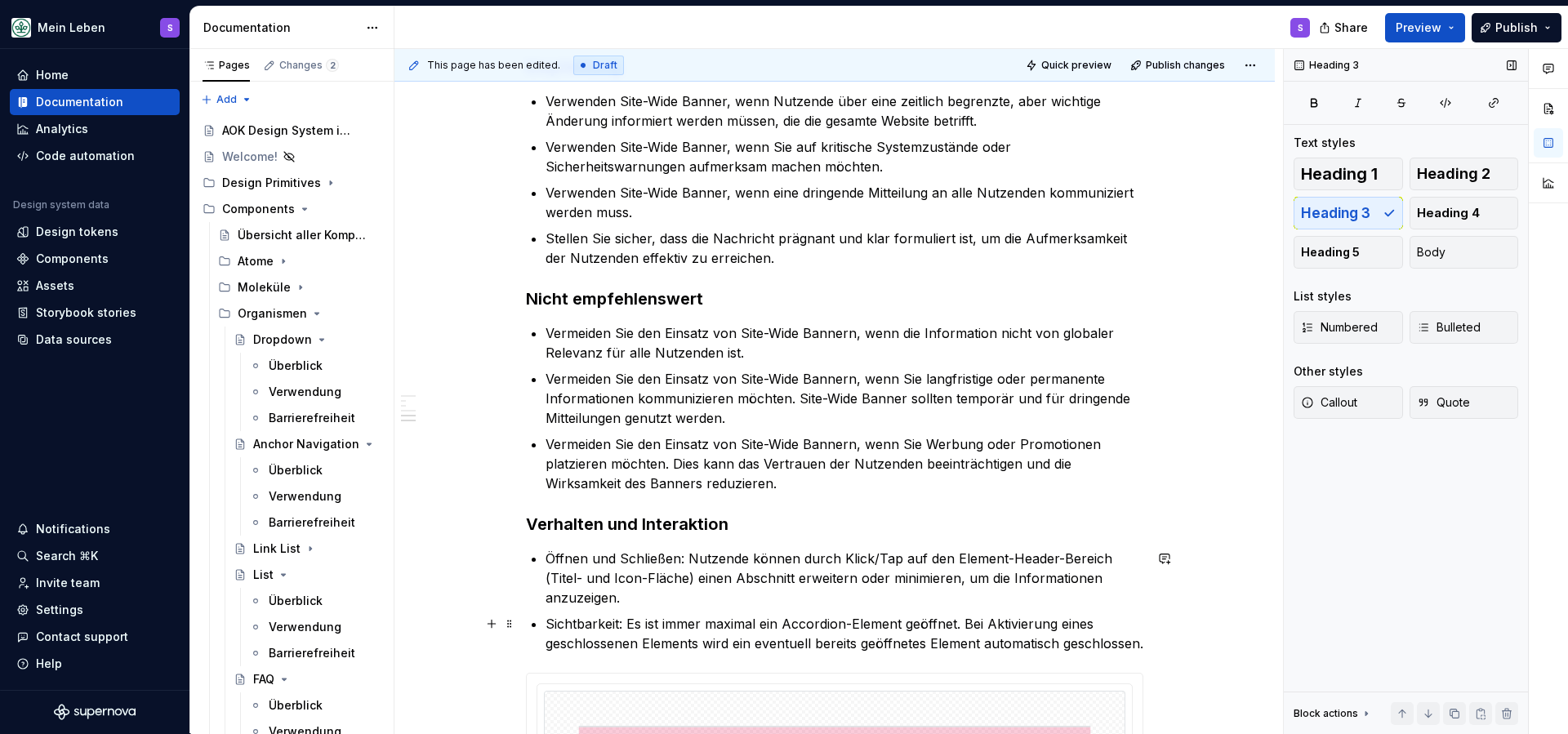
scroll to position [1936, 0]
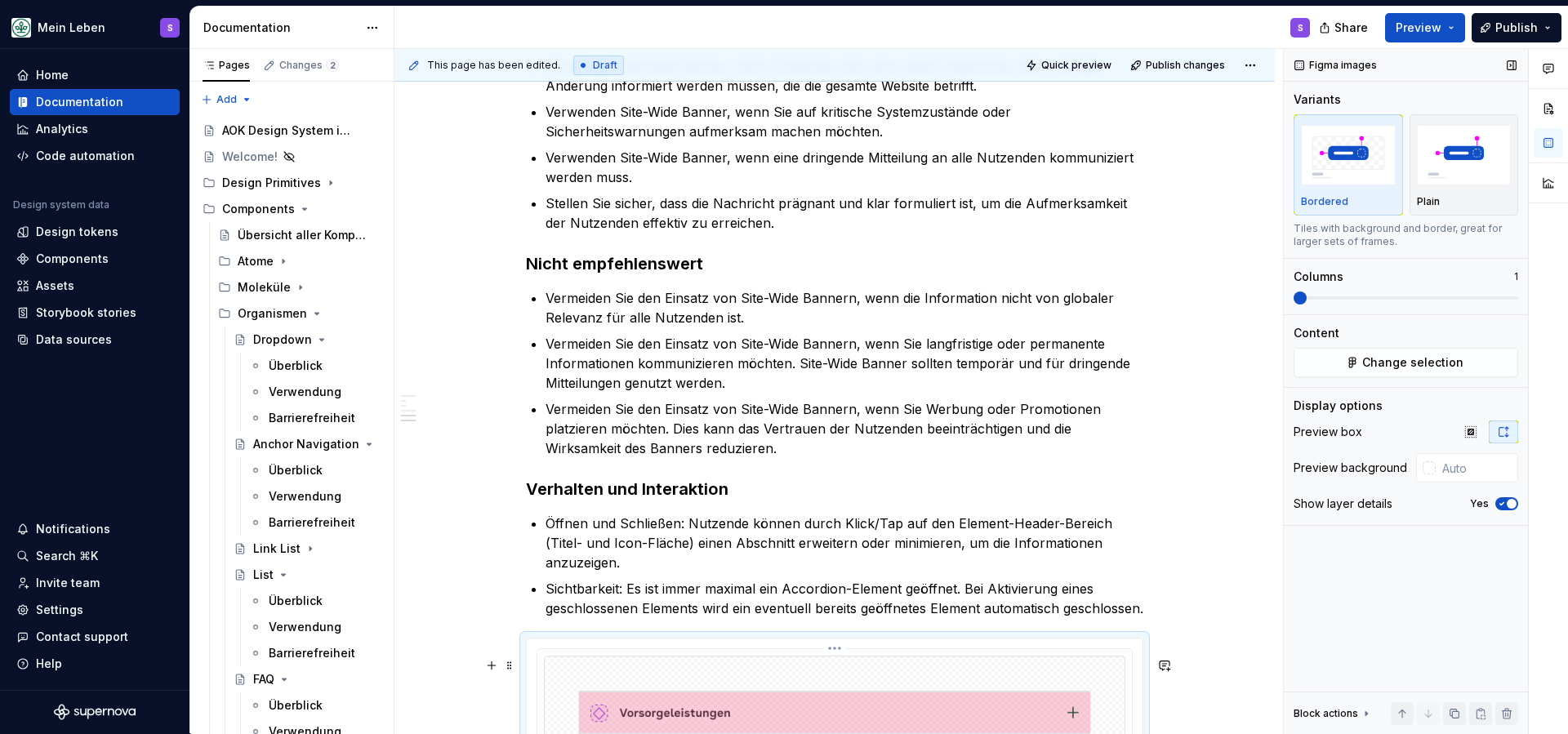
click at [675, 678] on img at bounding box center [835, 733] width 582 height 155
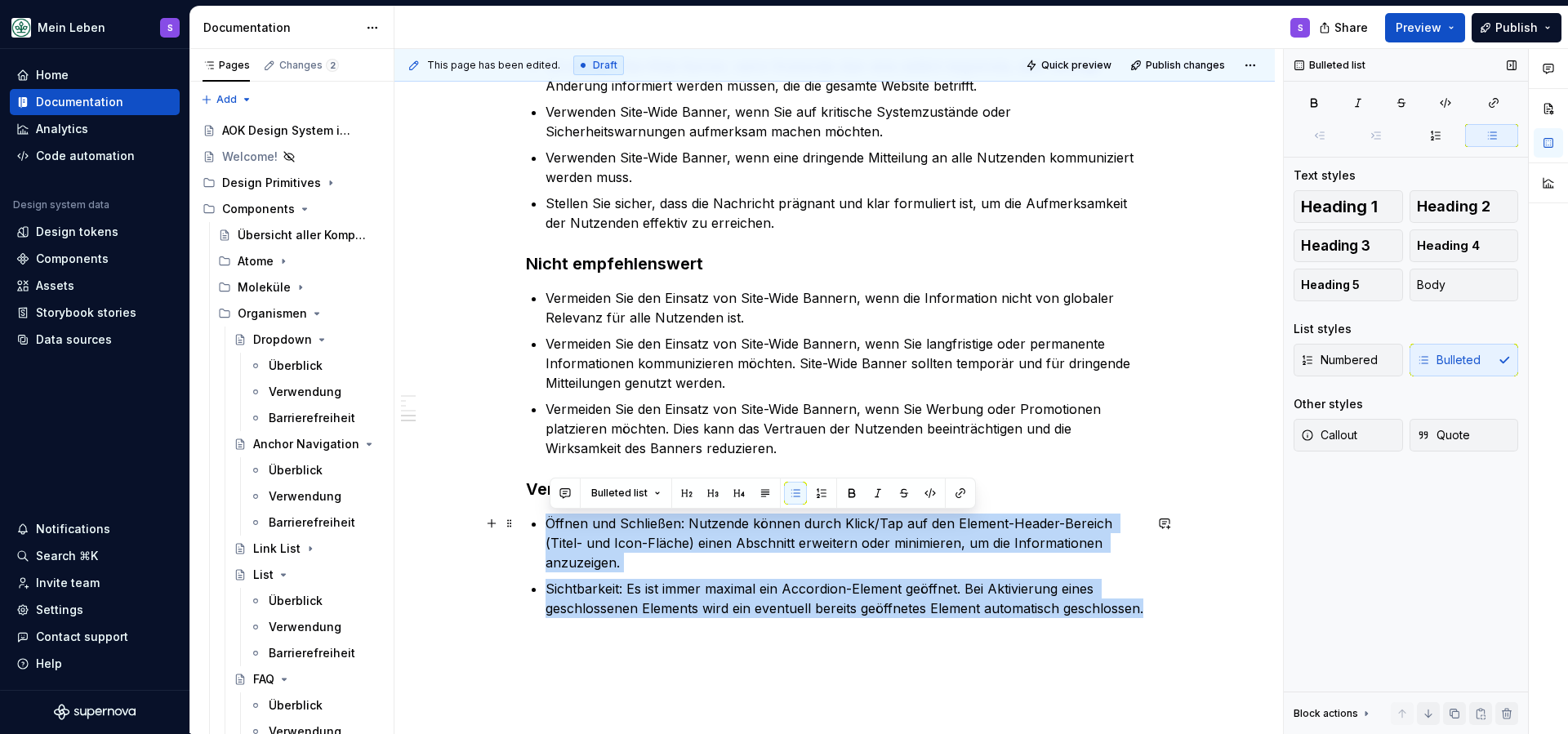
drag, startPoint x: 651, startPoint y: 633, endPoint x: 522, endPoint y: 523, distance: 169.5
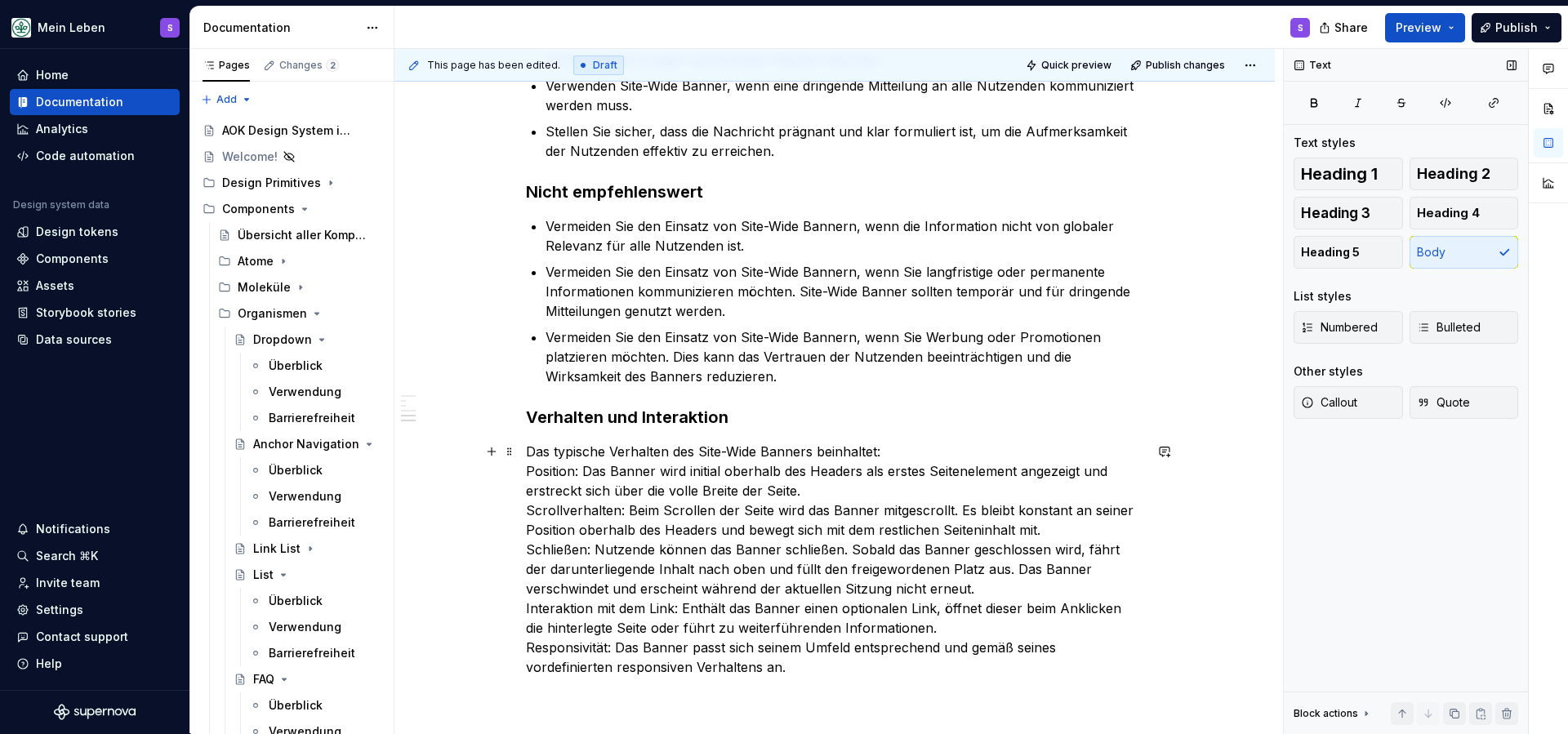
scroll to position [2042, 0]
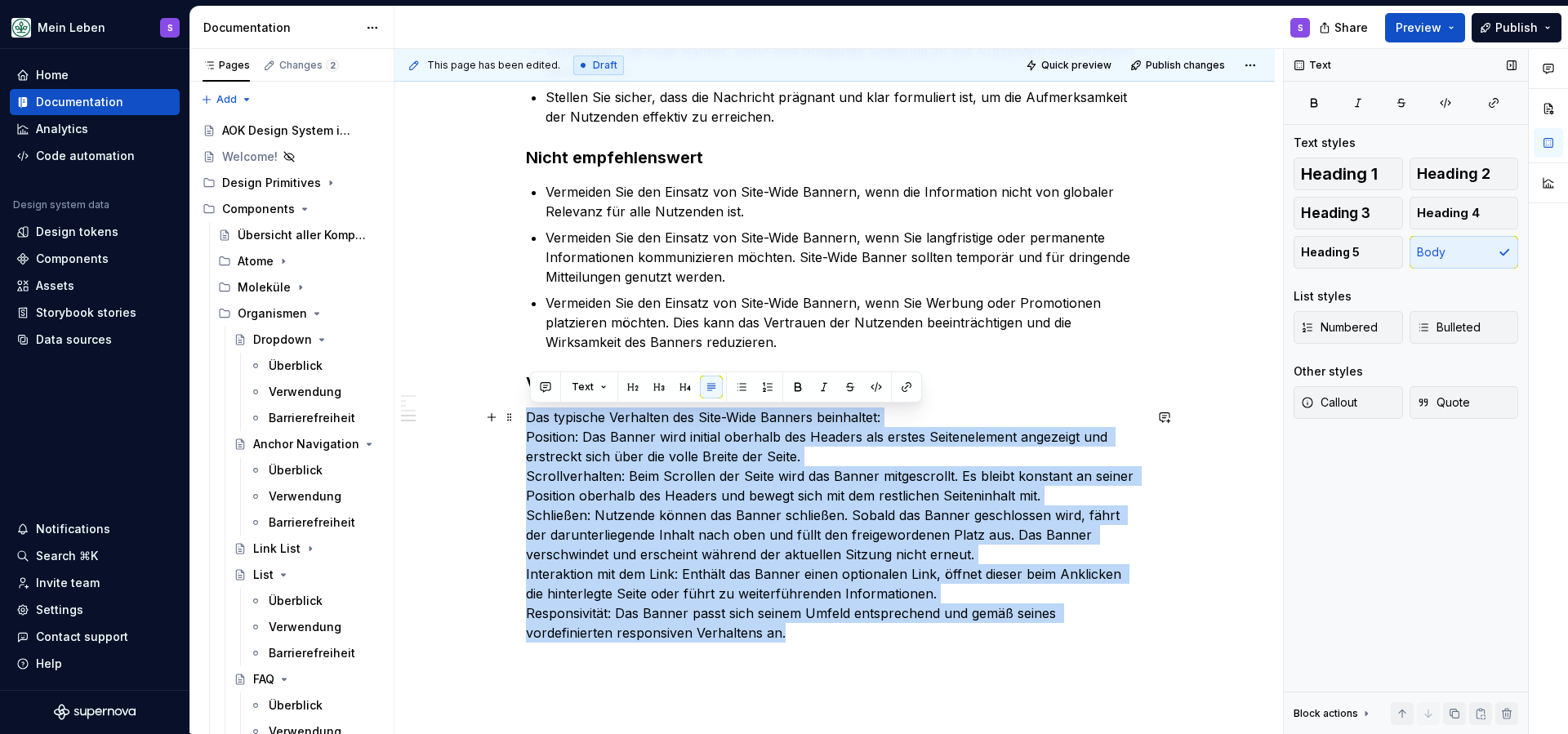
drag, startPoint x: 794, startPoint y: 669, endPoint x: 522, endPoint y: 409, distance: 376.3
click at [706, 470] on p "Das typische Verhalten des Site-Wide Banners beinhaltet: Position: Das Banner w…" at bounding box center [834, 525] width 618 height 235
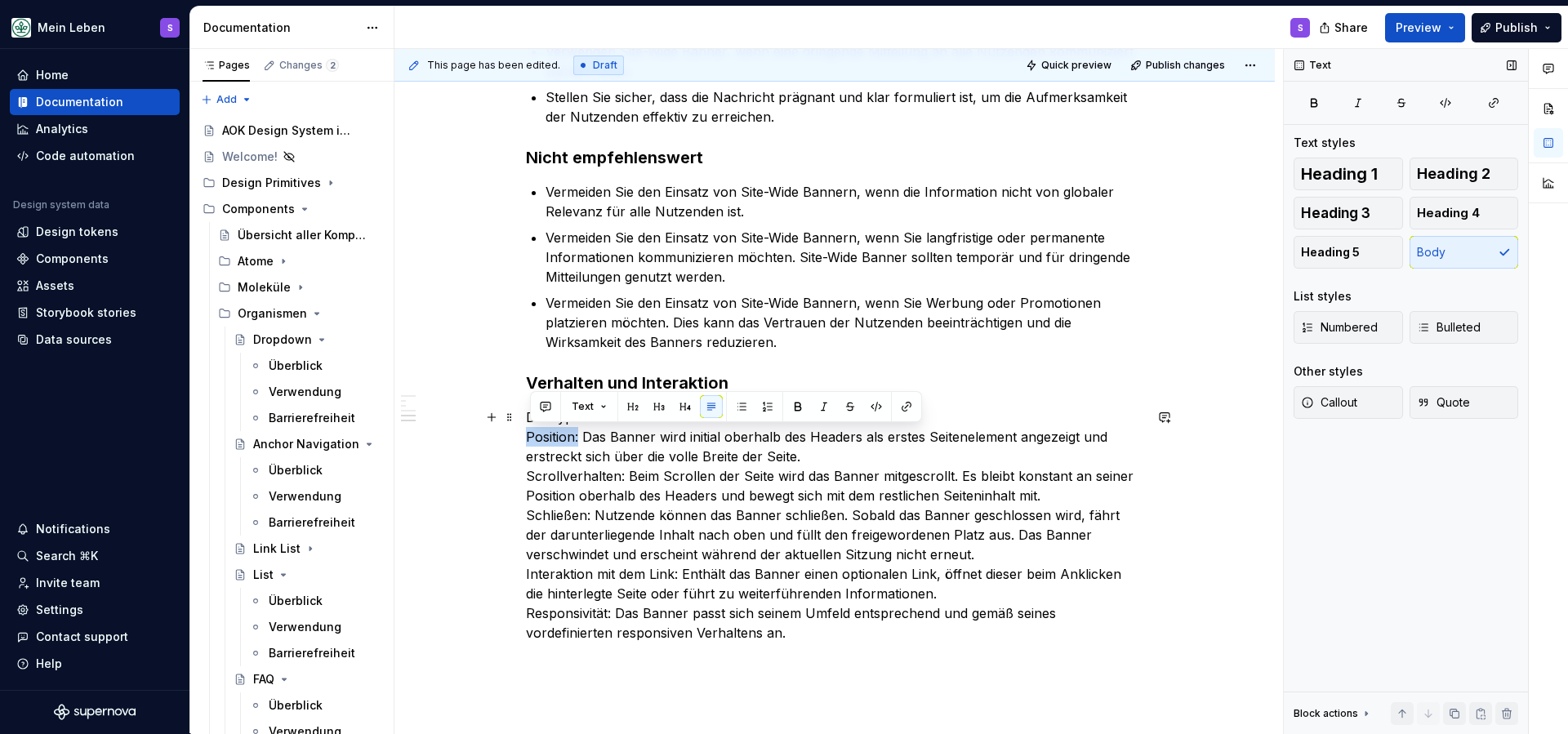
drag, startPoint x: 582, startPoint y: 441, endPoint x: 528, endPoint y: 444, distance: 54.1
click at [1315, 106] on icon "button" at bounding box center [1314, 102] width 6 height 8
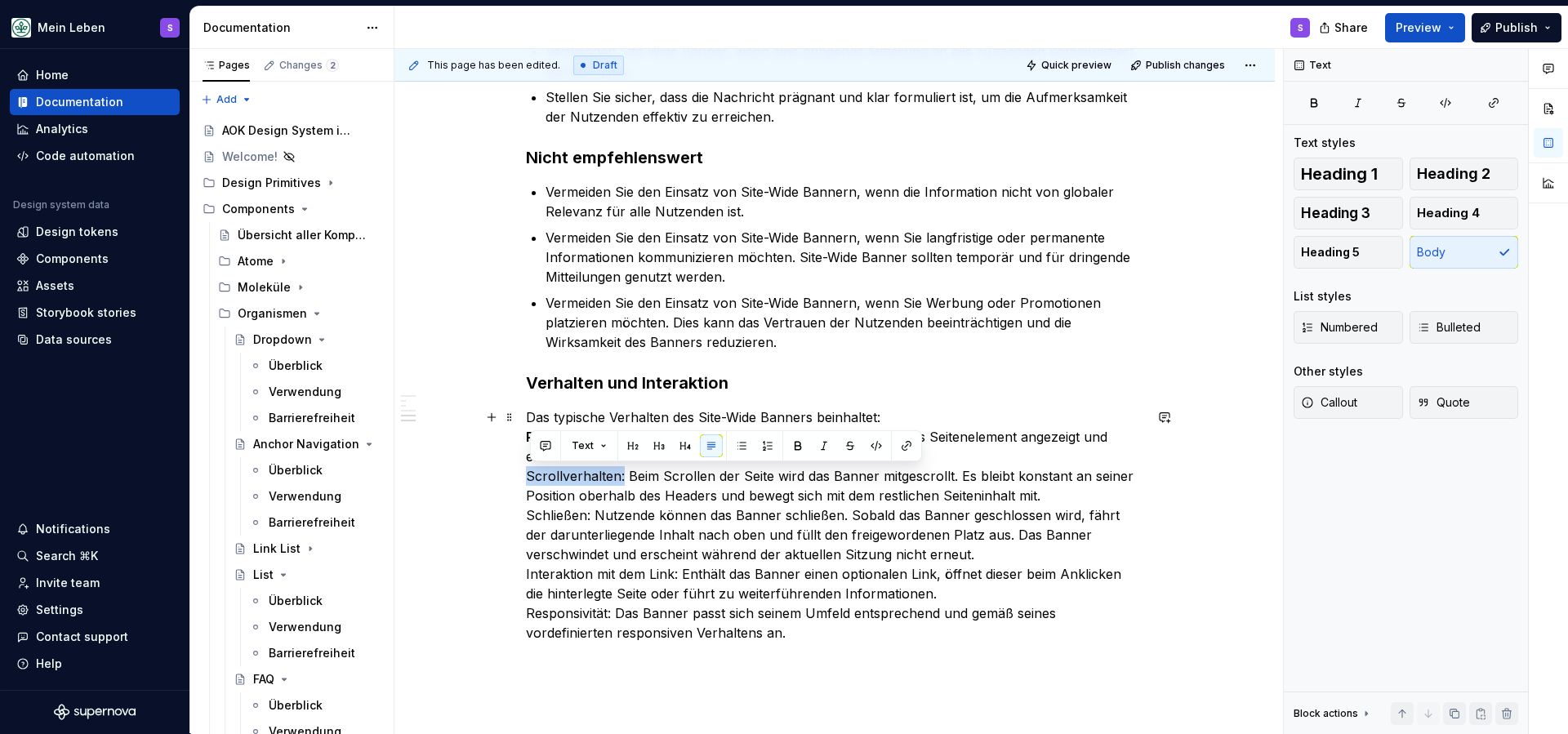
drag, startPoint x: 627, startPoint y: 482, endPoint x: 530, endPoint y: 480, distance: 97.0
click at [530, 480] on p "Das typische Verhalten des Site-Wide Banners beinhaltet: Position: Das Banner w…" at bounding box center [834, 525] width 618 height 235
click at [795, 443] on button "button" at bounding box center [798, 445] width 23 height 23
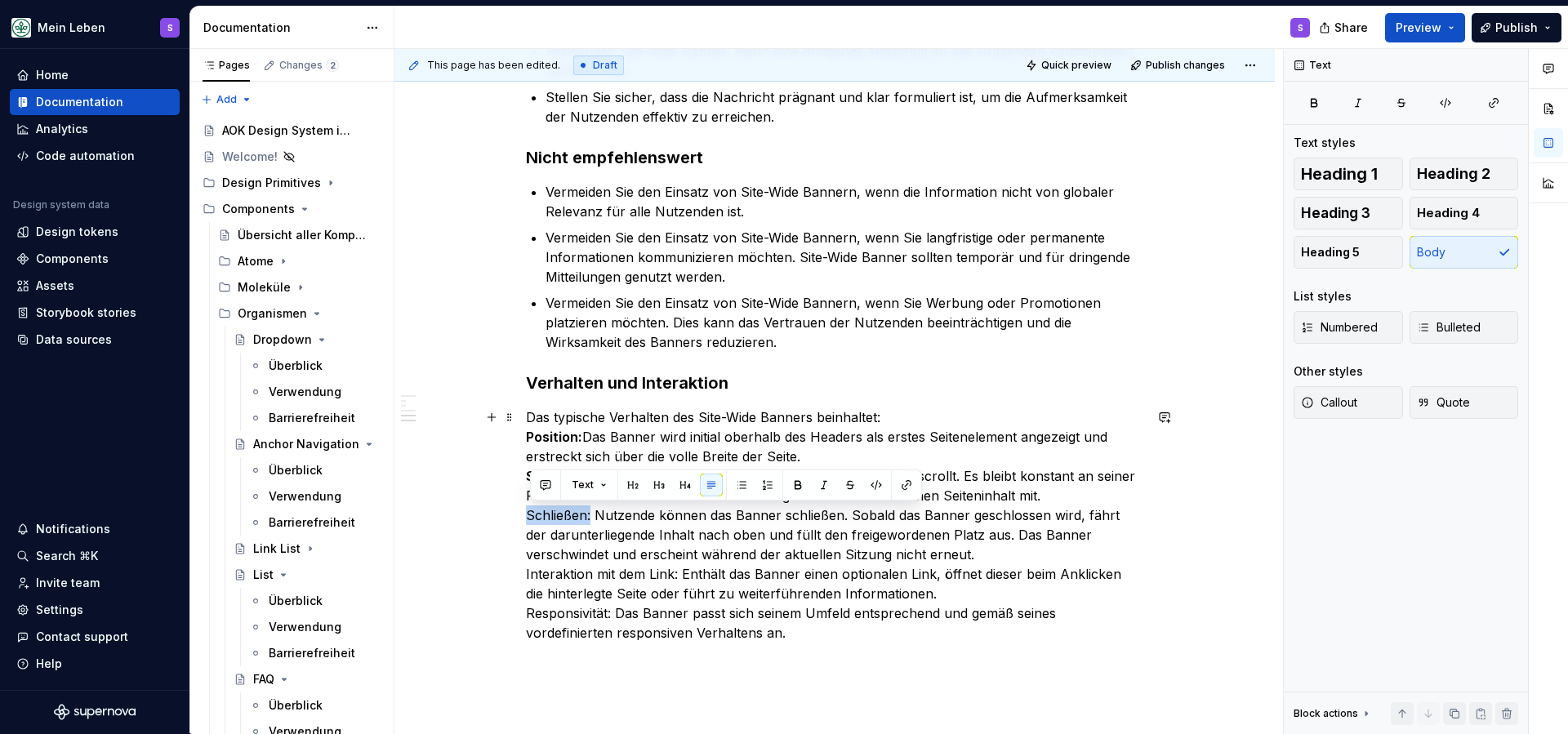
drag, startPoint x: 594, startPoint y: 517, endPoint x: 531, endPoint y: 517, distance: 63.0
click at [531, 517] on p "Das typische Verhalten des Site-Wide Banners beinhaltet: Position: Das Banner w…" at bounding box center [834, 525] width 618 height 235
click at [798, 484] on button "button" at bounding box center [798, 485] width 23 height 23
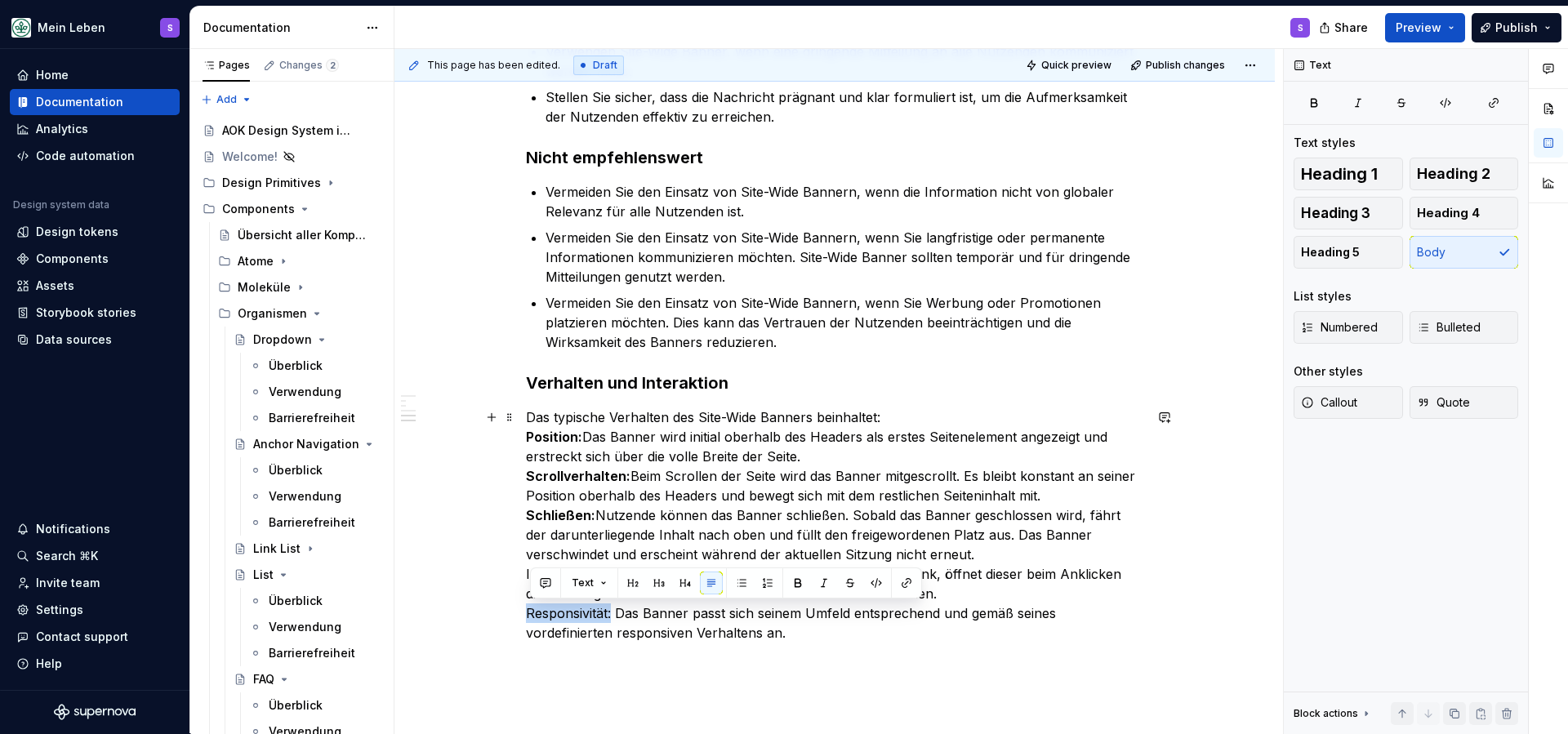
drag, startPoint x: 616, startPoint y: 615, endPoint x: 532, endPoint y: 617, distance: 84.0
click at [532, 617] on p "Das typische Verhalten des Site-Wide Banners beinhaltet: Position: Das Banner w…" at bounding box center [834, 525] width 618 height 235
click at [794, 582] on button "button" at bounding box center [798, 583] width 23 height 23
click at [632, 543] on p "Das typische Verhalten des Site-Wide Banners beinhaltet: Position: Das Banner w…" at bounding box center [834, 525] width 618 height 235
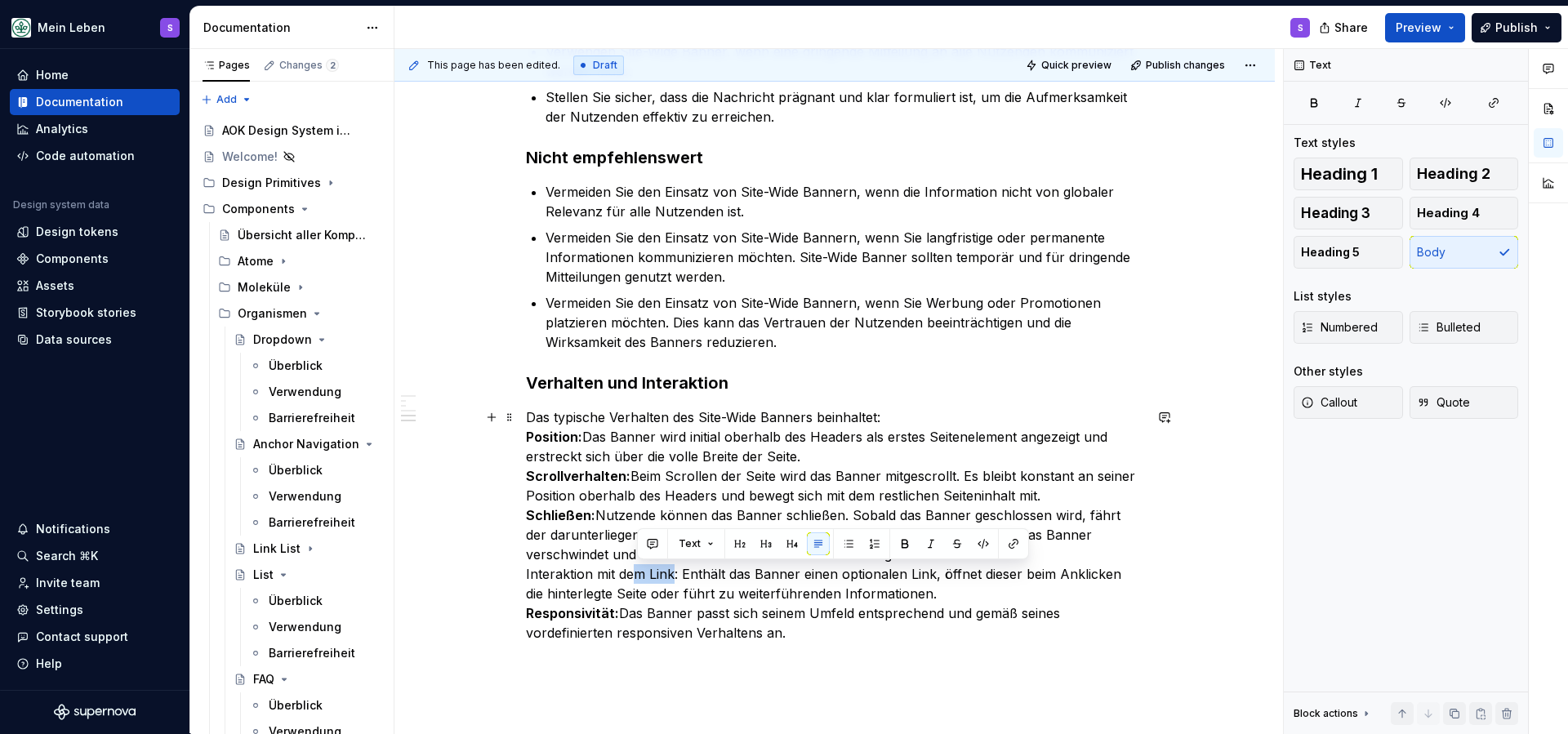
drag, startPoint x: 679, startPoint y: 576, endPoint x: 637, endPoint y: 582, distance: 42.4
click at [637, 582] on p "Das typische Verhalten des Site-Wide Banners beinhaltet: Position: Das Banner w…" at bounding box center [834, 525] width 618 height 235
click at [681, 576] on p "Das typische Verhalten des Site-Wide Banners beinhaltet: Position: Das Banner w…" at bounding box center [834, 525] width 618 height 235
drag, startPoint x: 682, startPoint y: 576, endPoint x: 527, endPoint y: 581, distance: 155.1
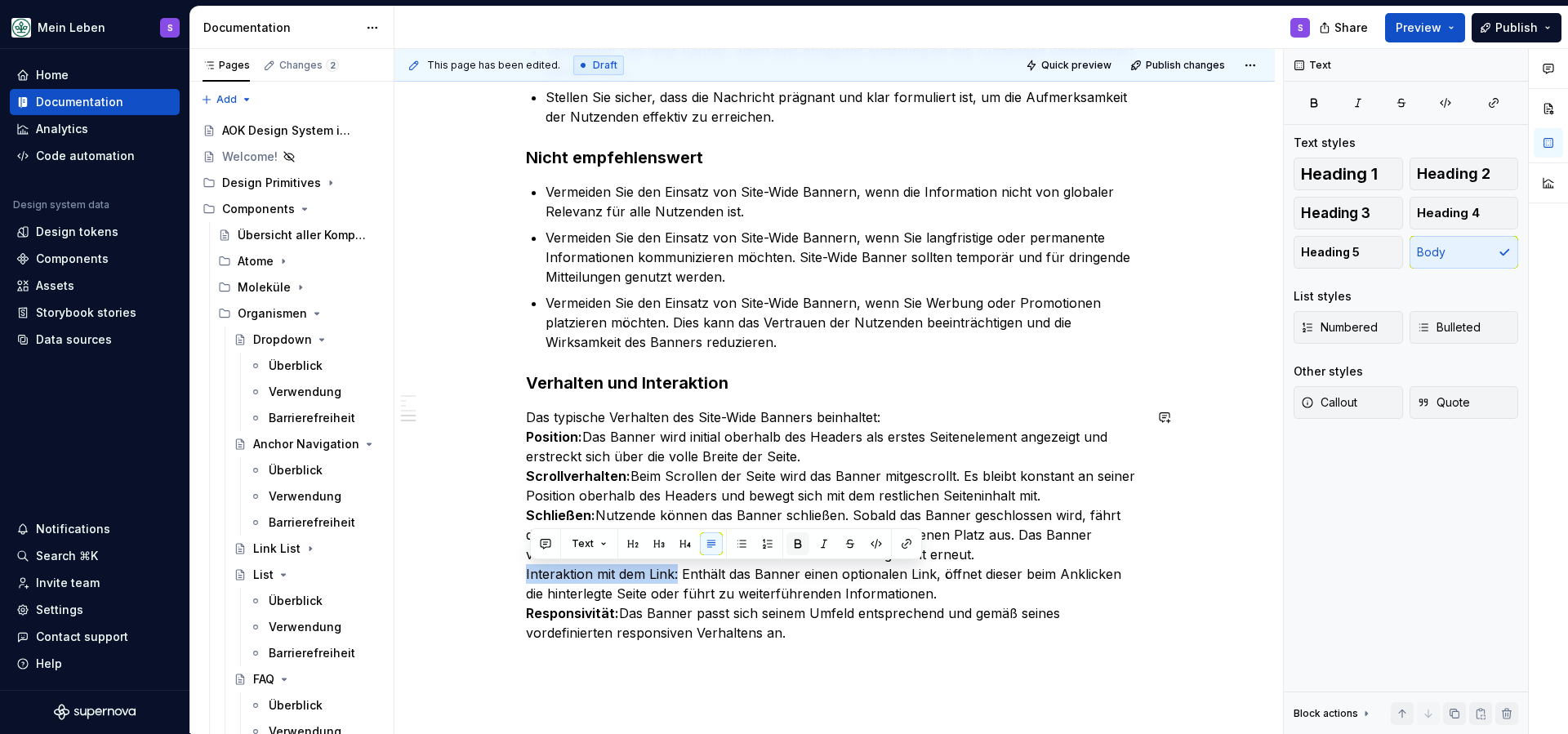
click at [797, 541] on button "button" at bounding box center [798, 543] width 23 height 23
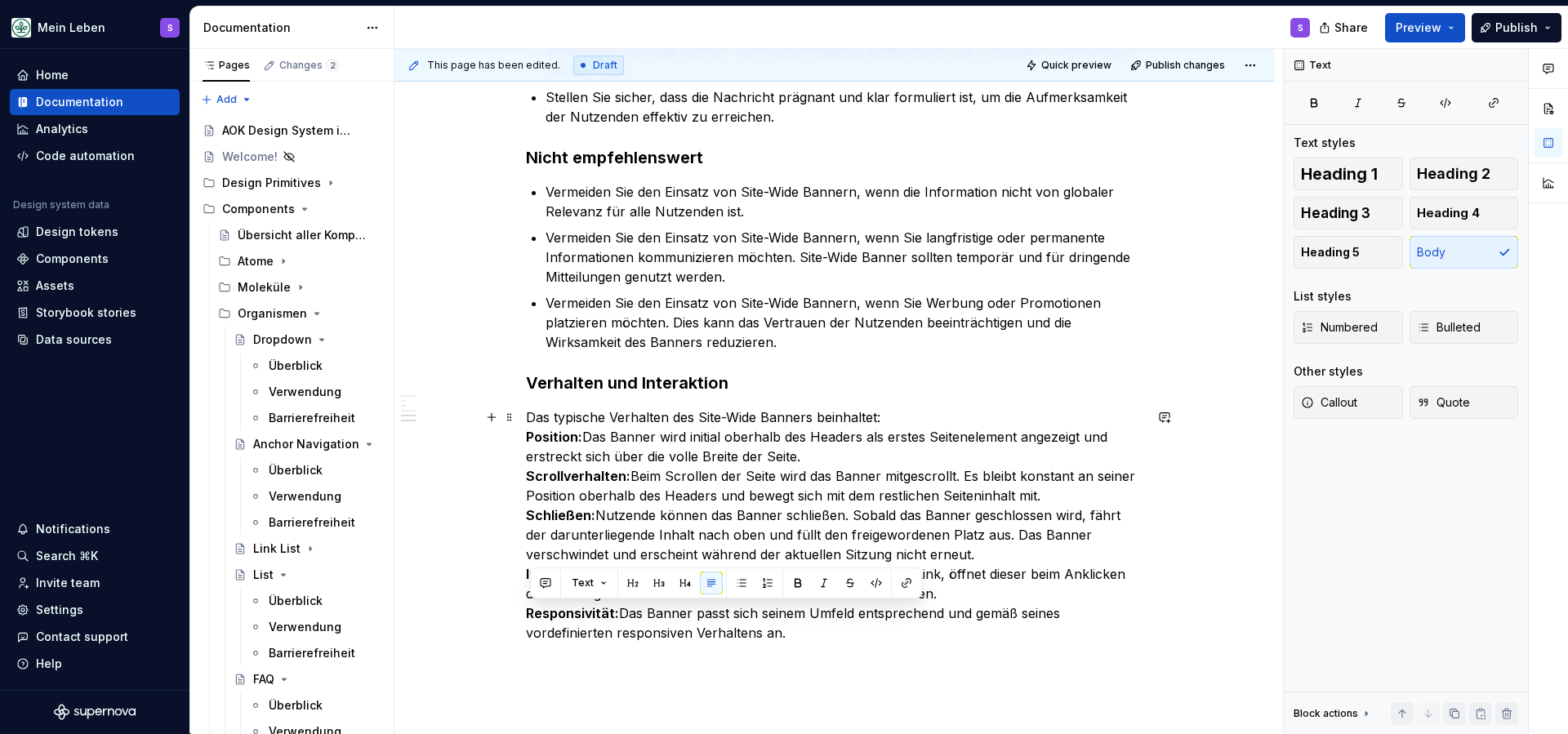
drag, startPoint x: 814, startPoint y: 642, endPoint x: 525, endPoint y: 613, distance: 290.5
click at [745, 588] on button "button" at bounding box center [742, 583] width 23 height 23
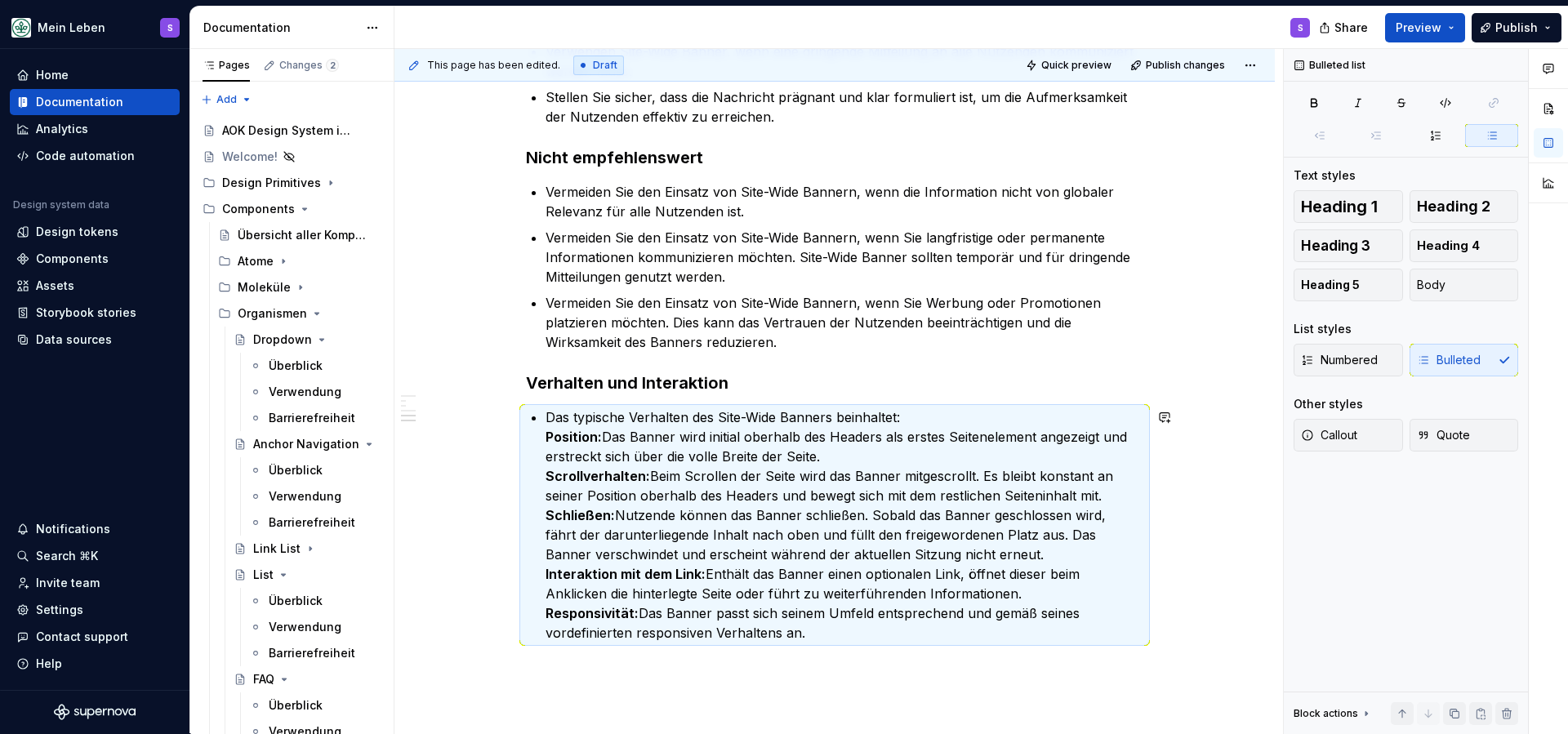
scroll to position [8, 0]
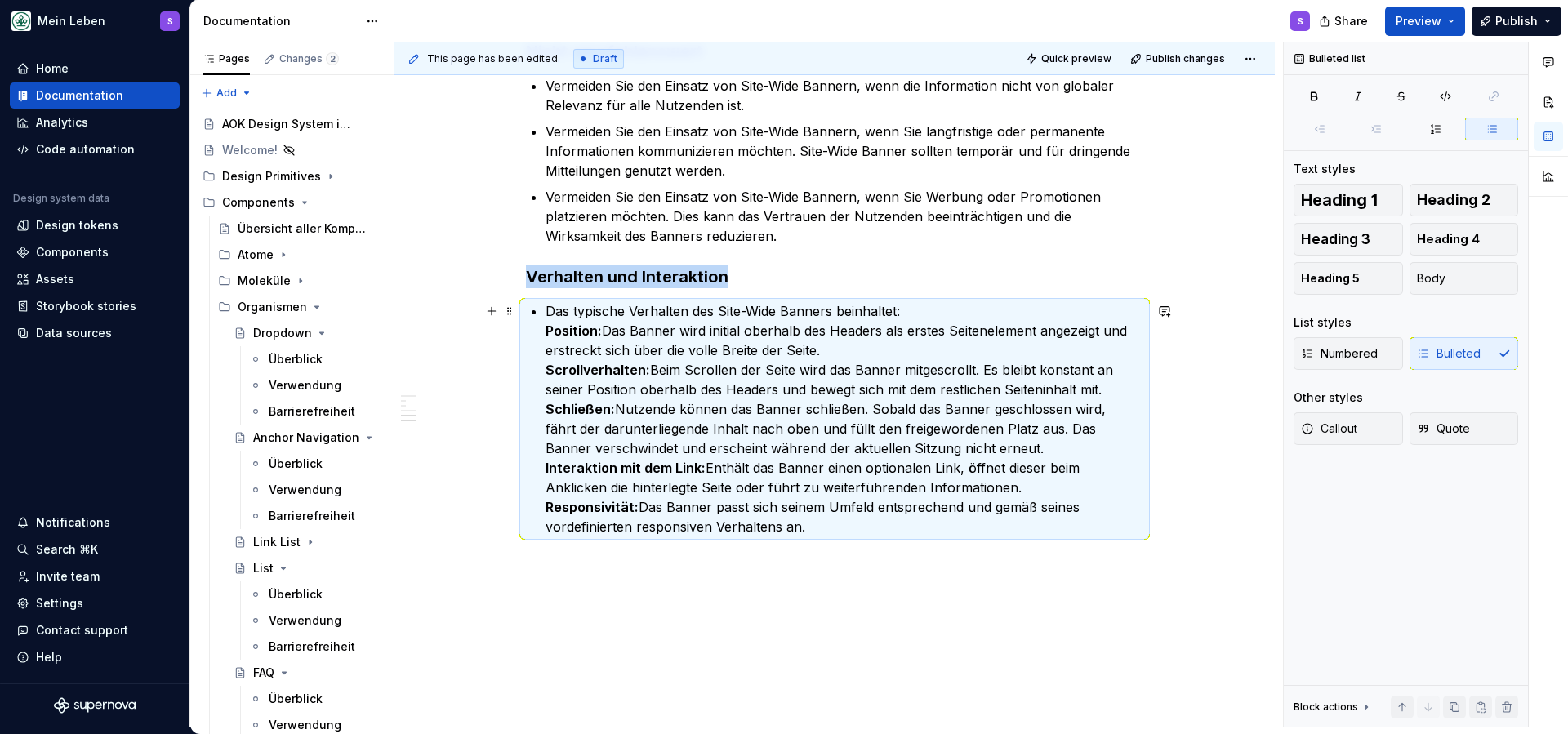
click at [549, 313] on ul "Das typische Verhalten des Site-Wide Banners beinhaltet: Position: Das Banner w…" at bounding box center [844, 419] width 598 height 235
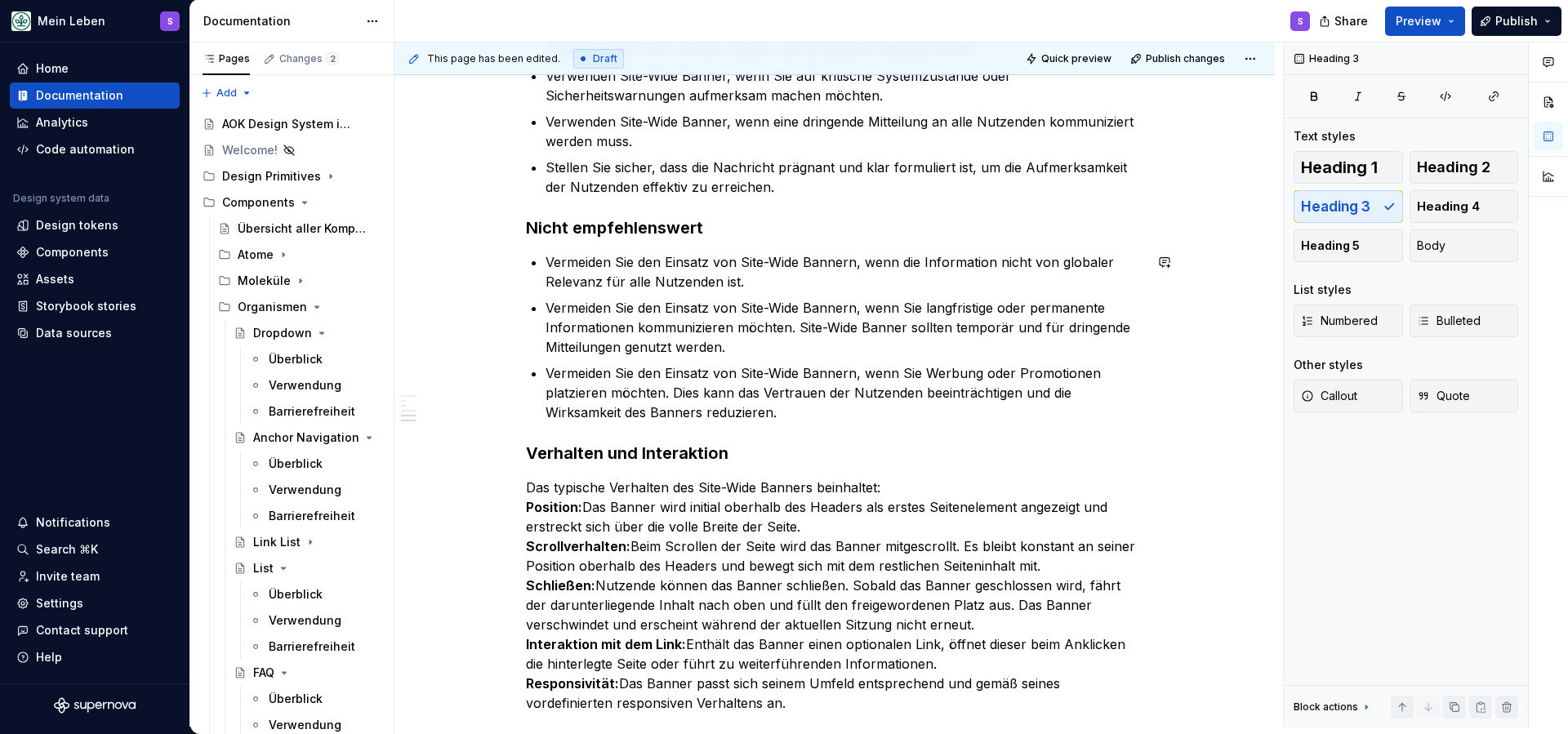
scroll to position [1943, 0]
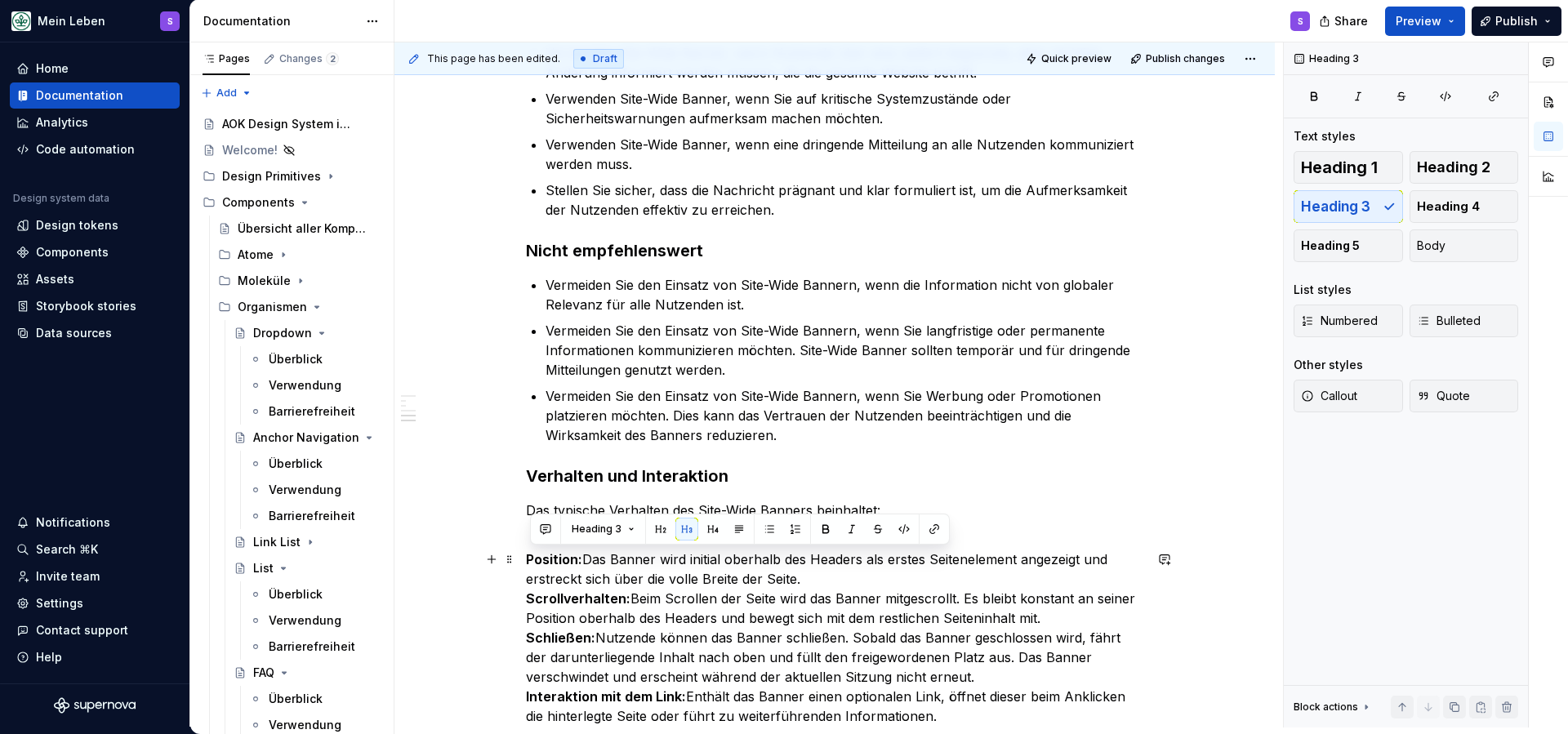
drag, startPoint x: 820, startPoint y: 577, endPoint x: 520, endPoint y: 563, distance: 300.3
click at [1467, 245] on button "Body" at bounding box center [1464, 245] width 109 height 33
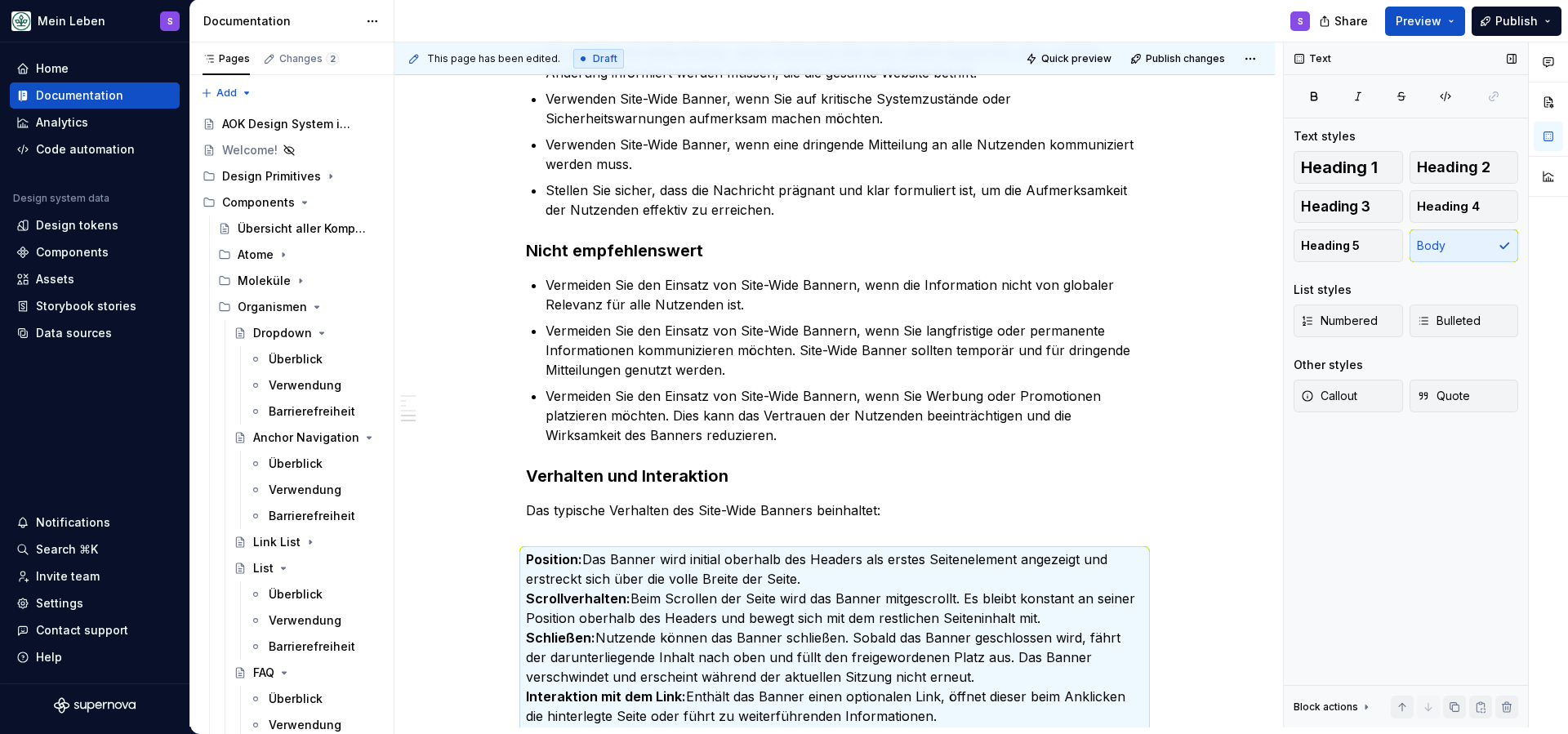
scroll to position [1980, 0]
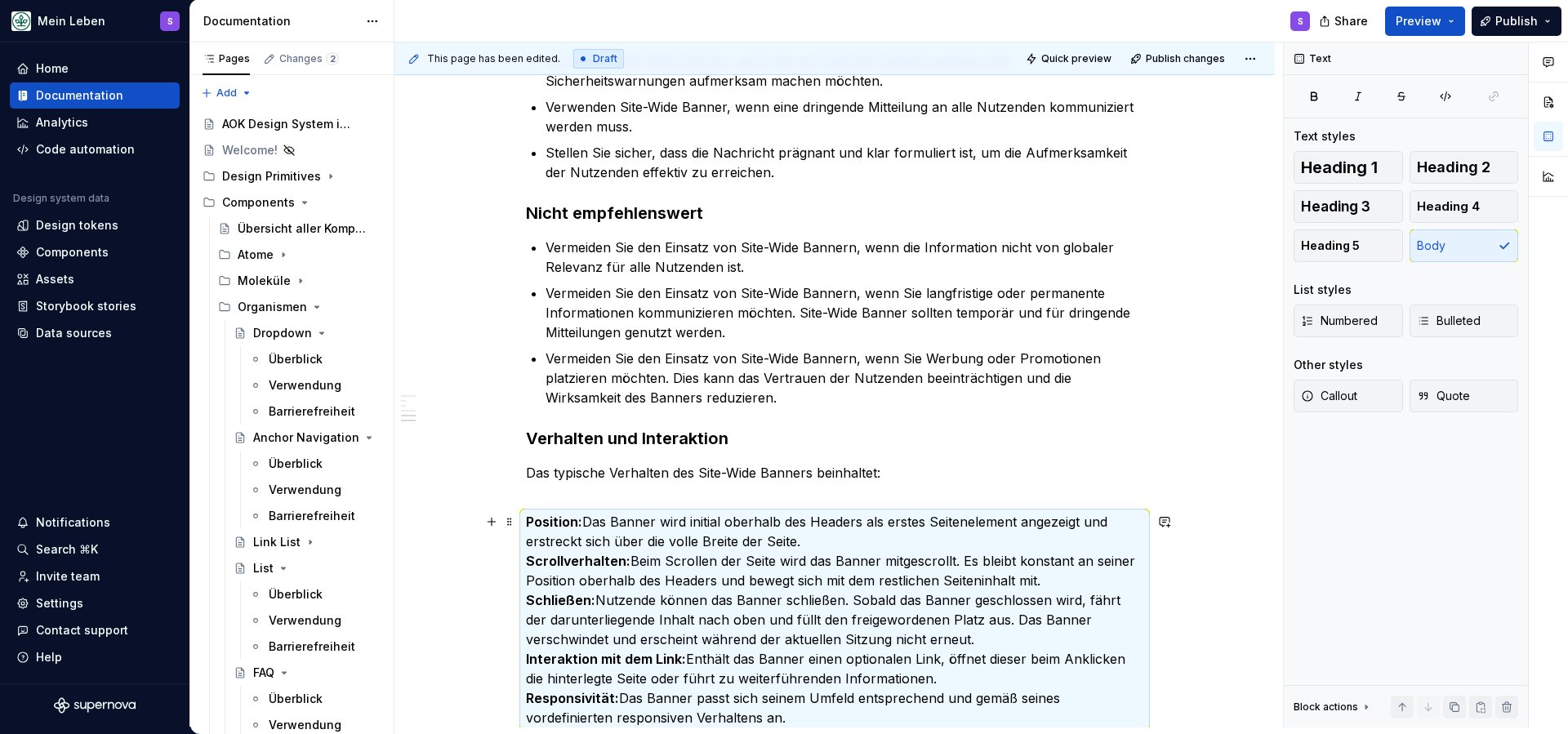
click at [611, 525] on p "Position: Das Banner wird initial oberhalb des Headers als erstes Seitenelement…" at bounding box center [834, 619] width 618 height 215
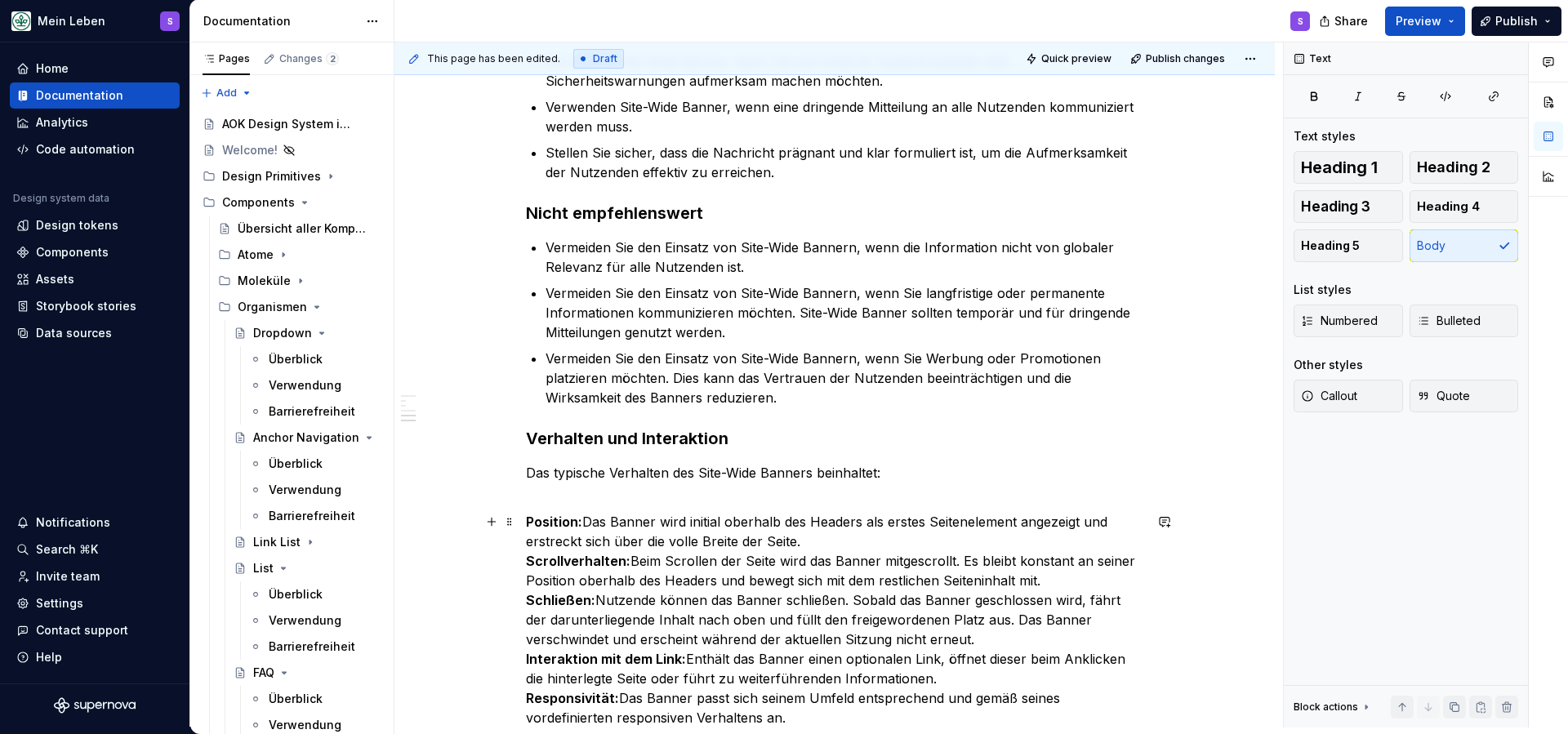
click at [531, 522] on strong "Position:" at bounding box center [554, 521] width 56 height 16
drag, startPoint x: 531, startPoint y: 521, endPoint x: 814, endPoint y: 538, distance: 283.5
click at [814, 538] on p "Position: Das Banner wird initial oberhalb des Headers als erstes Seitenelement…" at bounding box center [834, 619] width 618 height 215
click at [743, 494] on button "button" at bounding box center [742, 492] width 23 height 23
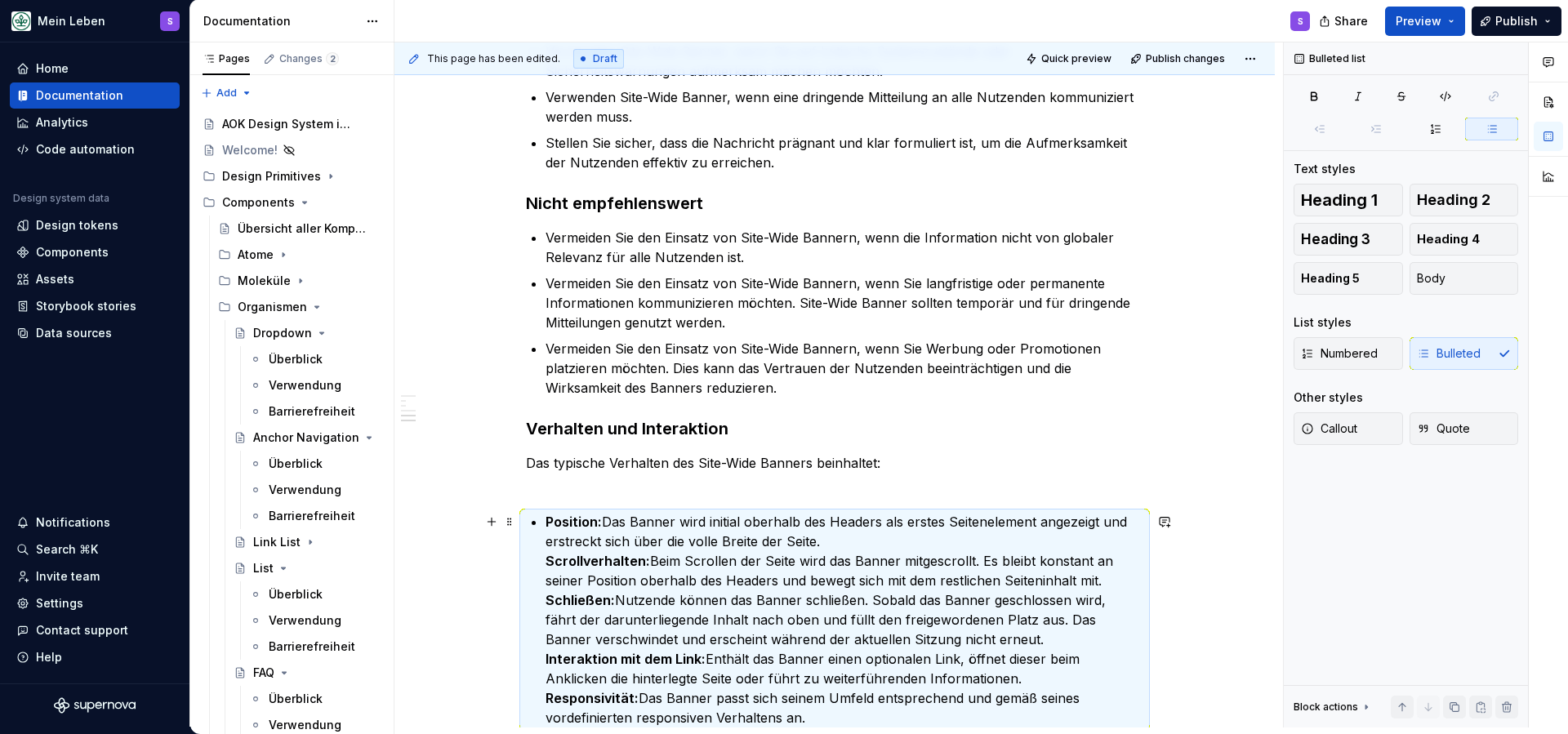
click at [548, 556] on ul "Position: Das Banner wird initial oberhalb des Headers als erstes Seitenelement…" at bounding box center [844, 619] width 598 height 215
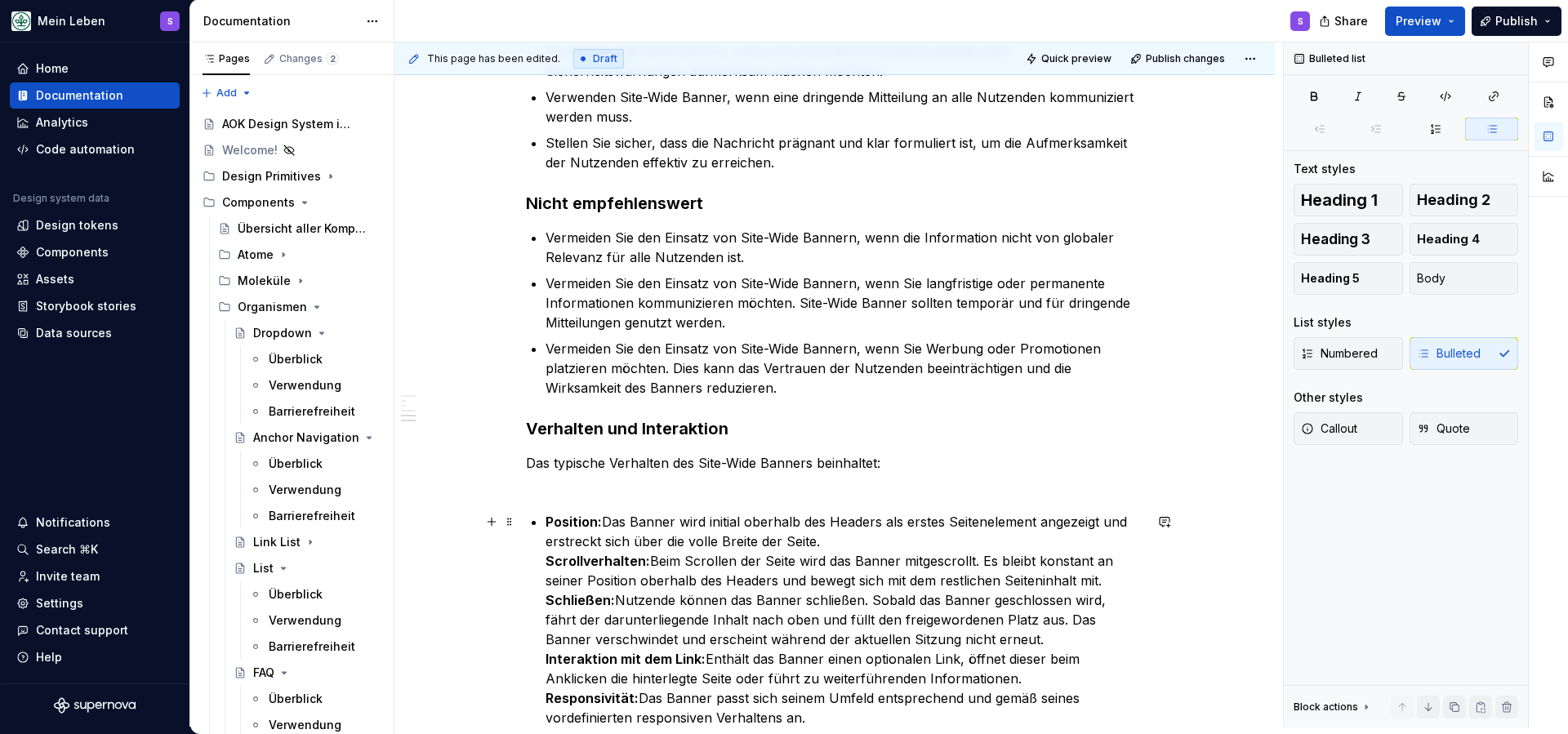
click at [551, 562] on strong "Scrollverhalten:" at bounding box center [597, 560] width 104 height 16
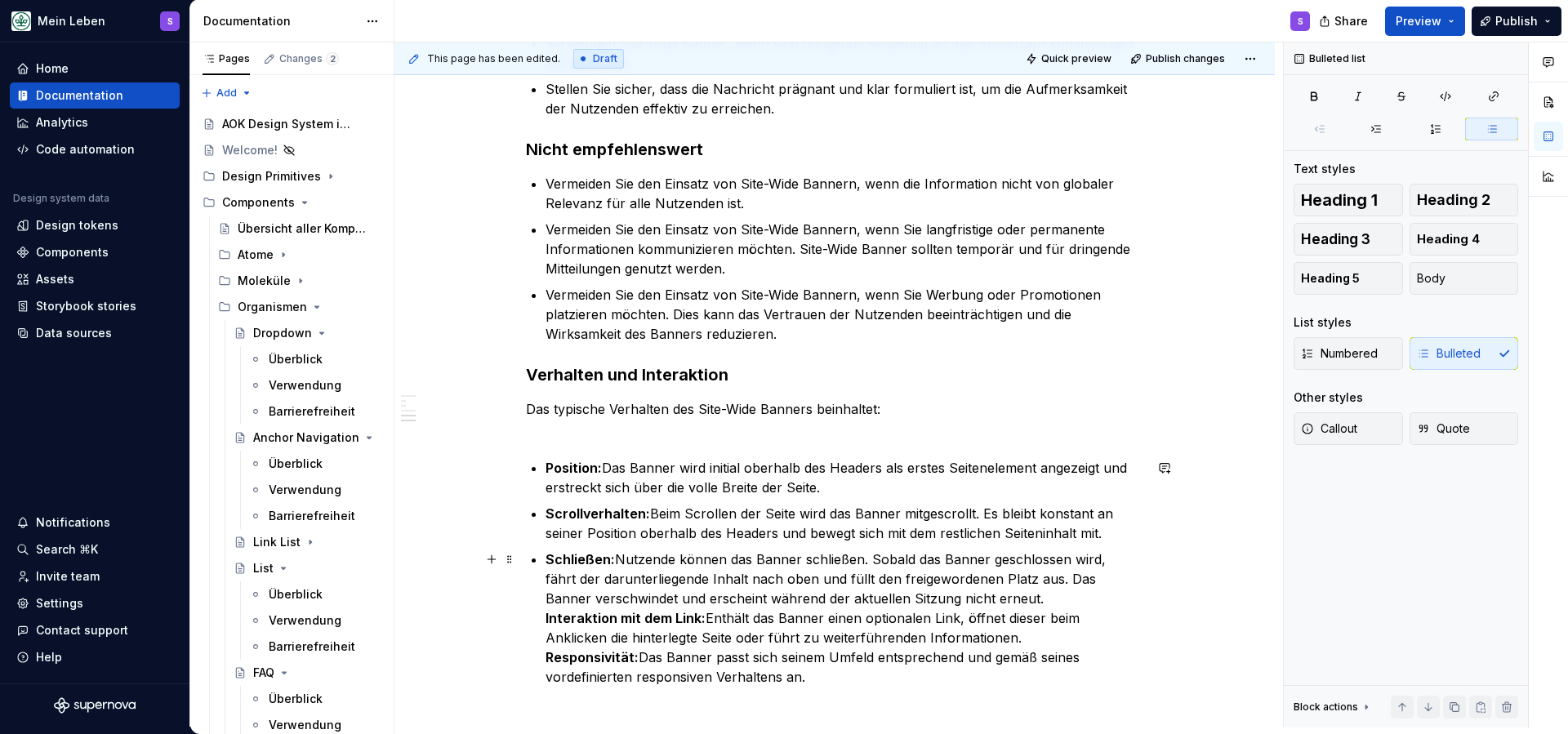
scroll to position [2049, 0]
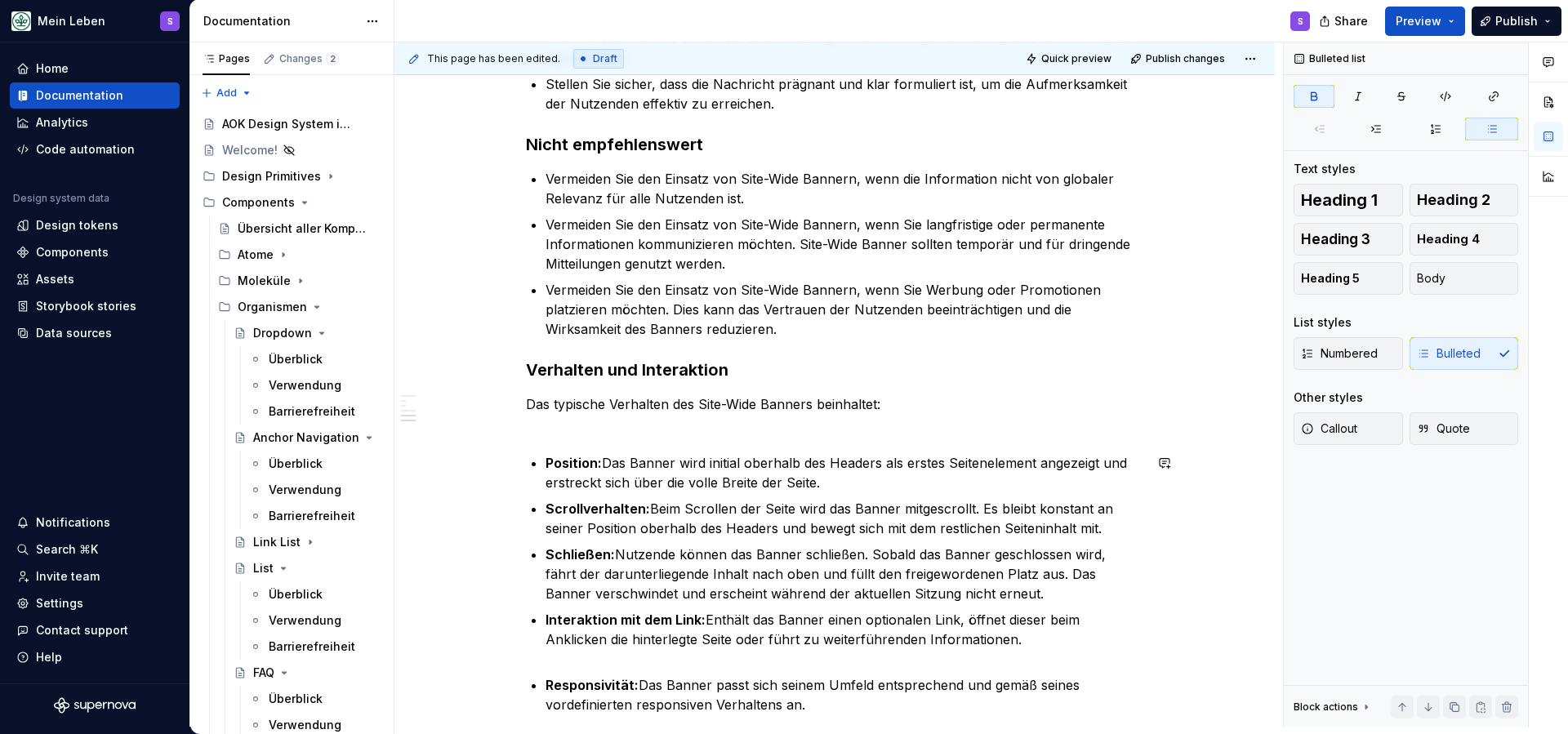
scroll to position [2070, 0]
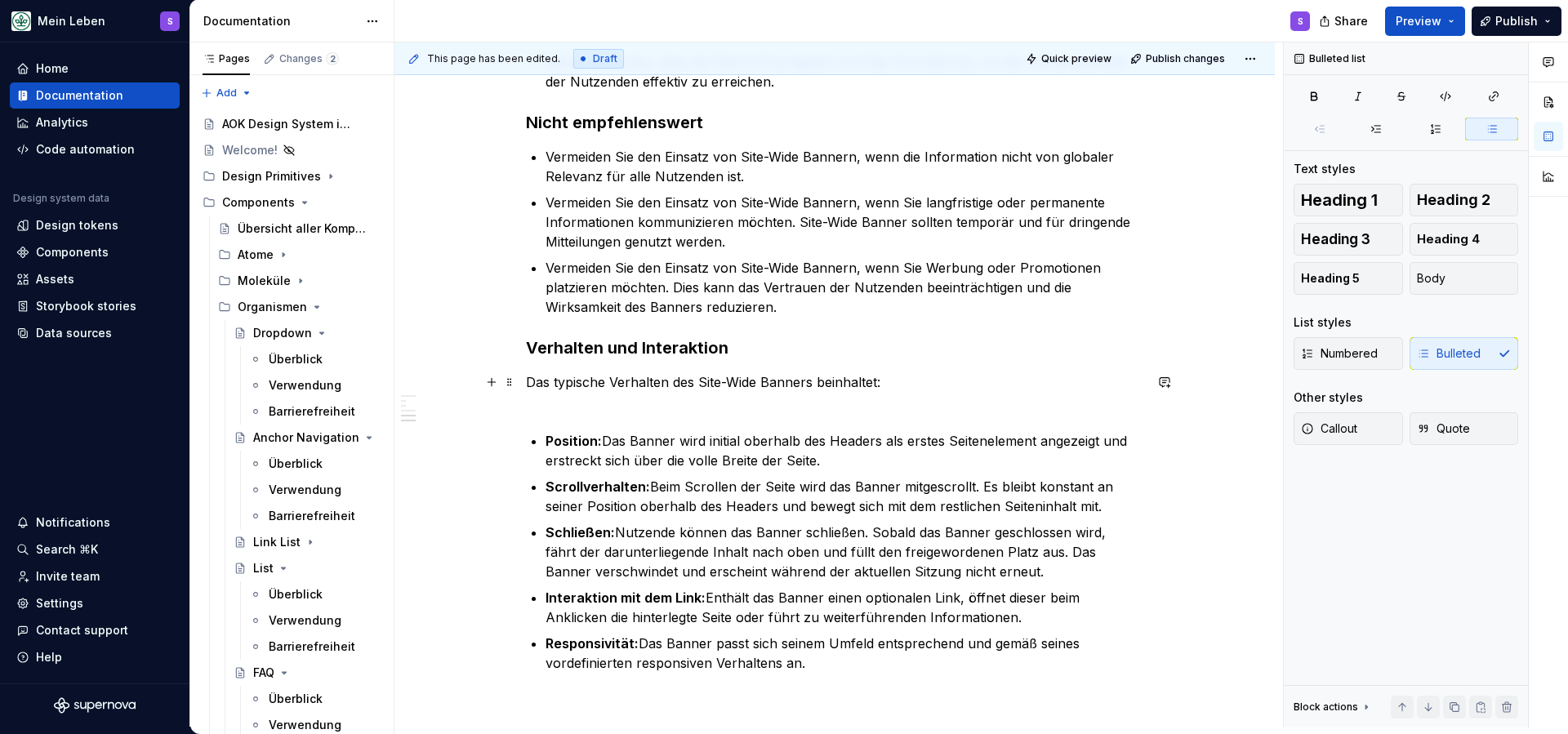
click at [644, 411] on p "Das typische Verhalten des Site-Wide Banners beinhaltet:" at bounding box center [834, 392] width 618 height 39
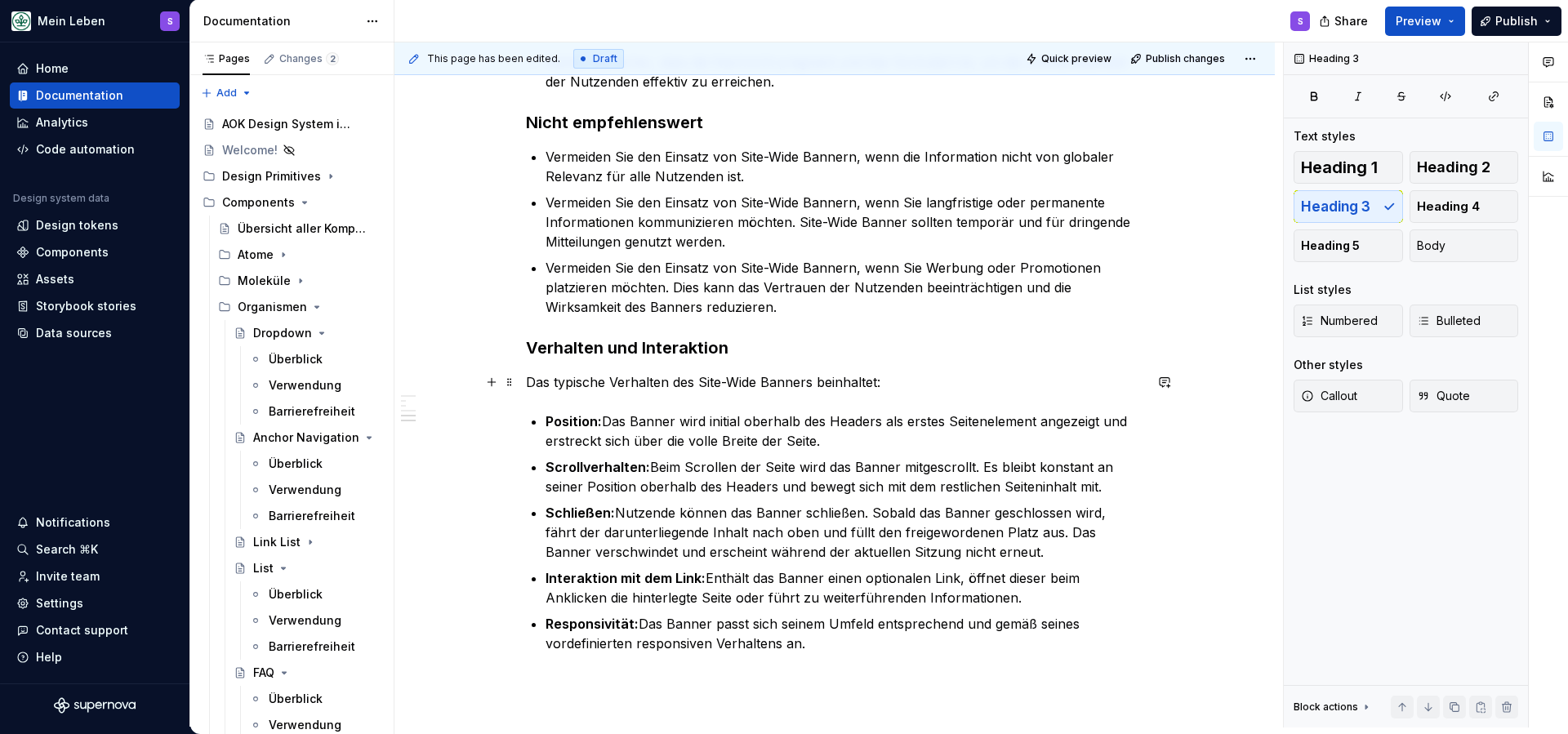
click at [849, 380] on p "Das typische Verhalten des Site-Wide Banners beinhaltet:" at bounding box center [834, 382] width 618 height 20
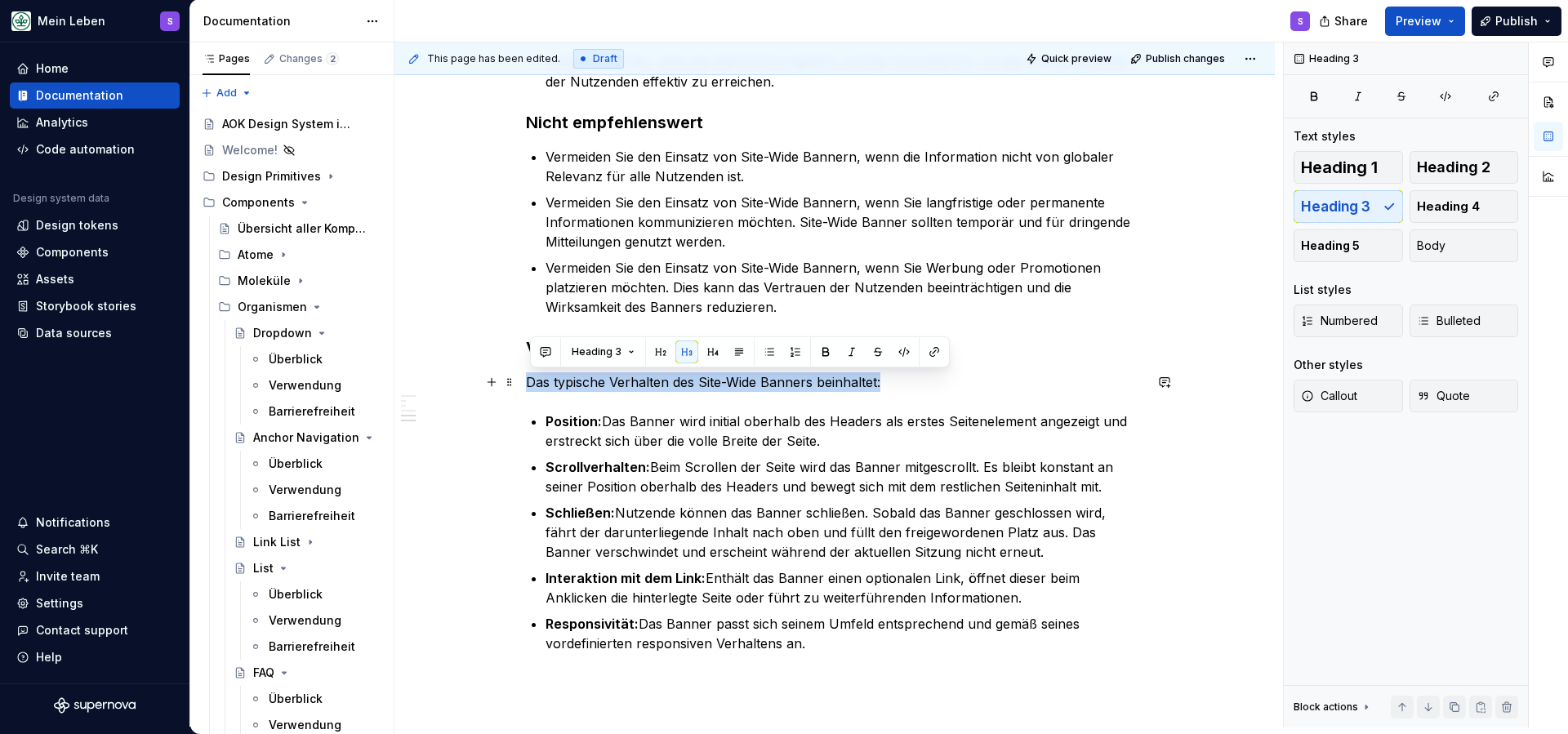
click at [849, 380] on p "Das typische Verhalten des Site-Wide Banners beinhaltet:" at bounding box center [834, 382] width 618 height 20
click at [1444, 252] on span "Body" at bounding box center [1431, 245] width 28 height 16
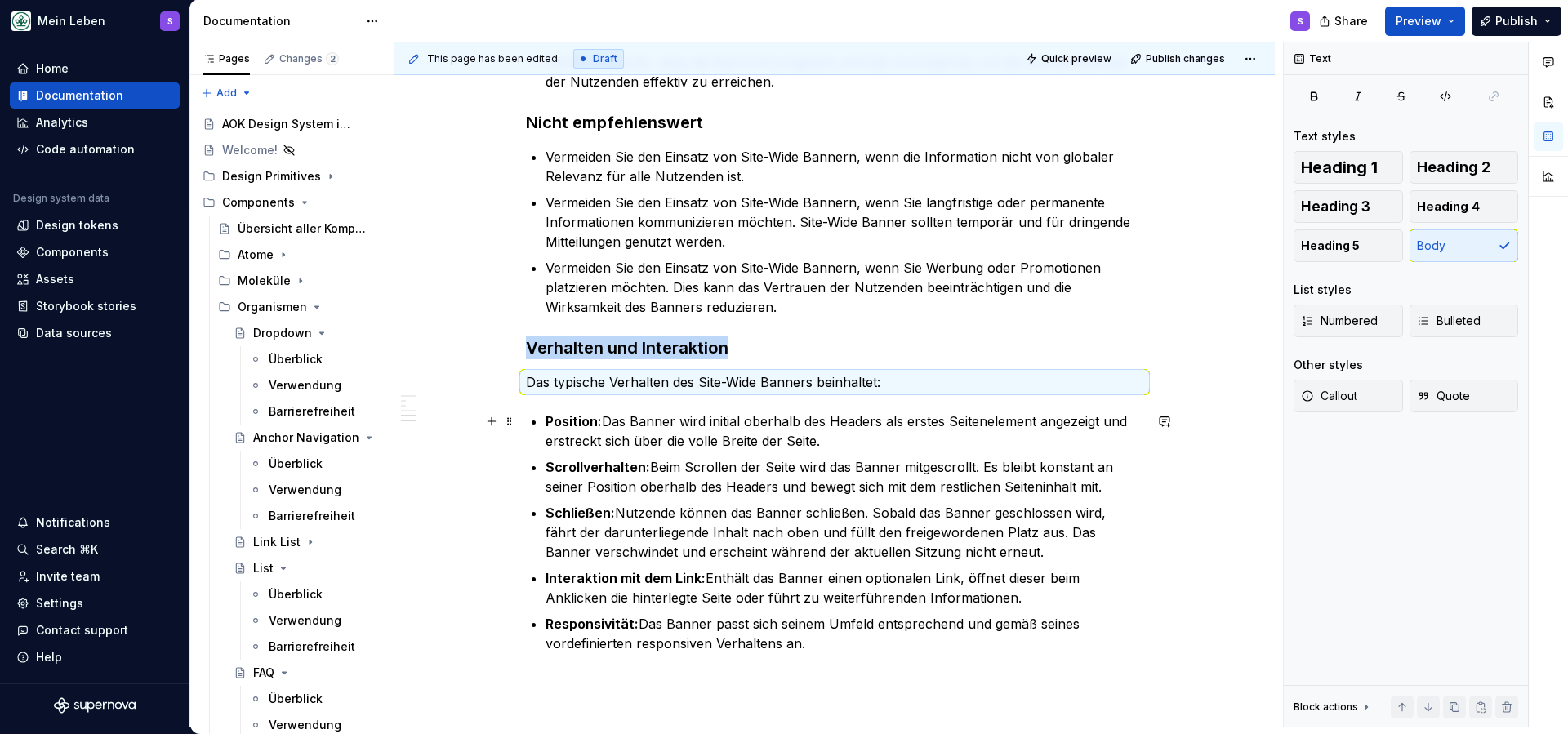
click at [999, 431] on p "Position: Das Banner wird initial oberhalb des Headers als erstes Seitenelement…" at bounding box center [844, 431] width 598 height 39
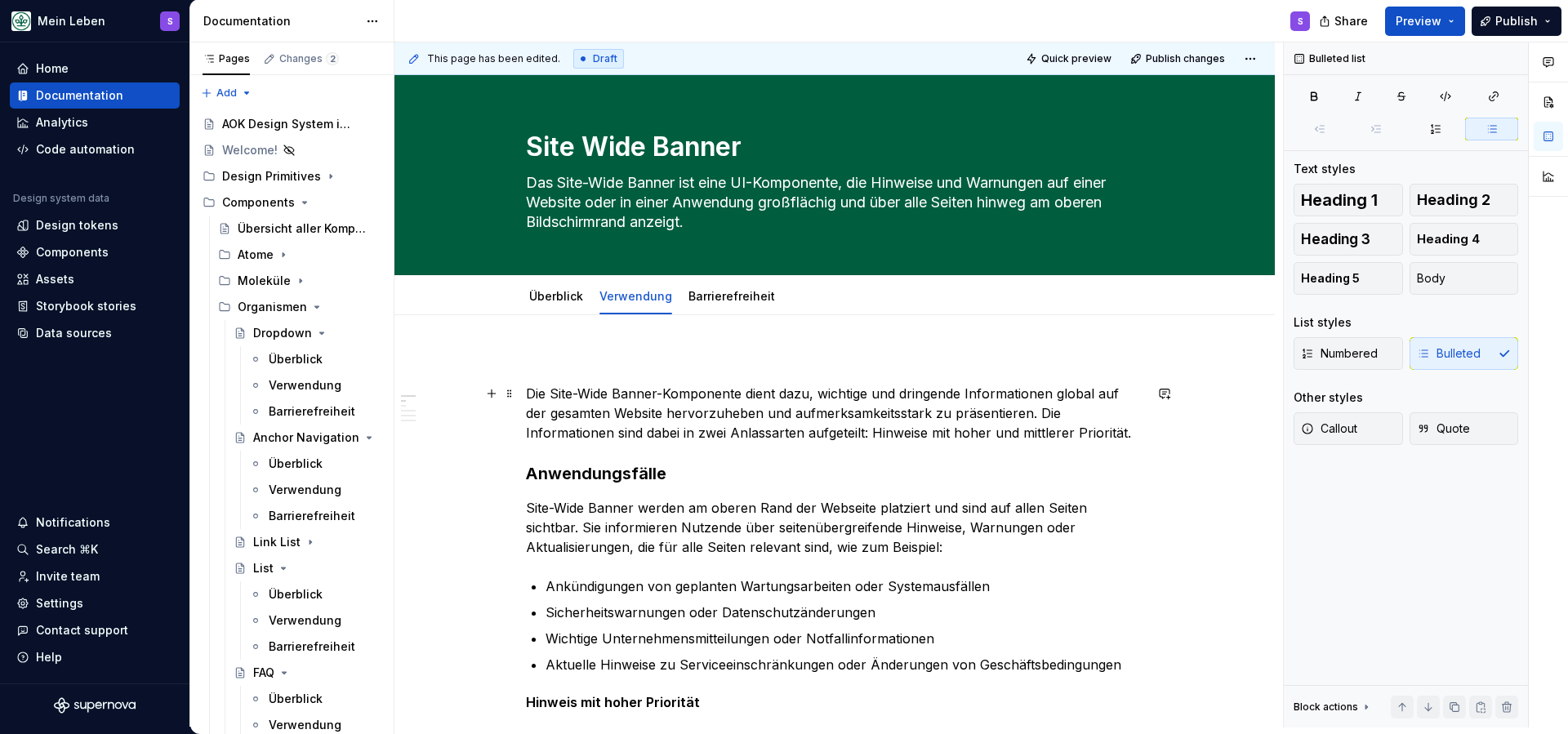
scroll to position [0, 0]
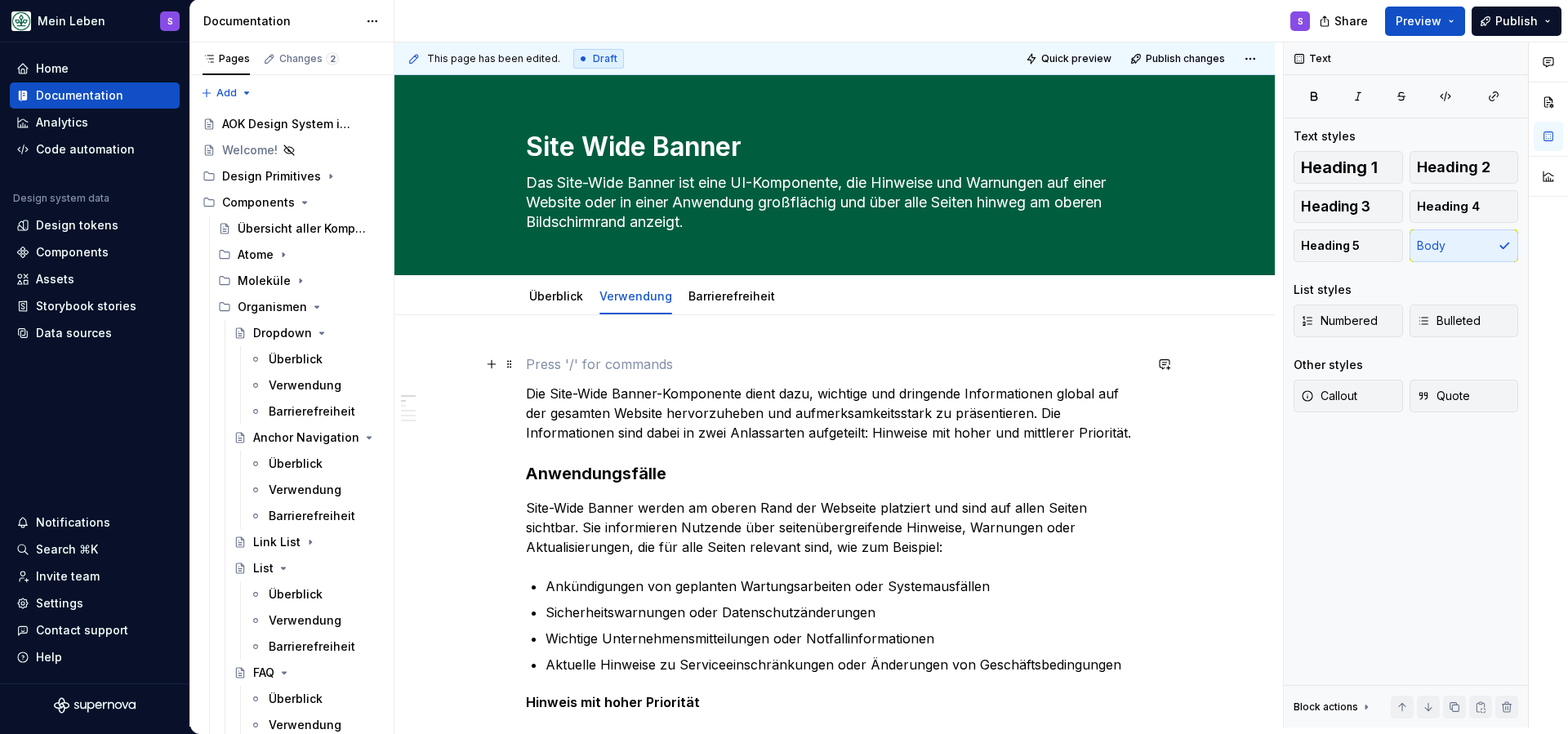
click at [651, 359] on p at bounding box center [834, 364] width 618 height 20
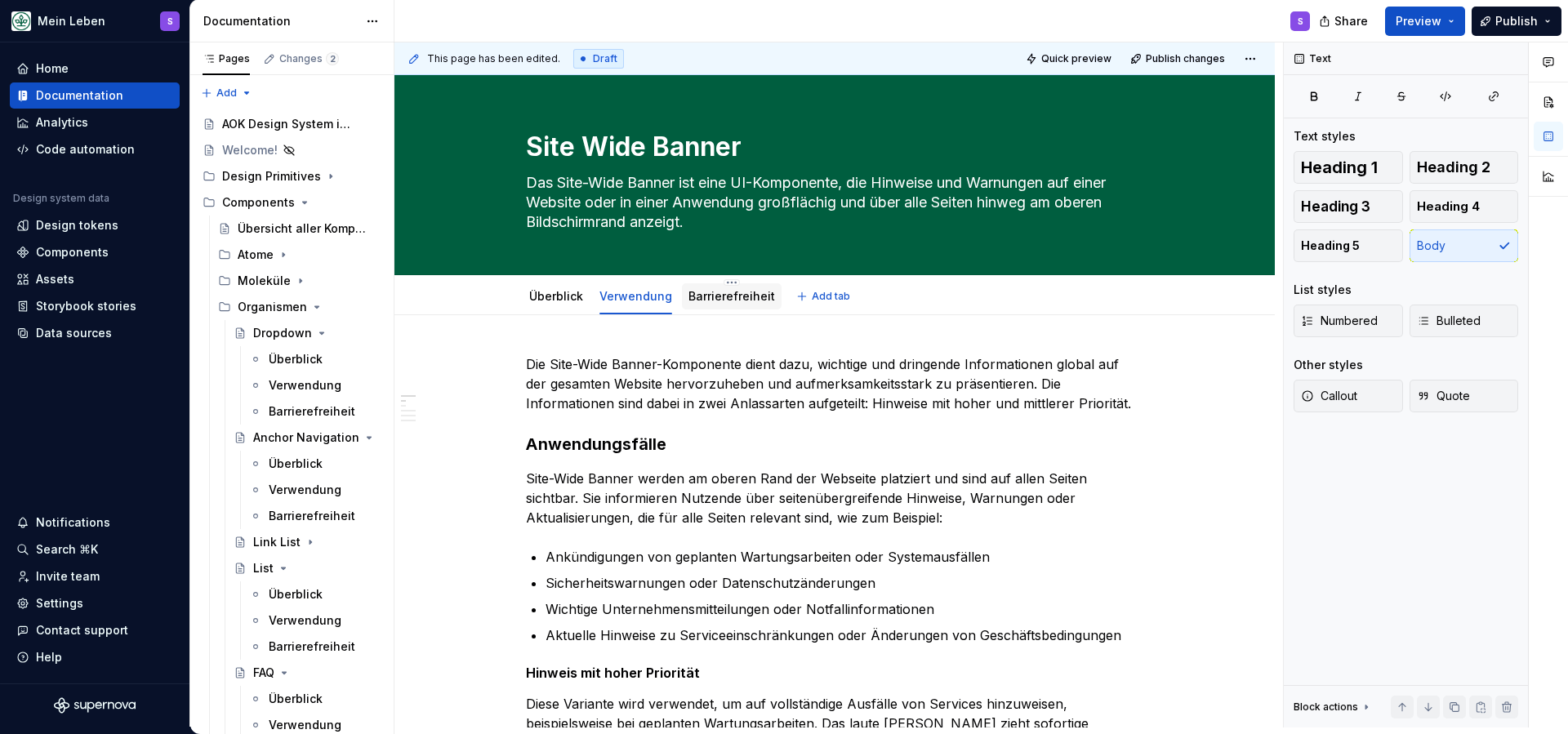
click at [725, 289] on link "Barrierefreiheit" at bounding box center [731, 296] width 86 height 14
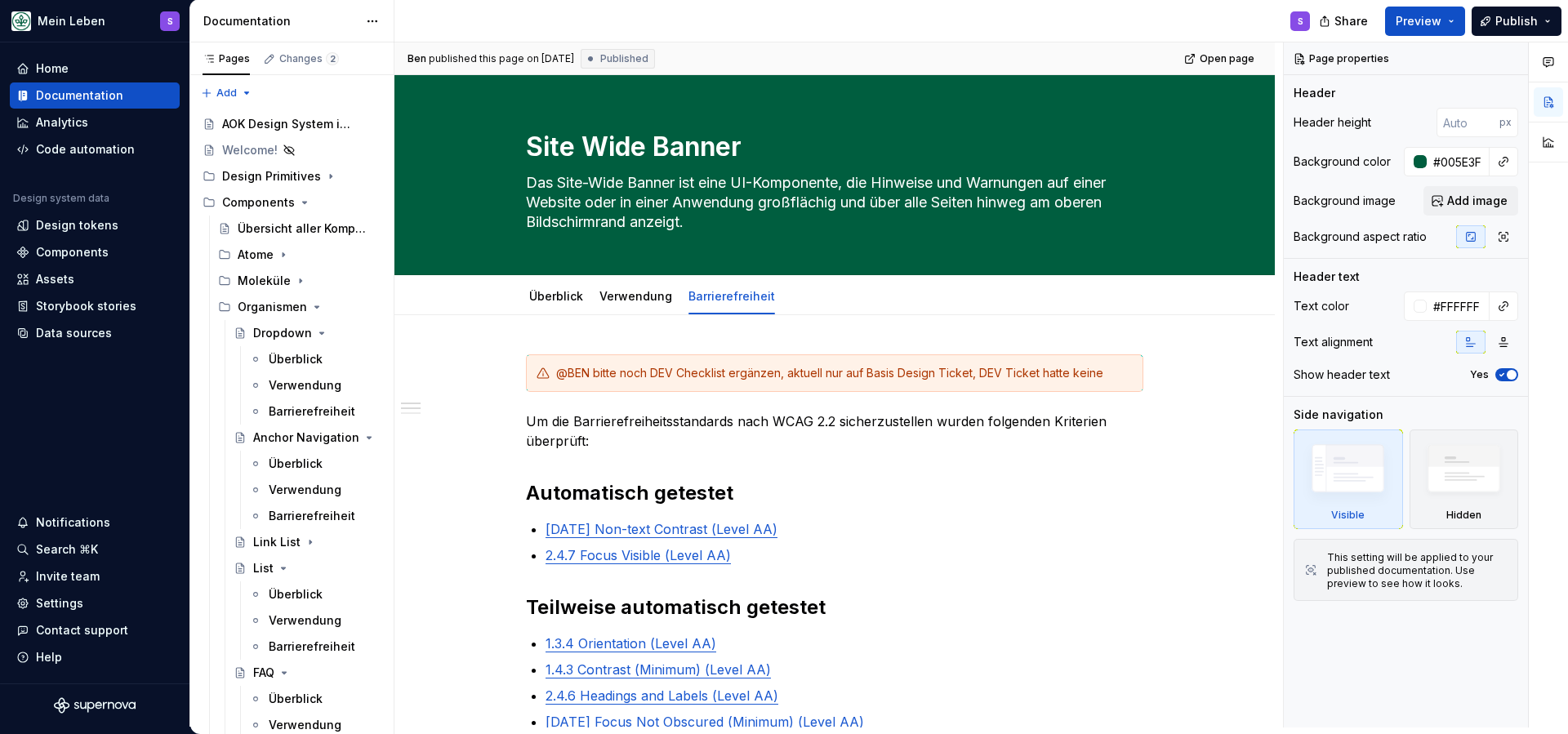
type textarea "*"
